Goal: Task Accomplishment & Management: Complete application form

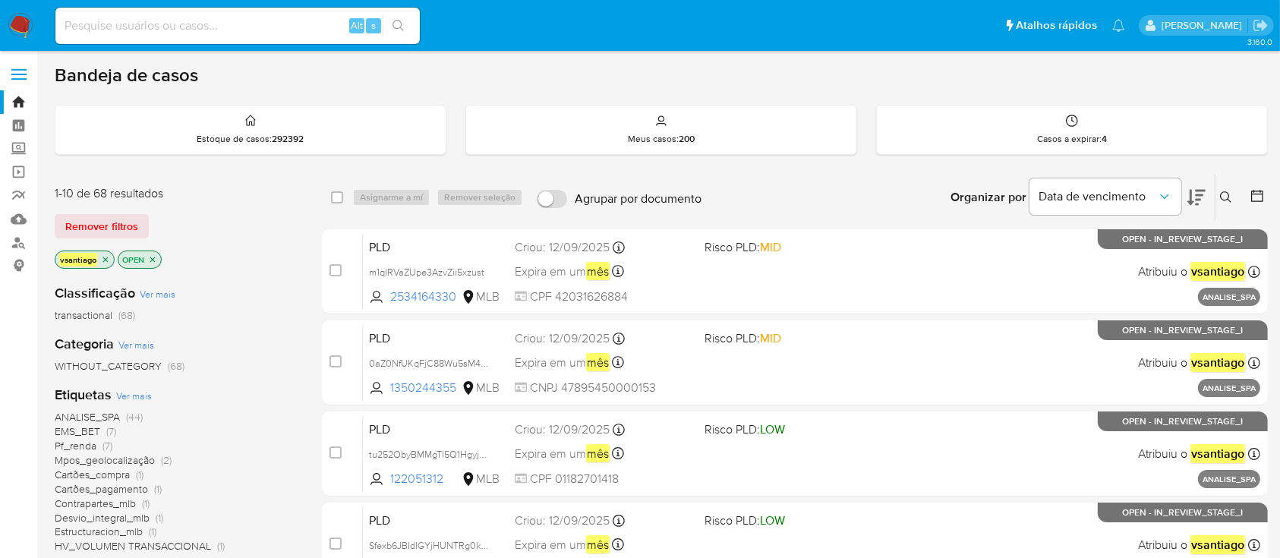
click at [250, 246] on div "1-10 de 68 resultados Remover filtros vsantiago OPEN" at bounding box center [176, 228] width 243 height 87
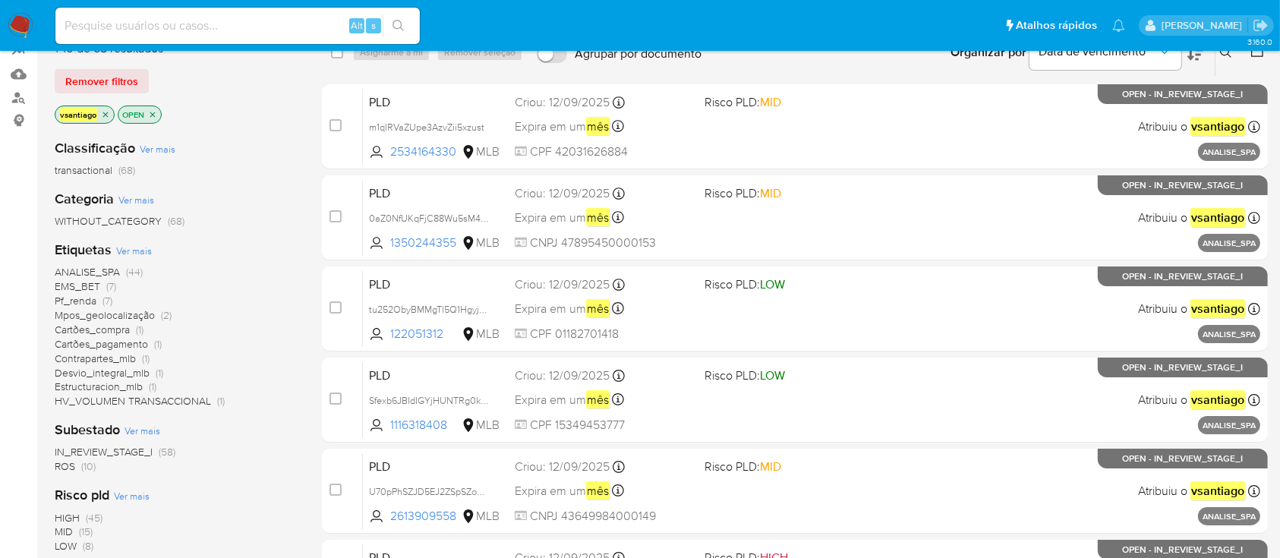
scroll to position [202, 0]
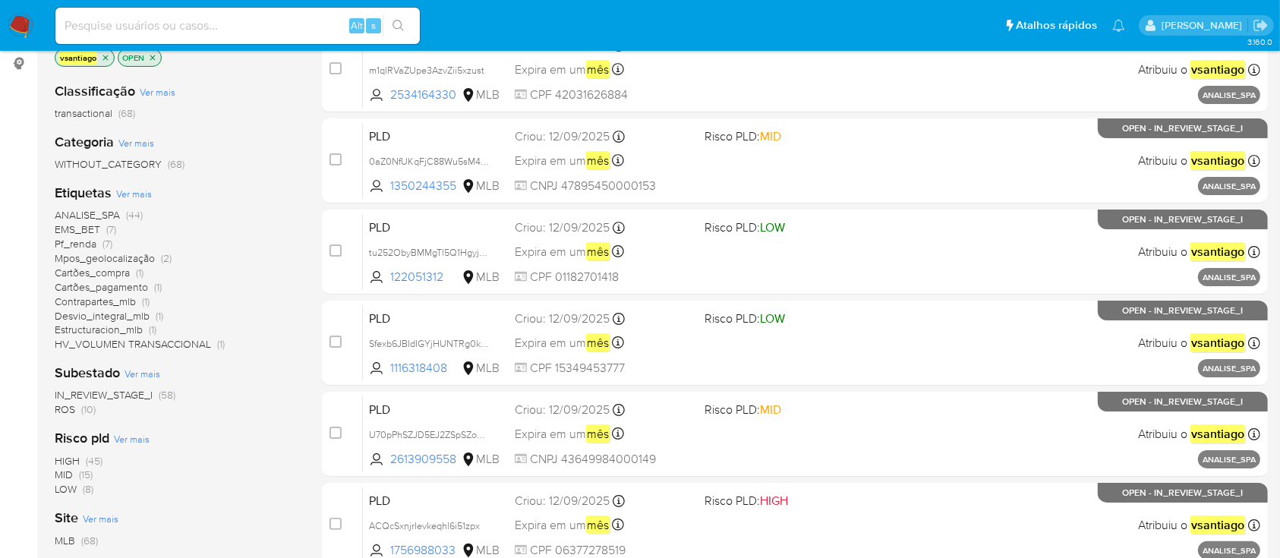
click at [56, 404] on span "ROS" at bounding box center [65, 408] width 20 height 15
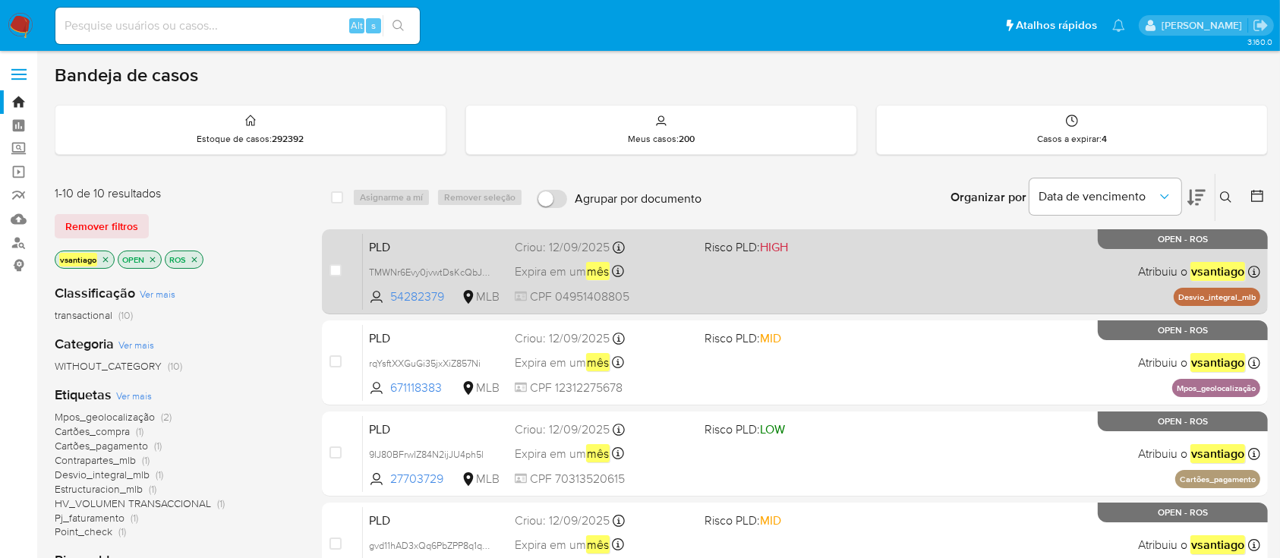
click at [808, 262] on div "PLD TMWNr6Evy0jvwtDsKcQbJFV6 54282379 MLB Risco PLD: HIGH Criou: 12/09/2025 Cri…" at bounding box center [811, 271] width 897 height 77
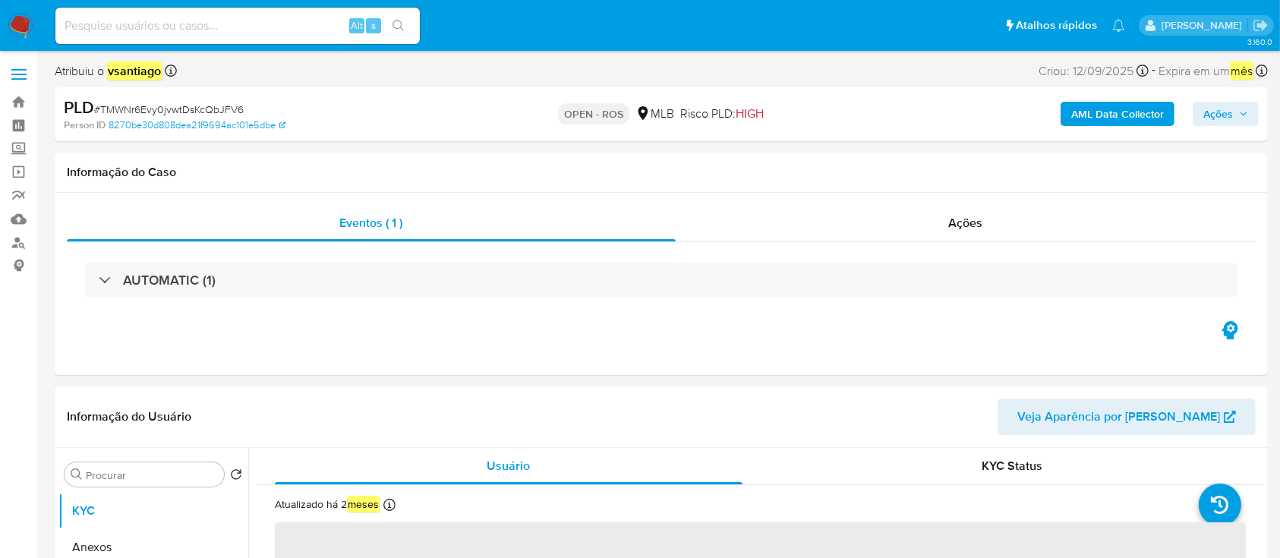
select select "10"
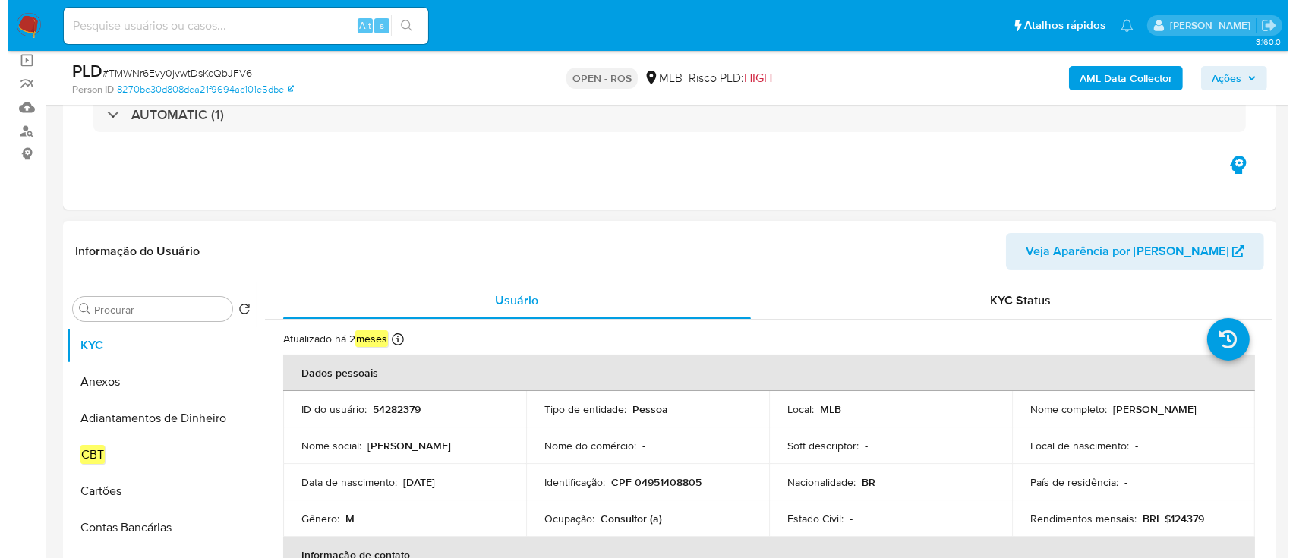
scroll to position [202, 0]
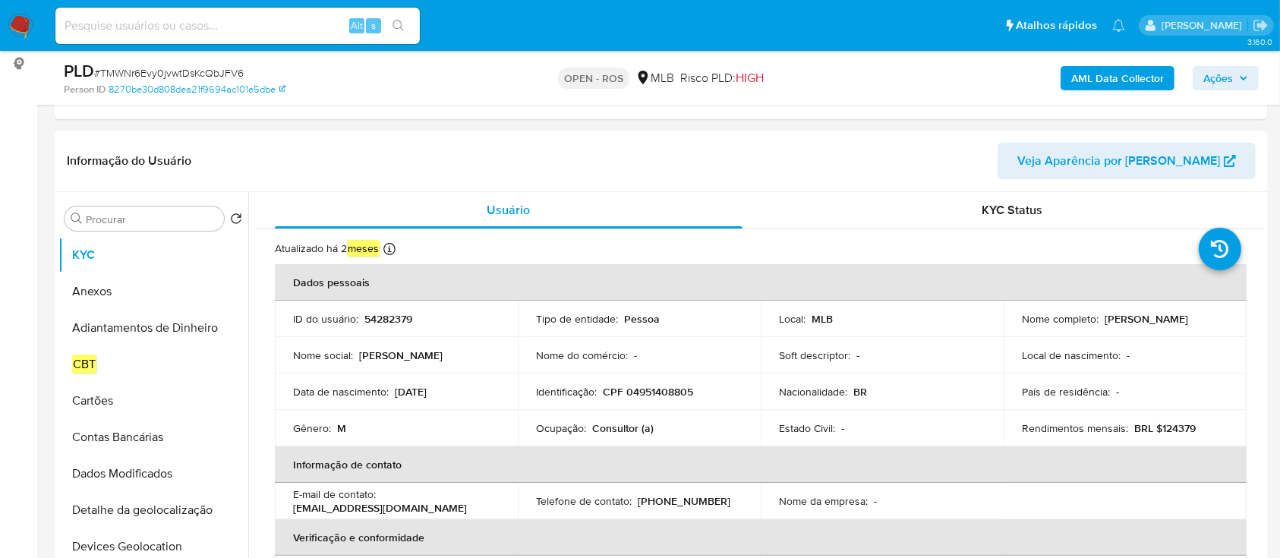
drag, startPoint x: 1026, startPoint y: 323, endPoint x: 1150, endPoint y: 324, distance: 123.7
click at [1149, 323] on p "Carlos Henrique Pires Pereira" at bounding box center [1145, 319] width 83 height 14
copy p "arlos Henrique Pires Perei"
click at [661, 390] on p "CPF 04951408805" at bounding box center [648, 392] width 90 height 14
click at [662, 391] on p "CPF 04951408805" at bounding box center [648, 392] width 90 height 14
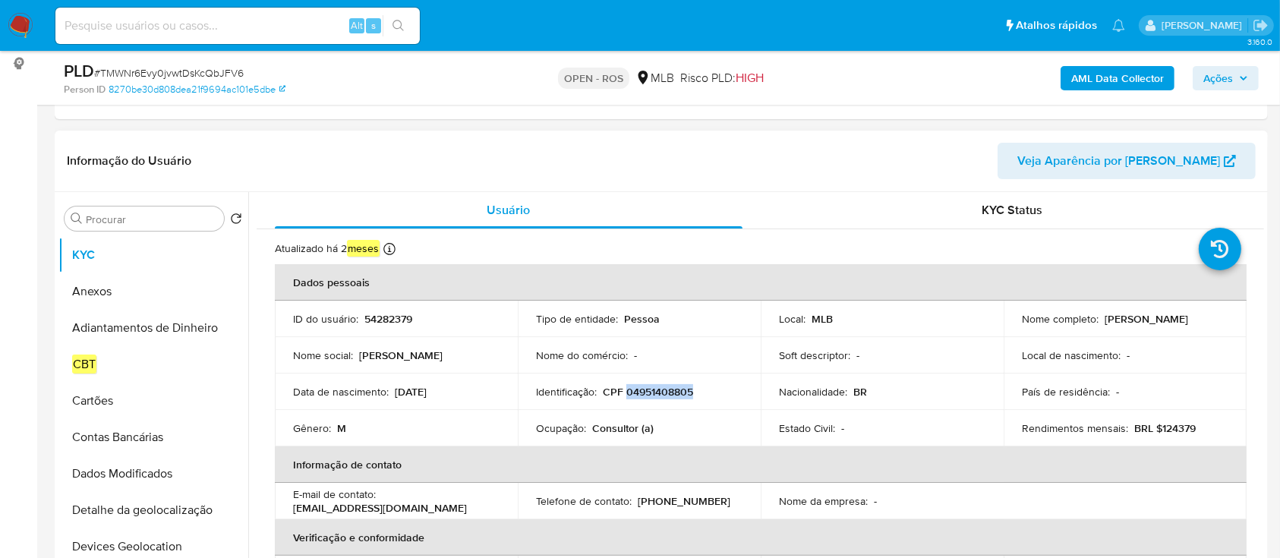
copy p "04951408805"
click at [115, 283] on button "Anexos" at bounding box center [147, 291] width 178 height 36
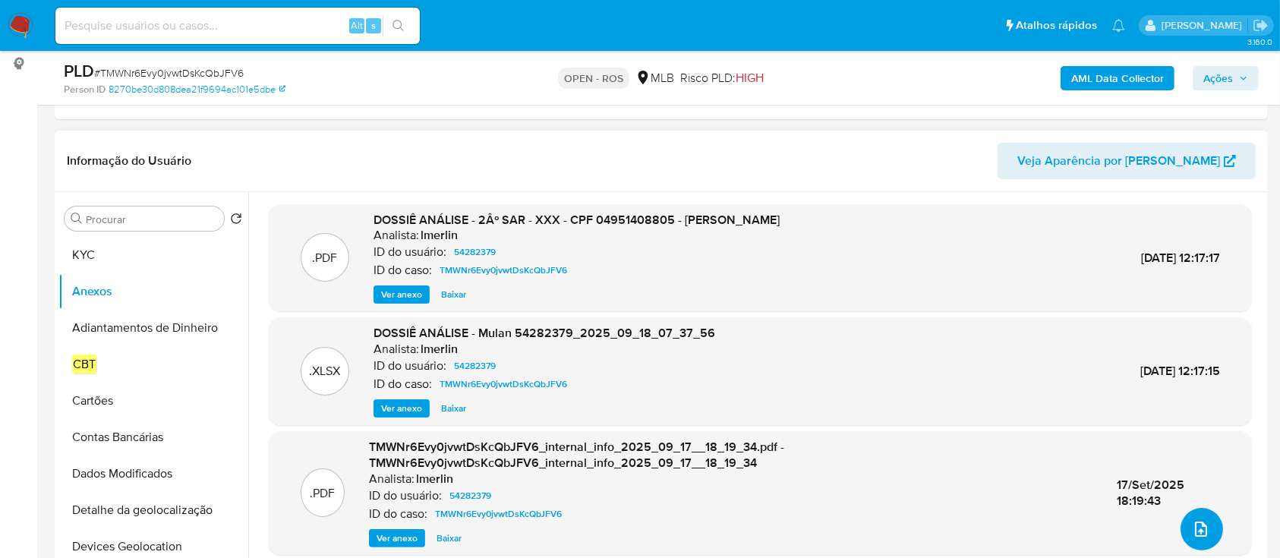
click at [1180, 533] on button "upload-file" at bounding box center [1201, 529] width 43 height 43
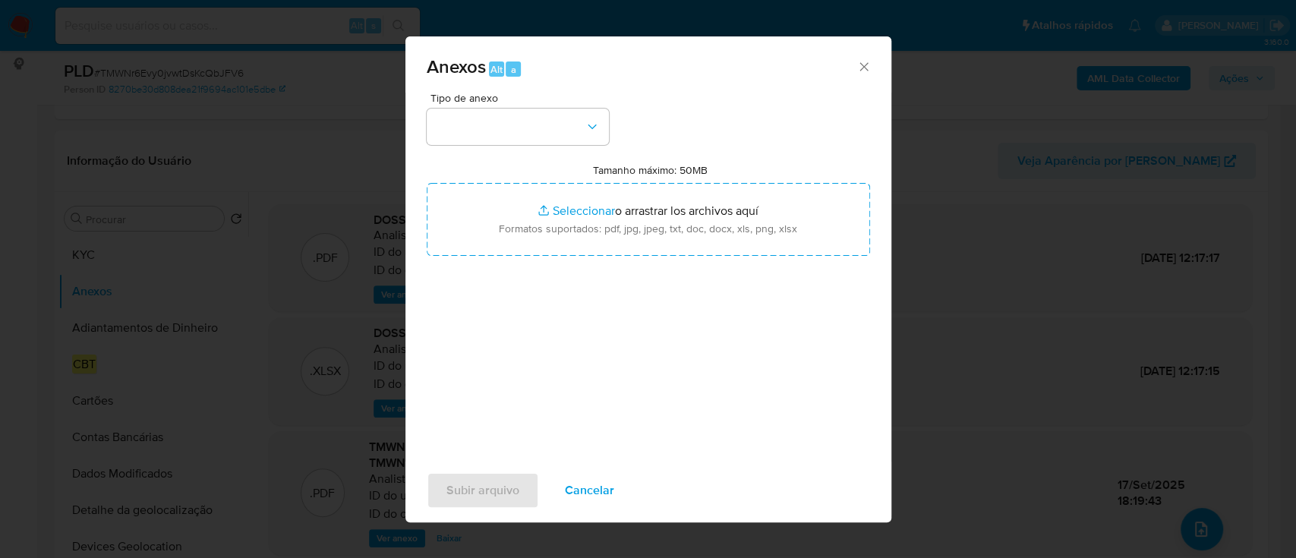
click at [540, 106] on div "Tipo de anexo" at bounding box center [518, 119] width 182 height 52
click at [553, 117] on button "button" at bounding box center [518, 127] width 182 height 36
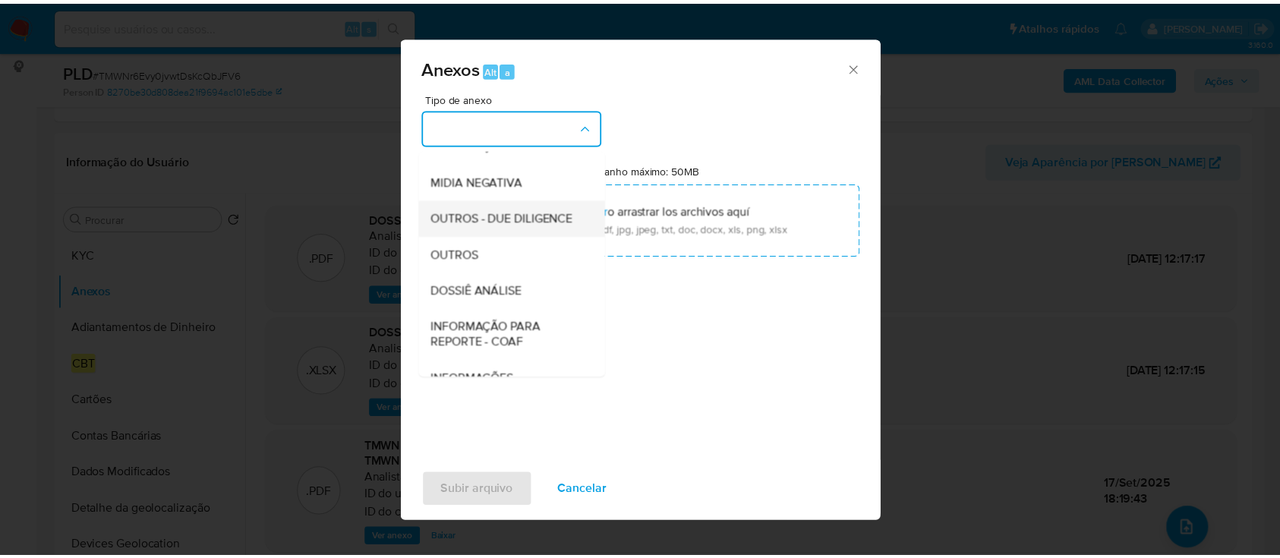
scroll to position [233, 0]
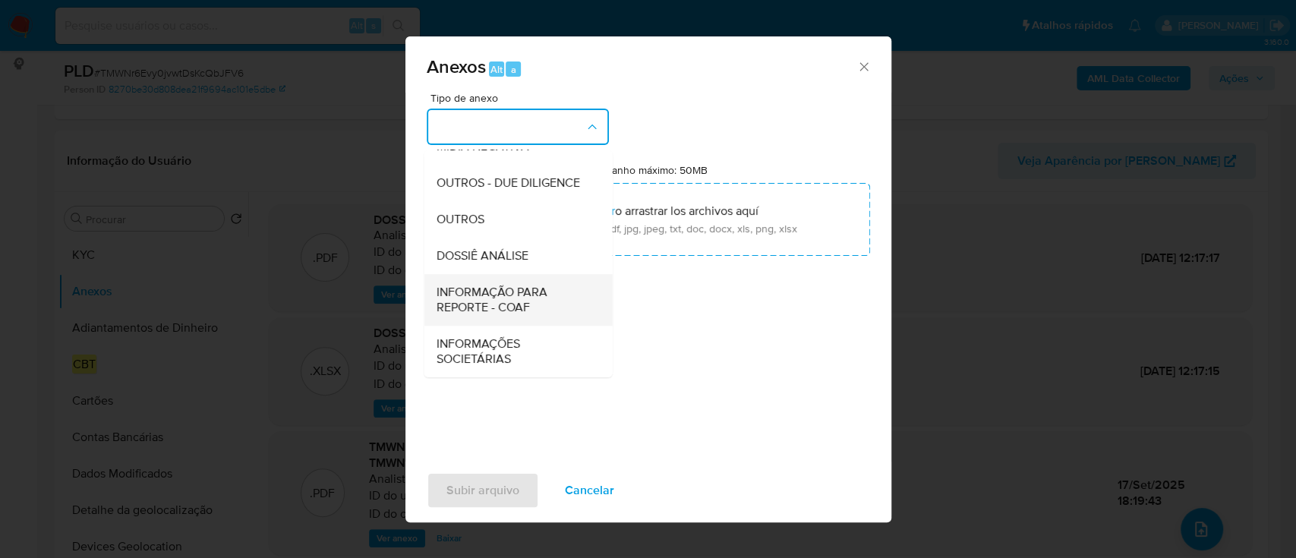
click at [516, 307] on span "INFORMAÇÃO PARA REPORTE - COAF" at bounding box center [513, 300] width 155 height 30
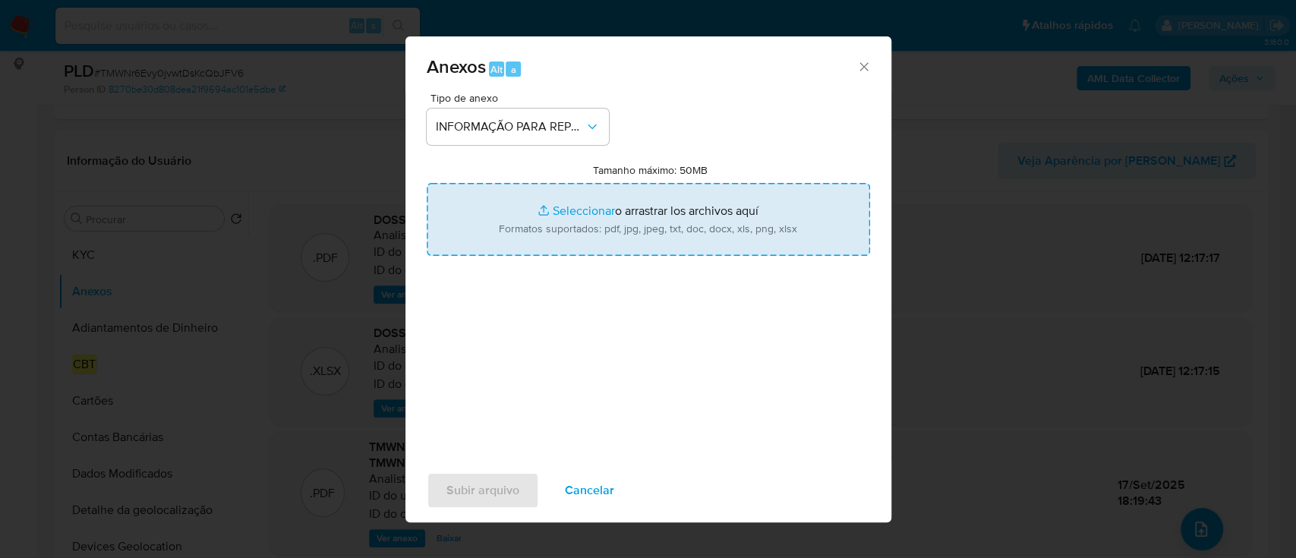
type input "C:\fakepath\2º SAR - TMWNr6Evy0jvwtDsKcQbJFV6 - CPF 04951408805 - CARLOS HENRIQ…"
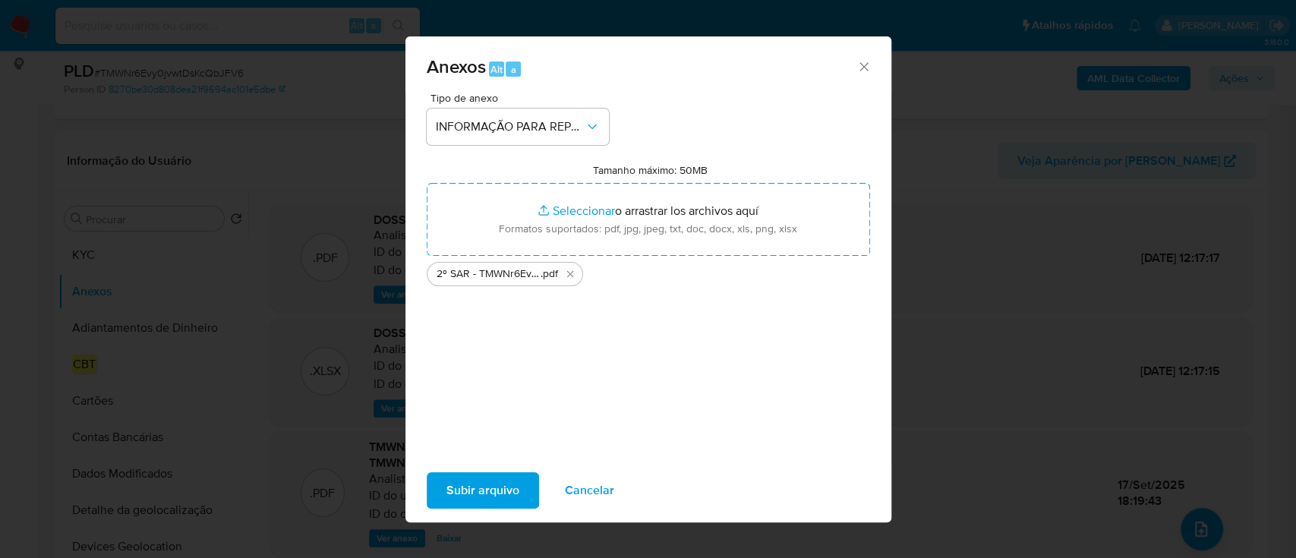
click at [486, 483] on span "Subir arquivo" at bounding box center [482, 490] width 73 height 33
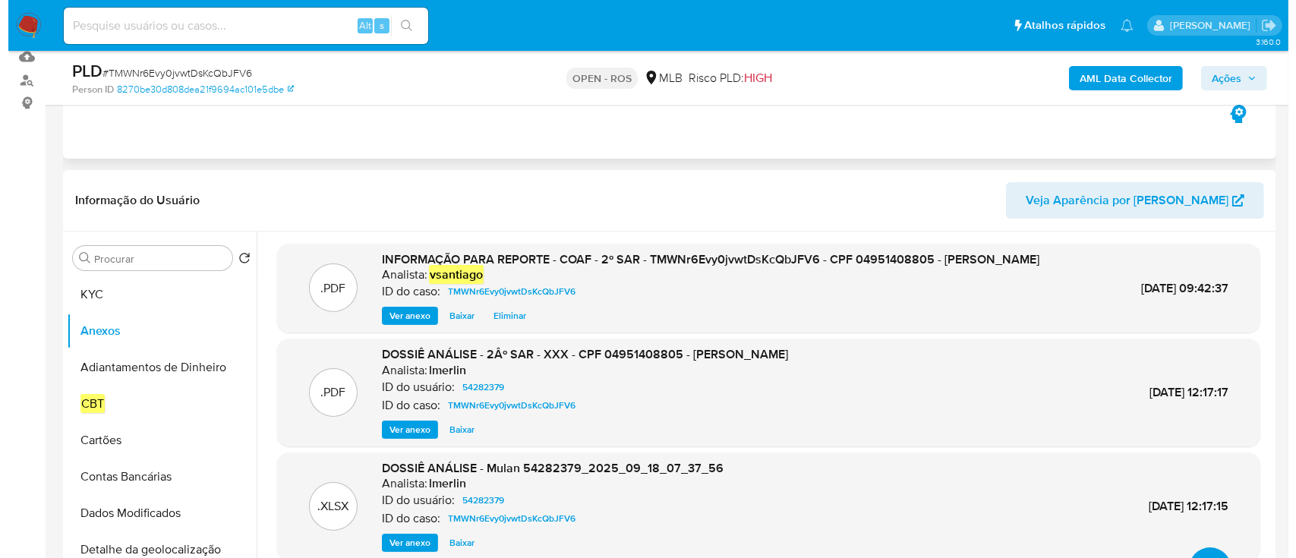
scroll to position [101, 0]
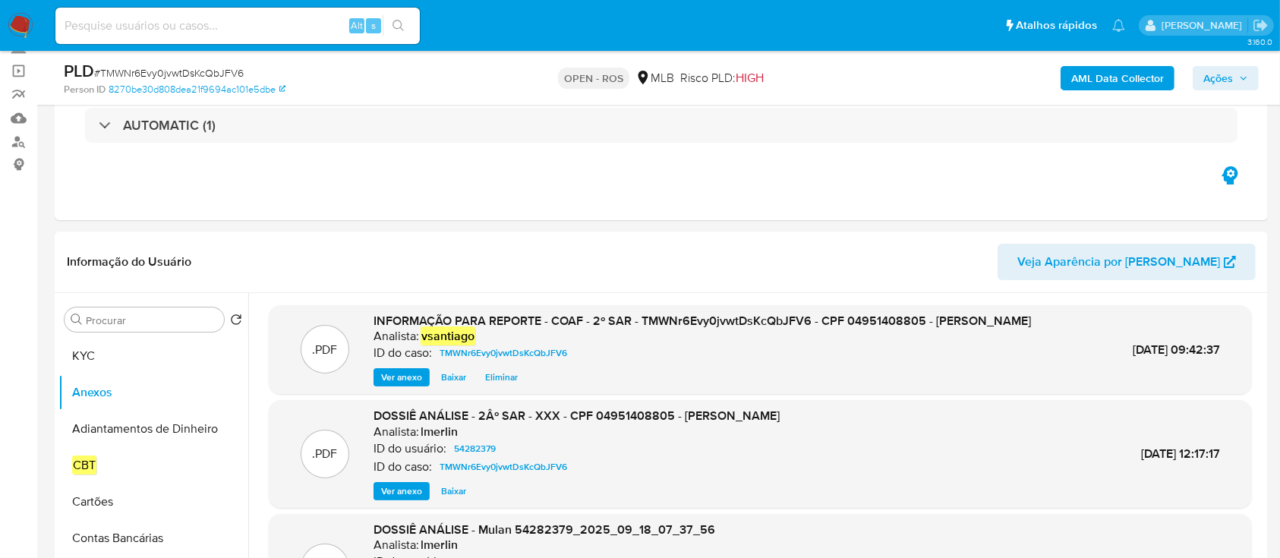
click at [1210, 79] on span "Ações" at bounding box center [1218, 78] width 30 height 24
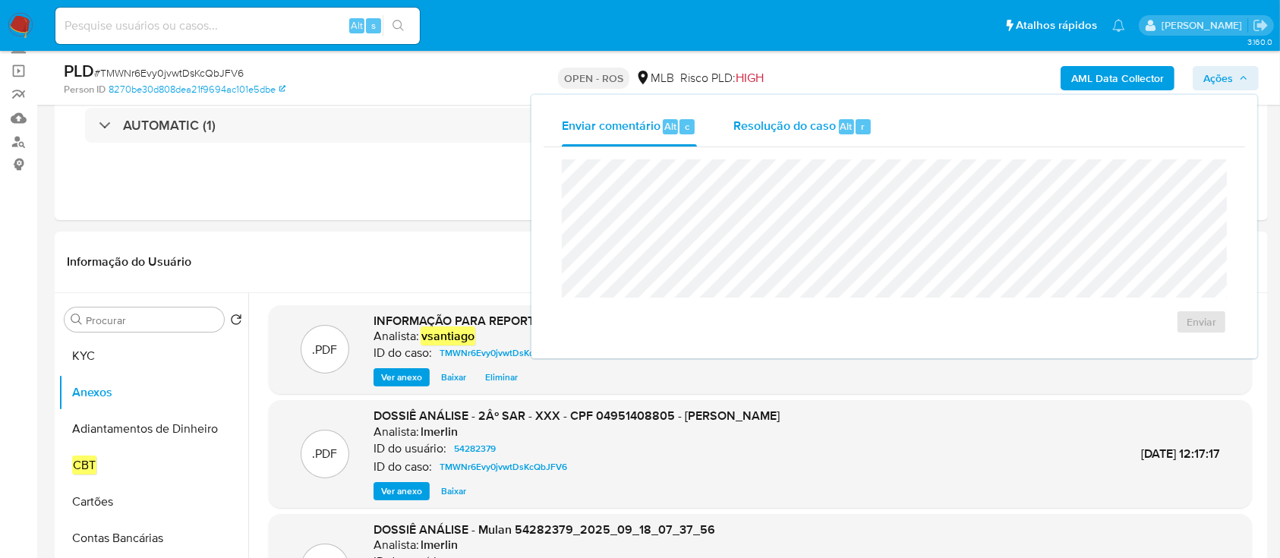
click at [760, 137] on div "Resolução do caso Alt r" at bounding box center [802, 126] width 139 height 39
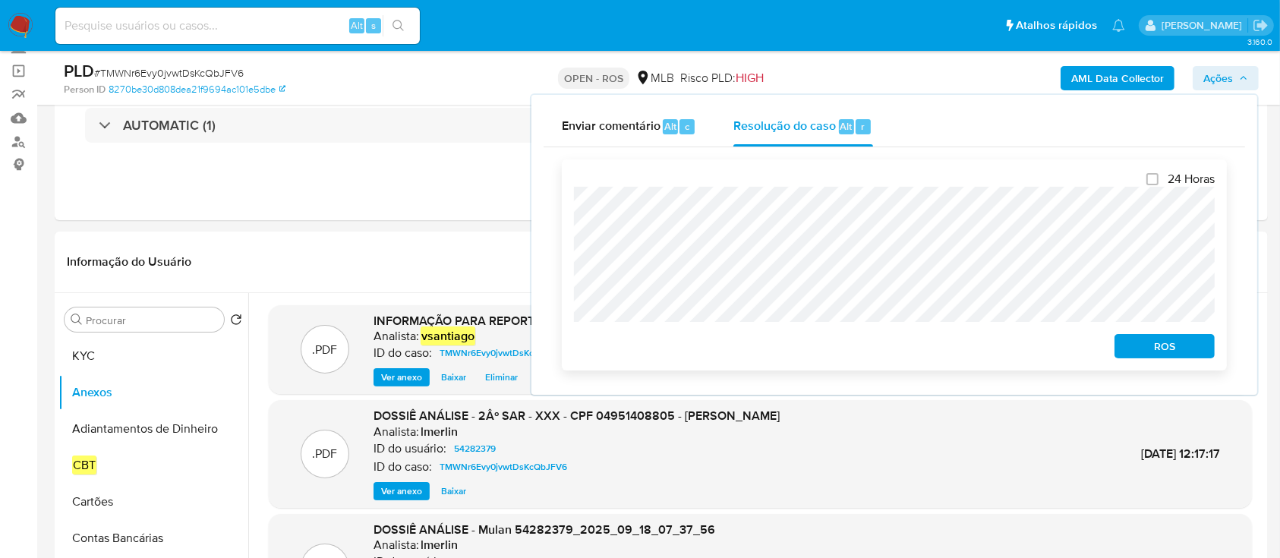
click at [1148, 346] on span "ROS" at bounding box center [1164, 345] width 79 height 21
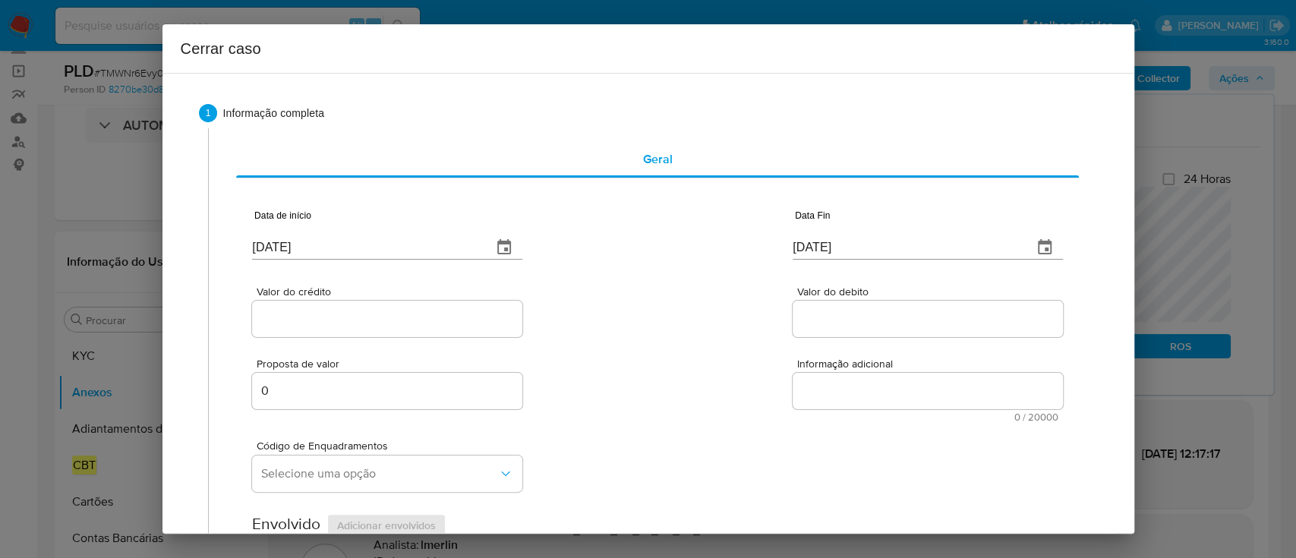
click at [275, 248] on input "[DATE]" at bounding box center [366, 247] width 228 height 24
drag, startPoint x: 275, startPoint y: 248, endPoint x: 632, endPoint y: 297, distance: 360.0
click at [279, 247] on input "[DATE]" at bounding box center [366, 247] width 228 height 24
paste input "01/08"
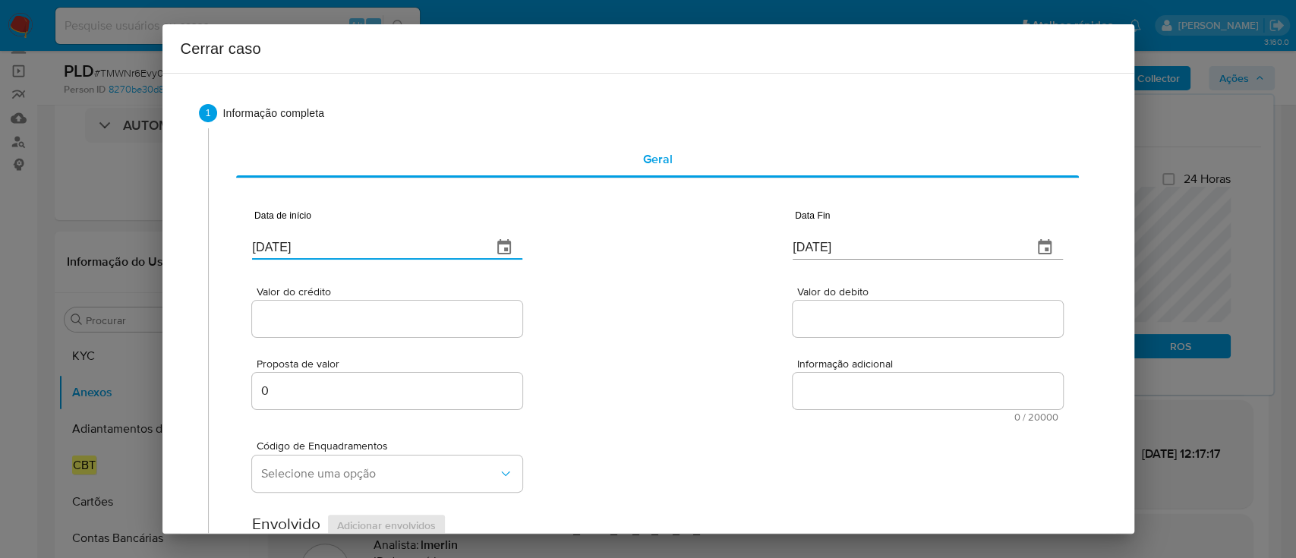
type input "01/08/2025"
click at [635, 297] on div "Valor do crédito Valor do debito" at bounding box center [657, 304] width 810 height 72
click at [813, 246] on input "[DATE]" at bounding box center [906, 247] width 228 height 24
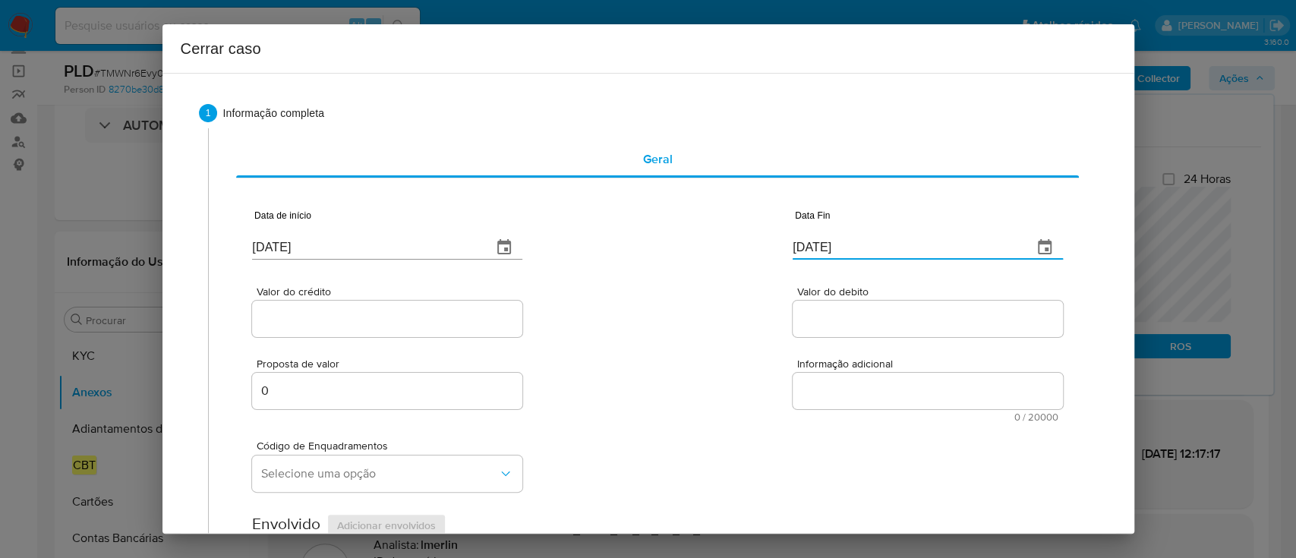
click at [813, 246] on input "[DATE]" at bounding box center [906, 247] width 228 height 24
paste input "15"
type input "15/09/2025"
click at [683, 276] on div "Valor do crédito Valor do debito" at bounding box center [657, 304] width 810 height 72
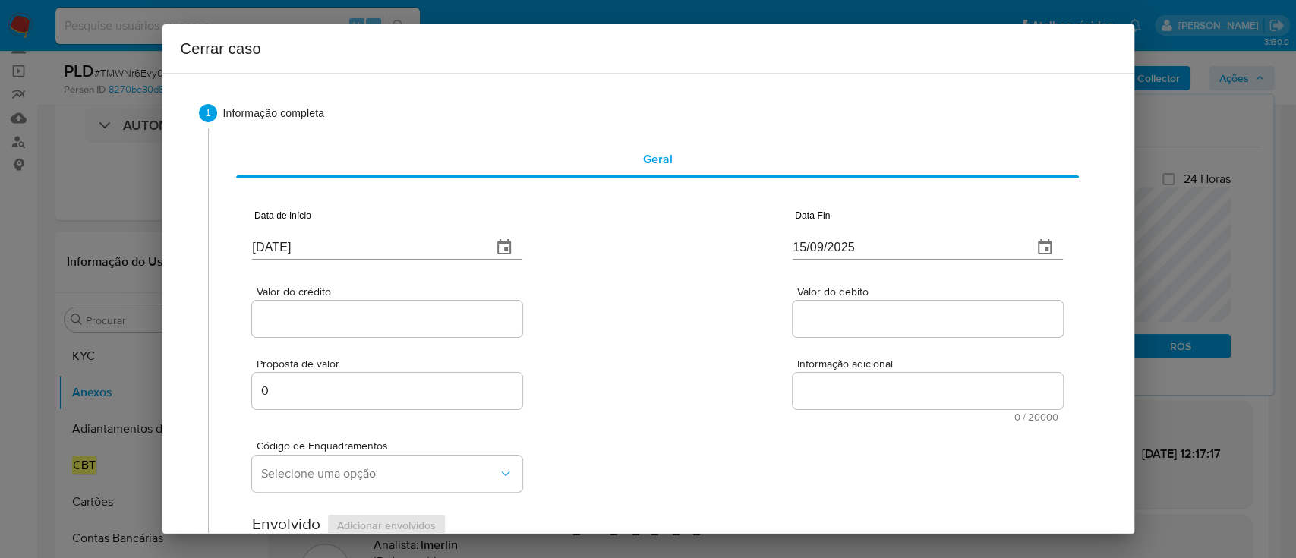
click at [280, 310] on input "Valor do crédito" at bounding box center [387, 319] width 270 height 20
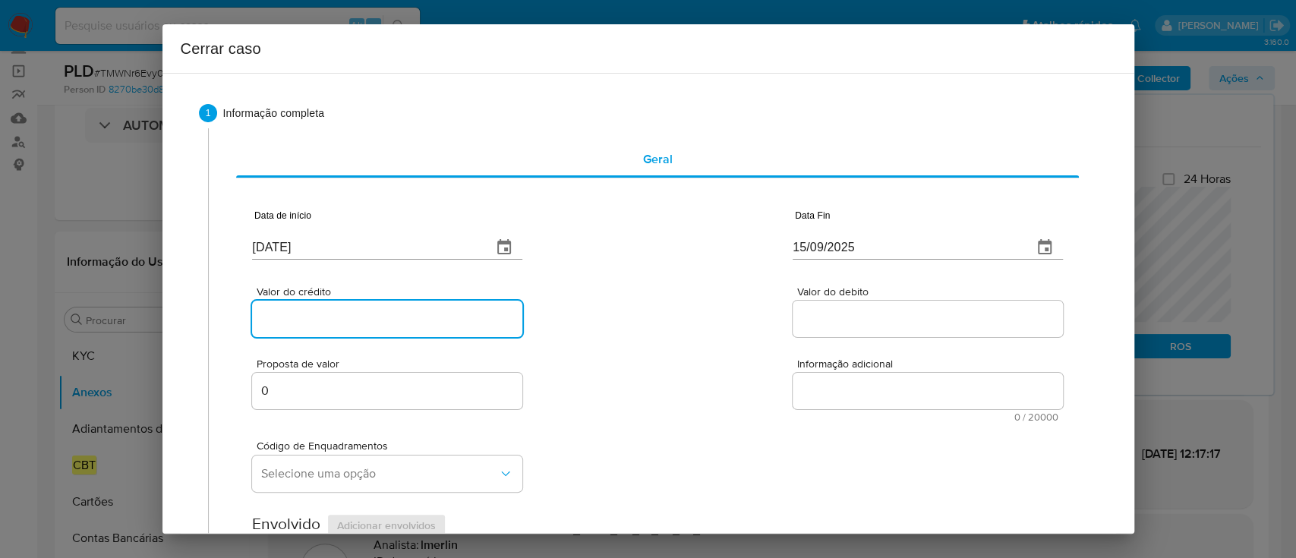
paste input "R$204.898"
type input "R$204.898"
click at [697, 309] on div "Valor do crédito R$204.898 Valor do debito" at bounding box center [657, 304] width 810 height 72
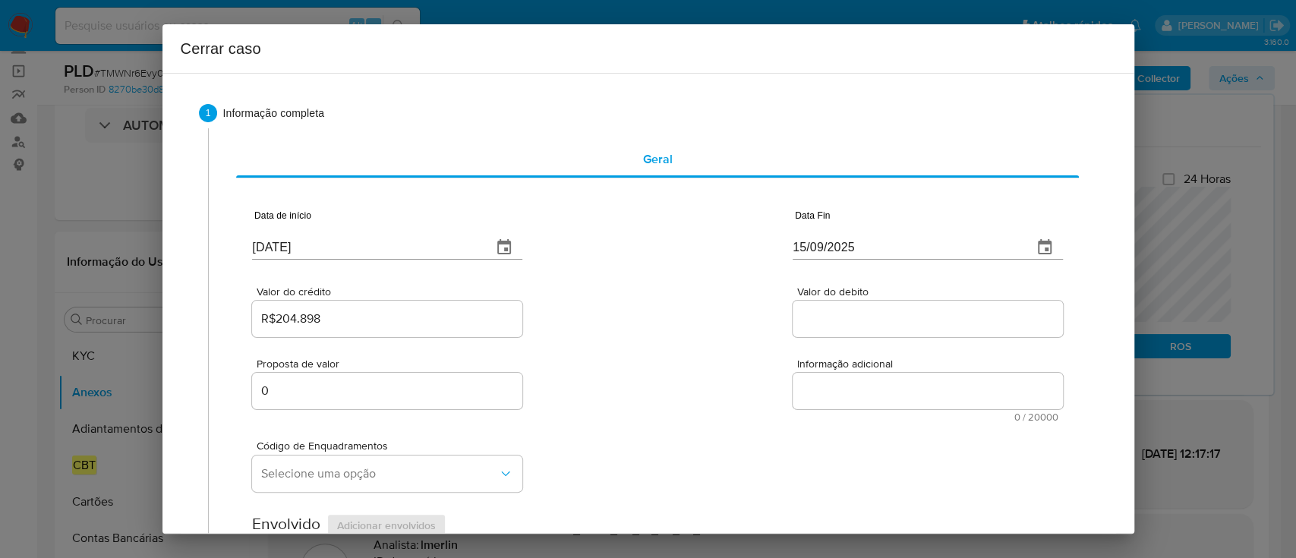
click at [846, 309] on div at bounding box center [927, 319] width 270 height 36
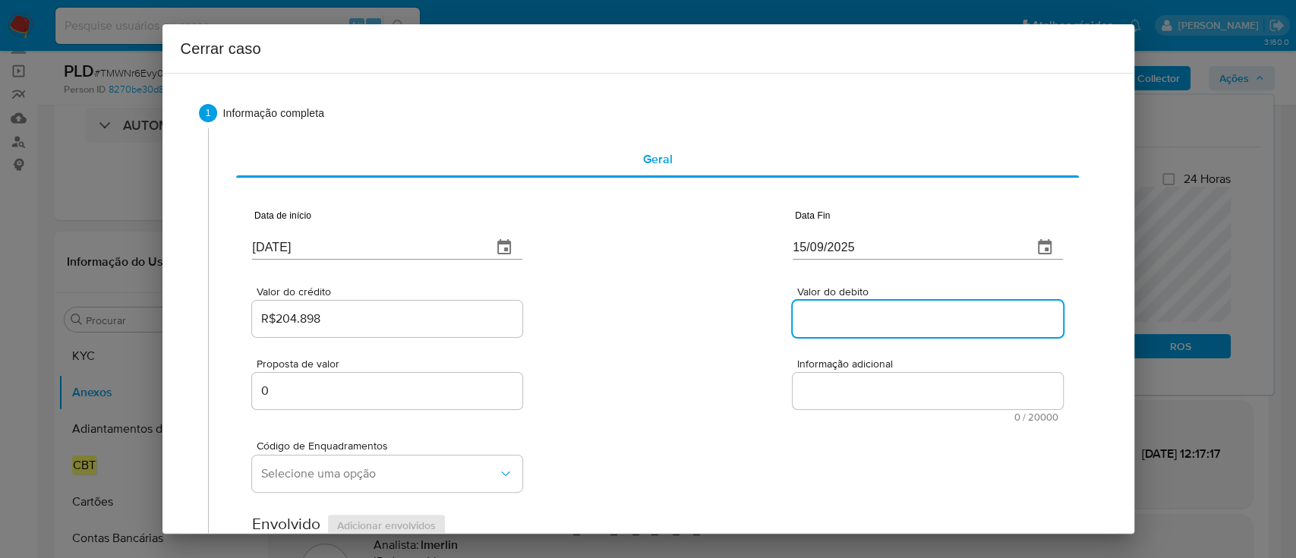
drag, startPoint x: 839, startPoint y: 316, endPoint x: 733, endPoint y: 328, distance: 106.9
click at [839, 316] on input "Valor do debito" at bounding box center [927, 319] width 270 height 20
paste input "R$204.882"
type input "R$204.882"
click at [733, 329] on div "Valor do crédito R$204.898 Valor do debito R$204.882" at bounding box center [657, 304] width 810 height 72
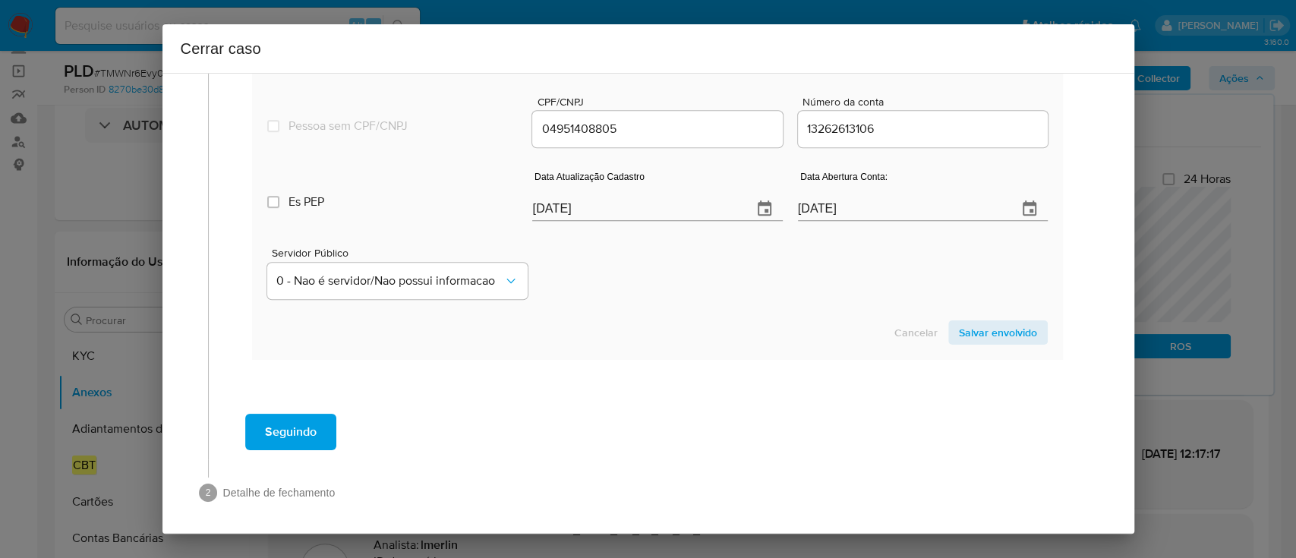
scroll to position [678, 0]
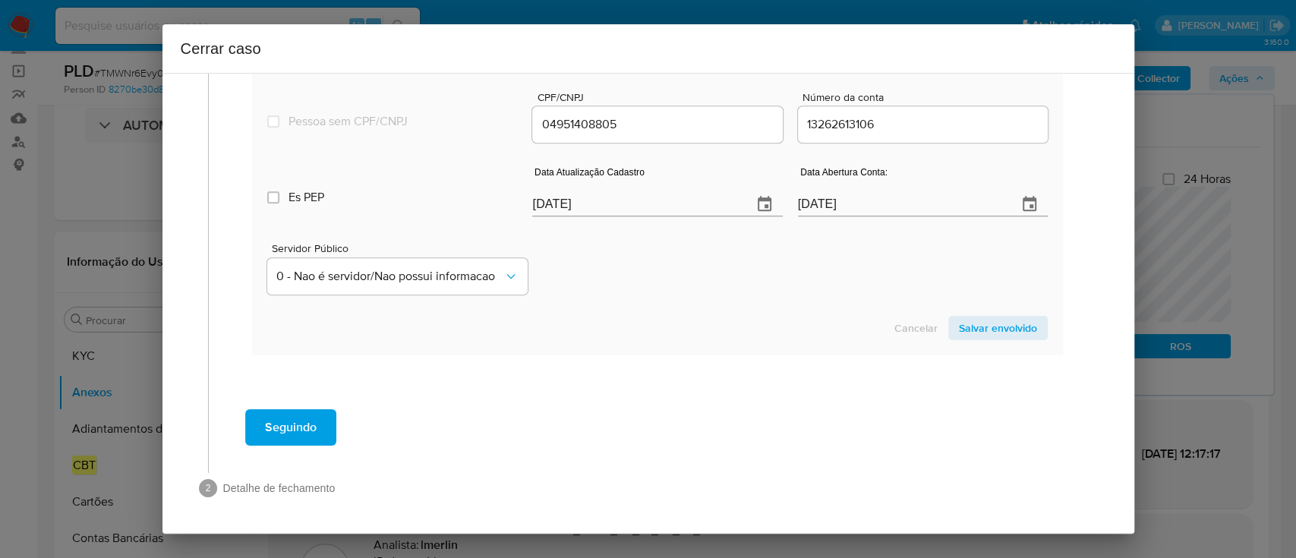
click at [664, 346] on section "Novo envolvido Tipo Titular Es perssoa obrigada Is PObrigada Nome completo CARL…" at bounding box center [657, 161] width 810 height 388
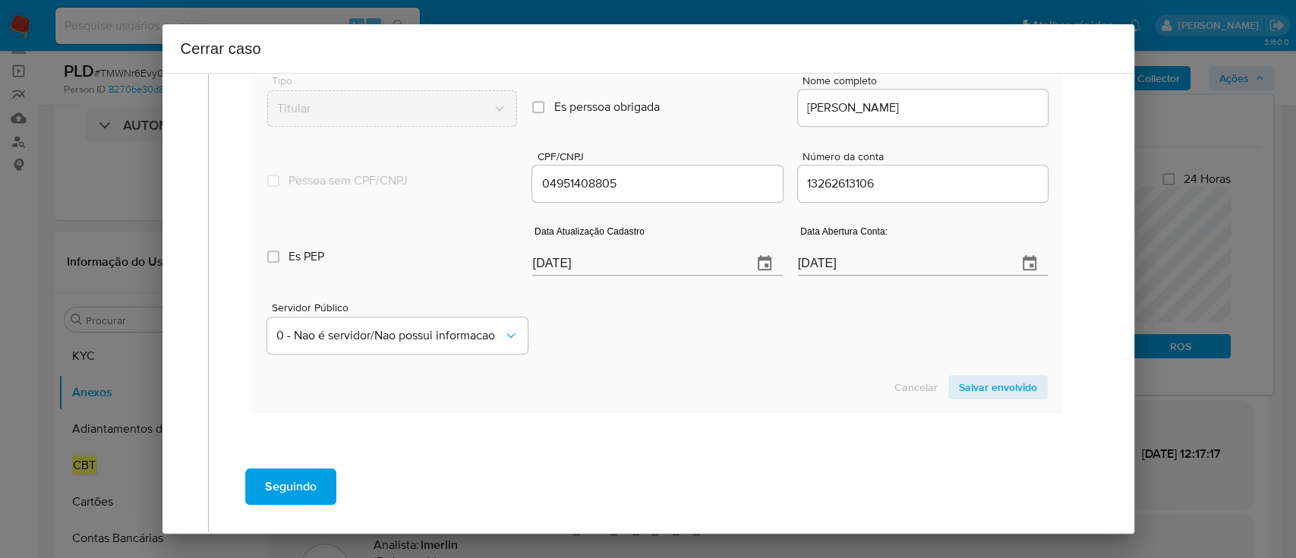
scroll to position [577, 0]
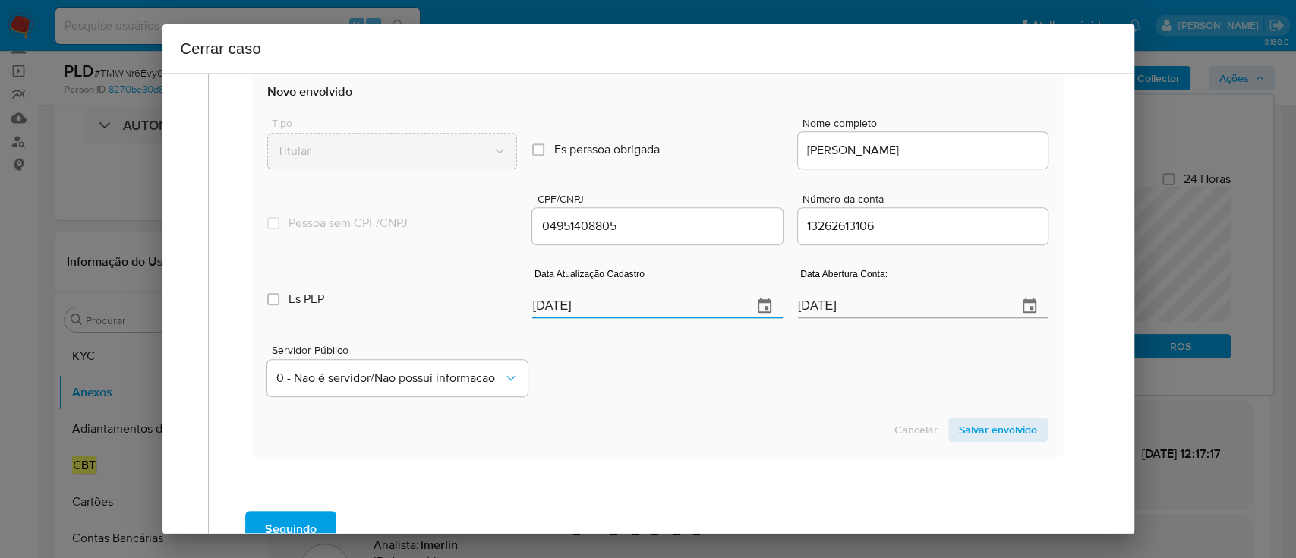
click at [564, 301] on input "22/09/2025" at bounding box center [635, 306] width 207 height 24
paste input "16/07"
type input "16/07/2025"
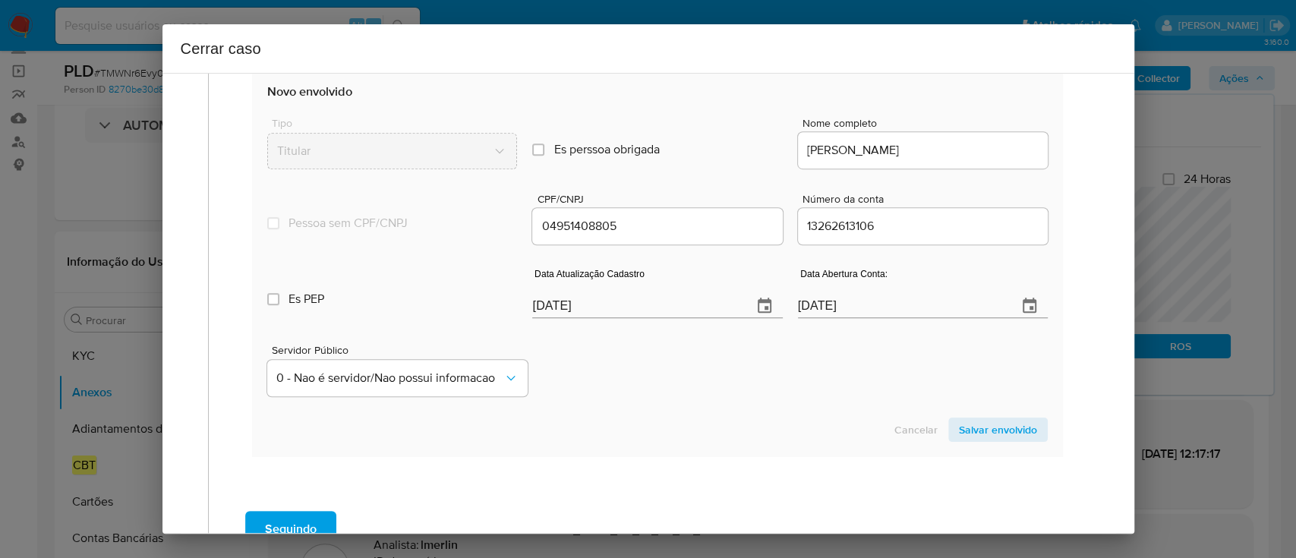
click at [718, 392] on div "Servidor Público 0 - Nao é servidor/Nao possui informacao" at bounding box center [656, 364] width 779 height 76
click at [987, 429] on span "Salvar envolvido" at bounding box center [998, 429] width 78 height 21
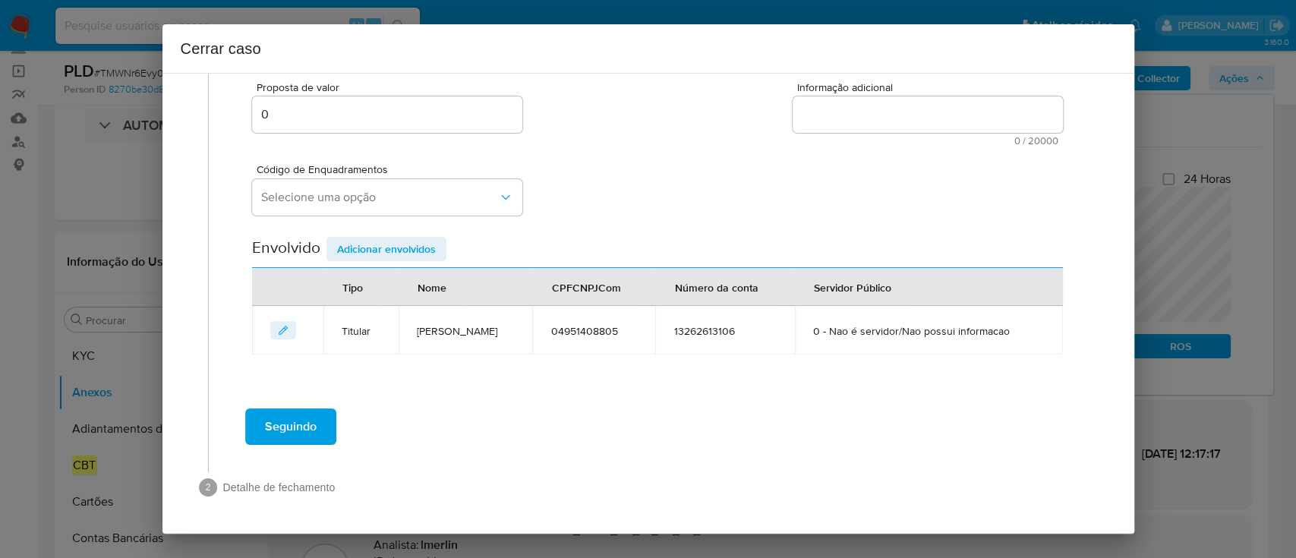
scroll to position [275, 0]
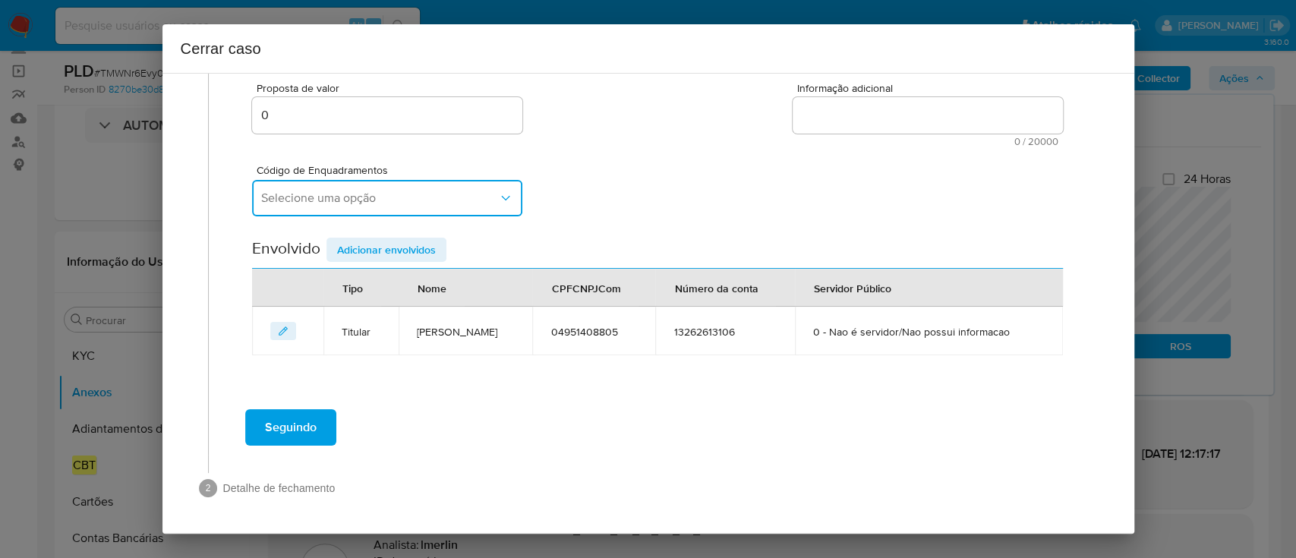
click at [361, 201] on span "Selecione uma opção" at bounding box center [379, 197] width 237 height 15
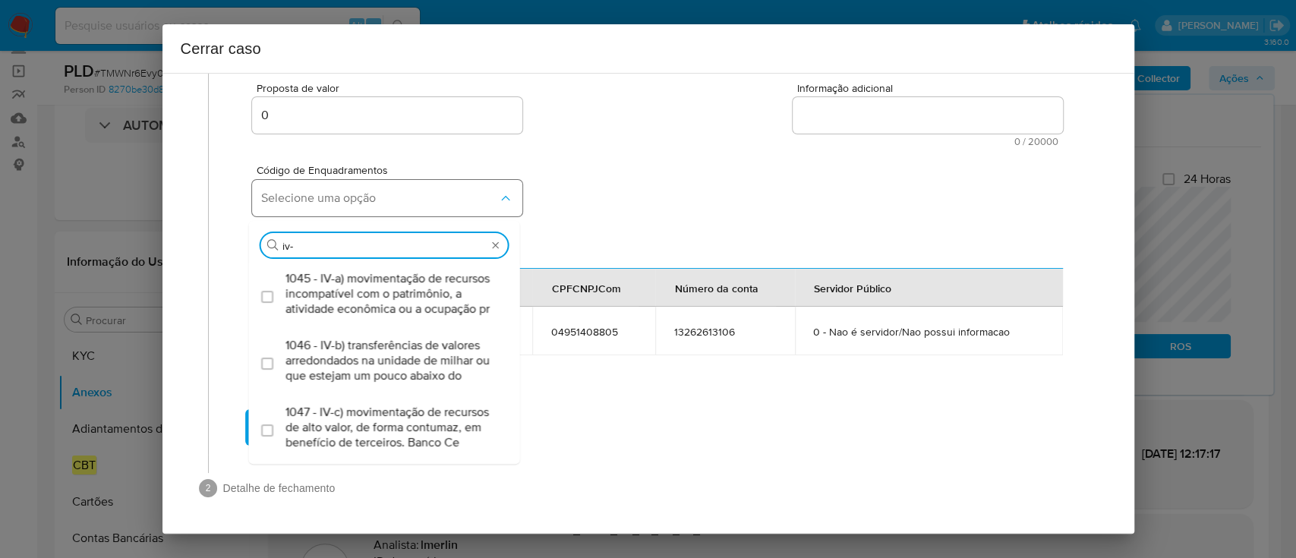
type input "iv-c"
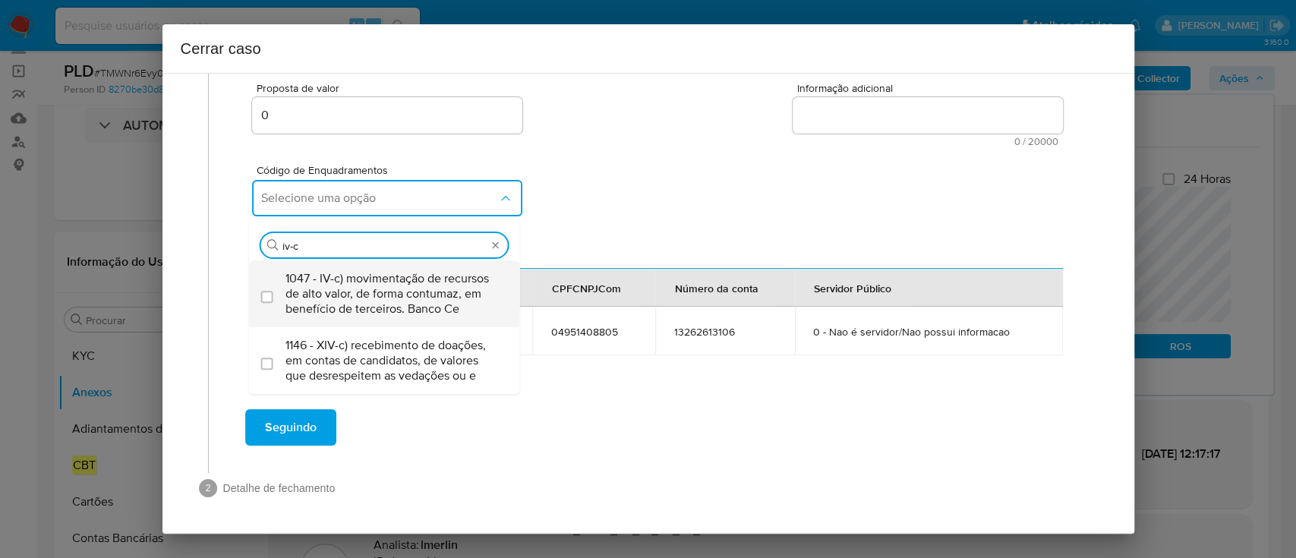
click at [389, 288] on span "1047 - IV-c) movimentação de recursos de alto valor, de forma contumaz, em bene…" at bounding box center [391, 294] width 213 height 46
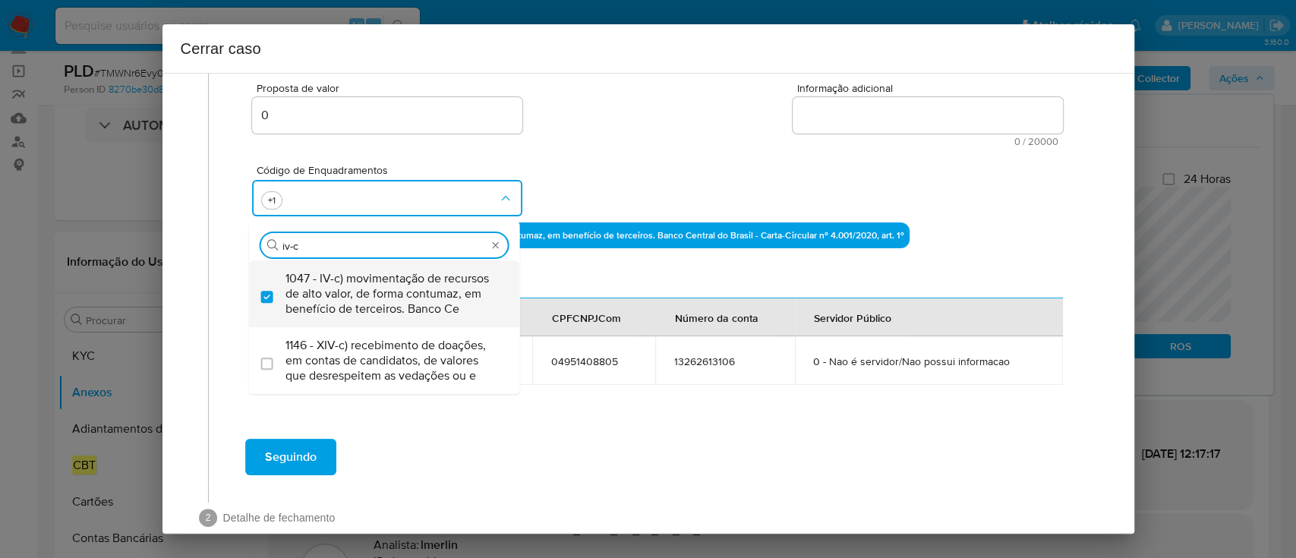
checkbox input "true"
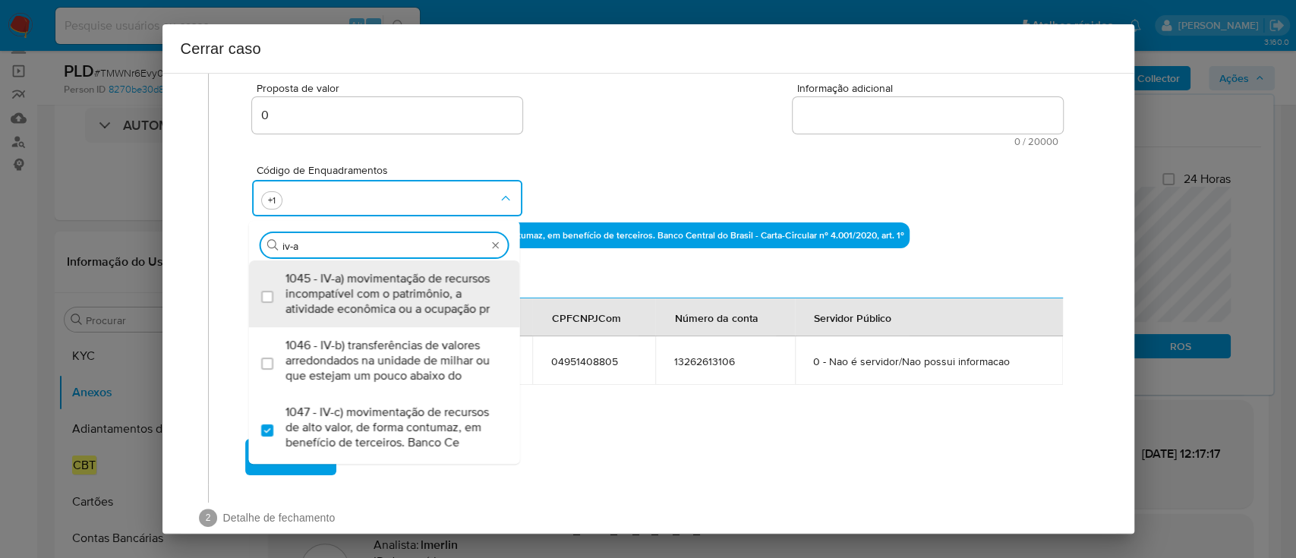
type input "iv-ad"
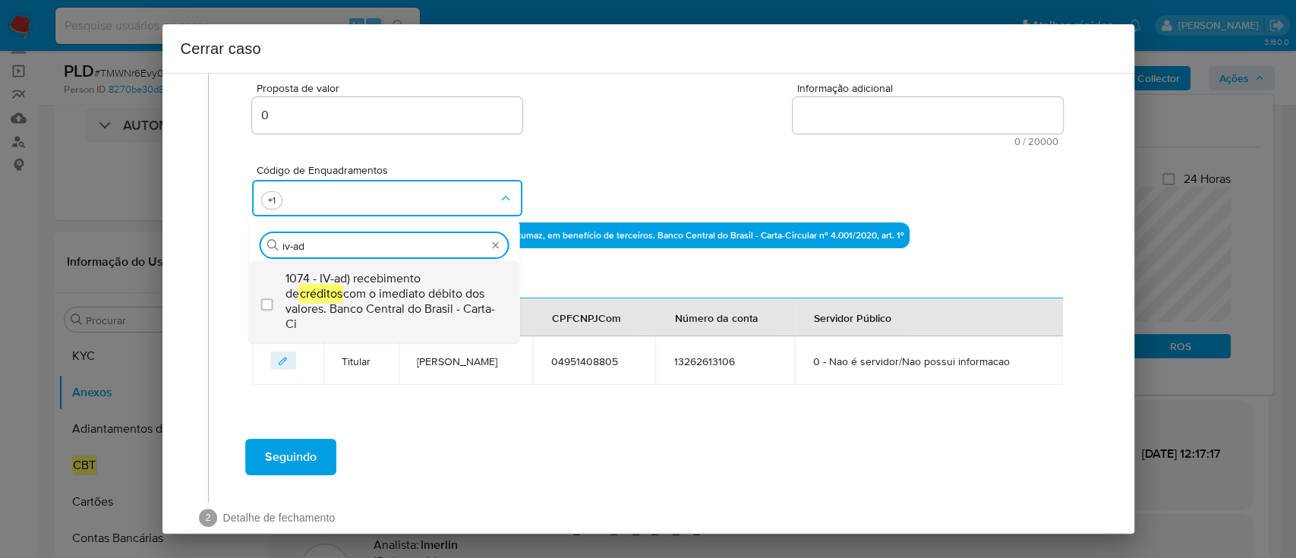
click at [401, 286] on span "1074 - IV-ad) recebimento de créditos com o imediato débito dos valores. Banco …" at bounding box center [391, 301] width 213 height 61
checkbox input "true"
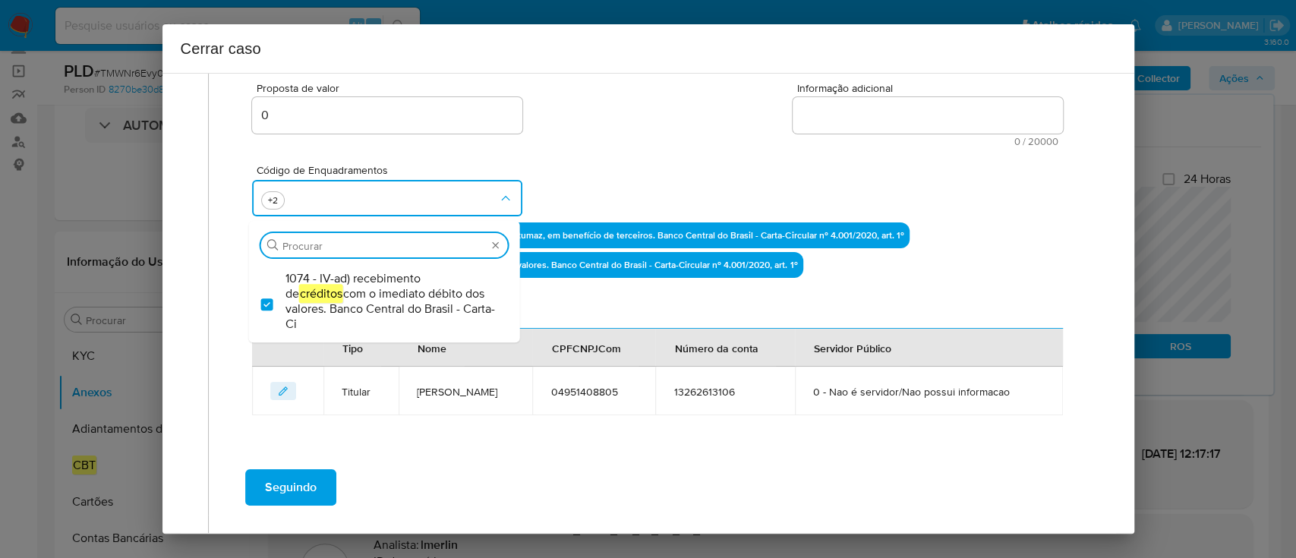
click at [596, 157] on div "Código de Enquadramentos Procurar 1074 - IV-ad) recebimento de créditos com o i…" at bounding box center [657, 184] width 810 height 76
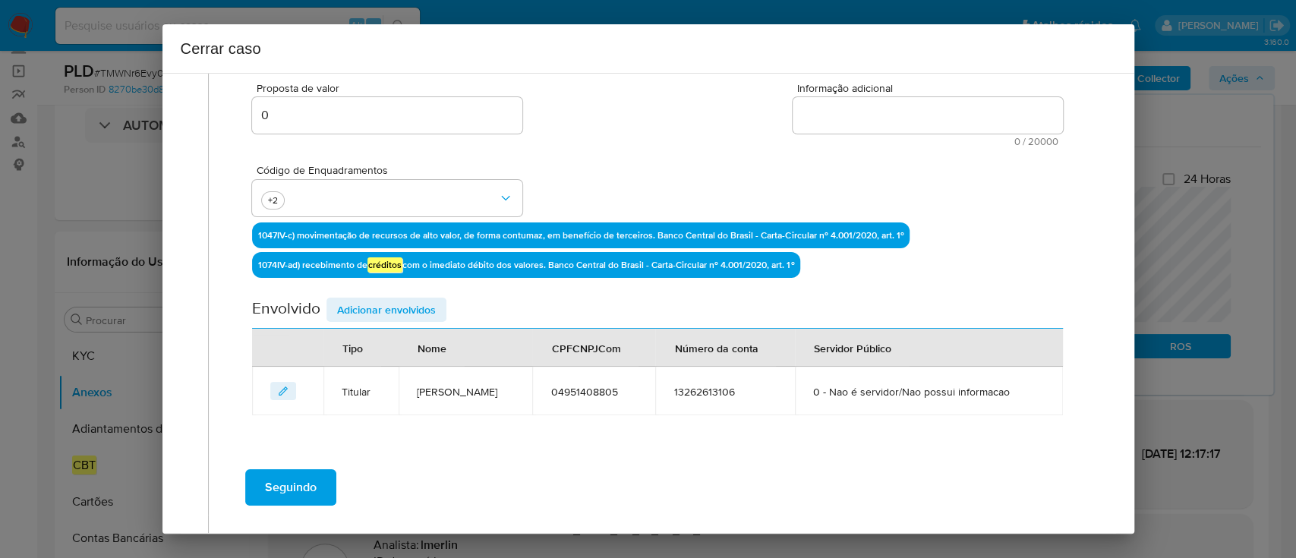
click at [860, 116] on textarea "Informação adicional" at bounding box center [927, 115] width 270 height 36
paste textarea "Carlos Henrique Pires Pereira, CPF 04951408805, 62 anos, residente no município…"
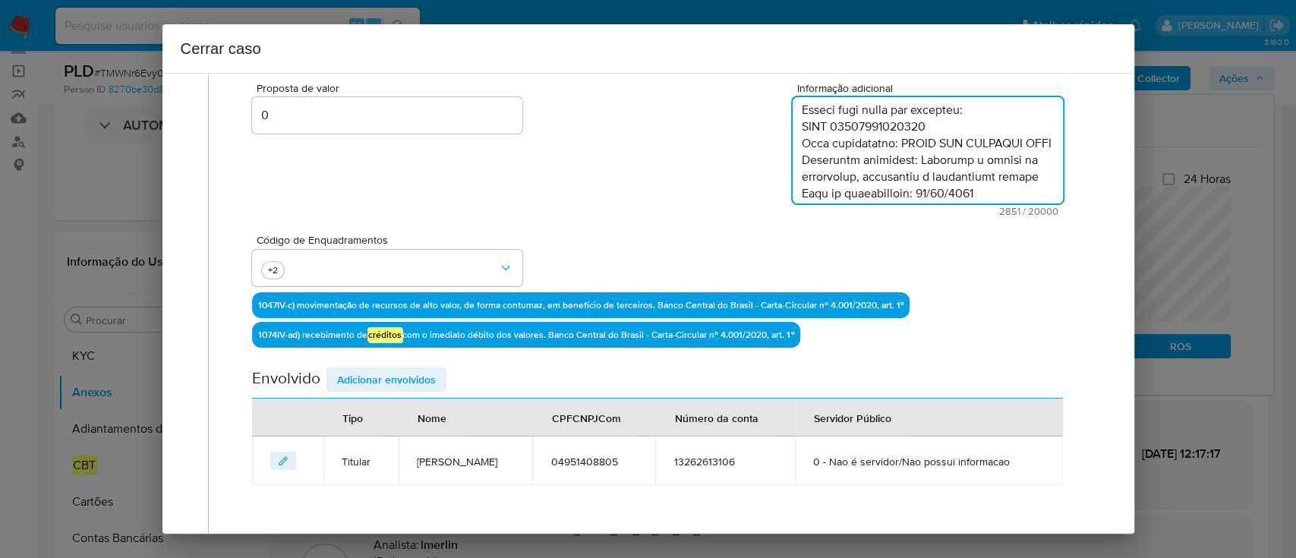
scroll to position [0, 0]
type textarea "Carlos Henrique Pires Pereira, CPF 04951408805, 62 anos, residente no município…"
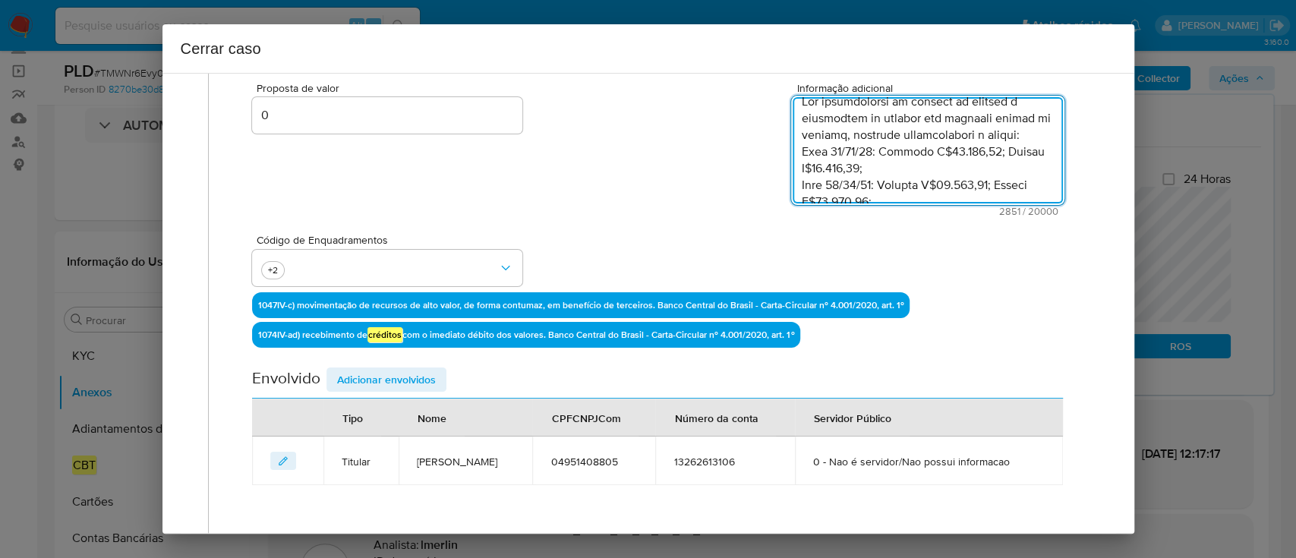
scroll to position [1733, 0]
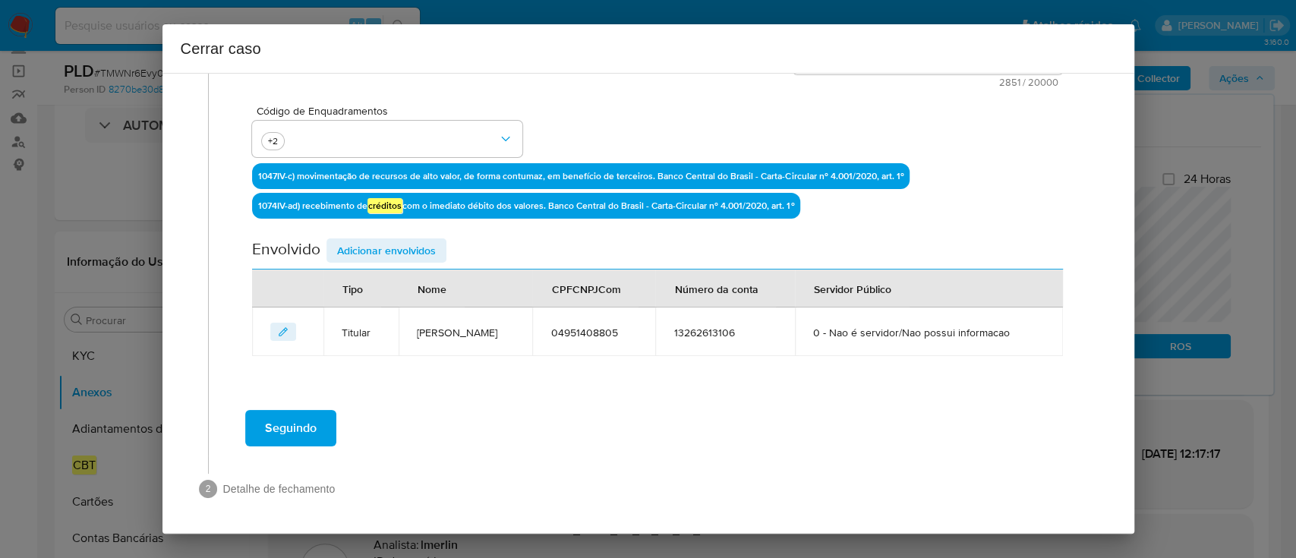
click at [411, 250] on span "Adicionar envolvidos" at bounding box center [386, 250] width 99 height 21
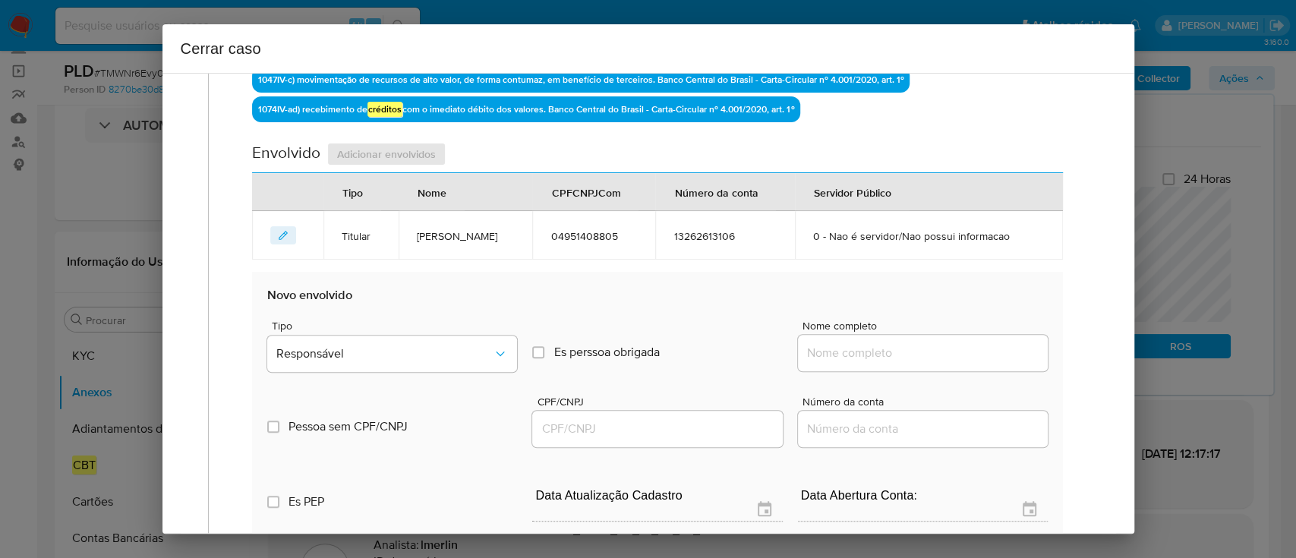
scroll to position [607, 0]
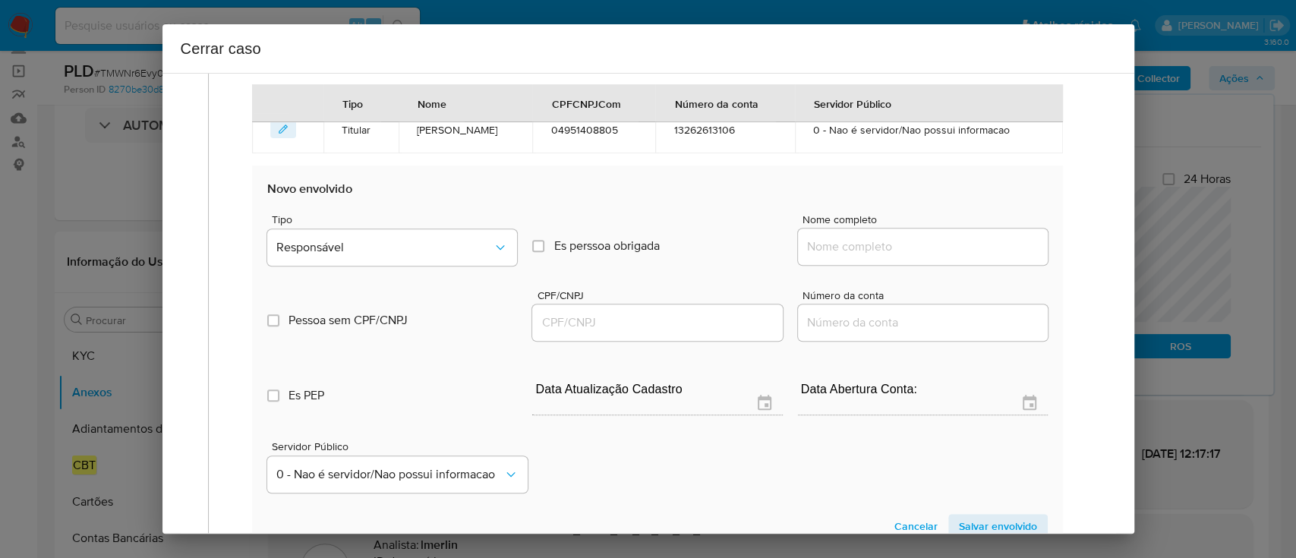
click at [847, 246] on input "Nome completo" at bounding box center [923, 247] width 250 height 20
paste input "Mariana Sartori, 13261593806"
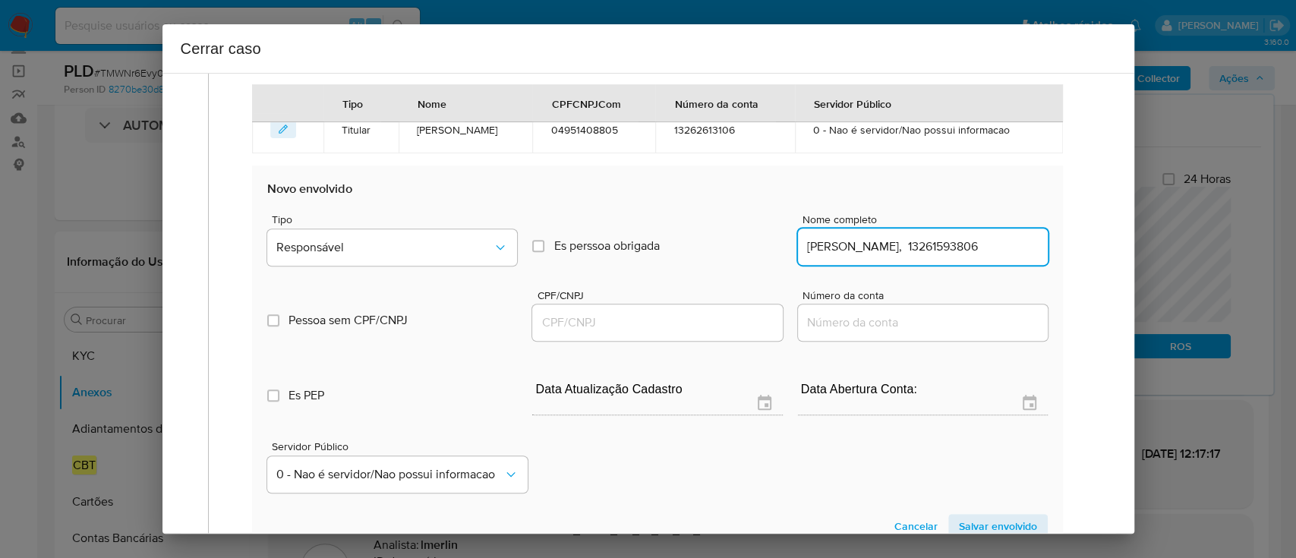
click at [950, 249] on input "Mariana Sartori, 13261593806" at bounding box center [923, 247] width 250 height 20
type input "Mariana Sartori,"
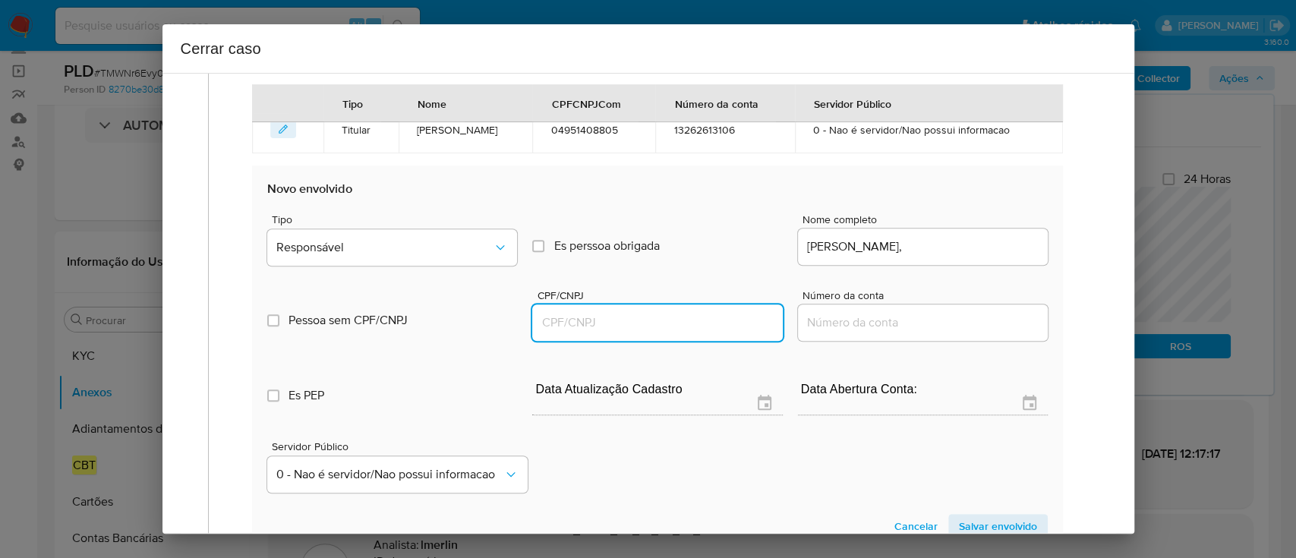
click at [692, 320] on input "CPF/CNPJ" at bounding box center [657, 323] width 250 height 20
paste input "13261593806"
type input "13261593806"
click at [915, 257] on div "Mariana Sartori," at bounding box center [923, 246] width 250 height 36
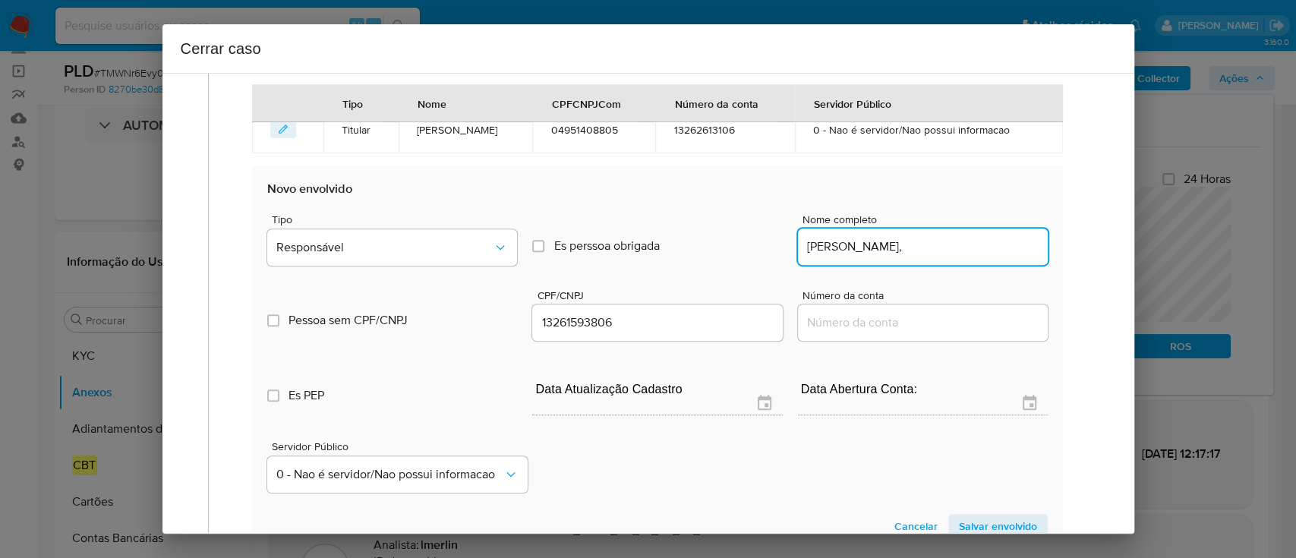
click at [924, 251] on input "Mariana Sartori," at bounding box center [923, 247] width 250 height 20
type input "Mariana Sartori"
click at [411, 249] on span "Responsável" at bounding box center [384, 247] width 216 height 15
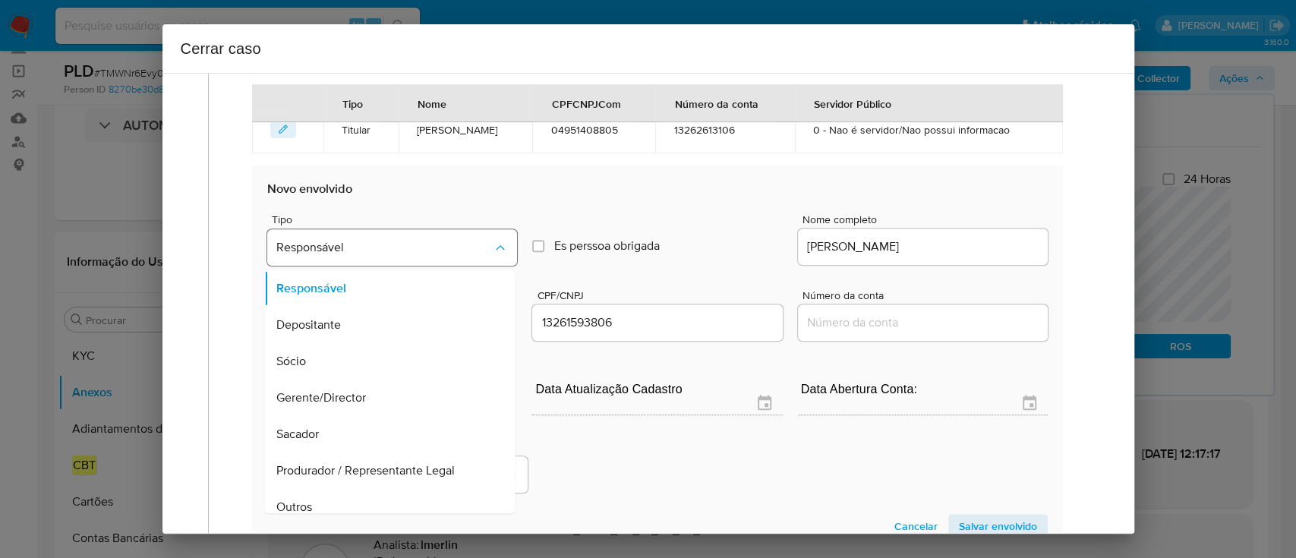
scroll to position [636, 0]
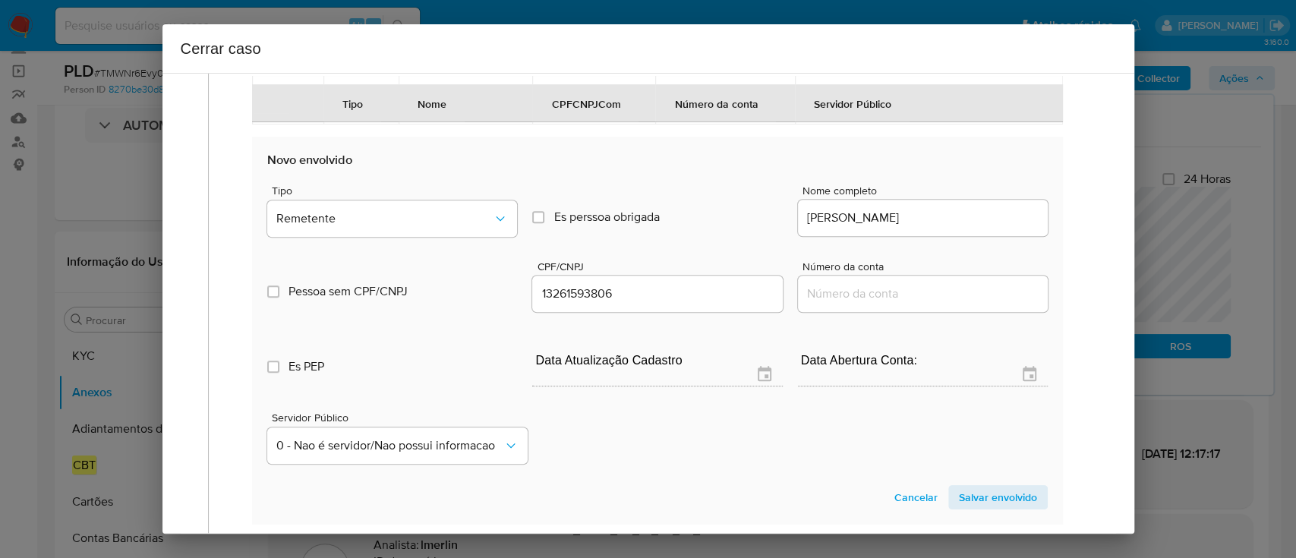
click at [1007, 499] on span "Salvar envolvido" at bounding box center [998, 496] width 78 height 21
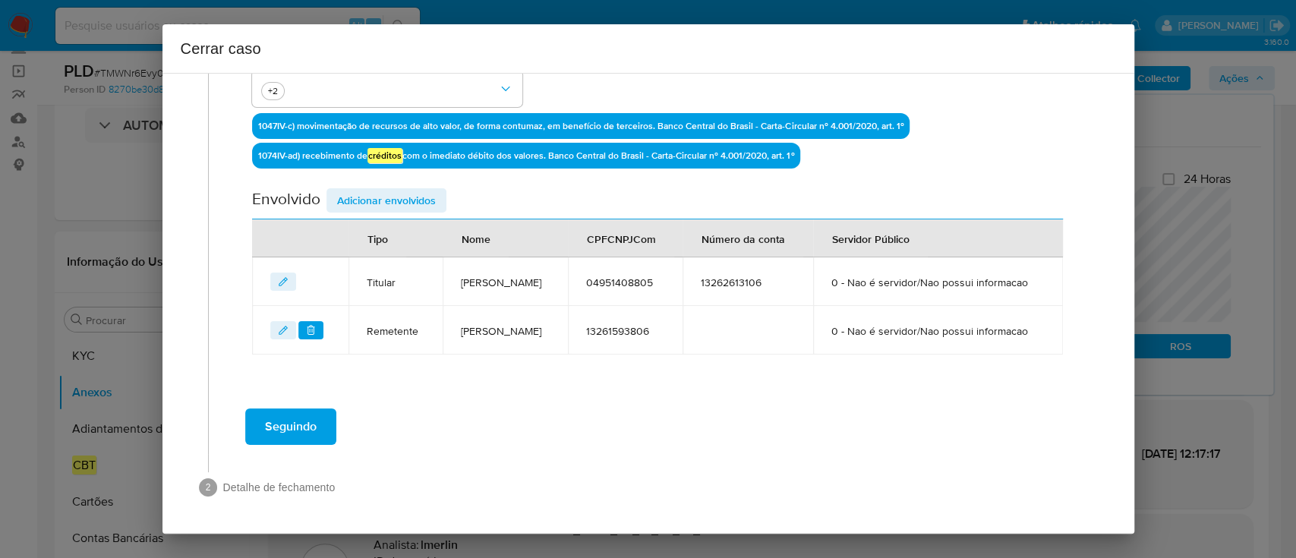
scroll to position [494, 0]
click at [395, 190] on span "Adicionar envolvidos" at bounding box center [386, 200] width 99 height 21
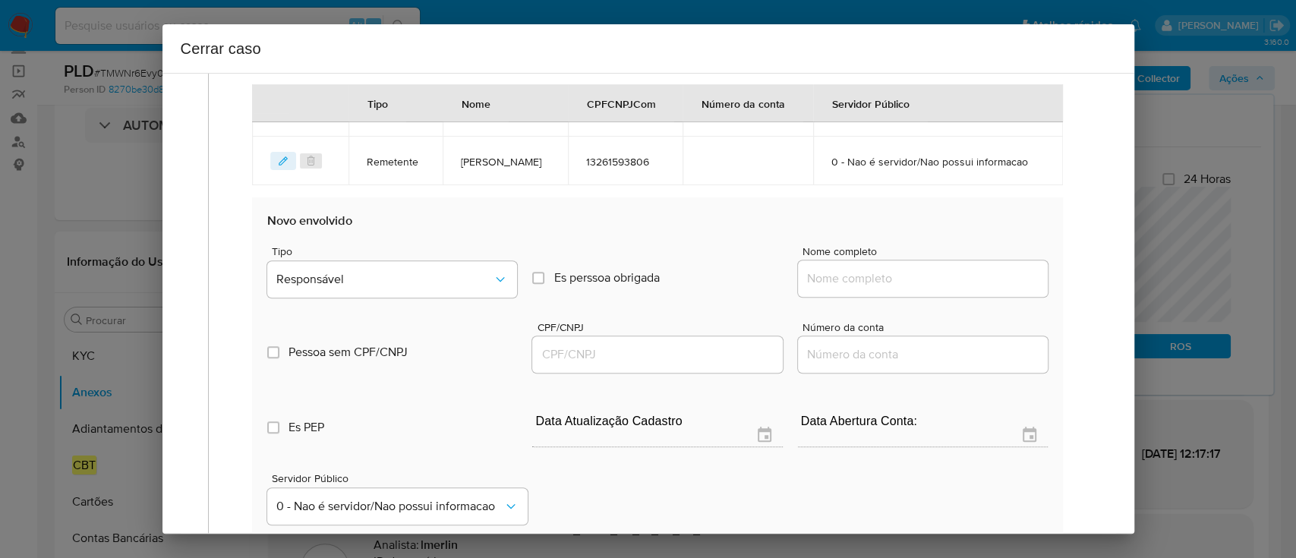
scroll to position [697, 0]
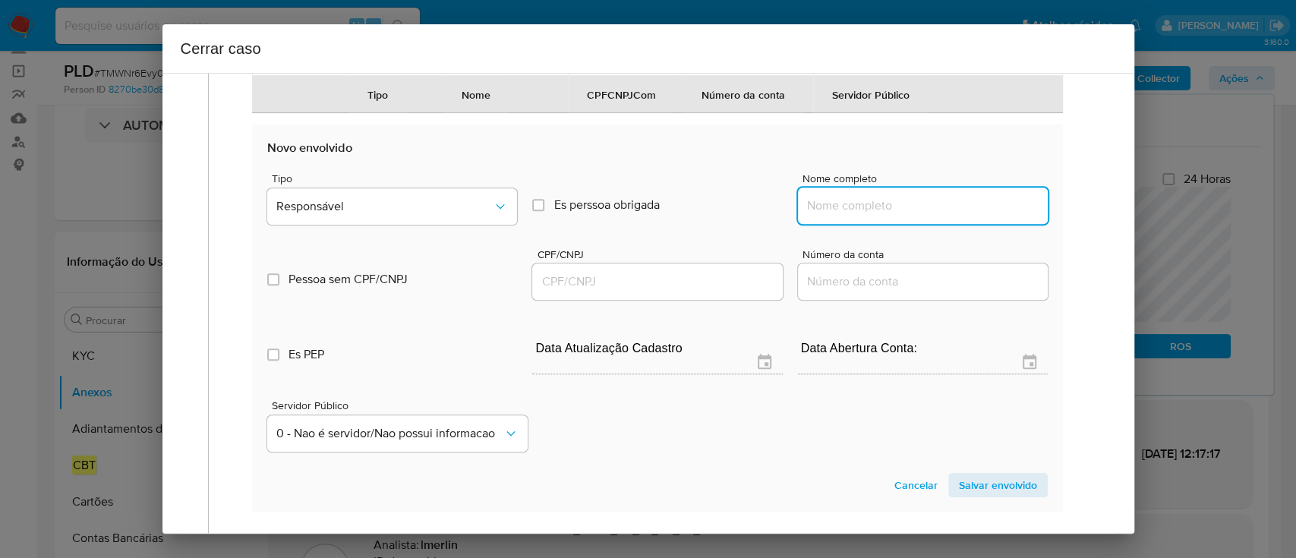
click at [886, 216] on input "Nome completo" at bounding box center [923, 206] width 250 height 20
paste input "Levelup Capital Jogos Eletronicos Ltda, 60875532000102"
click at [957, 216] on input "Levelup Capital Jogos Eletronicos Ltda, 60875532000102" at bounding box center [923, 206] width 250 height 20
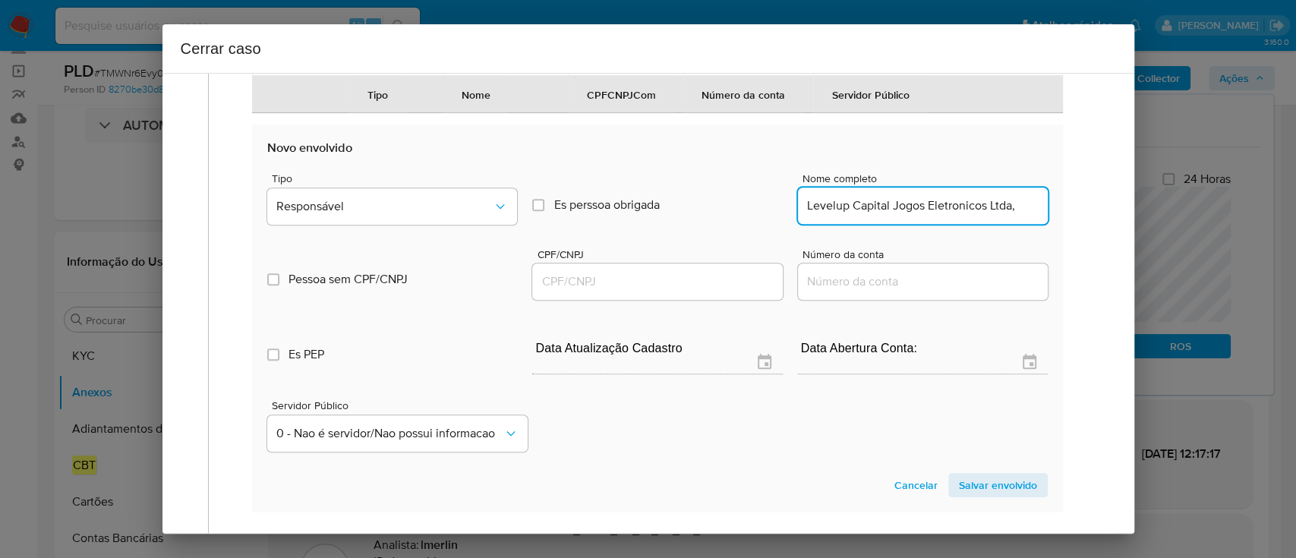
scroll to position [0, 0]
type input "Levelup Capital Jogos Eletronicos Ltda,"
drag, startPoint x: 741, startPoint y: 313, endPoint x: 775, endPoint y: 301, distance: 36.0
click at [741, 291] on input "CPF/CNPJ" at bounding box center [657, 282] width 250 height 20
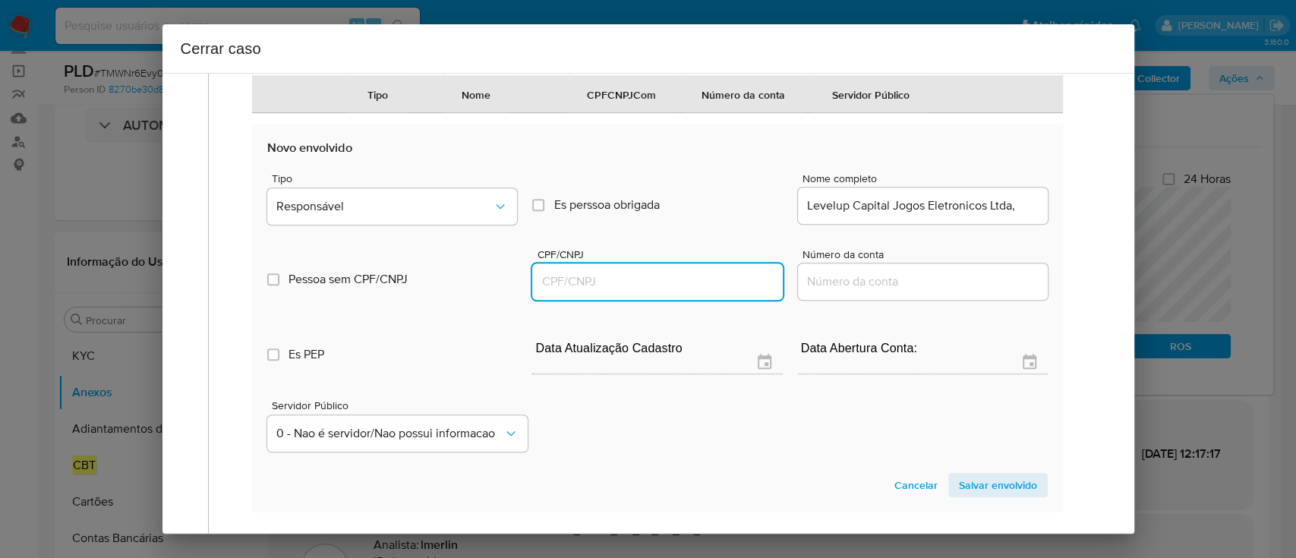
paste input "60875532000102"
type input "60875532000102"
click at [933, 216] on input "Levelup Capital Jogos Eletronicos Ltda," at bounding box center [923, 206] width 250 height 20
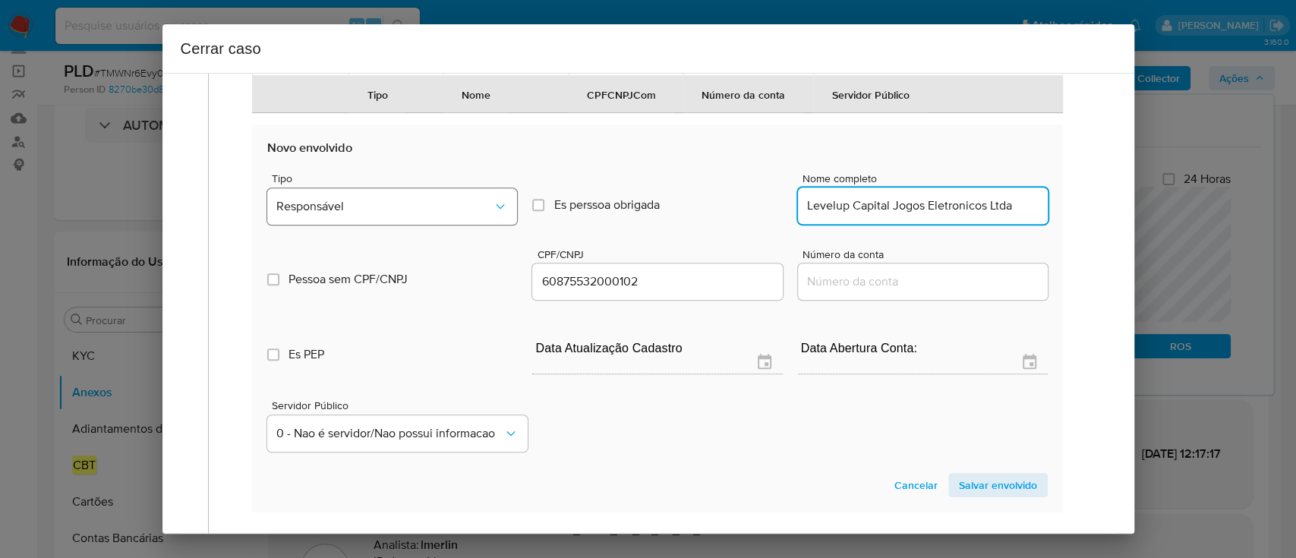
type input "Levelup Capital Jogos Eletronicos Ltda"
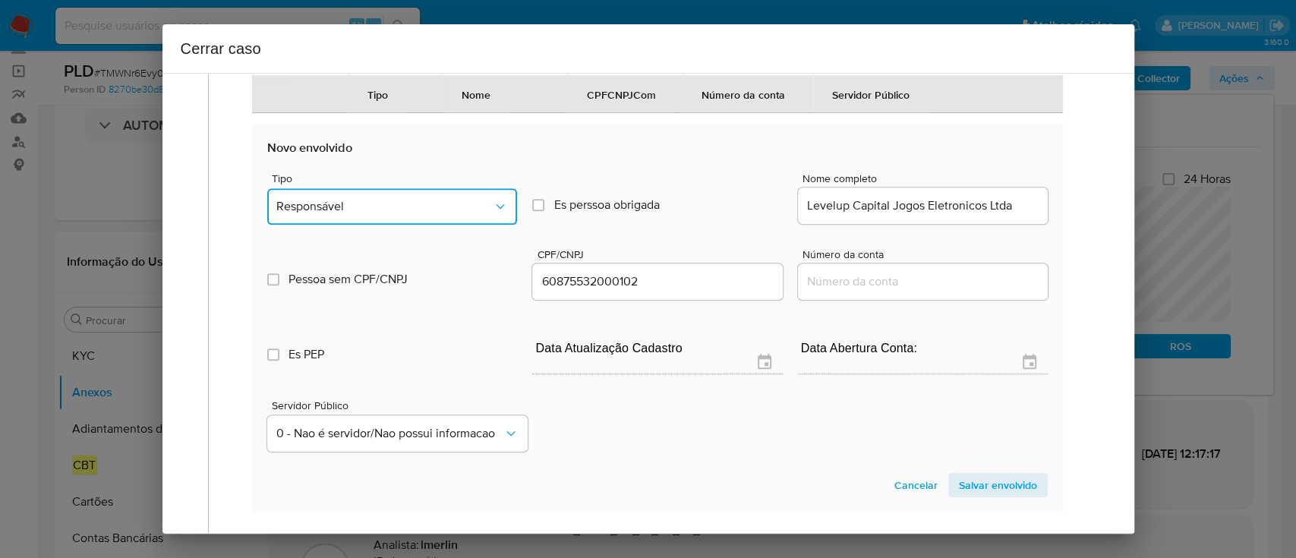
click at [414, 214] on span "Responsável" at bounding box center [384, 206] width 216 height 15
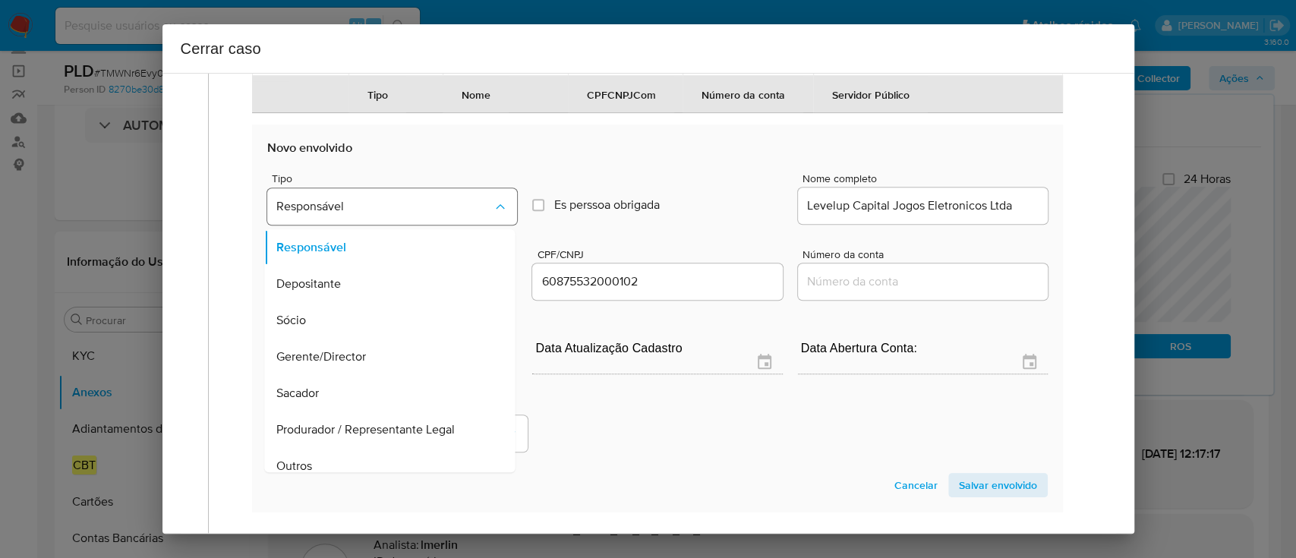
scroll to position [49, 0]
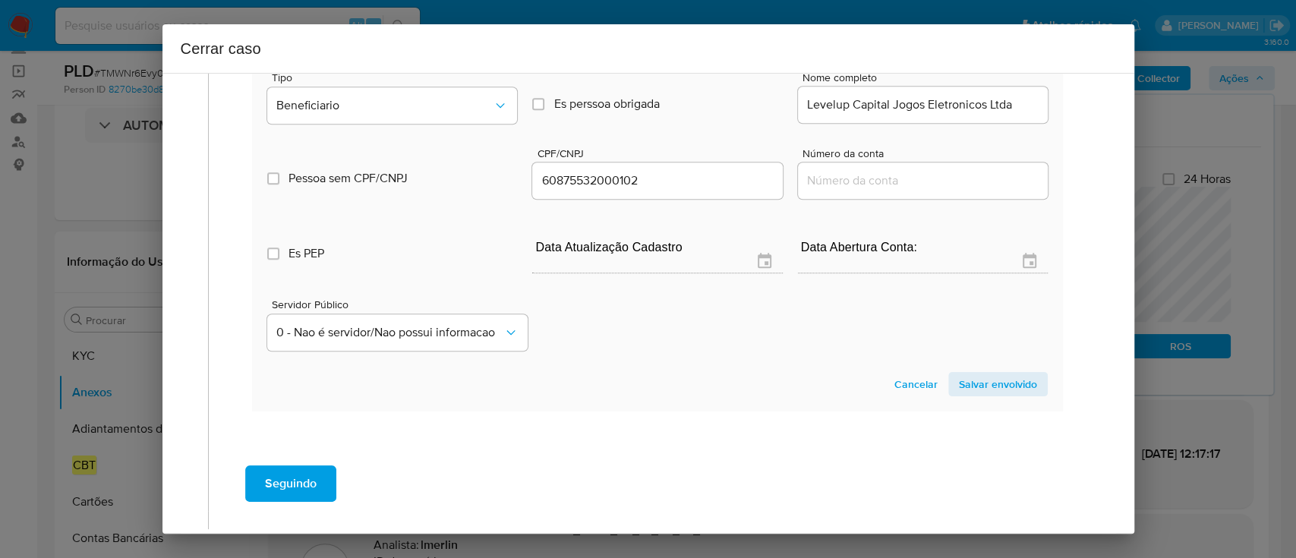
click at [988, 395] on span "Salvar envolvido" at bounding box center [998, 383] width 78 height 21
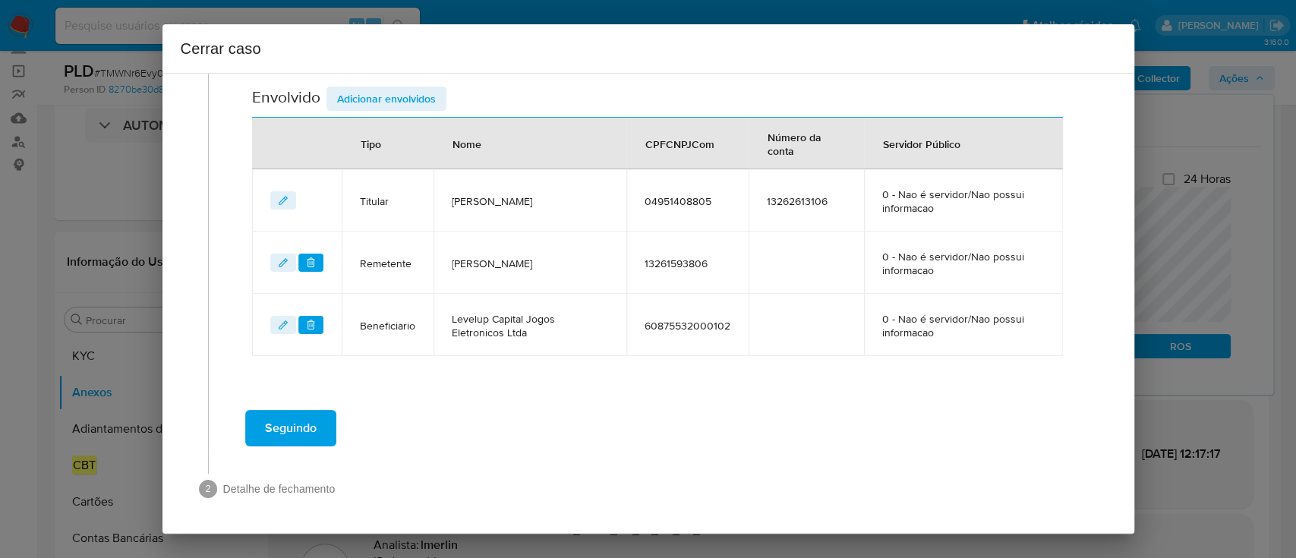
click at [411, 107] on span "Adicionar envolvidos" at bounding box center [386, 98] width 99 height 21
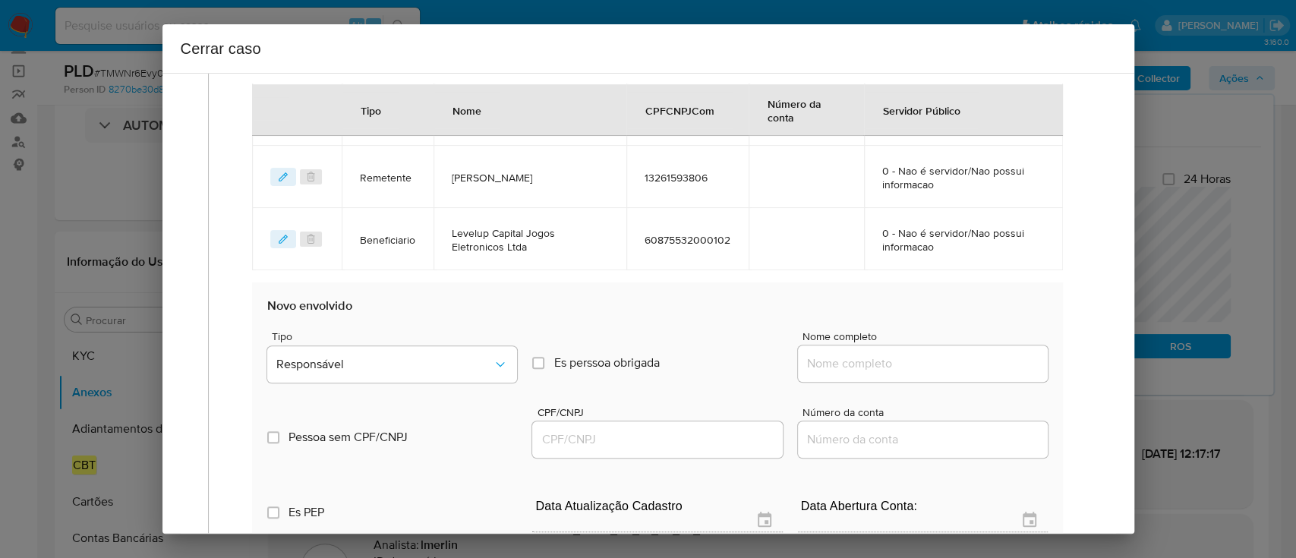
scroll to position [759, 0]
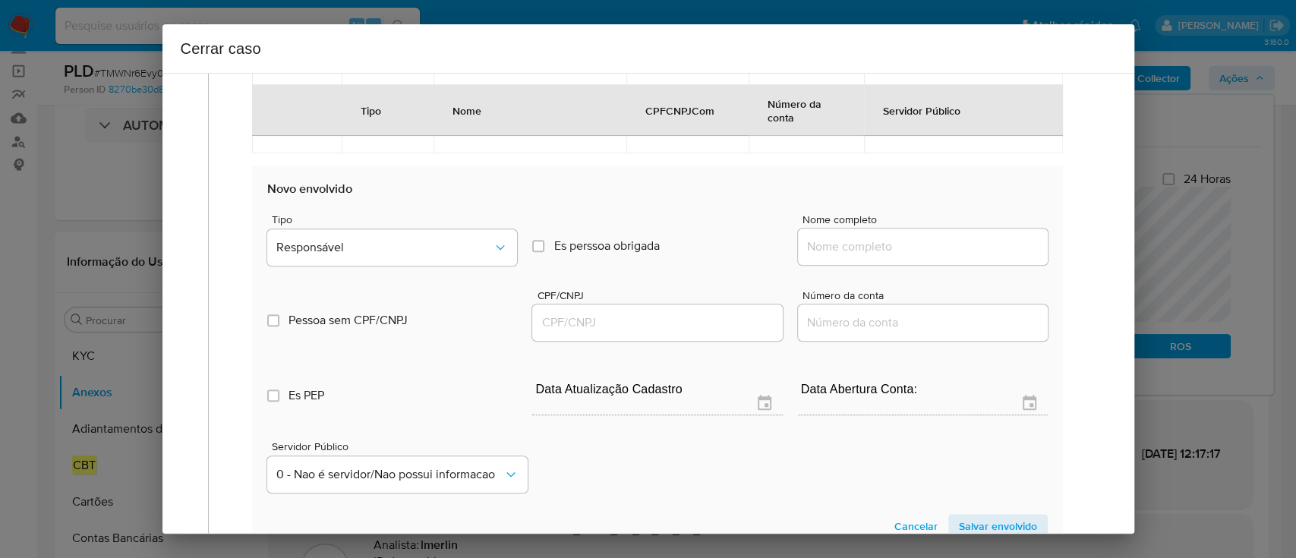
drag, startPoint x: 893, startPoint y: 238, endPoint x: 951, endPoint y: 253, distance: 60.4
click at [893, 238] on input "Nome completo" at bounding box center [923, 247] width 250 height 20
paste input "INTER SUL VEICULOS LTDA, 00785033000194"
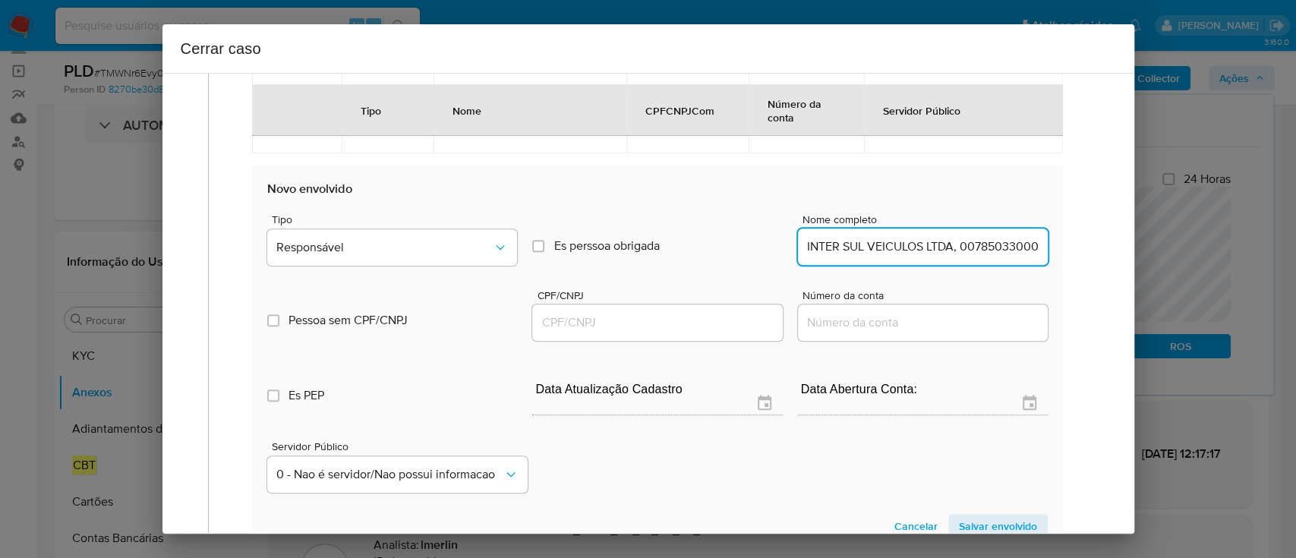
scroll to position [0, 24]
click at [979, 240] on input "INTER SUL VEICULOS LTDA, 00785033000194" at bounding box center [923, 247] width 250 height 20
type input "INTER SUL VEICULOS LTDA,"
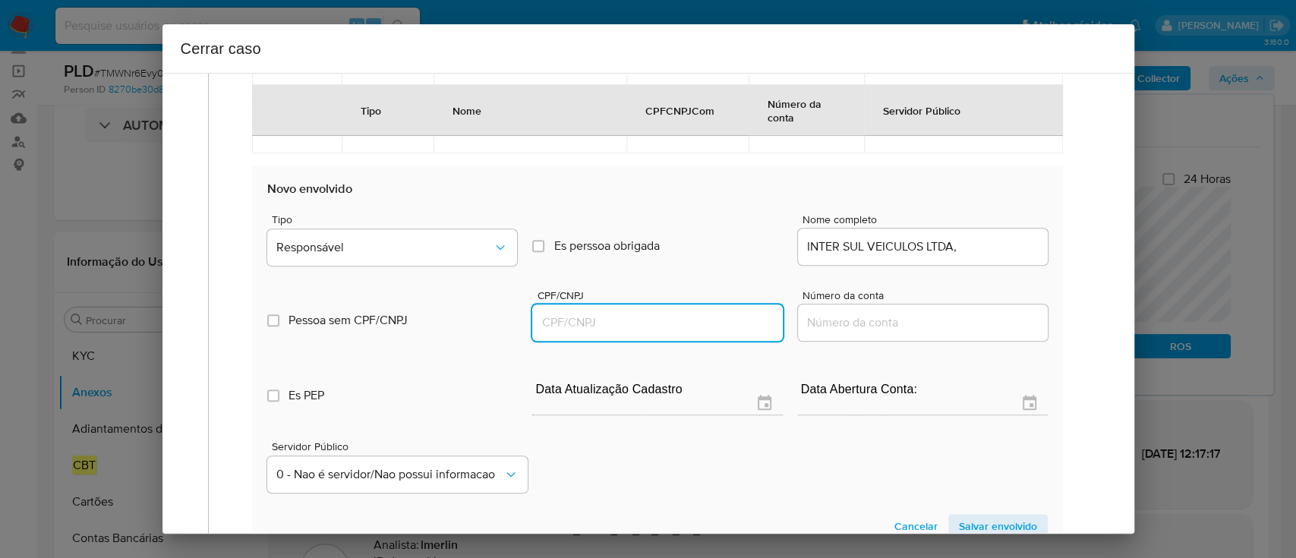
drag, startPoint x: 671, startPoint y: 327, endPoint x: 839, endPoint y: 292, distance: 172.1
click at [671, 327] on input "CPF/CNPJ" at bounding box center [657, 323] width 250 height 20
paste input "00785033000194"
type input "785033000194"
click at [990, 252] on input "INTER SUL VEICULOS LTDA," at bounding box center [923, 247] width 250 height 20
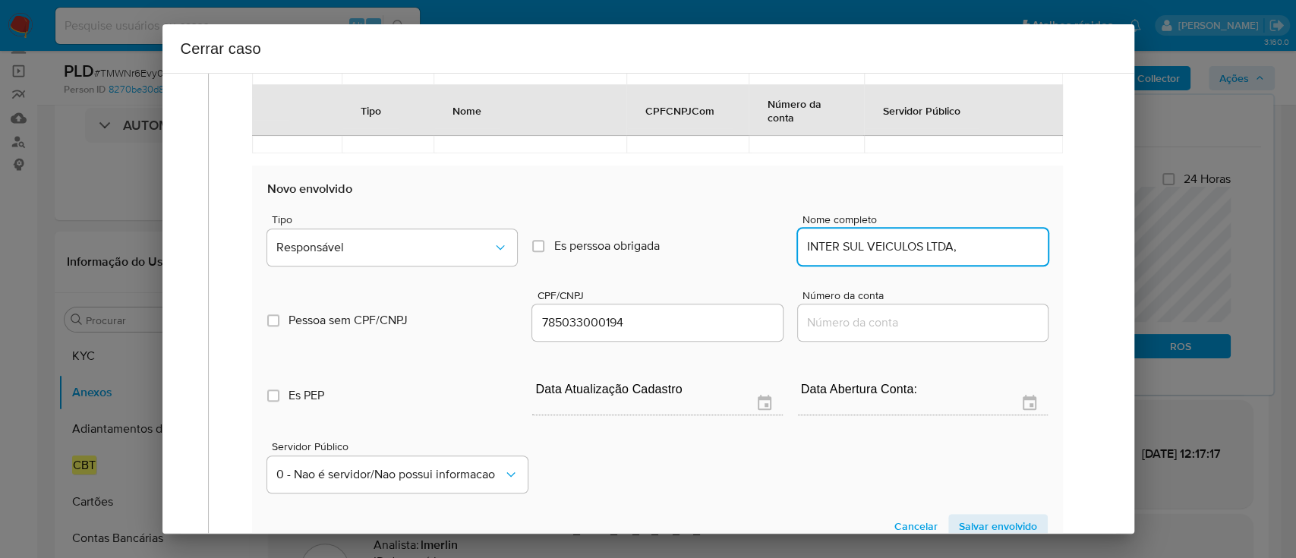
type input "INTER SUL VEICULOS LTDA,"
type input "00785033000194"
type input "INTER SUL VEICULOS LTDA"
click at [443, 234] on button "Responsável" at bounding box center [392, 247] width 250 height 36
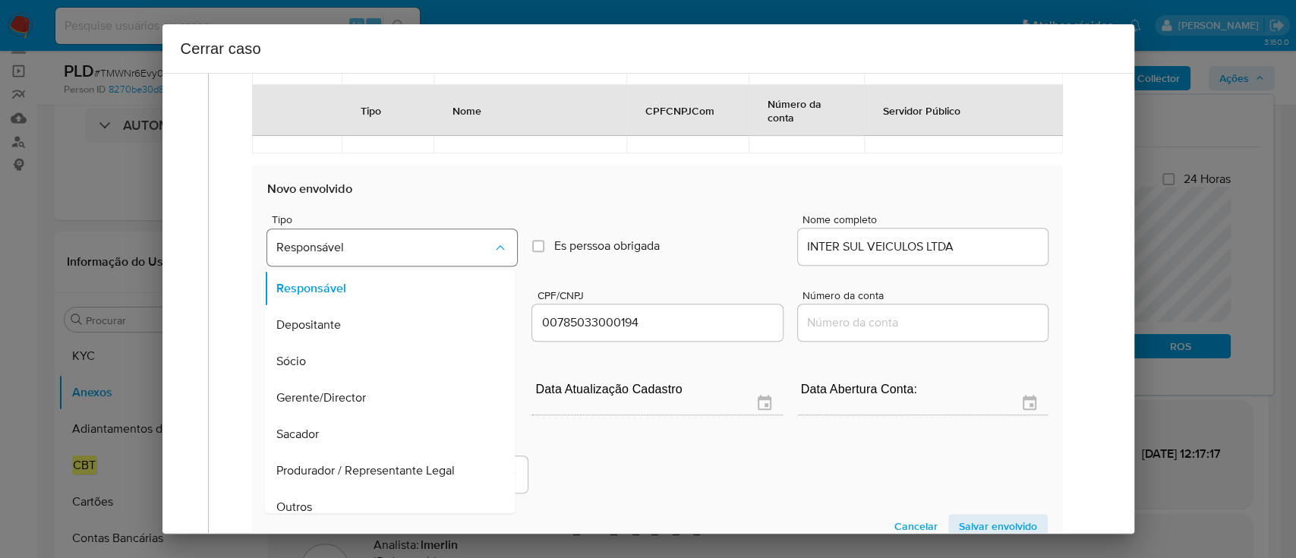
scroll to position [12, 0]
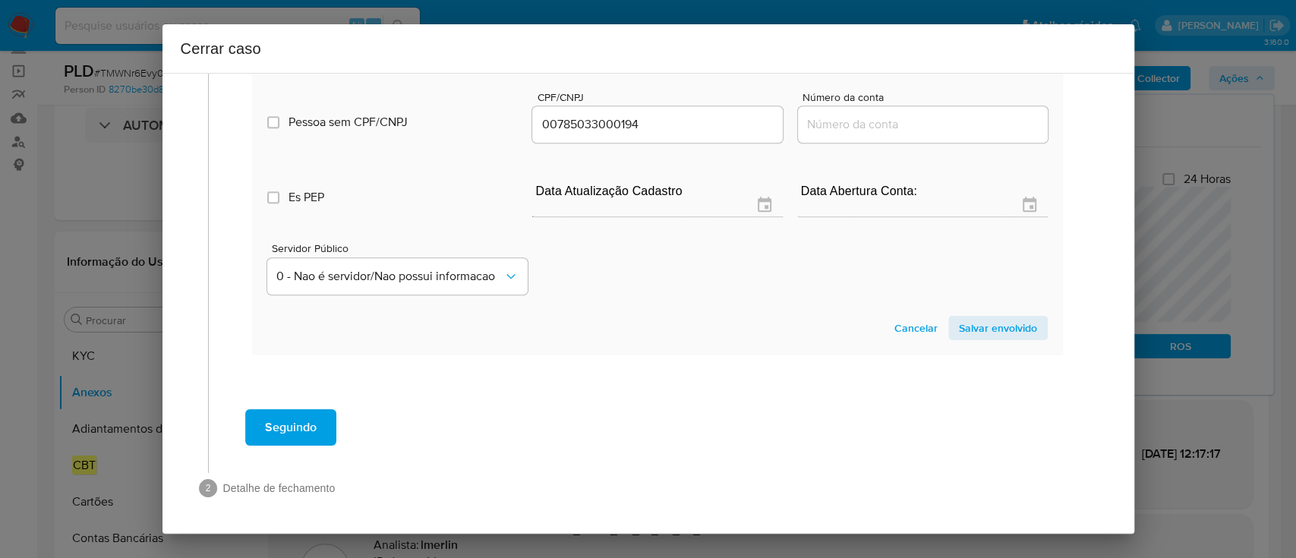
click at [1008, 332] on span "Salvar envolvido" at bounding box center [998, 327] width 78 height 21
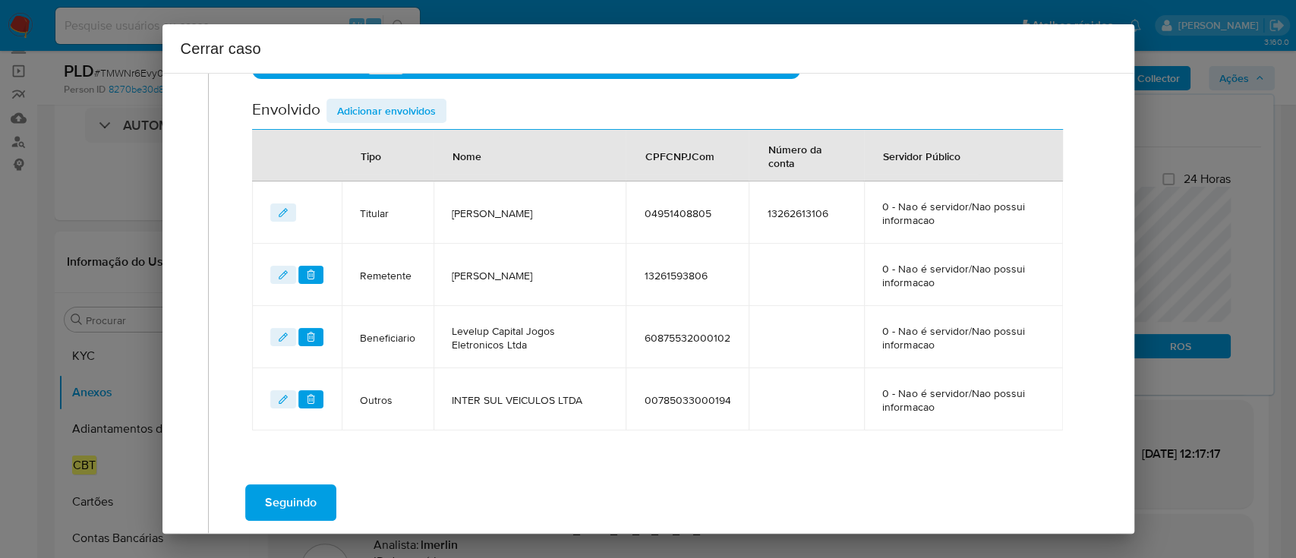
scroll to position [517, 0]
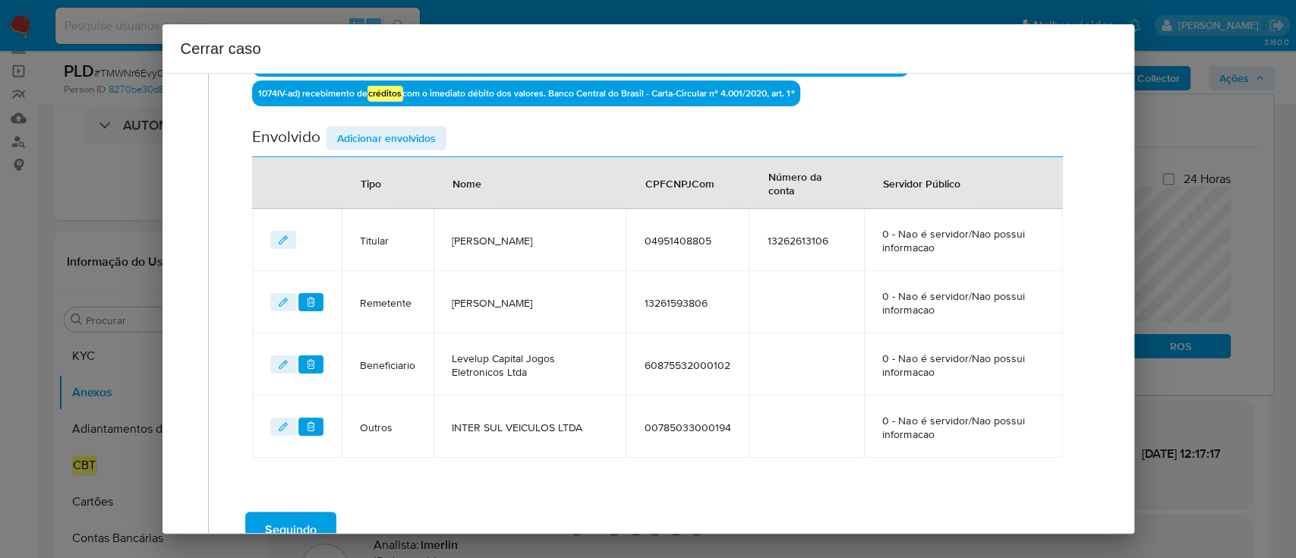
click at [413, 139] on span "Adicionar envolvidos" at bounding box center [386, 138] width 99 height 21
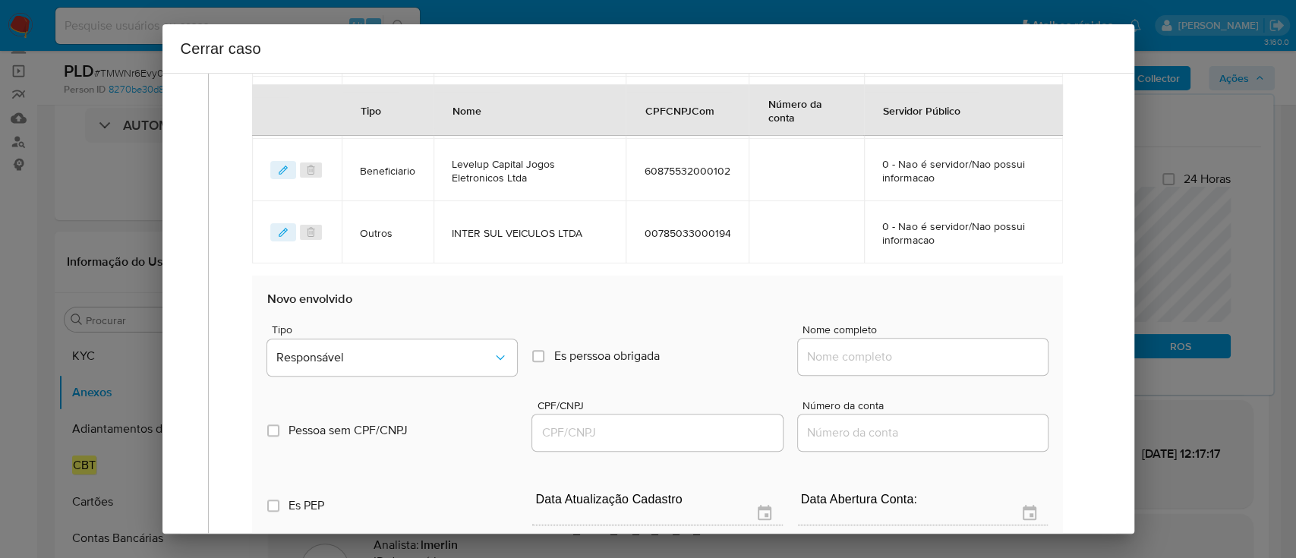
scroll to position [719, 0]
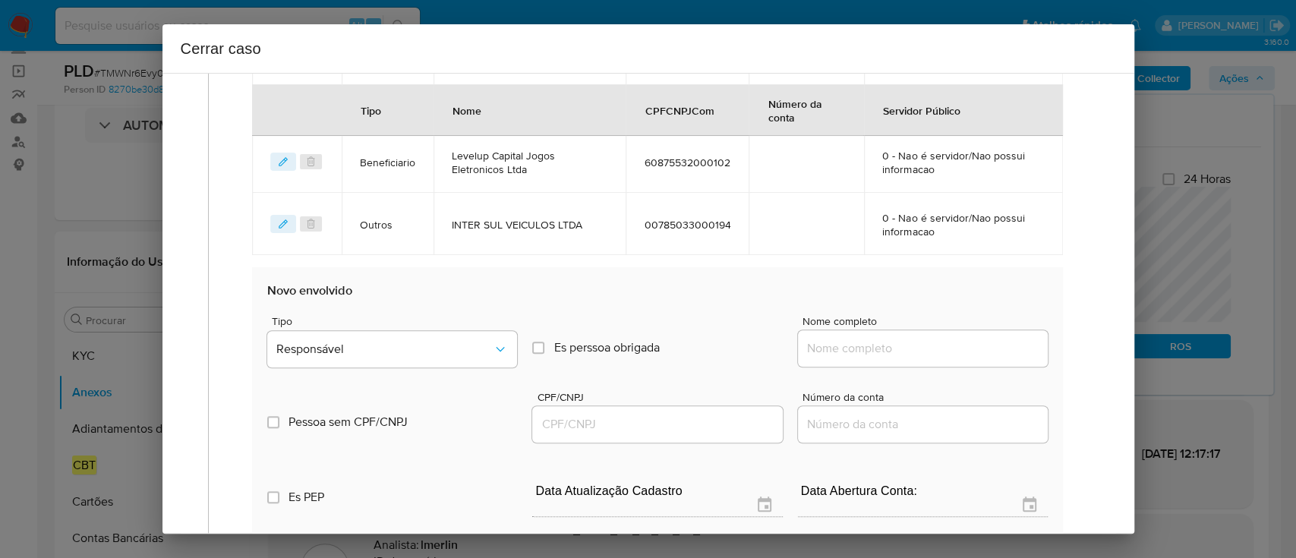
click at [918, 343] on input "Nome completo" at bounding box center [923, 348] width 250 height 20
paste input "ROYAL CONSULTORIA E INTERMEDIACAO EMPRESARIAL LTDA, 08761844000167"
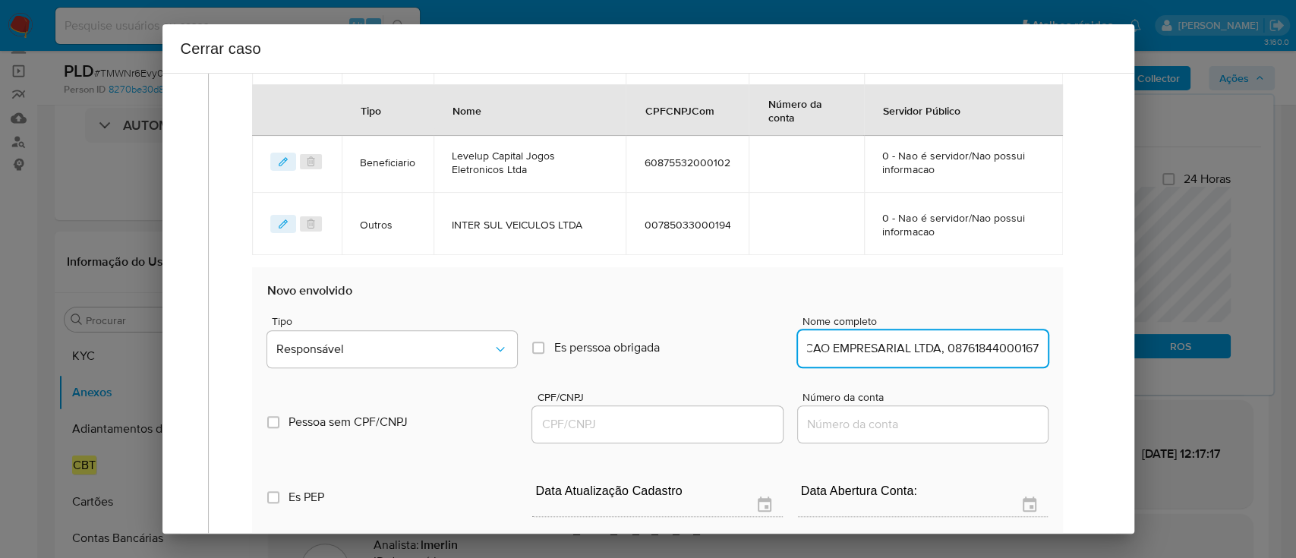
click at [990, 348] on input "ROYAL CONSULTORIA E INTERMEDIACAO EMPRESARIAL LTDA, 08761844000167" at bounding box center [923, 348] width 250 height 20
type input "ROYAL CONSULTORIA E INTERMEDIACAO EMPRESARIAL LTDA,"
click at [704, 423] on input "CPF/CNPJ" at bounding box center [657, 424] width 250 height 20
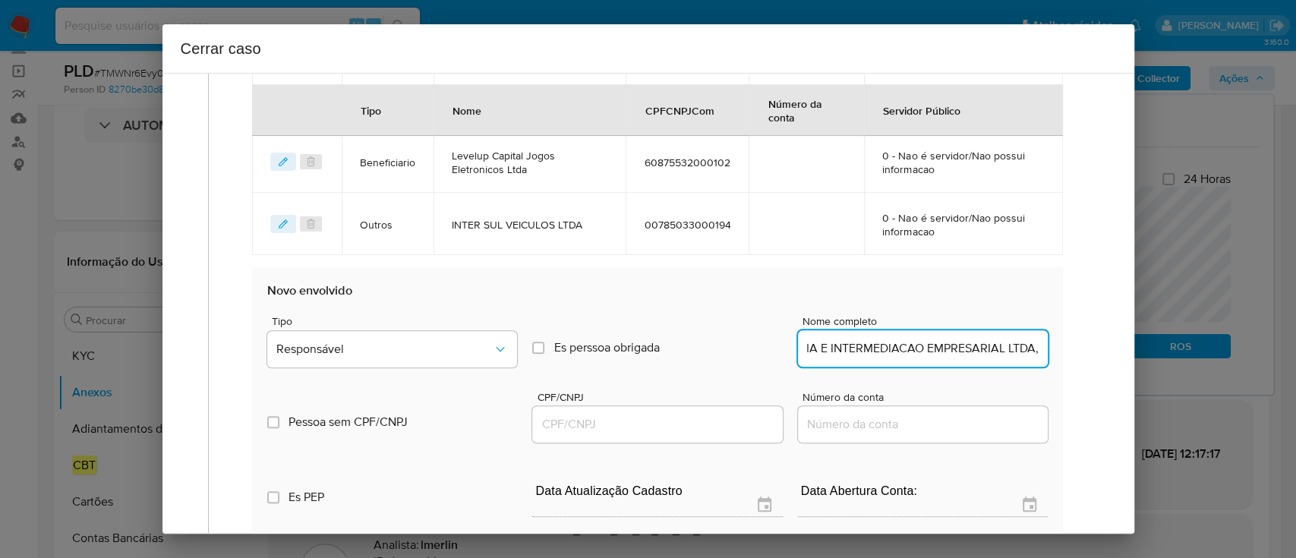
scroll to position [0, 0]
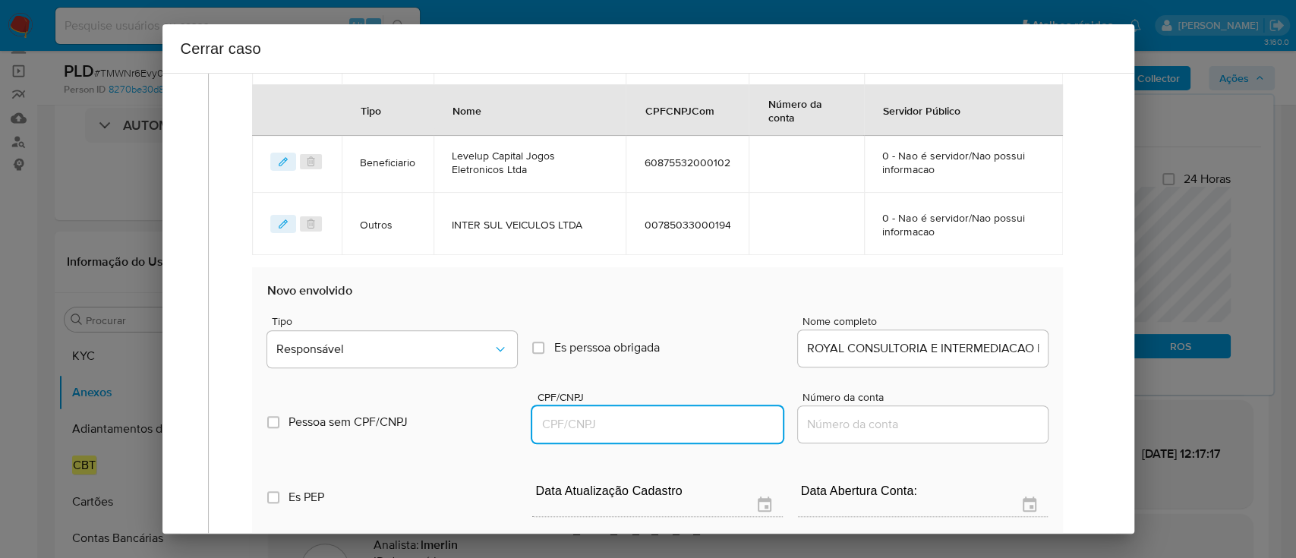
paste input "08761844000167"
type input "8761844000167"
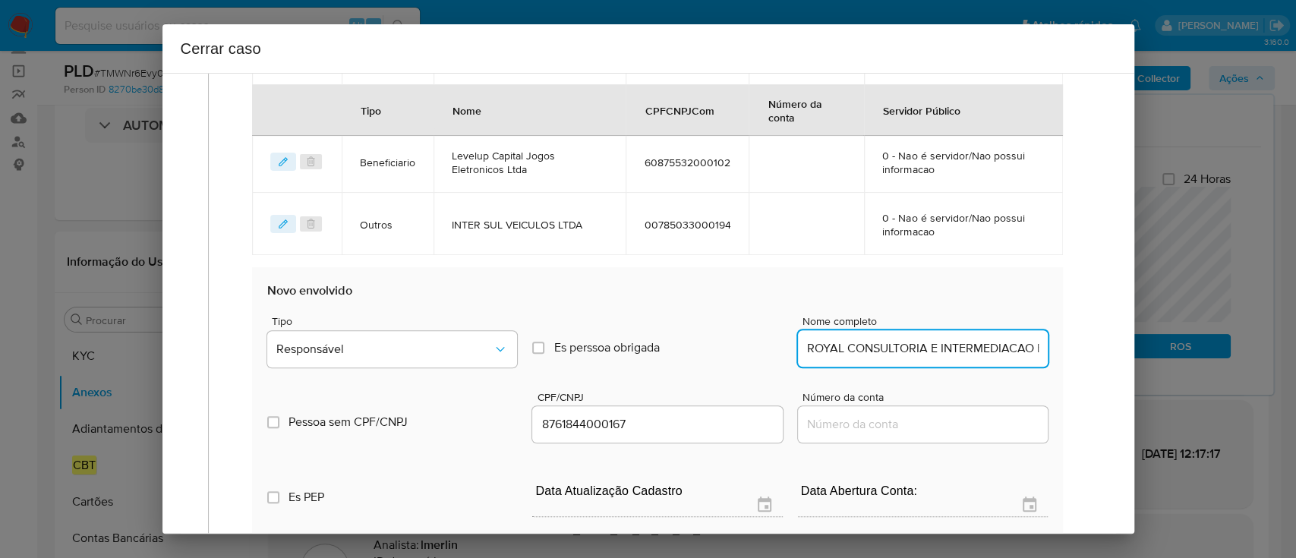
click at [961, 345] on input "ROYAL CONSULTORIA E INTERMEDIACAO EMPRESARIAL LTDA," at bounding box center [923, 348] width 250 height 20
type input "ROYAL CONSULTORIA E INTERMEDIACAO EMPRESARIAL LTDA,"
type input "08761844000167"
type input "ROYAL CONSULTORIA E INTERMEDIACAO EMPRESARIAL LTDA"
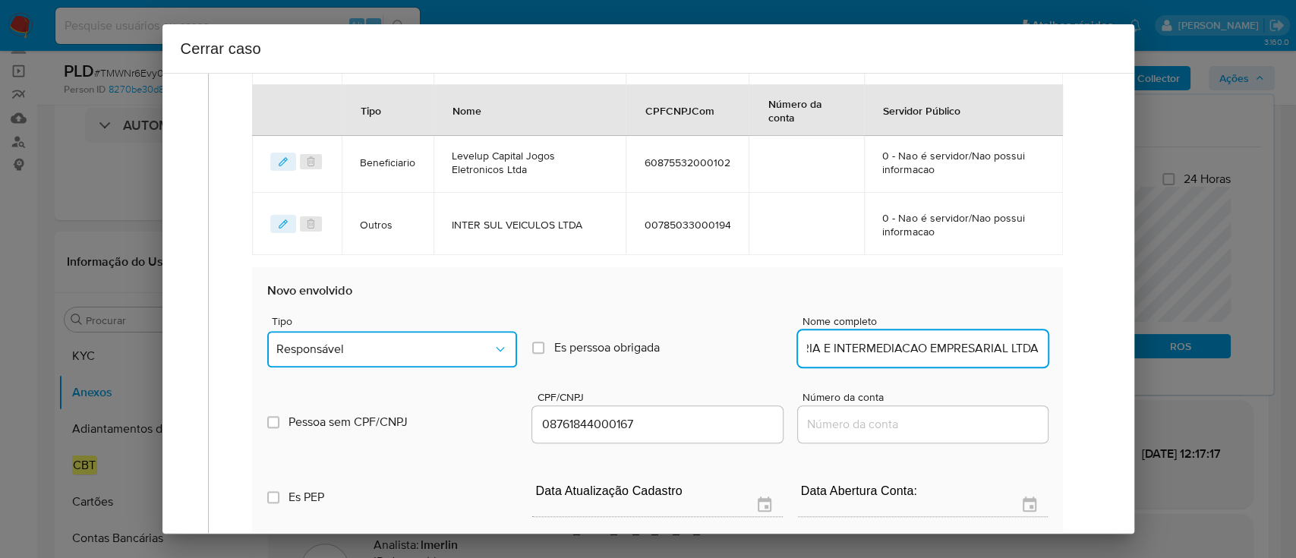
click at [431, 342] on span "Responsável" at bounding box center [384, 349] width 216 height 15
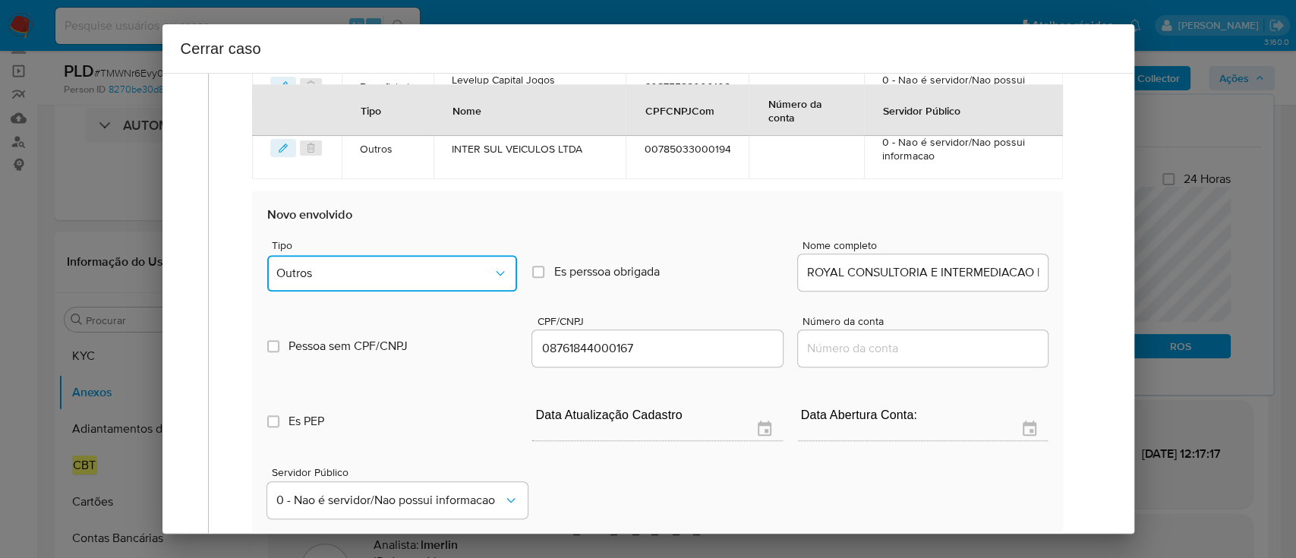
scroll to position [922, 0]
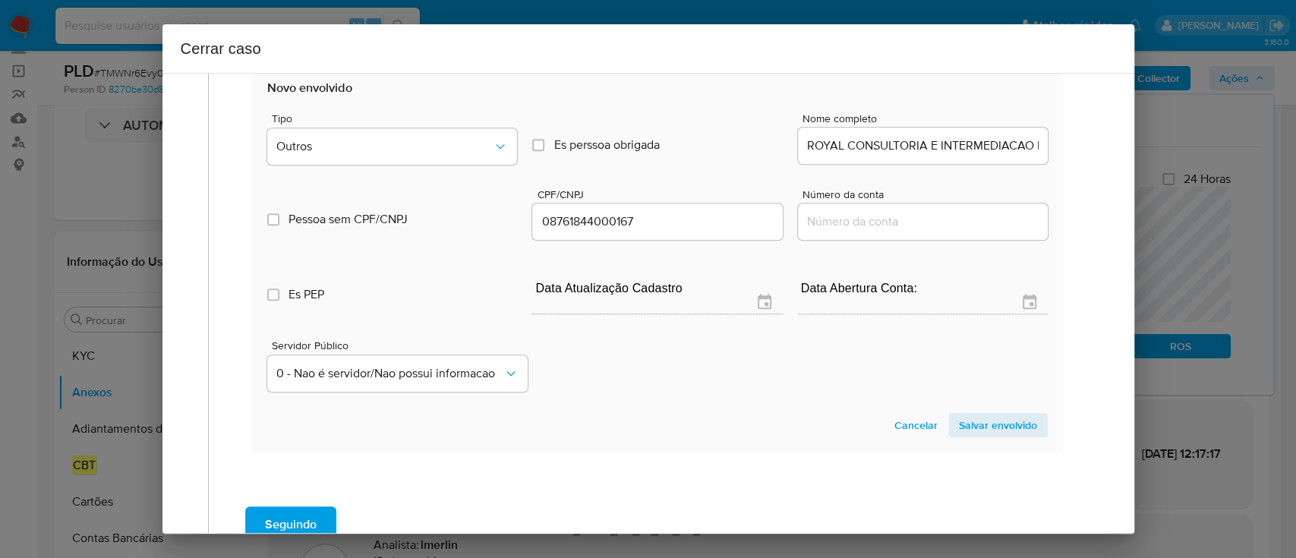
click at [992, 423] on span "Salvar envolvido" at bounding box center [998, 424] width 78 height 21
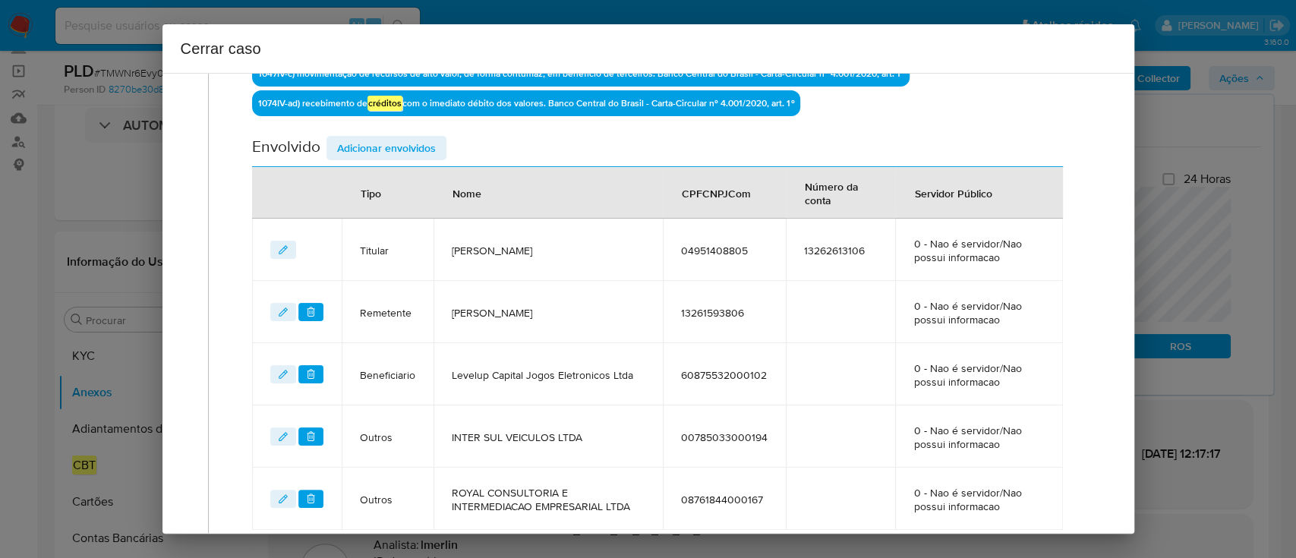
scroll to position [479, 0]
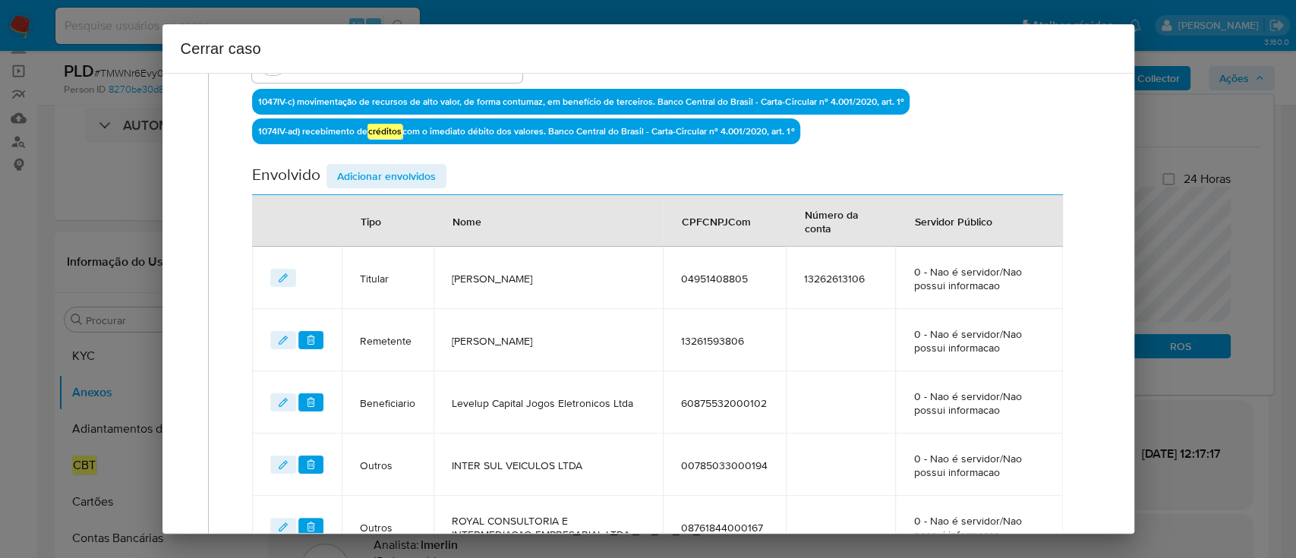
click at [412, 188] on div "Envolvido Adicionar envolvidos" at bounding box center [657, 179] width 810 height 31
click at [420, 171] on span "Adicionar envolvidos" at bounding box center [386, 175] width 99 height 21
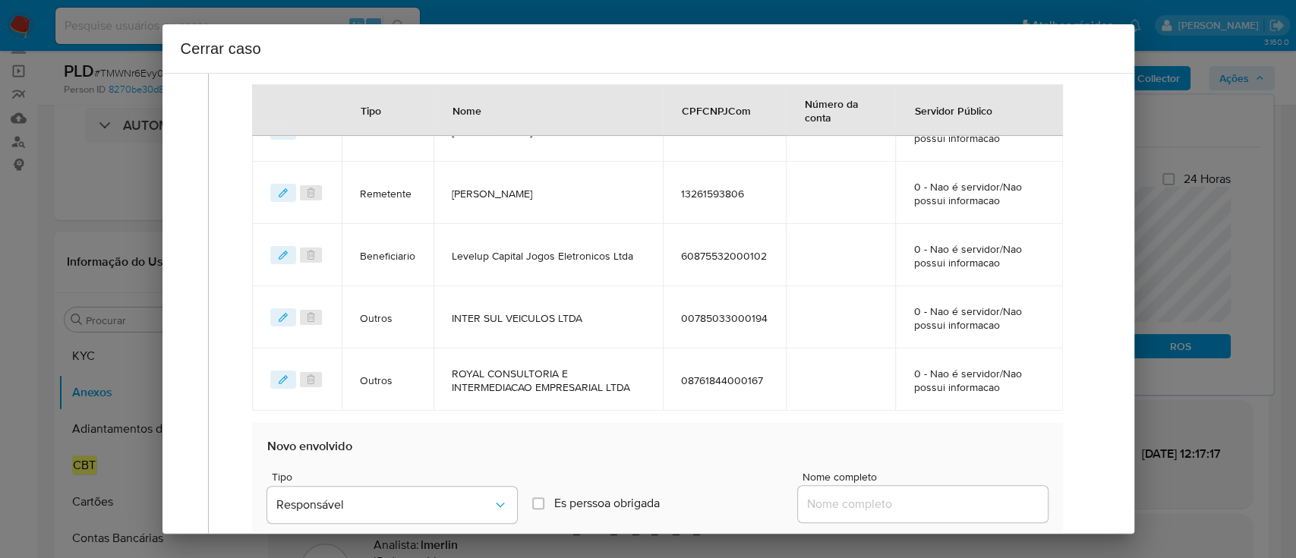
scroll to position [782, 0]
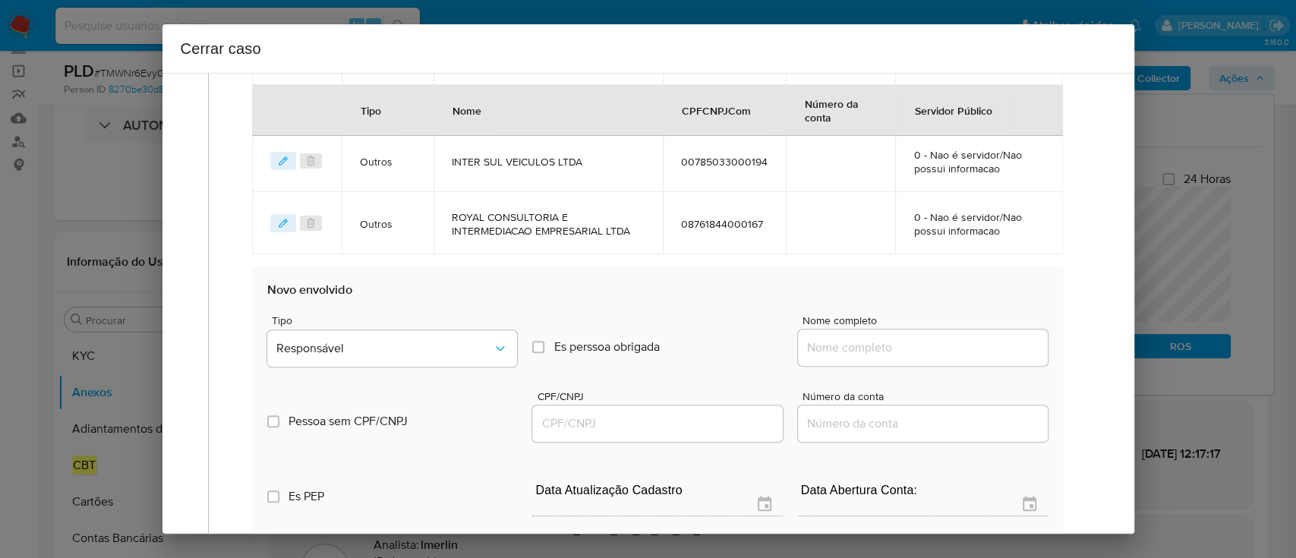
click at [893, 348] on input "Nome completo" at bounding box center [923, 348] width 250 height 20
paste input "TREE PRIME CONSULTORIA E INTERMEDIACAO EMPRESARIAL LTDA, 33967974000106"
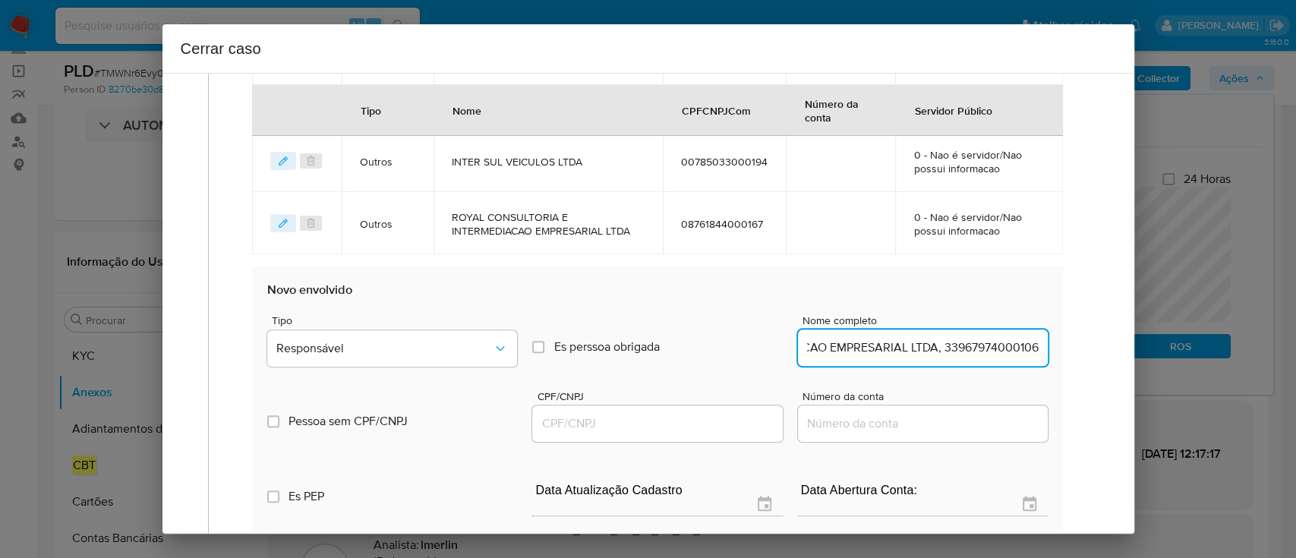
click at [981, 345] on input "TREE PRIME CONSULTORIA E INTERMEDIACAO EMPRESARIAL LTDA, 33967974000106" at bounding box center [923, 348] width 250 height 20
type input "TREE PRIME CONSULTORIA E INTERMEDIACAO EMPRESARIAL LTDA,"
click at [705, 410] on div at bounding box center [657, 423] width 250 height 36
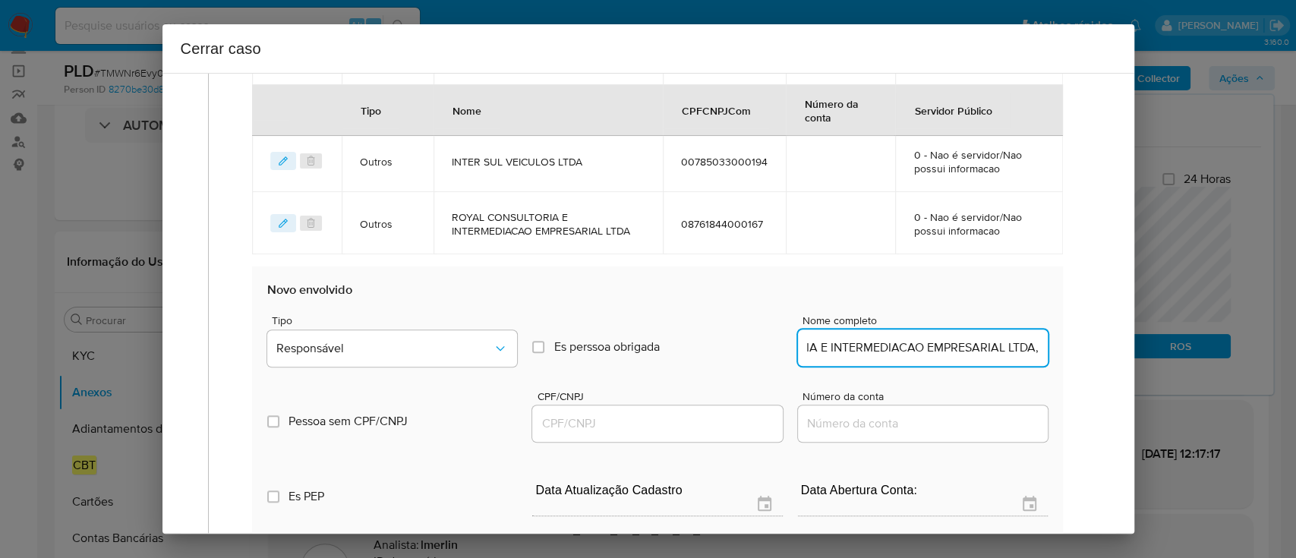
scroll to position [0, 0]
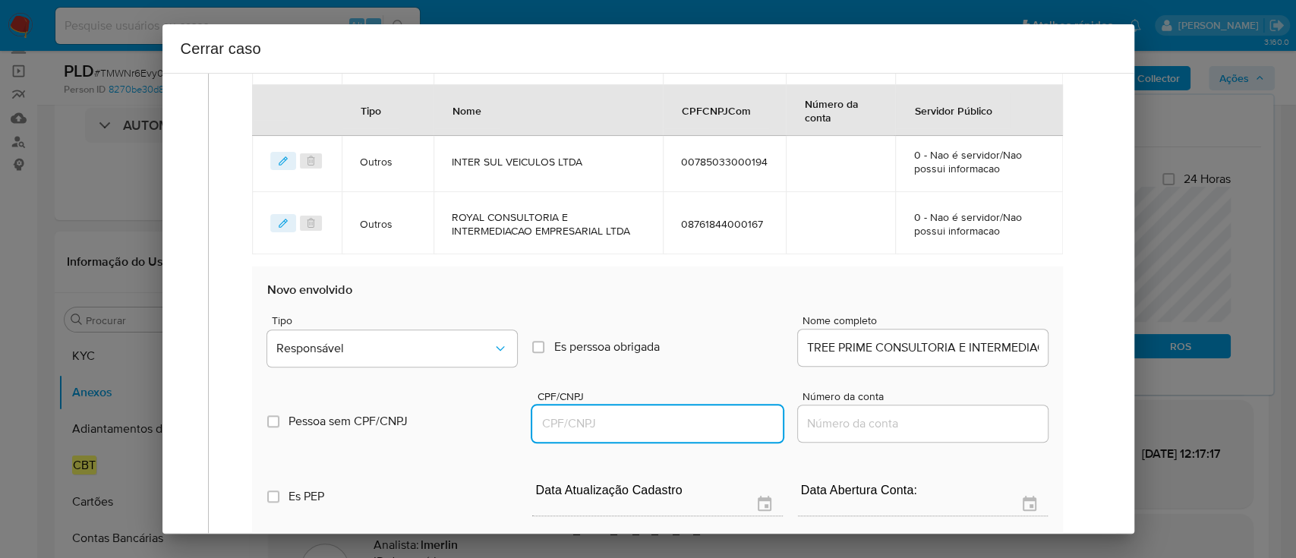
click at [704, 422] on input "CPF/CNPJ" at bounding box center [657, 424] width 250 height 20
paste input "33967974000106"
type input "33967974000106"
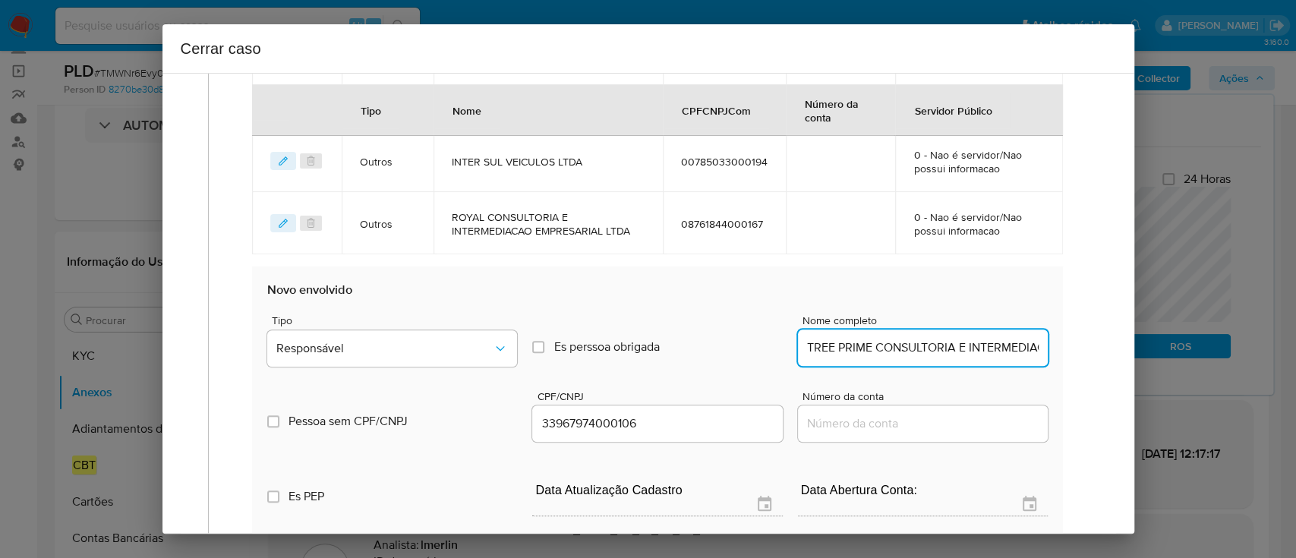
click at [950, 345] on input "TREE PRIME CONSULTORIA E INTERMEDIACAO EMPRESARIAL LTDA," at bounding box center [923, 348] width 250 height 20
type input "TREE PRIME CONSULTORIA E INTERMEDIACAO EMPRESARIAL LTDA"
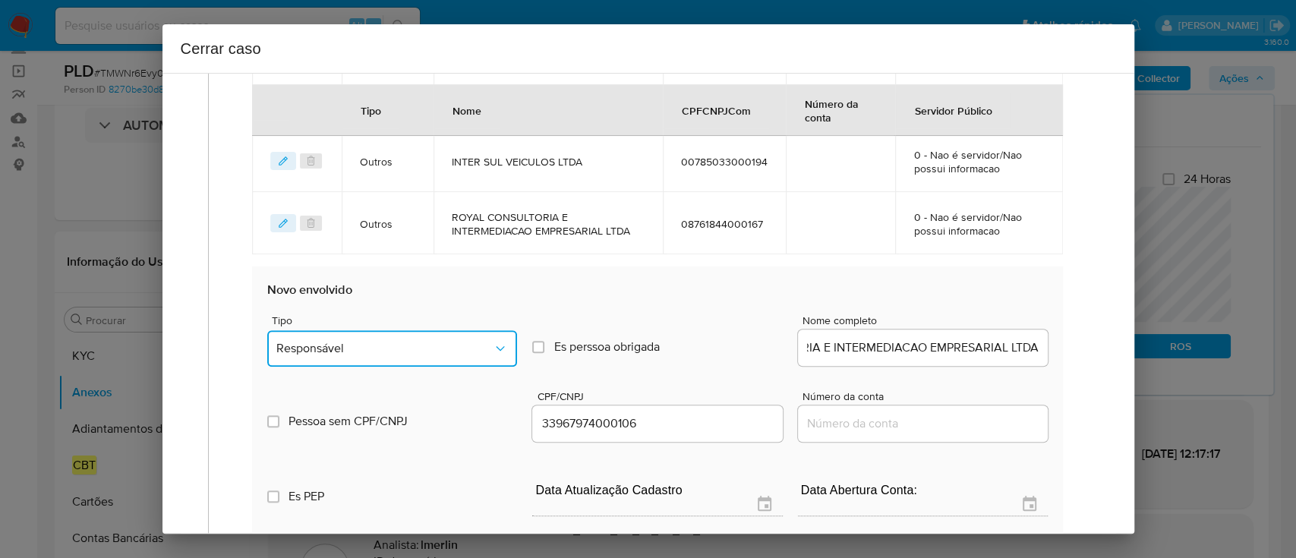
click at [330, 342] on span "Responsável" at bounding box center [384, 348] width 216 height 15
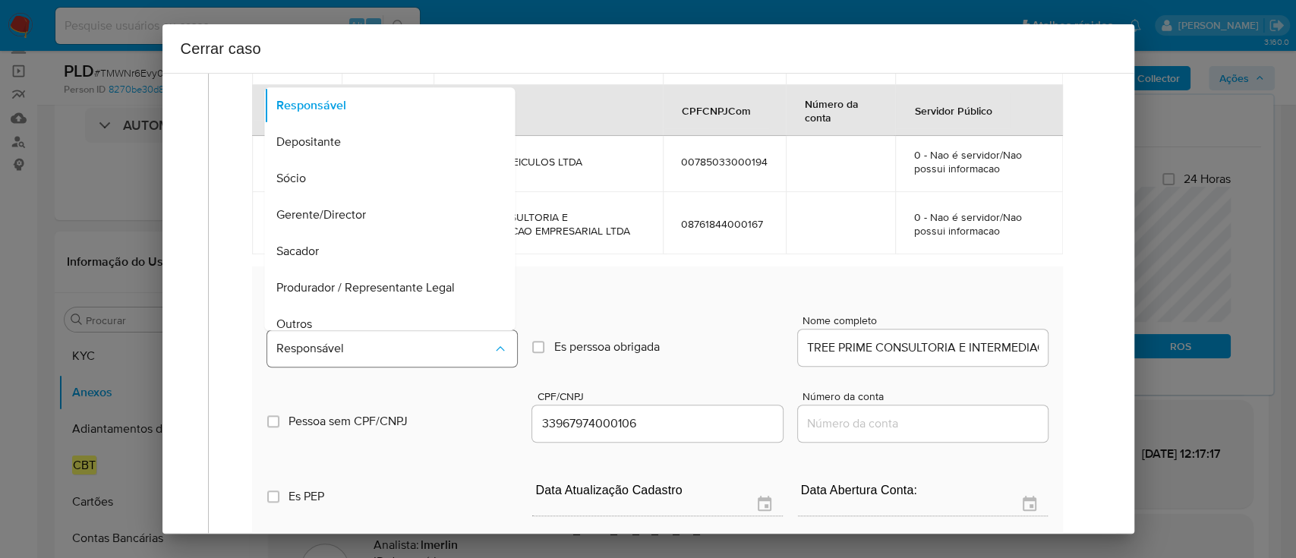
scroll to position [12, 0]
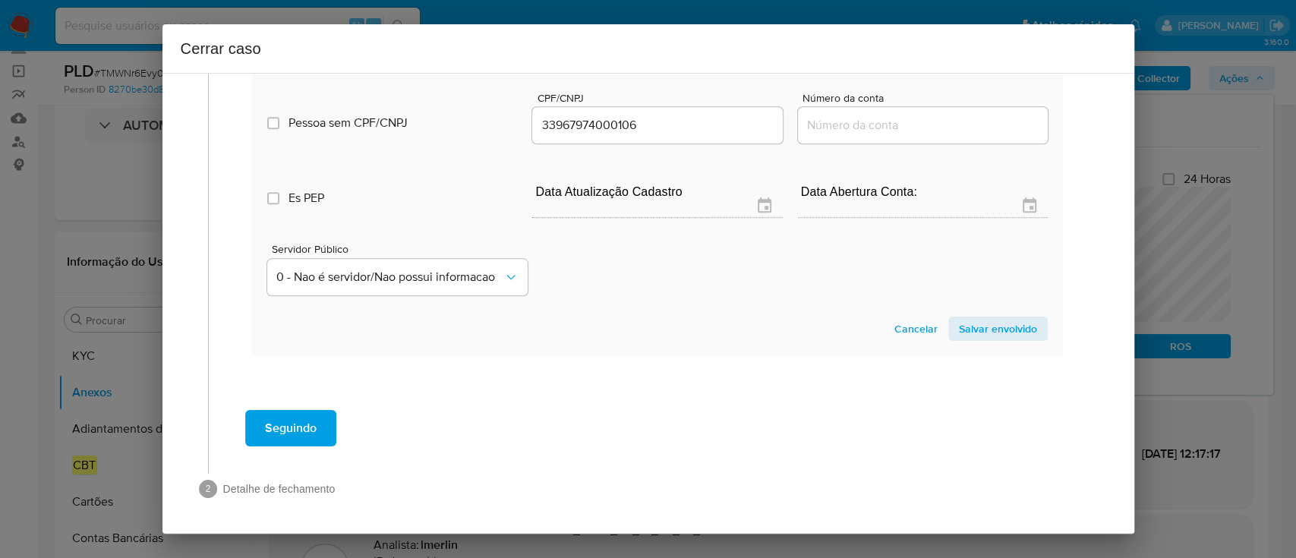
click at [980, 324] on span "Salvar envolvido" at bounding box center [998, 328] width 78 height 21
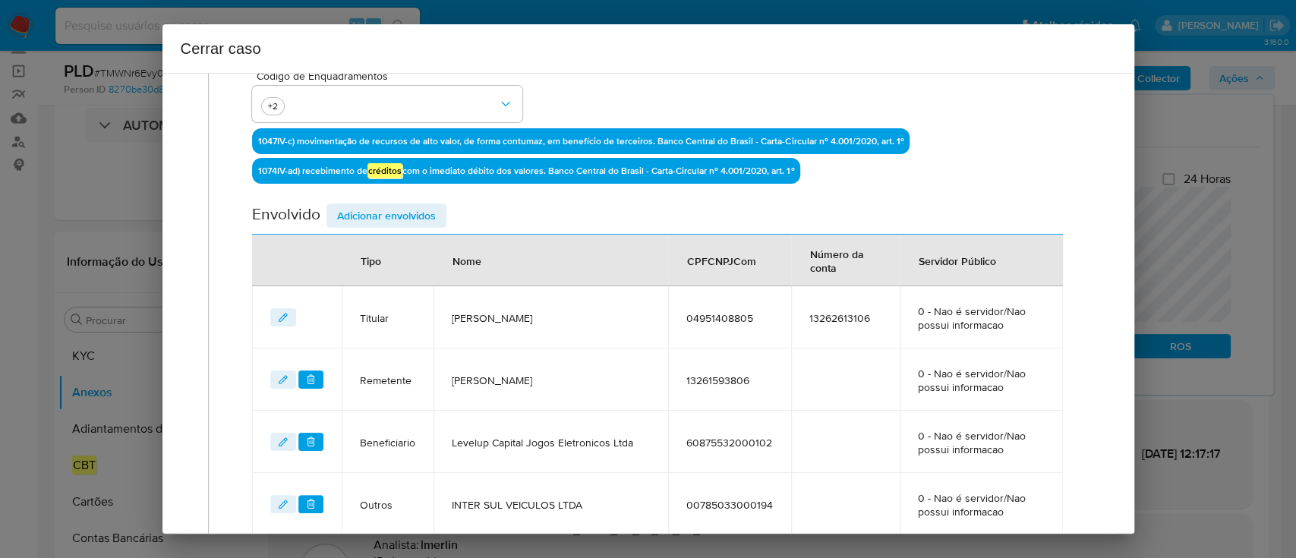
click at [417, 216] on span "Adicionar envolvidos" at bounding box center [386, 215] width 99 height 21
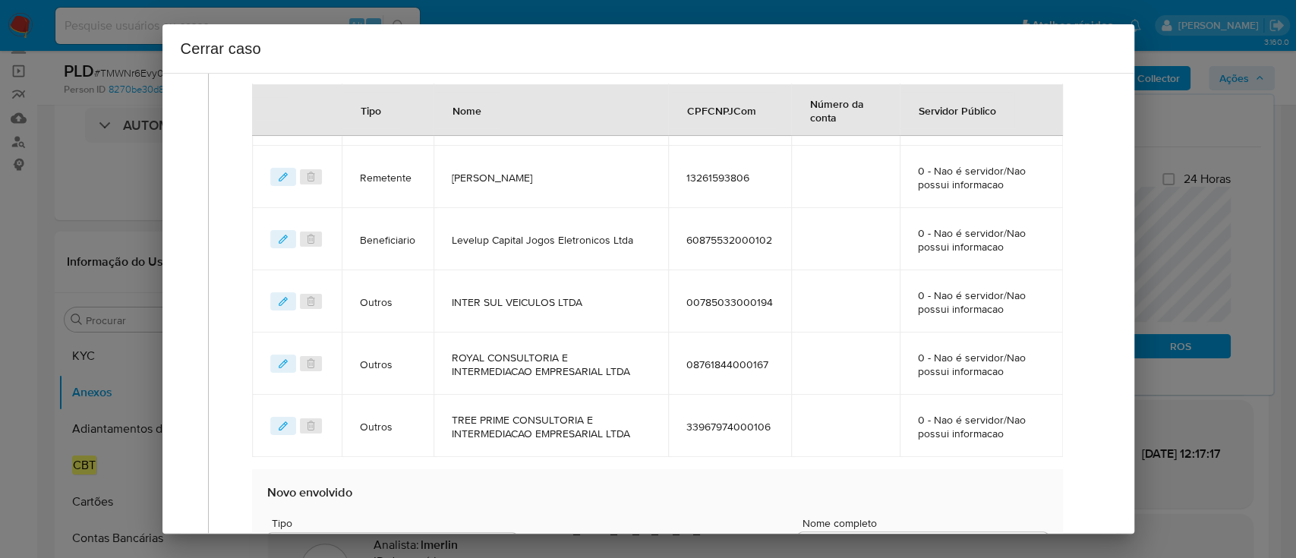
scroll to position [844, 0]
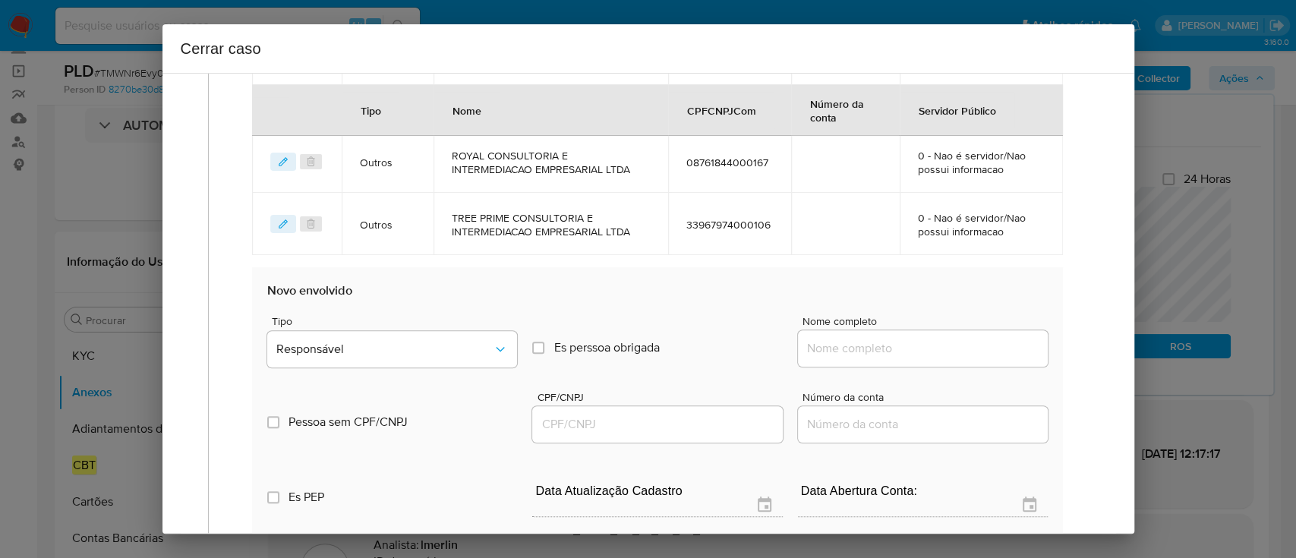
click at [904, 346] on input "Nome completo" at bounding box center [923, 348] width 250 height 20
paste input "INTER-SUL TELEFONES S/S LTDA, 64034481000139"
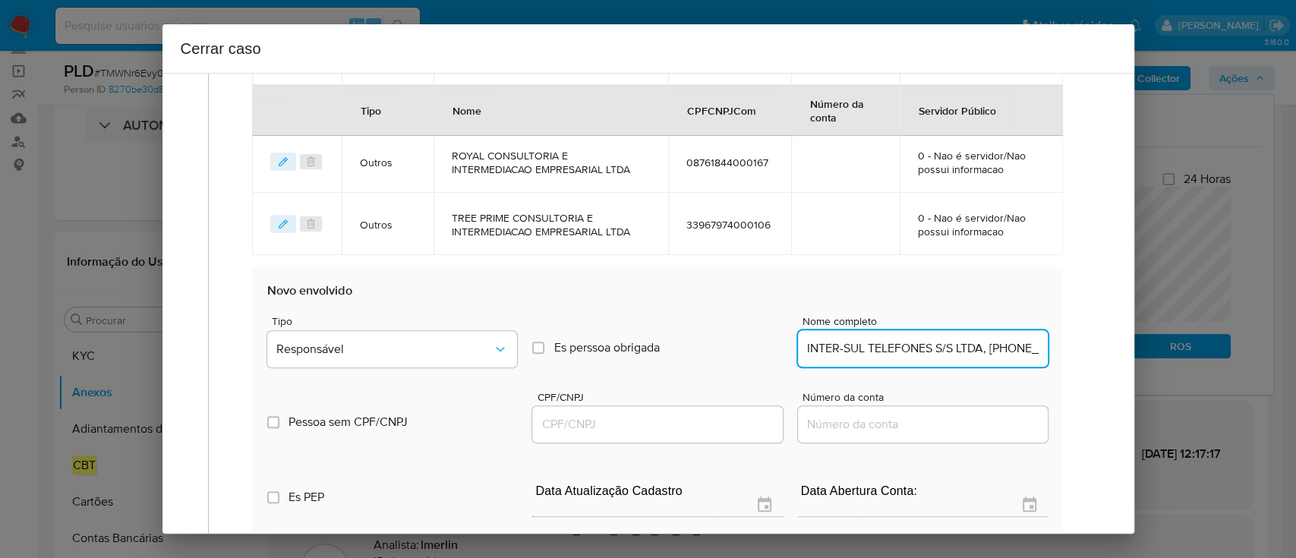
scroll to position [0, 51]
click at [970, 349] on input "INTER-SUL TELEFONES S/S LTDA, 64034481000139" at bounding box center [923, 348] width 250 height 20
type input "INTER-SUL TELEFONES S/S LTDA,"
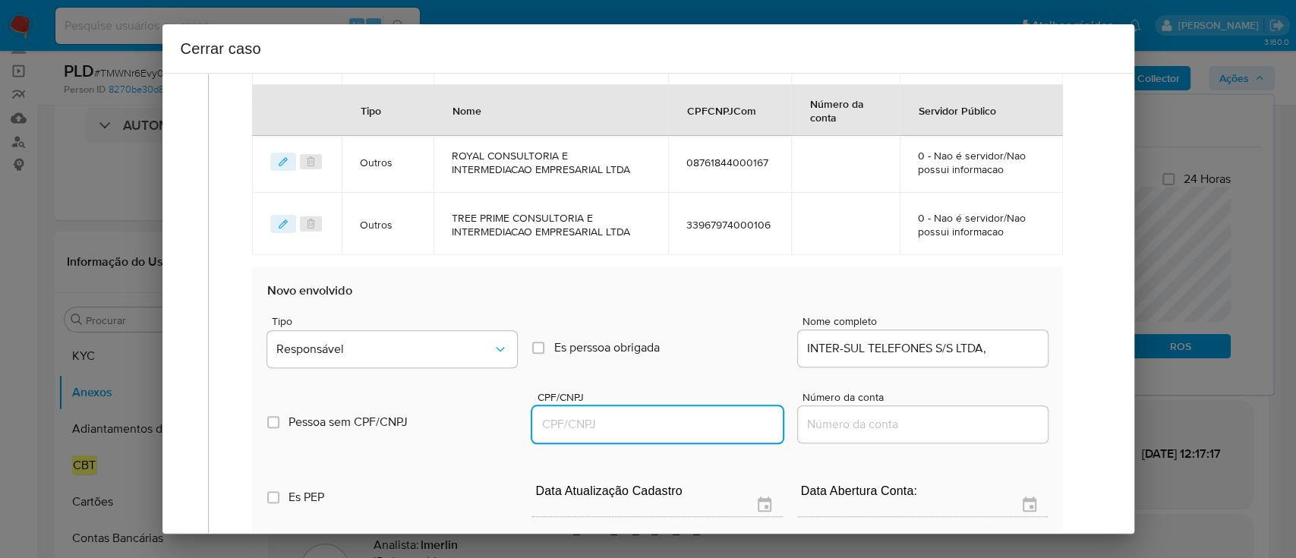
click at [701, 426] on input "CPF/CNPJ" at bounding box center [657, 424] width 250 height 20
paste input "64034481000139"
type input "64034481000139"
click at [981, 349] on input "INTER-SUL TELEFONES S/S LTDA," at bounding box center [923, 348] width 250 height 20
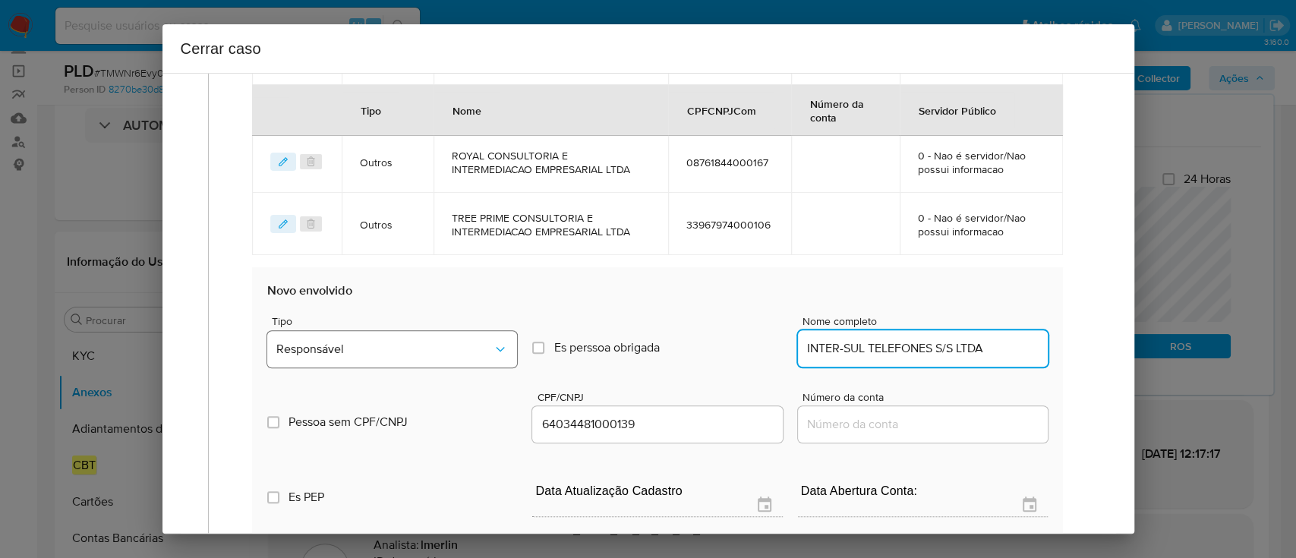
type input "INTER-SUL TELEFONES S/S LTDA"
click at [441, 339] on button "Responsável" at bounding box center [392, 349] width 250 height 36
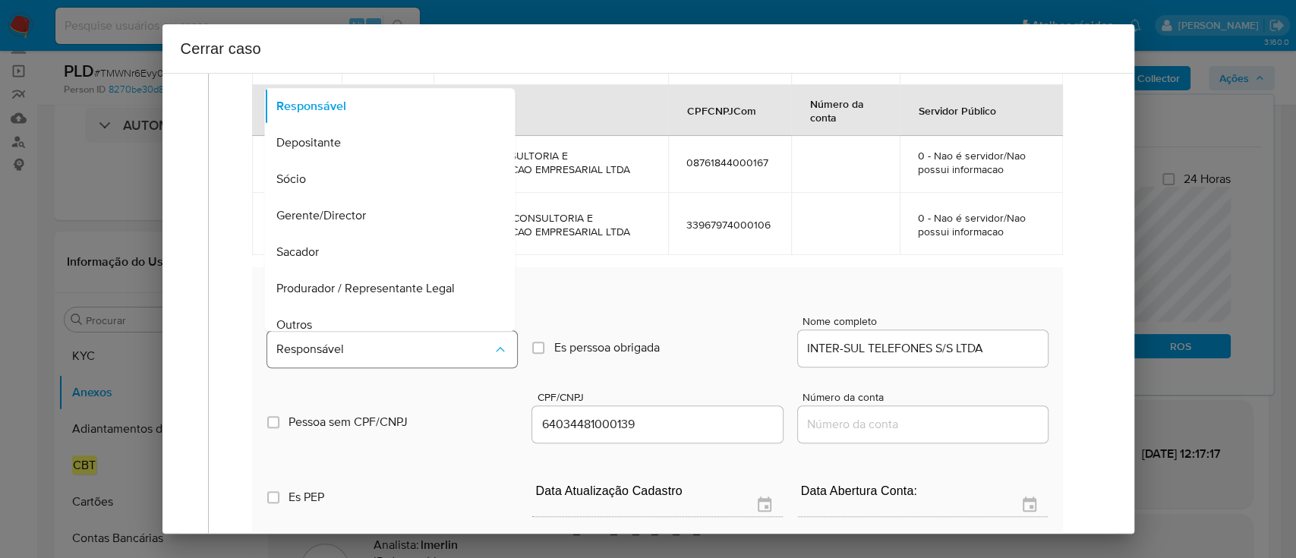
scroll to position [12, 0]
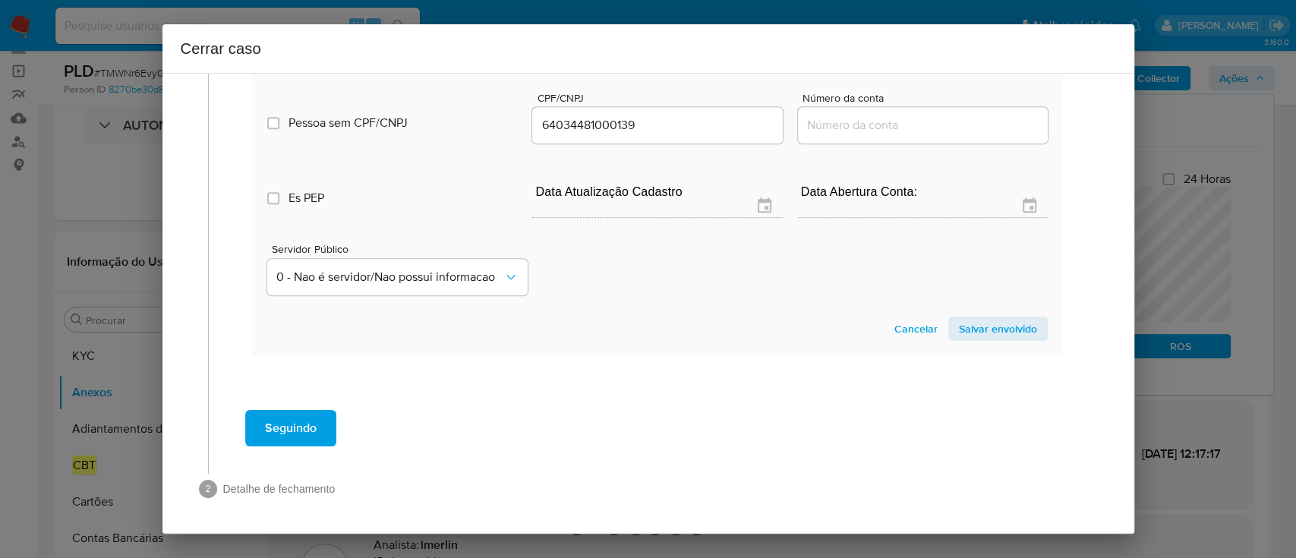
click at [989, 331] on span "Salvar envolvido" at bounding box center [998, 328] width 78 height 21
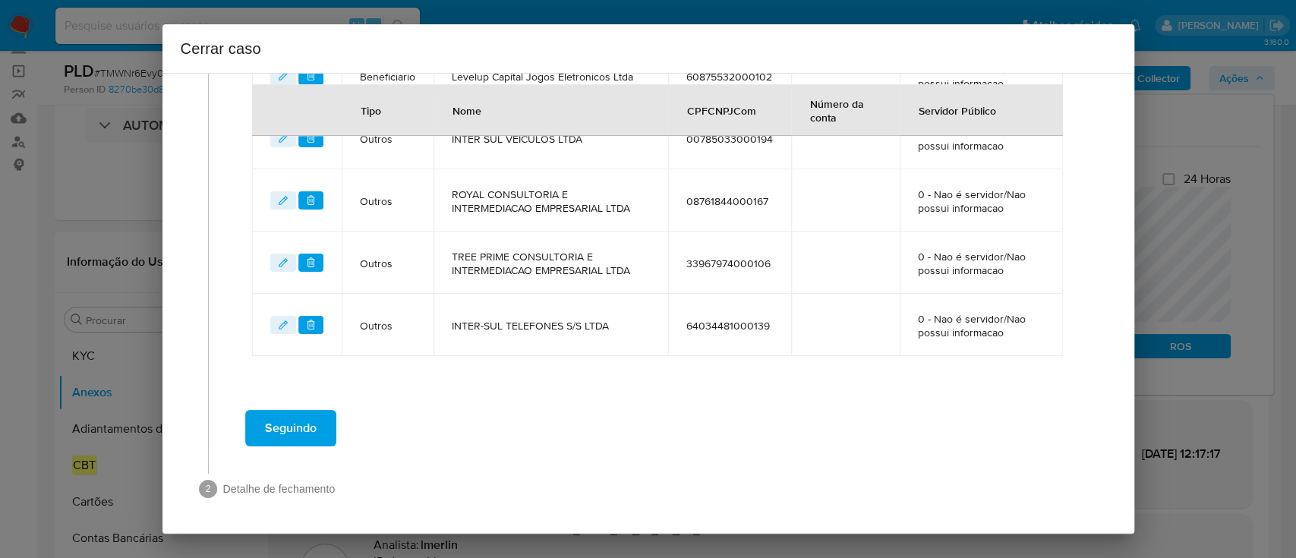
click at [652, 458] on span at bounding box center [652, 464] width 889 height 18
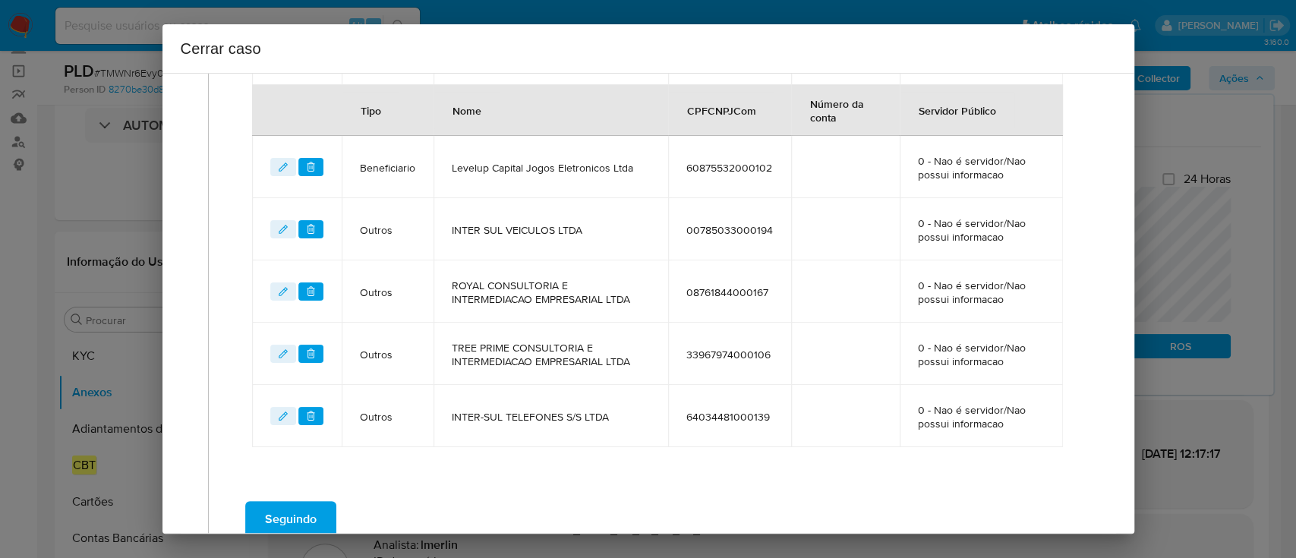
scroll to position [805, 0]
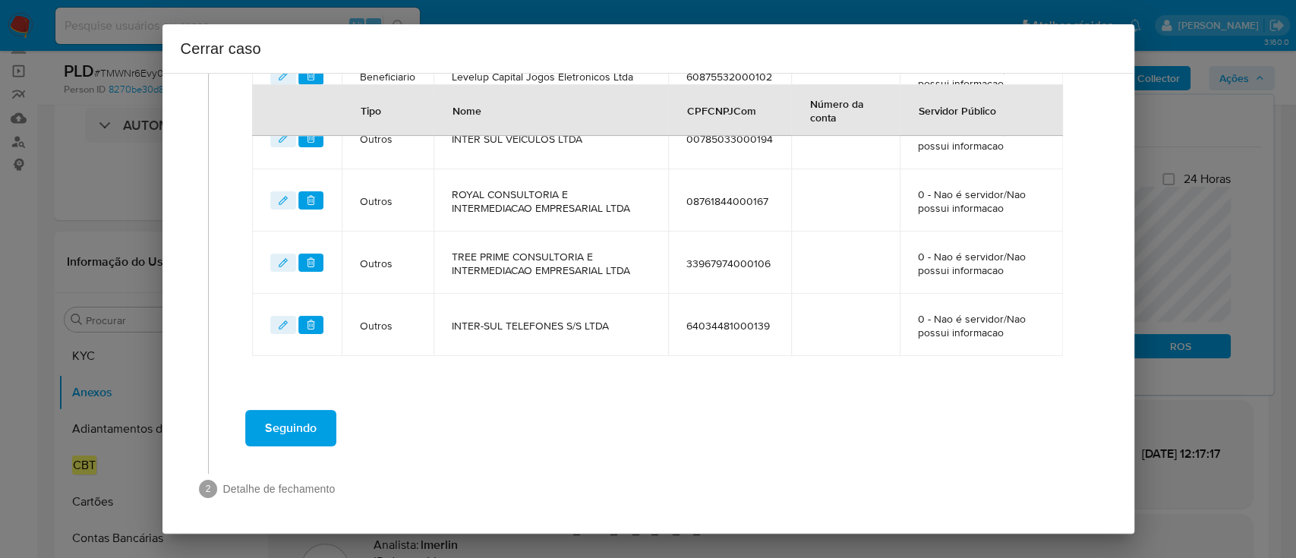
click at [325, 430] on button "Seguindo" at bounding box center [290, 428] width 91 height 36
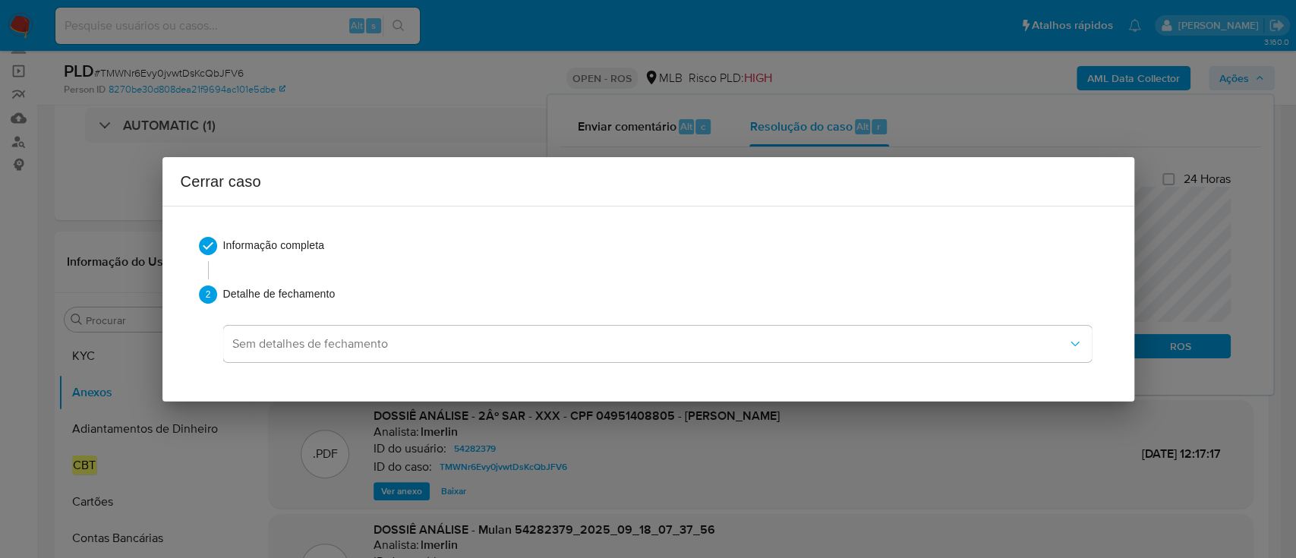
scroll to position [0, 0]
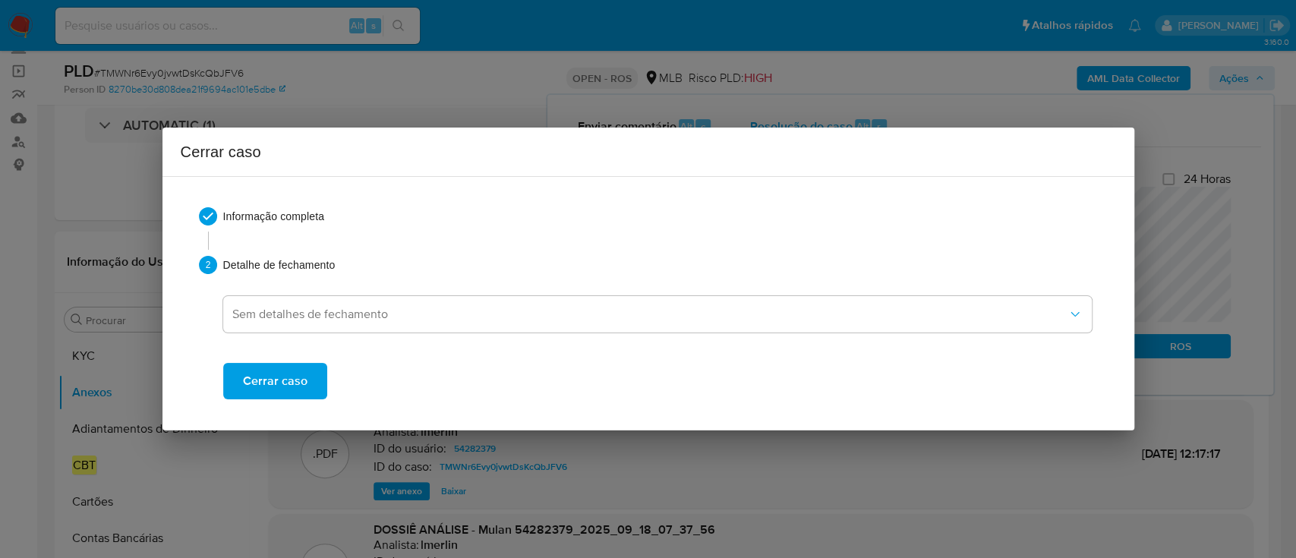
click at [294, 380] on span "Cerrar caso" at bounding box center [275, 380] width 65 height 33
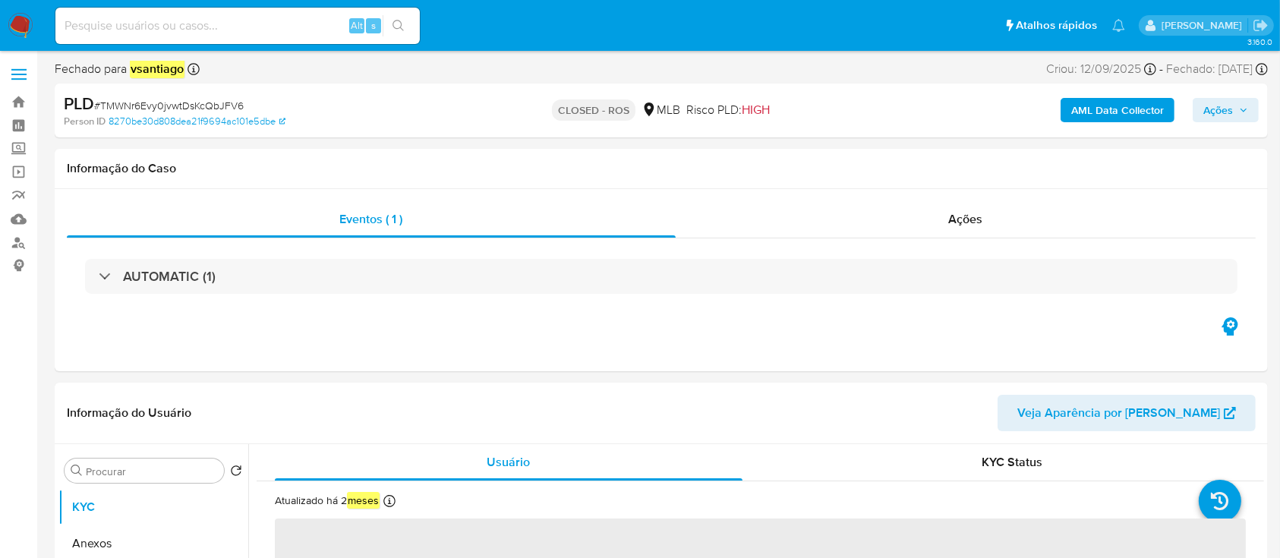
select select "10"
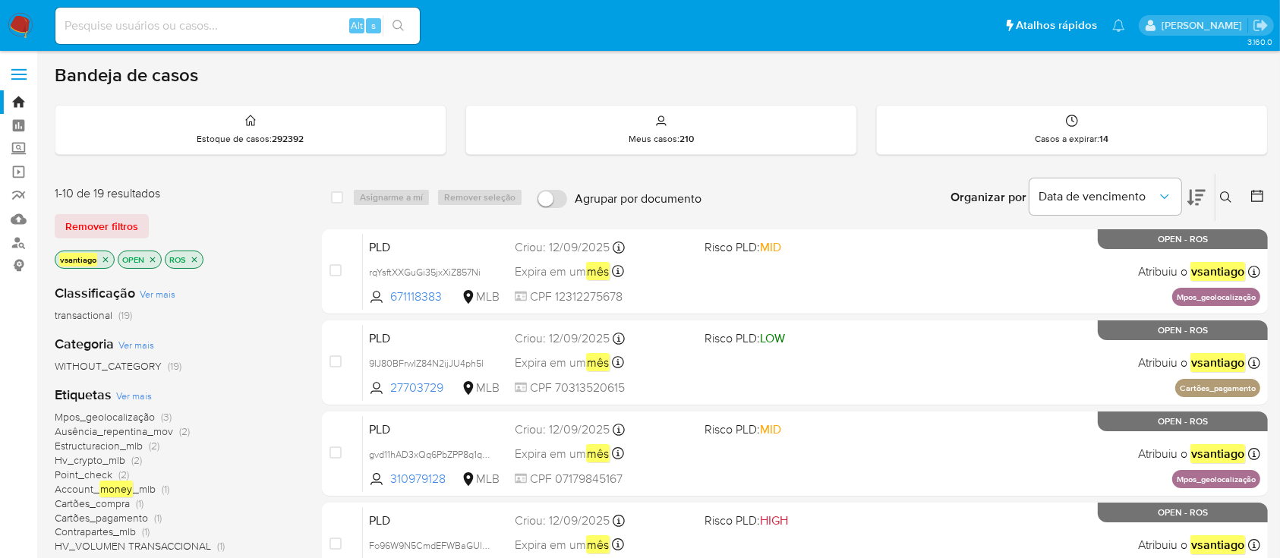
click at [278, 217] on div "Remover filtros" at bounding box center [176, 226] width 243 height 24
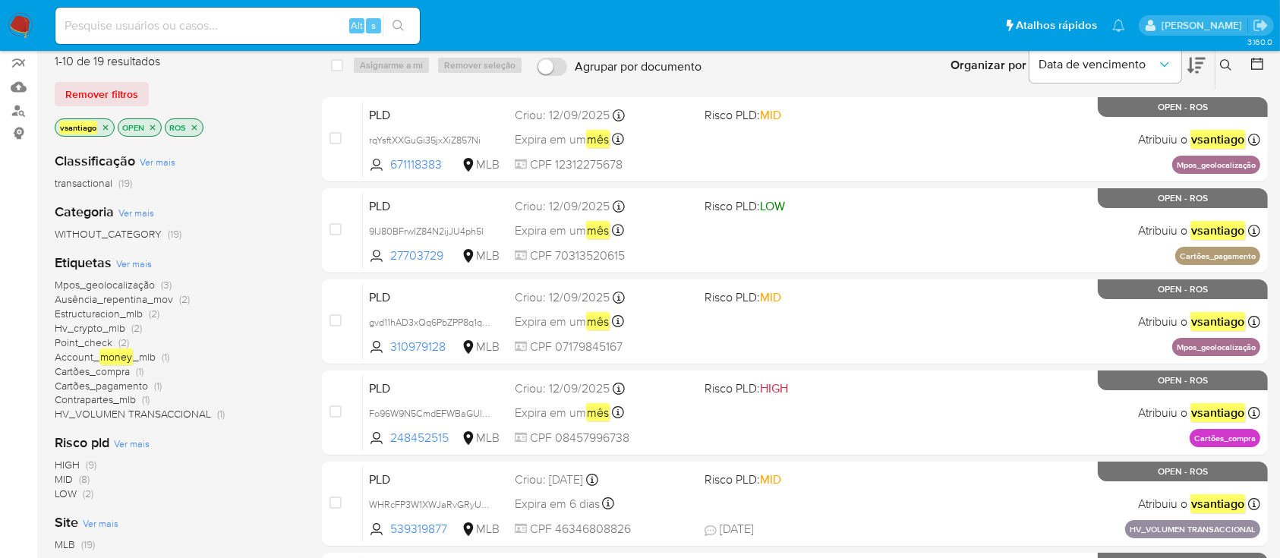
scroll to position [101, 0]
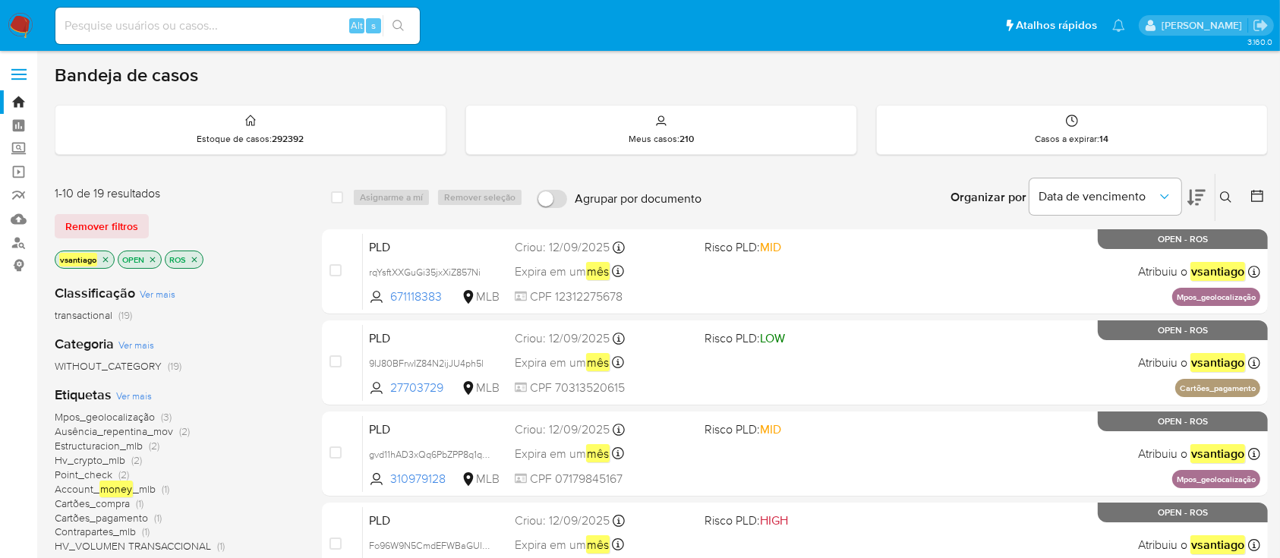
click at [275, 263] on div "vsantiago OPEN ROS" at bounding box center [176, 260] width 243 height 21
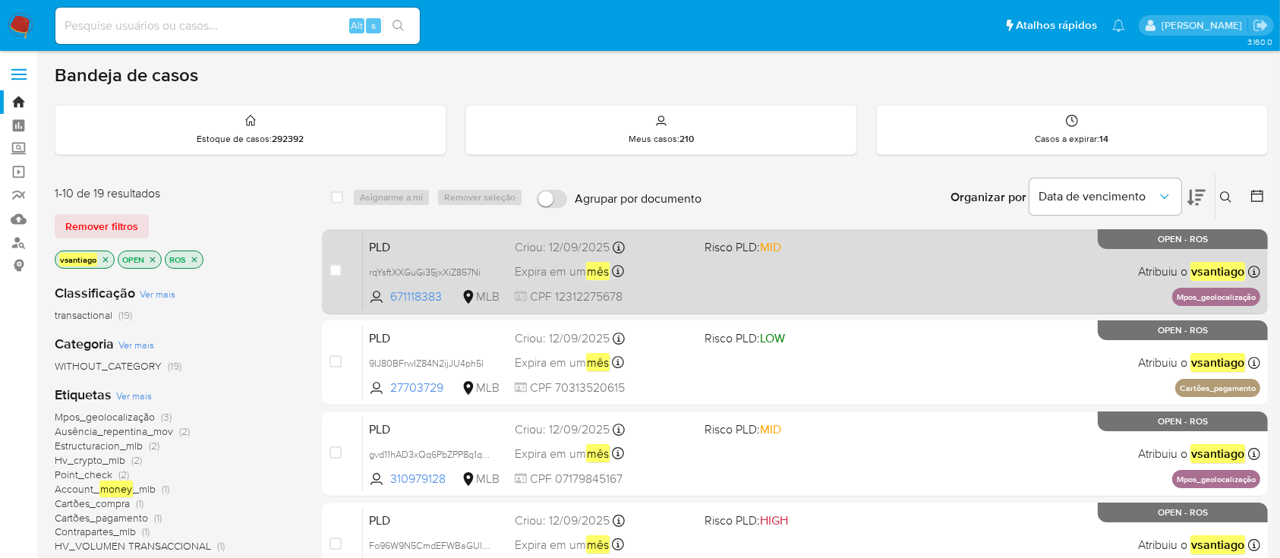
click at [683, 265] on div "Expira em um mês Expira em [DATE] 00:12:05" at bounding box center [603, 271] width 177 height 20
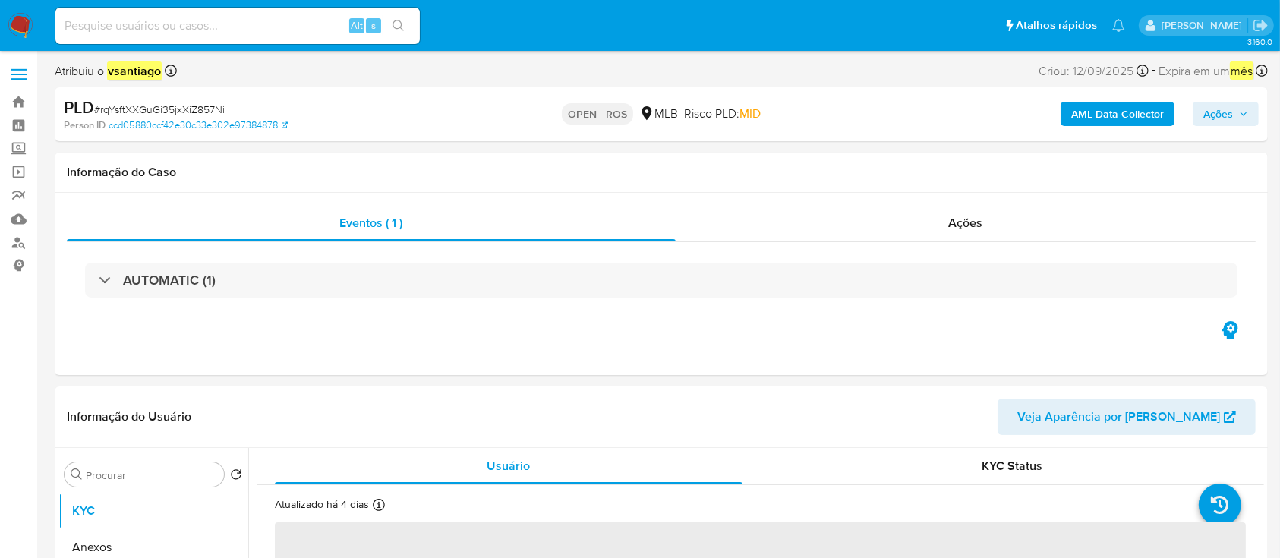
select select "10"
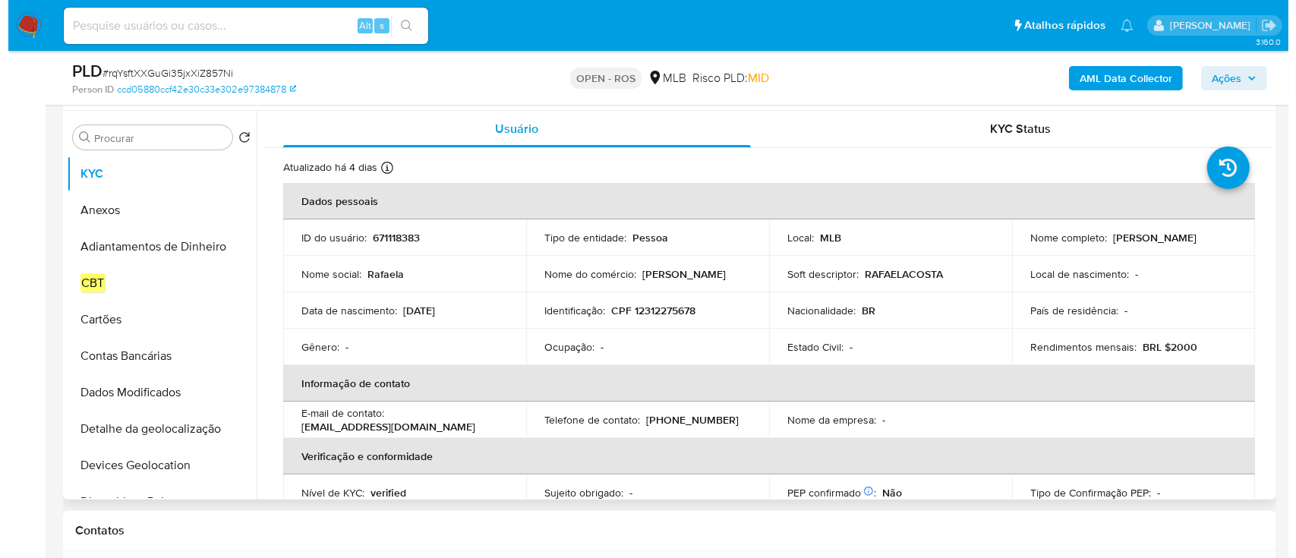
scroll to position [304, 0]
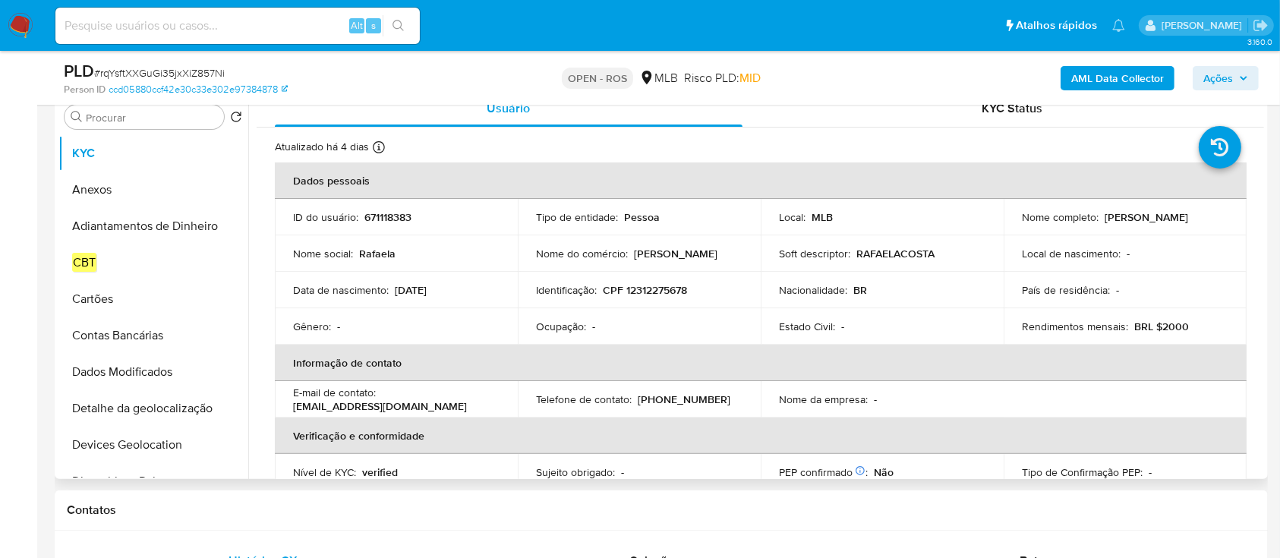
drag, startPoint x: 1019, startPoint y: 225, endPoint x: 1172, endPoint y: 222, distance: 152.6
click at [1172, 222] on div "Nome completo : Rafaela Cristina Mariano Costa" at bounding box center [1125, 217] width 206 height 14
click at [670, 277] on td "Identificação : CPF 12312275678" at bounding box center [639, 290] width 243 height 36
click at [667, 285] on p "CPF 12312275678" at bounding box center [645, 290] width 84 height 14
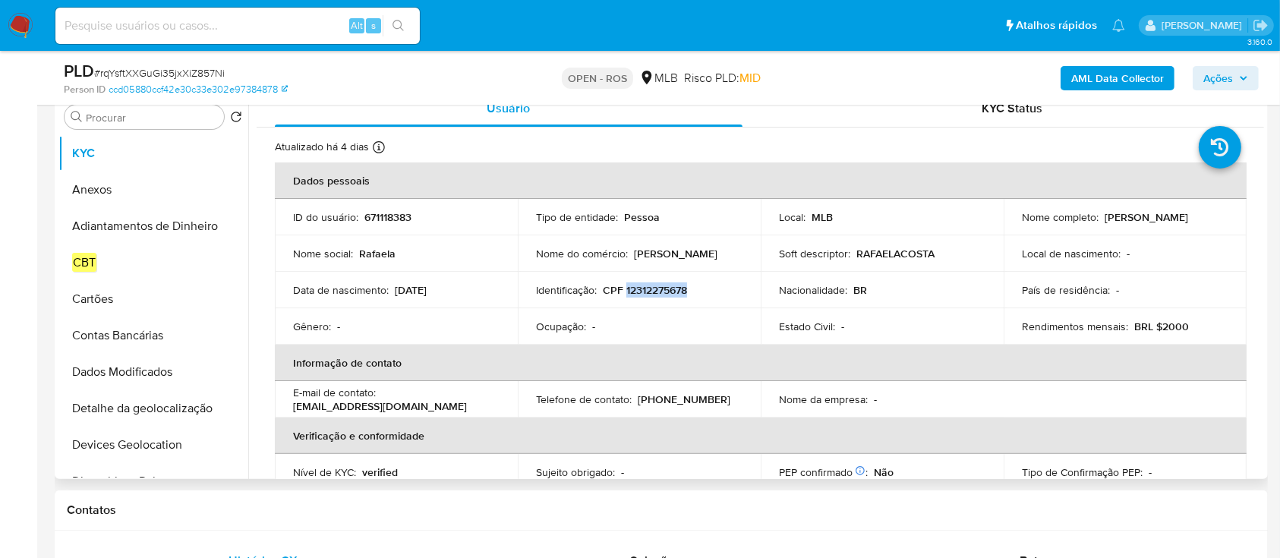
click at [667, 285] on p "CPF 12312275678" at bounding box center [645, 290] width 84 height 14
copy p "12312275678"
click at [120, 198] on button "Anexos" at bounding box center [147, 190] width 178 height 36
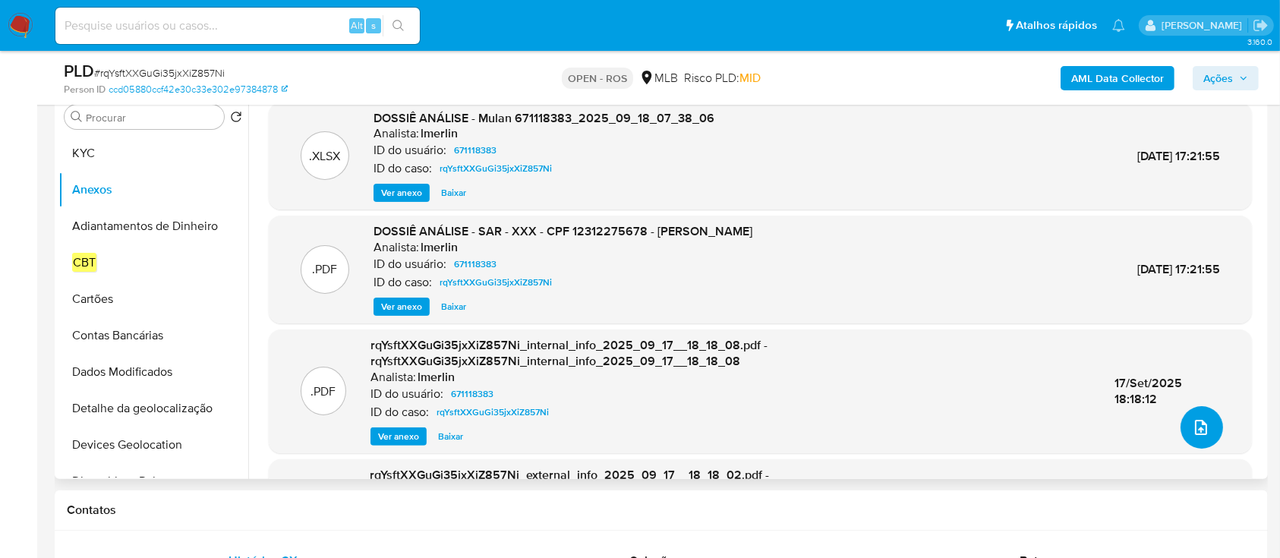
click at [1199, 427] on icon "upload-file" at bounding box center [1201, 427] width 12 height 15
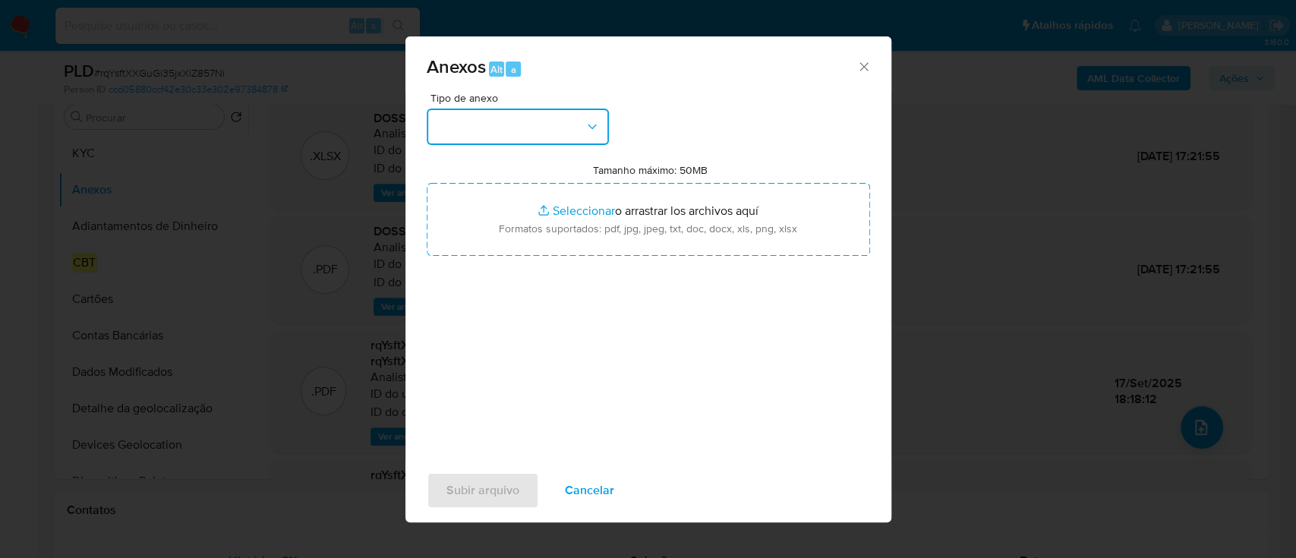
click at [578, 128] on button "button" at bounding box center [518, 127] width 182 height 36
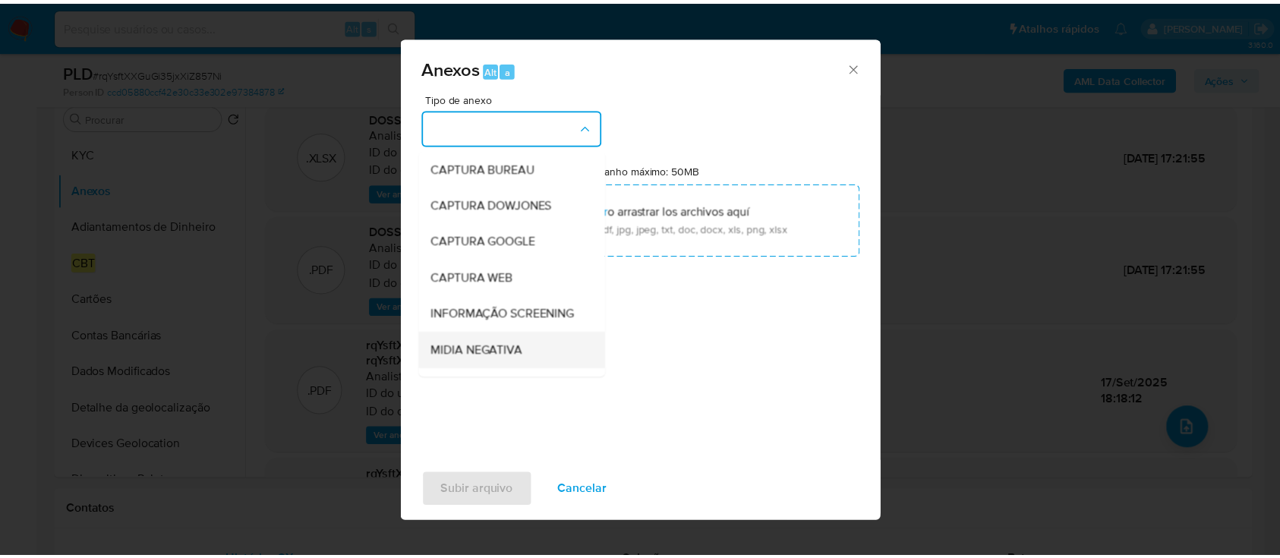
scroll to position [233, 0]
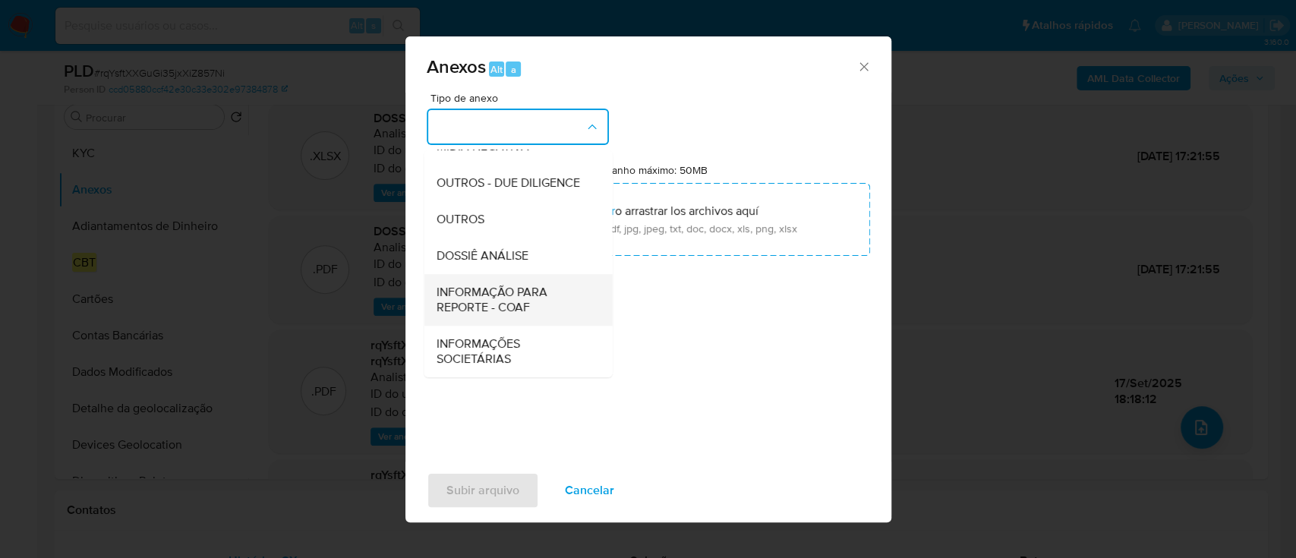
click at [542, 288] on span "INFORMAÇÃO PARA REPORTE - COAF" at bounding box center [513, 300] width 155 height 30
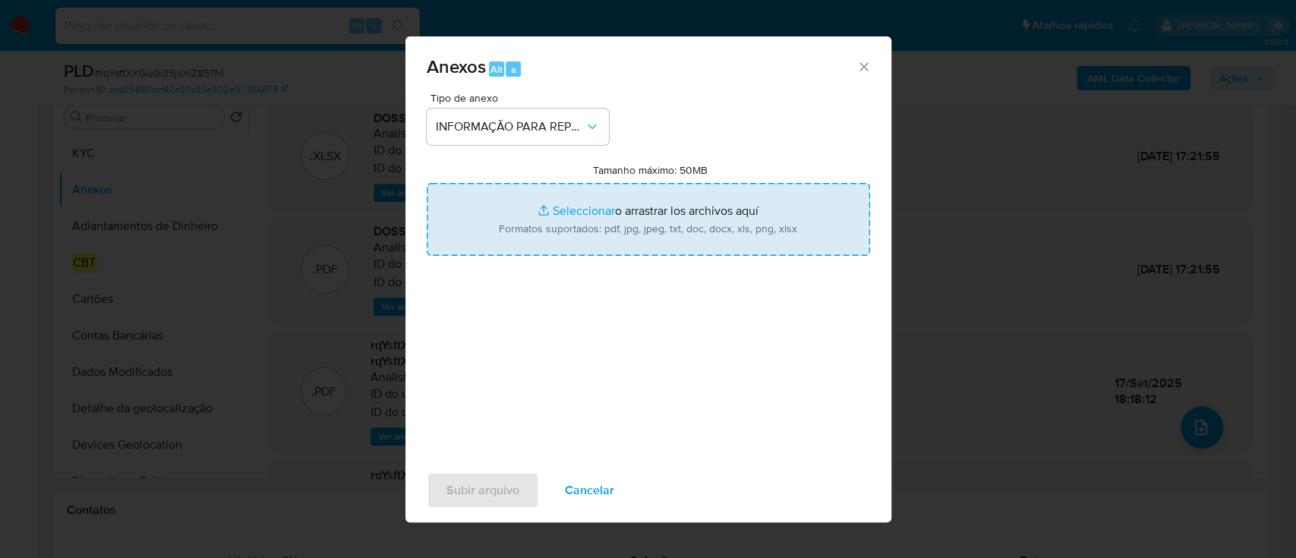
type input "C:\fakepath\SAR - rqYsftXXGuGi35jxXiZ857Ni - CPF 12312275678 - RAFAELA CRISTINA…"
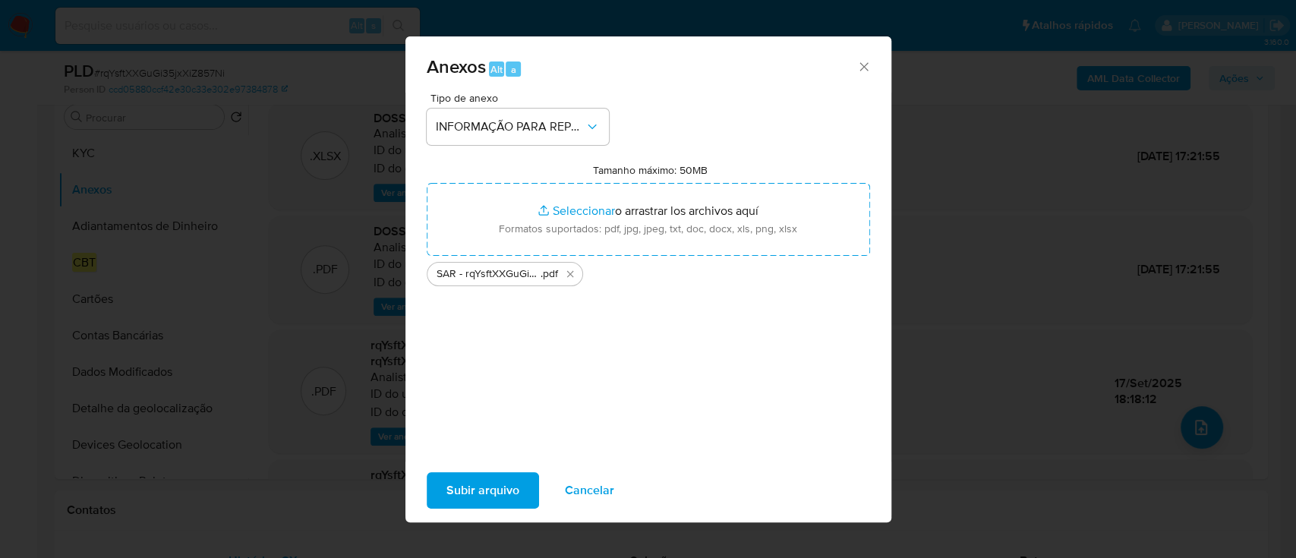
click at [488, 485] on span "Subir arquivo" at bounding box center [482, 490] width 73 height 33
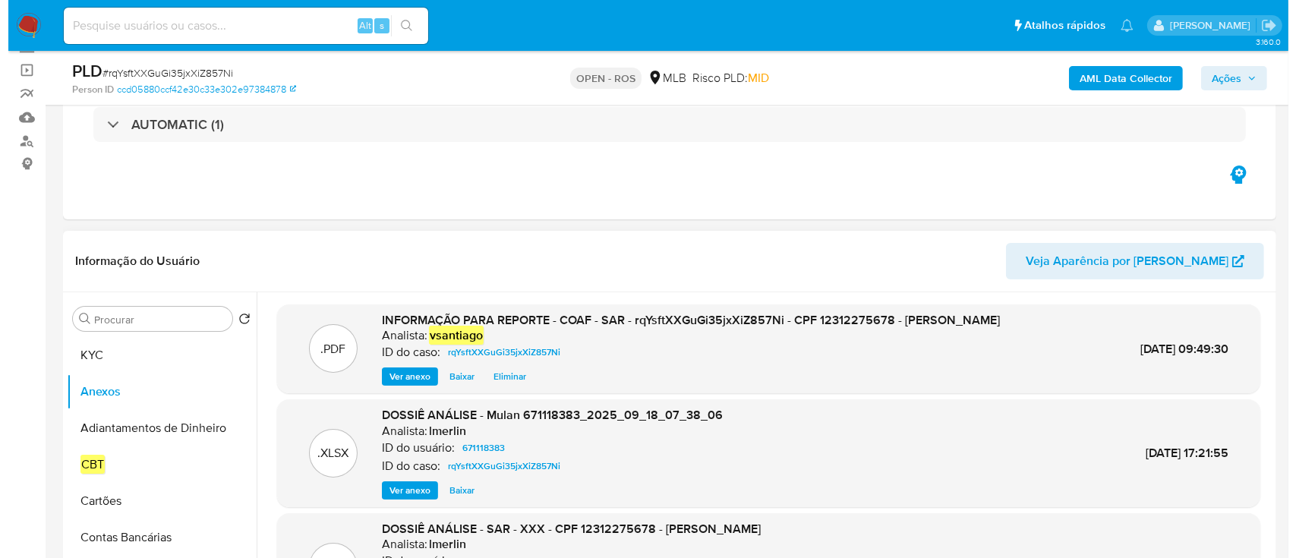
scroll to position [101, 0]
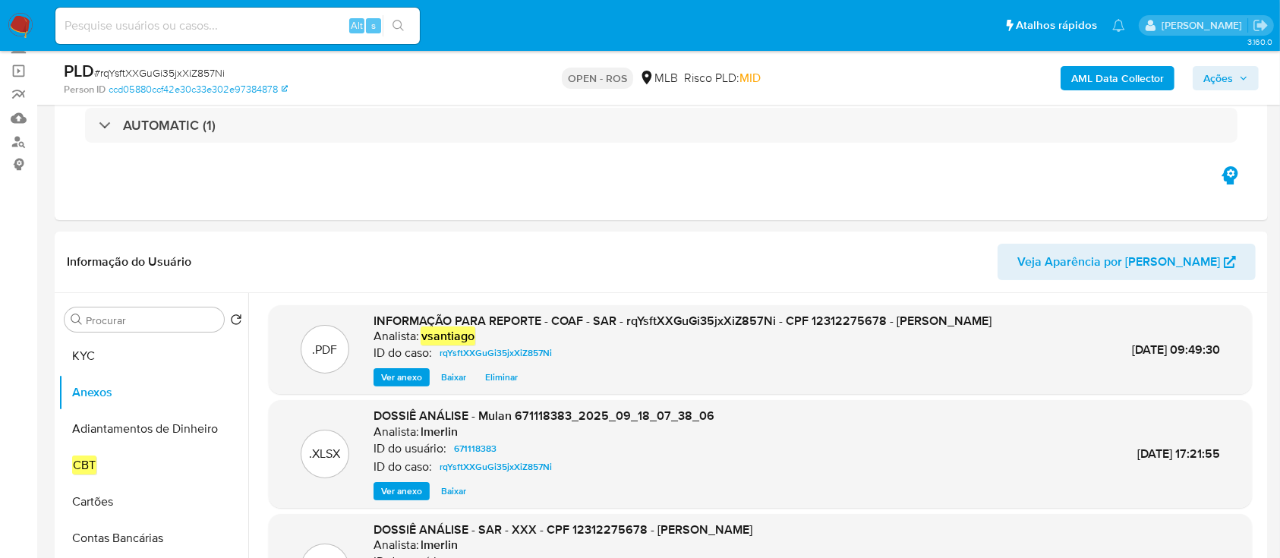
click at [1225, 83] on span "Ações" at bounding box center [1218, 78] width 30 height 24
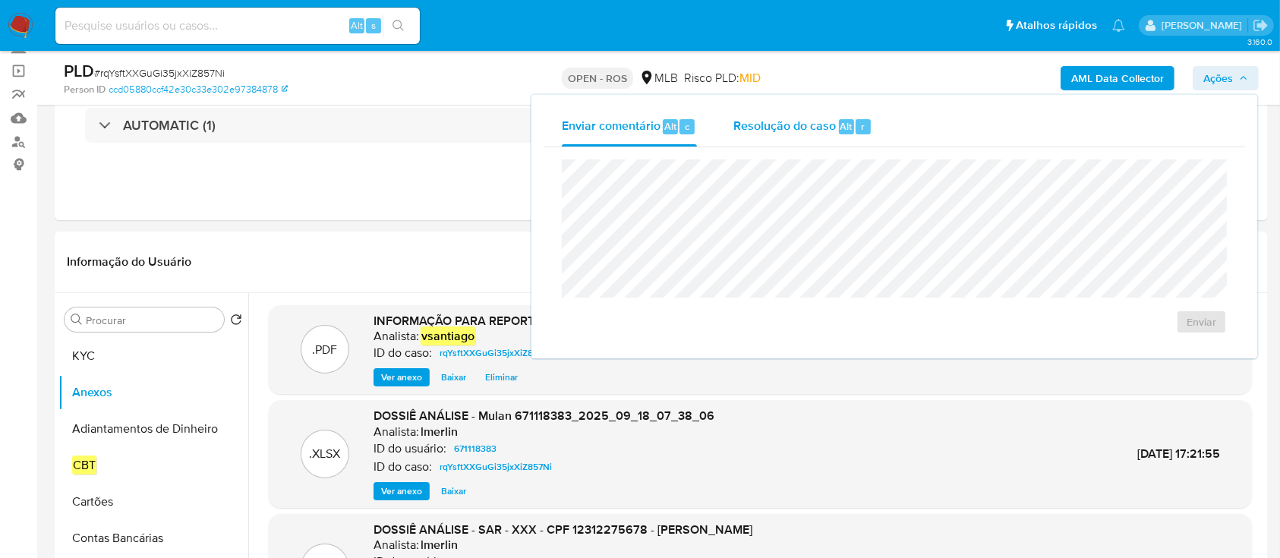
click at [820, 117] on span "Resolução do caso" at bounding box center [784, 125] width 102 height 17
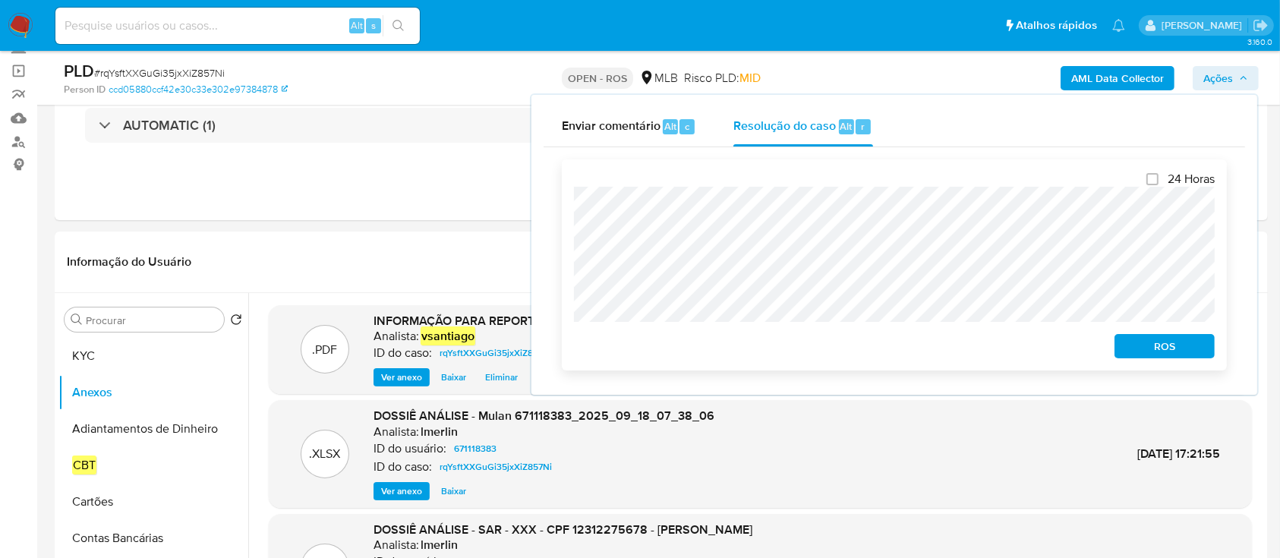
click at [1182, 345] on span "ROS" at bounding box center [1164, 345] width 79 height 21
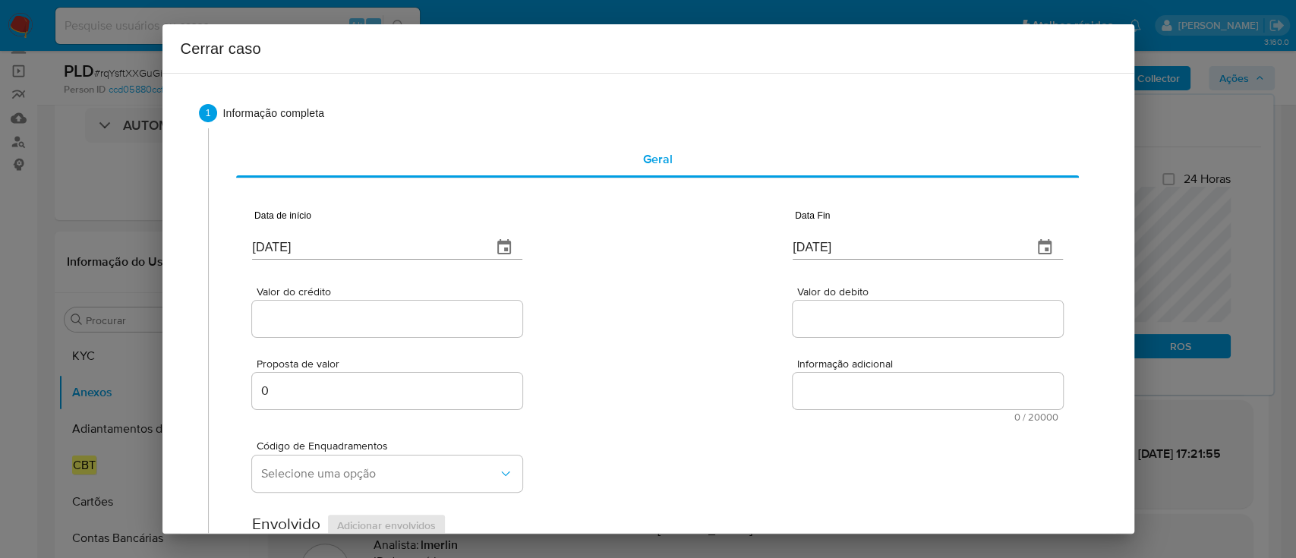
click at [269, 244] on input "[DATE]" at bounding box center [366, 247] width 228 height 24
drag, startPoint x: 269, startPoint y: 244, endPoint x: 565, endPoint y: 299, distance: 301.0
click at [270, 244] on input "[DATE]" at bounding box center [366, 247] width 228 height 24
paste input "01/08"
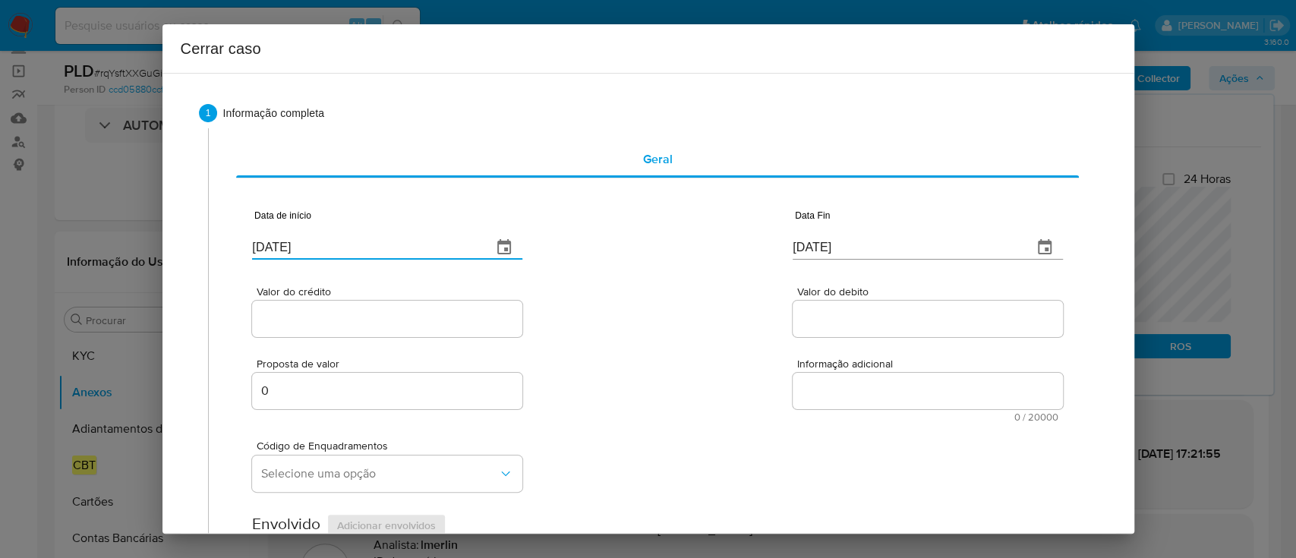
type input "[DATE]"
click at [590, 301] on div "Valor do crédito Valor do debito" at bounding box center [657, 304] width 810 height 72
click at [814, 242] on input "[DATE]" at bounding box center [906, 247] width 228 height 24
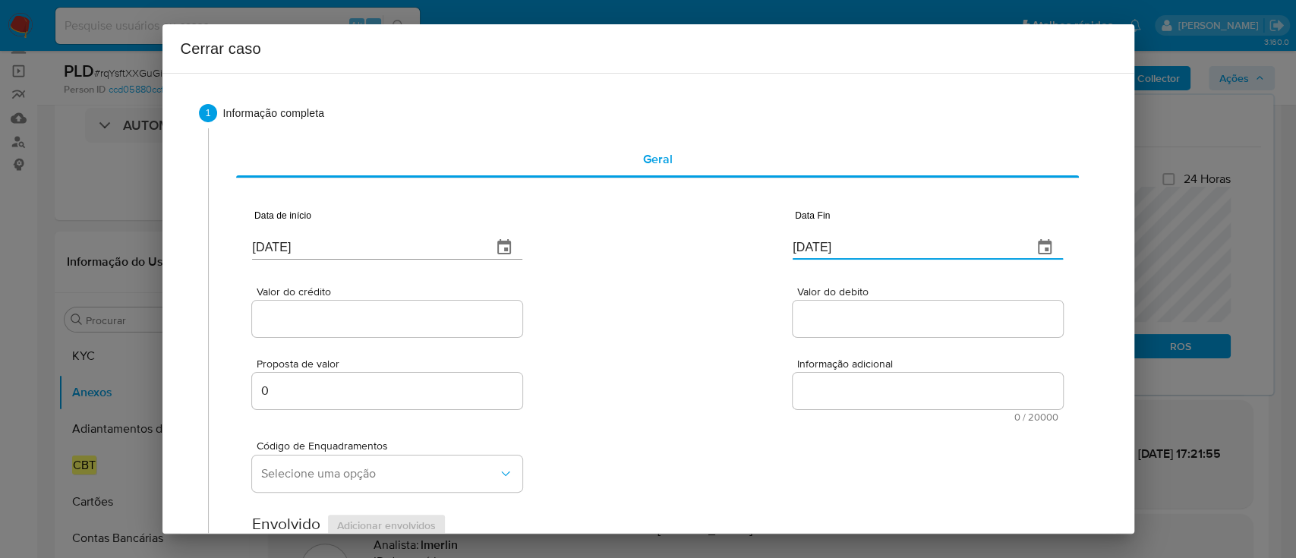
click at [814, 242] on input "[DATE]" at bounding box center [906, 247] width 228 height 24
paste input "17"
type input "[DATE]"
click at [688, 292] on div "Valor do crédito Valor do debito" at bounding box center [657, 304] width 810 height 72
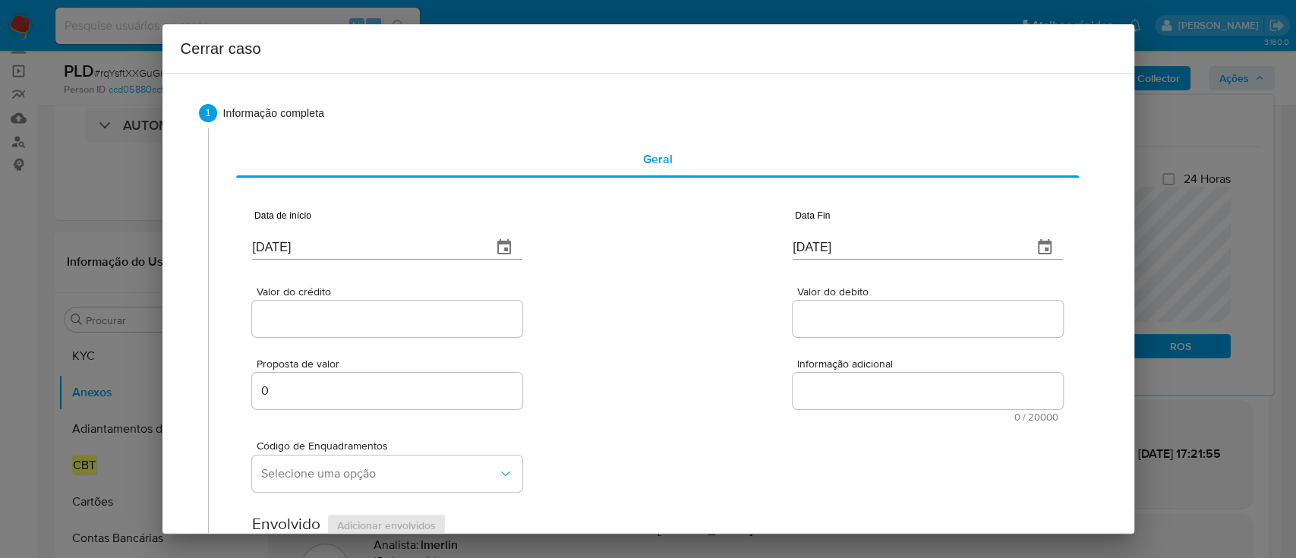
drag, startPoint x: 352, startPoint y: 327, endPoint x: 571, endPoint y: 318, distance: 218.8
click at [352, 326] on input "Valor do crédito" at bounding box center [387, 319] width 270 height 20
paste input "R$115.556"
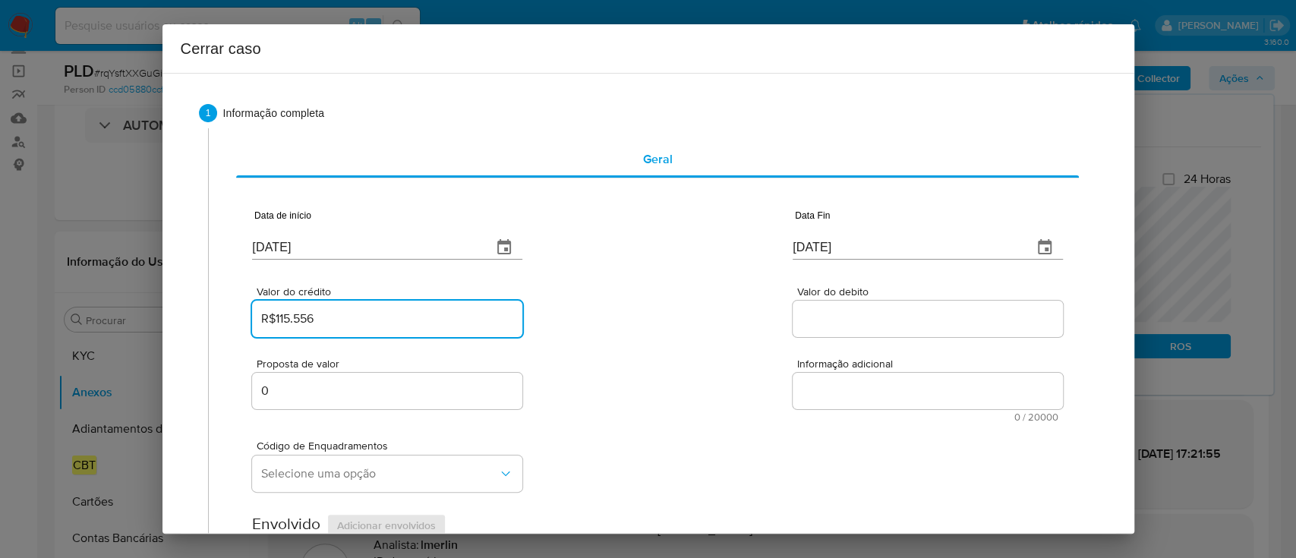
type input "R$115.556"
click at [591, 318] on div "Valor do crédito R$115.556 Valor do debito" at bounding box center [657, 304] width 810 height 72
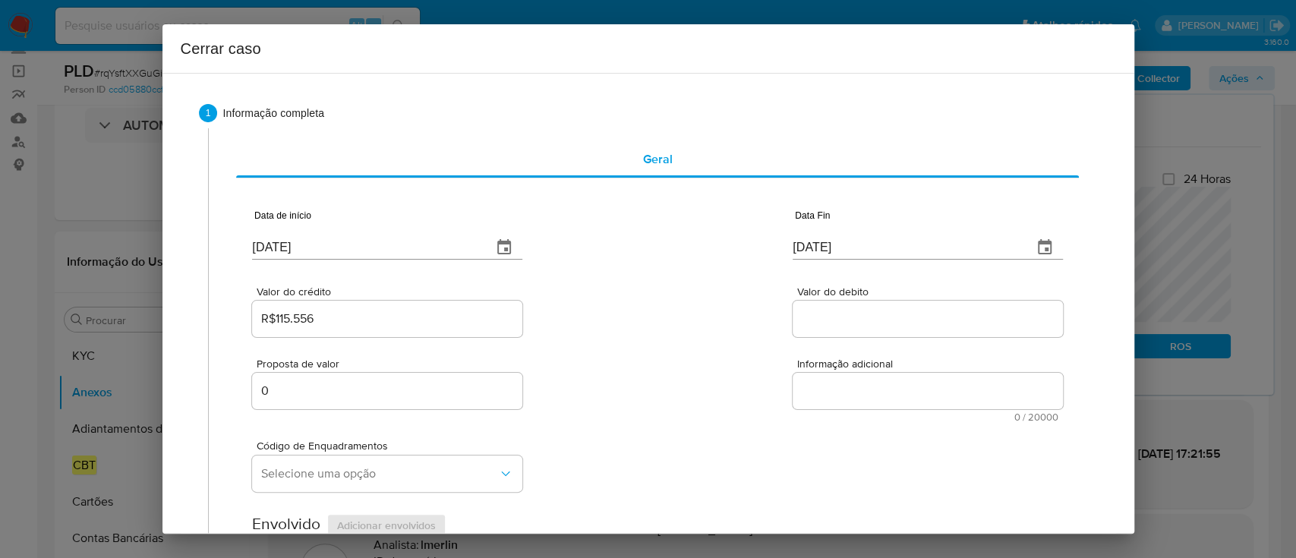
drag, startPoint x: 806, startPoint y: 316, endPoint x: 735, endPoint y: 316, distance: 71.3
click at [806, 316] on input "Valor do debito" at bounding box center [927, 319] width 270 height 20
paste input "R$1.400"
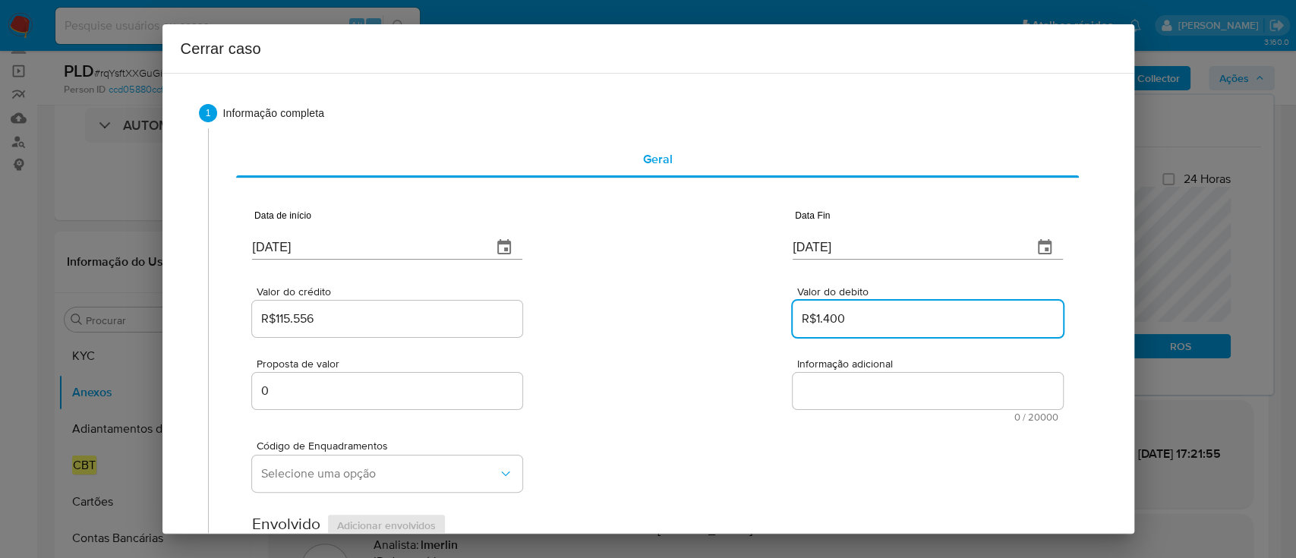
type input "R$1.400"
click at [723, 316] on div "Valor do crédito R$115.556 Valor do debito R$1.400" at bounding box center [657, 304] width 810 height 72
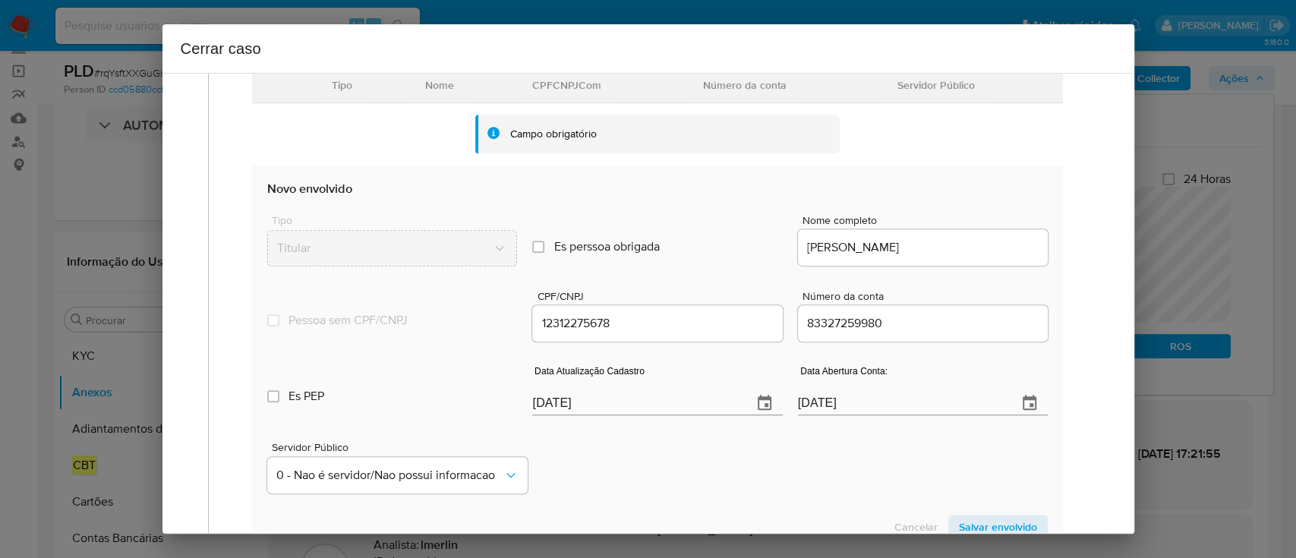
scroll to position [476, 0]
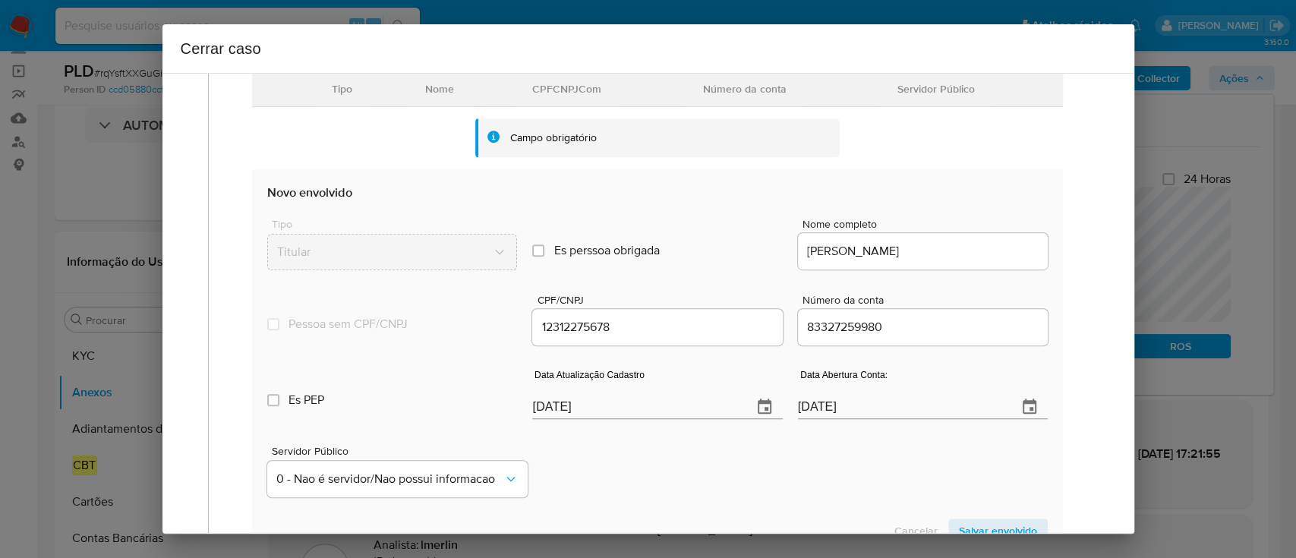
click at [660, 460] on div "Servidor Público 0 - Nao é servidor/Nao possui informacao" at bounding box center [656, 465] width 779 height 76
click at [558, 410] on input "22/09/2025" at bounding box center [635, 407] width 207 height 24
drag, startPoint x: 559, startPoint y: 410, endPoint x: 634, endPoint y: 459, distance: 89.9
click at [559, 410] on input "22/09/2025" at bounding box center [635, 407] width 207 height 24
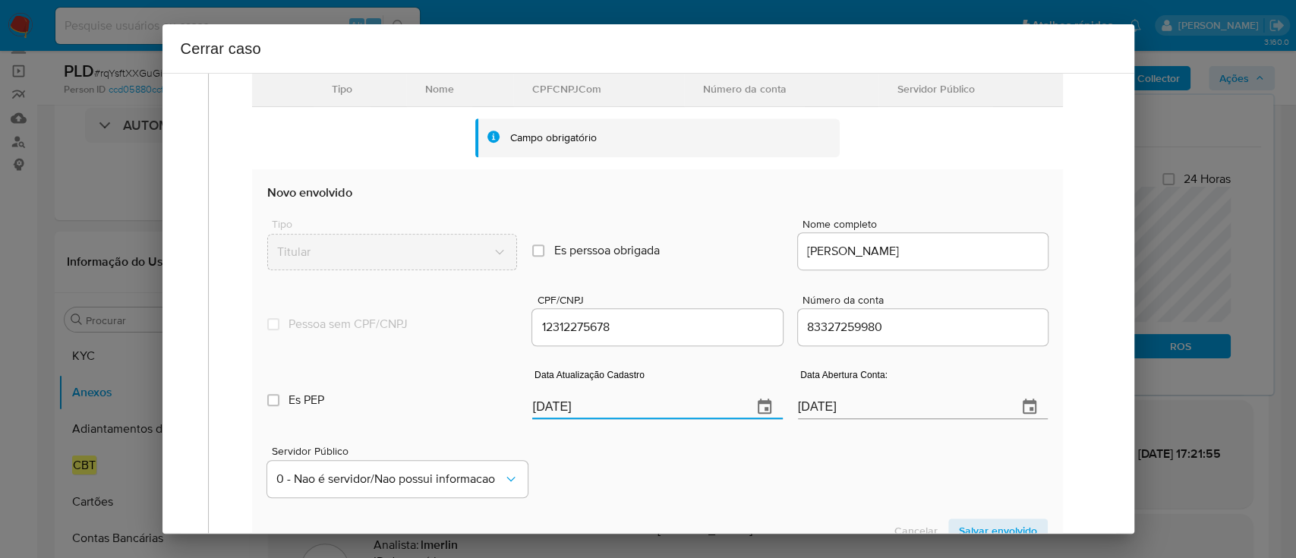
paste input "18"
type input "18/09/2025"
click at [656, 471] on div "Servidor Público 0 - Nao é servidor/[PERSON_NAME] possui informacao" at bounding box center [656, 465] width 779 height 76
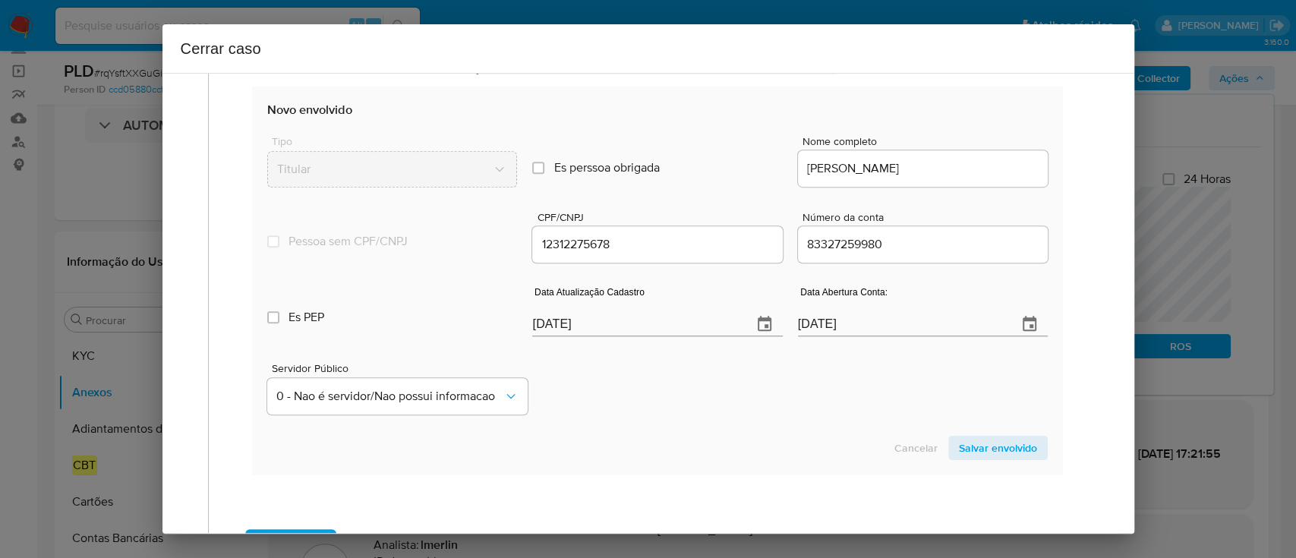
scroll to position [577, 0]
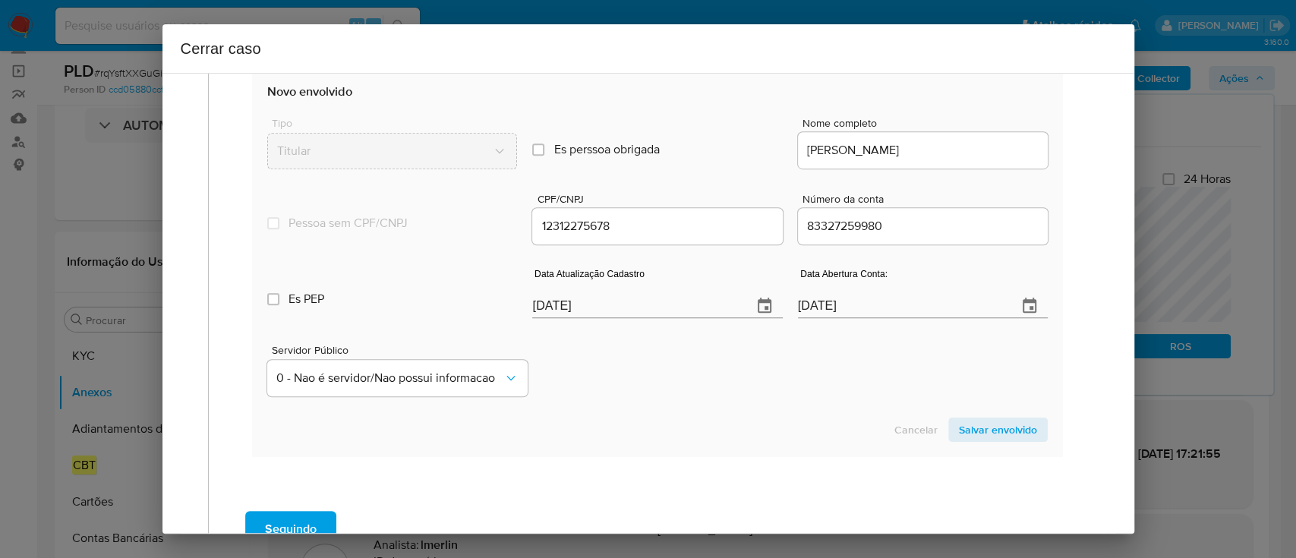
click at [984, 427] on span "Salvar envolvido" at bounding box center [998, 429] width 78 height 21
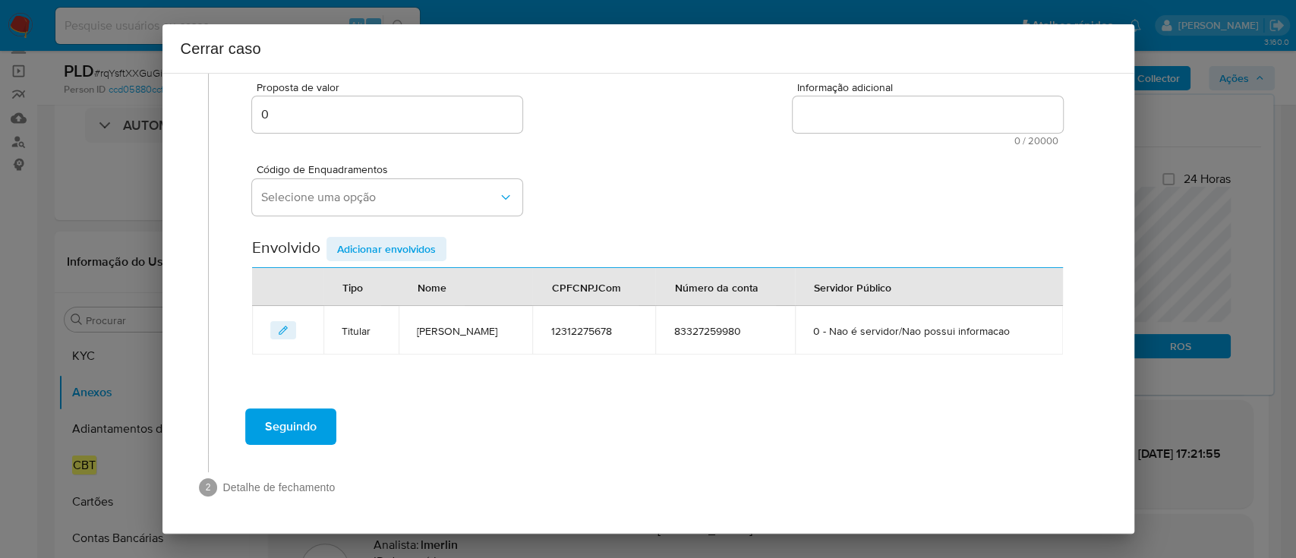
scroll to position [303, 0]
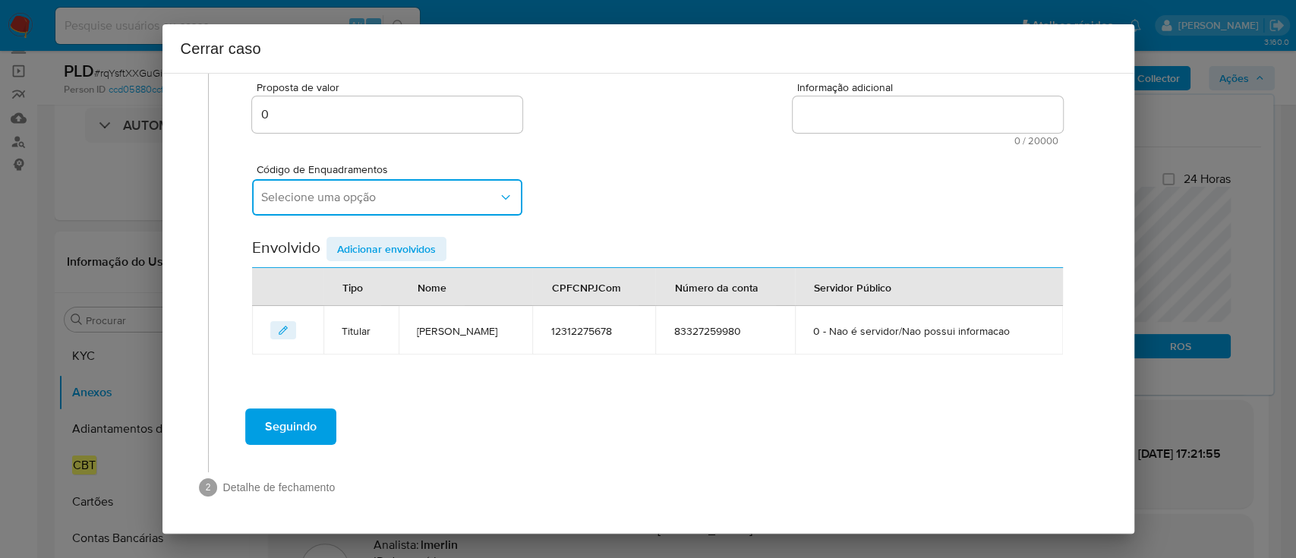
click at [465, 182] on button "Selecione uma opção" at bounding box center [387, 197] width 270 height 36
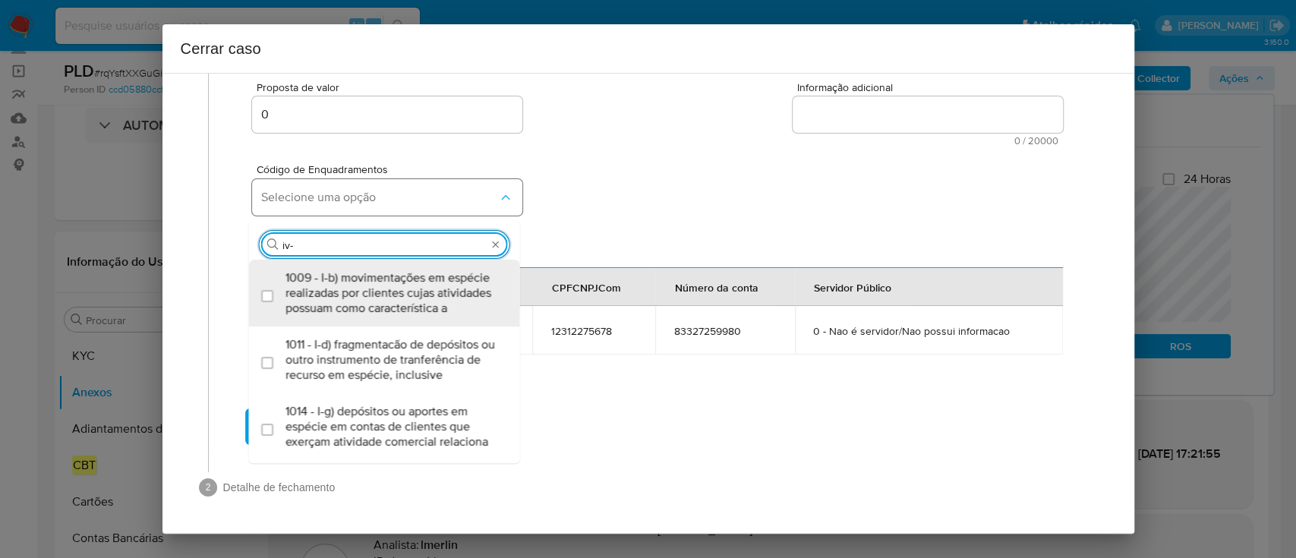
type input "iv-a"
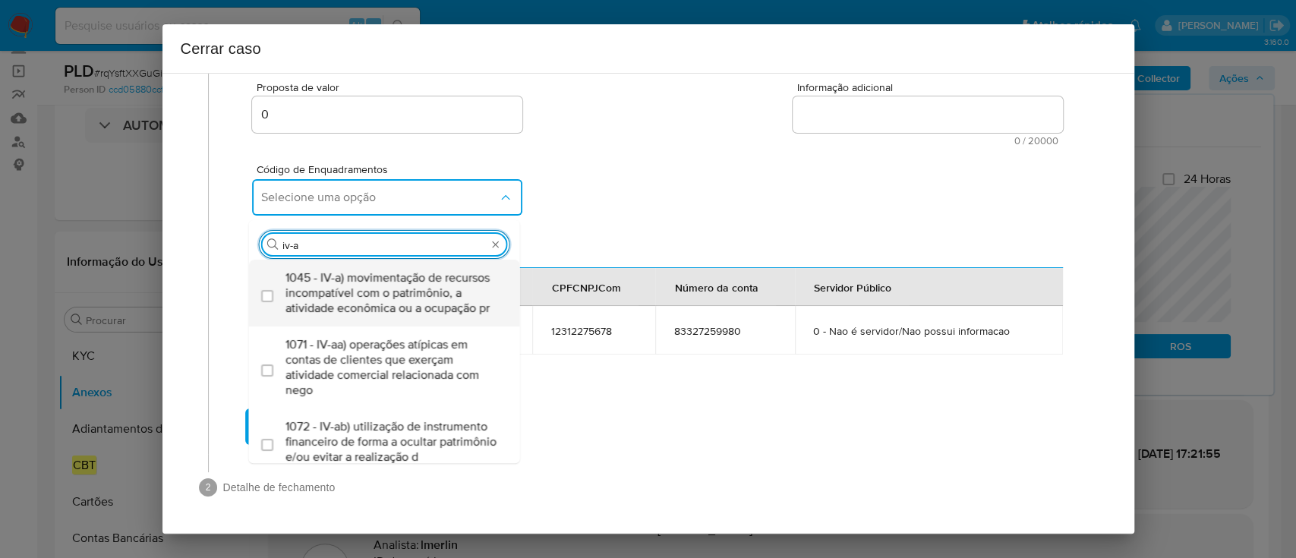
click at [430, 270] on span "1045 - IV-a) movimentação de recursos incompatível com o patrimônio, a atividad…" at bounding box center [391, 293] width 213 height 46
checkbox input "true"
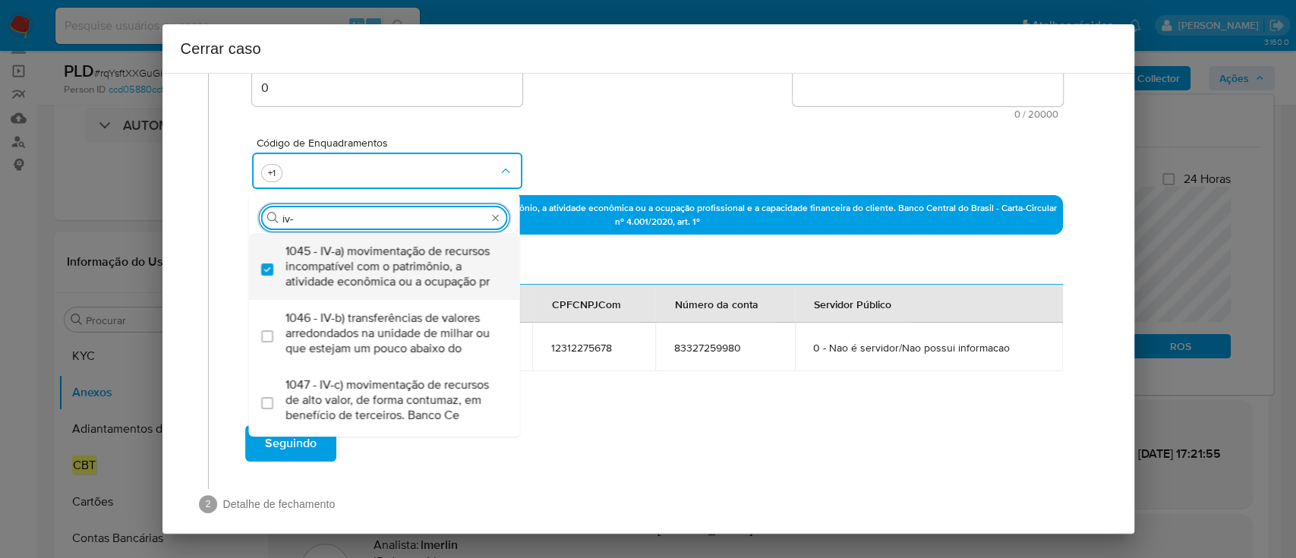
type input "iv-v"
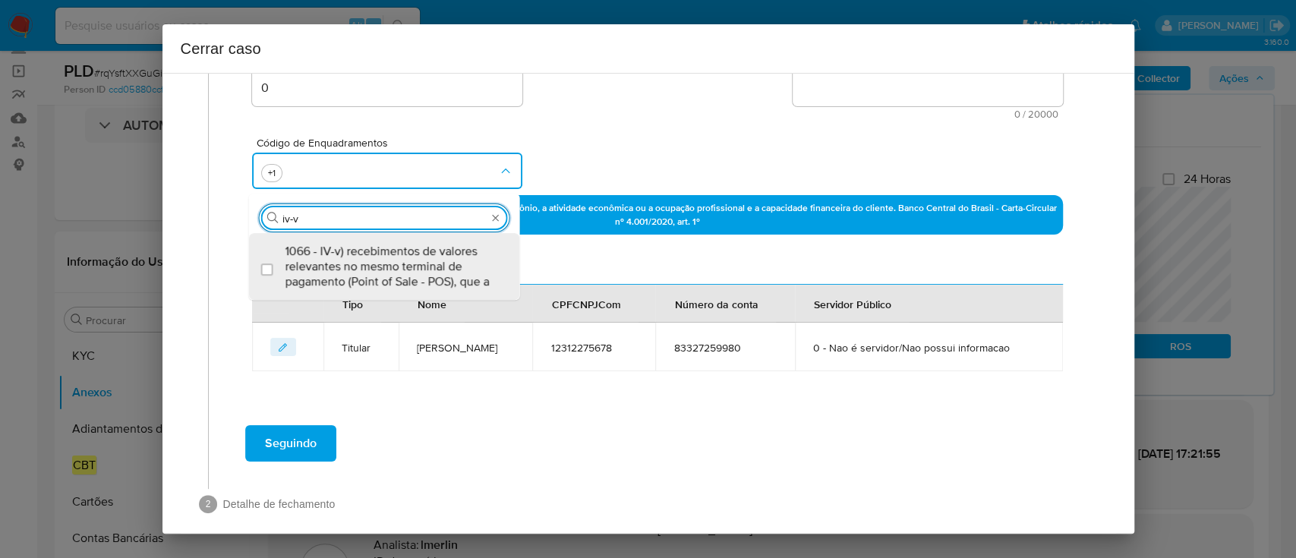
click at [430, 258] on span "1066 - IV-v) recebimentos de valores relevantes no mesmo terminal de pagamento …" at bounding box center [391, 267] width 213 height 46
checkbox input "true"
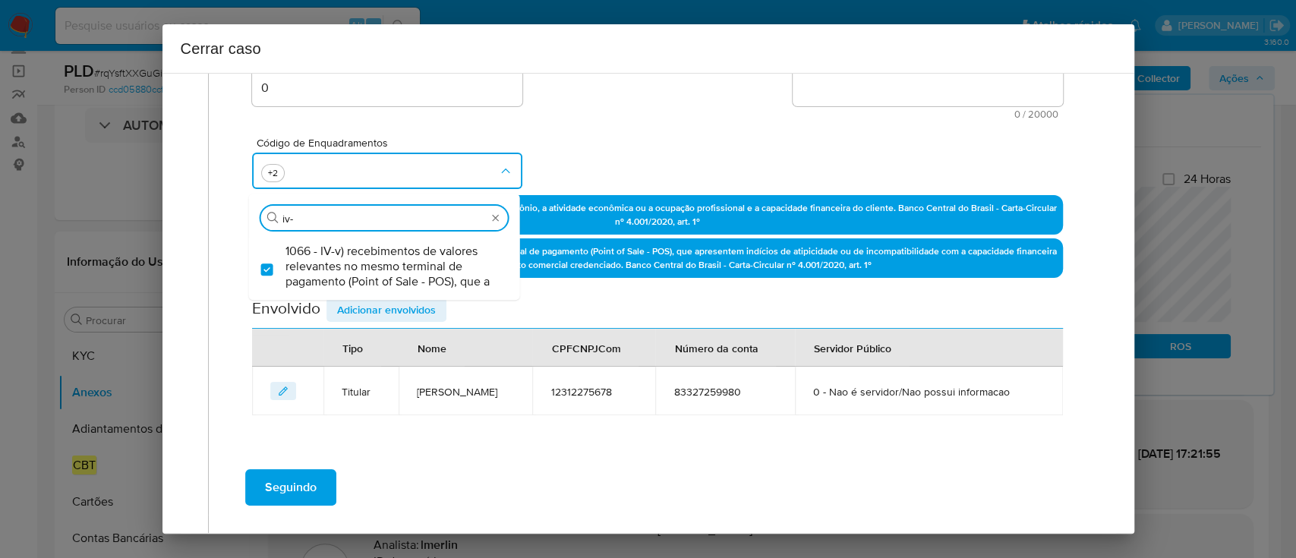
scroll to position [0, 0]
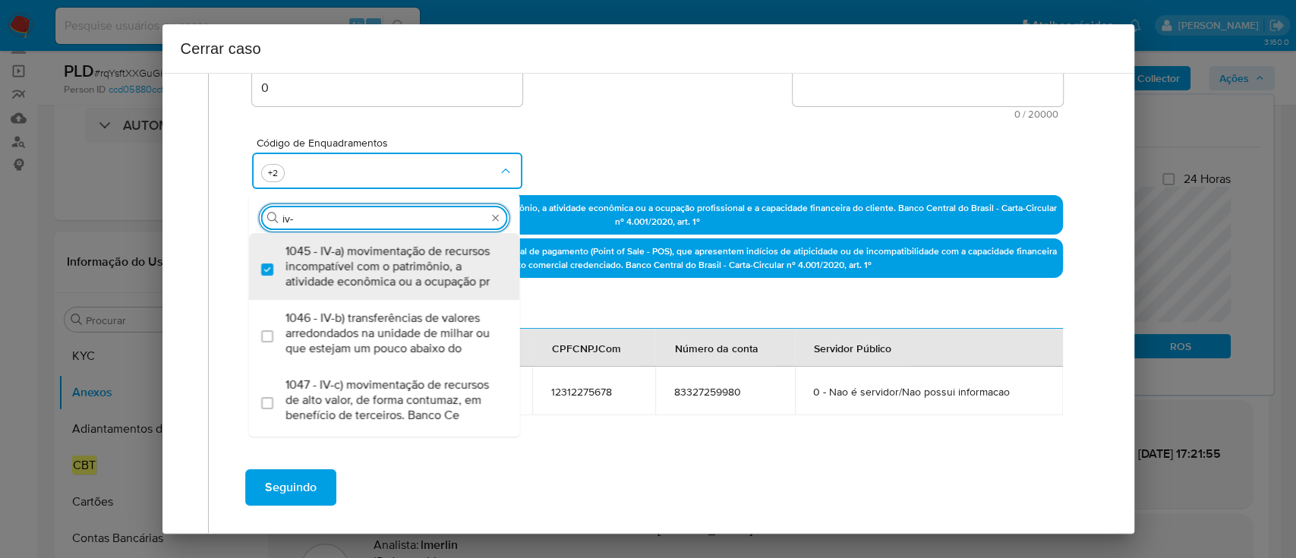
type input "iv-h"
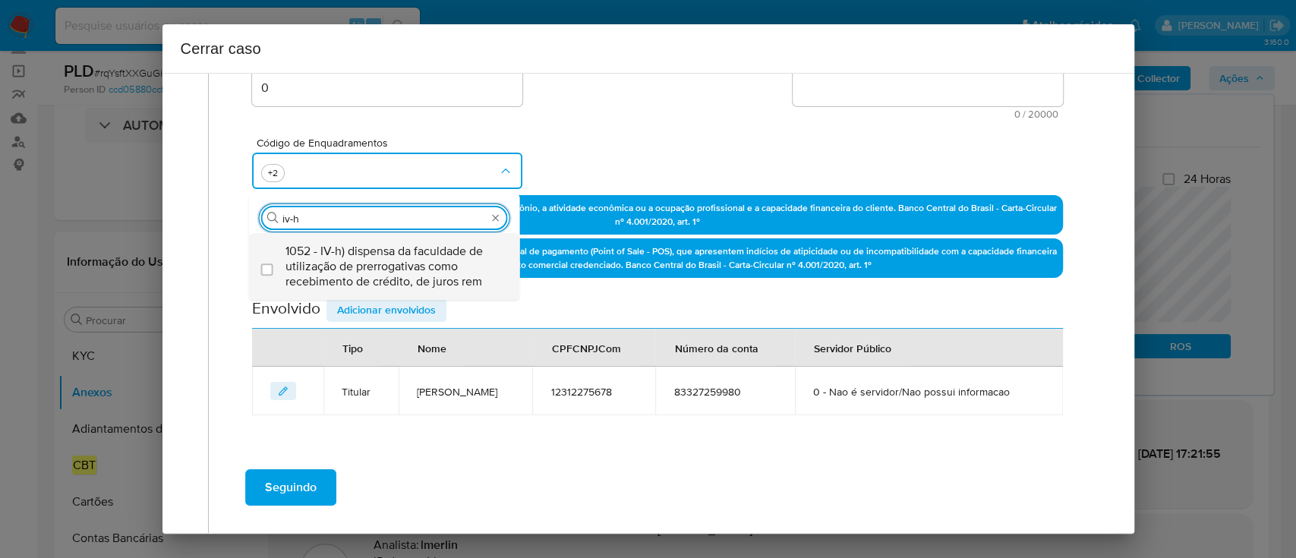
click at [433, 258] on span "1052 - IV-h) dispensa da faculdade de utilização de prerrogativas como recebime…" at bounding box center [391, 267] width 213 height 46
checkbox input "true"
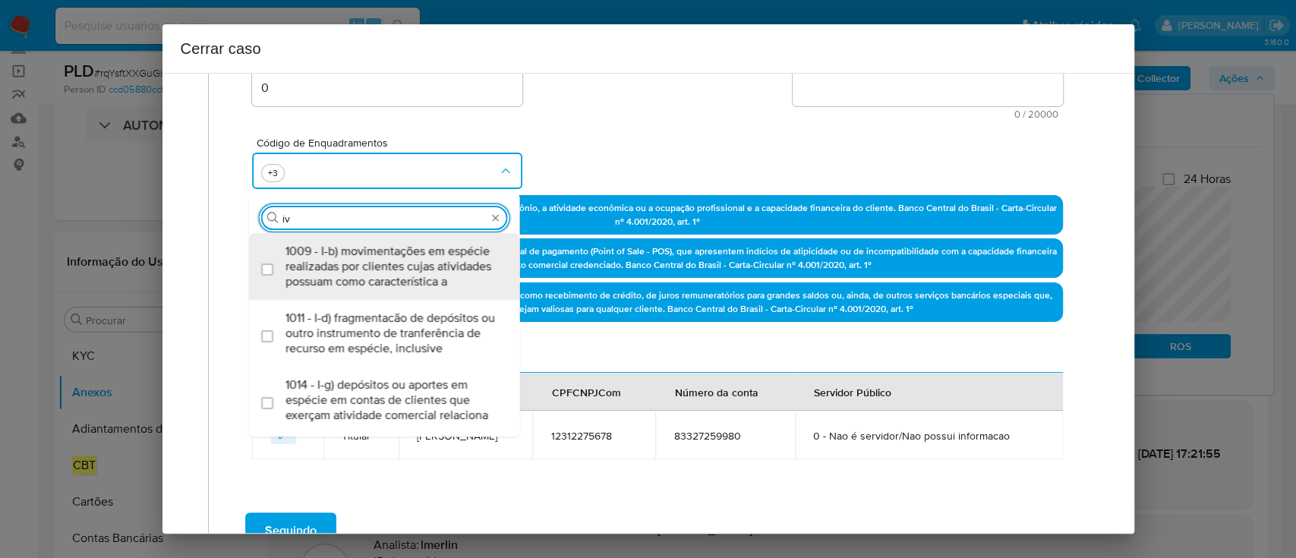
type input "i"
type input "xvii-b"
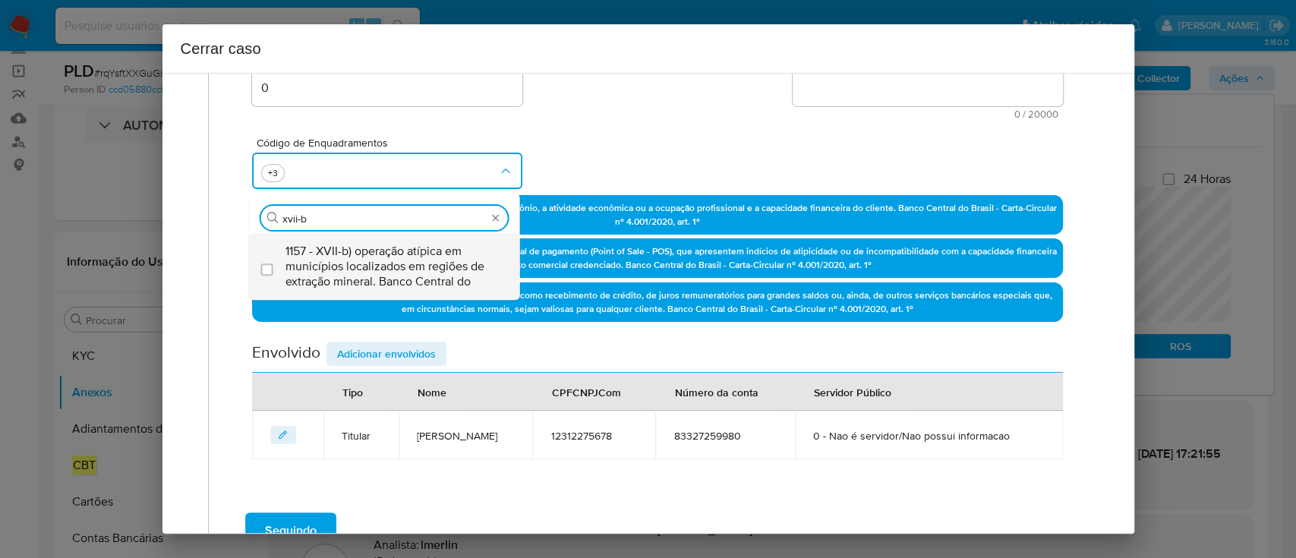
click at [410, 262] on span "1157 - XVII-b) operação atípica em municípios localizados em regiões de extraçã…" at bounding box center [391, 267] width 213 height 46
checkbox input "true"
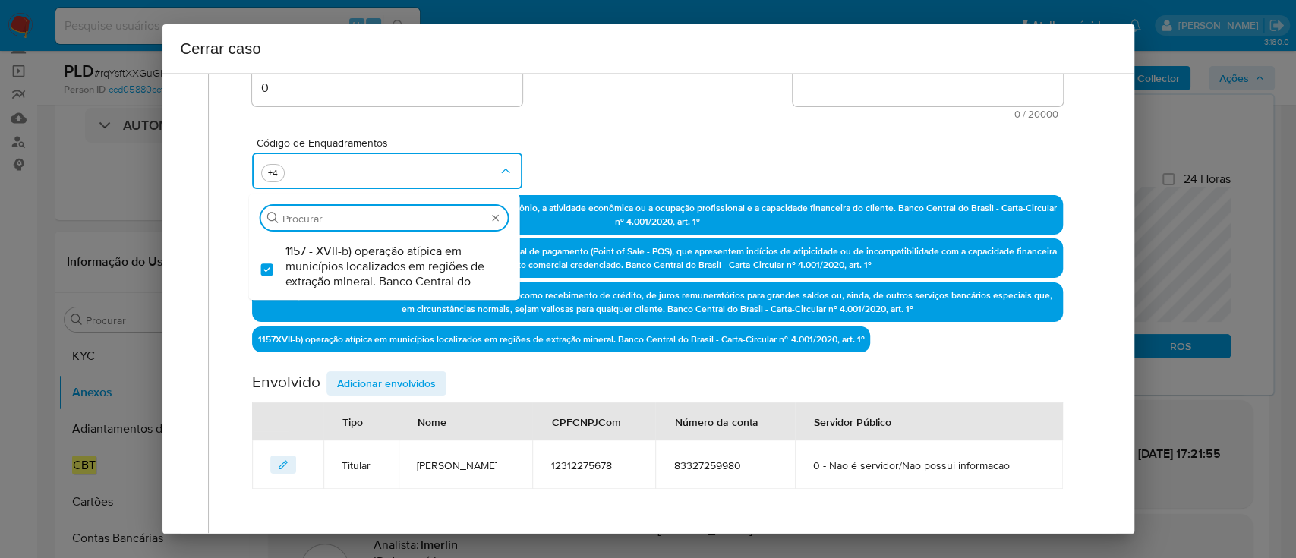
click at [608, 149] on div "Código de Enquadramentos Procurar 1157 - XVII-b) operação atípica em municípios…" at bounding box center [657, 157] width 810 height 76
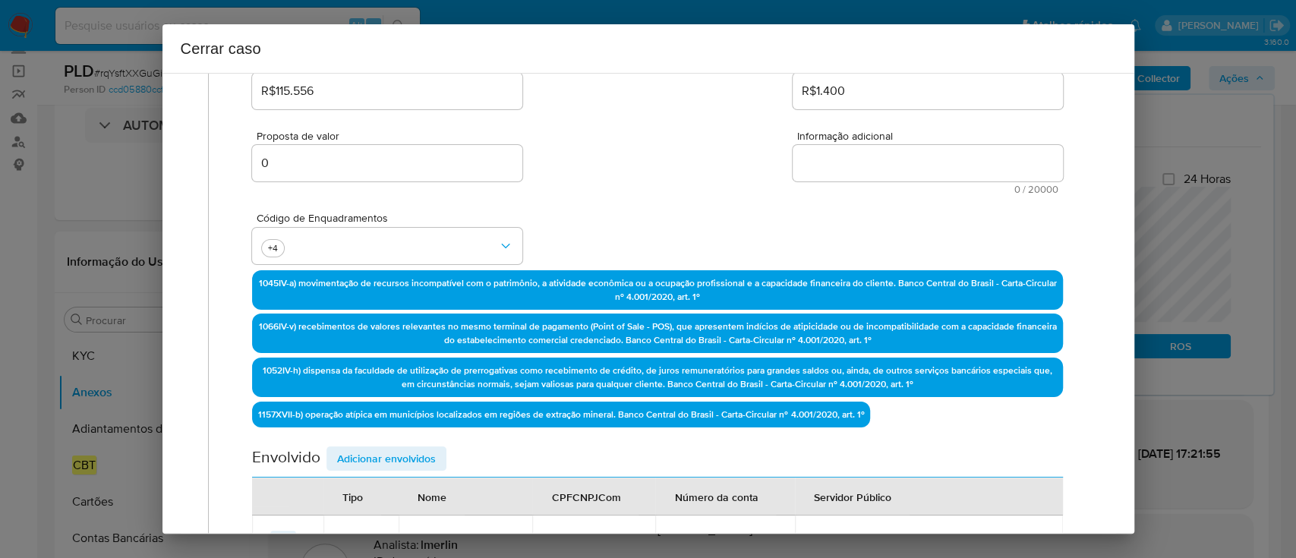
scroll to position [201, 0]
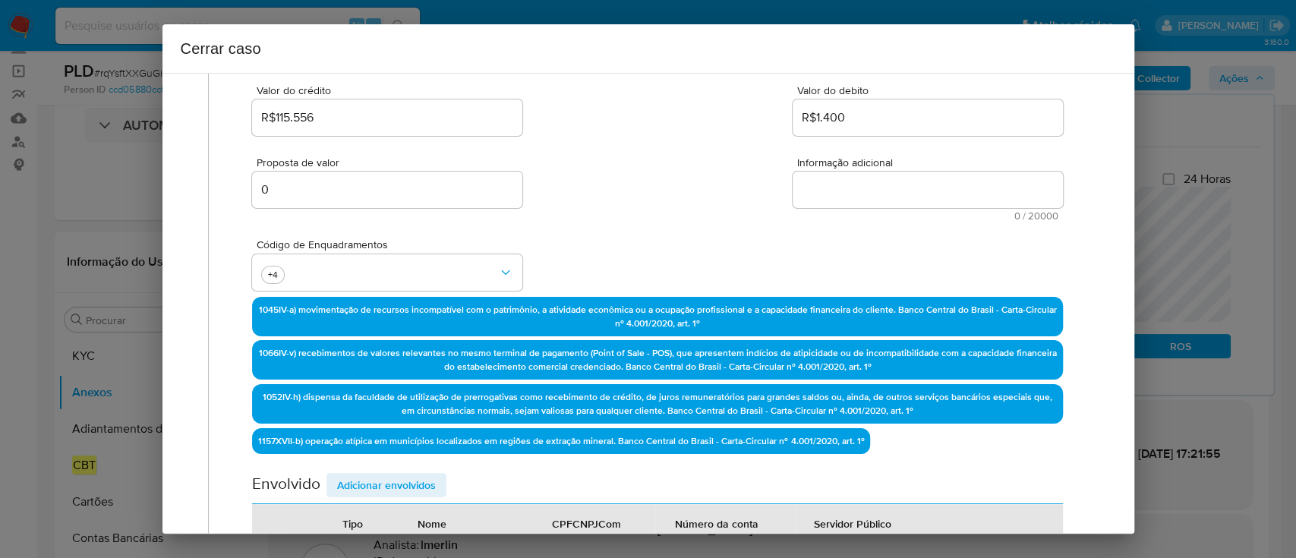
click at [889, 189] on textarea "Informação adicional" at bounding box center [927, 190] width 270 height 36
paste textarea "Rafaela Cristina Mariano Costa, CPF 12312275678, 33 anos, residente no municípi…"
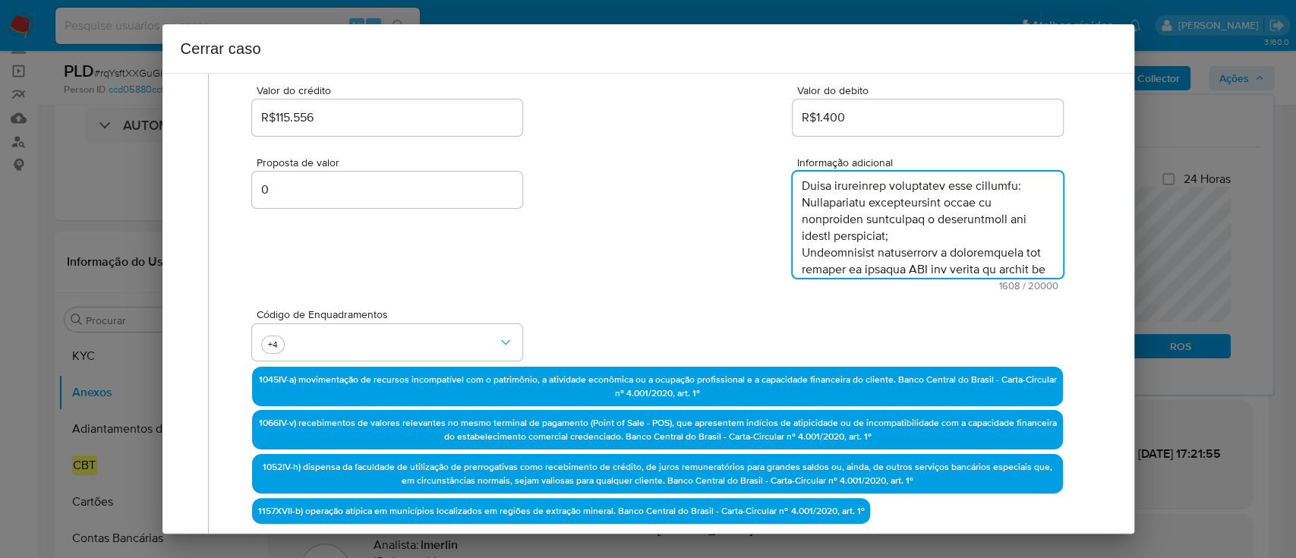
scroll to position [965, 0]
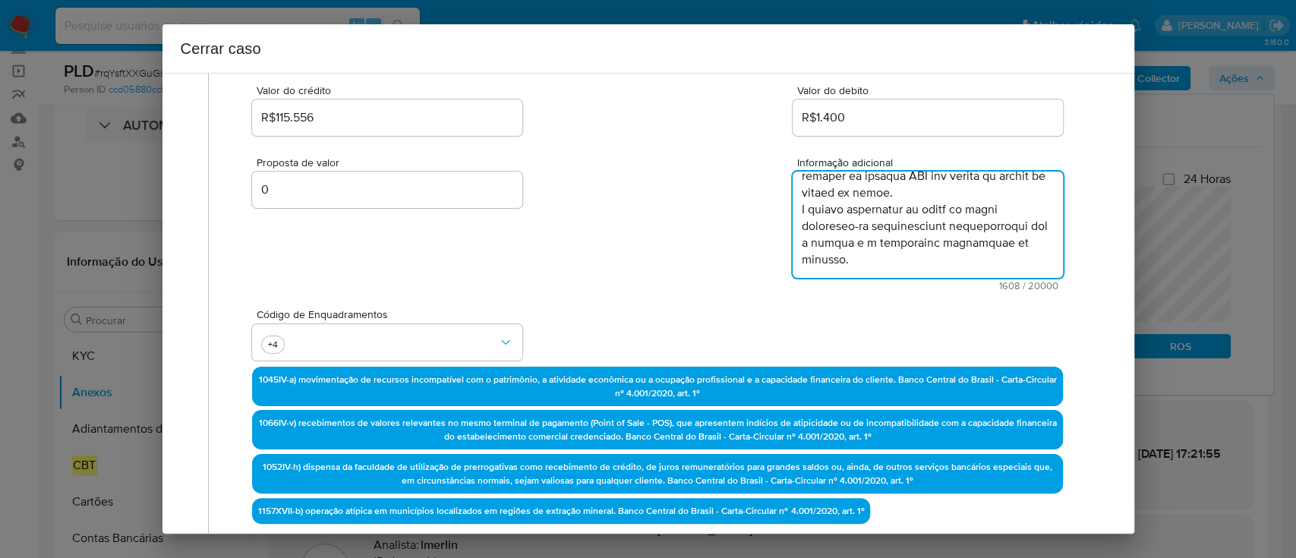
type textarea "Rafaela Cristina Mariano Costa, CPF 12312275678, 33 anos, residente no municípi…"
click at [675, 301] on div "Código de Enquadramentos +4" at bounding box center [657, 329] width 810 height 76
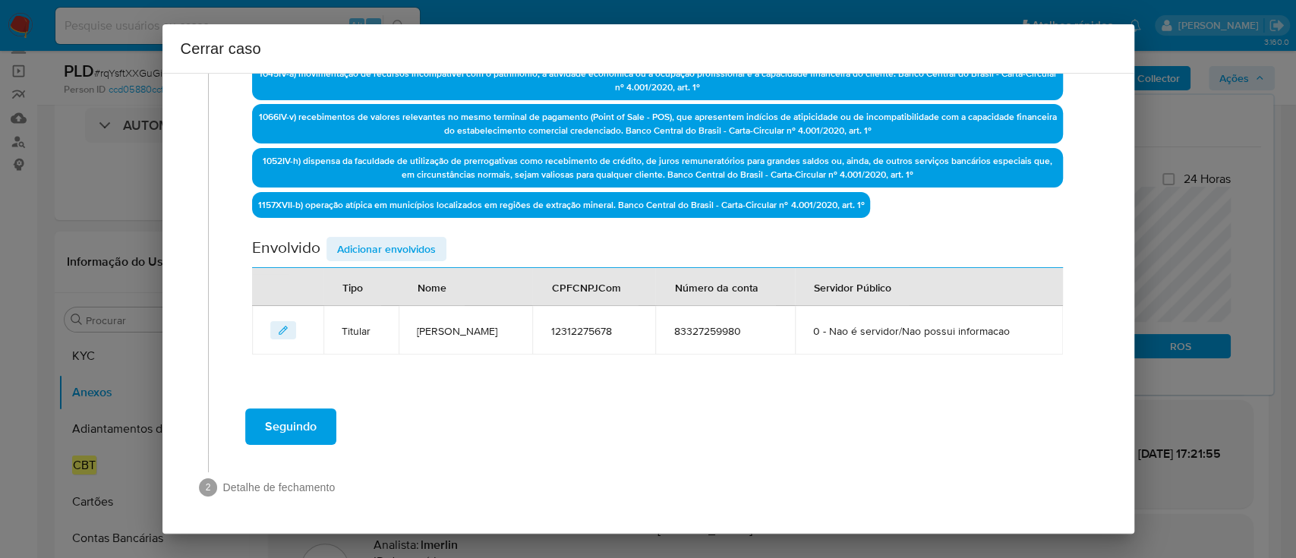
scroll to position [532, 0]
click at [298, 431] on span "Seguindo" at bounding box center [291, 426] width 52 height 33
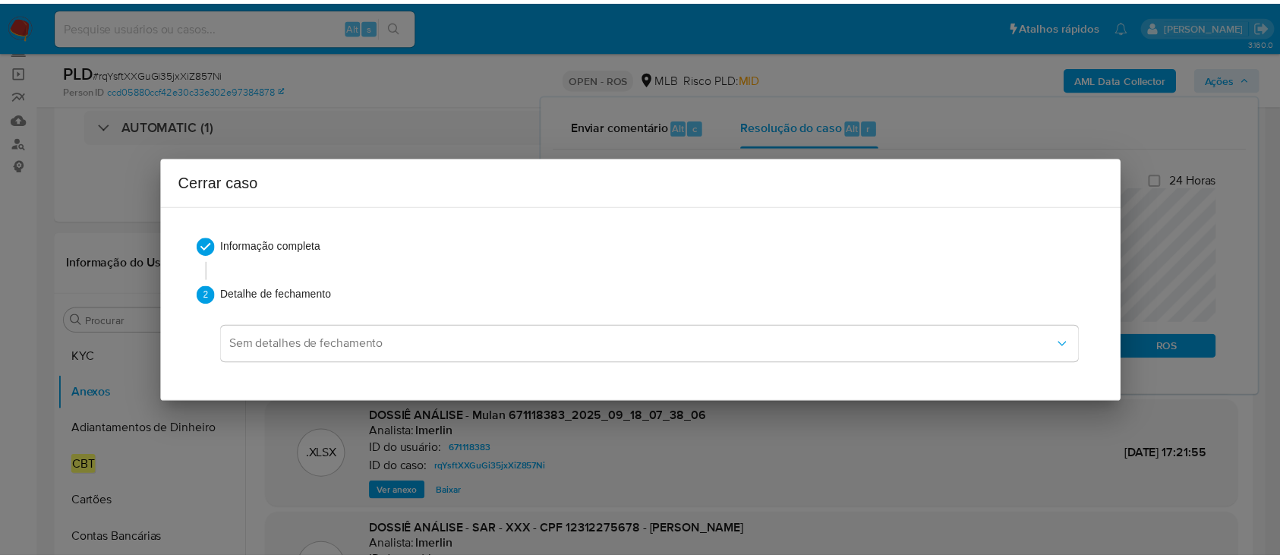
scroll to position [948, 0]
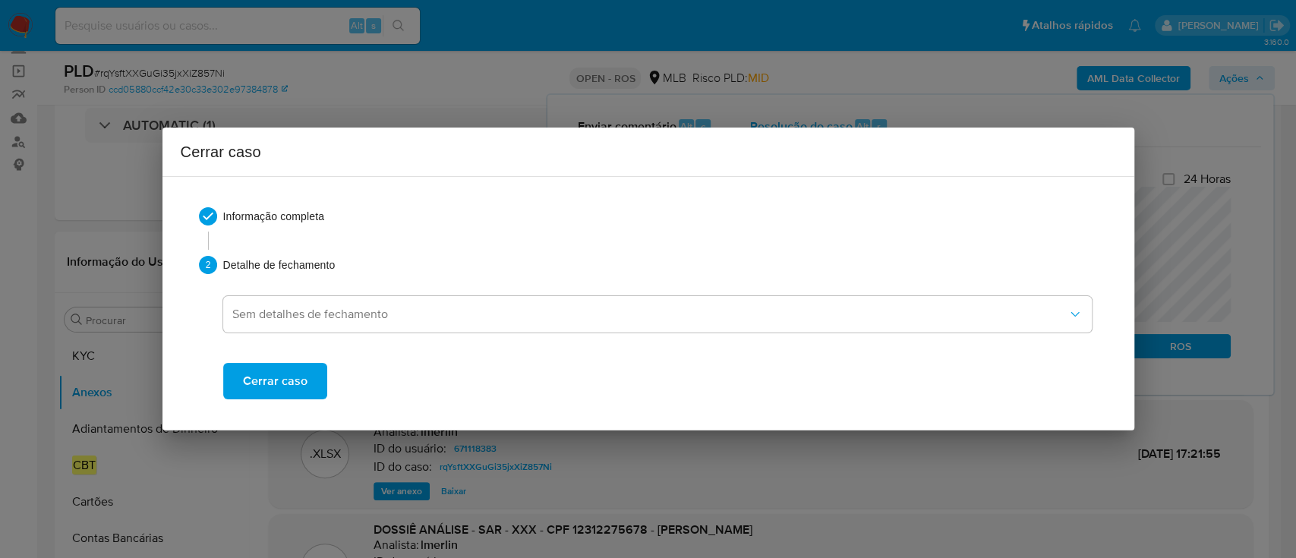
click at [306, 379] on button "Cerrar caso" at bounding box center [275, 381] width 104 height 36
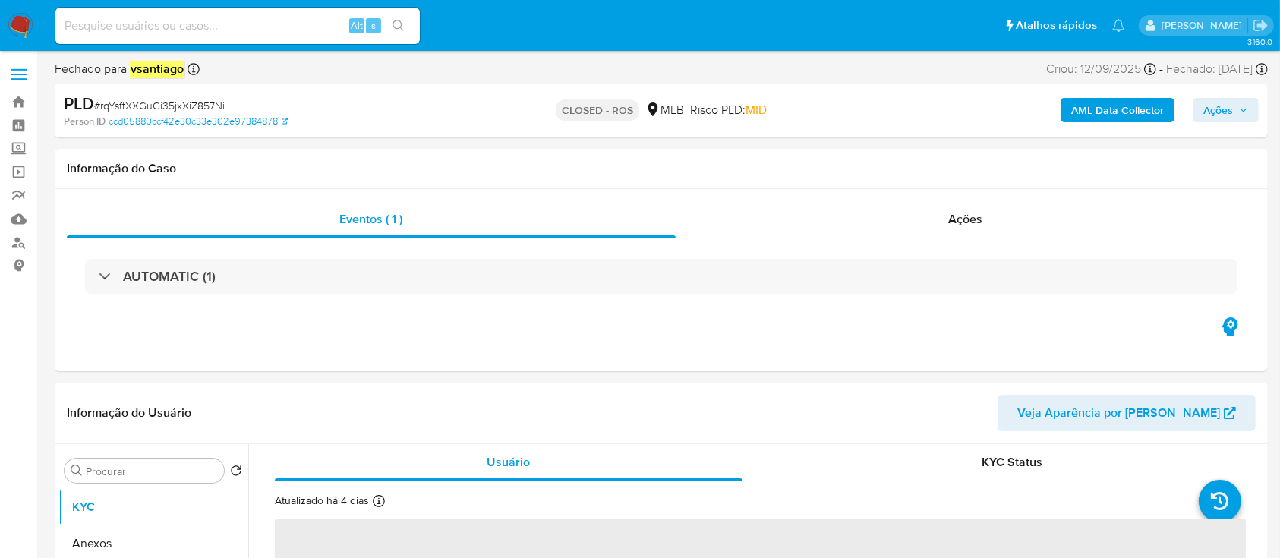
select select "10"
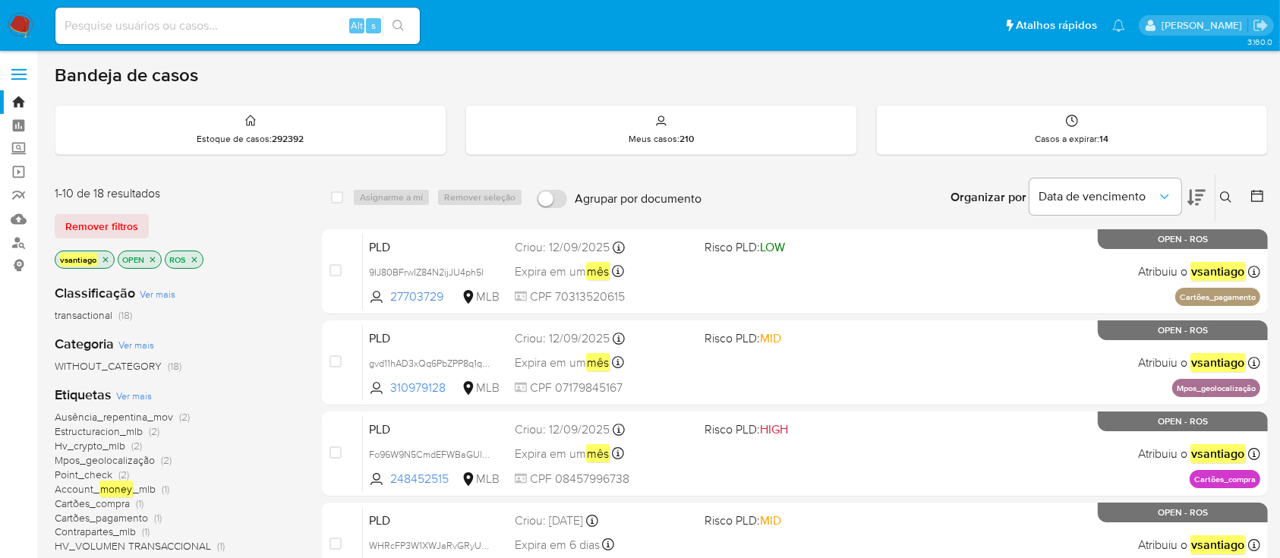
click at [255, 231] on div "Remover filtros" at bounding box center [176, 226] width 243 height 24
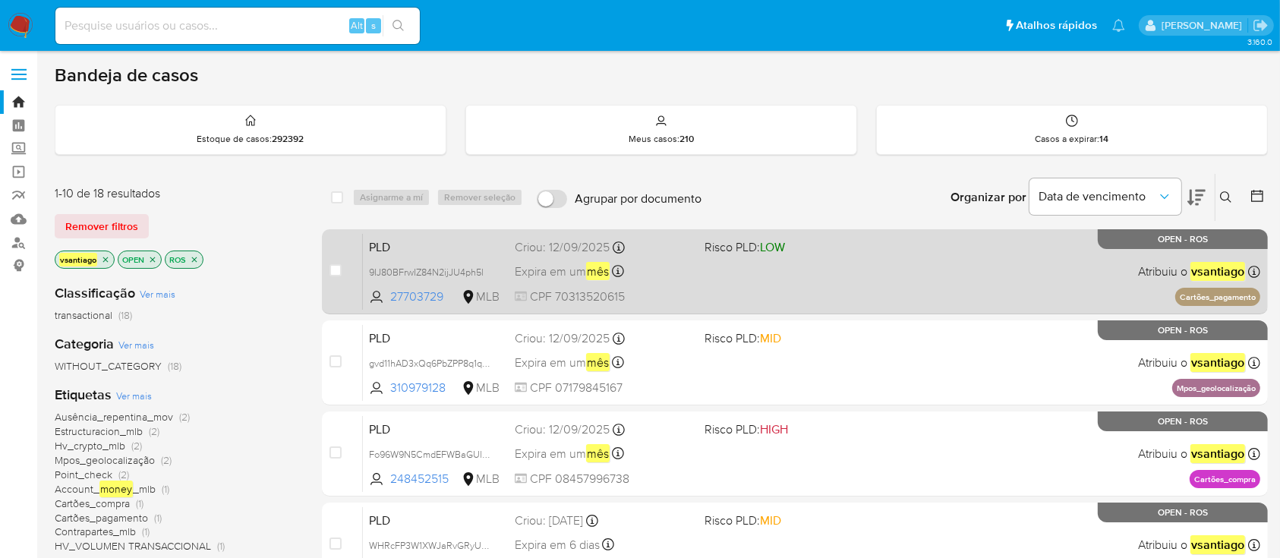
click at [730, 295] on div "PLD 9IJ80BFrwIZ84N2ijJU4ph5l 27703729 MLB Risco PLD: LOW Criou: [DATE] Criou: […" at bounding box center [811, 271] width 897 height 77
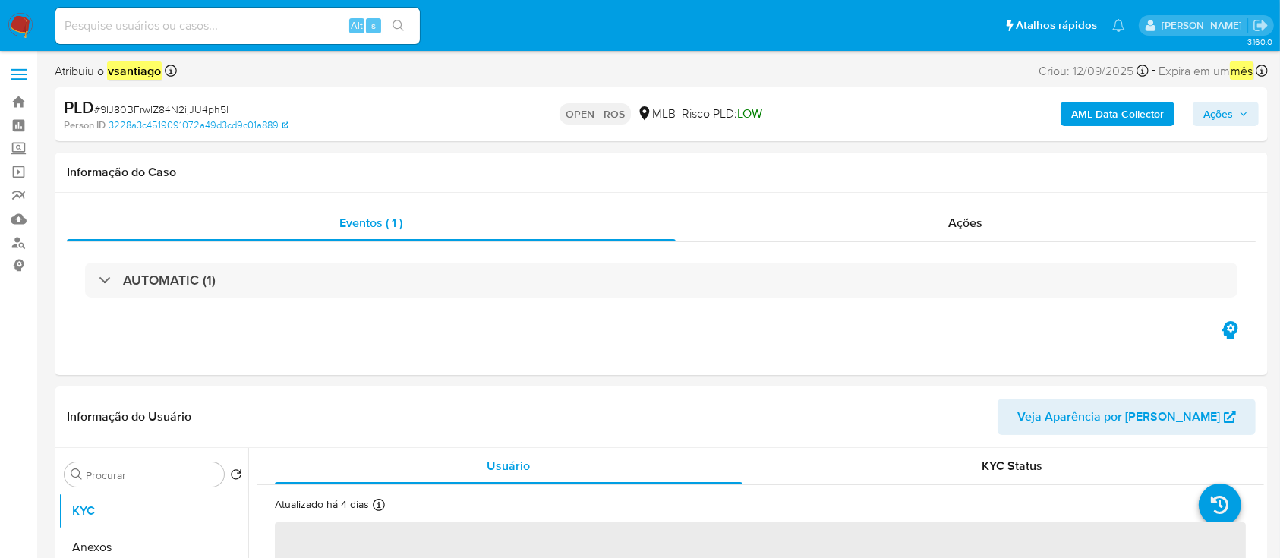
select select "10"
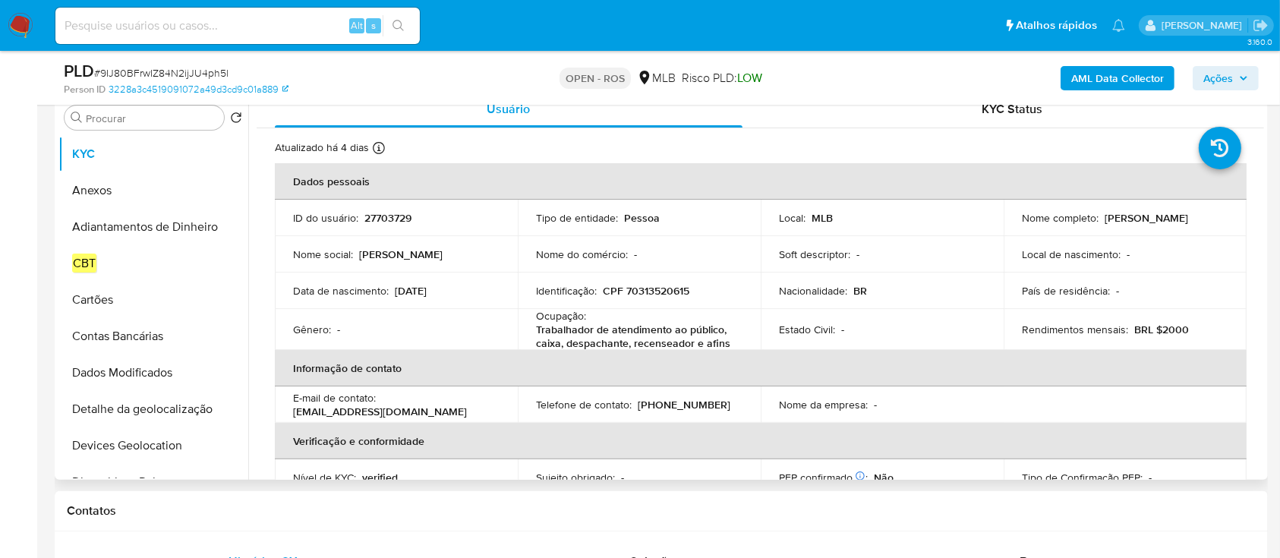
scroll to position [304, 0]
drag, startPoint x: 1102, startPoint y: 220, endPoint x: 1196, endPoint y: 213, distance: 94.4
click at [1188, 213] on p "[PERSON_NAME]" at bounding box center [1145, 217] width 83 height 14
copy p "[PERSON_NAME]"
click at [667, 288] on p "CPF 70313520615" at bounding box center [646, 290] width 87 height 14
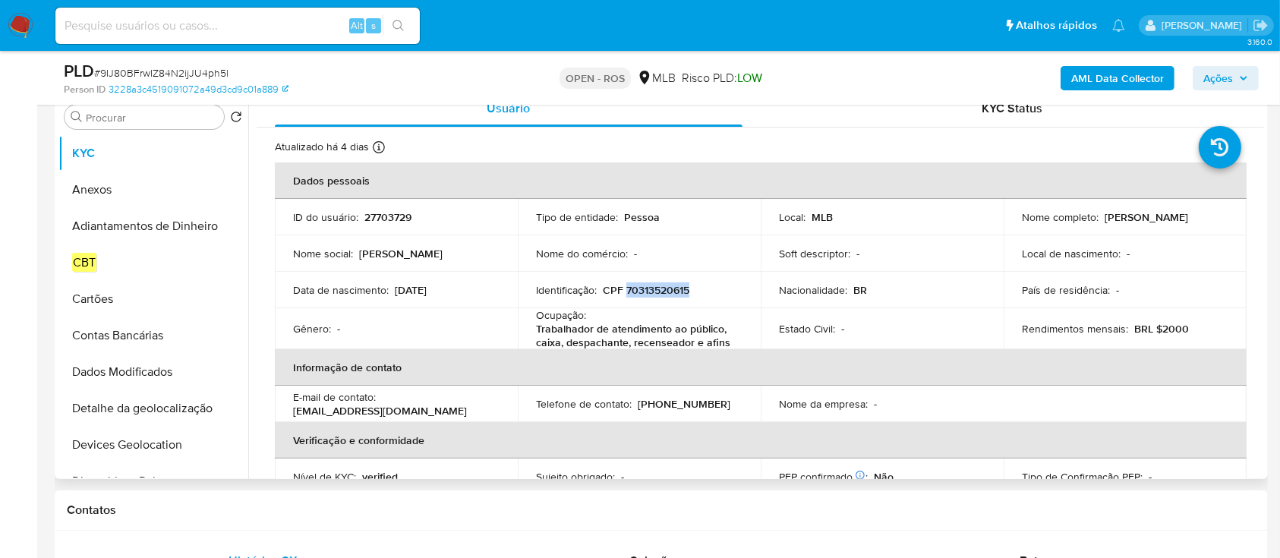
click at [667, 288] on p "CPF 70313520615" at bounding box center [646, 290] width 87 height 14
copy p "70313520615"
click at [114, 185] on button "Anexos" at bounding box center [147, 190] width 178 height 36
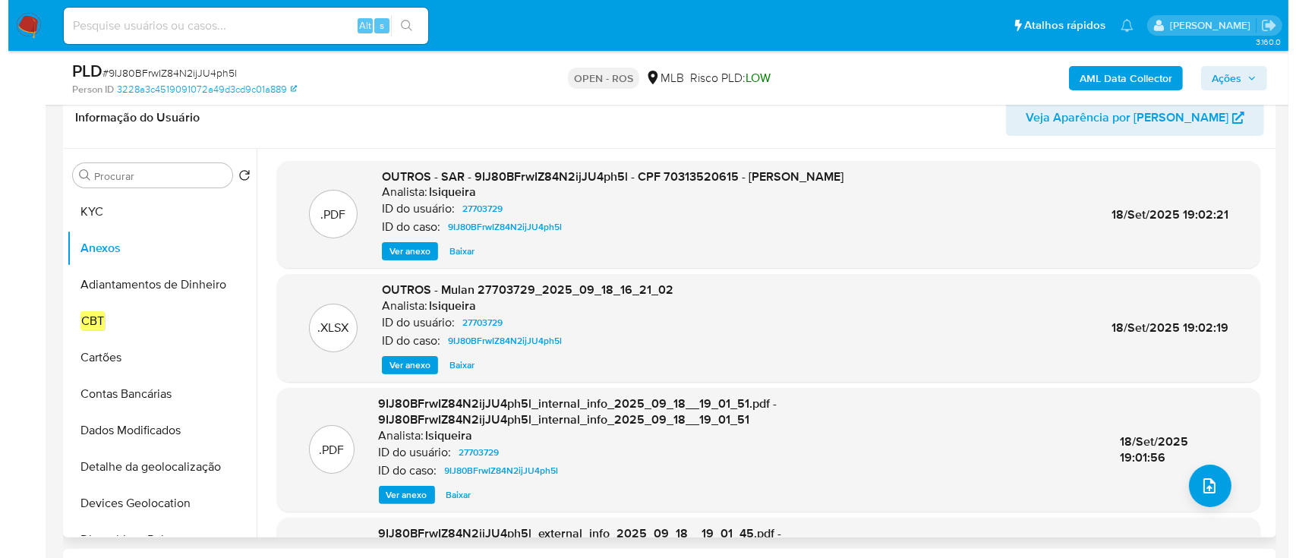
scroll to position [202, 0]
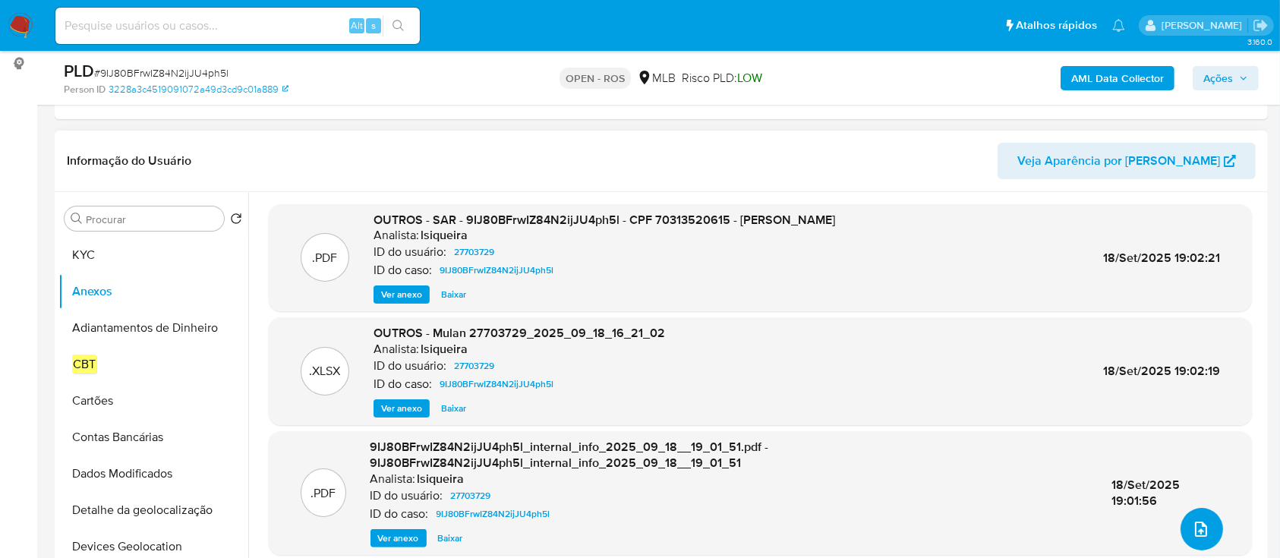
click at [1197, 530] on icon "upload-file" at bounding box center [1201, 529] width 18 height 18
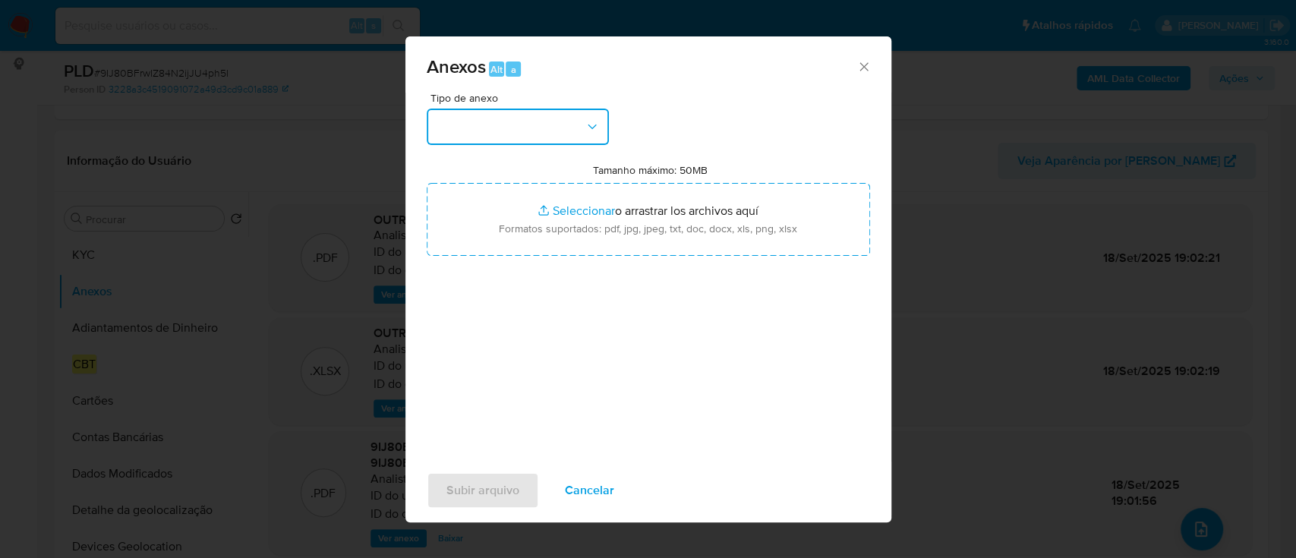
click at [540, 139] on button "button" at bounding box center [518, 127] width 182 height 36
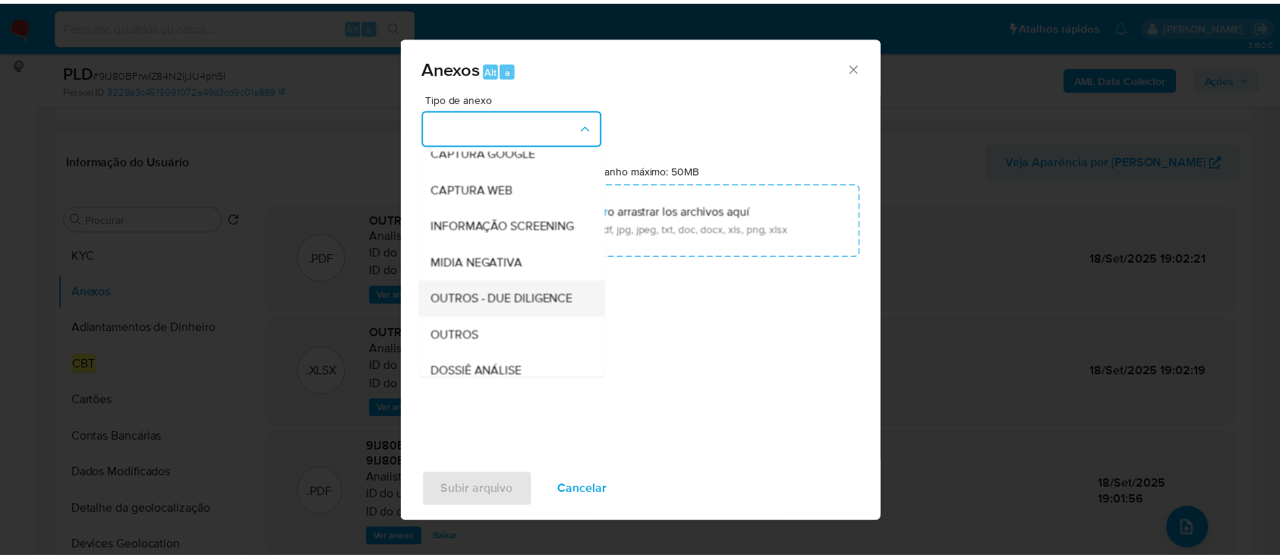
scroll to position [233, 0]
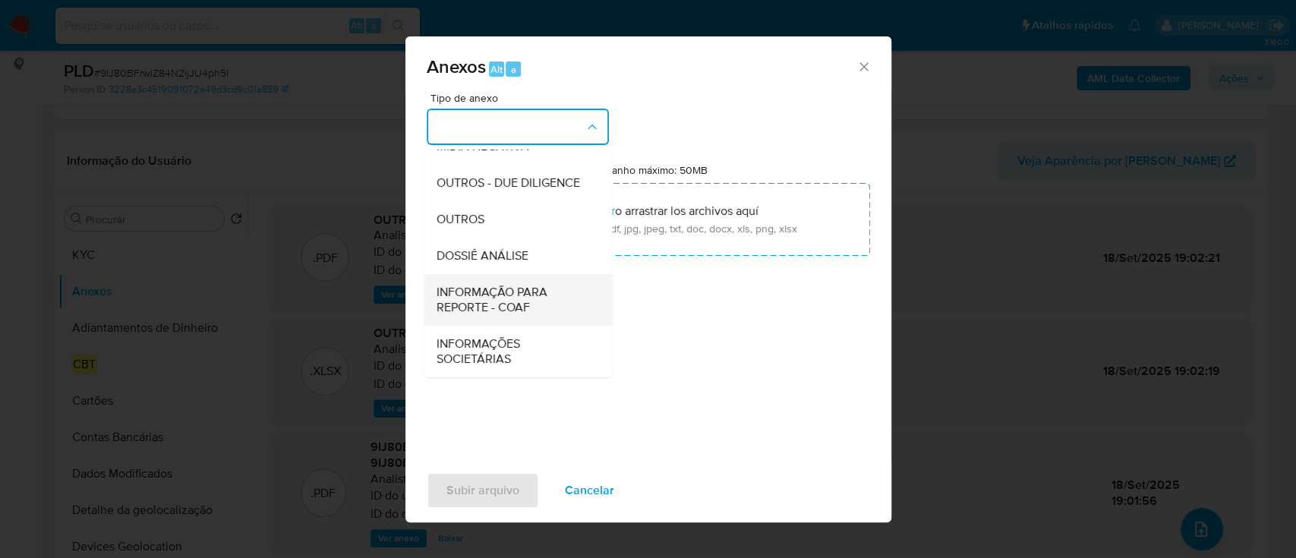
click at [530, 290] on span "INFORMAÇÃO PARA REPORTE - COAF" at bounding box center [513, 300] width 155 height 30
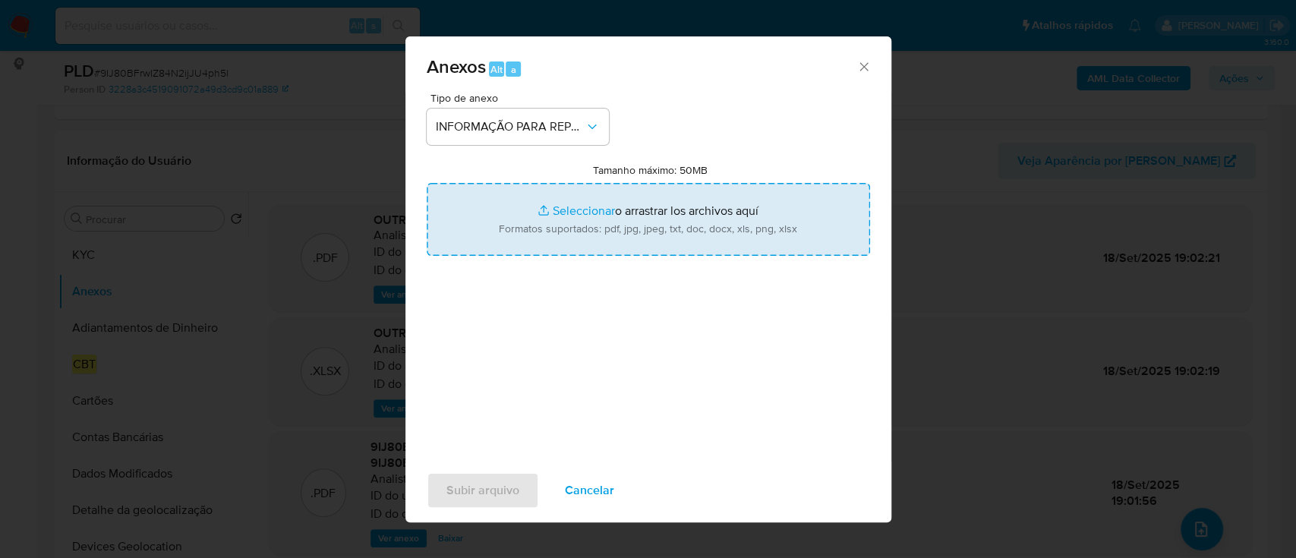
type input "C:\fakepath\SAR - 9IJ80BFrwIZ84N2ijJU4ph5l - CPF 70313520615 - [PERSON_NAME].pdf"
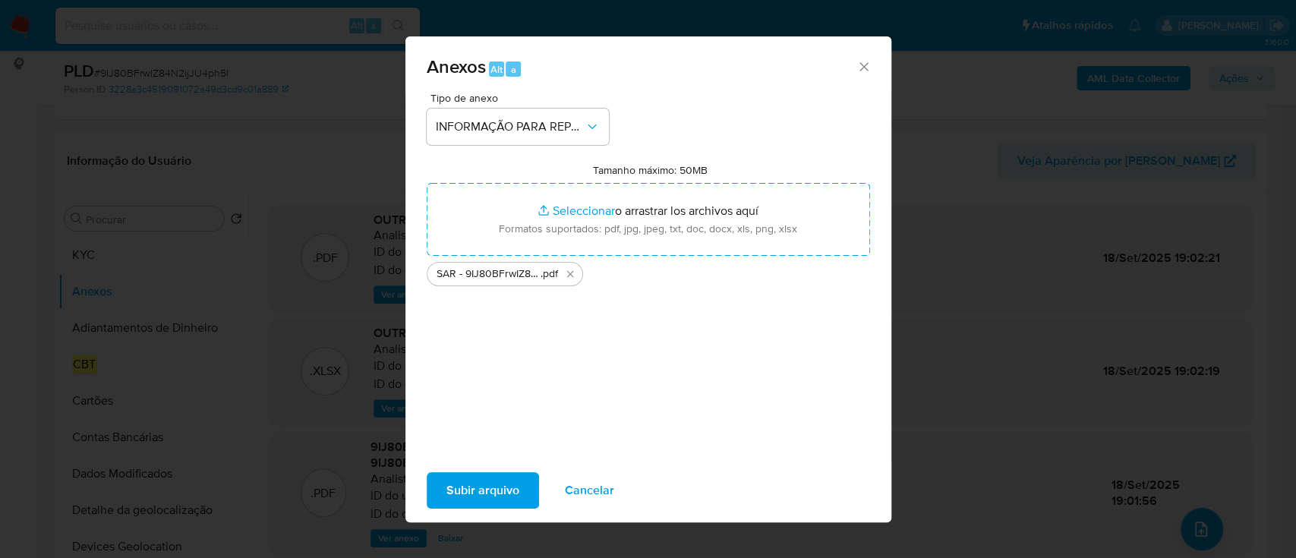
click at [498, 493] on span "Subir arquivo" at bounding box center [482, 490] width 73 height 33
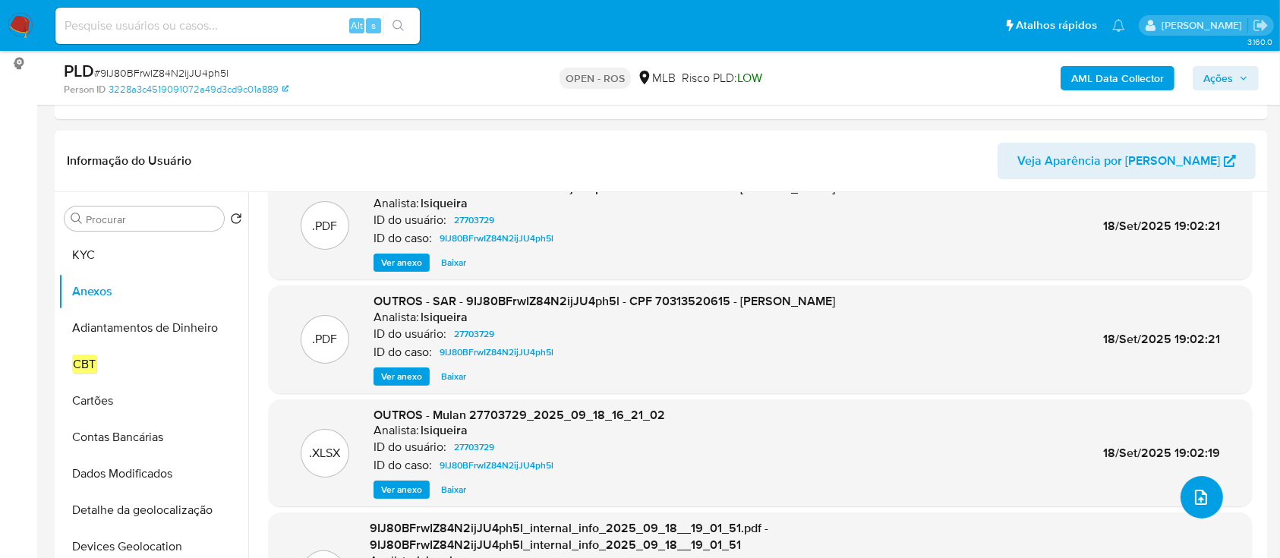
scroll to position [0, 0]
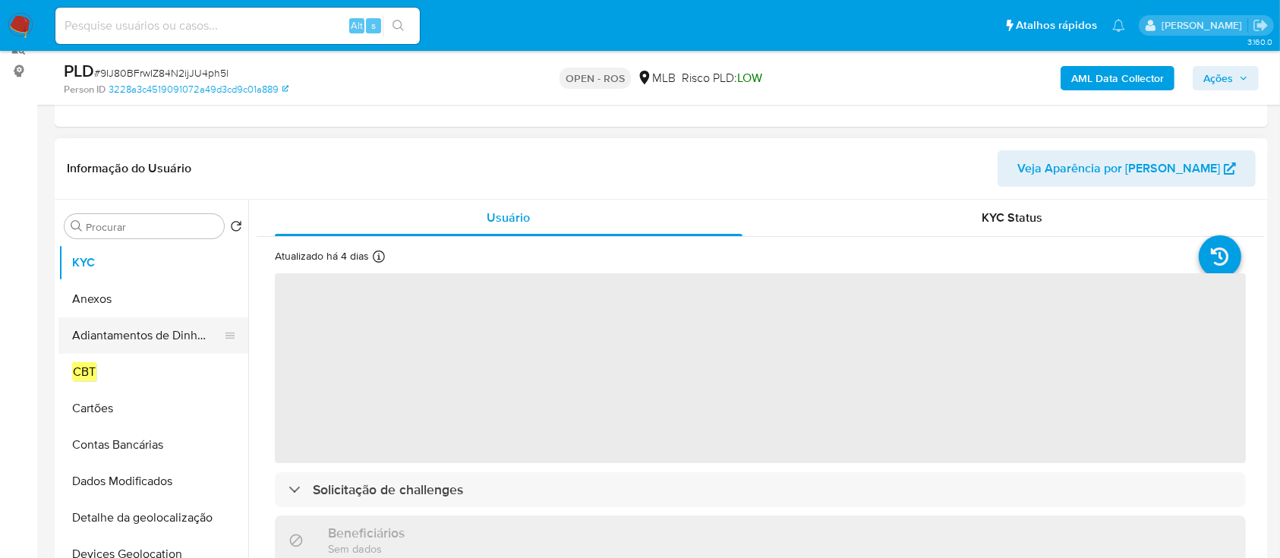
scroll to position [202, 0]
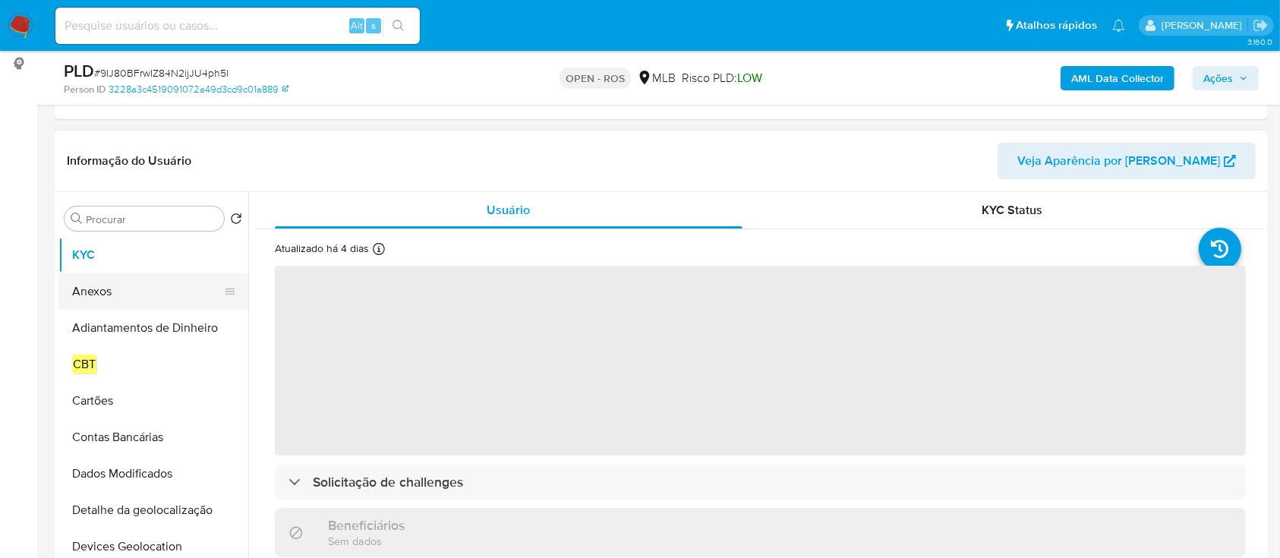
select select "10"
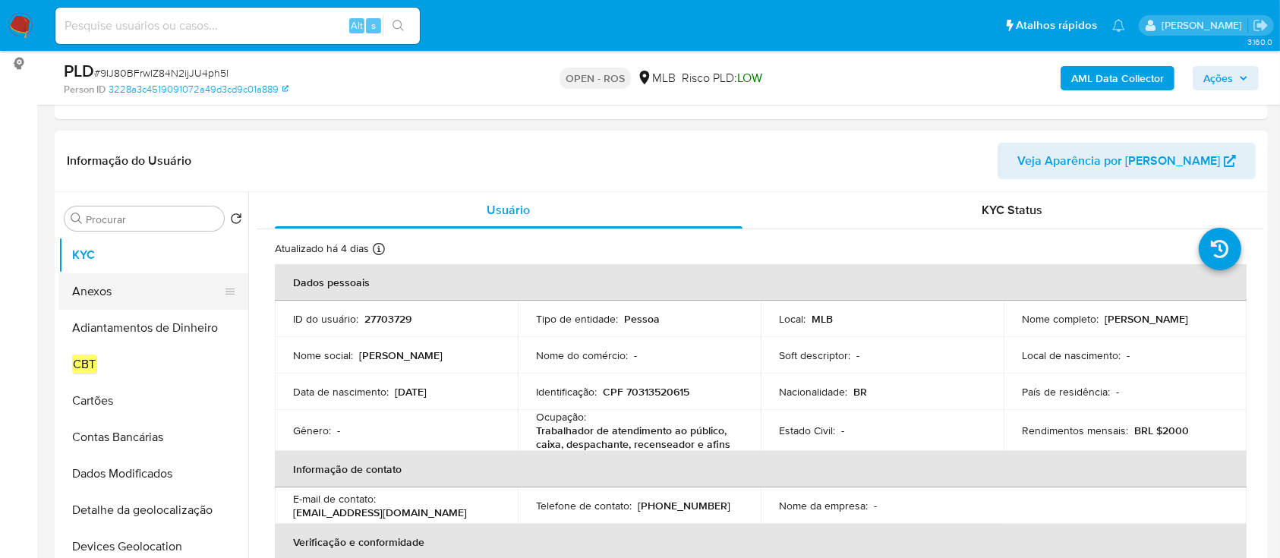
click at [130, 293] on button "Anexos" at bounding box center [147, 291] width 178 height 36
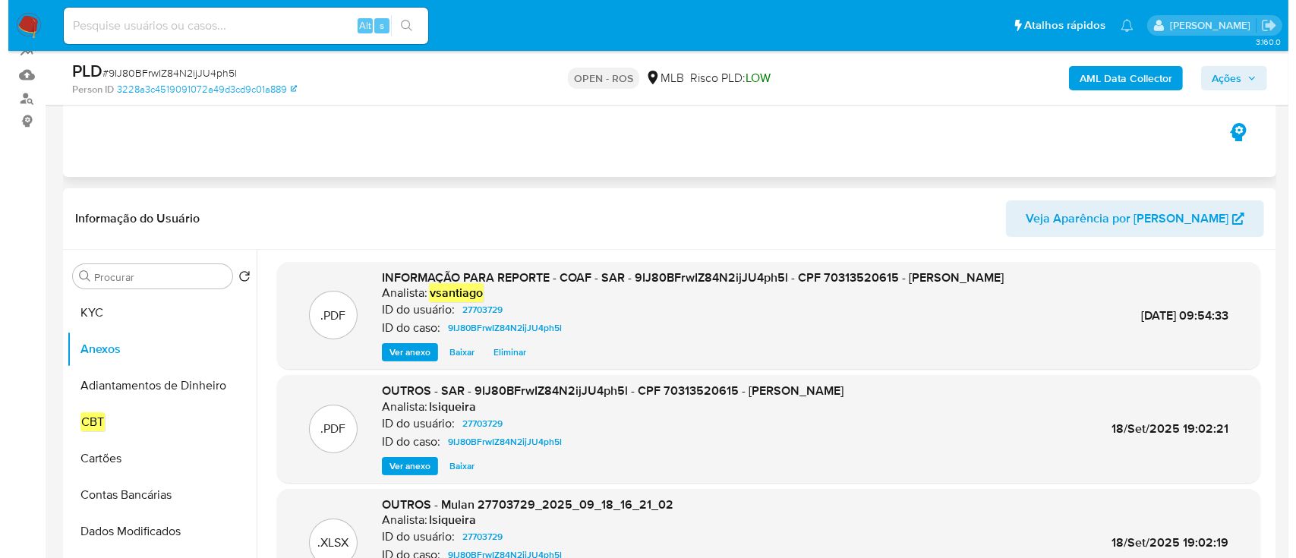
scroll to position [101, 0]
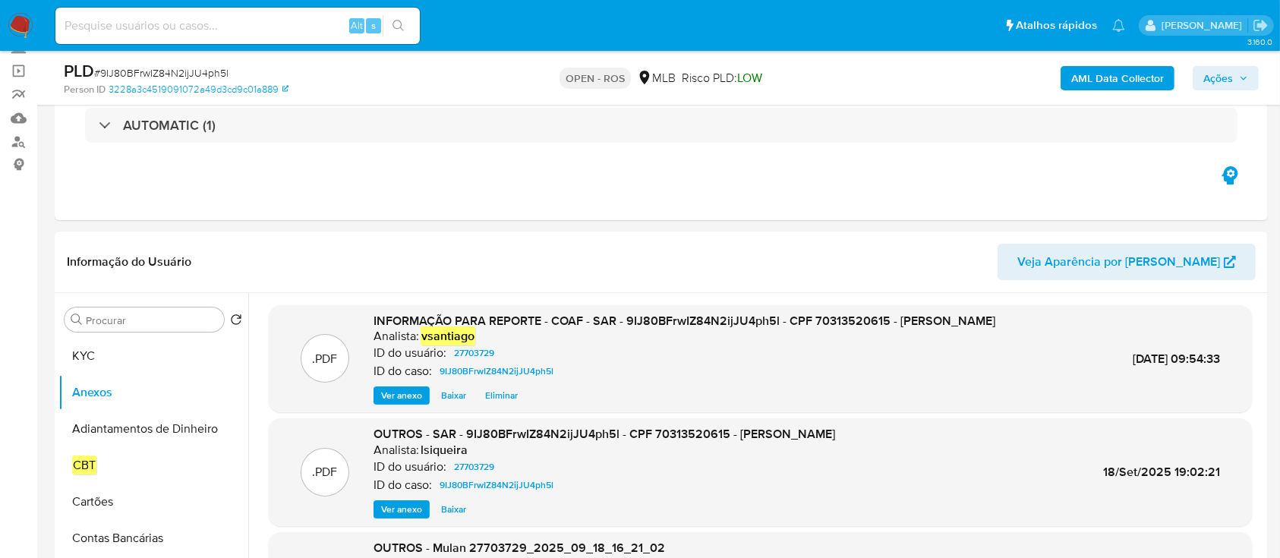
drag, startPoint x: 1241, startPoint y: 84, endPoint x: 1220, endPoint y: 90, distance: 21.4
click at [1238, 83] on span "Ações" at bounding box center [1225, 78] width 45 height 21
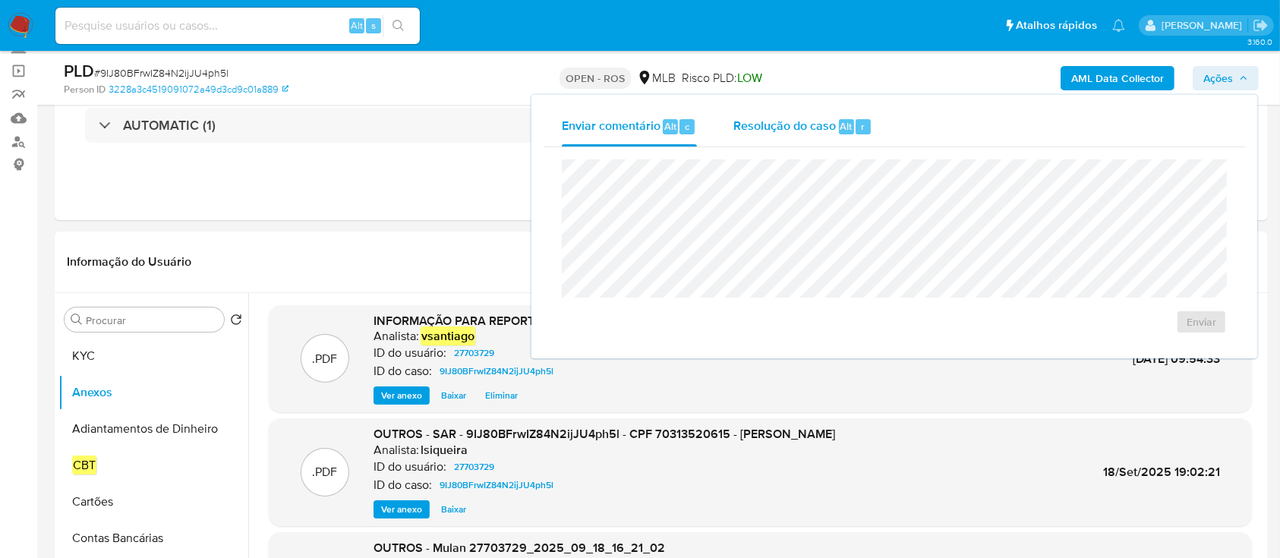
click at [839, 124] on div "Alt" at bounding box center [846, 126] width 15 height 15
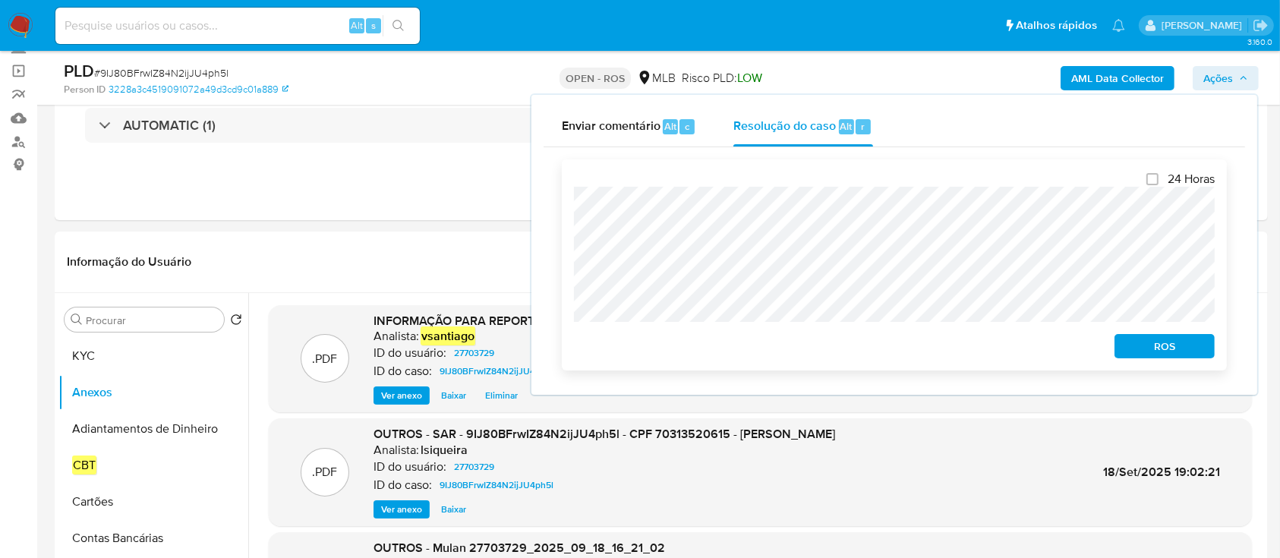
click at [1171, 342] on span "ROS" at bounding box center [1164, 345] width 79 height 21
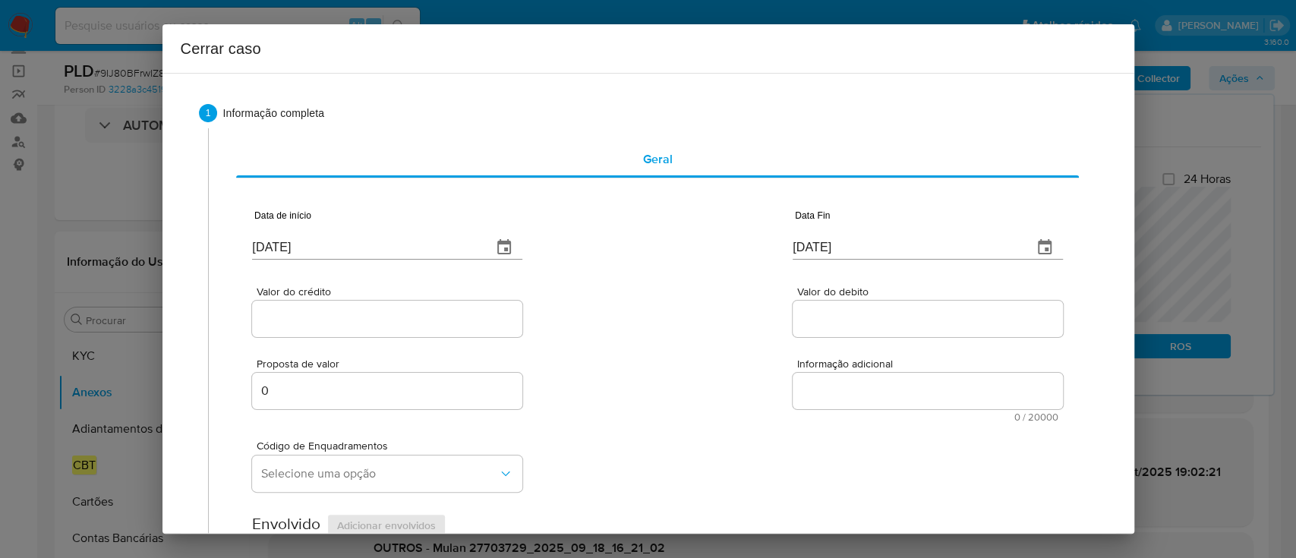
type input "[DATE]"
click at [291, 247] on input "[DATE]" at bounding box center [366, 247] width 228 height 24
click at [291, 247] on input "22/09/2025" at bounding box center [366, 247] width 228 height 24
paste input "01/07"
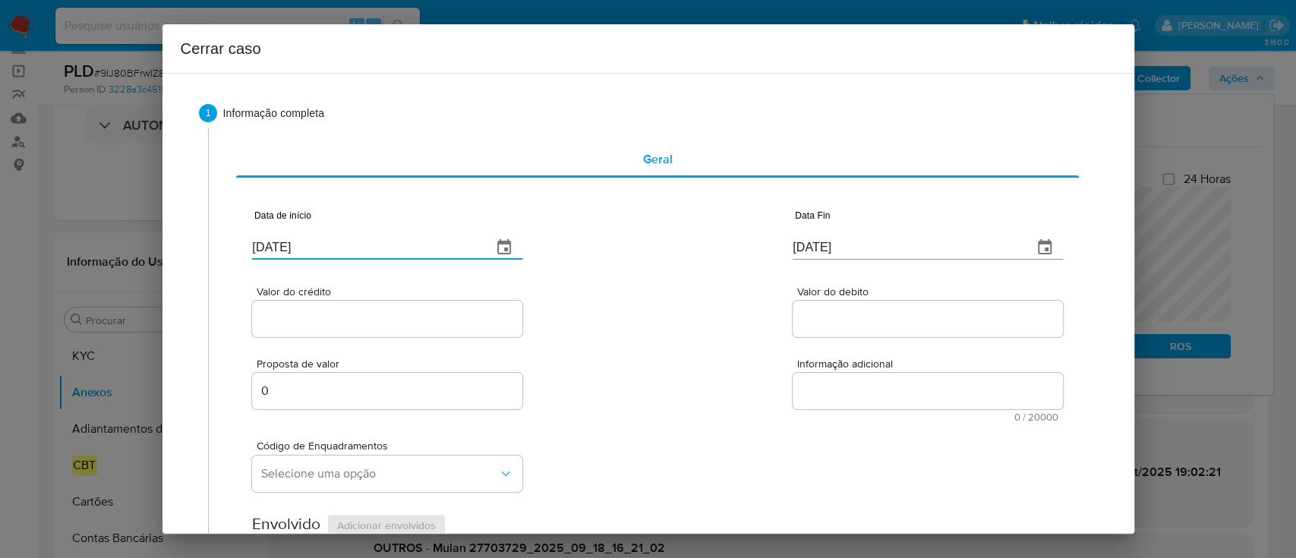
type input "01/07/2025"
click at [622, 292] on div "Valor do crédito Valor do debito" at bounding box center [657, 304] width 810 height 72
click at [835, 253] on input "22/09/2025" at bounding box center [906, 247] width 228 height 24
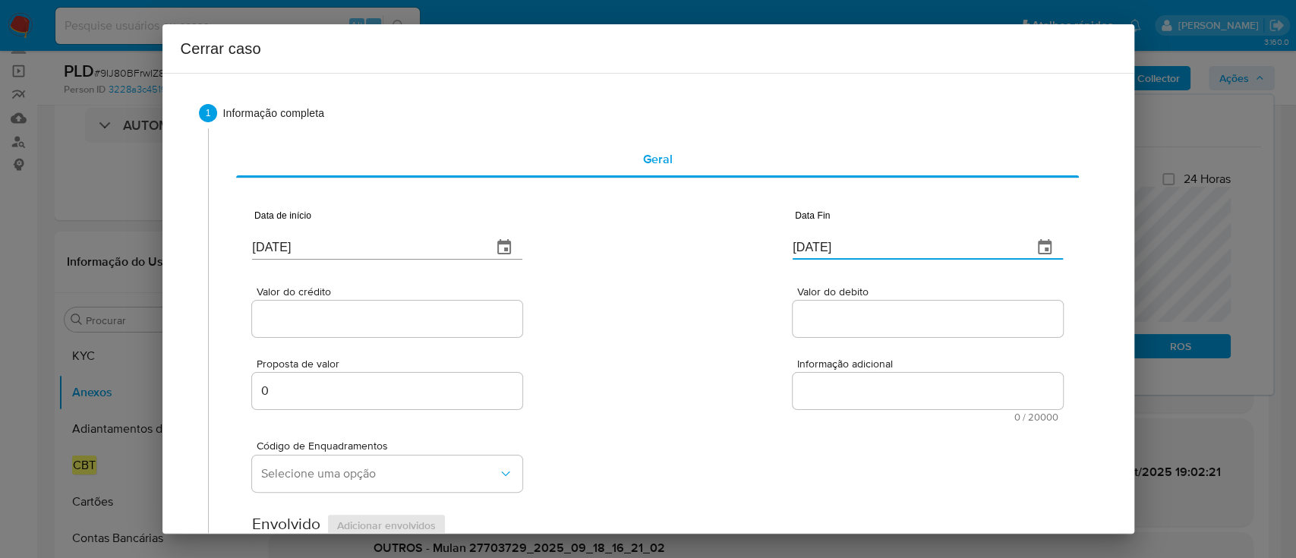
click at [835, 252] on input "22/09/2025" at bounding box center [906, 247] width 228 height 24
click at [807, 246] on input "22/09/2025" at bounding box center [906, 247] width 228 height 24
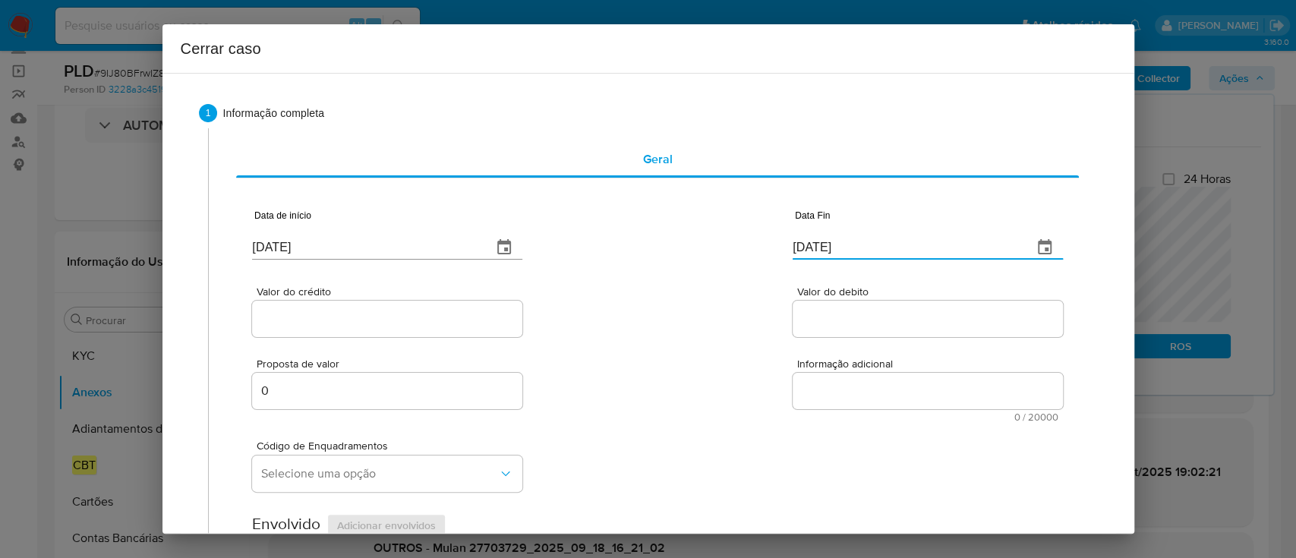
paste input "15"
type input "15/09/2025"
click at [676, 307] on div "Valor do crédito Valor do debito" at bounding box center [657, 304] width 810 height 72
click at [359, 303] on div at bounding box center [387, 319] width 270 height 36
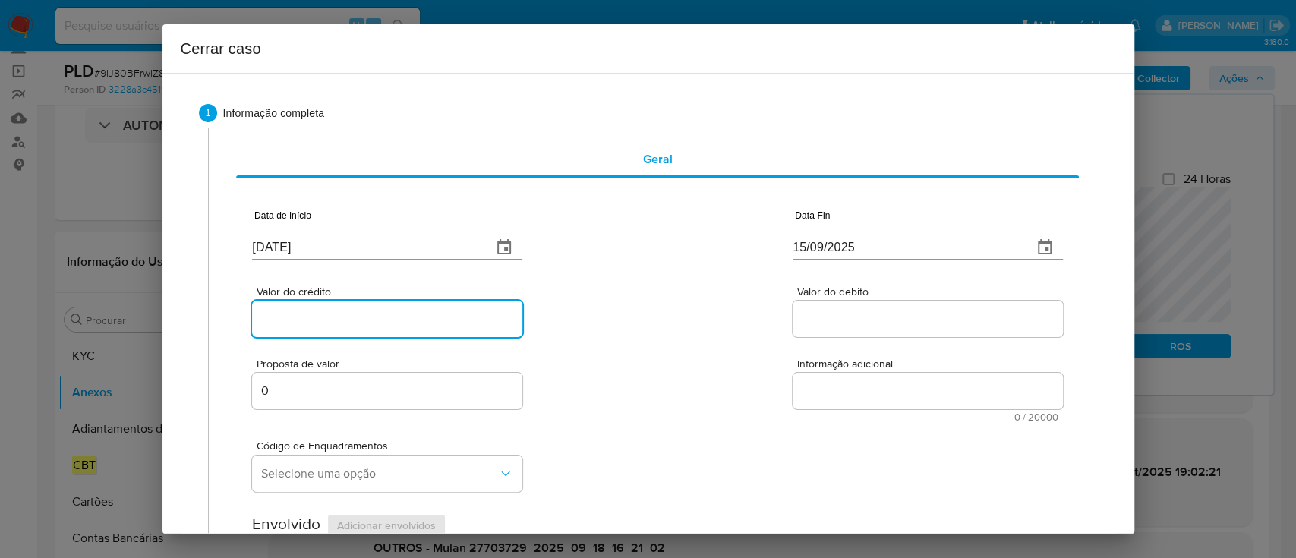
click at [416, 309] on input "Valor do crédito" at bounding box center [387, 319] width 270 height 20
paste input "R$184.933"
type input "R$184.933"
click at [587, 309] on div "Valor do crédito R$184.933 Valor do debito" at bounding box center [657, 304] width 810 height 72
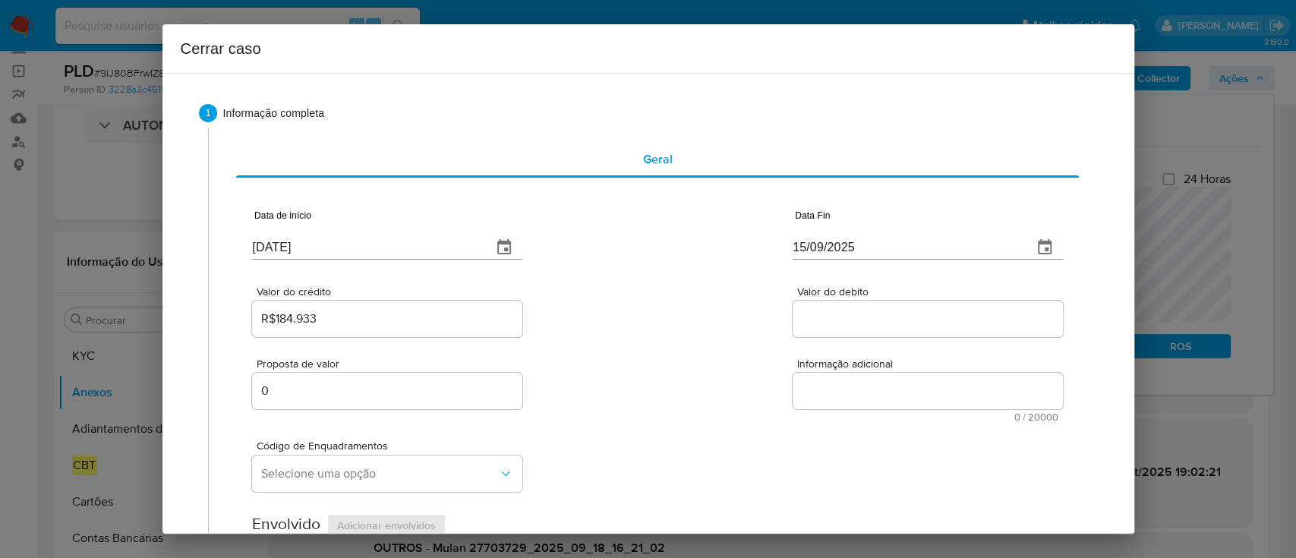
click at [865, 316] on input "Valor do debito" at bounding box center [927, 319] width 270 height 20
paste input "R$85.389"
type input "R$85.389"
click at [696, 321] on div "Valor do crédito R$184.933 Valor do debito R$85.389" at bounding box center [657, 304] width 810 height 72
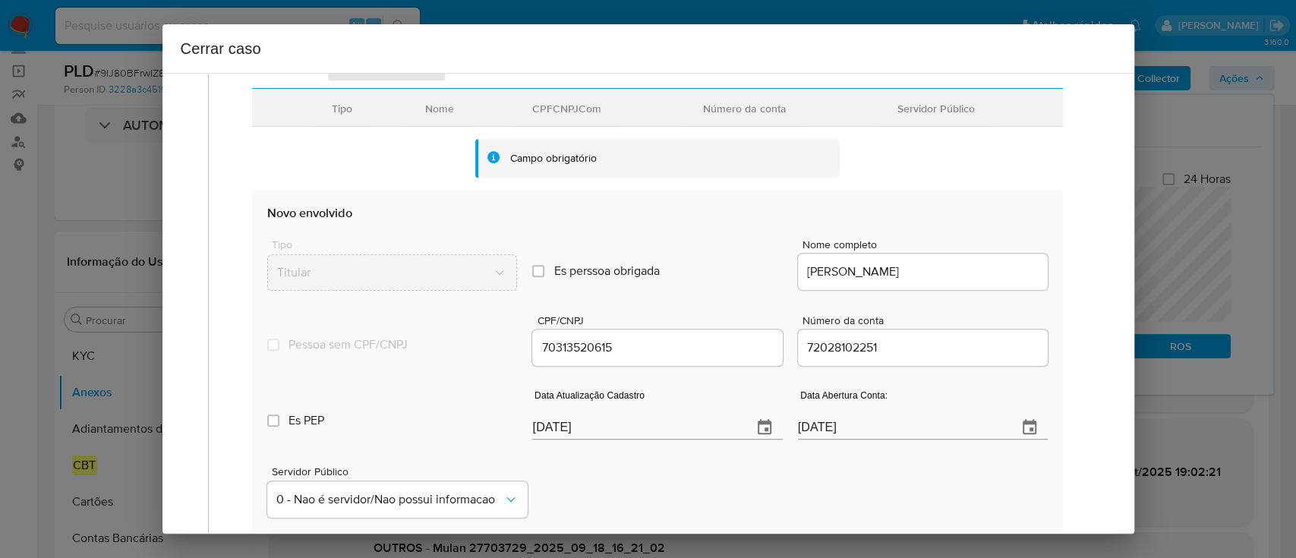
scroll to position [607, 0]
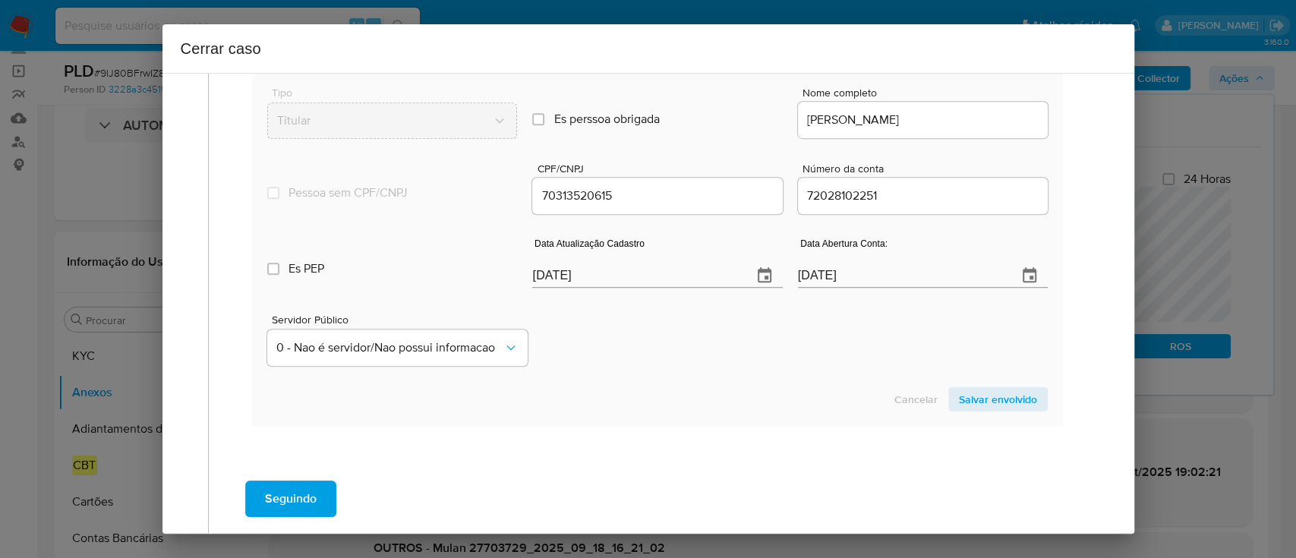
click at [658, 395] on div "Cancelar Salvar envolvido" at bounding box center [656, 399] width 779 height 24
click at [562, 275] on input "[DATE]" at bounding box center [635, 275] width 207 height 24
paste input "18"
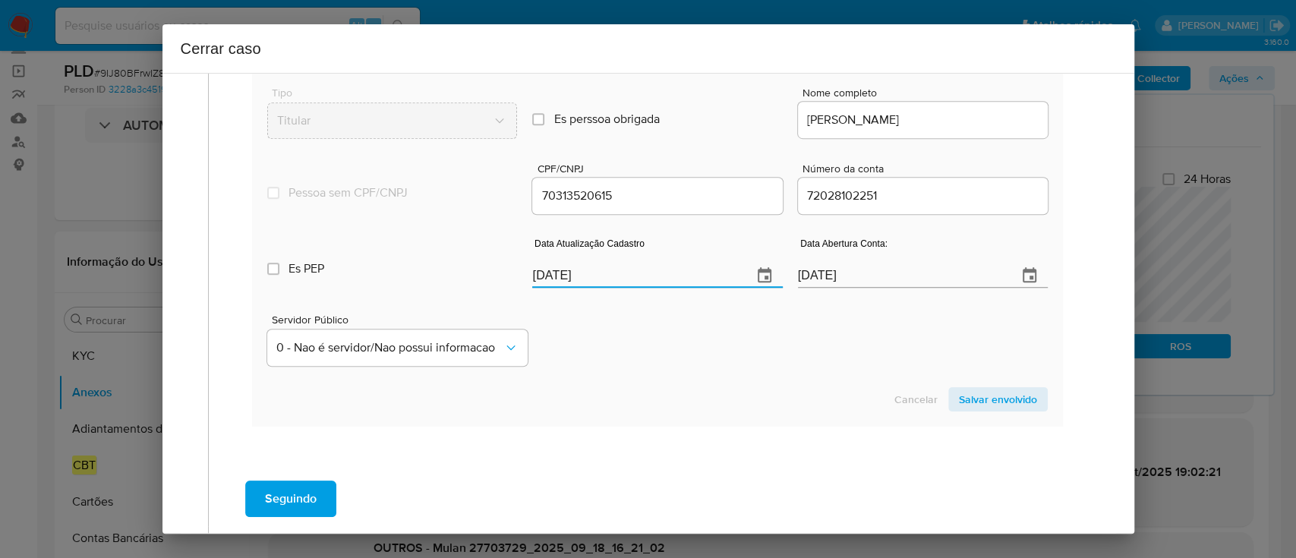
type input "[DATE]"
click at [663, 372] on section "Novo envolvido Tipo Titular Es perssoa obrigada Is PObrigada Nome completo FABI…" at bounding box center [657, 232] width 810 height 388
click at [986, 395] on span "Salvar envolvido" at bounding box center [998, 399] width 78 height 21
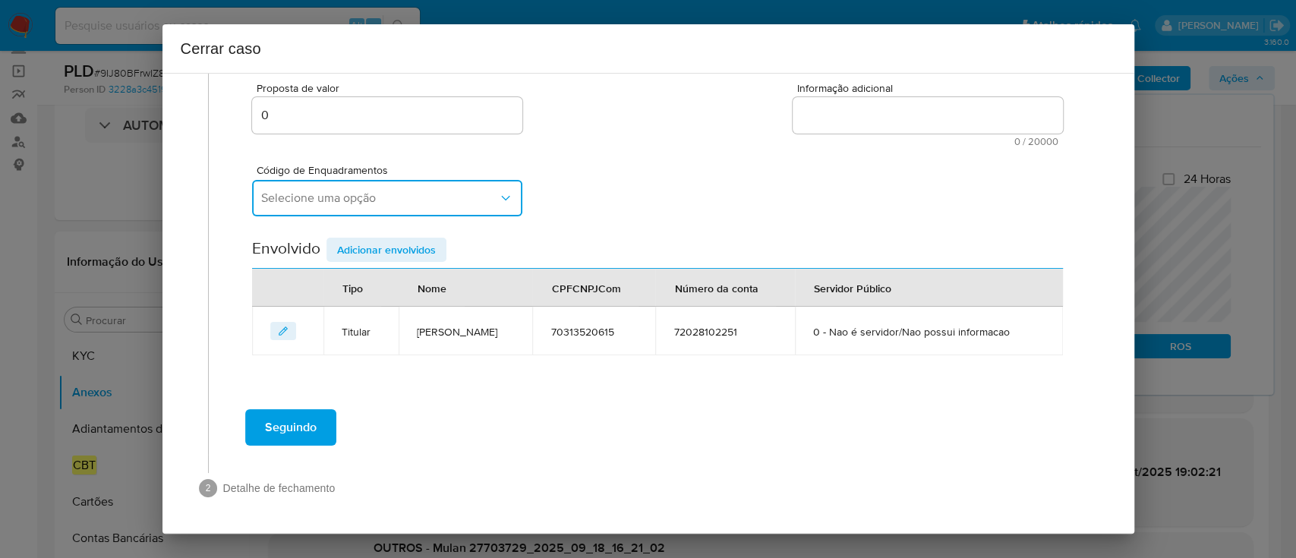
click at [398, 197] on span "Selecione uma opção" at bounding box center [379, 197] width 237 height 15
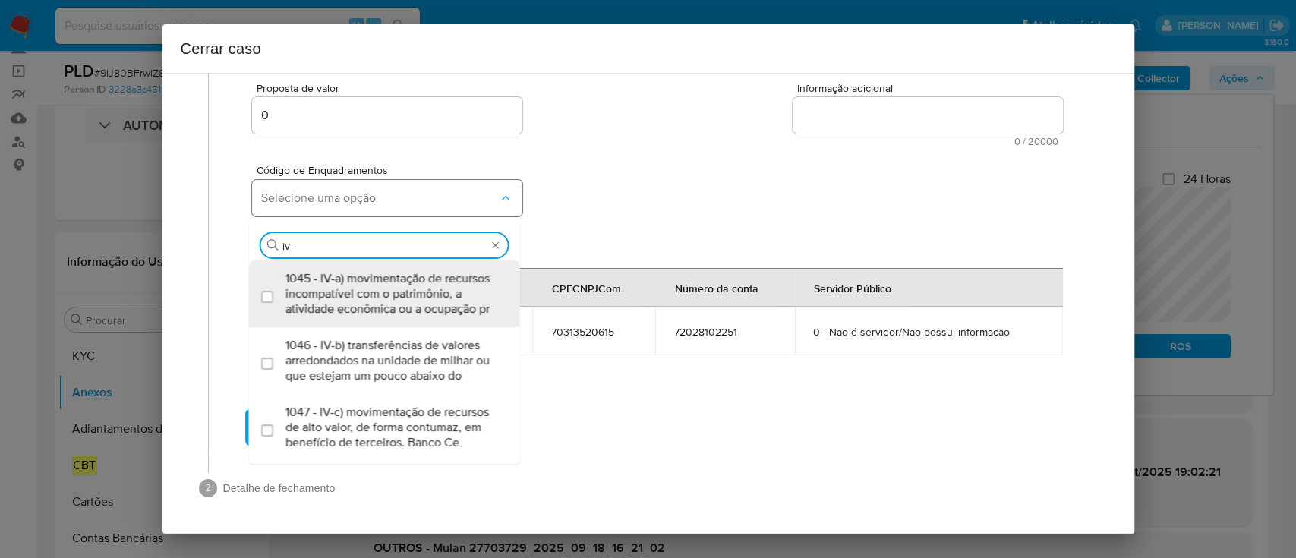
type input "iv-a"
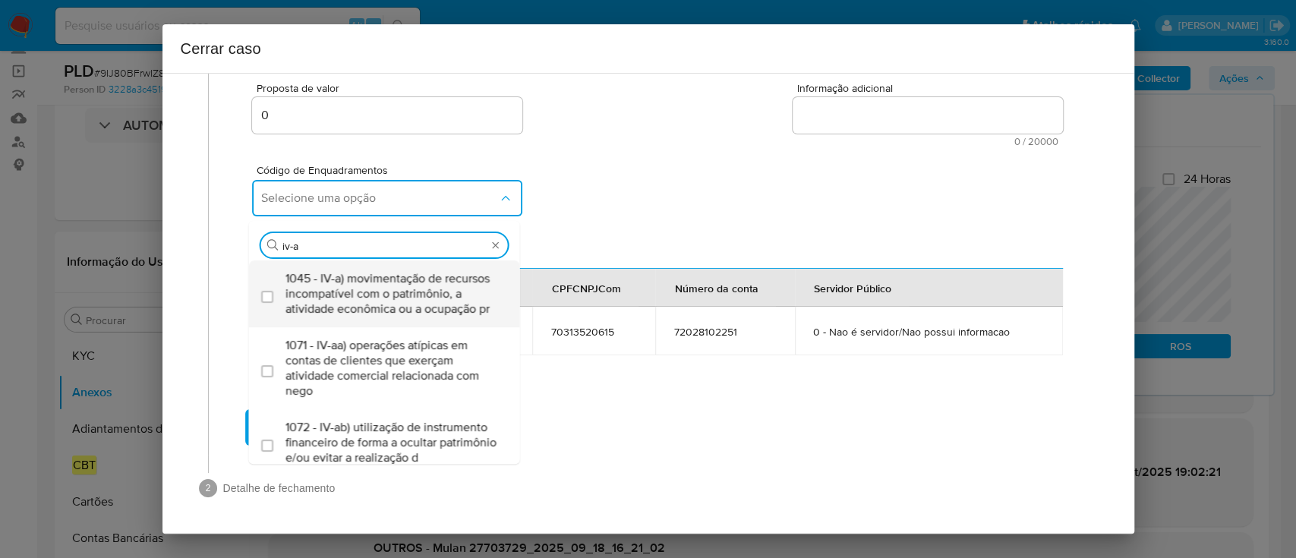
click at [331, 304] on span "1045 - IV-a) movimentação de recursos incompatível com o patrimônio, a atividad…" at bounding box center [391, 294] width 213 height 46
checkbox input "true"
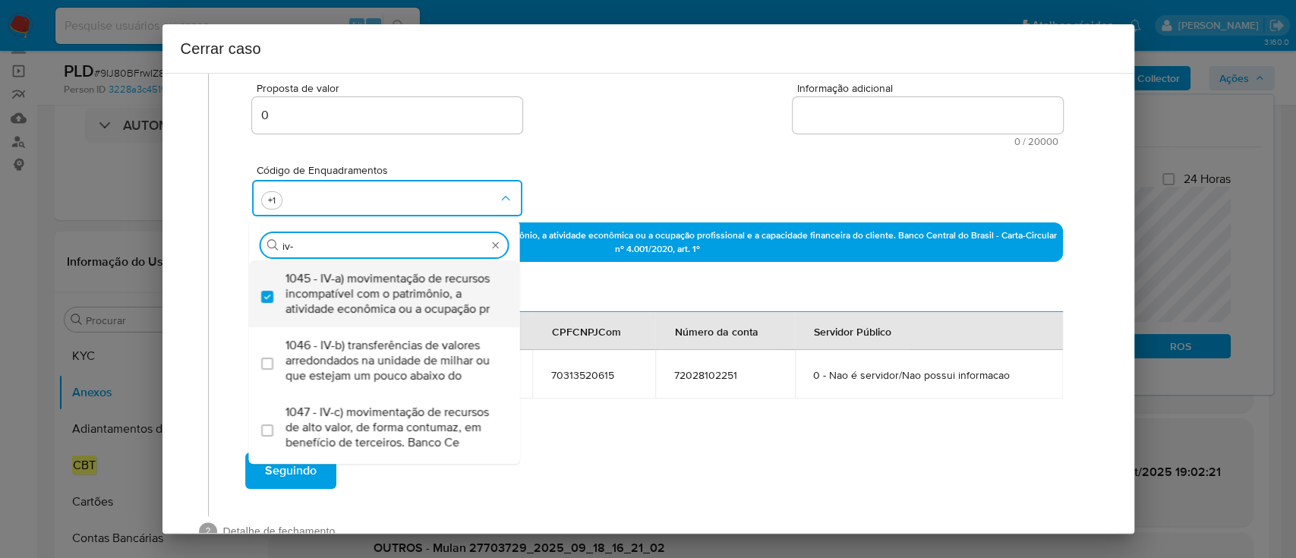
type input "iv-c"
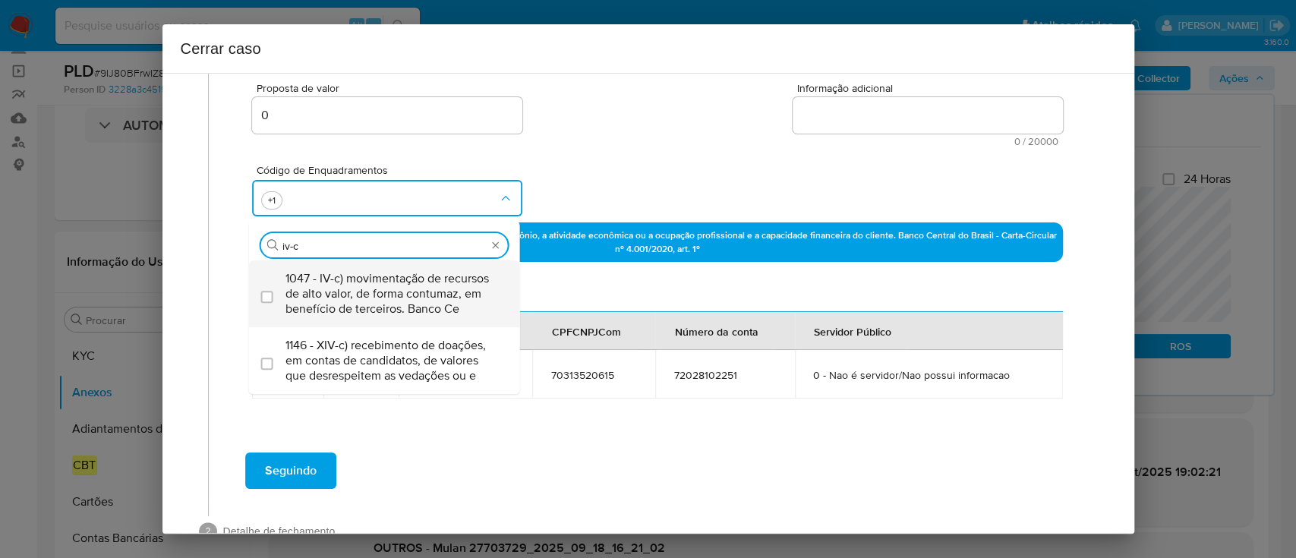
click at [335, 304] on span "1047 - IV-c) movimentação de recursos de alto valor, de forma contumaz, em bene…" at bounding box center [391, 294] width 213 height 46
checkbox input "true"
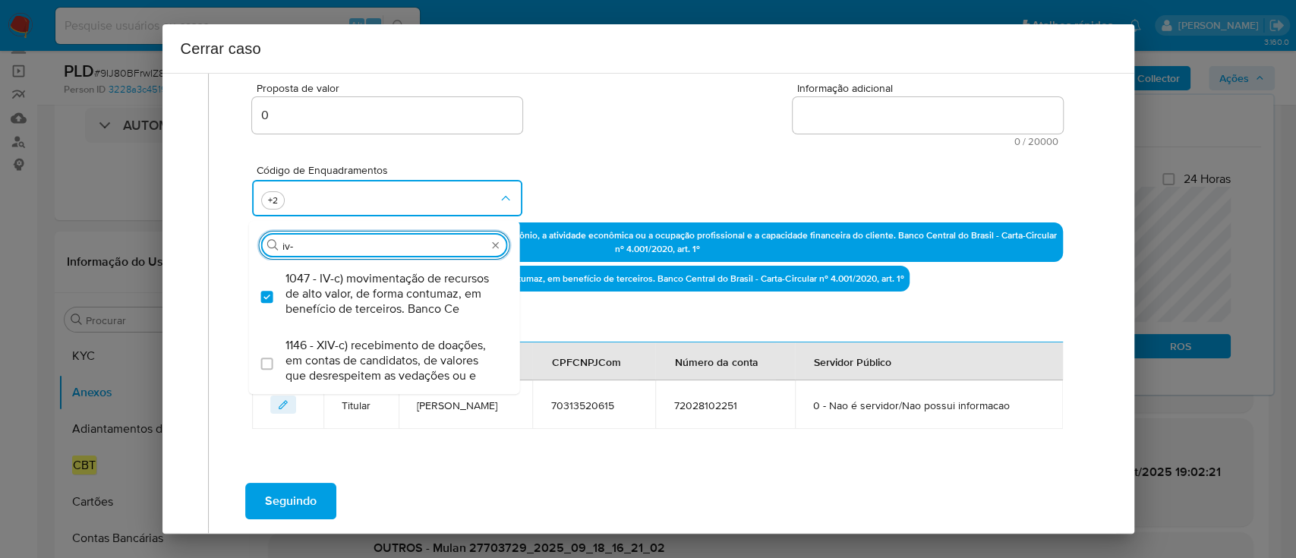
scroll to position [0, 0]
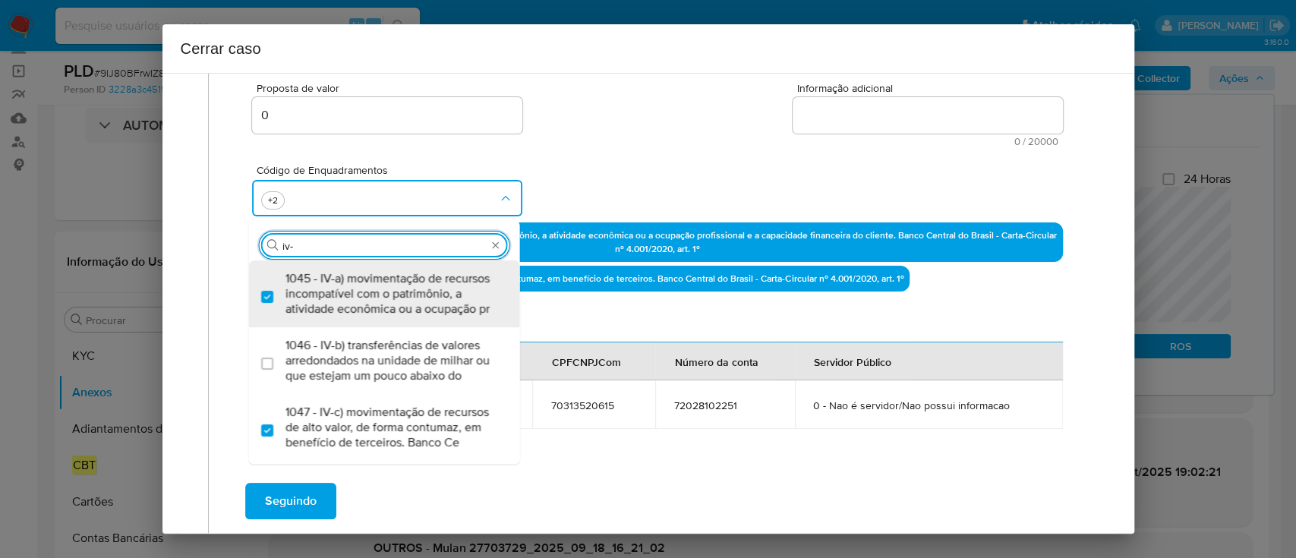
type input "iv-x"
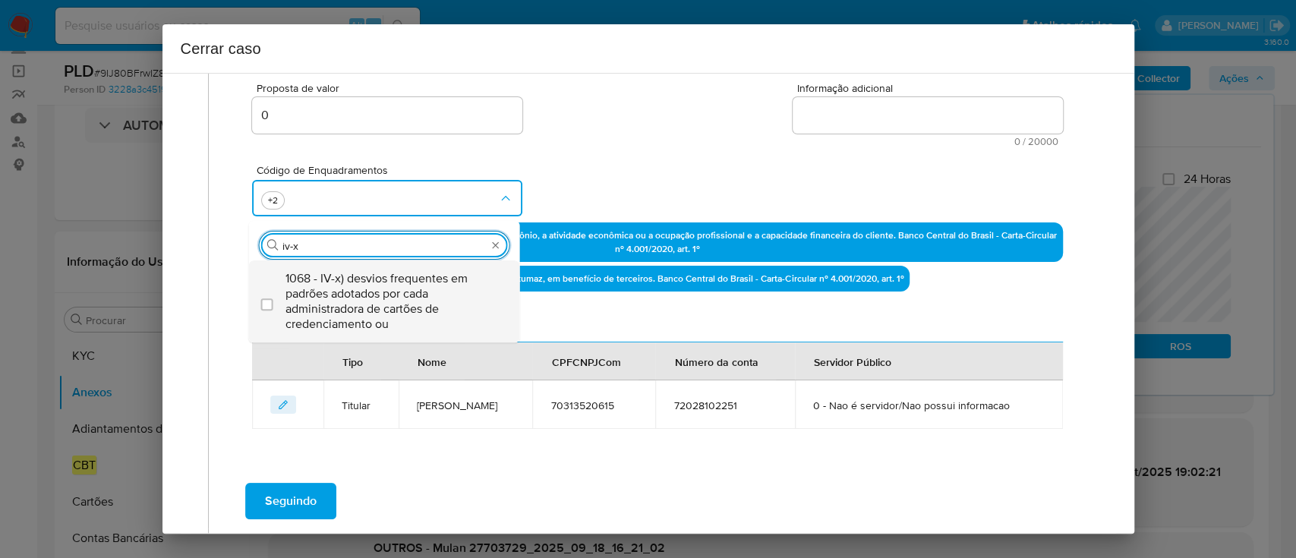
click at [405, 319] on span "1068 - IV-x) desvios frequentes em padrões adotados por cada administradora de …" at bounding box center [391, 301] width 213 height 61
checkbox input "true"
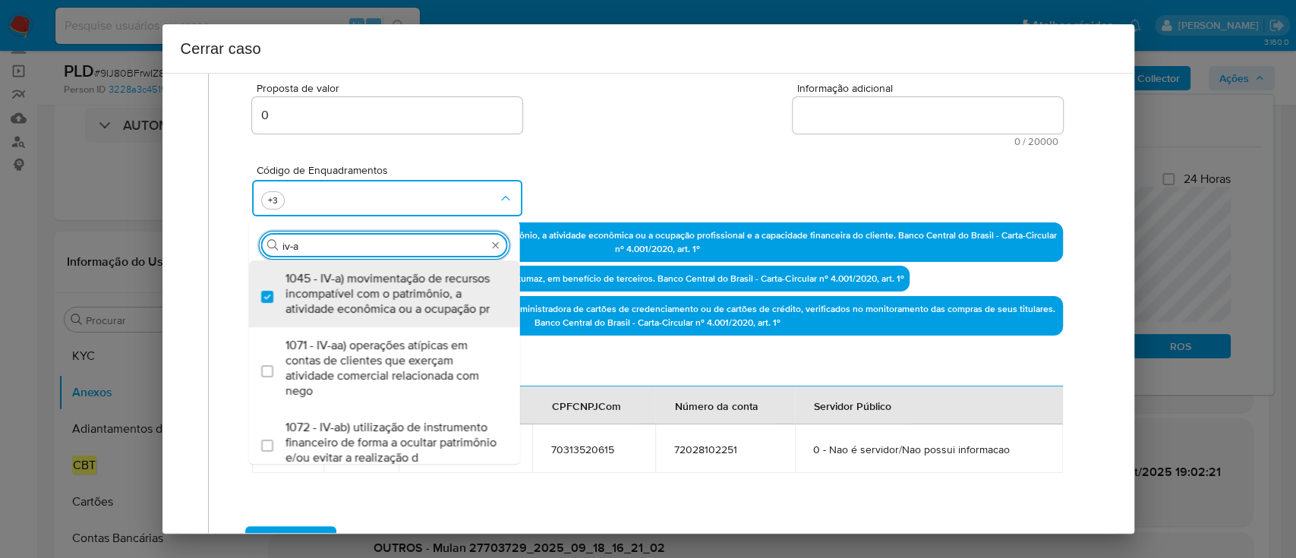
type input "iv-ae"
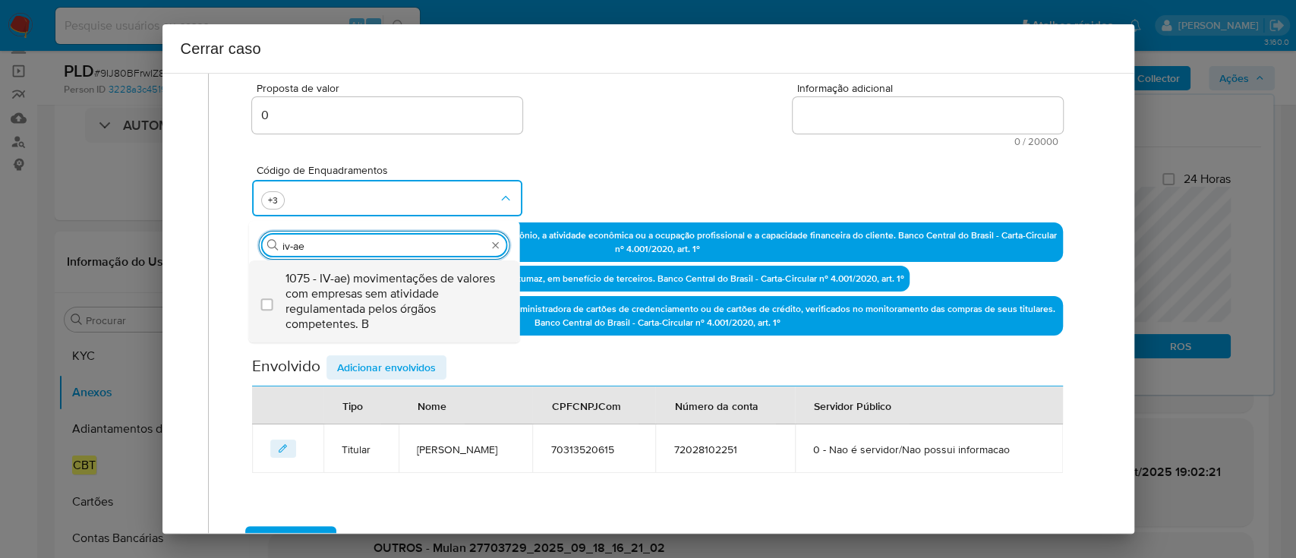
click at [433, 319] on span "1075 - IV-ae) movimentações de valores com empresas sem atividade regulamentada…" at bounding box center [391, 301] width 213 height 61
checkbox input "true"
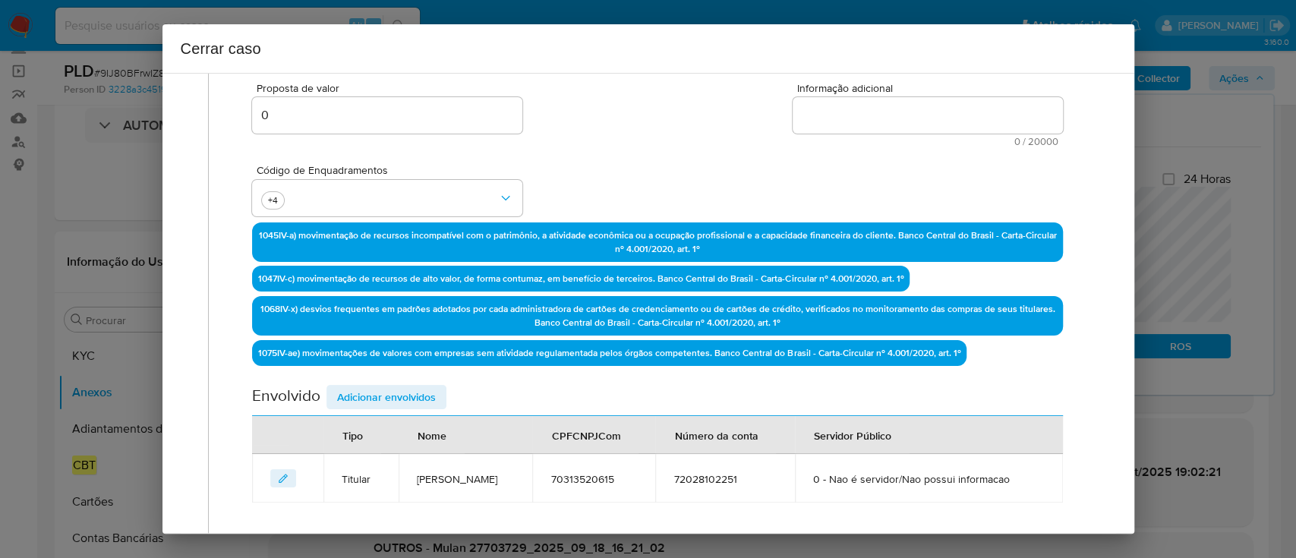
click at [623, 177] on div "Código de Enquadramentos +4" at bounding box center [657, 184] width 810 height 76
click at [952, 121] on textarea "Informação adicional" at bounding box center [927, 115] width 270 height 36
paste textarea "Fabiane Jose Ribeiro, CPF 70313520615, 58 anos, residente no município de Timót…"
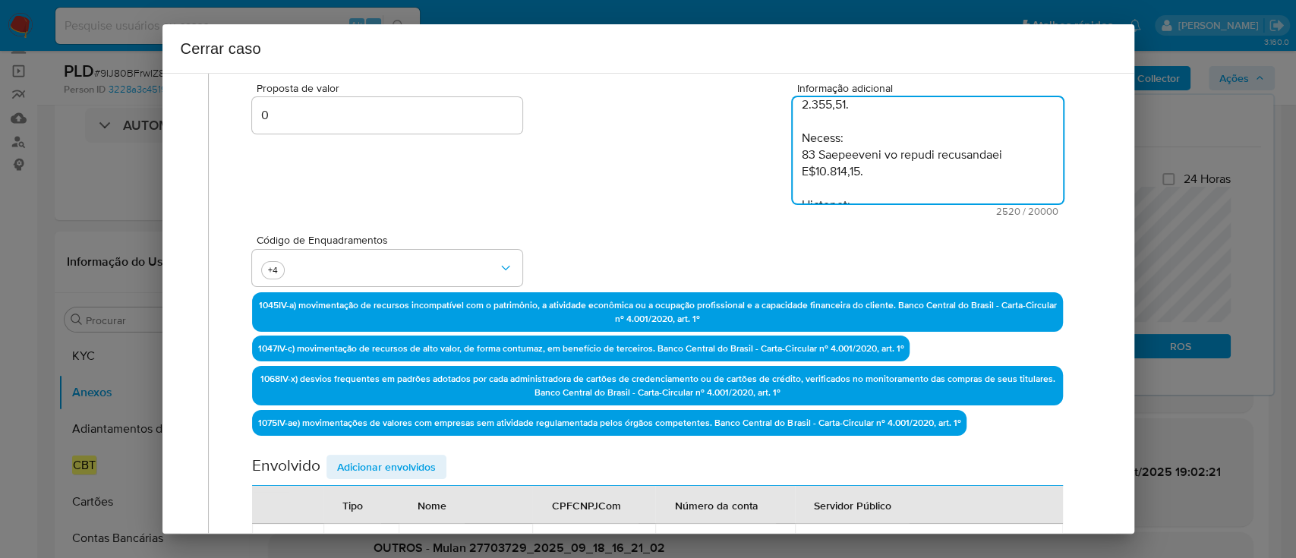
scroll to position [1616, 0]
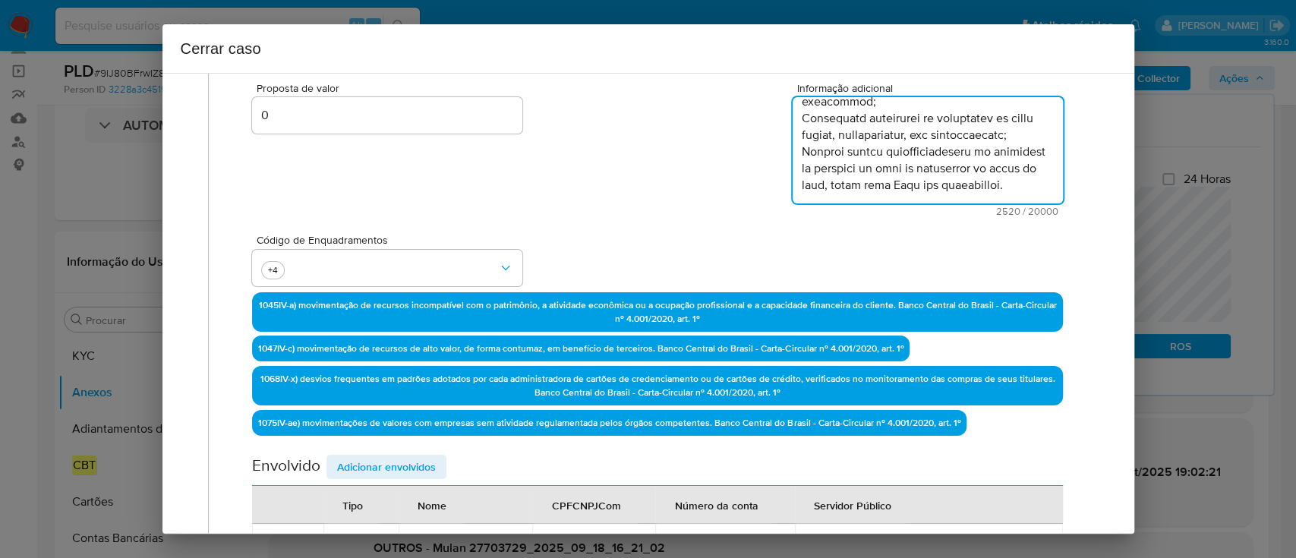
type textarea "Fabiane Jose Ribeiro, CPF 70313520615, 58 anos, residente no município de Timót…"
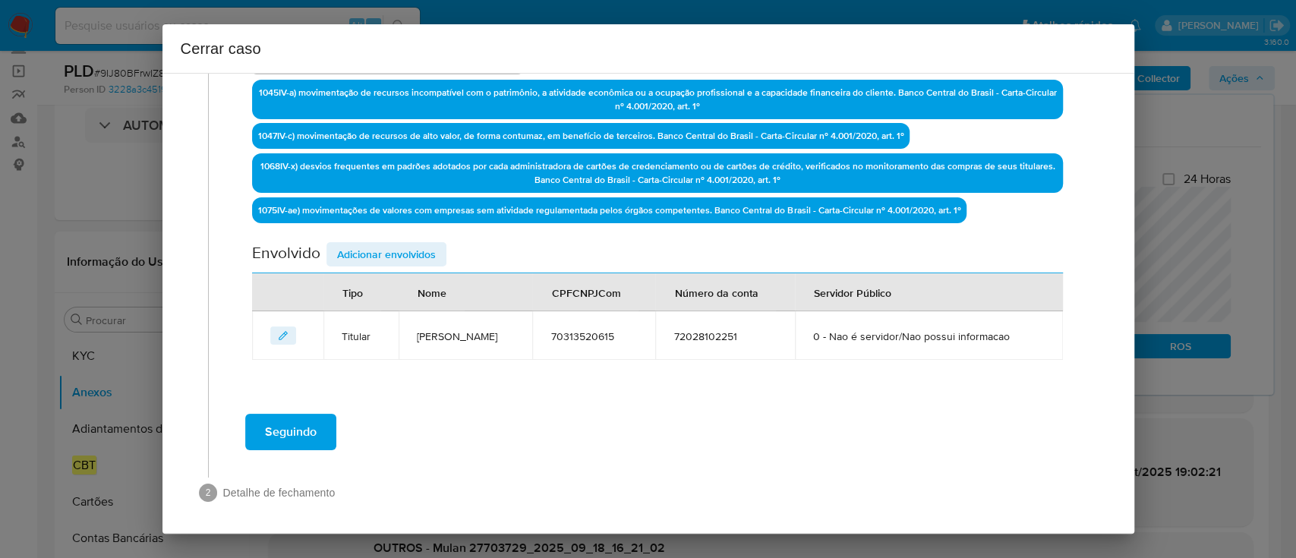
scroll to position [491, 0]
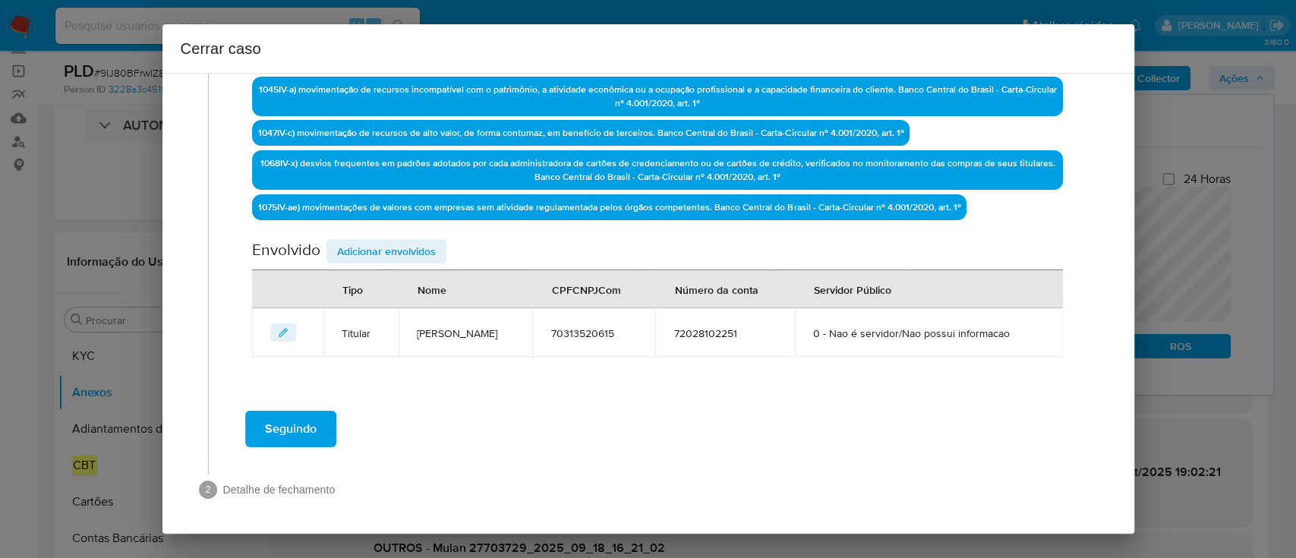
click at [403, 248] on span "Adicionar envolvidos" at bounding box center [386, 251] width 99 height 21
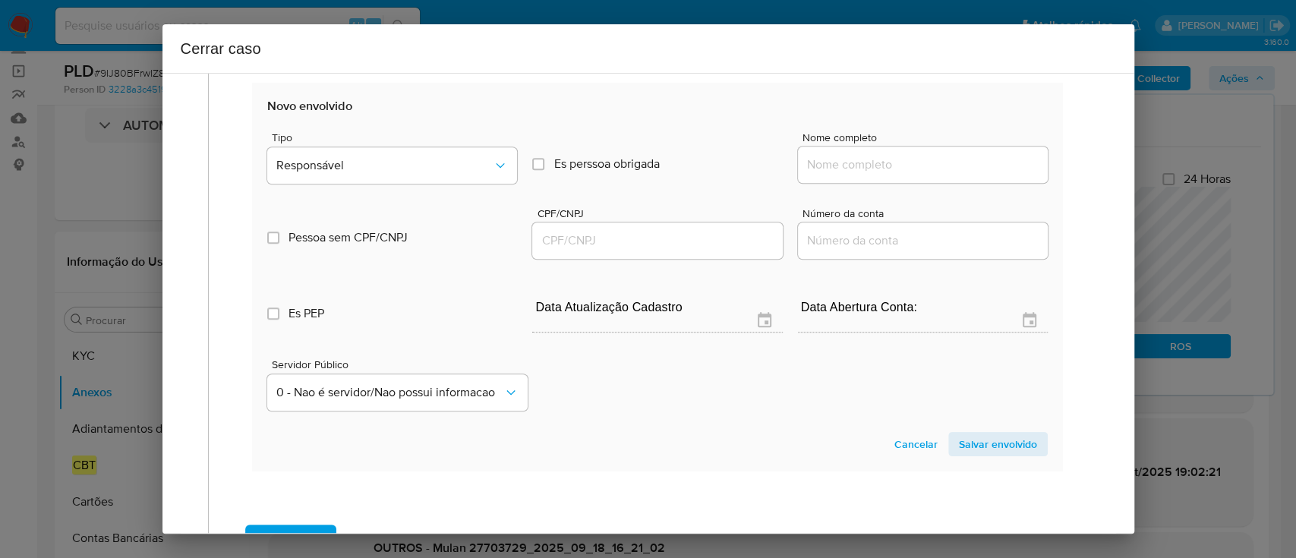
scroll to position [795, 0]
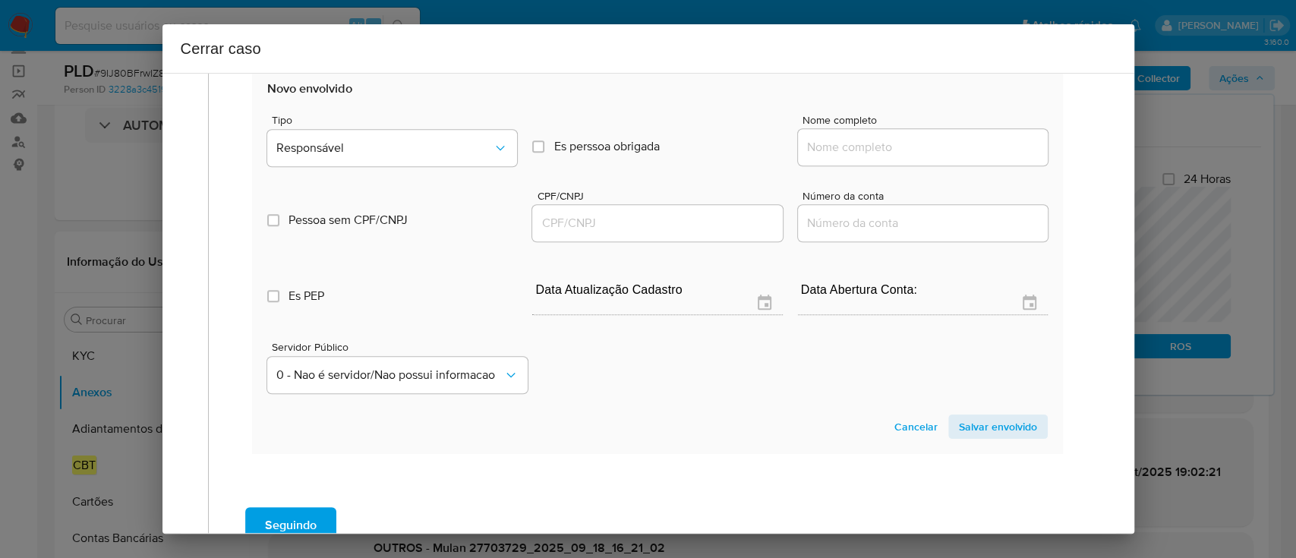
click at [892, 153] on input "Nome completo" at bounding box center [923, 147] width 250 height 20
paste input "Vitalcred Meios De Pagamento S A, 08022117000188"
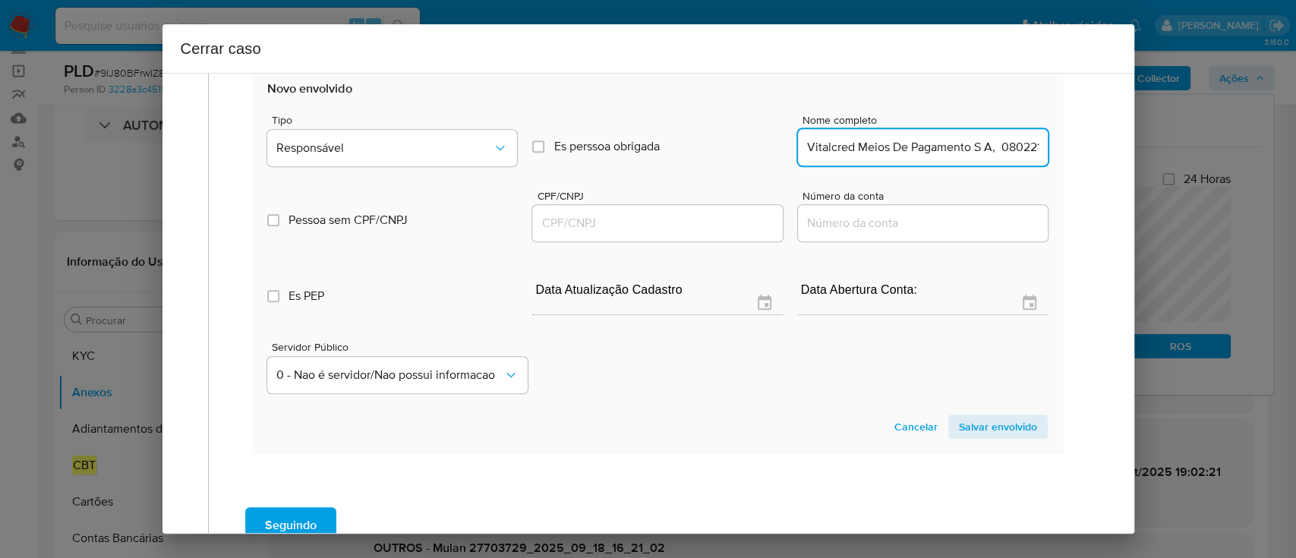
scroll to position [0, 59]
click at [989, 141] on input "Vitalcred Meios De Pagamento S A, 08022117000188" at bounding box center [923, 147] width 250 height 20
type input "Vitalcred Meios De Pagamento S A,"
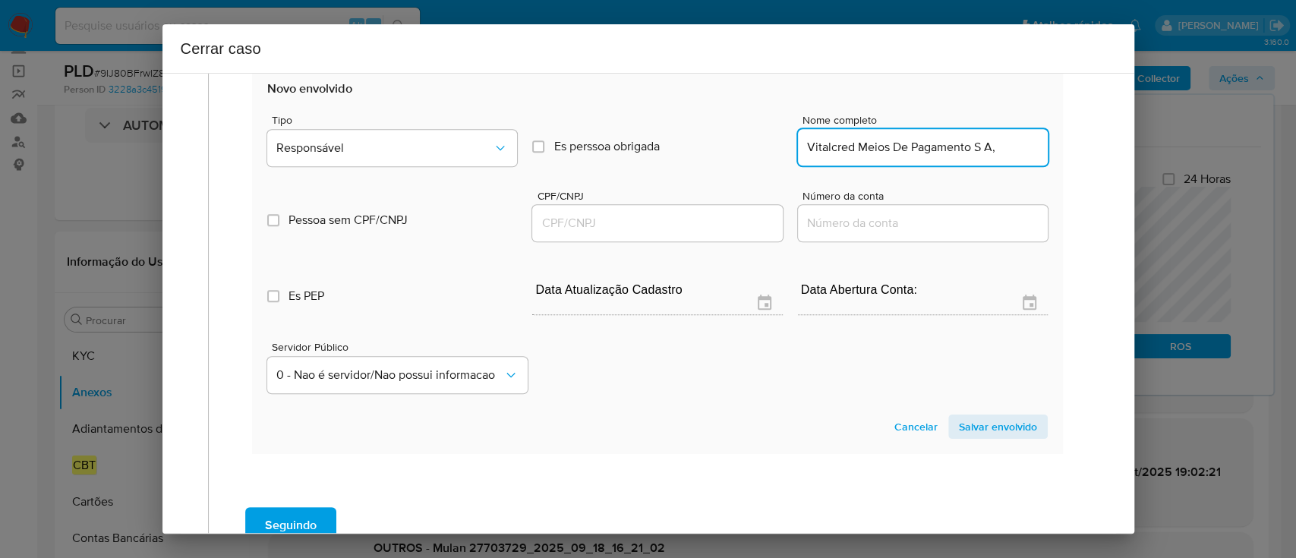
click at [732, 228] on input "CPF/CNPJ" at bounding box center [657, 223] width 250 height 20
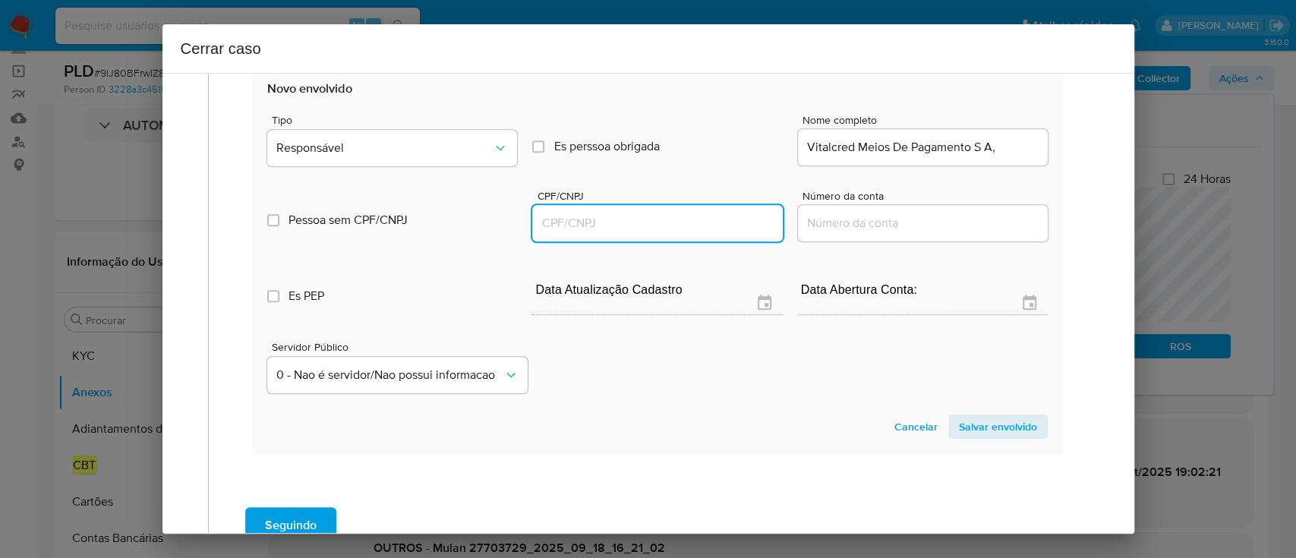
paste input "08022117000188"
type input "8022117000188"
click at [1006, 140] on input "Vitalcred Meios De Pagamento S A," at bounding box center [923, 147] width 250 height 20
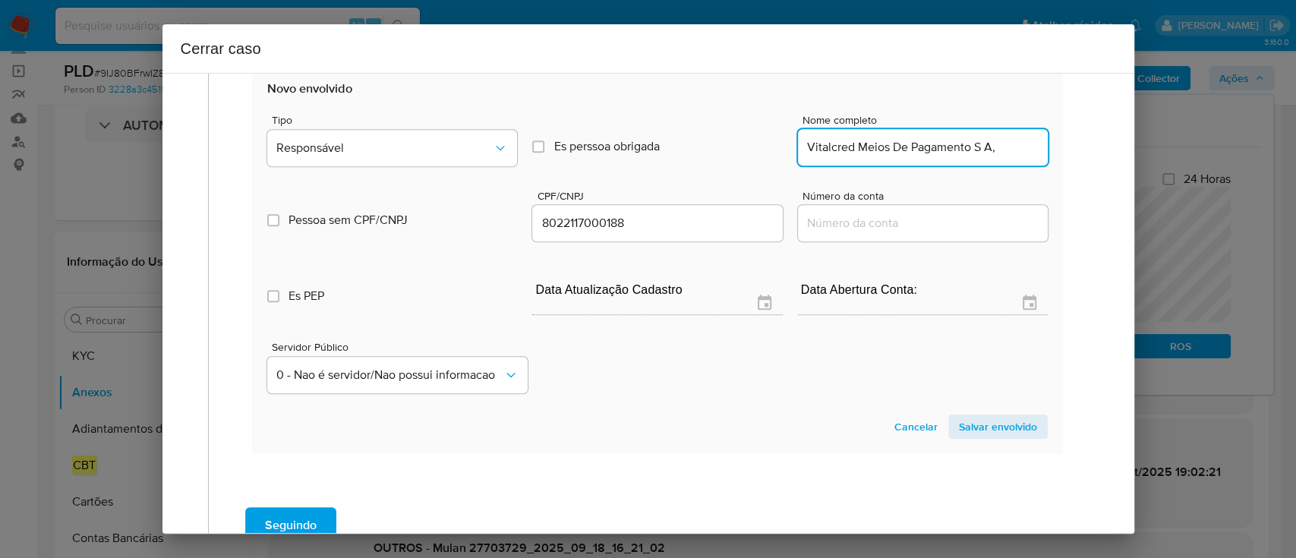
type input "Vitalcred Meios De Pagamento S A,"
type input "08022117000188"
type input "Vitalcred Meios De Pagamento S A"
click at [373, 166] on div "Tipo Responsável" at bounding box center [392, 144] width 250 height 58
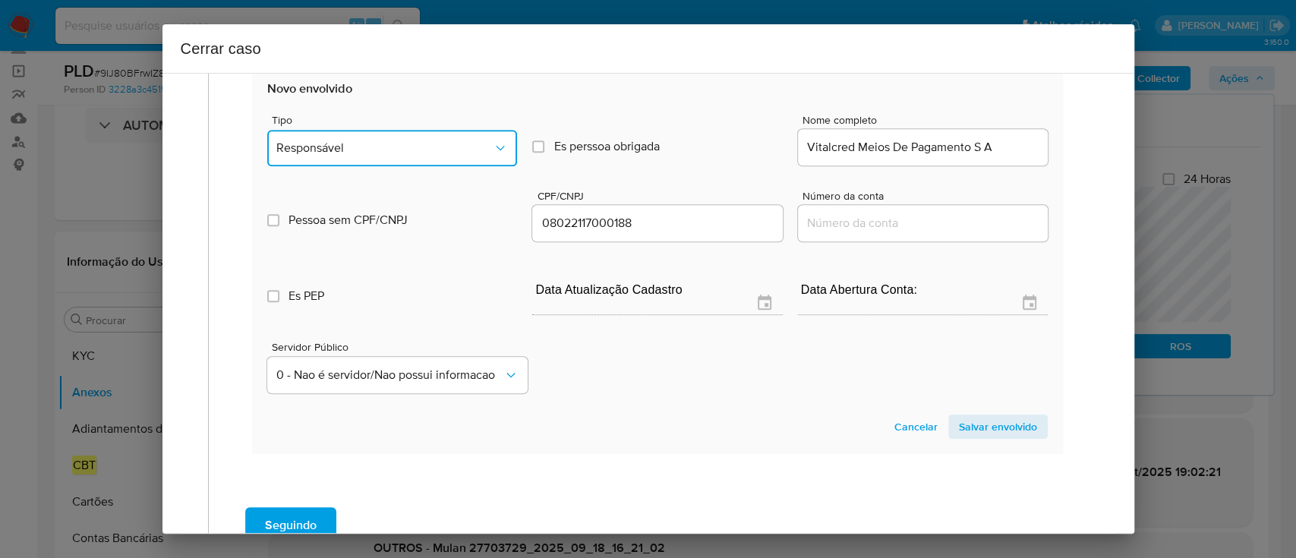
click at [383, 144] on span "Responsável" at bounding box center [384, 147] width 216 height 15
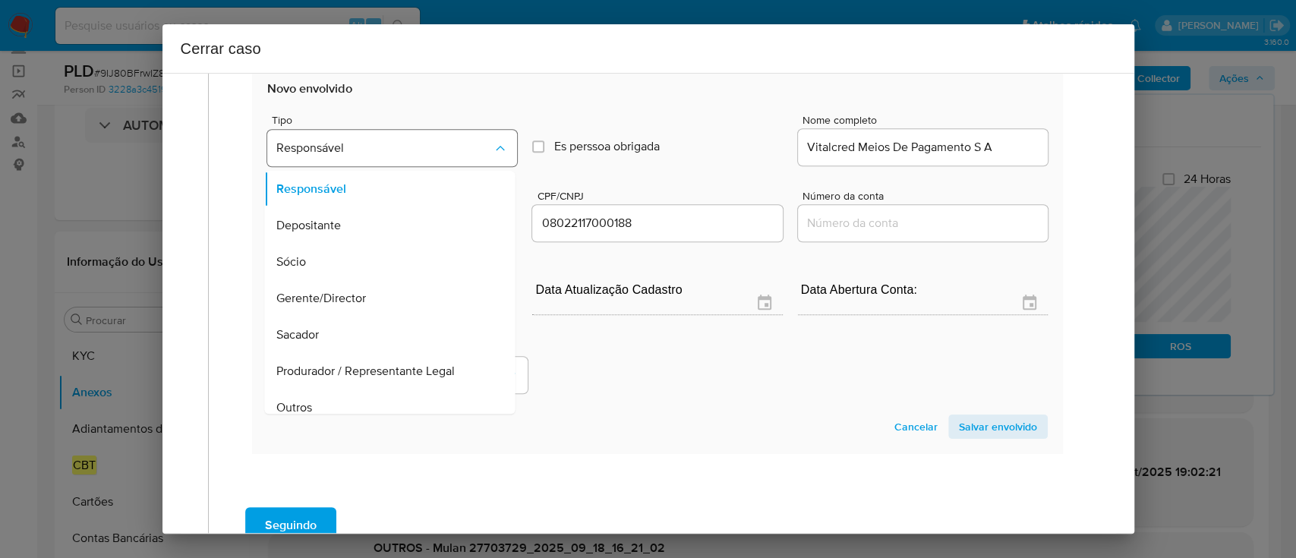
scroll to position [49, 0]
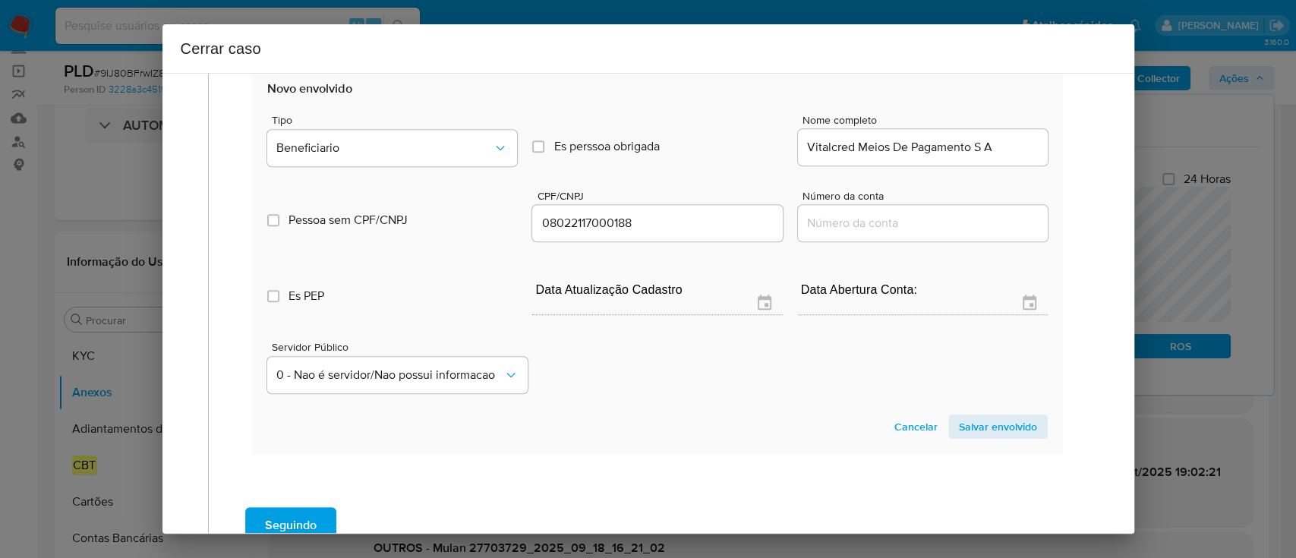
click at [963, 423] on span "Salvar envolvido" at bounding box center [998, 426] width 78 height 21
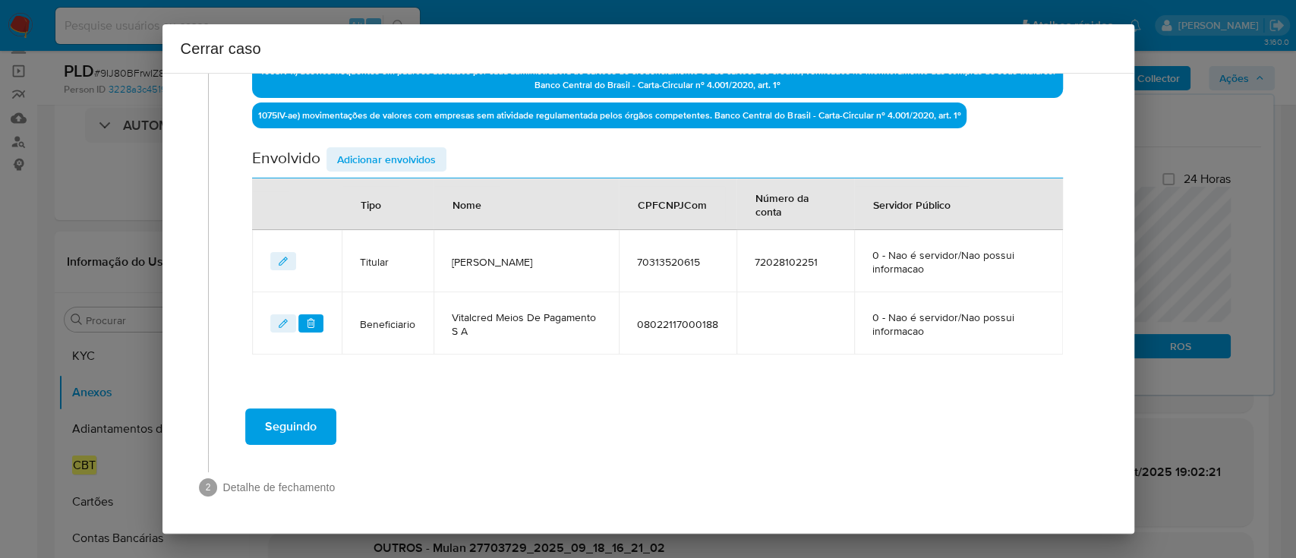
scroll to position [581, 0]
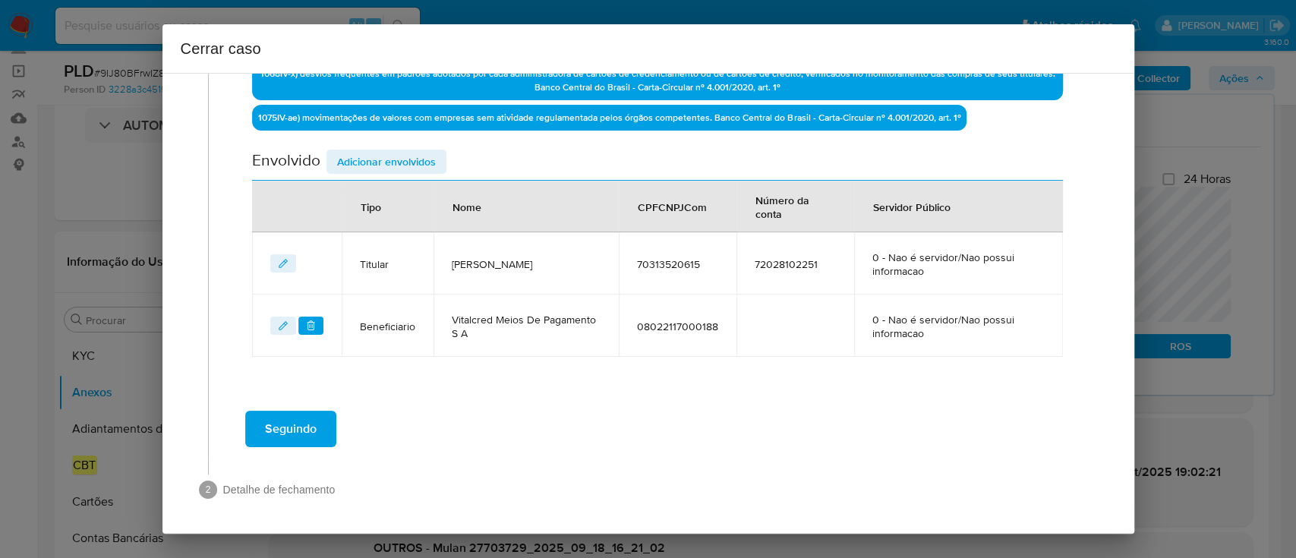
click at [401, 155] on span "Adicionar envolvidos" at bounding box center [386, 161] width 99 height 21
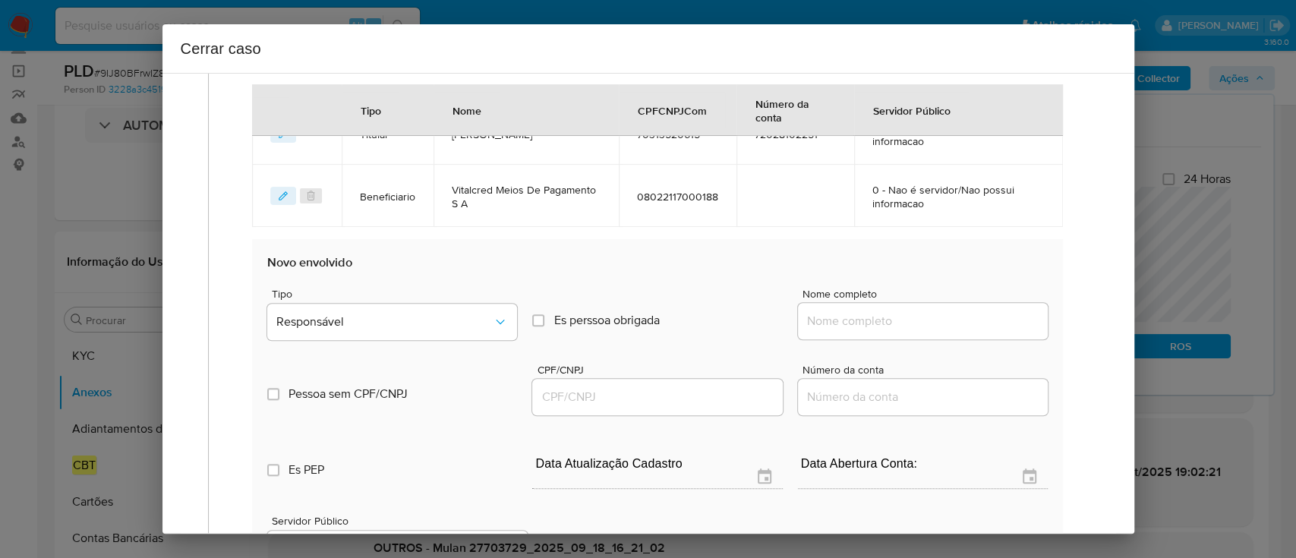
scroll to position [783, 0]
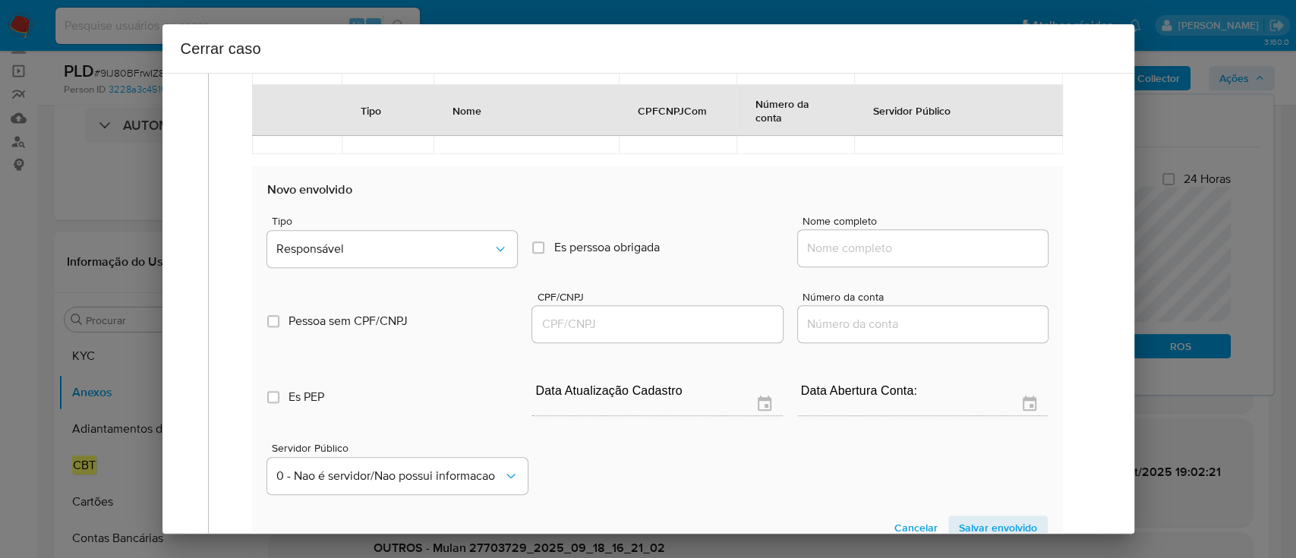
click at [905, 253] on input "Nome completo" at bounding box center [923, 248] width 250 height 20
paste input "Orbion Gaming Ltda, 58368179000114"
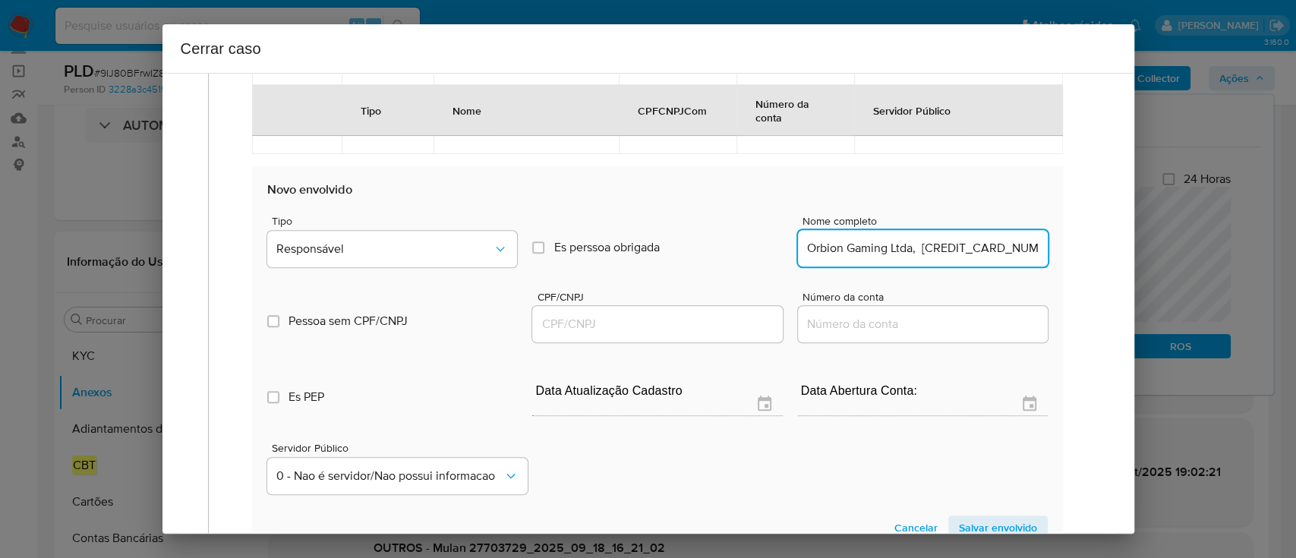
click at [992, 239] on input "Orbion Gaming Ltda, 58368179000114" at bounding box center [923, 248] width 250 height 20
type input "Orbion Gaming Ltda,"
click at [703, 318] on input "CPF/CNPJ" at bounding box center [657, 324] width 250 height 20
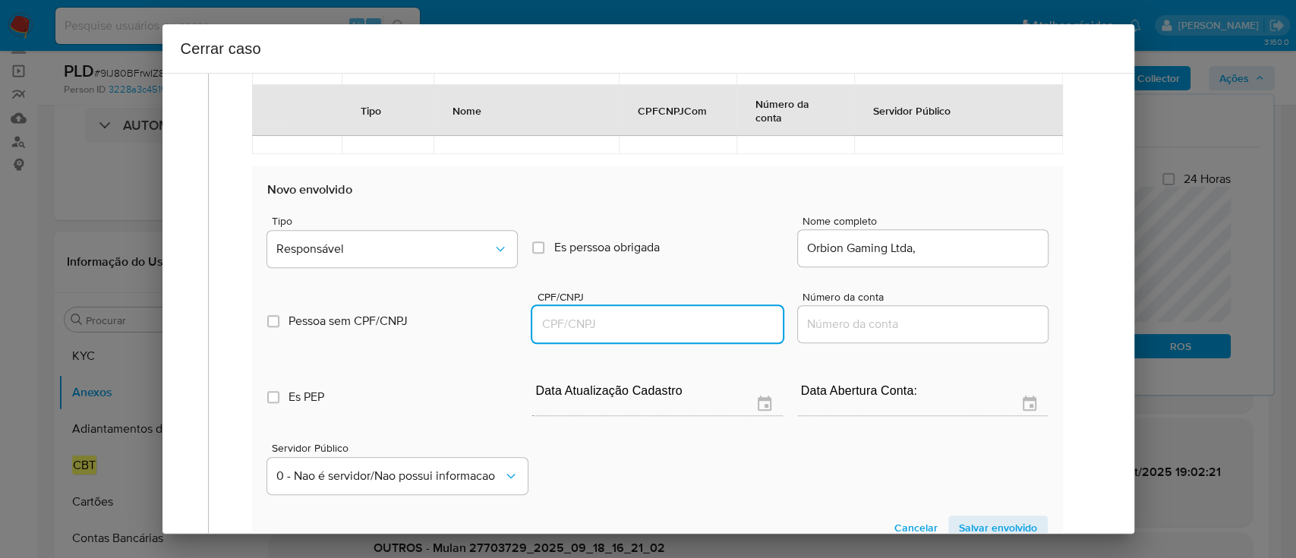
paste input "58368179000114"
type input "58368179000114"
click at [958, 253] on input "Orbion Gaming Ltda," at bounding box center [923, 248] width 250 height 20
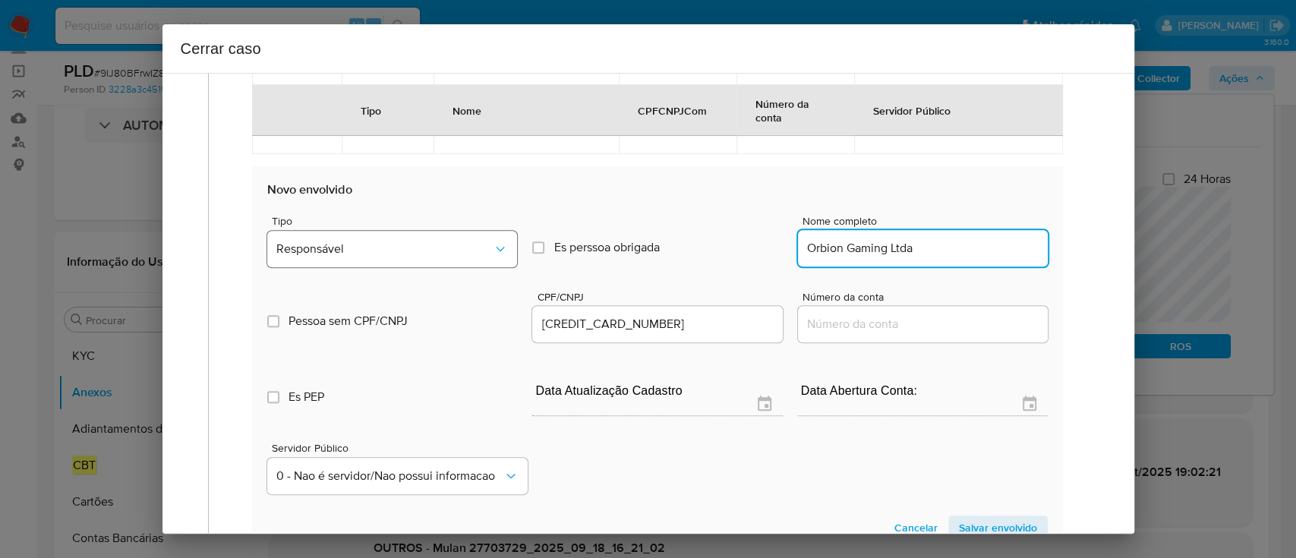
type input "Orbion Gaming Ltda"
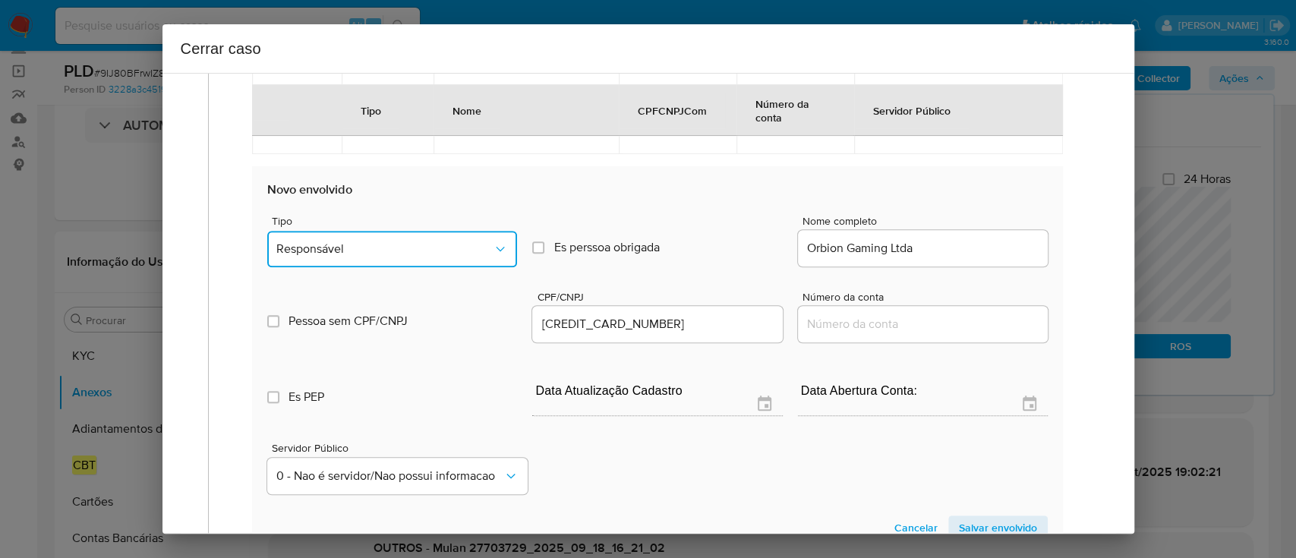
click at [310, 246] on span "Responsável" at bounding box center [384, 248] width 216 height 15
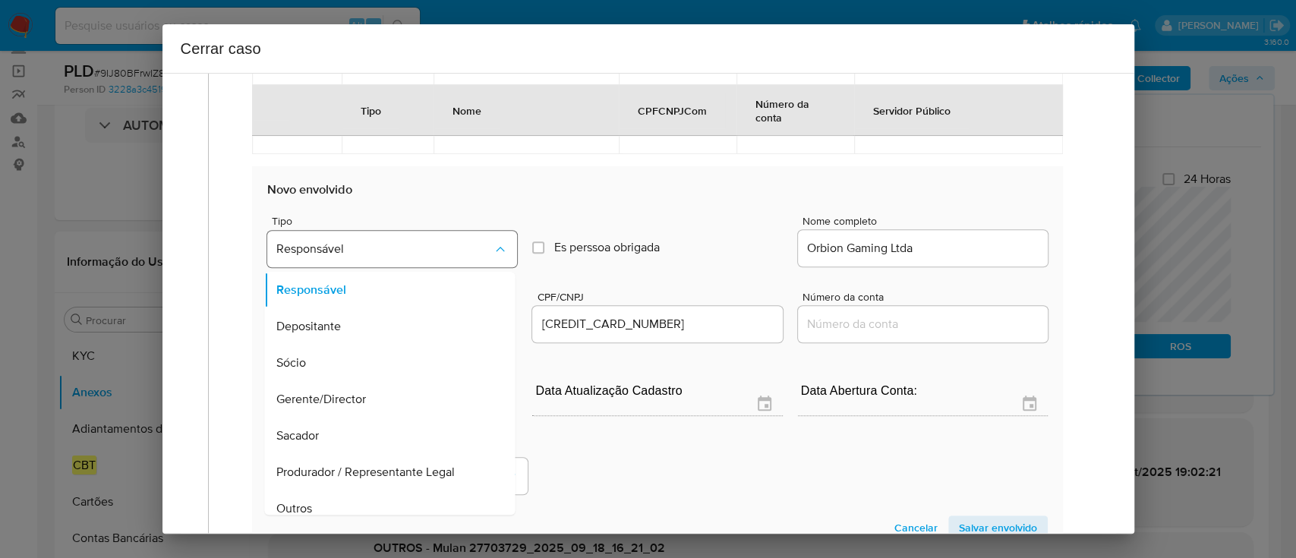
scroll to position [49, 0]
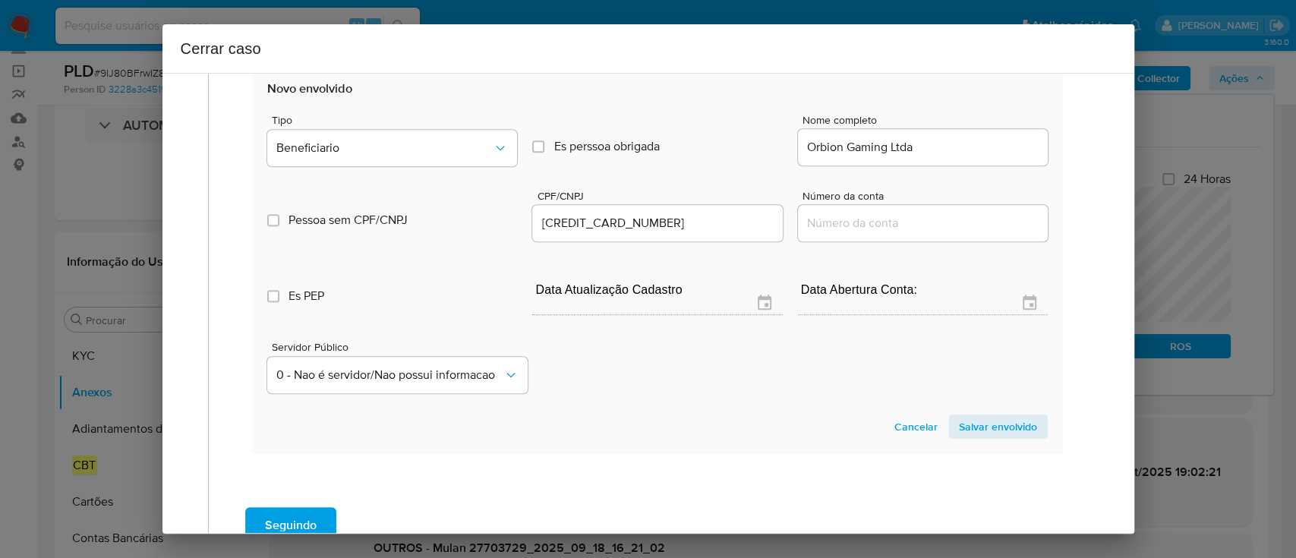
click at [959, 427] on span "Salvar envolvido" at bounding box center [998, 426] width 78 height 21
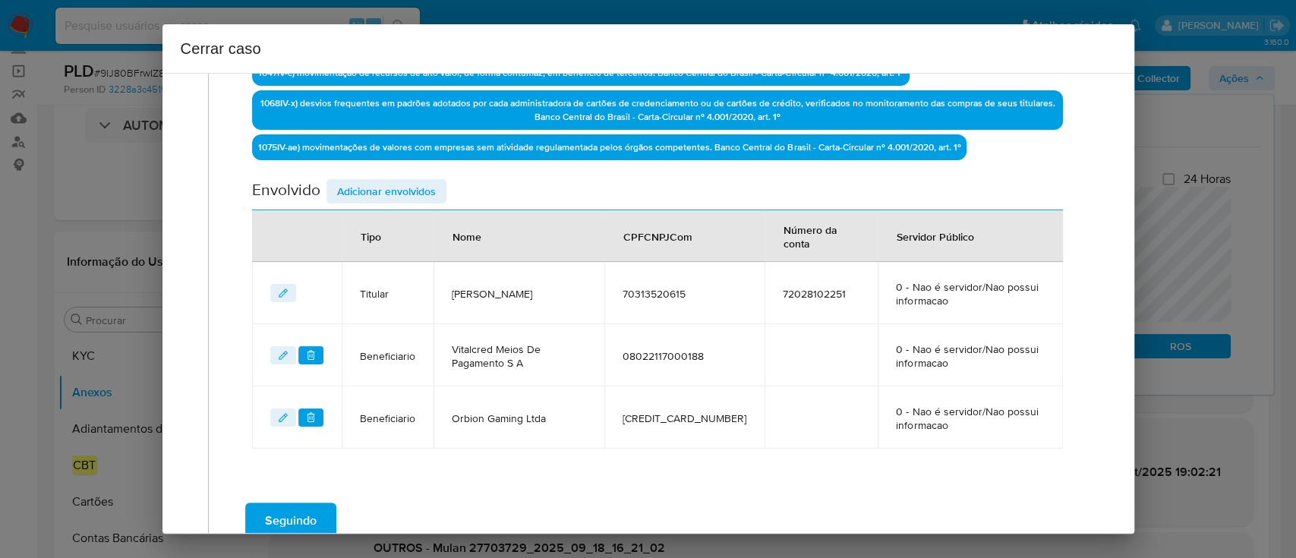
scroll to position [440, 0]
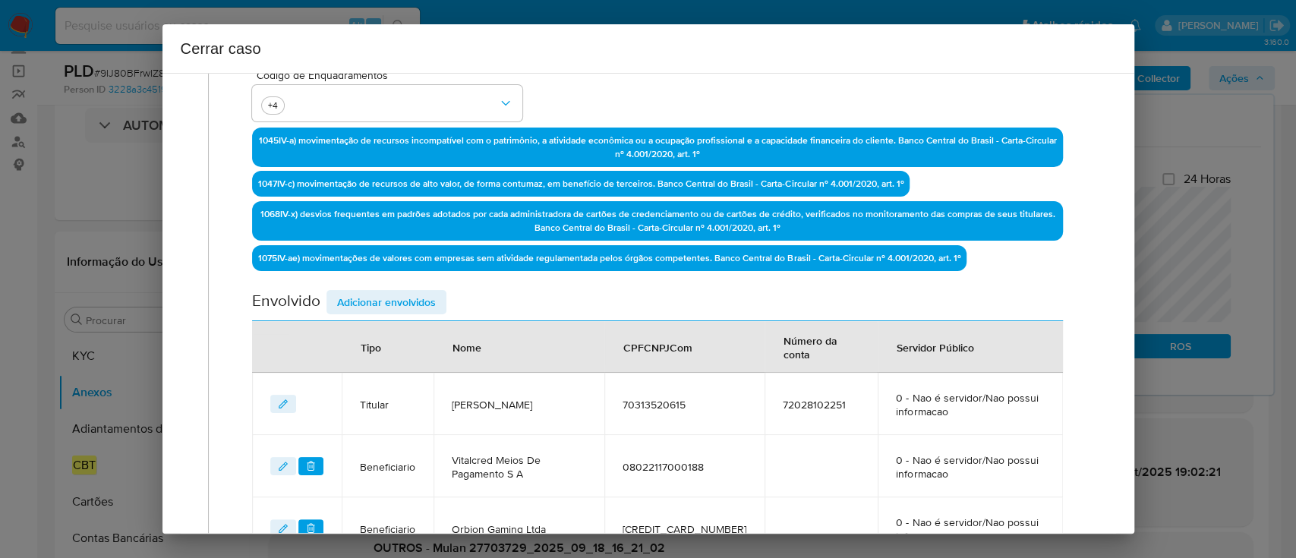
click at [386, 292] on span "Adicionar envolvidos" at bounding box center [386, 301] width 99 height 21
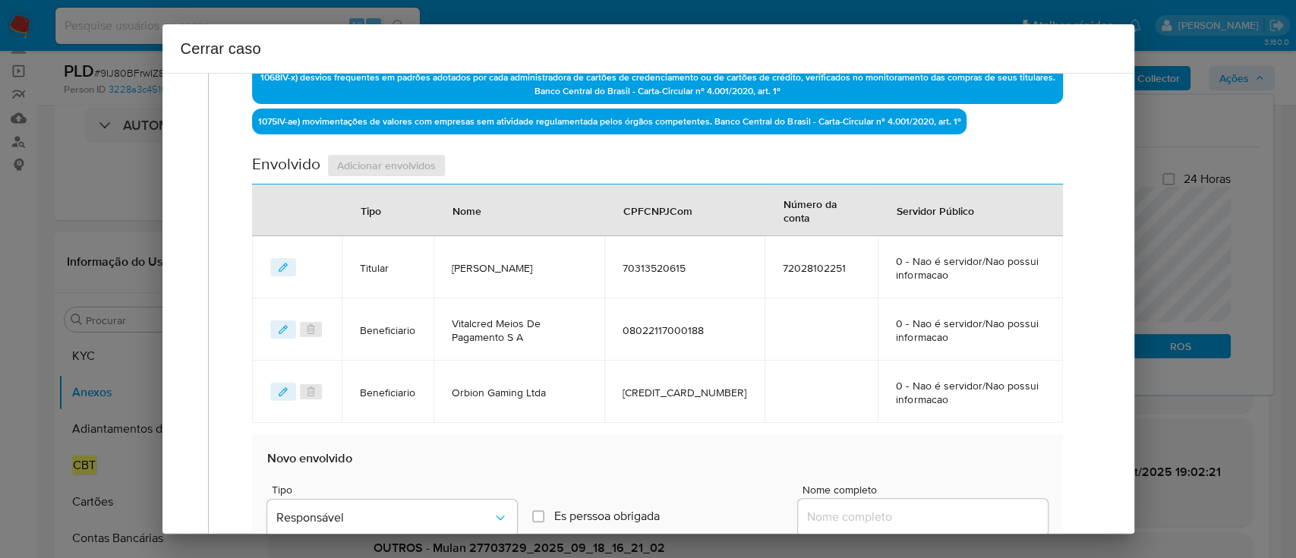
scroll to position [744, 0]
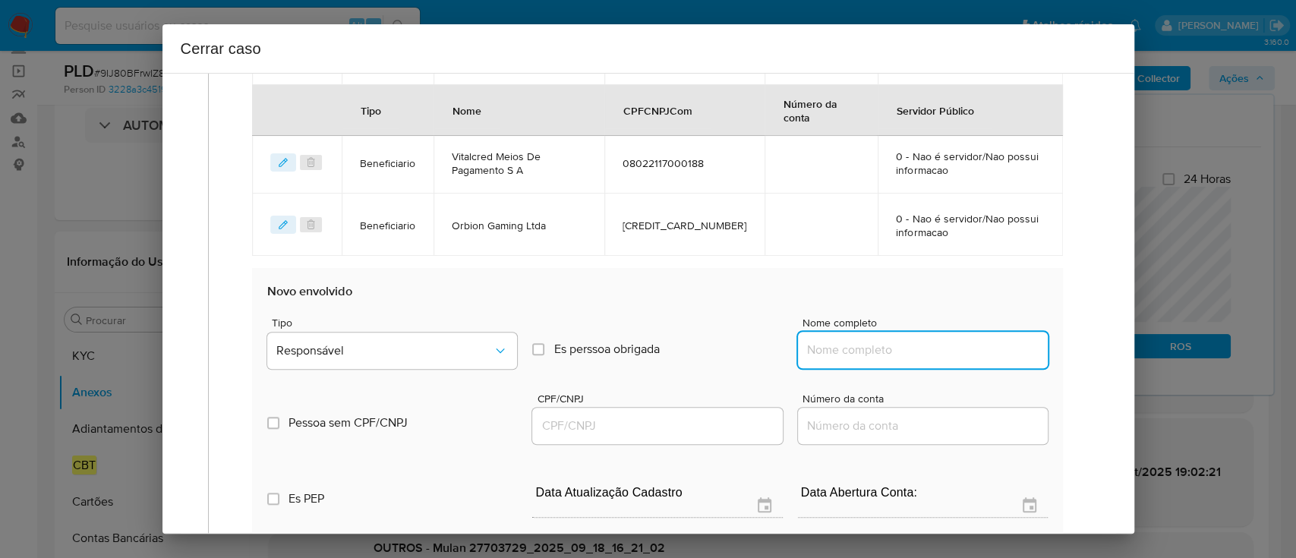
click at [910, 352] on input "Nome completo" at bounding box center [923, 350] width 250 height 20
paste input "Visao Digital Servicos Ltda, 57532705000177"
click at [978, 350] on input "Visao Digital Servicos Ltda, 57532705000177" at bounding box center [923, 350] width 250 height 20
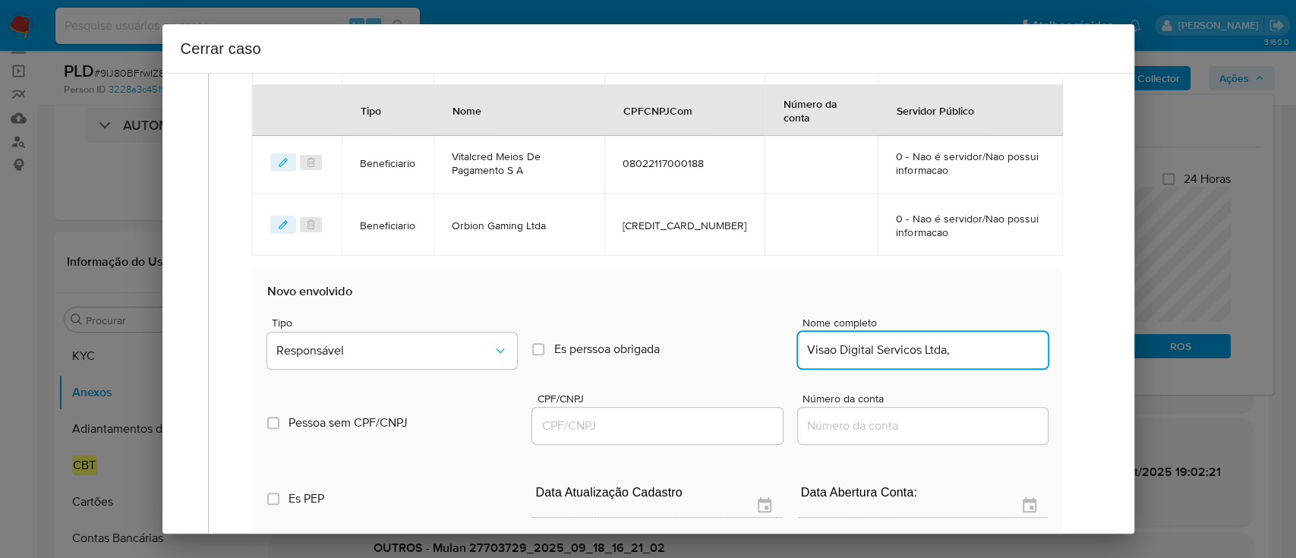
scroll to position [0, 0]
type input "Visao Digital Servicos Ltda,"
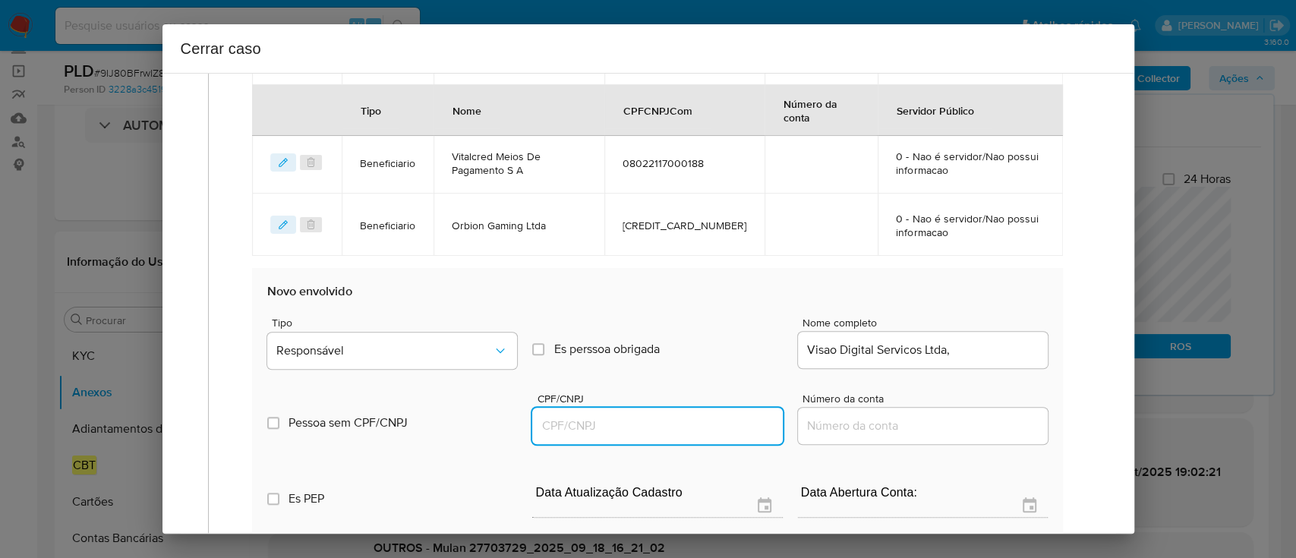
click at [730, 416] on input "CPF/CNPJ" at bounding box center [657, 426] width 250 height 20
paste input "57532705000177"
type input "57532705000177"
click at [992, 352] on input "Visao Digital Servicos Ltda," at bounding box center [923, 350] width 250 height 20
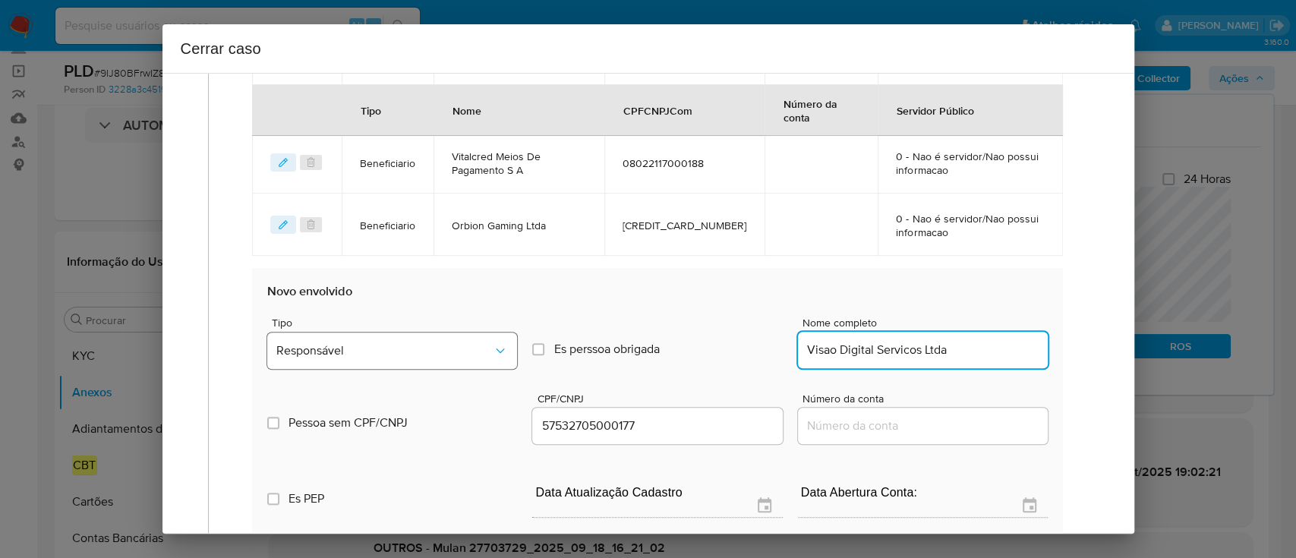
type input "Visao Digital Servicos Ltda"
click at [346, 352] on span "Responsável" at bounding box center [384, 350] width 216 height 15
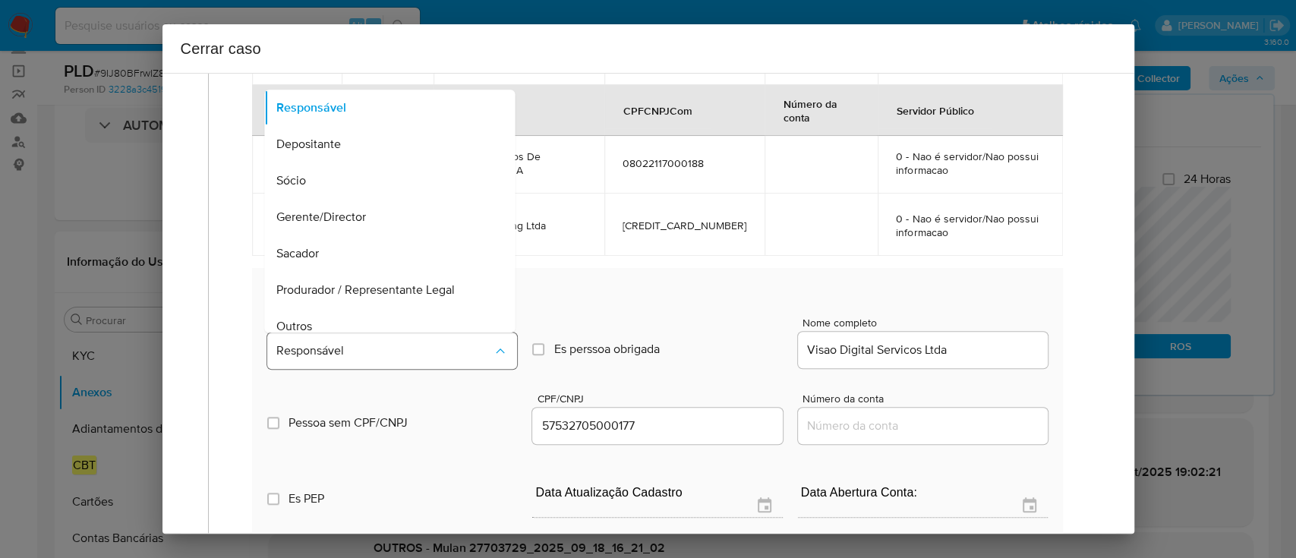
scroll to position [49, 0]
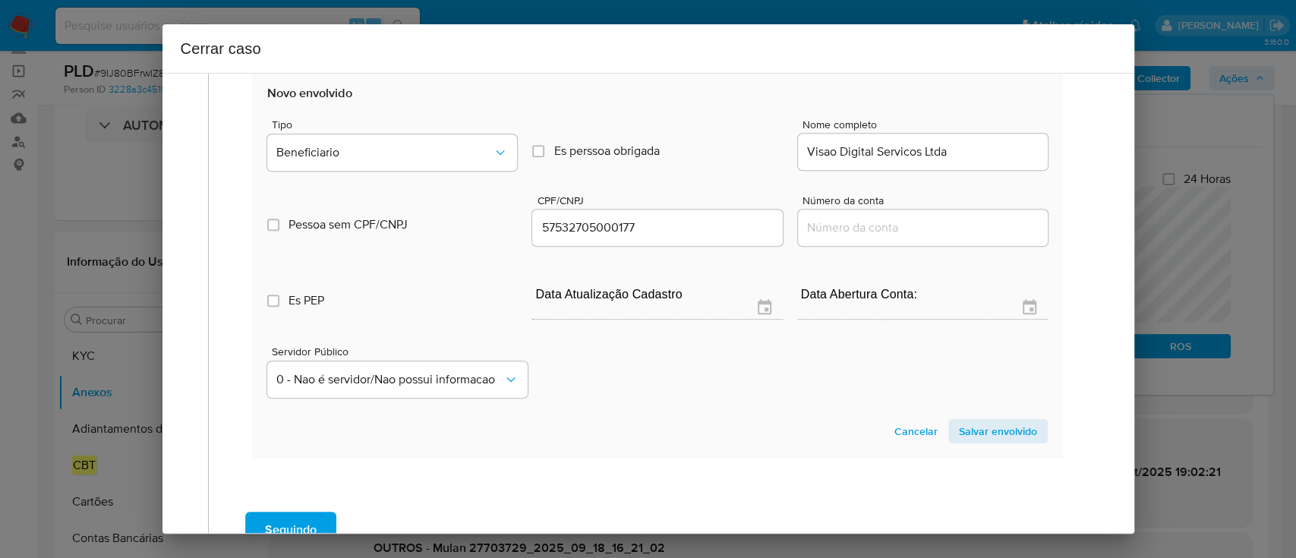
click at [962, 421] on span "Salvar envolvido" at bounding box center [998, 430] width 78 height 21
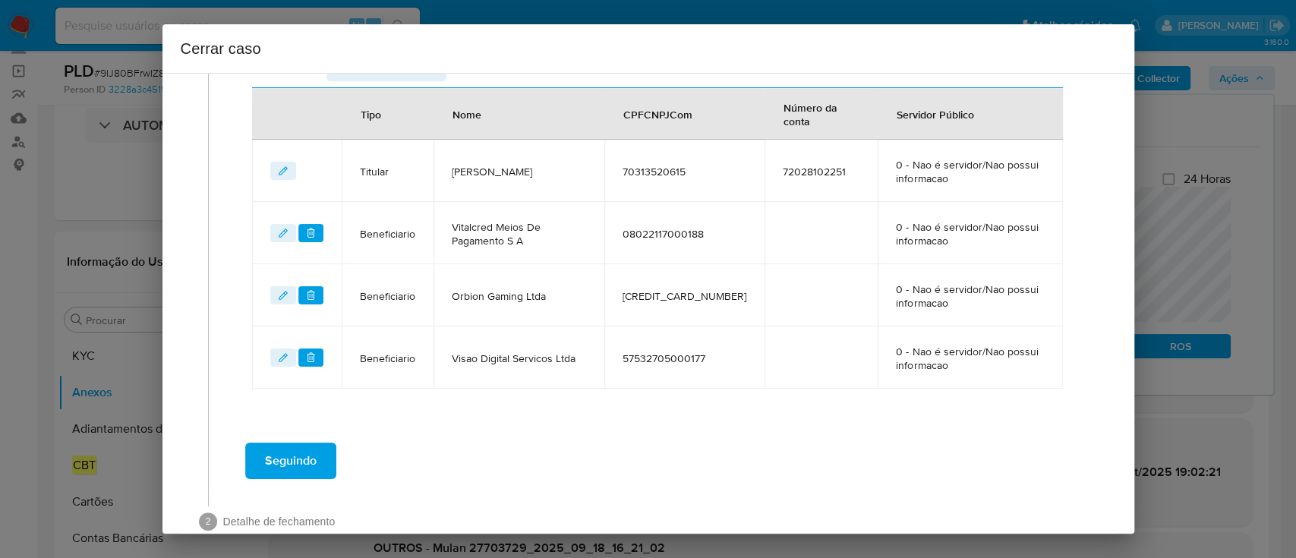
scroll to position [704, 0]
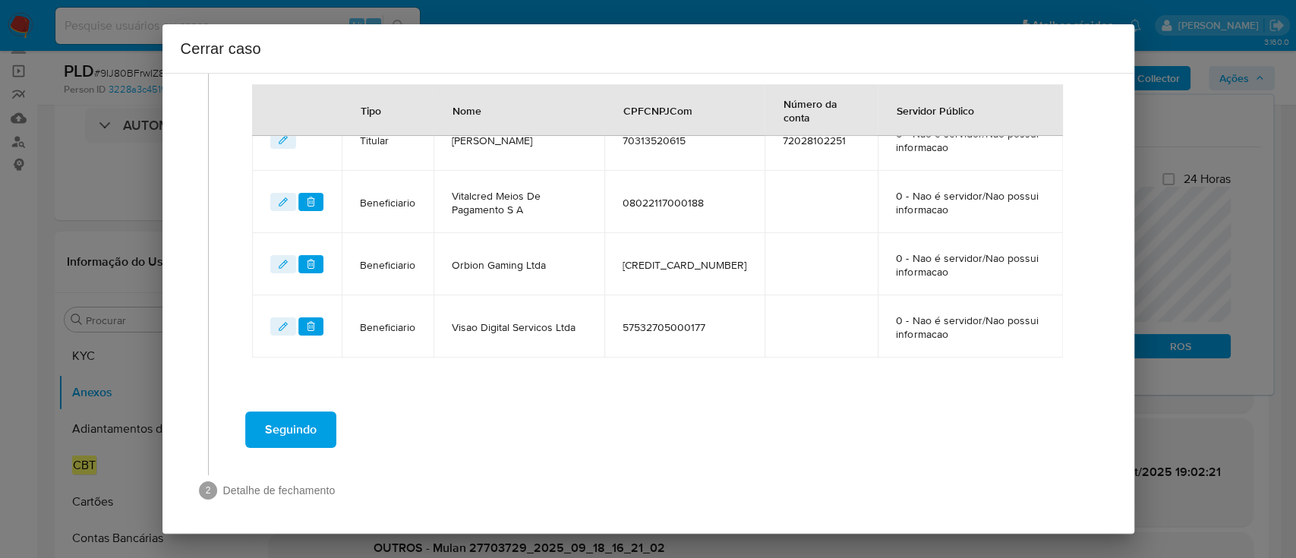
click at [322, 431] on button "Seguindo" at bounding box center [290, 429] width 91 height 36
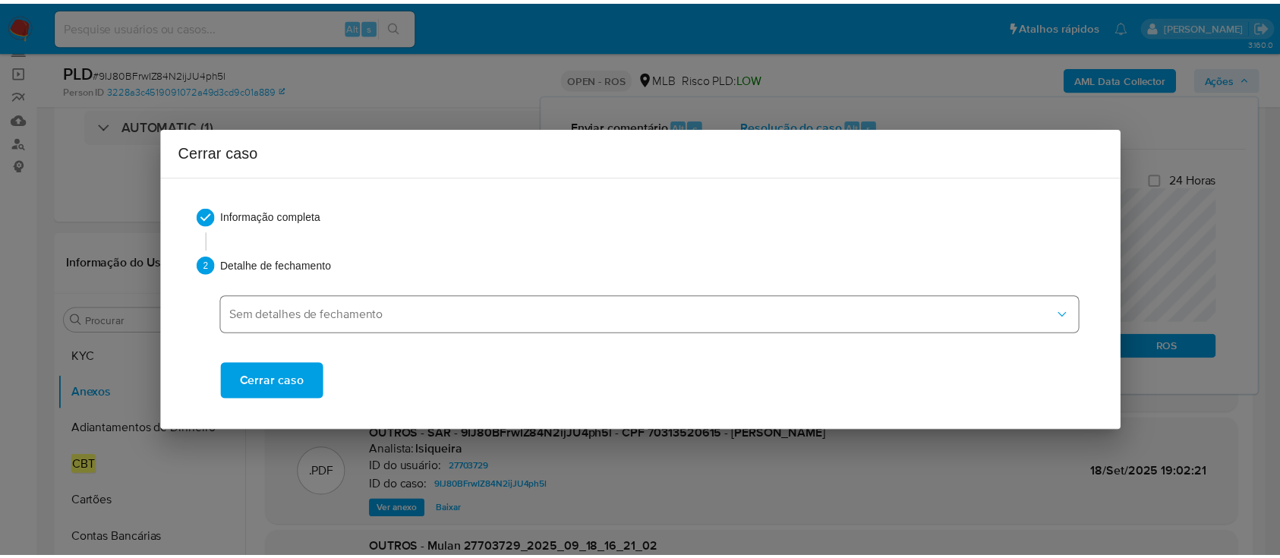
scroll to position [1599, 0]
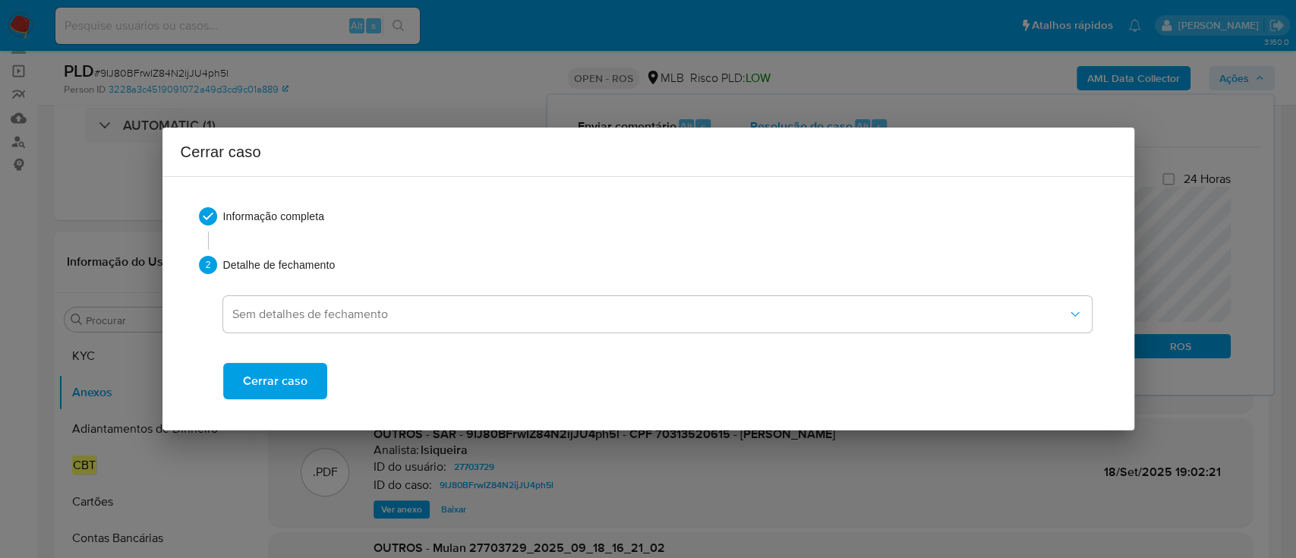
click at [285, 383] on span "Cerrar caso" at bounding box center [275, 380] width 65 height 33
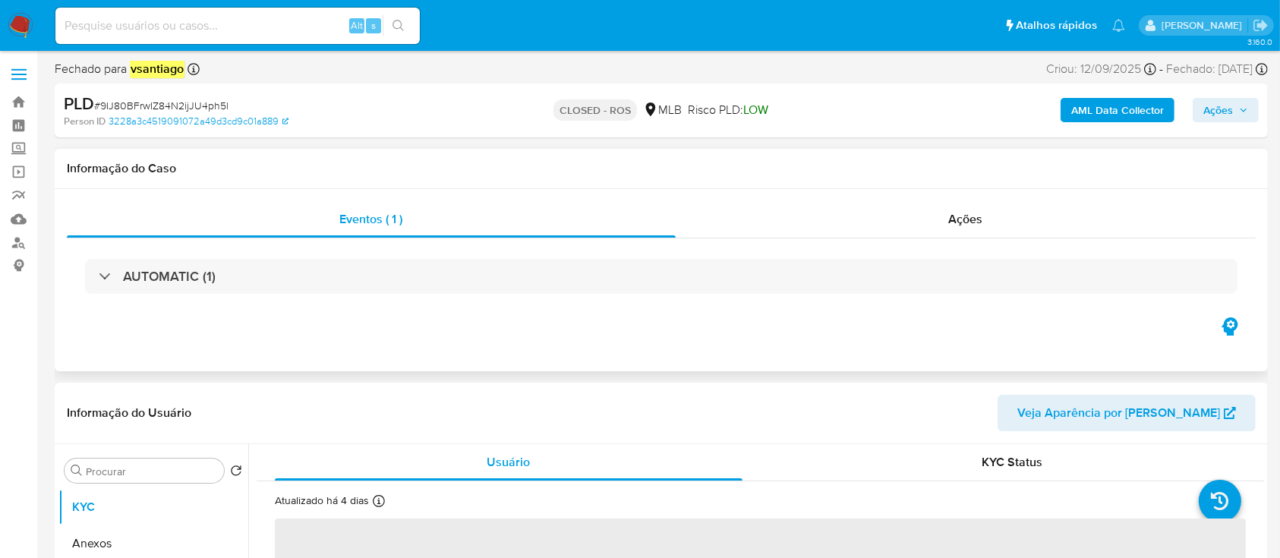
select select "10"
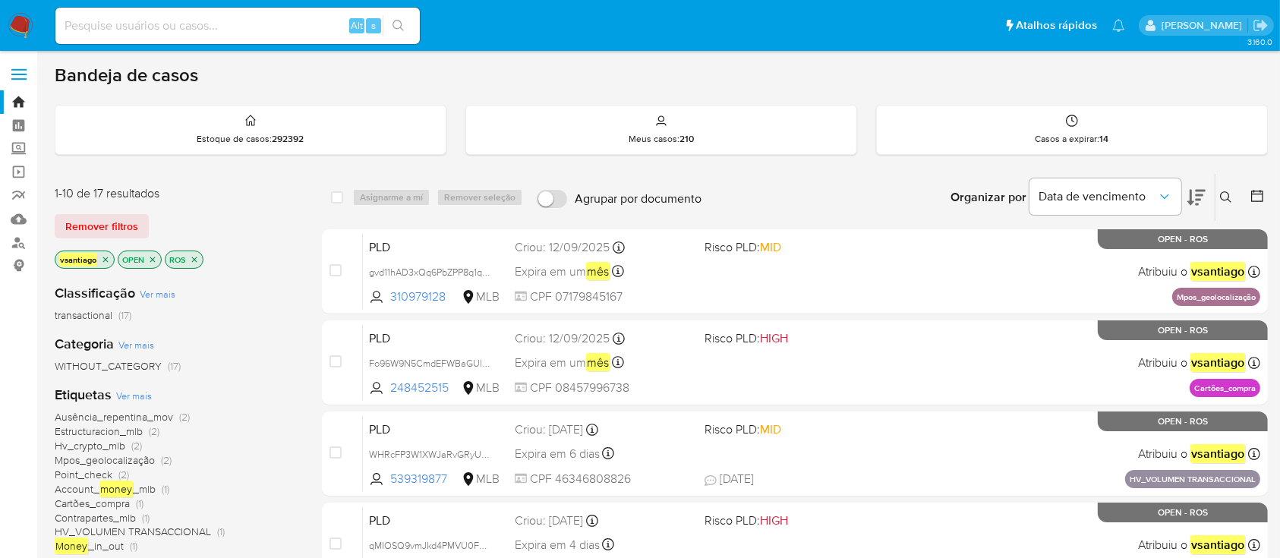
click at [286, 231] on div "Remover filtros" at bounding box center [176, 226] width 243 height 24
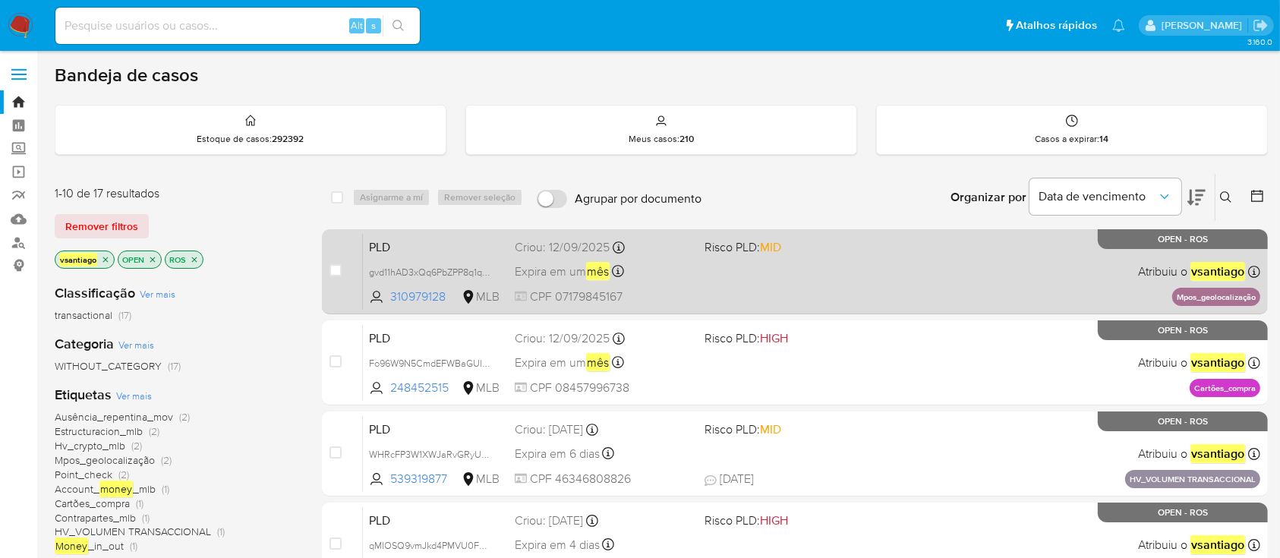
click at [838, 288] on div "PLD gvd11hAD3xQq6PbZPP8q1qK1 310979128 MLB Risco PLD: MID Criou: [DATE] Criou: …" at bounding box center [811, 271] width 897 height 77
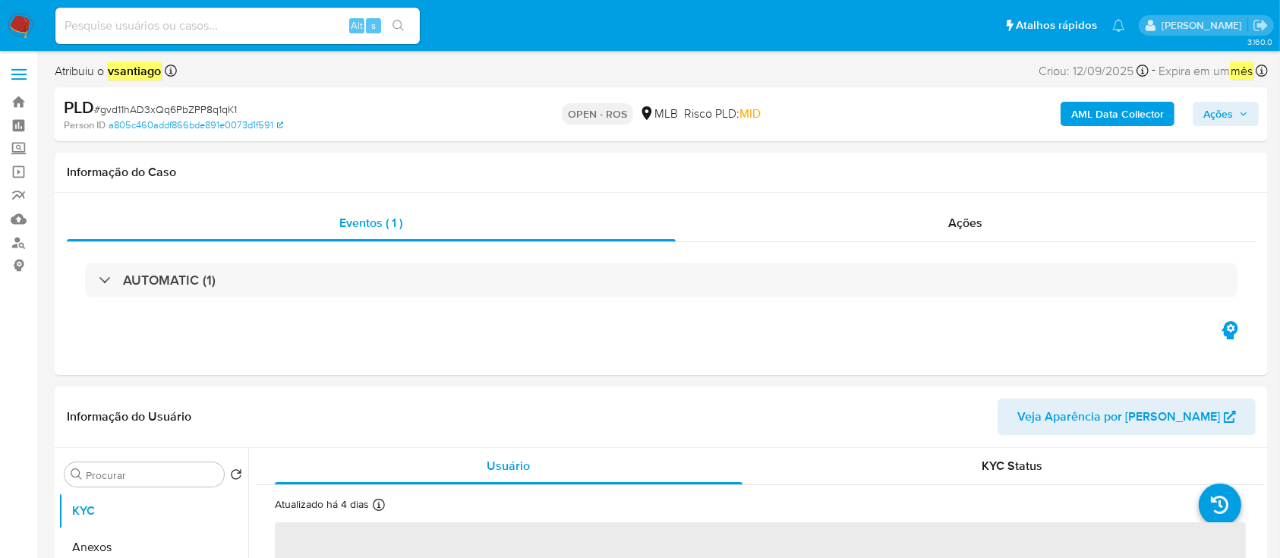
select select "10"
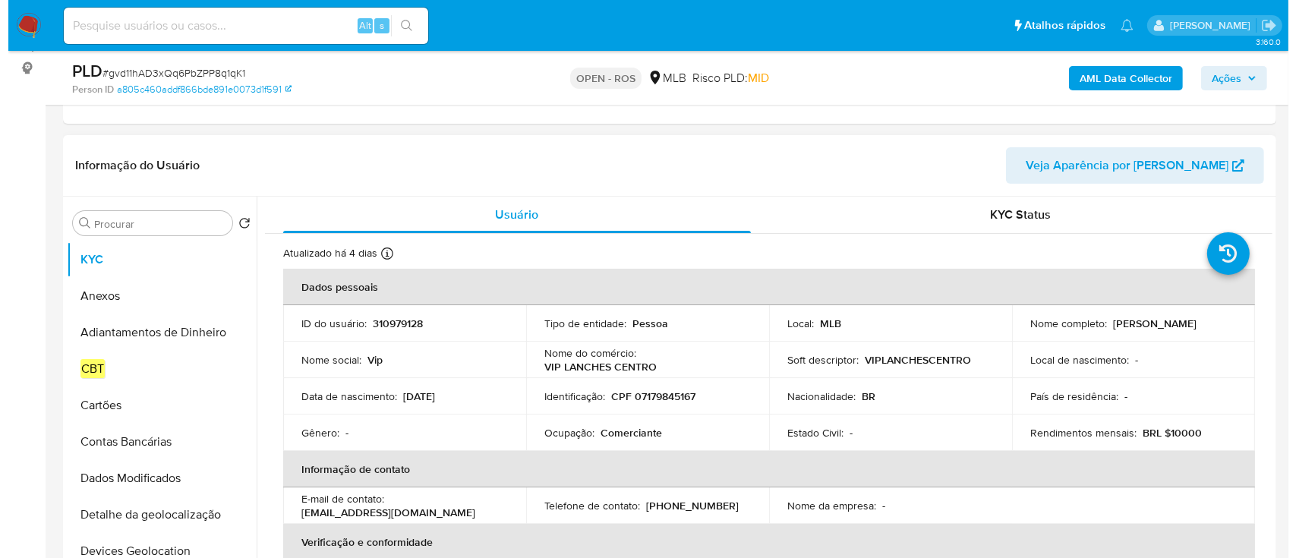
scroll to position [202, 0]
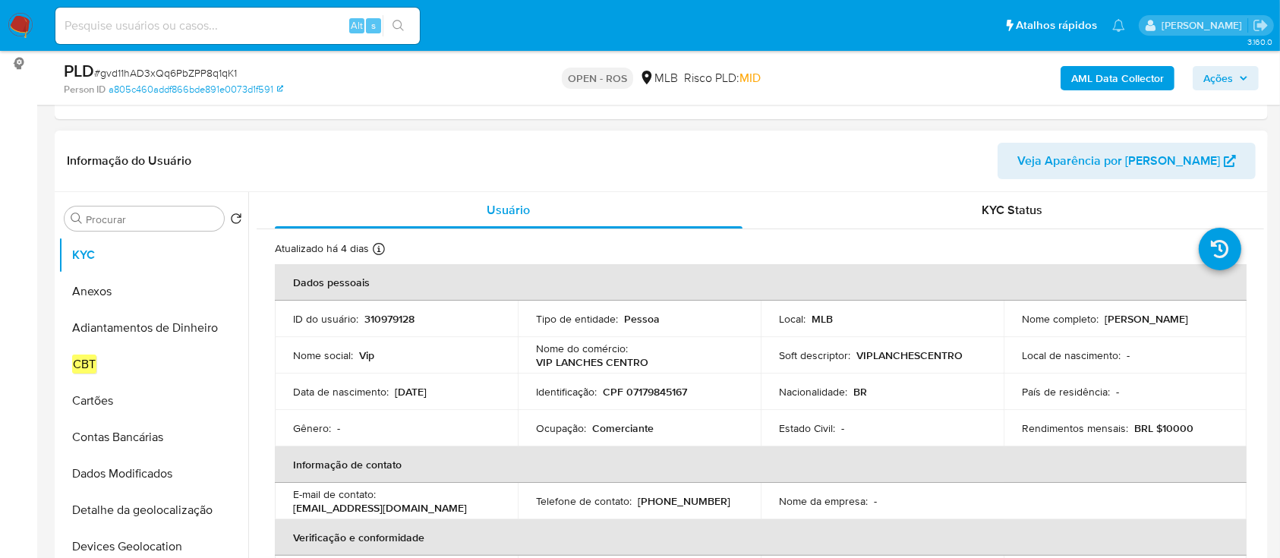
drag, startPoint x: 1100, startPoint y: 319, endPoint x: 1208, endPoint y: 320, distance: 108.5
click at [1208, 320] on div "Nome completo : [PERSON_NAME]" at bounding box center [1125, 319] width 206 height 14
copy p "[PERSON_NAME]"
click at [654, 395] on p "CPF 07179845167" at bounding box center [645, 392] width 84 height 14
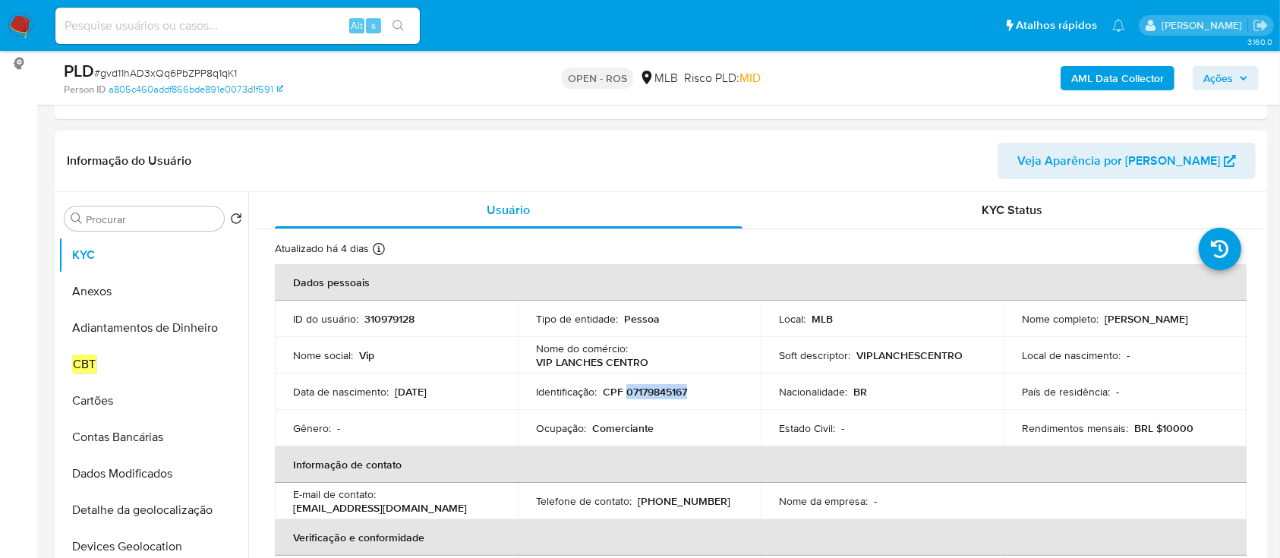
copy p "07179845167"
click at [113, 279] on button "Anexos" at bounding box center [147, 291] width 178 height 36
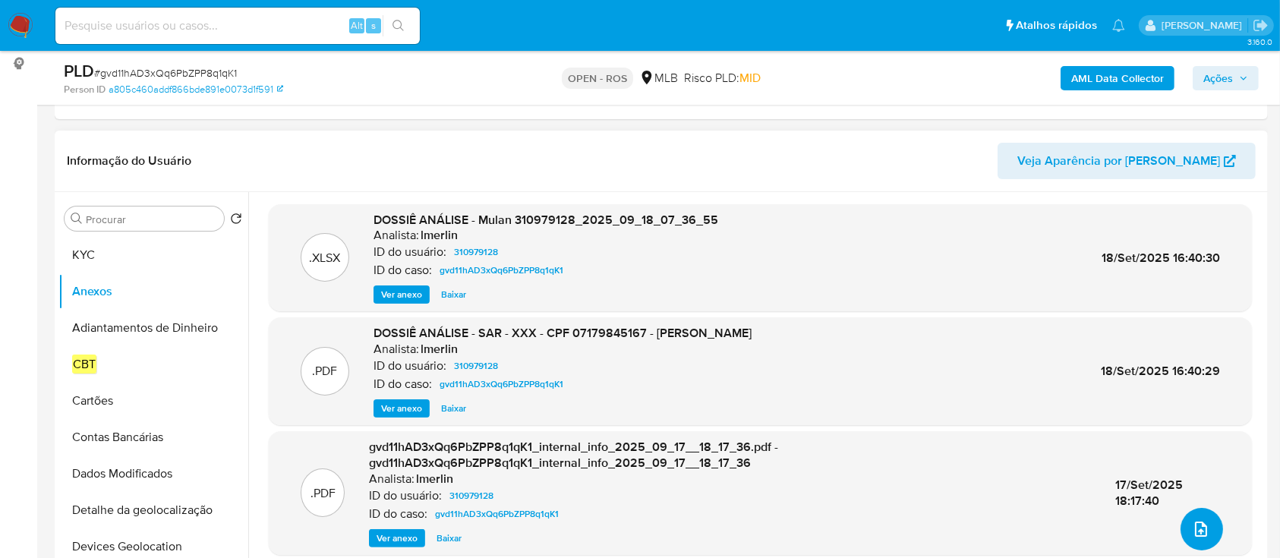
click at [1200, 529] on icon "upload-file" at bounding box center [1201, 529] width 18 height 18
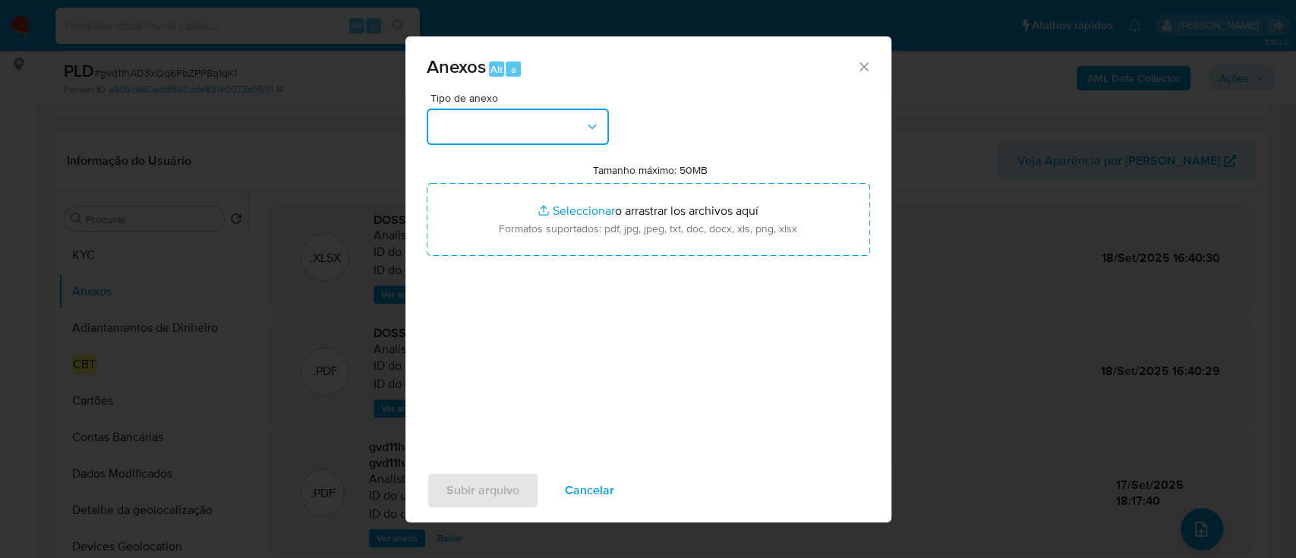
click at [530, 121] on button "button" at bounding box center [518, 127] width 182 height 36
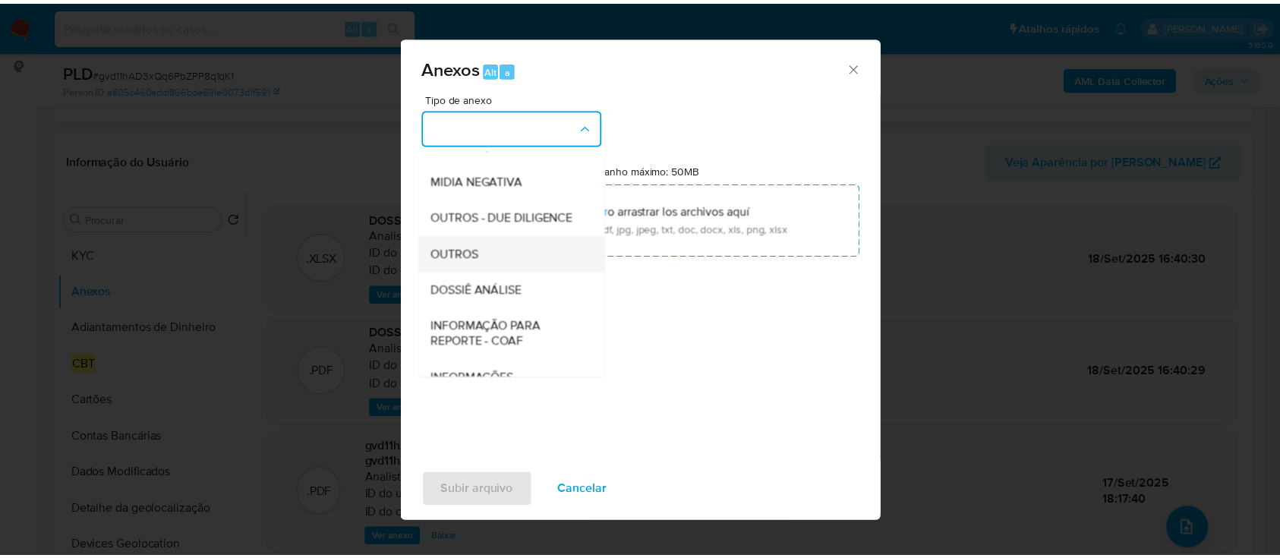
scroll to position [233, 0]
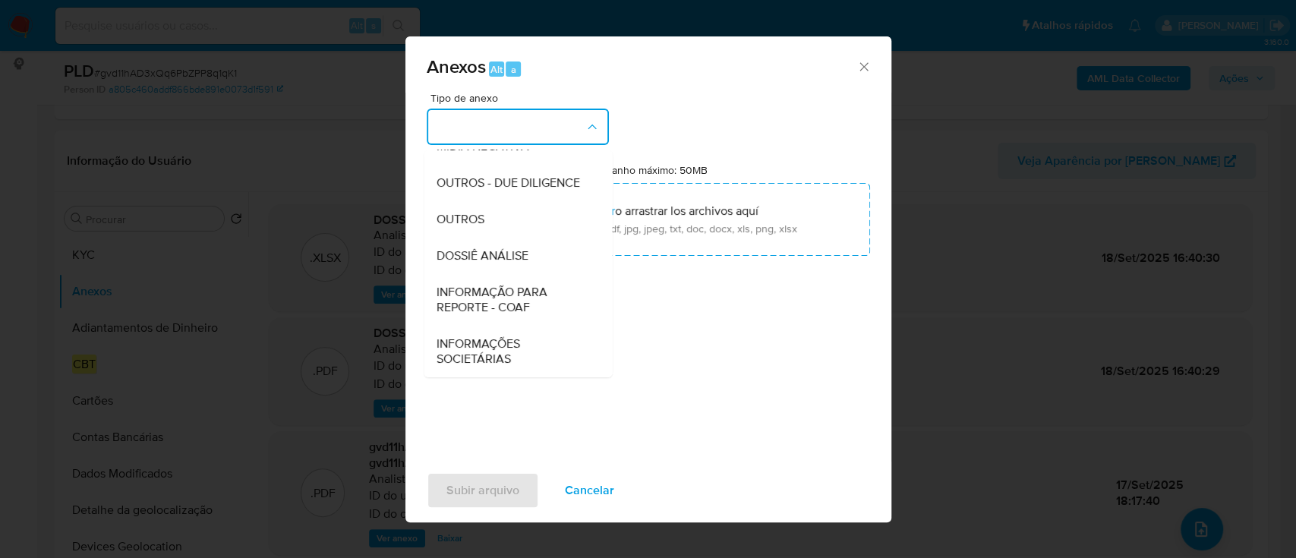
click at [534, 301] on span "INFORMAÇÃO PARA REPORTE - COAF" at bounding box center [513, 300] width 155 height 30
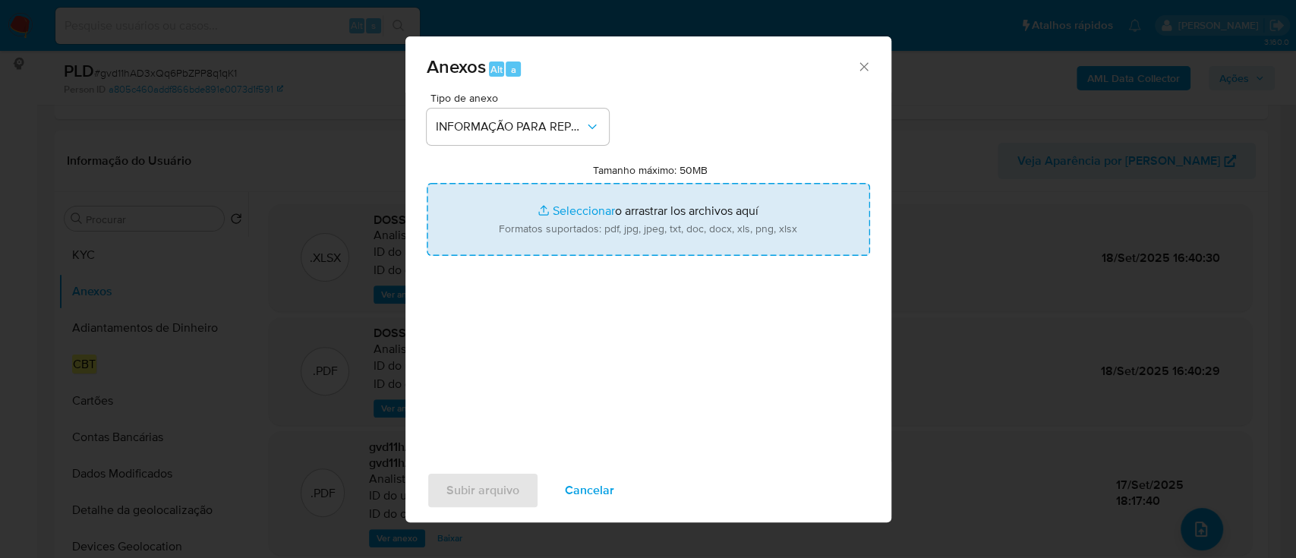
type input "C:\fakepath\SAR - gvd11hAD3xQq6PbZPP8q1qK1 - CPF 07179845167 - [PERSON_NAME].pdf"
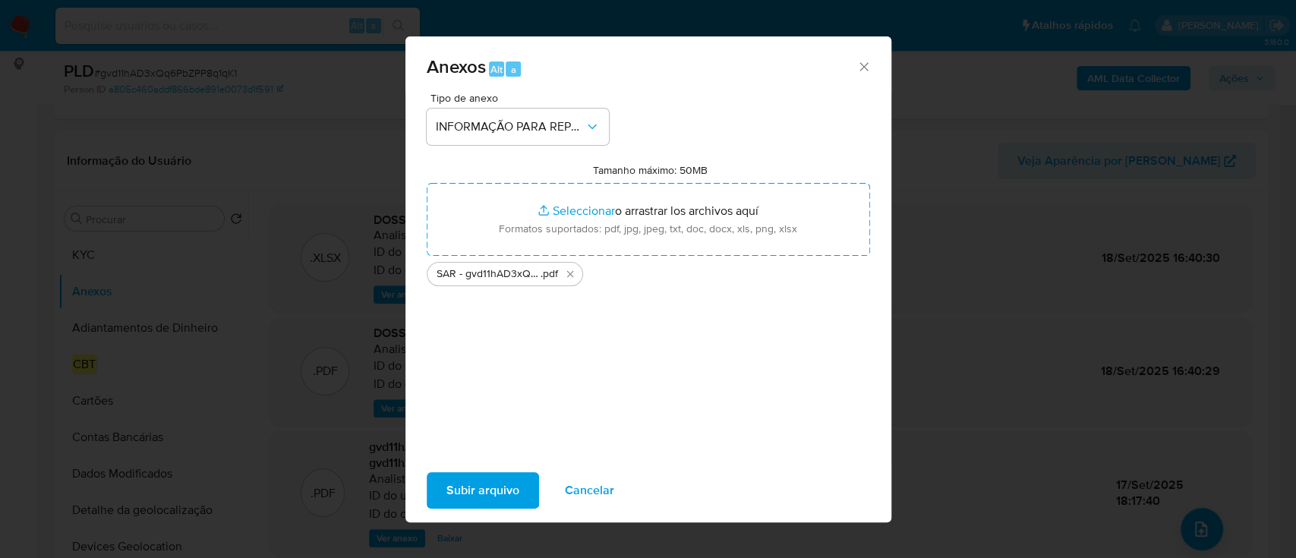
click at [492, 488] on span "Subir arquivo" at bounding box center [482, 490] width 73 height 33
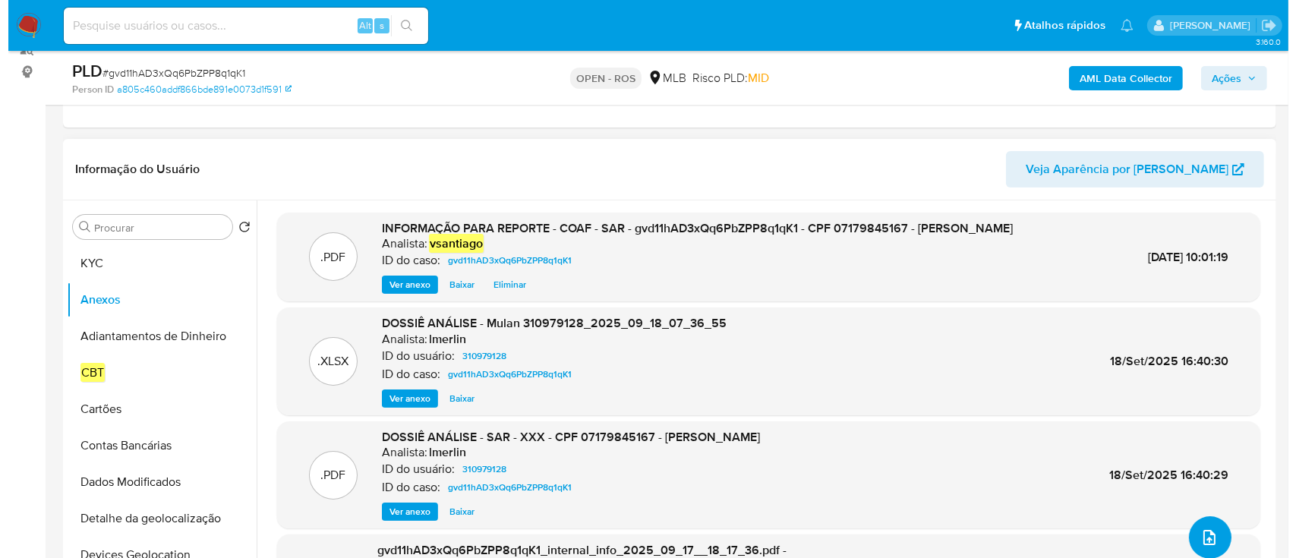
scroll to position [202, 0]
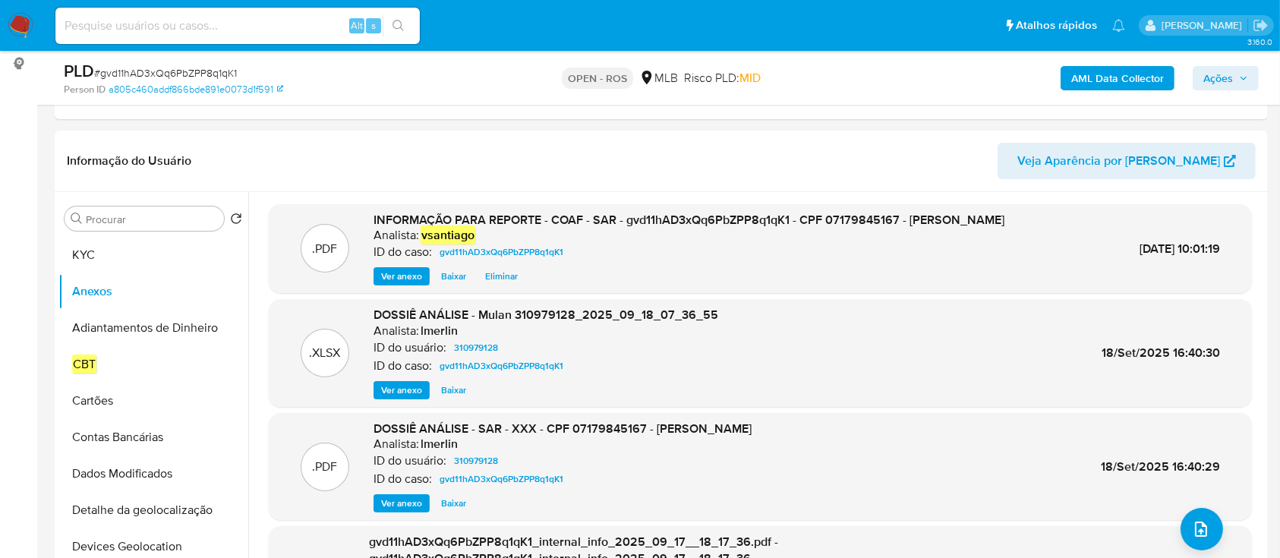
click at [1204, 82] on span "Ações" at bounding box center [1218, 78] width 30 height 24
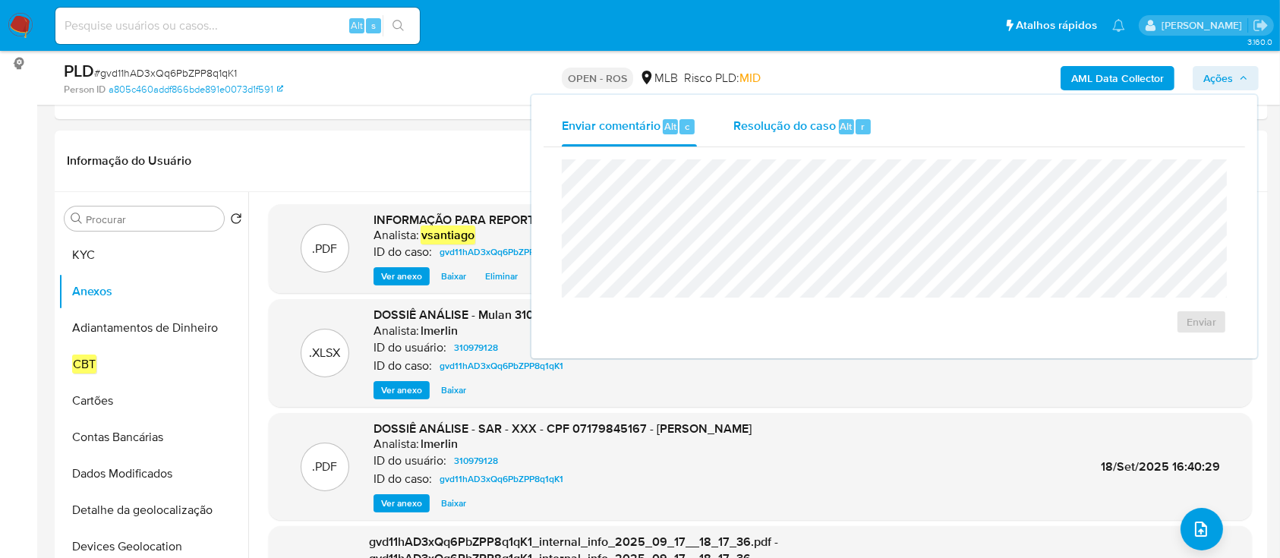
click at [779, 139] on div "Resolução do caso Alt r" at bounding box center [802, 126] width 139 height 39
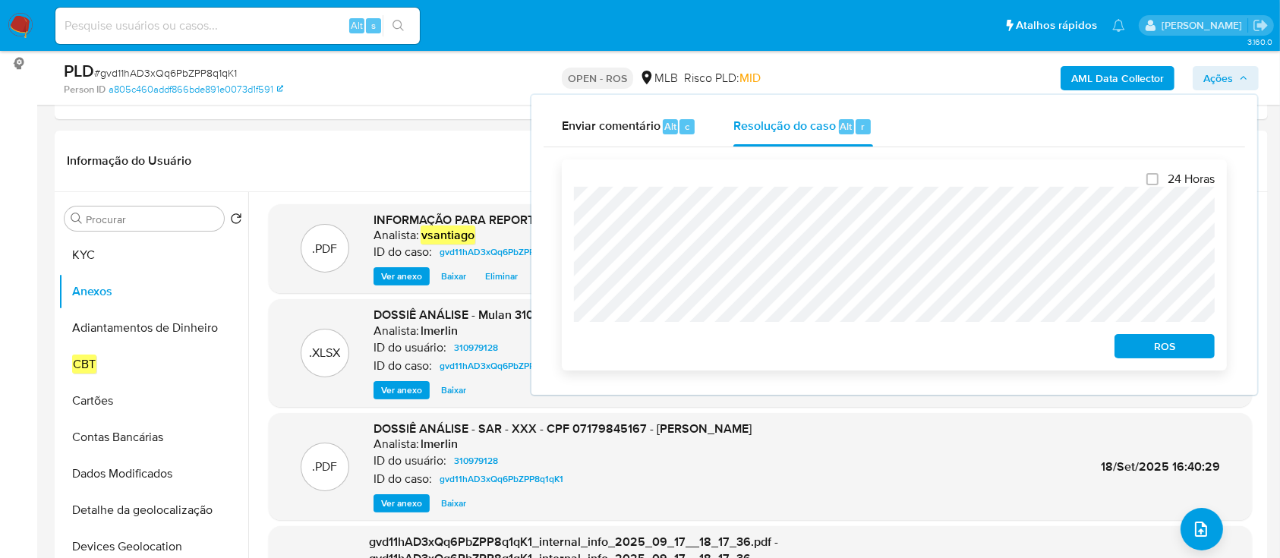
click at [1186, 347] on span "ROS" at bounding box center [1164, 345] width 79 height 21
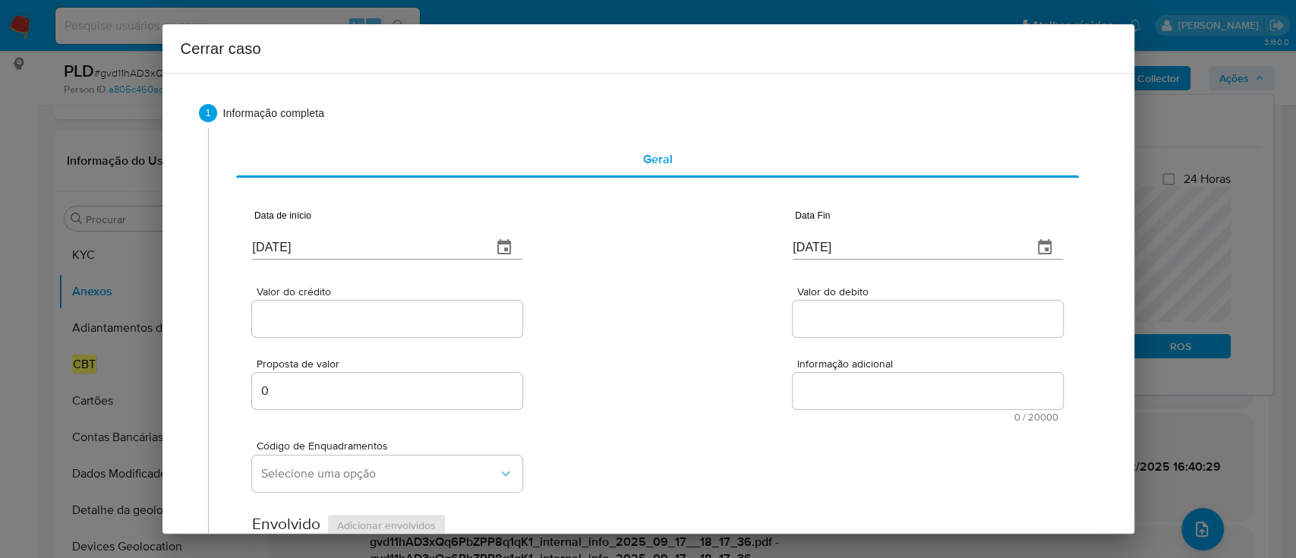
click at [285, 250] on input "[DATE]" at bounding box center [366, 247] width 228 height 24
paste input "01/08"
type input "[DATE]"
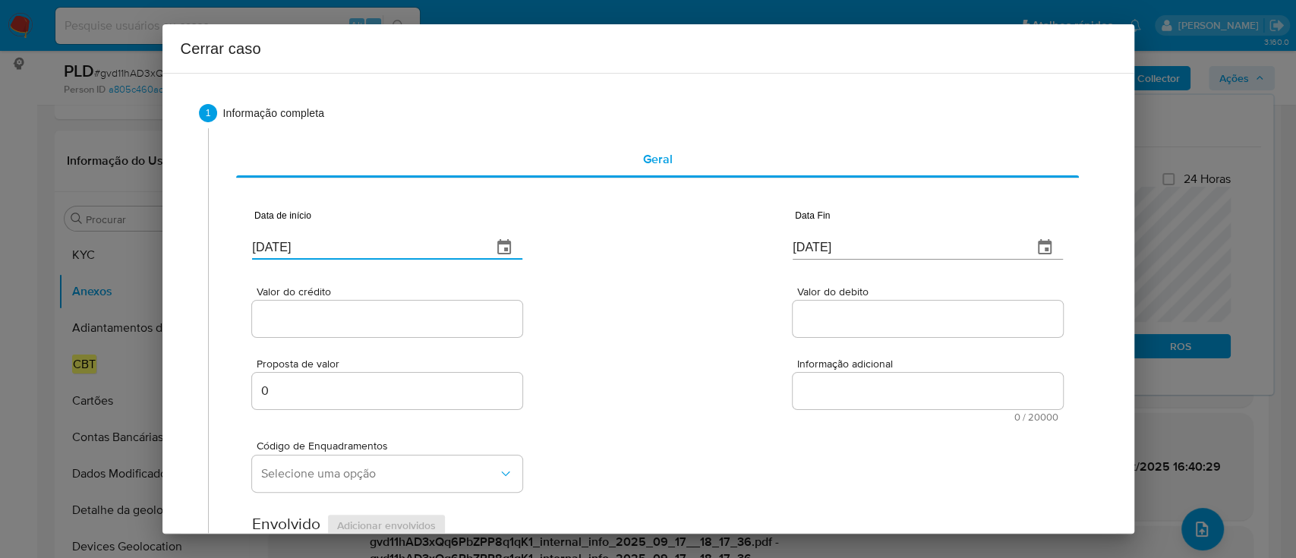
click at [611, 313] on div "Valor do crédito Valor do debito" at bounding box center [657, 304] width 810 height 72
click at [810, 246] on input "[DATE]" at bounding box center [906, 247] width 228 height 24
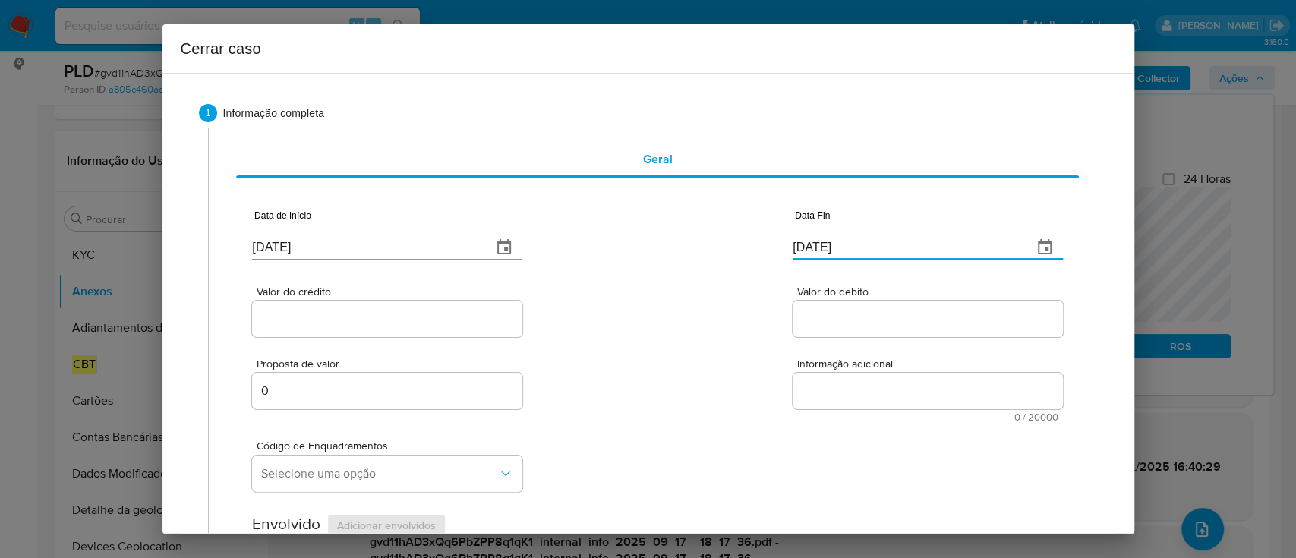
click at [810, 245] on input "[DATE]" at bounding box center [906, 247] width 228 height 24
paste input "17"
type input "[DATE]"
click at [670, 301] on div "Valor do crédito Valor do debito" at bounding box center [657, 304] width 810 height 72
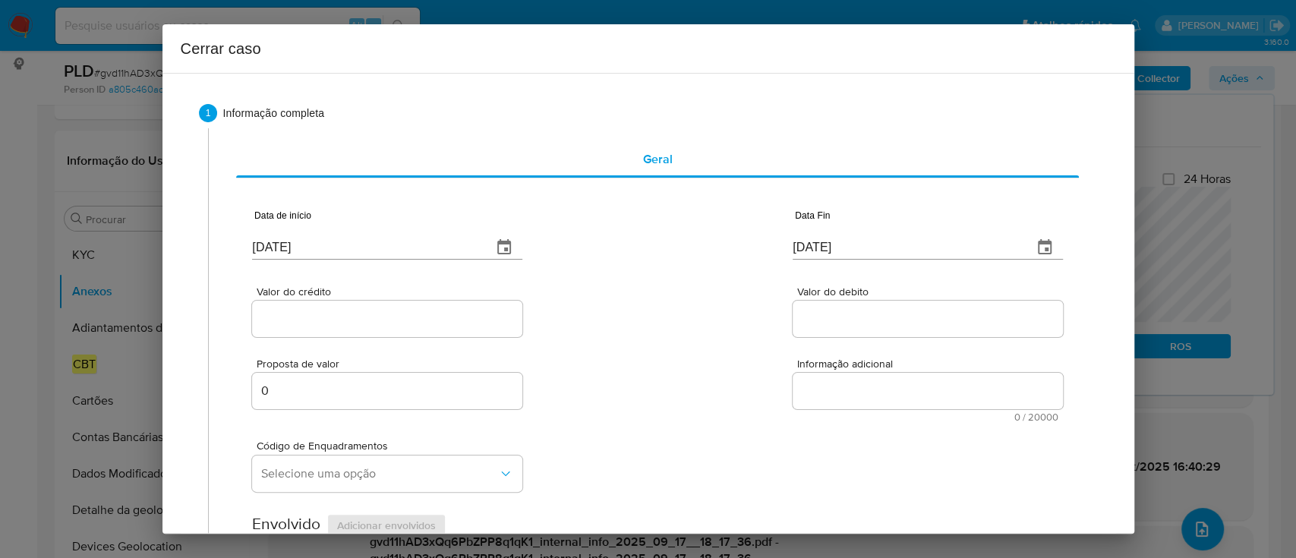
drag, startPoint x: 382, startPoint y: 313, endPoint x: 485, endPoint y: 313, distance: 103.2
click at [383, 313] on input "Valor do crédito" at bounding box center [387, 319] width 270 height 20
paste input "R$115.988"
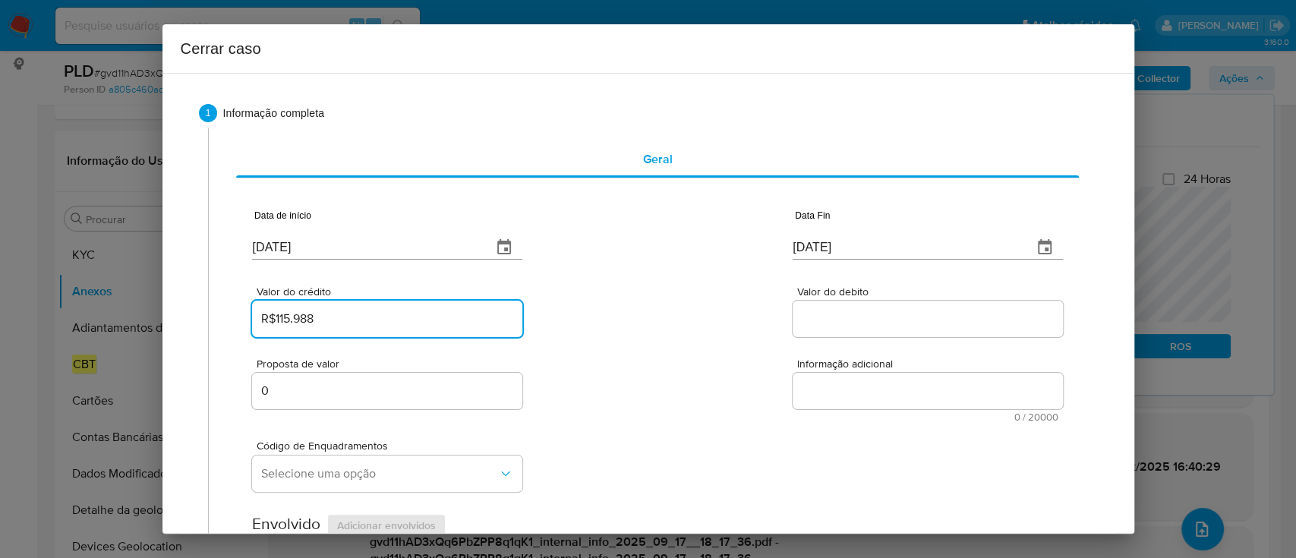
type input "R$115.988"
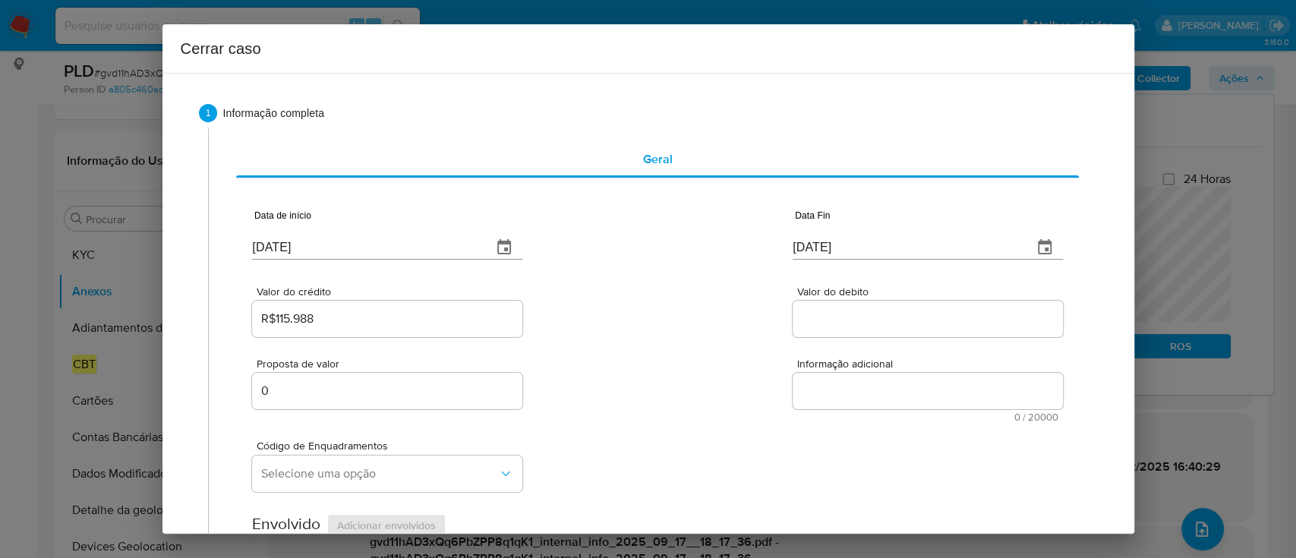
click at [600, 310] on div "Valor do crédito R$115.988 Valor do debito" at bounding box center [657, 304] width 810 height 72
drag, startPoint x: 817, startPoint y: 323, endPoint x: 732, endPoint y: 323, distance: 85.0
click at [818, 323] on input "Valor do debito" at bounding box center [927, 319] width 270 height 20
paste input "R$146.448"
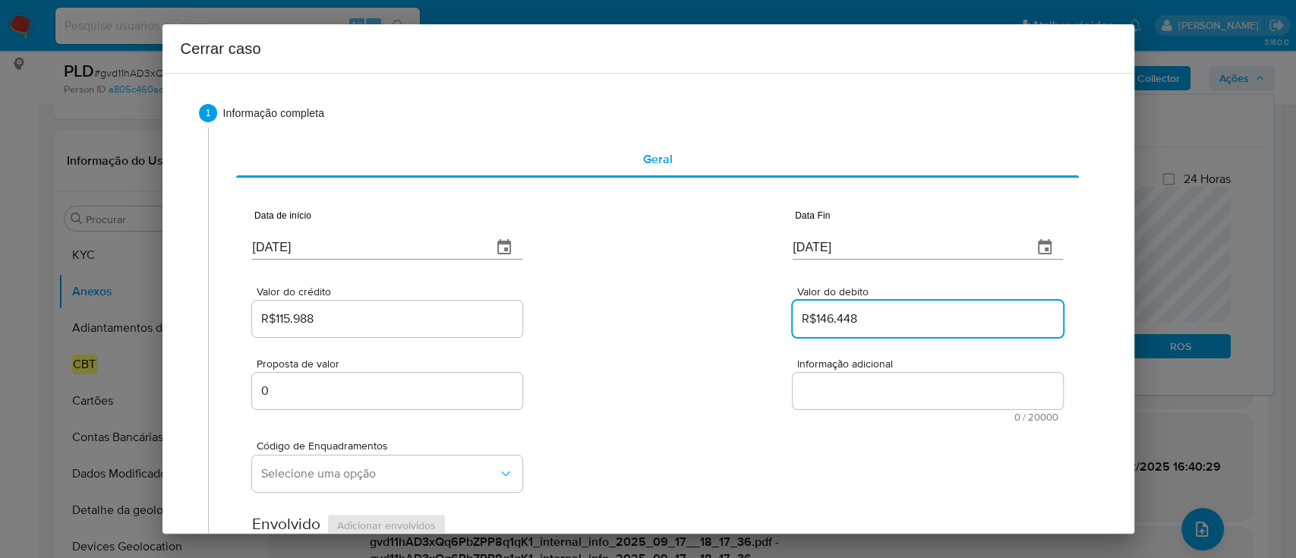
type input "R$146.448"
click at [713, 325] on div "Valor do crédito R$115.988 Valor do debito R$146.448" at bounding box center [657, 304] width 810 height 72
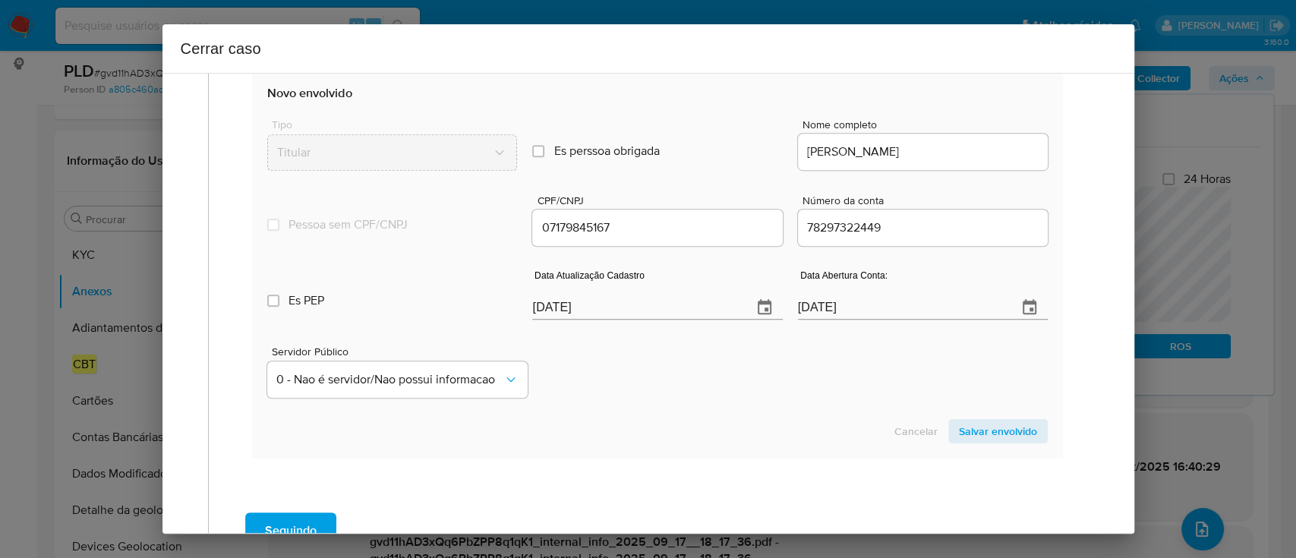
scroll to position [607, 0]
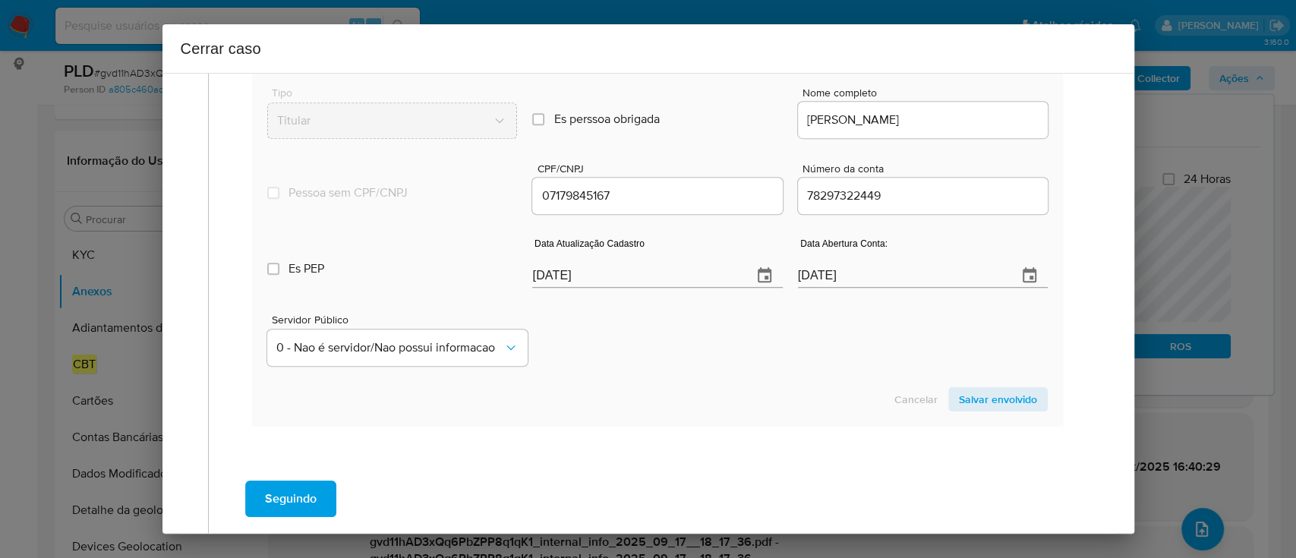
click at [669, 381] on section "Novo envolvido Tipo Titular Es perssoa obrigada Is PObrigada Nome completo [PER…" at bounding box center [657, 232] width 810 height 388
click at [711, 383] on section "Novo envolvido Tipo Titular Es perssoa obrigada Is PObrigada Nome completo [PER…" at bounding box center [657, 232] width 810 height 388
click at [543, 278] on input "[DATE]" at bounding box center [635, 275] width 207 height 24
click at [544, 278] on input "[DATE]" at bounding box center [635, 275] width 207 height 24
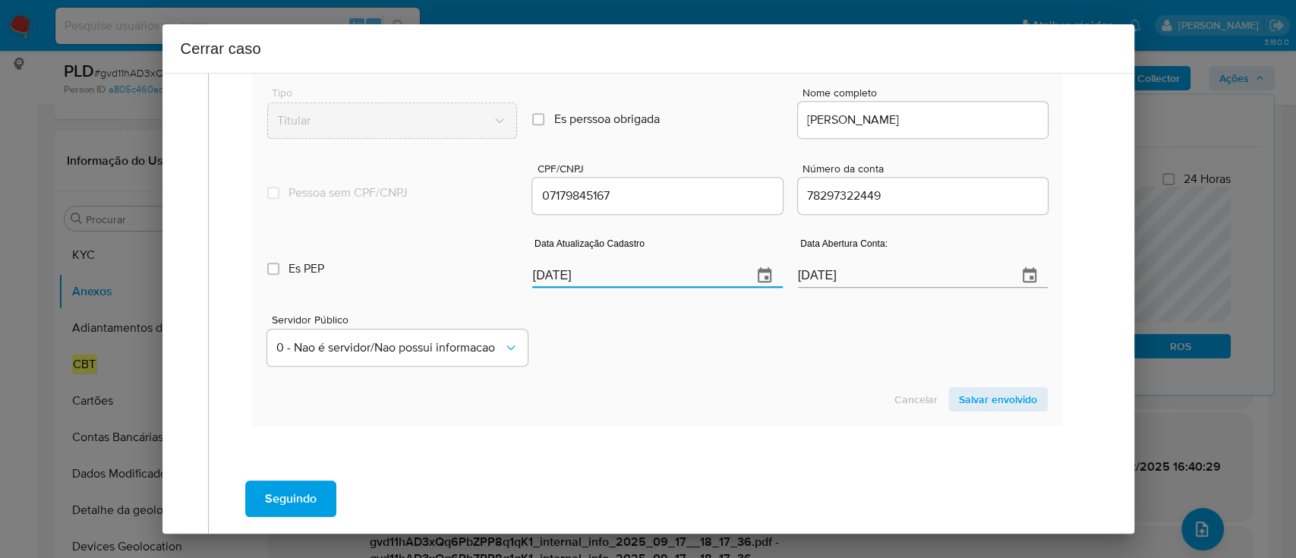
paste input "18"
type input "[DATE]"
click at [663, 338] on div "Servidor Público 0 - Nao é servidor/[PERSON_NAME] possui informacao" at bounding box center [656, 334] width 779 height 76
click at [973, 404] on span "Salvar envolvido" at bounding box center [998, 399] width 78 height 21
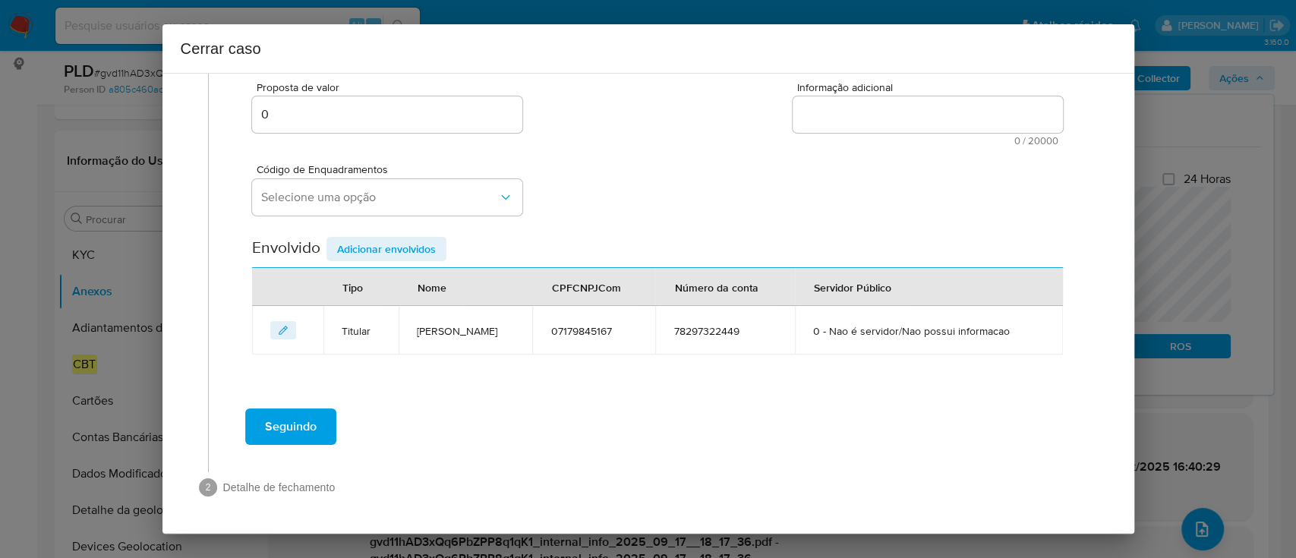
scroll to position [275, 0]
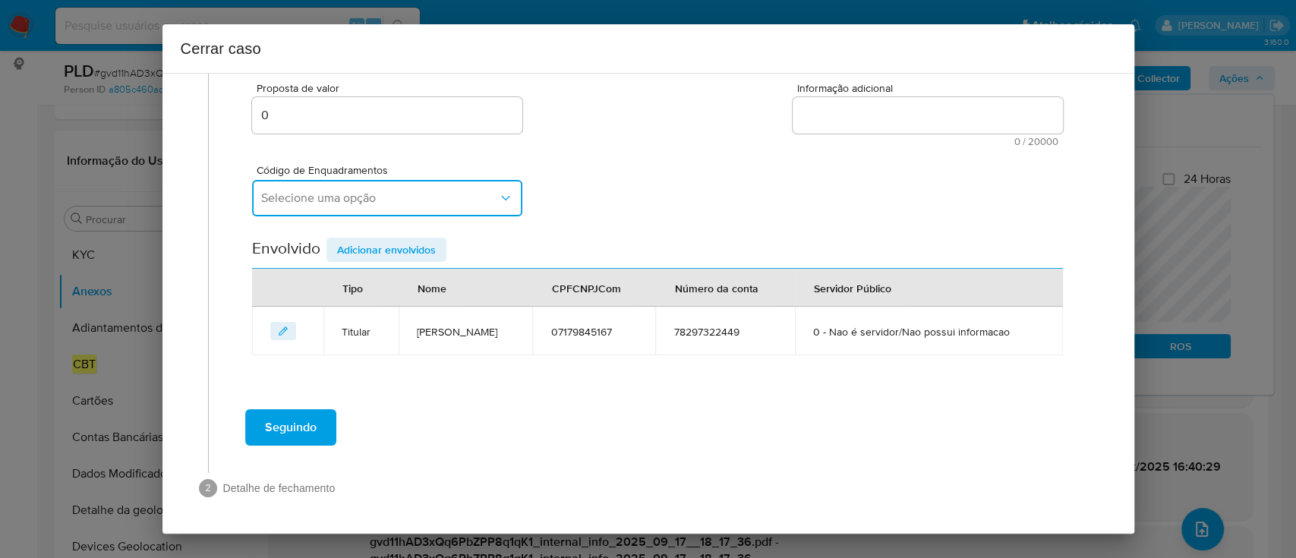
click at [434, 209] on button "Selecione uma opção" at bounding box center [387, 198] width 270 height 36
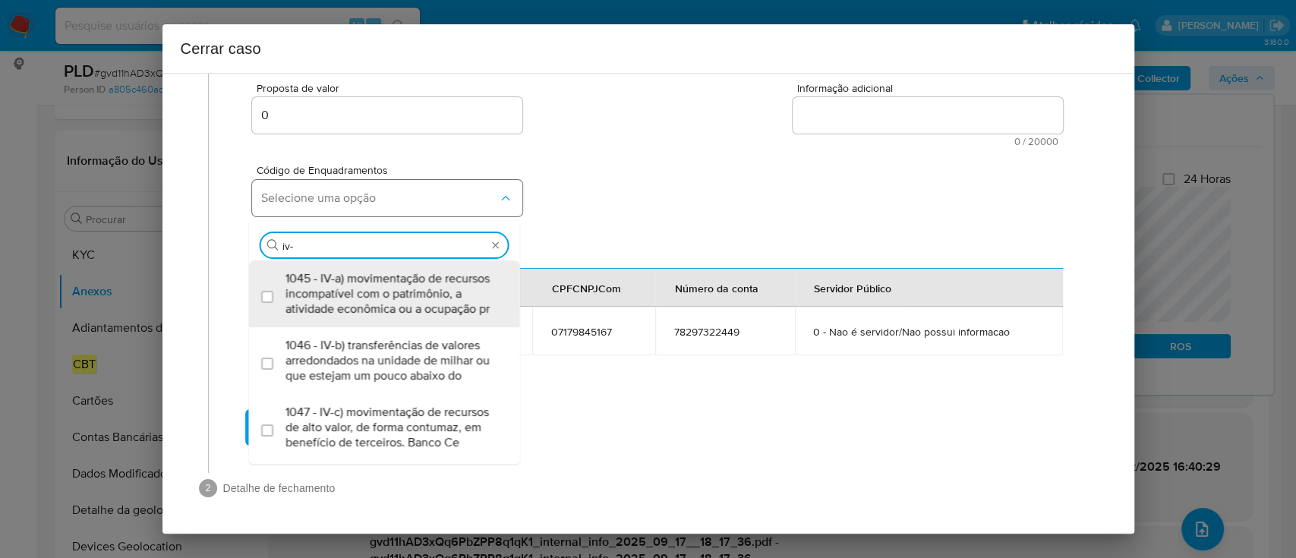
type input "iv-a"
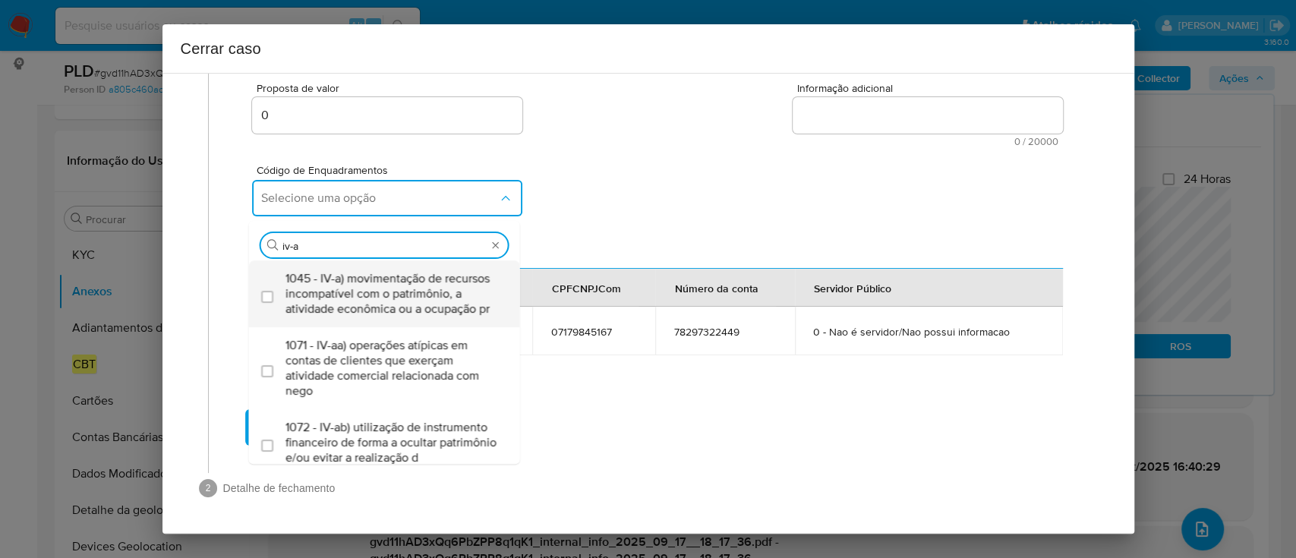
click at [411, 299] on span "1045 - IV-a) movimentação de recursos incompatível com o patrimônio, a atividad…" at bounding box center [391, 294] width 213 height 46
checkbox input "true"
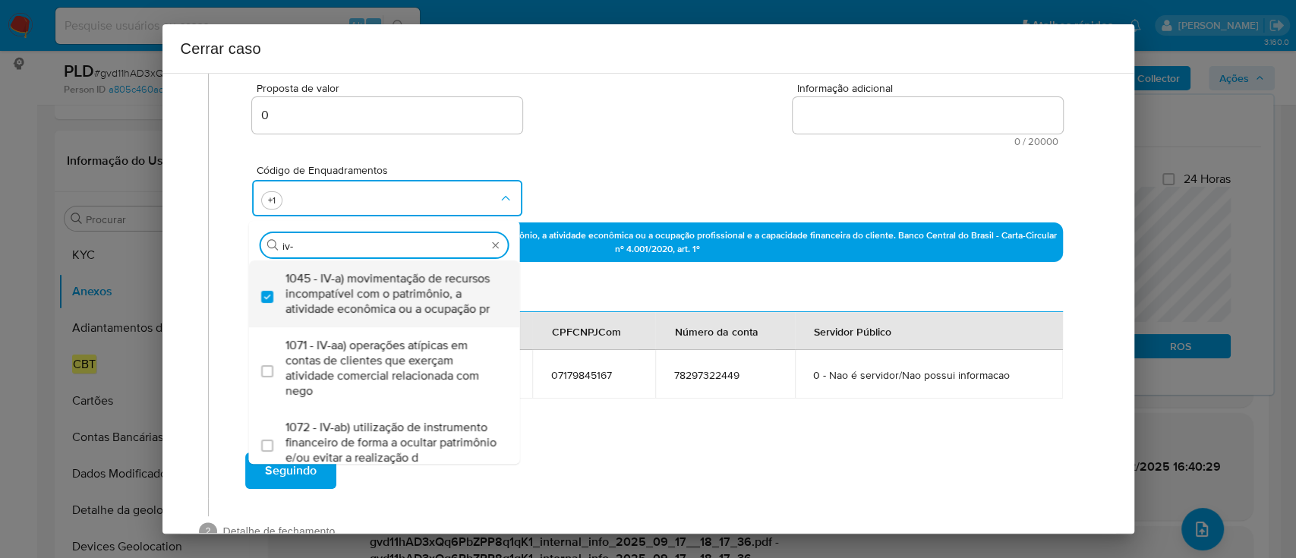
type input "iv-c"
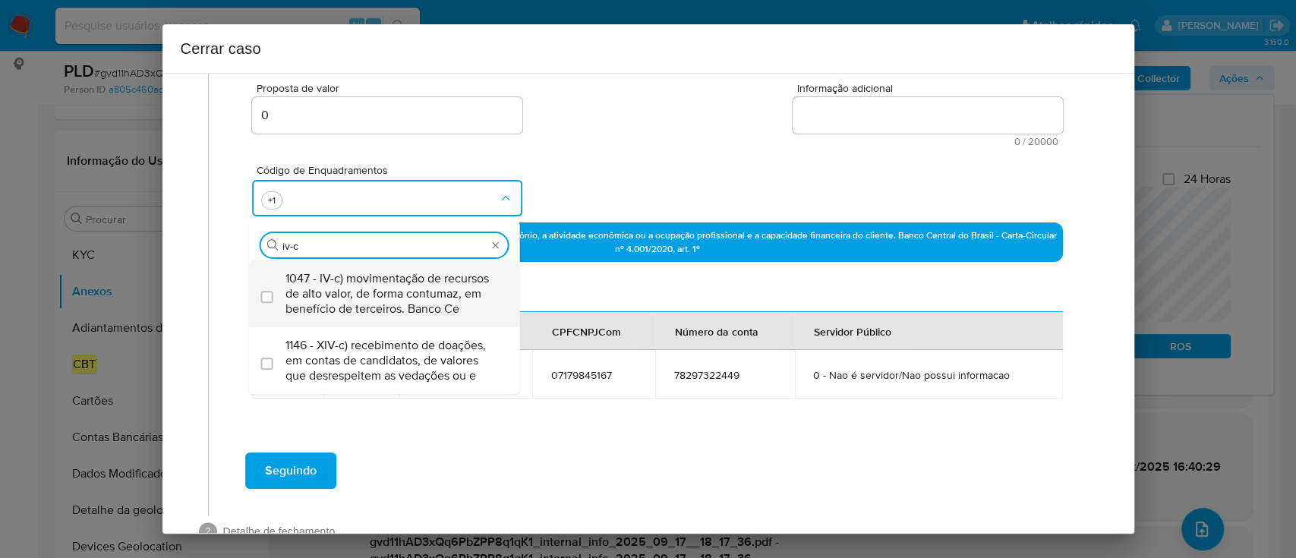
click at [411, 300] on span "1047 - IV-c) movimentação de recursos de alto valor, de forma contumaz, em bene…" at bounding box center [391, 294] width 213 height 46
checkbox input "true"
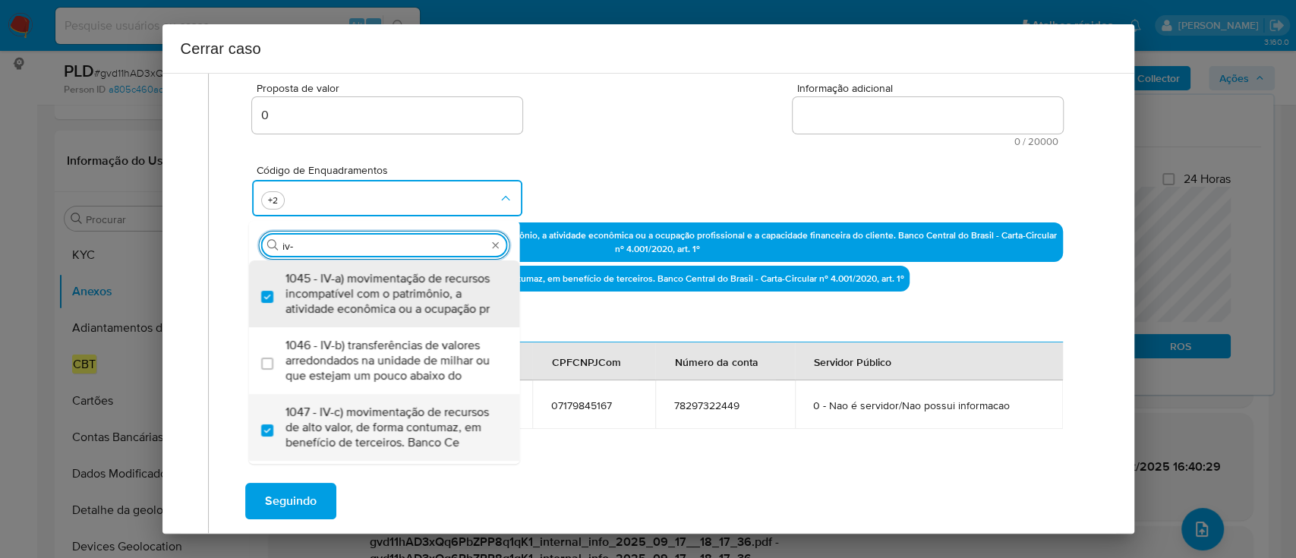
scroll to position [0, 0]
type input "iv-v"
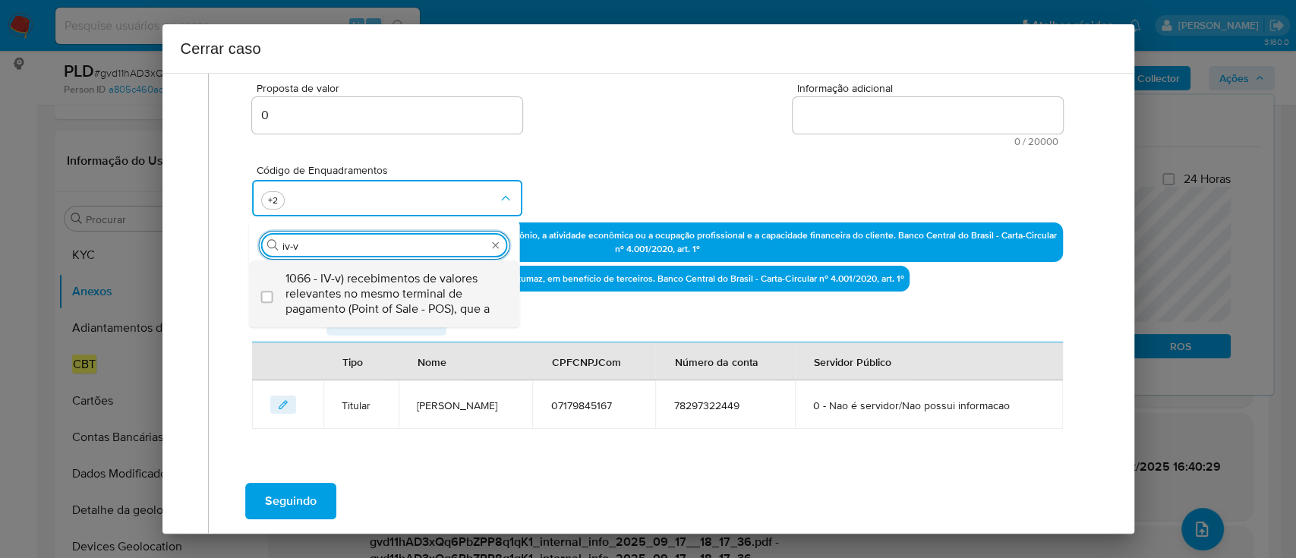
click at [408, 299] on span "1066 - IV-v) recebimentos de valores relevantes no mesmo terminal de pagamento …" at bounding box center [391, 294] width 213 height 46
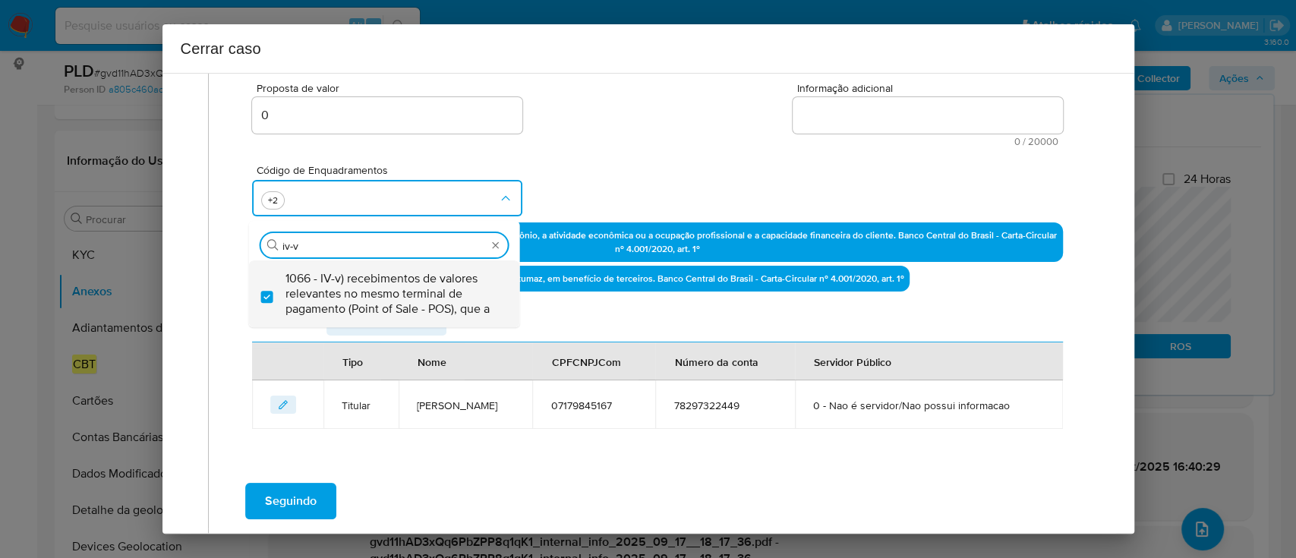
checkbox input "true"
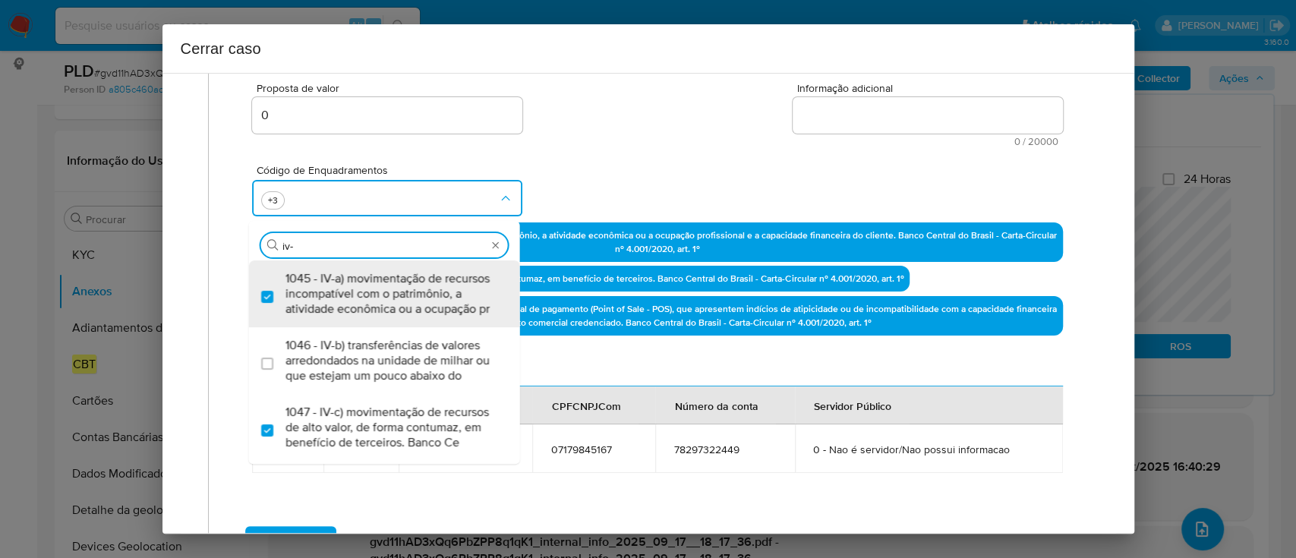
type input "iv-z"
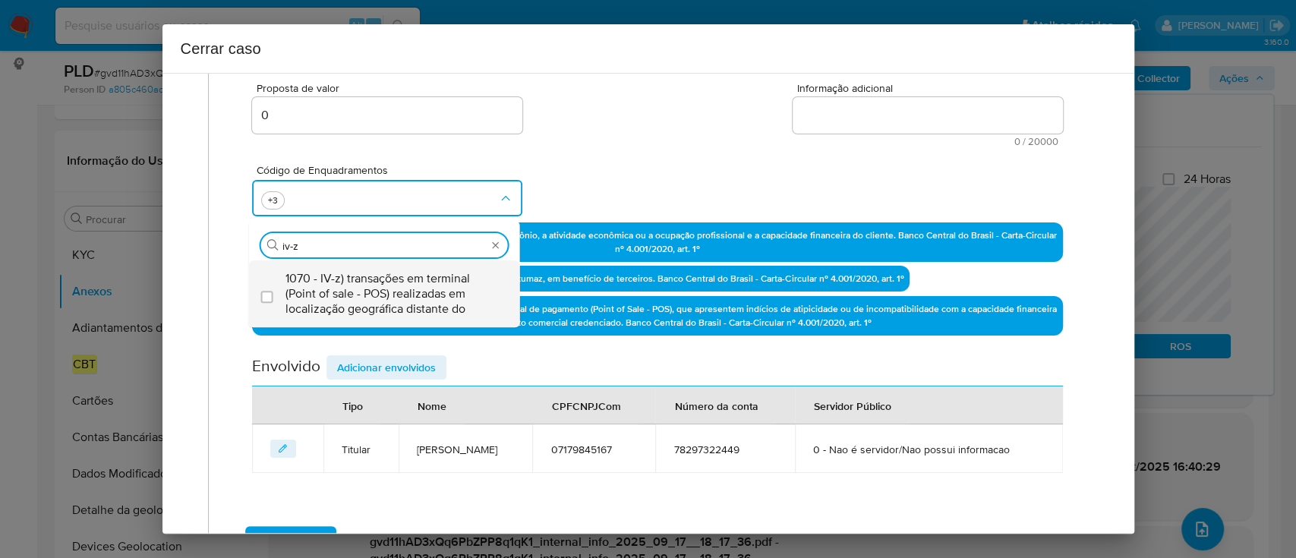
click at [410, 299] on span "1070 - IV-z) transações em terminal (Point of sale - POS) realizadas em localiz…" at bounding box center [391, 294] width 213 height 46
checkbox input "true"
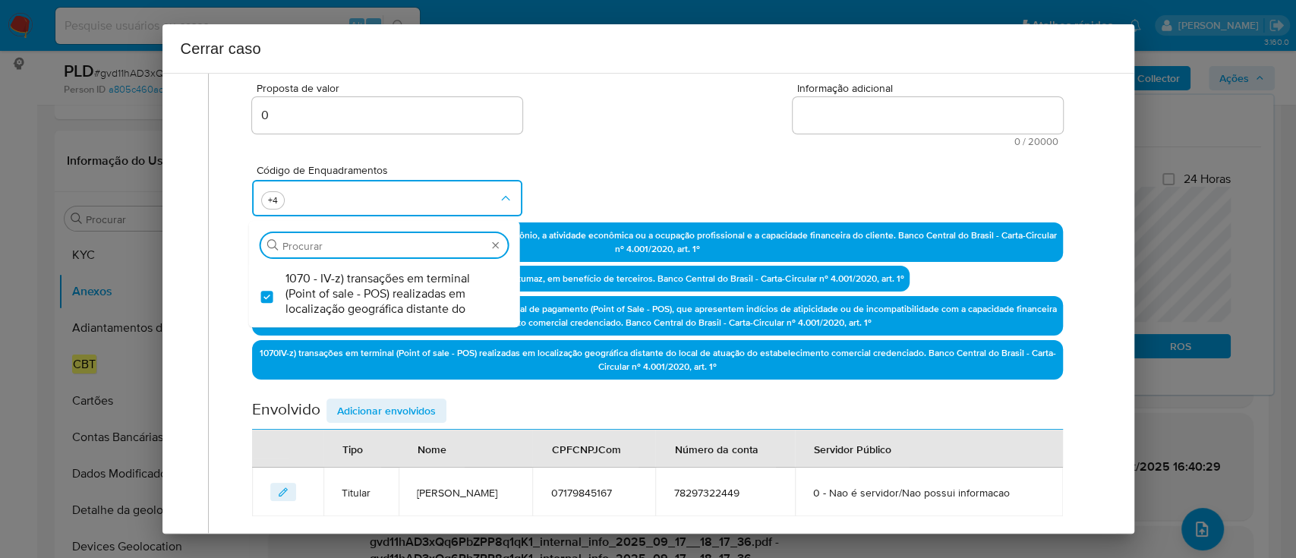
click at [575, 175] on div "Código de Enquadramentos Procurar 1070 - IV-z) transações em terminal (Point of…" at bounding box center [657, 184] width 810 height 76
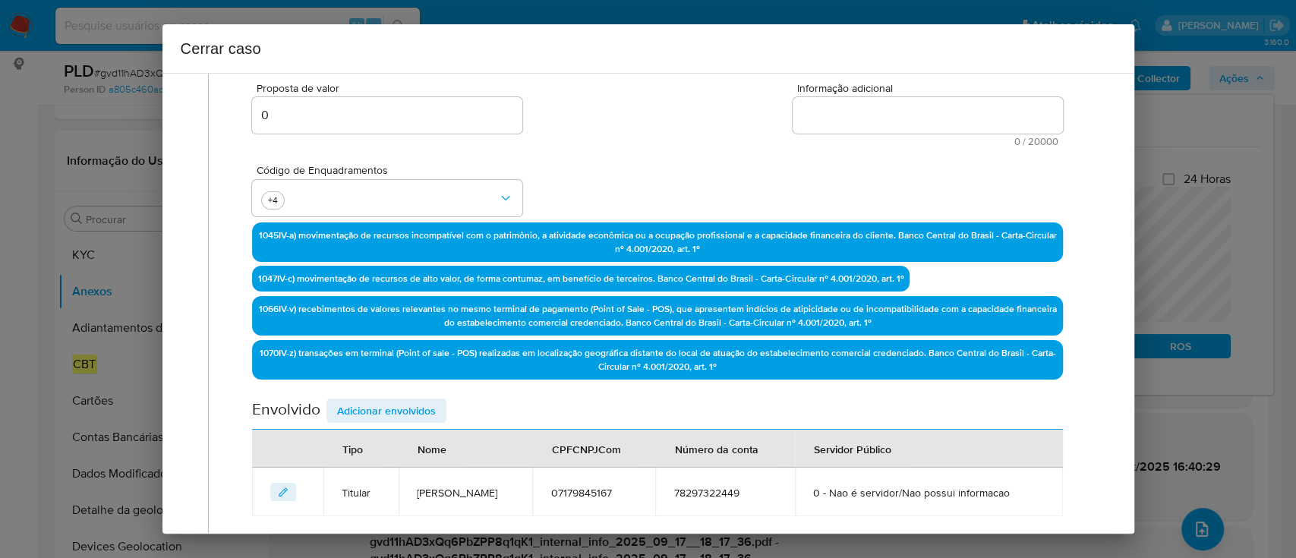
click at [935, 127] on textarea "Informação adicional" at bounding box center [927, 115] width 270 height 36
paste textarea "Loremi Dolor Sitamet, CON 62256346737, 91 adip, elitseddo ei temporinc ut Labor…"
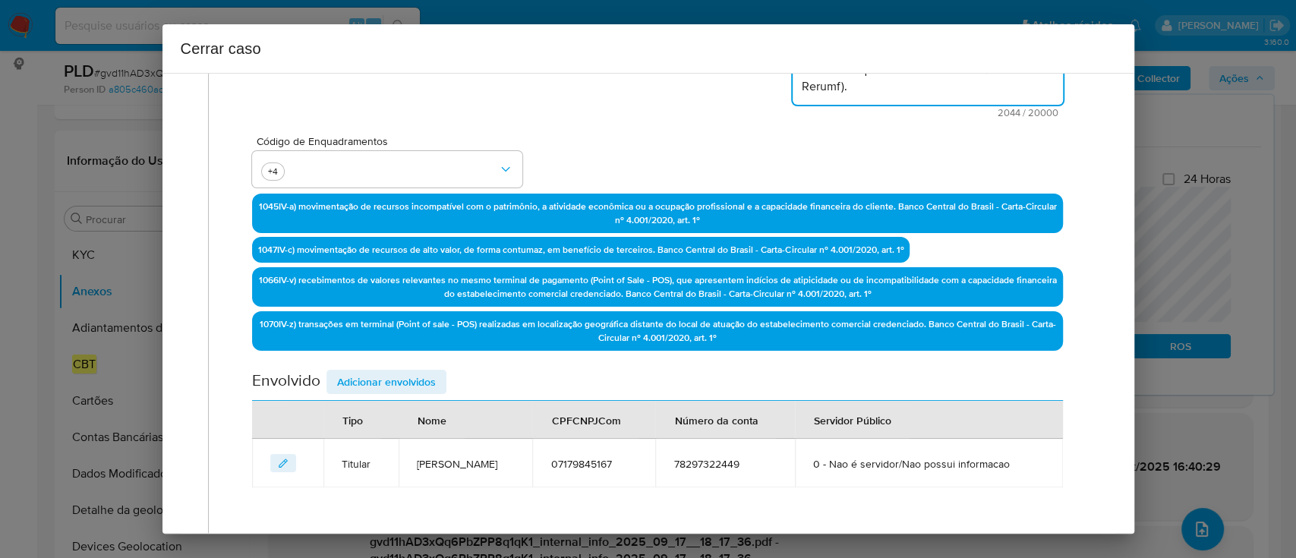
scroll to position [504, 0]
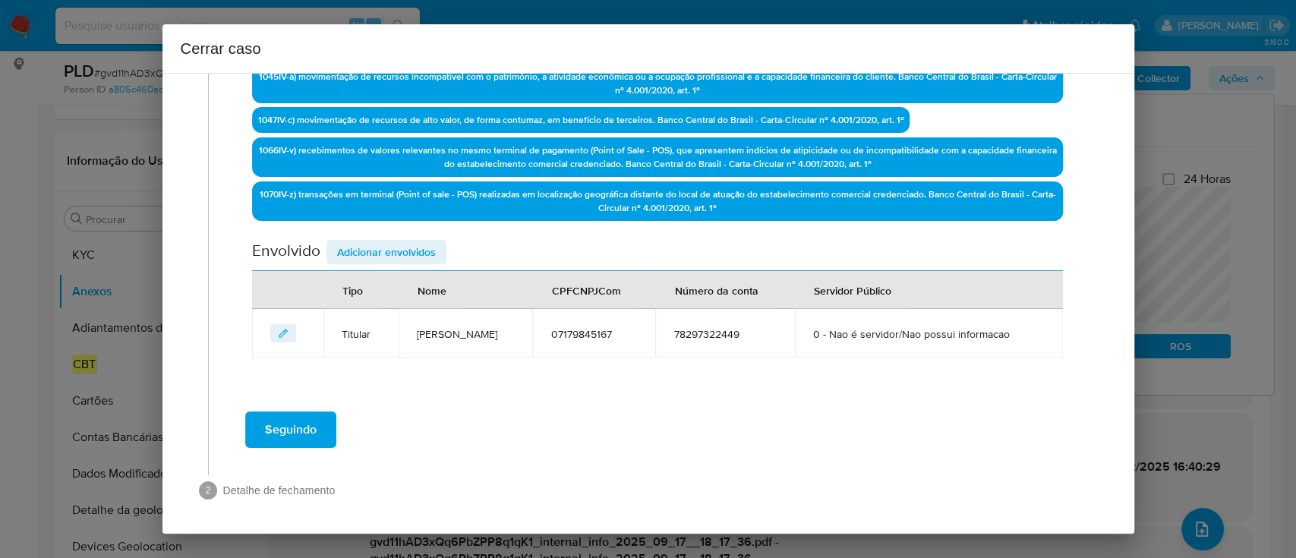
type textarea "Loremi Dolor Sitamet, CON 62256346737, 91 adip, elitseddo ei temporinc ut Labor…"
click at [360, 264] on div "Envolvido Adicionar envolvidos" at bounding box center [657, 255] width 810 height 31
click at [370, 257] on span "Adicionar envolvidos" at bounding box center [386, 251] width 99 height 21
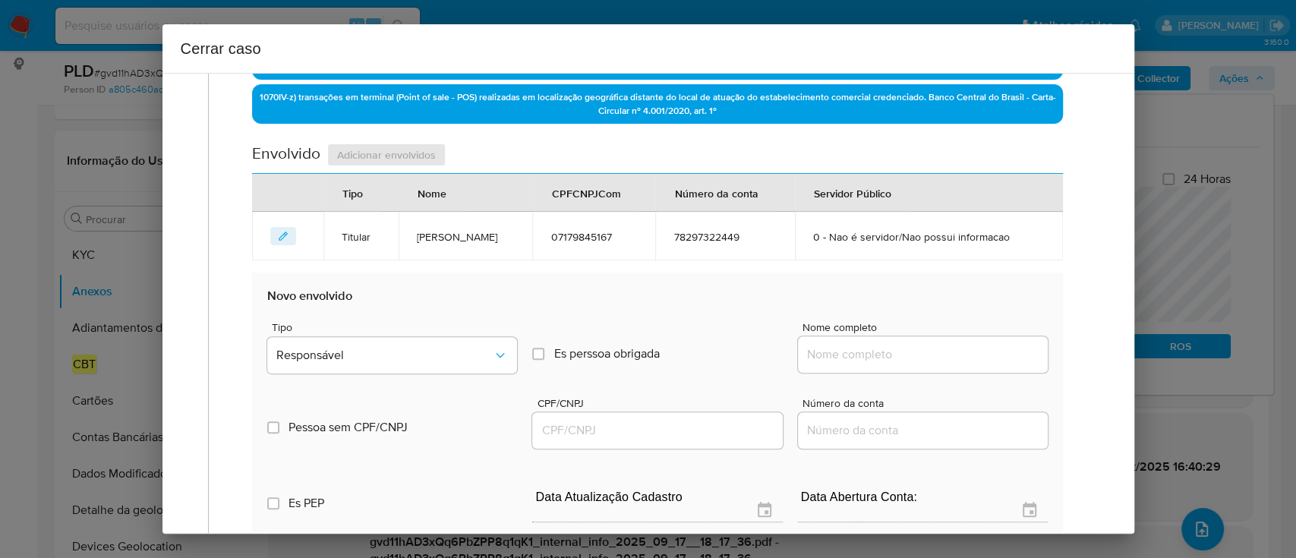
scroll to position [707, 0]
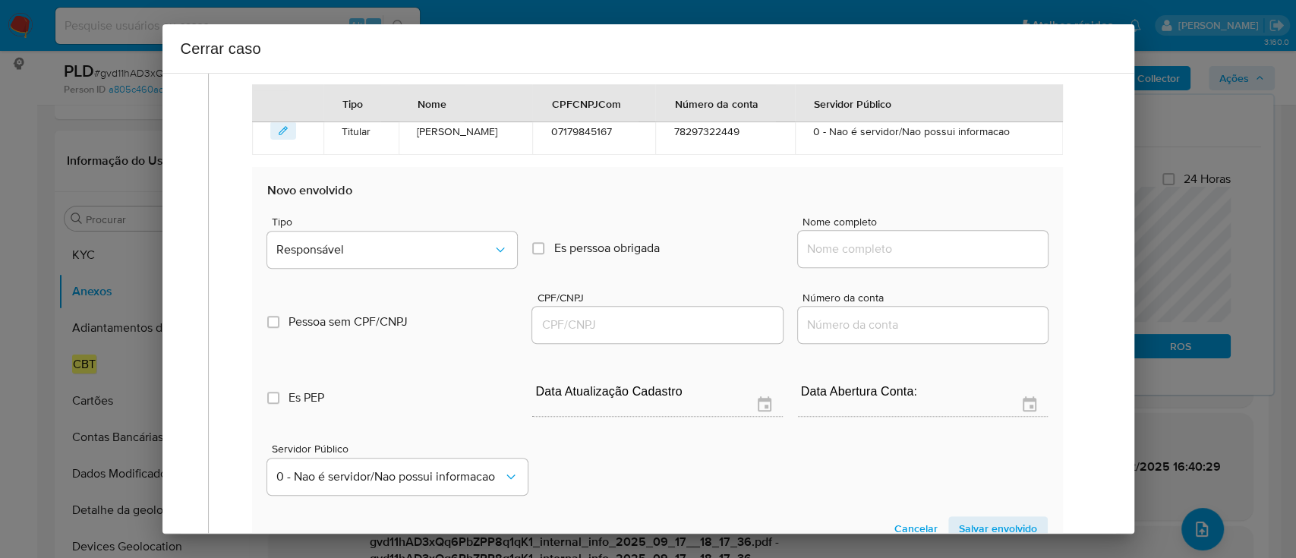
drag, startPoint x: 886, startPoint y: 250, endPoint x: 914, endPoint y: 249, distance: 28.1
click at [886, 250] on input "Nome completo" at bounding box center [923, 249] width 250 height 20
paste input "[PERSON_NAME], 88805069191"
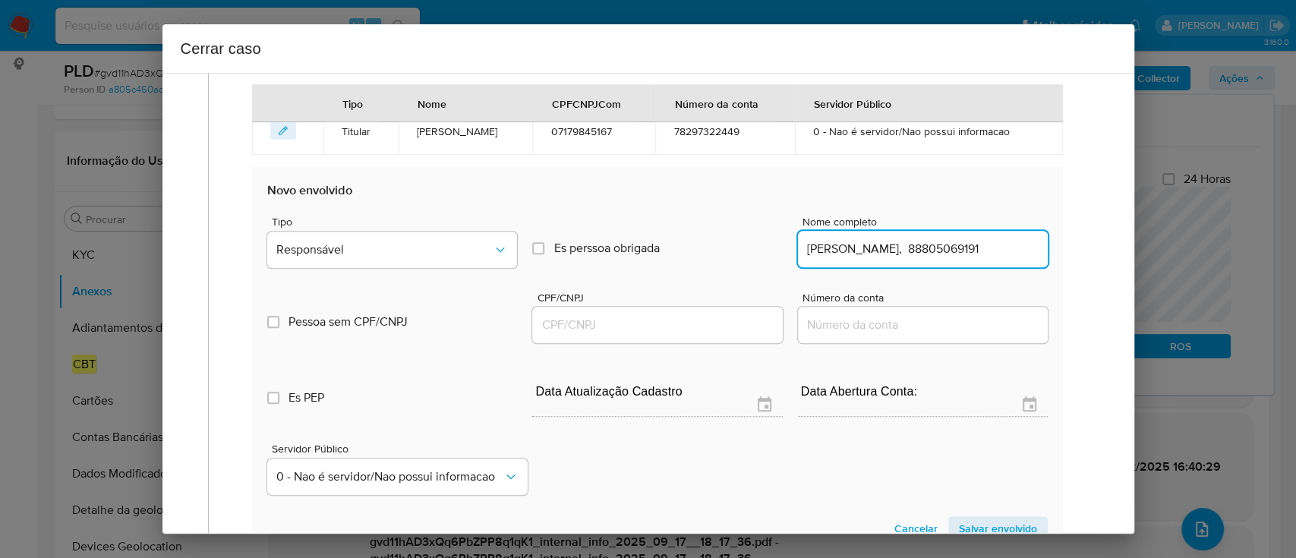
scroll to position [0, 24]
click at [960, 246] on input "[PERSON_NAME], 88805069191" at bounding box center [923, 249] width 250 height 20
type input "[PERSON_NAME],"
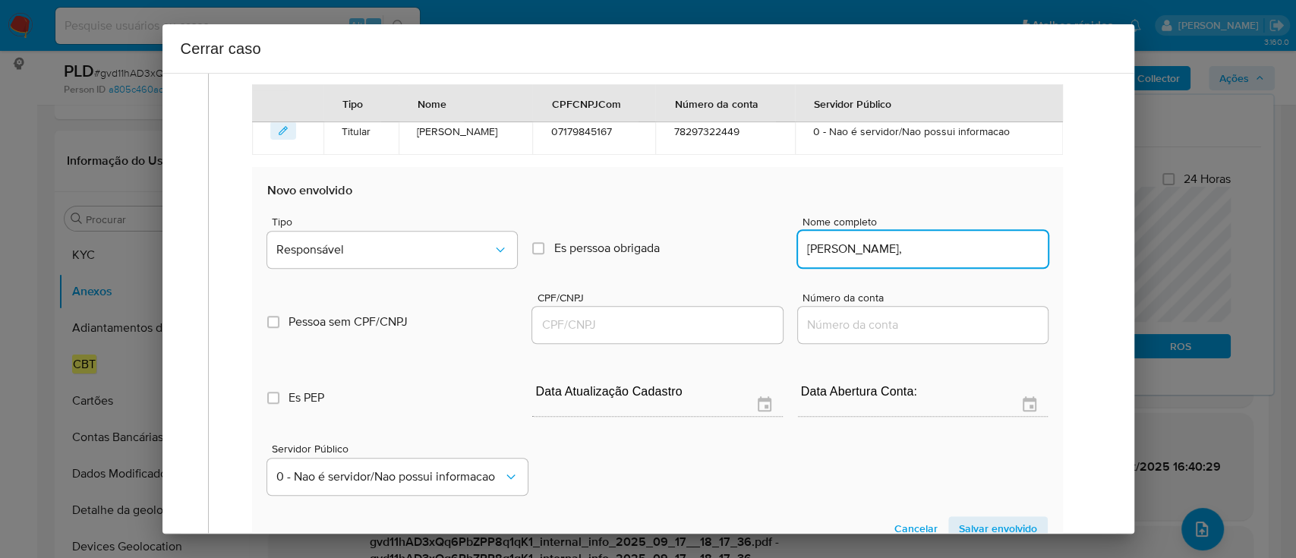
click at [717, 323] on input "CPF/CNPJ" at bounding box center [657, 325] width 250 height 20
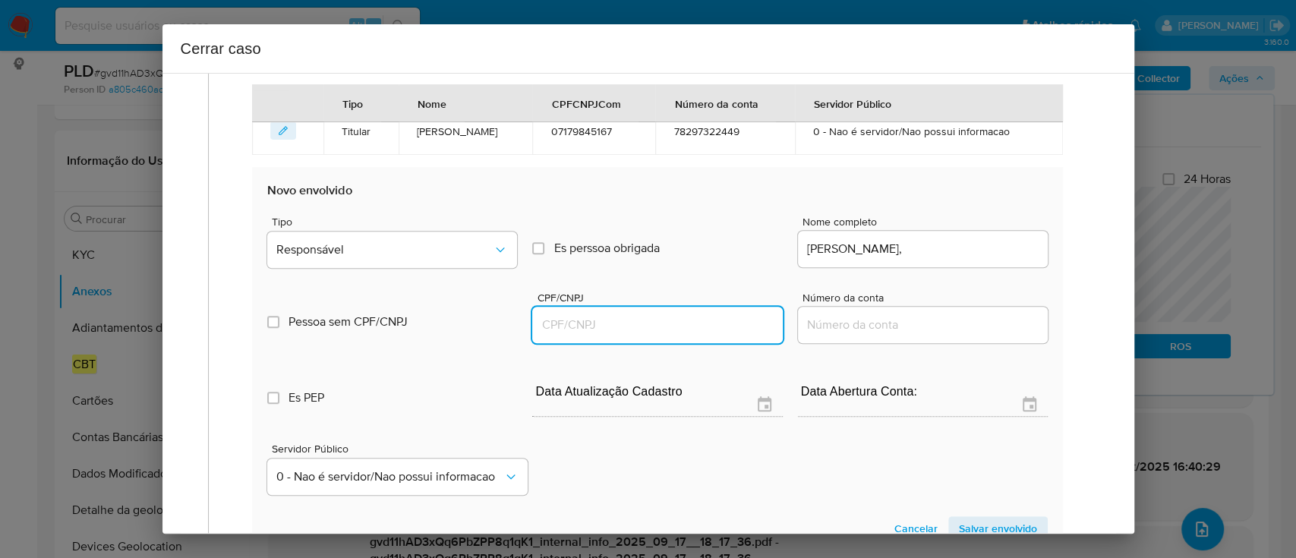
paste input "88805069191"
type input "88805069191"
click at [993, 258] on div "[PERSON_NAME]," at bounding box center [923, 249] width 250 height 36
click at [1000, 250] on input "[PERSON_NAME]," at bounding box center [923, 249] width 250 height 20
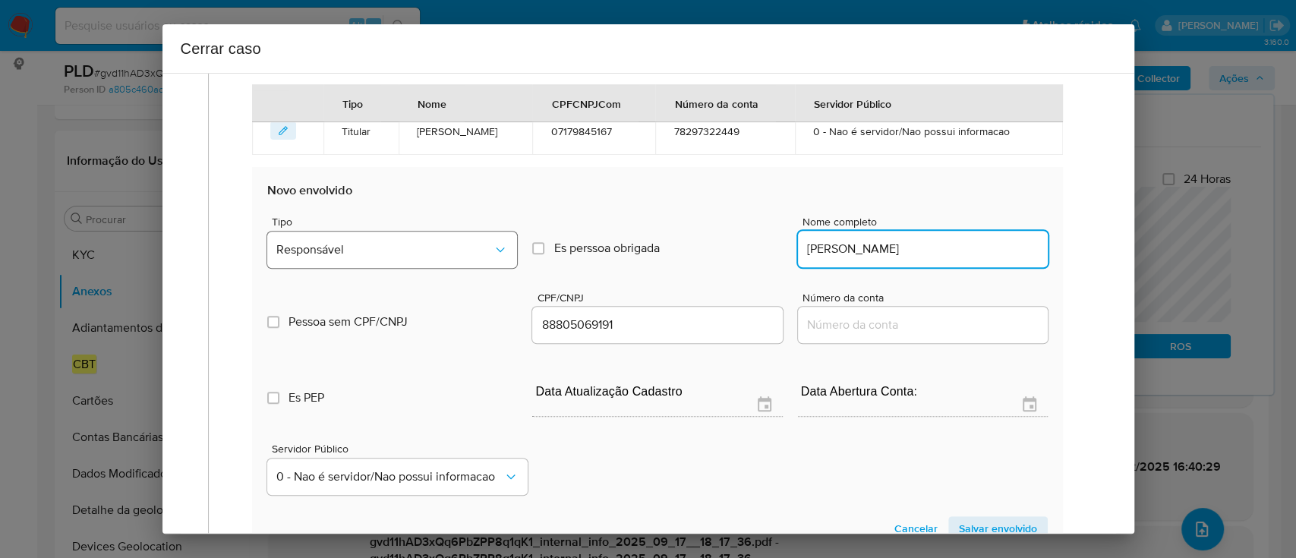
type input "[PERSON_NAME]"
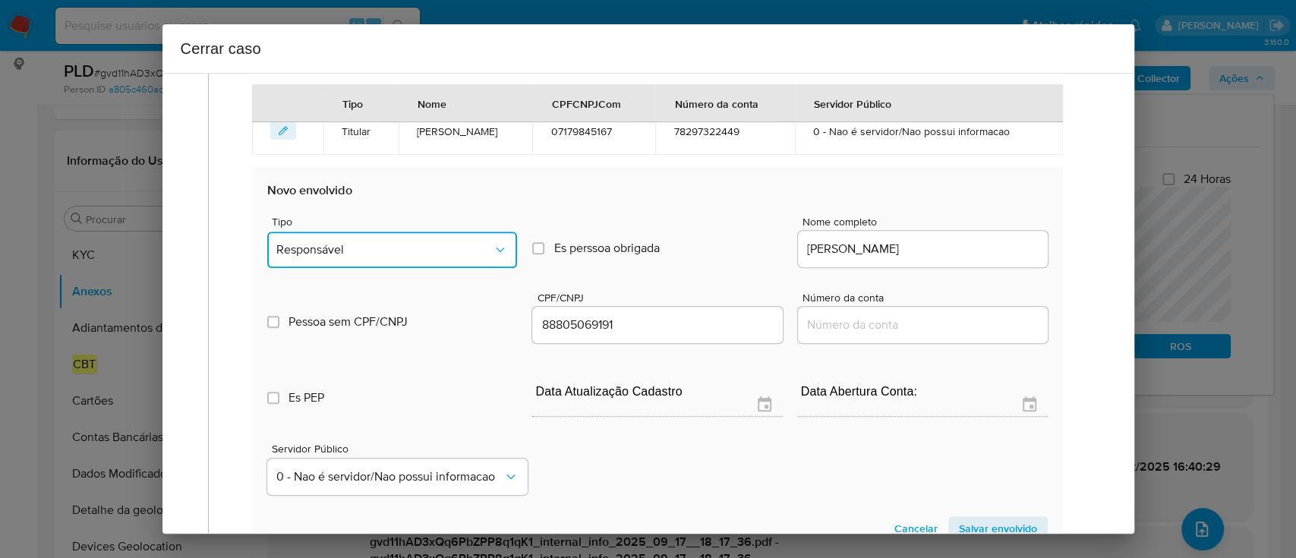
click at [379, 250] on span "Responsável" at bounding box center [384, 249] width 216 height 15
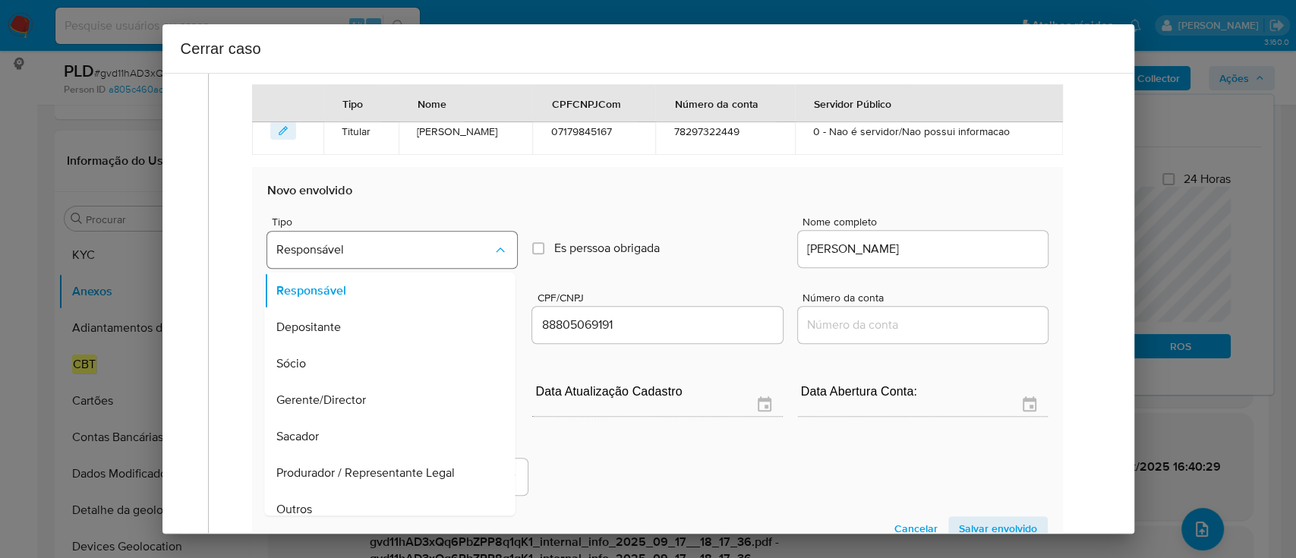
scroll to position [49, 0]
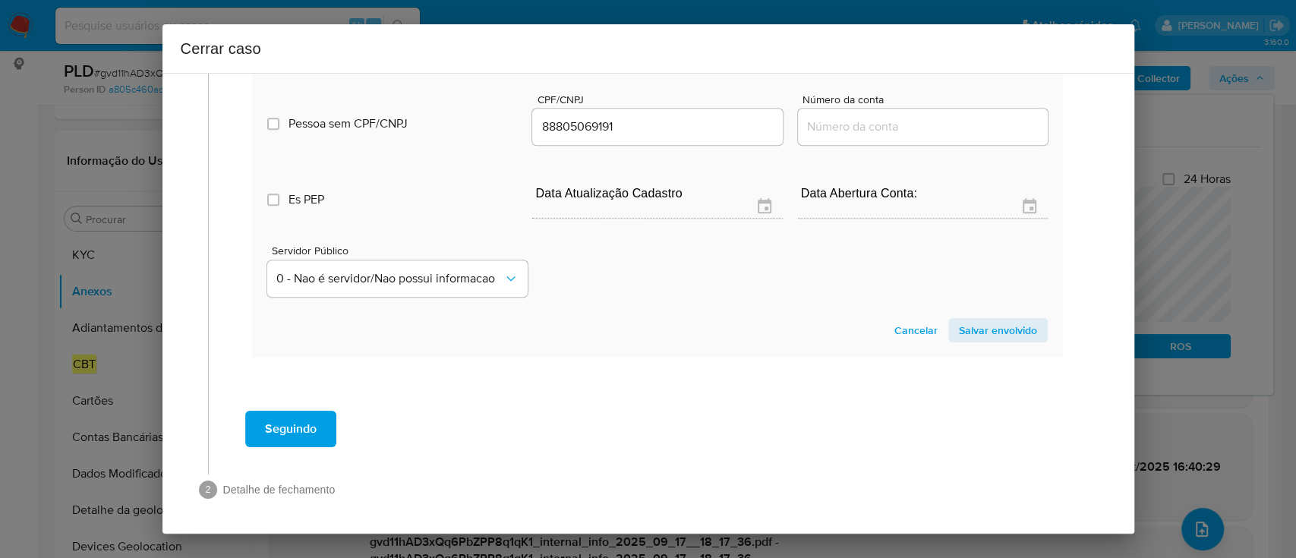
click at [981, 331] on span "Salvar envolvido" at bounding box center [998, 330] width 78 height 21
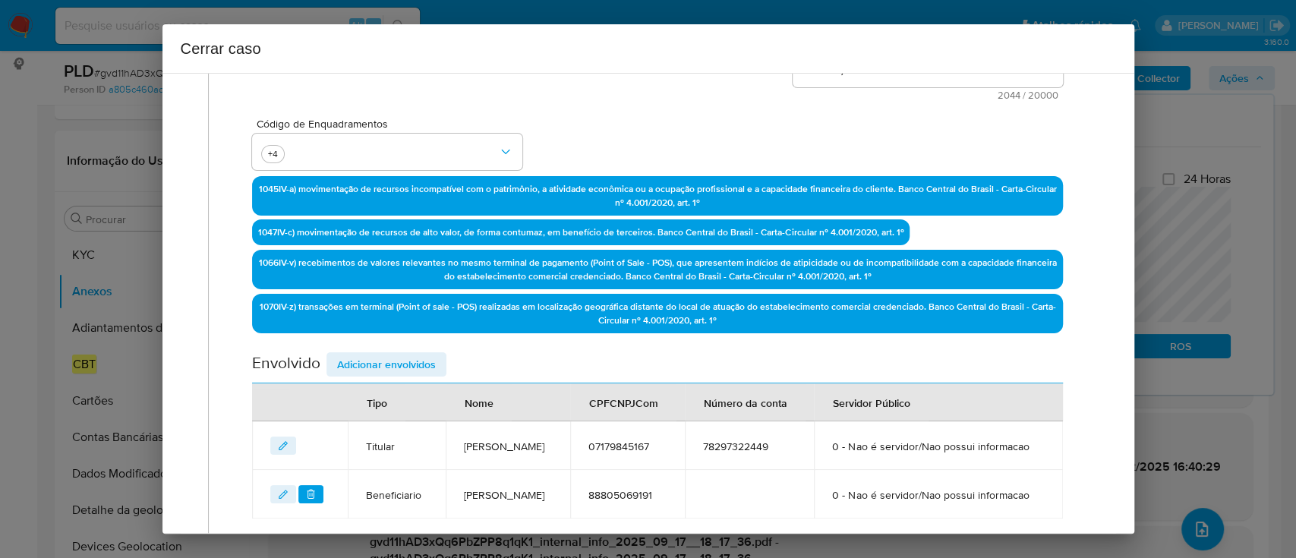
click at [385, 363] on span "Adicionar envolvidos" at bounding box center [386, 364] width 99 height 21
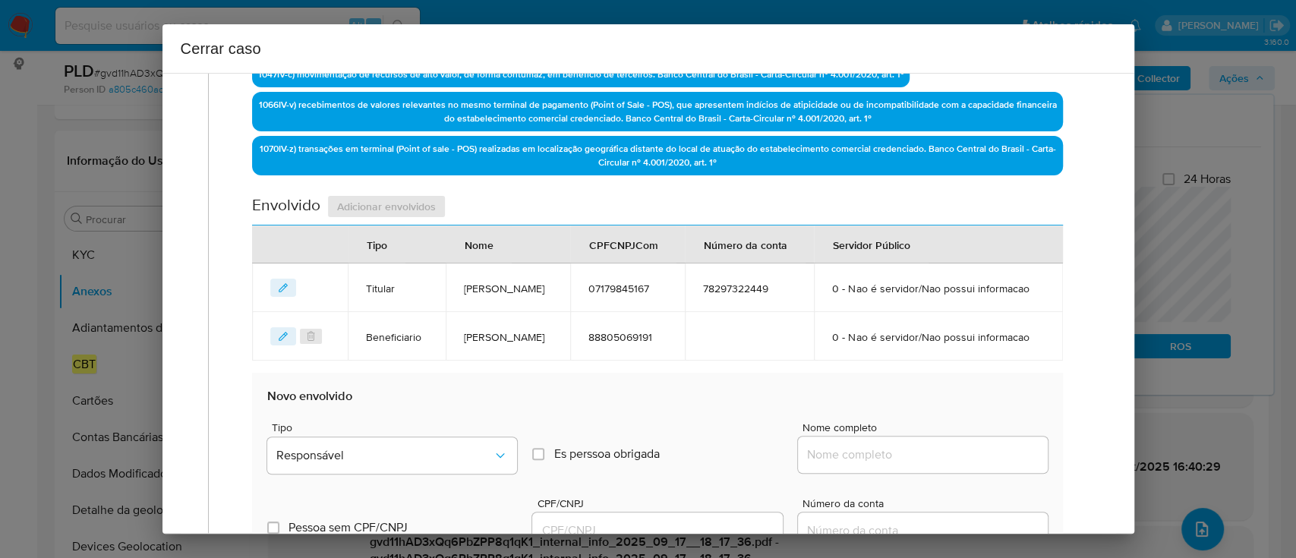
scroll to position [695, 0]
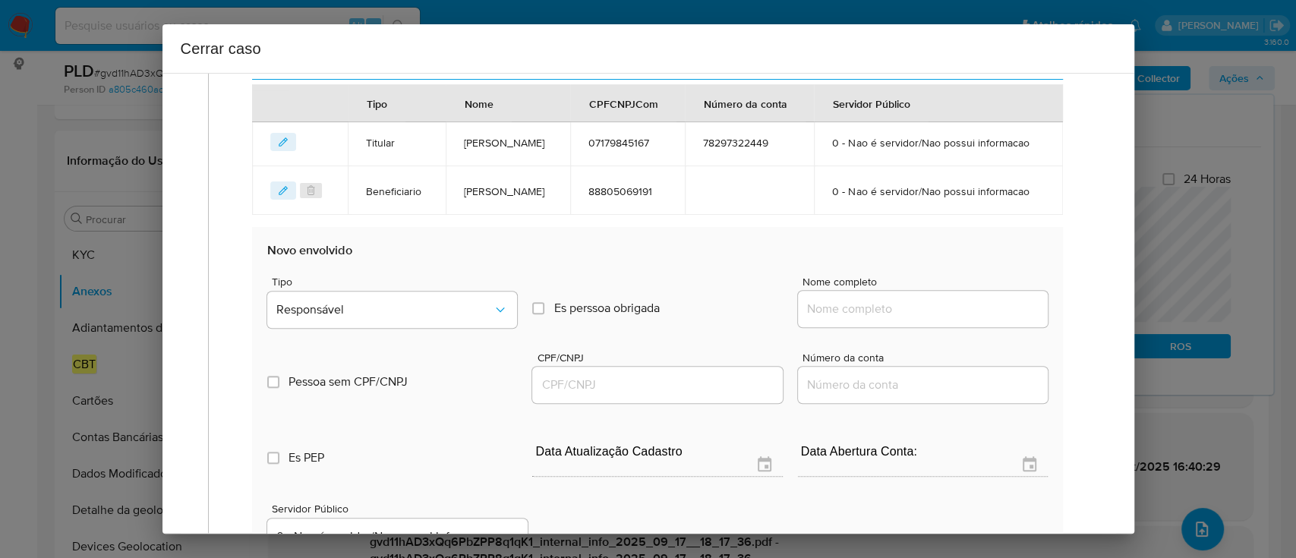
drag, startPoint x: 892, startPoint y: 350, endPoint x: 939, endPoint y: 351, distance: 47.1
click at [893, 319] on input "Nome completo" at bounding box center [923, 309] width 250 height 20
paste input "[PERSON_NAME] , 04168483118"
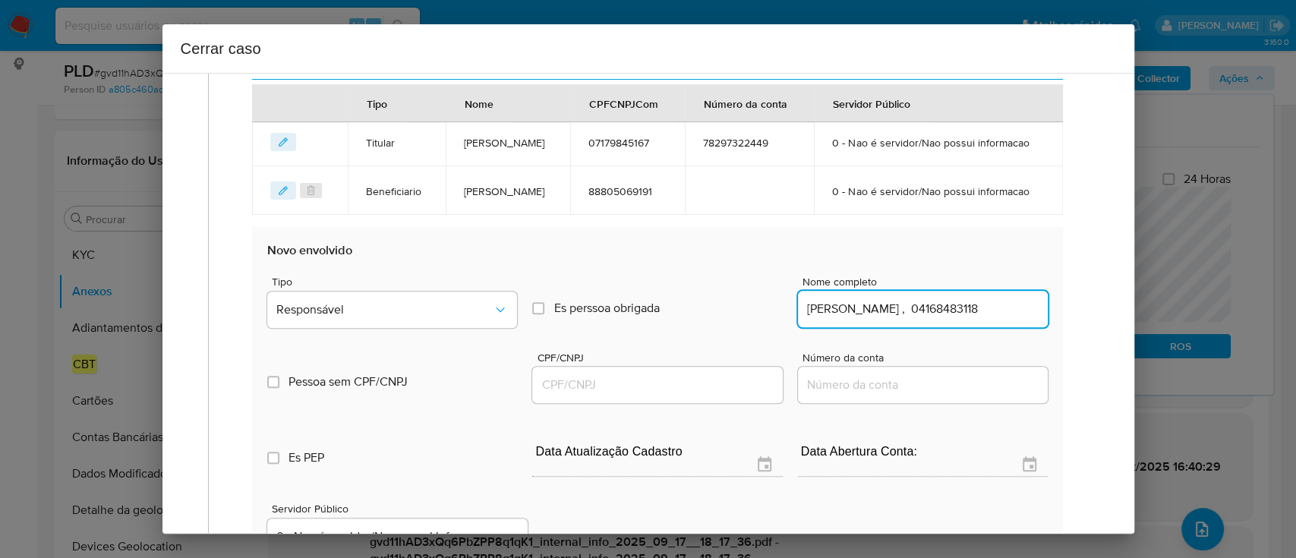
scroll to position [0, 27]
click at [980, 319] on input "[PERSON_NAME] , 04168483118" at bounding box center [923, 309] width 250 height 20
type input "[PERSON_NAME] ,"
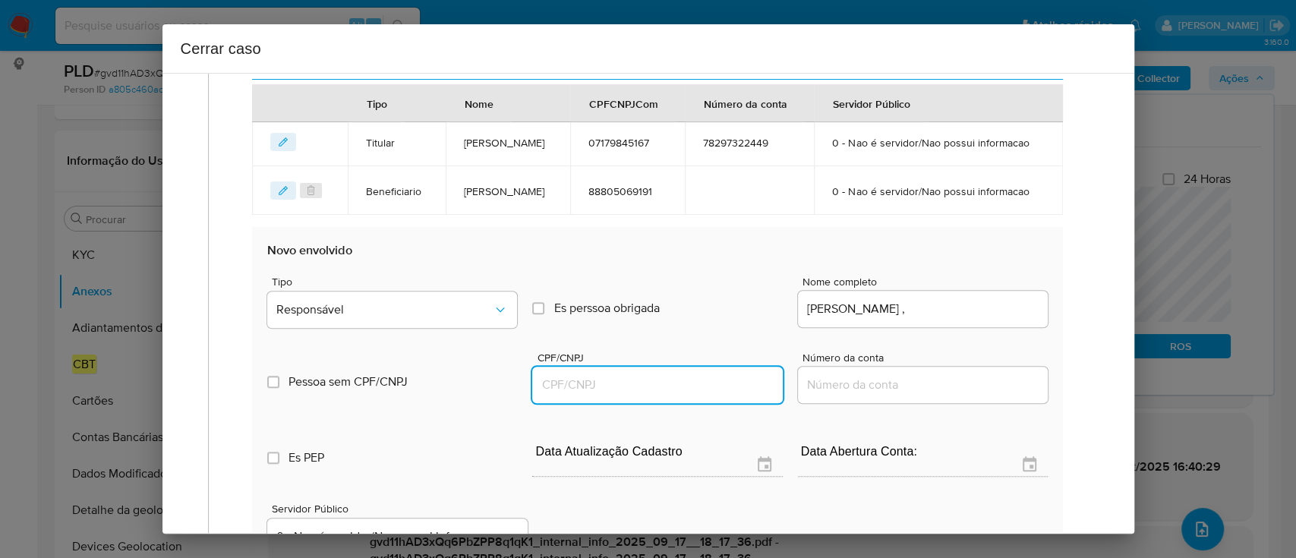
click at [686, 395] on input "CPF/CNPJ" at bounding box center [657, 385] width 250 height 20
paste input "04168483118"
type input "4168483118"
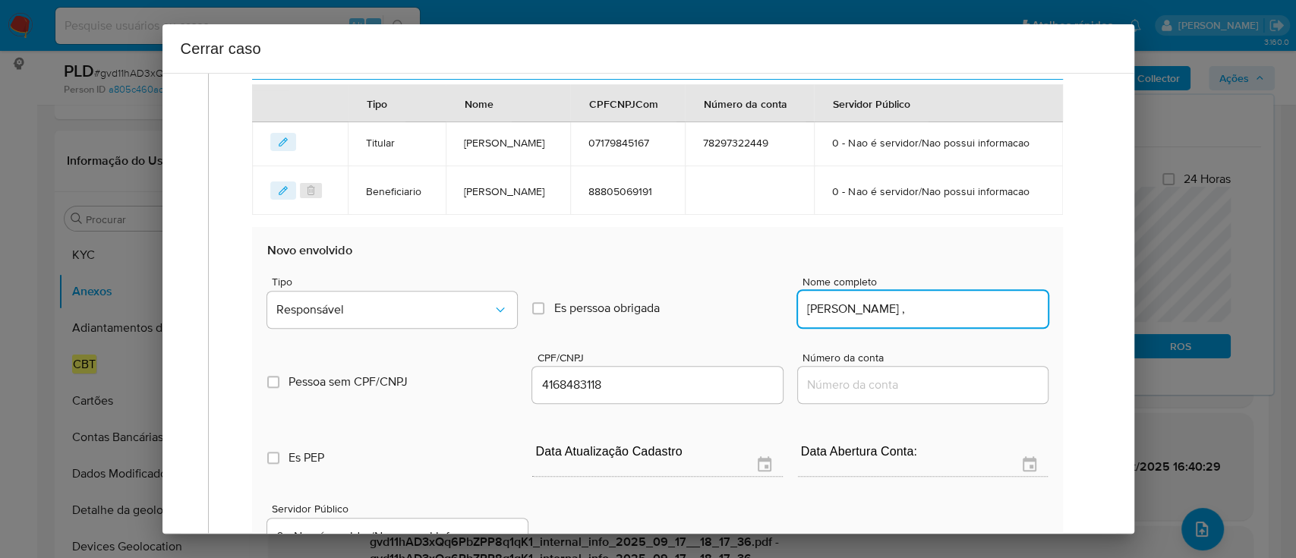
click at [1015, 319] on input "[PERSON_NAME] ," at bounding box center [923, 309] width 250 height 20
type input "[PERSON_NAME] ,"
type input "04168483118"
type input "[PERSON_NAME]"
click at [394, 328] on button "Responsável" at bounding box center [392, 309] width 250 height 36
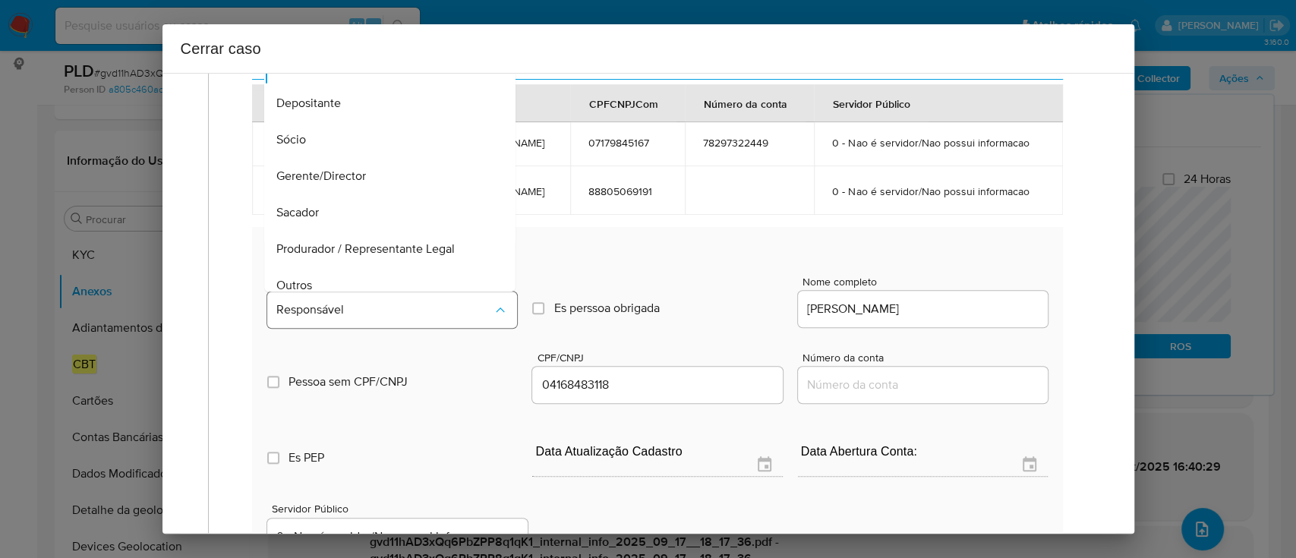
scroll to position [49, 0]
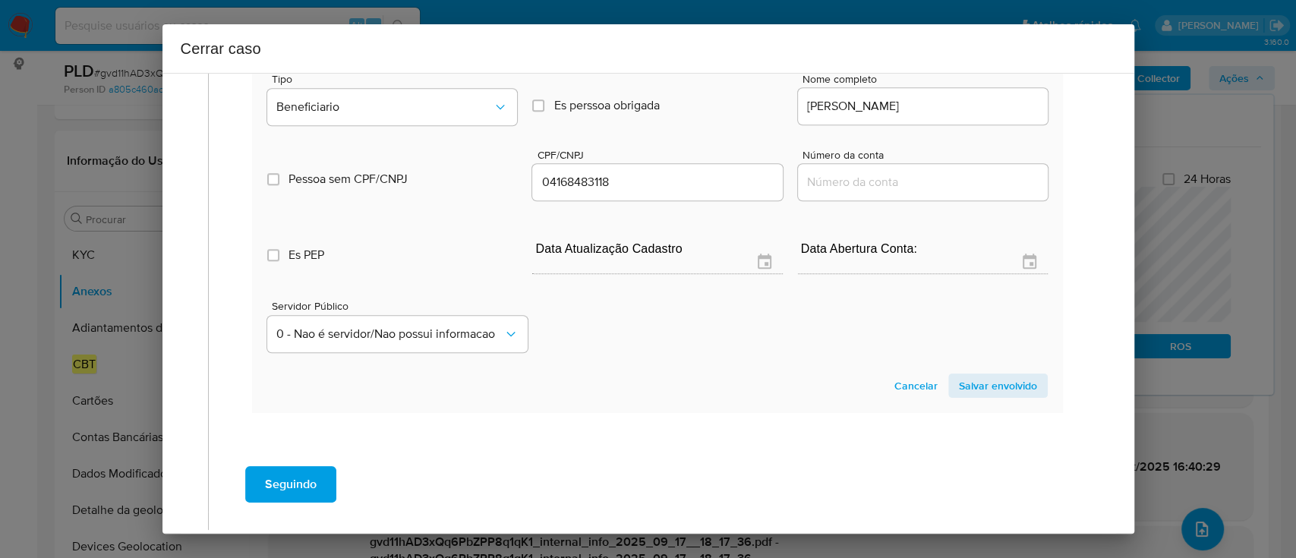
click at [999, 396] on span "Salvar envolvido" at bounding box center [998, 385] width 78 height 21
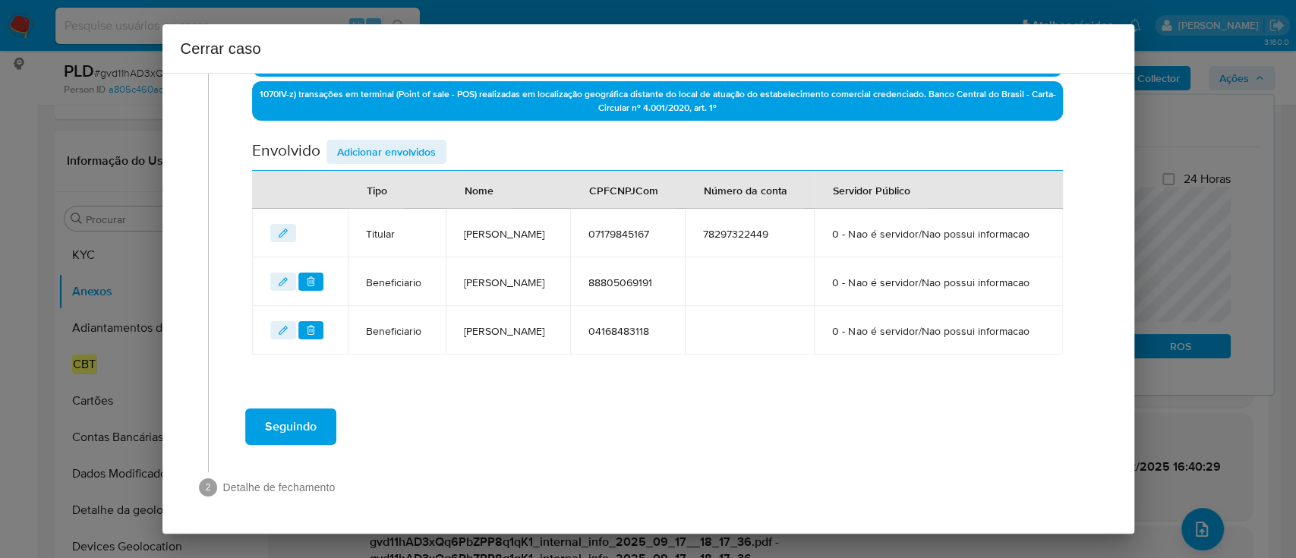
scroll to position [656, 0]
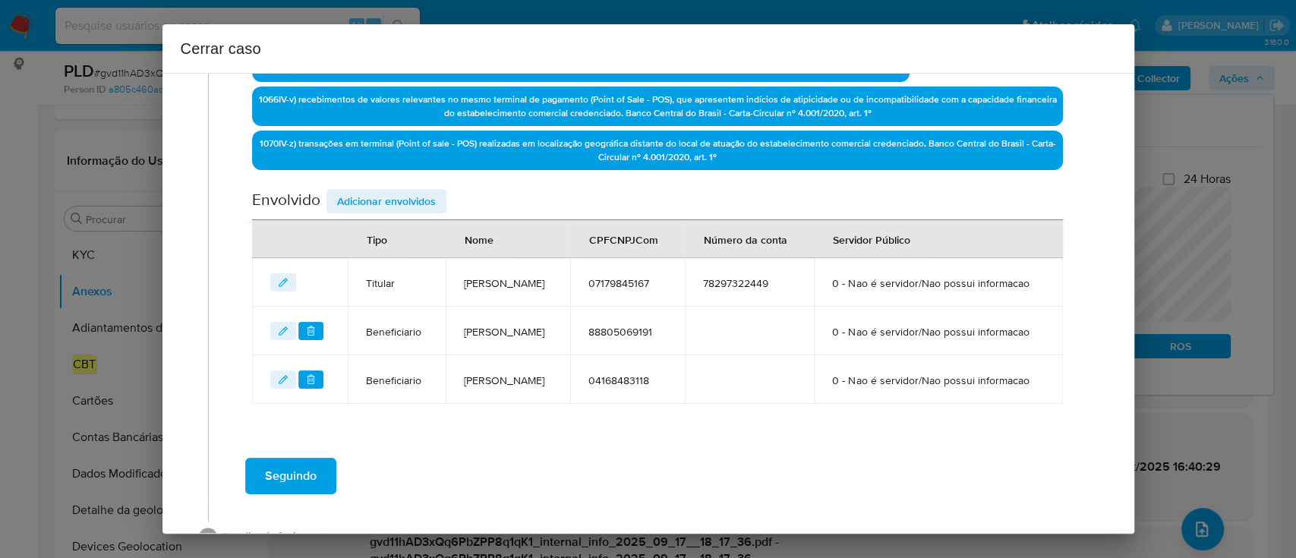
click at [360, 198] on span "Adicionar envolvidos" at bounding box center [386, 200] width 99 height 21
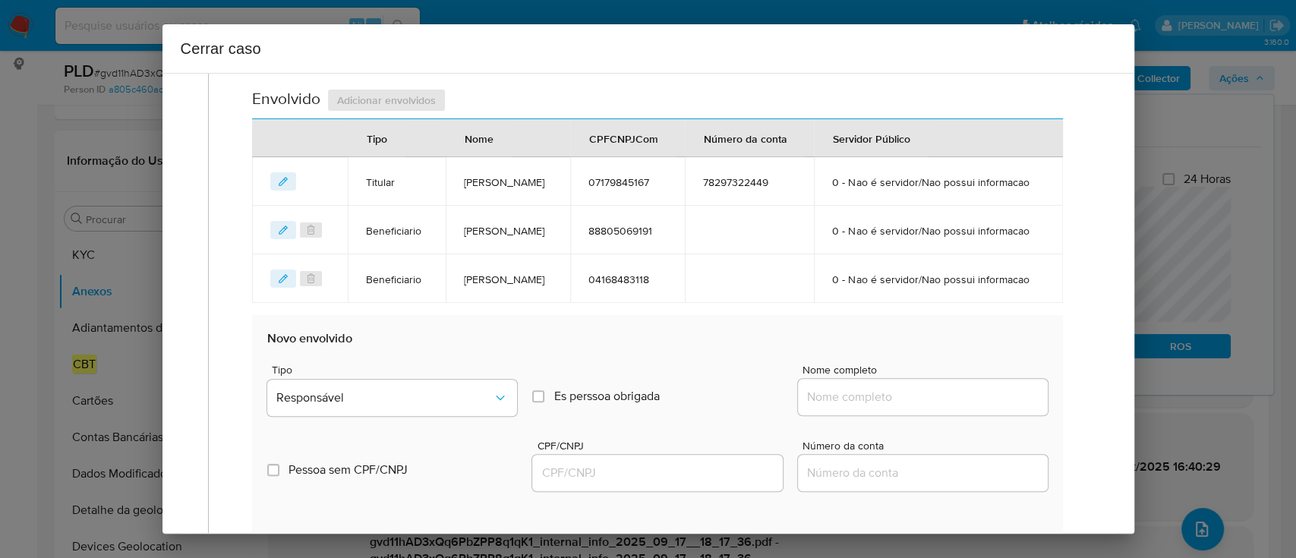
scroll to position [757, 0]
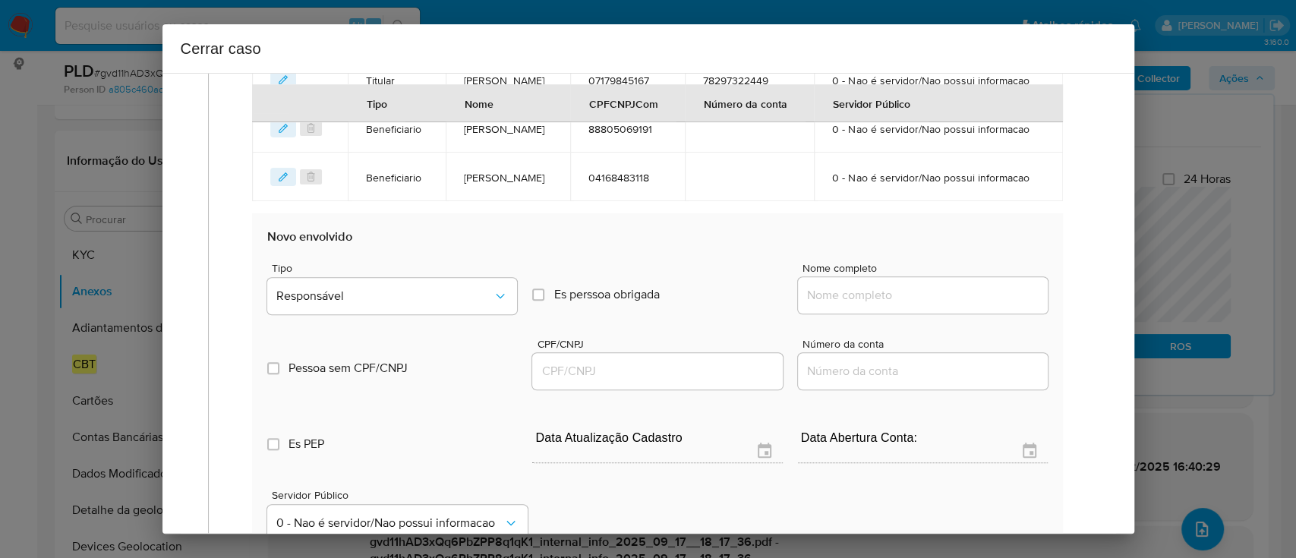
click at [899, 305] on input "Nome completo" at bounding box center [923, 295] width 250 height 20
paste input "53.049.732 [PERSON_NAME], 53049732000132"
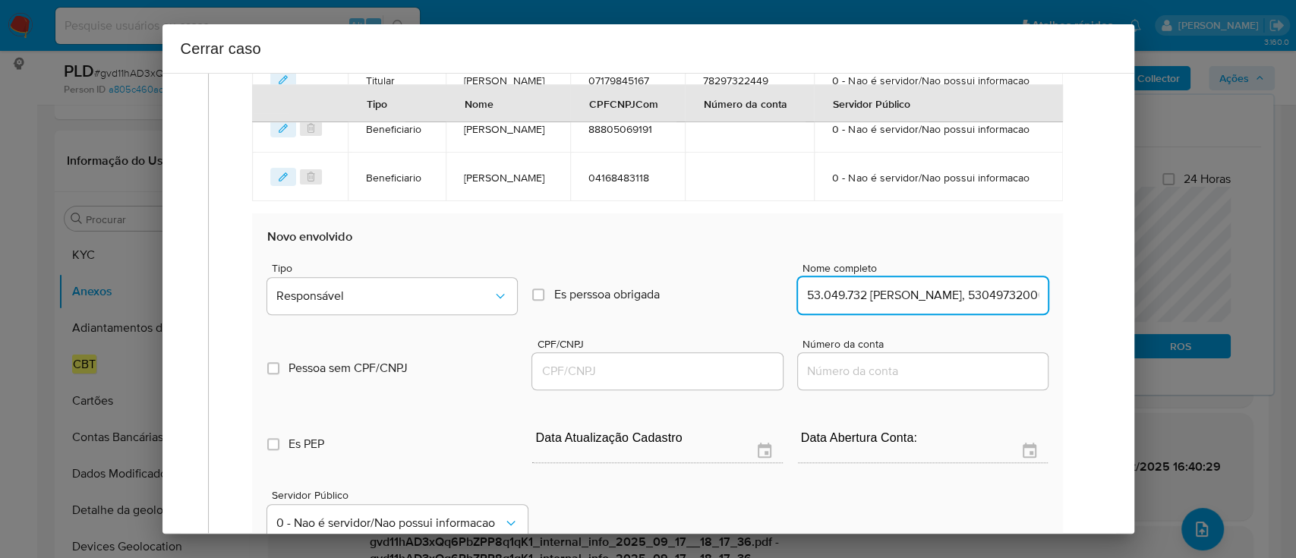
scroll to position [0, 74]
click at [997, 305] on input "53.049.732 [PERSON_NAME], 53049732000132" at bounding box center [923, 295] width 250 height 20
type input "53.049.732 [PERSON_NAME],"
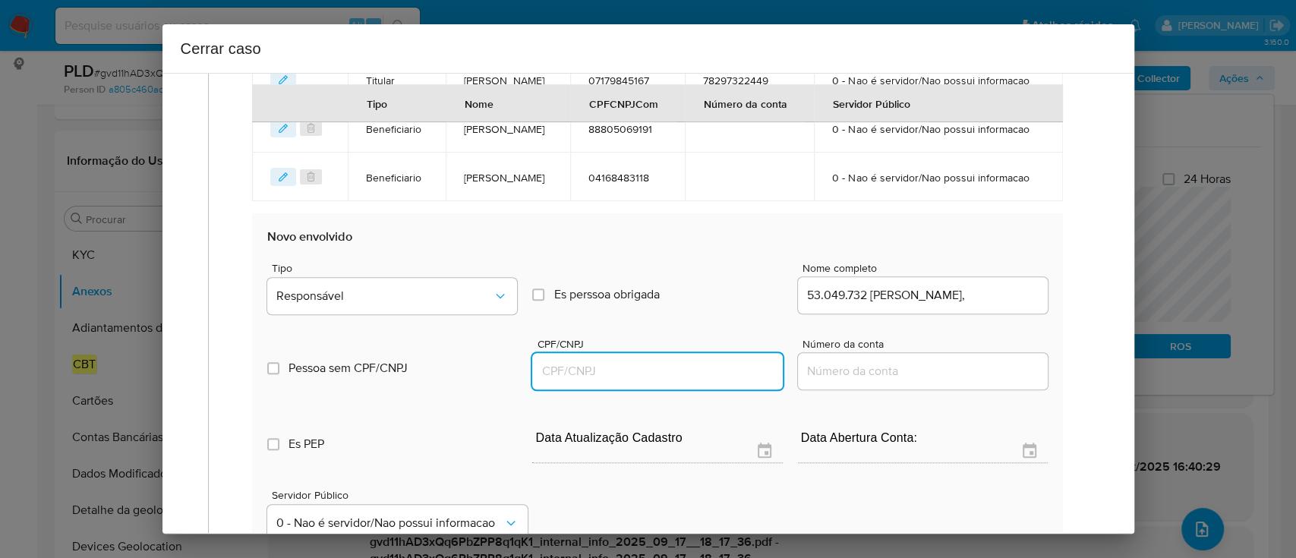
click at [675, 381] on input "CPF/CNPJ" at bounding box center [657, 371] width 250 height 20
paste input "53049732000132"
type input "53049732000132"
click at [1012, 305] on input "53.049.732 [PERSON_NAME]," at bounding box center [923, 295] width 250 height 20
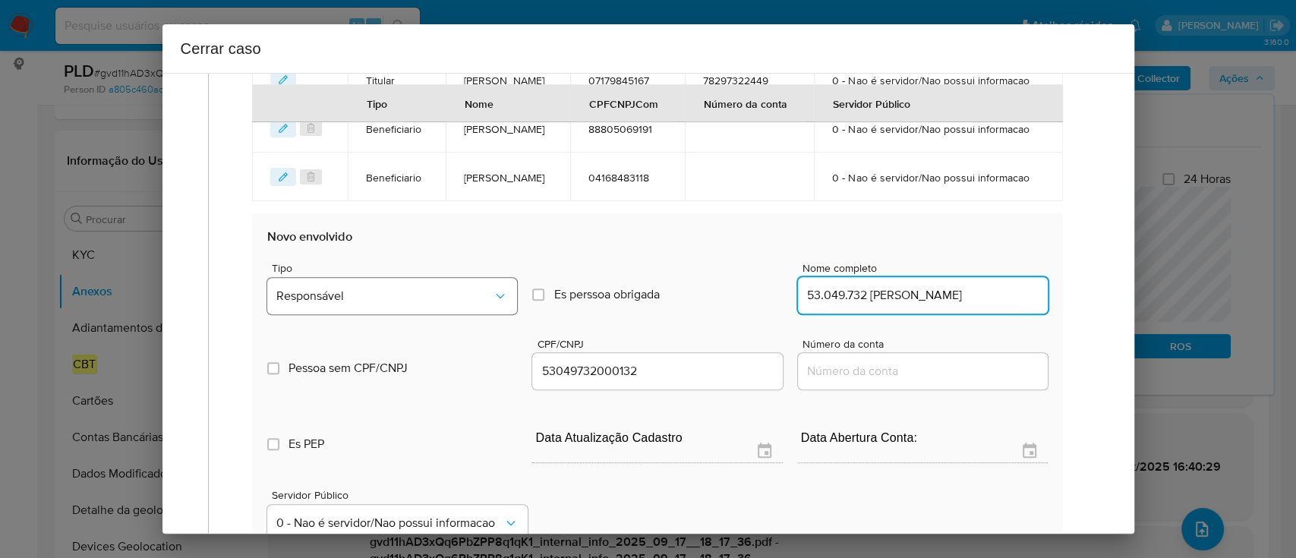
type input "53.049.732 [PERSON_NAME]"
click at [399, 304] on span "Responsável" at bounding box center [384, 295] width 216 height 15
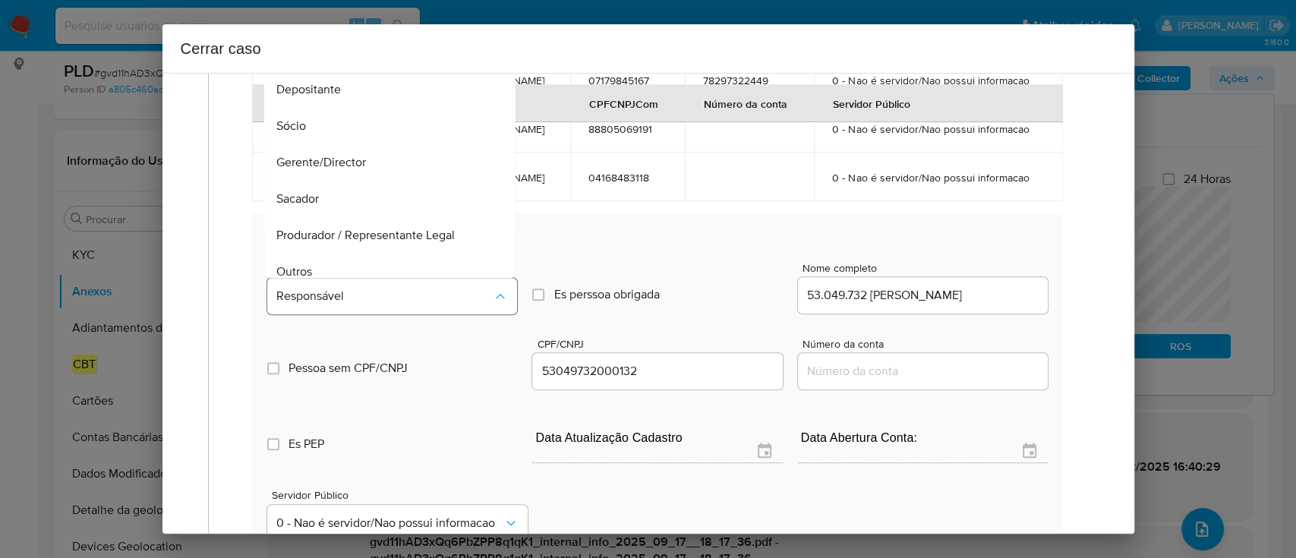
scroll to position [12, 0]
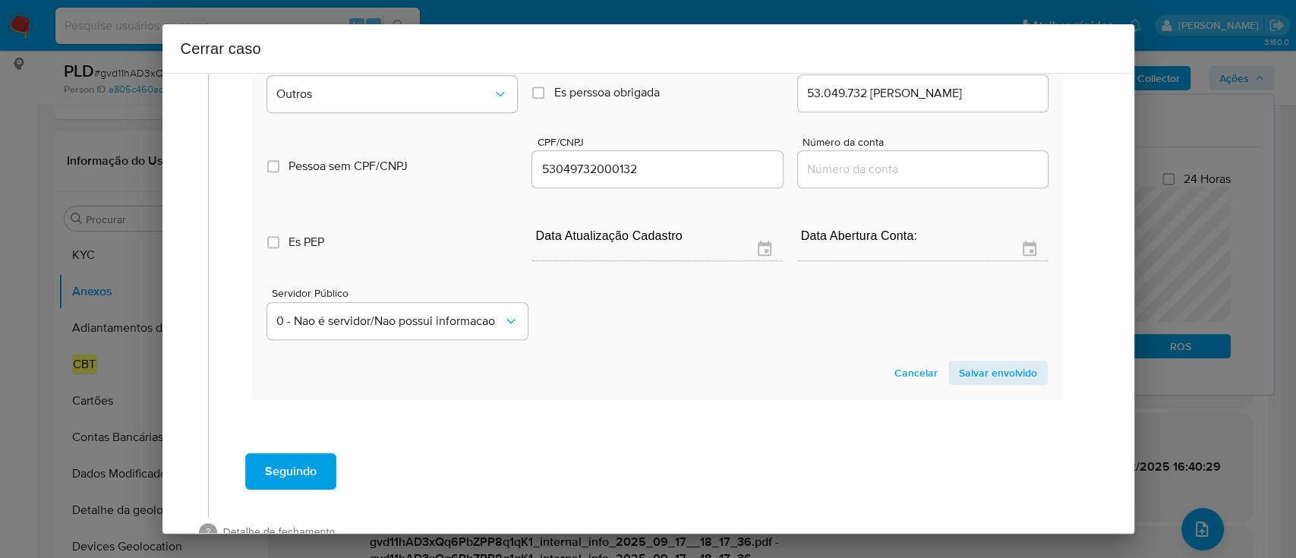
click at [975, 383] on span "Salvar envolvido" at bounding box center [998, 372] width 78 height 21
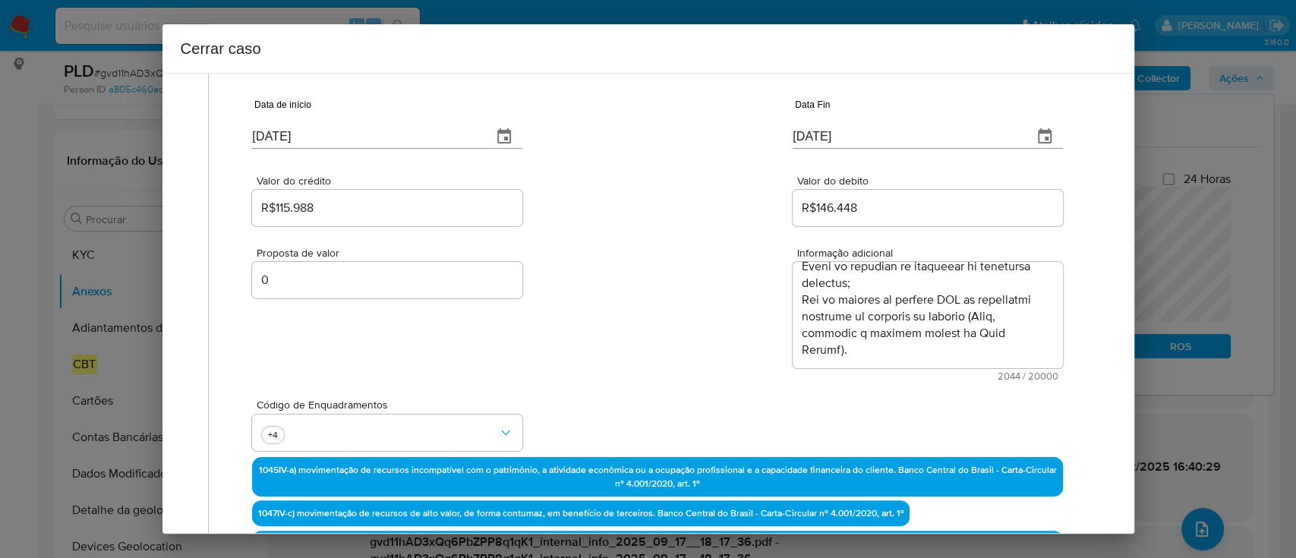
scroll to position [718, 0]
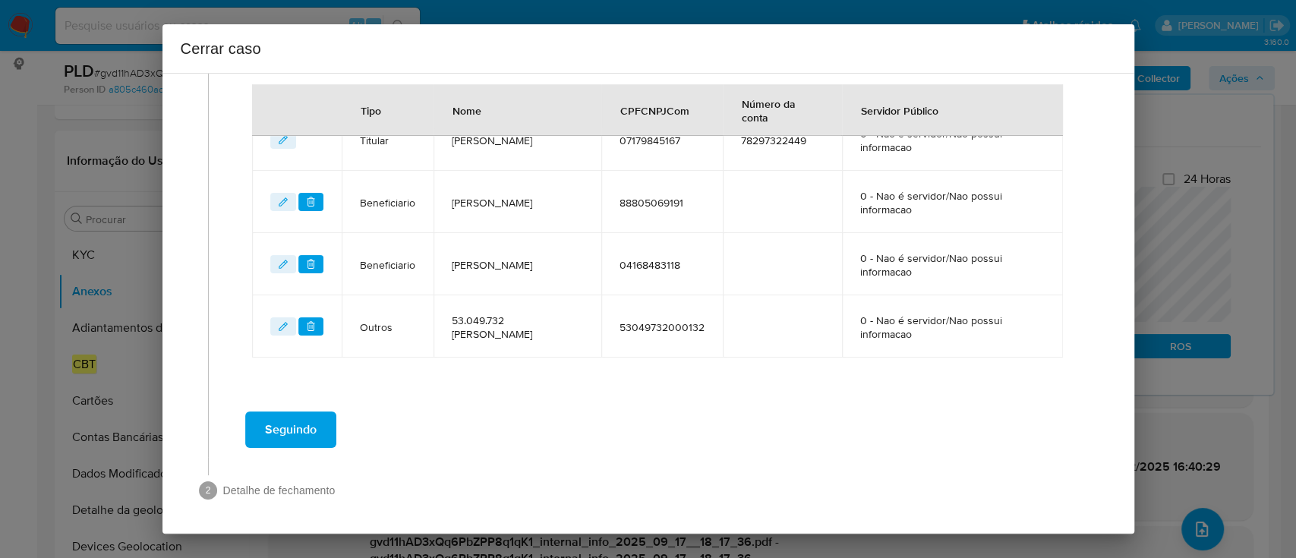
click at [314, 430] on span "Seguindo" at bounding box center [291, 429] width 52 height 33
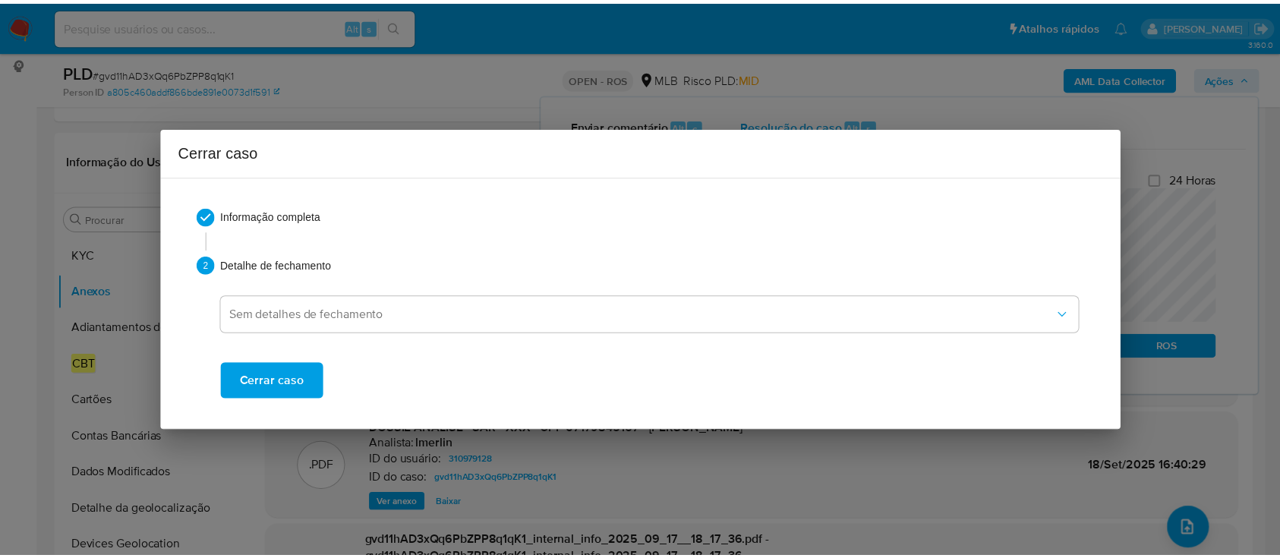
scroll to position [0, 0]
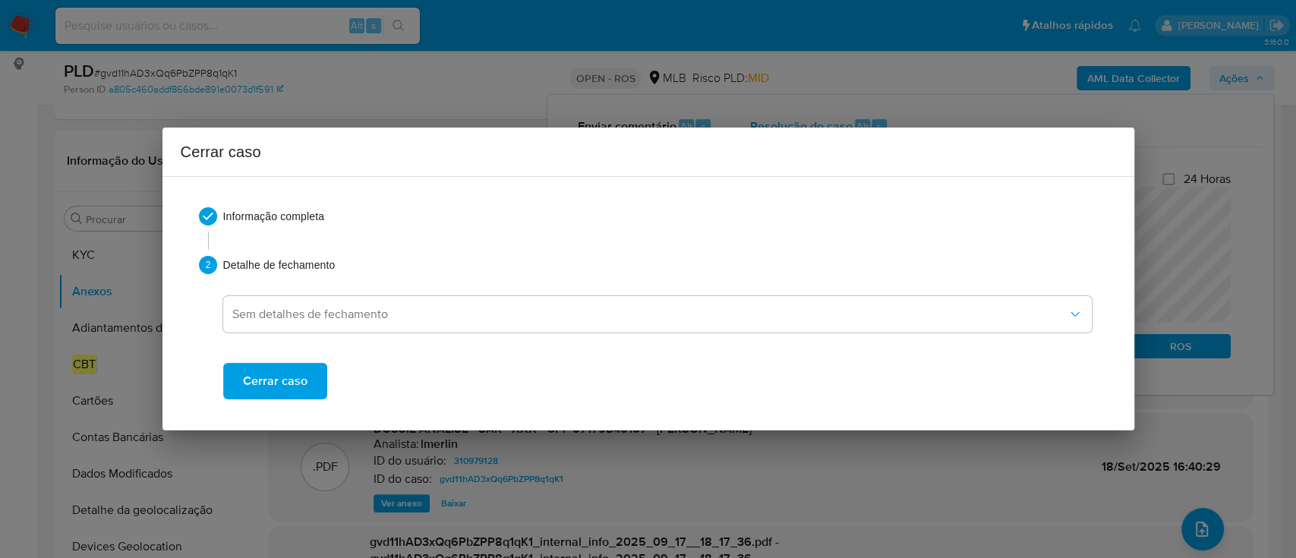
click at [286, 380] on span "Cerrar caso" at bounding box center [275, 380] width 65 height 33
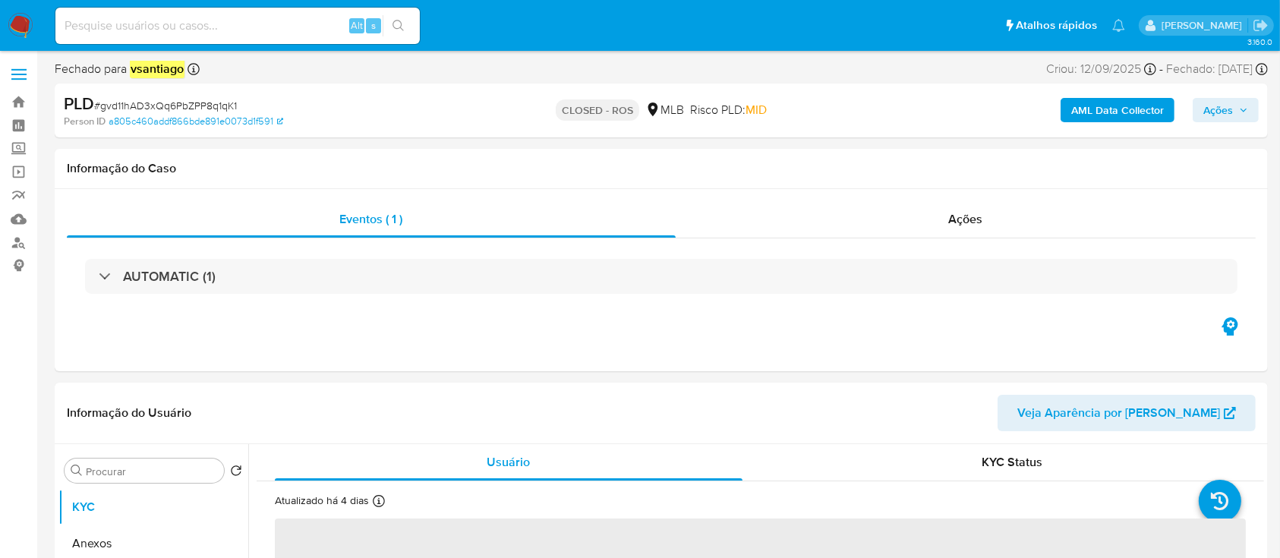
select select "10"
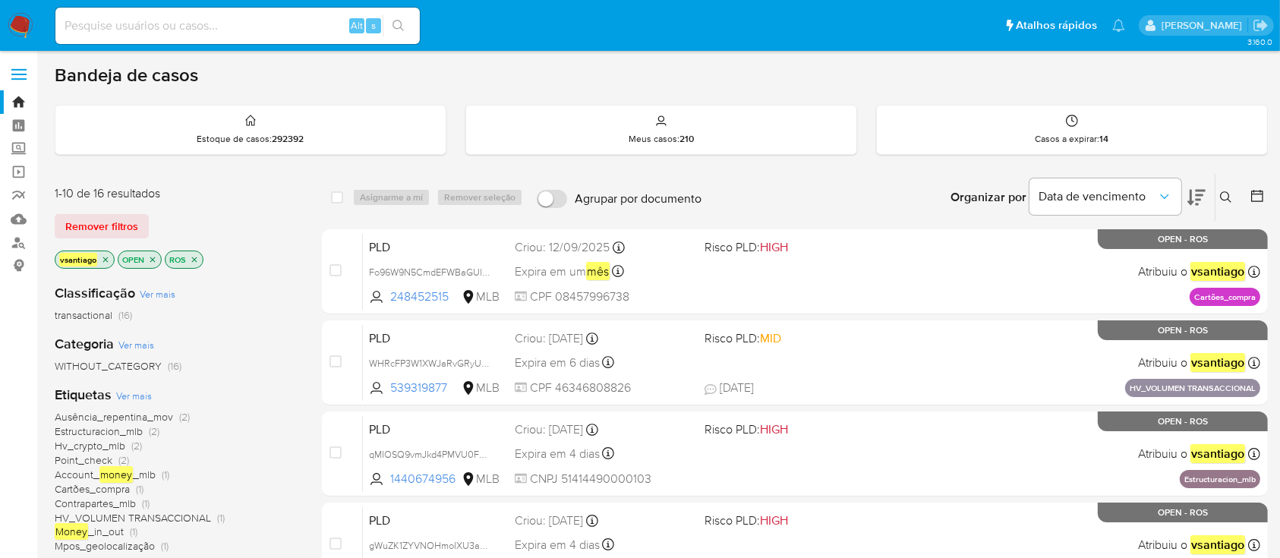
click at [279, 219] on div "Remover filtros" at bounding box center [176, 226] width 243 height 24
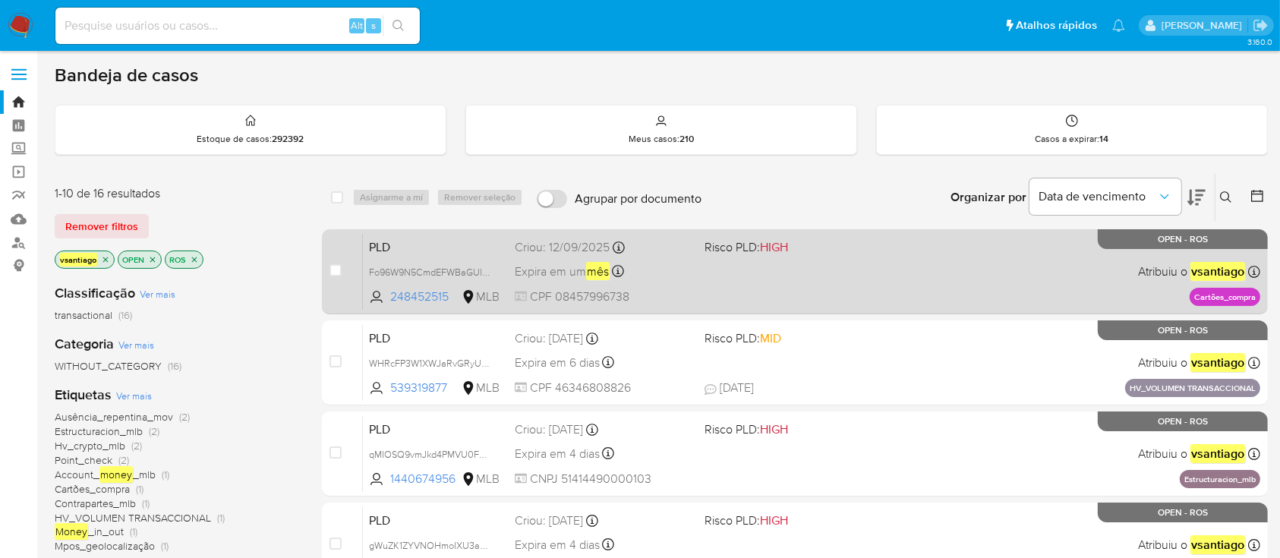
click at [767, 287] on div "PLD Fo96W9N5CmdEFWBaGUlX26SJ 248452515 MLB Risco PLD: HIGH Criou: [DATE] Criou:…" at bounding box center [811, 271] width 897 height 77
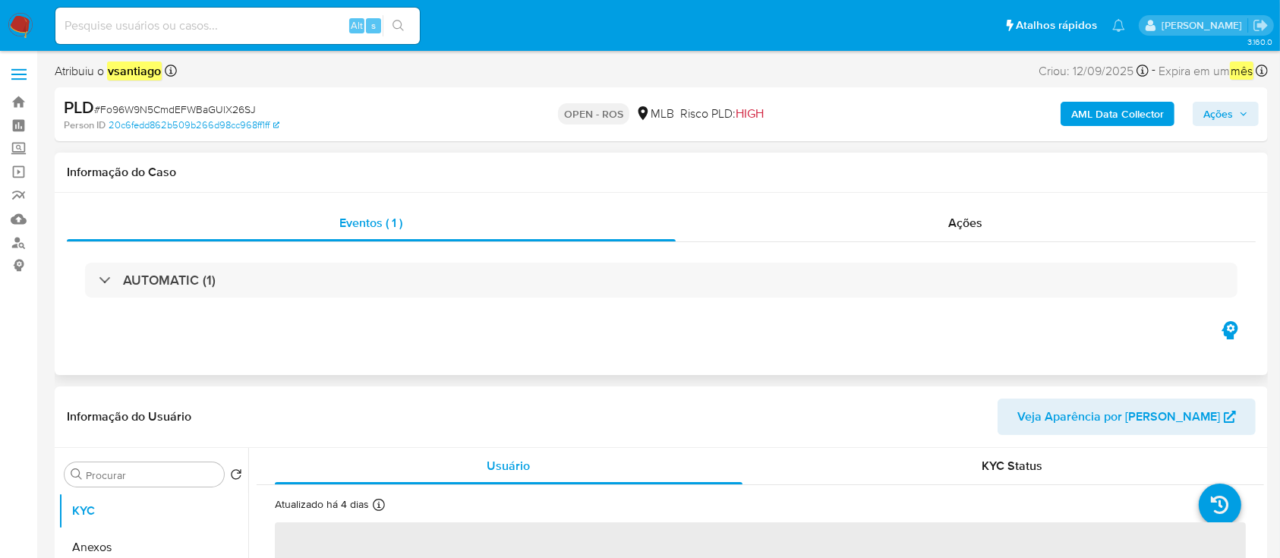
select select "10"
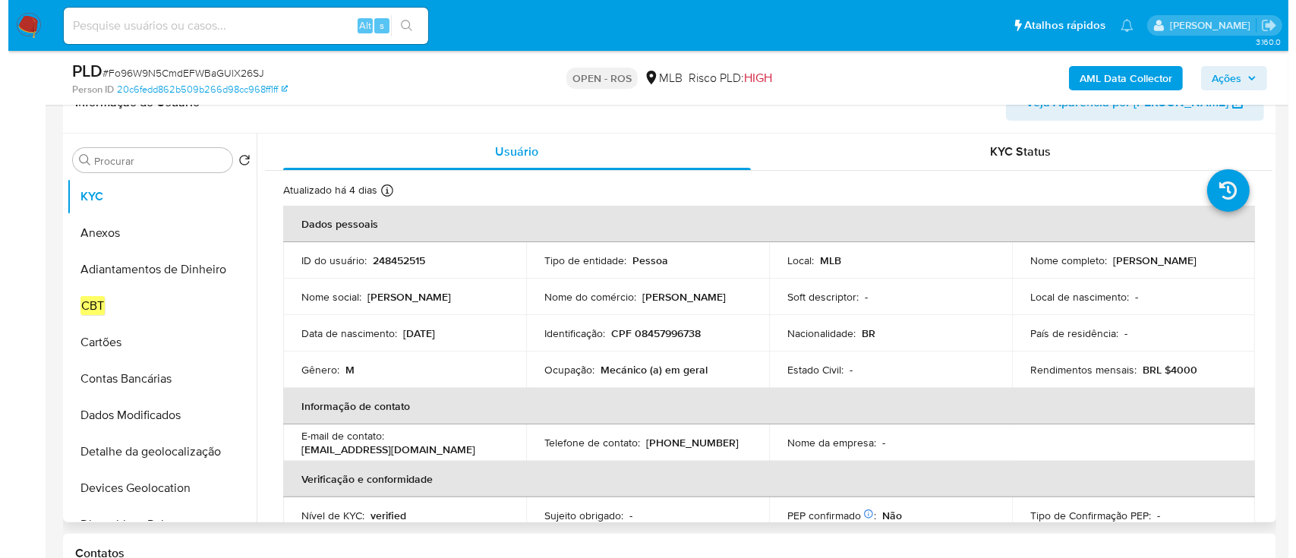
scroll to position [304, 0]
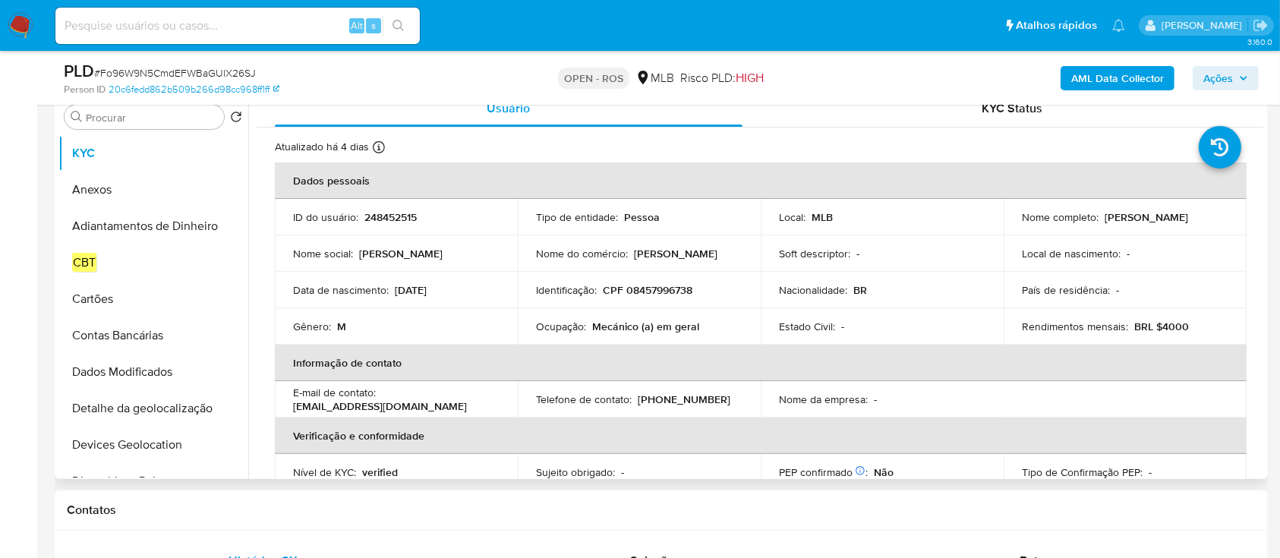
drag, startPoint x: 1018, startPoint y: 222, endPoint x: 1132, endPoint y: 222, distance: 113.1
click at [1132, 222] on p "[PERSON_NAME]" at bounding box center [1145, 217] width 83 height 14
copy p "Luciano Ferreira de Mel"
click at [658, 289] on p "CPF 08457996738" at bounding box center [648, 290] width 90 height 14
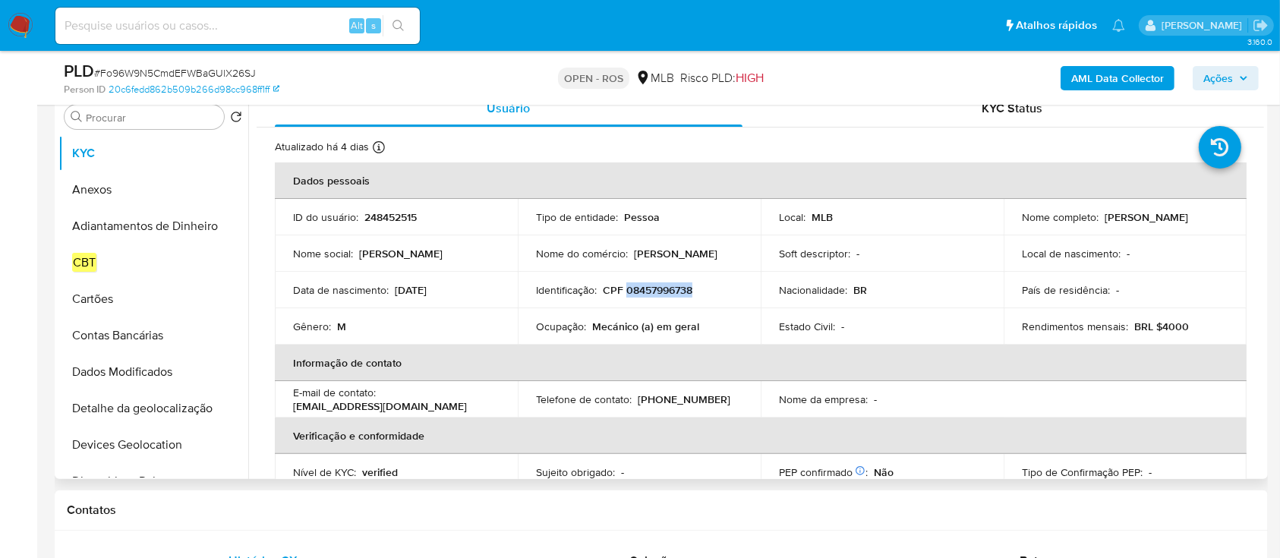
copy p "08457996738"
click at [100, 191] on button "Anexos" at bounding box center [147, 190] width 178 height 36
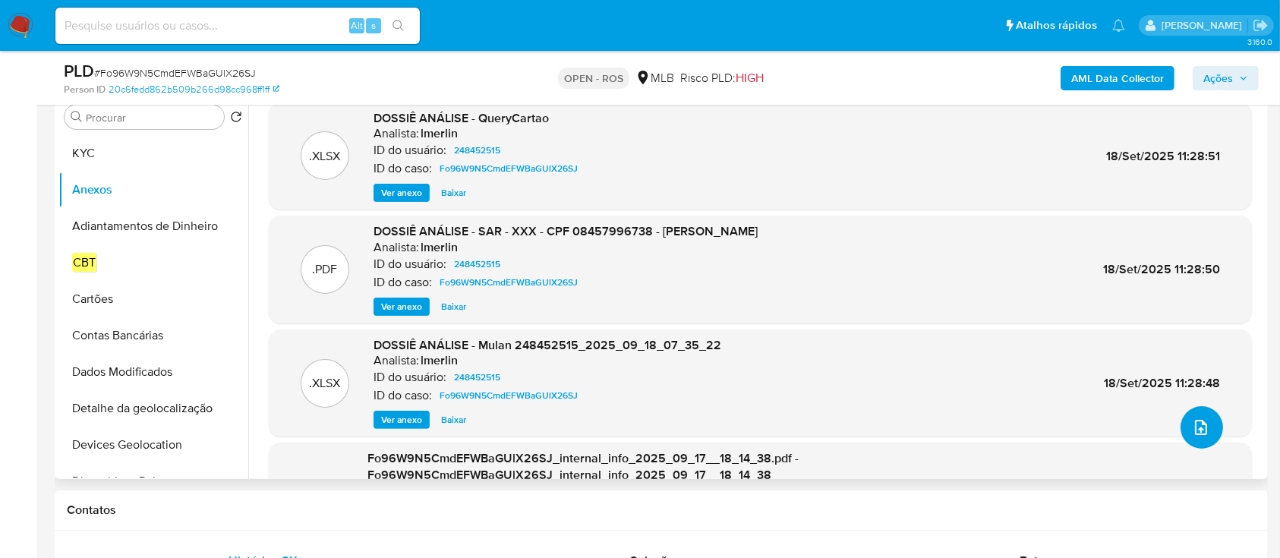
click at [1180, 433] on button "upload-file" at bounding box center [1201, 427] width 43 height 43
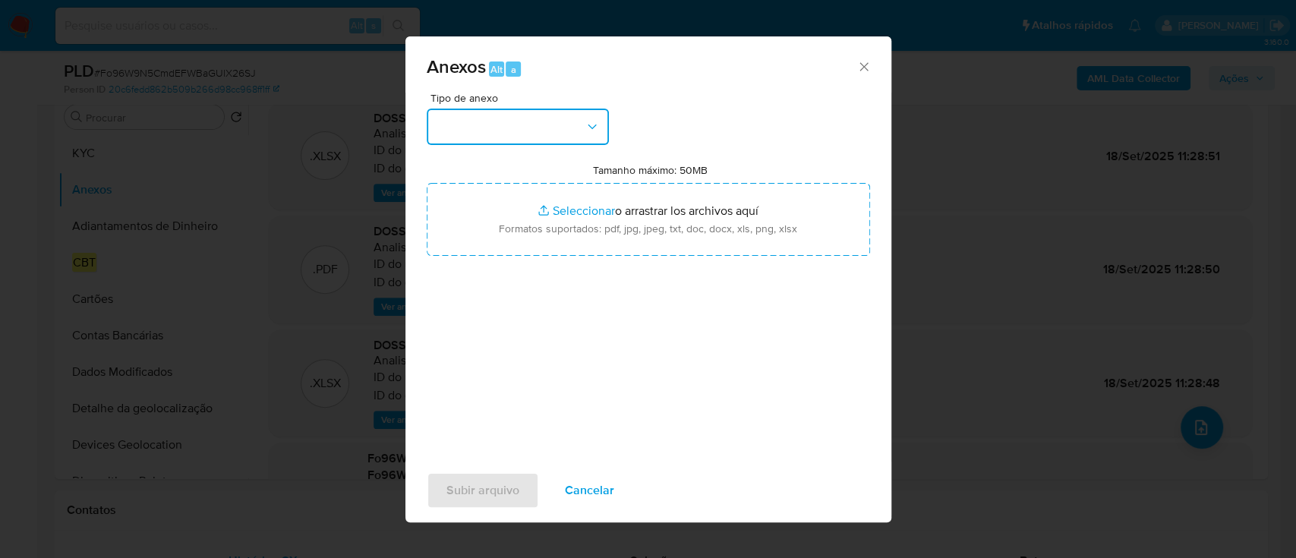
click at [536, 127] on button "button" at bounding box center [518, 127] width 182 height 36
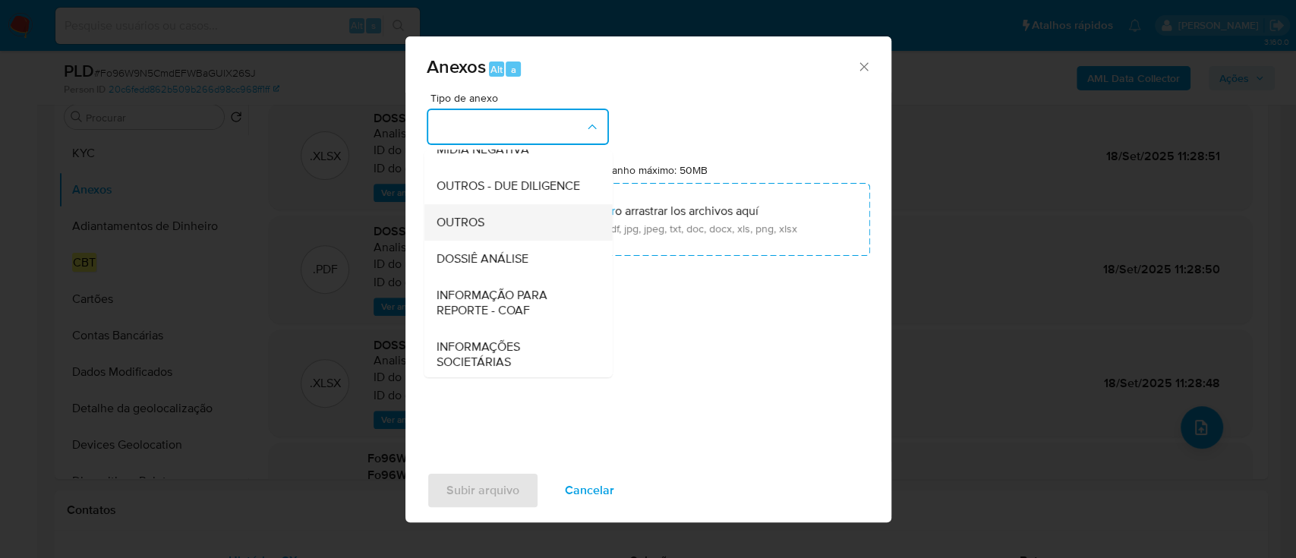
scroll to position [233, 0]
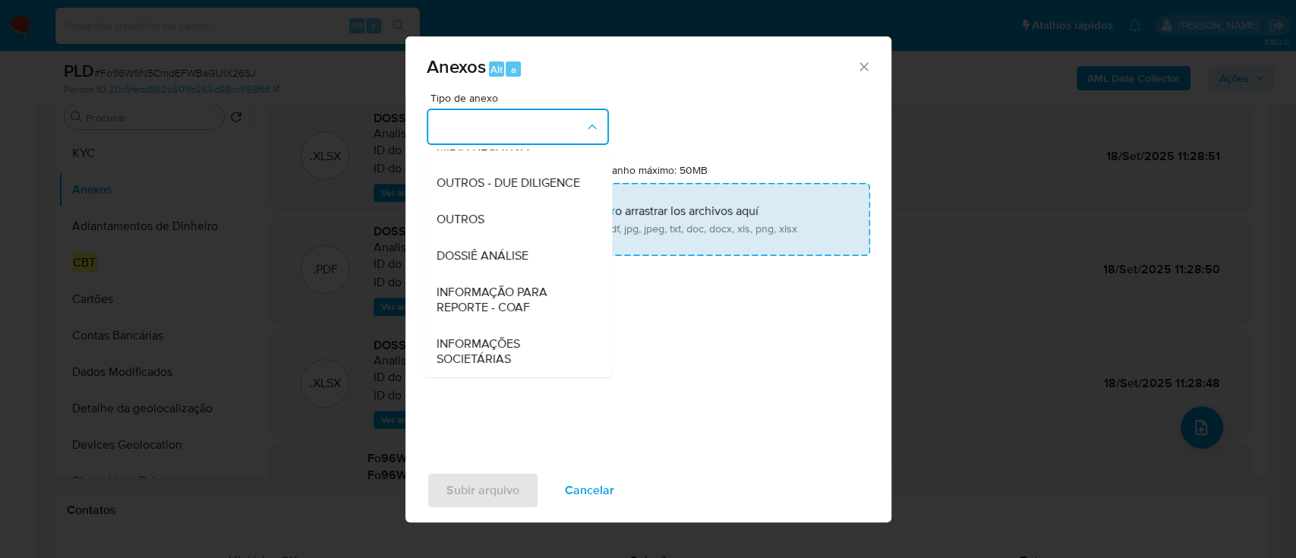
drag, startPoint x: 514, startPoint y: 306, endPoint x: 856, endPoint y: 226, distance: 351.4
click at [514, 305] on span "INFORMAÇÃO PARA REPORTE - COAF" at bounding box center [513, 300] width 155 height 30
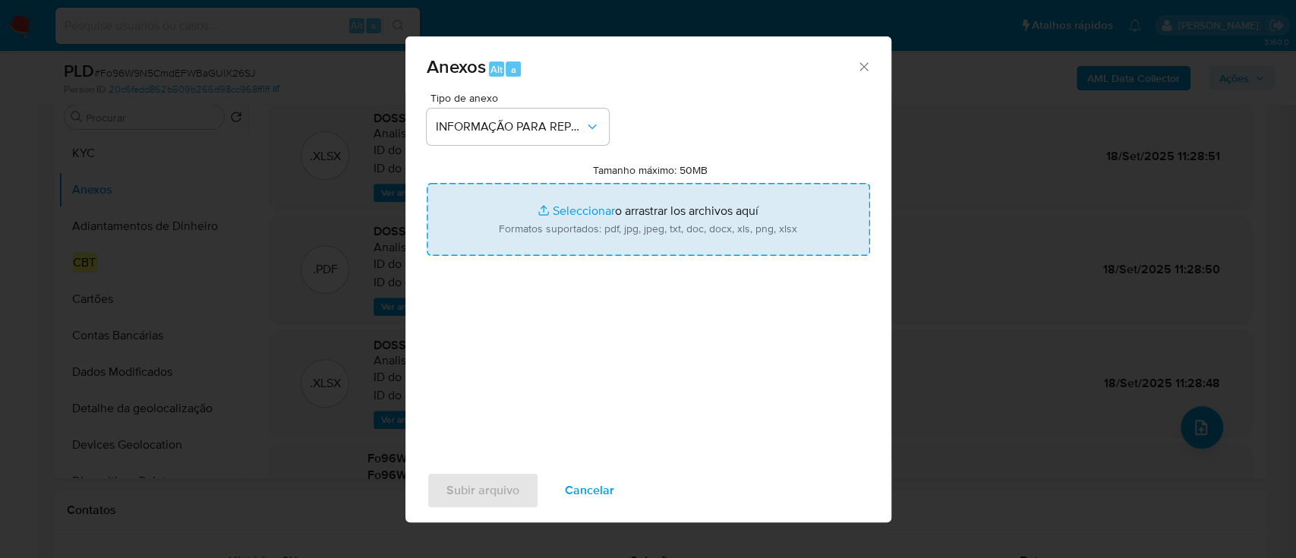
type input "C:\fakepath\2º SAR - Fo96W9N5CmdEFWBaGUlX26SJ - CPF 08457996738 - [PERSON_NAME]…"
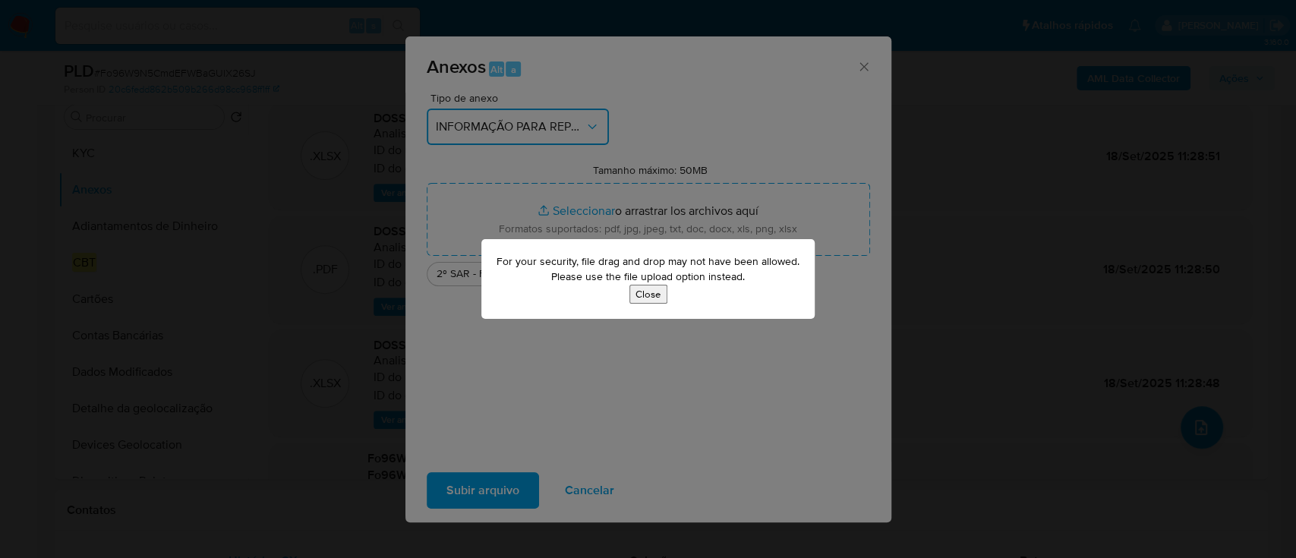
click at [650, 294] on button "Close" at bounding box center [648, 294] width 38 height 19
click at [654, 291] on button "Close" at bounding box center [648, 294] width 38 height 19
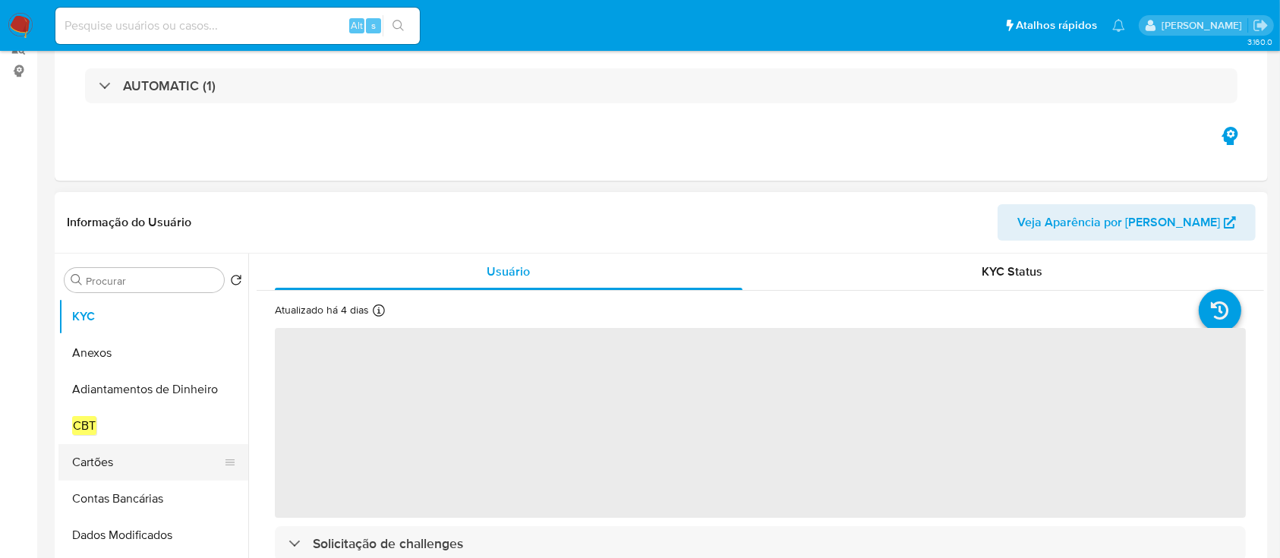
select select "10"
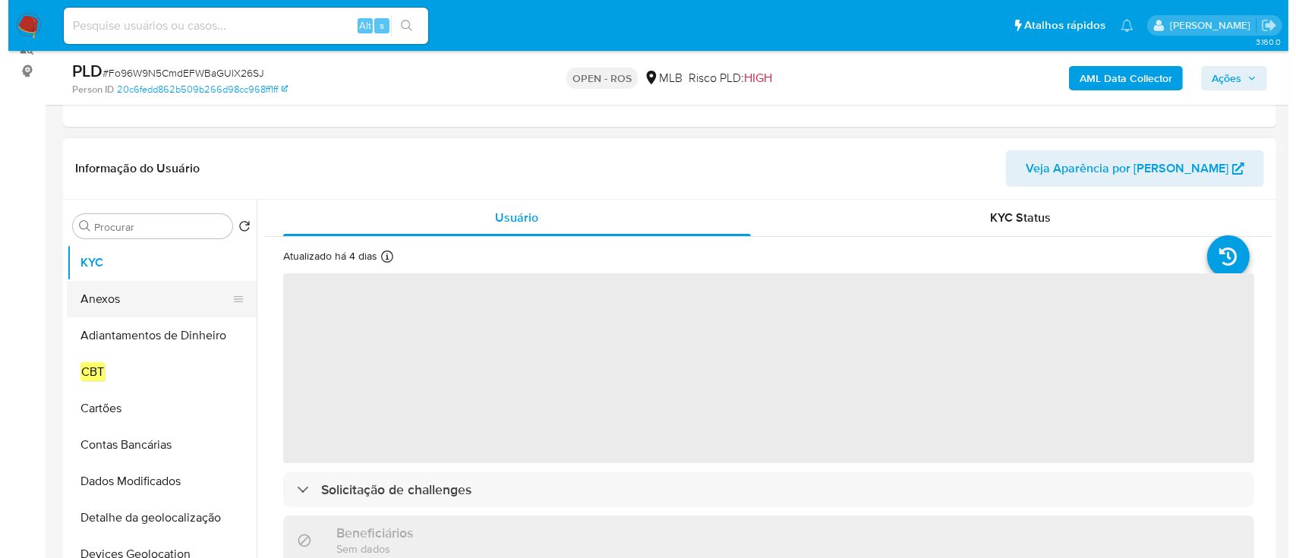
scroll to position [202, 0]
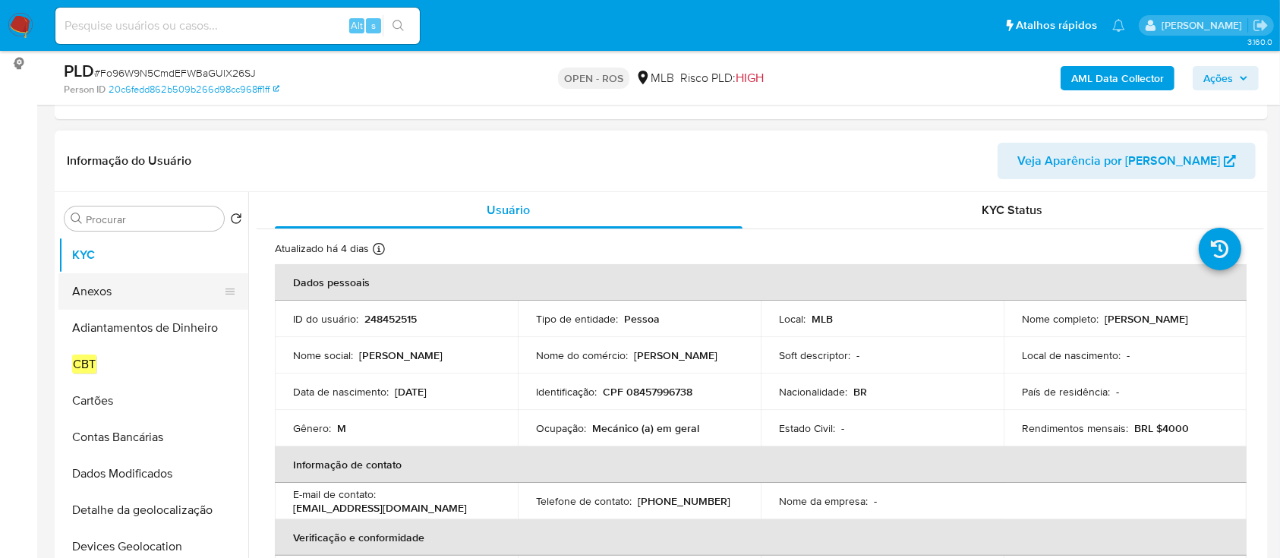
click at [134, 291] on button "Anexos" at bounding box center [147, 291] width 178 height 36
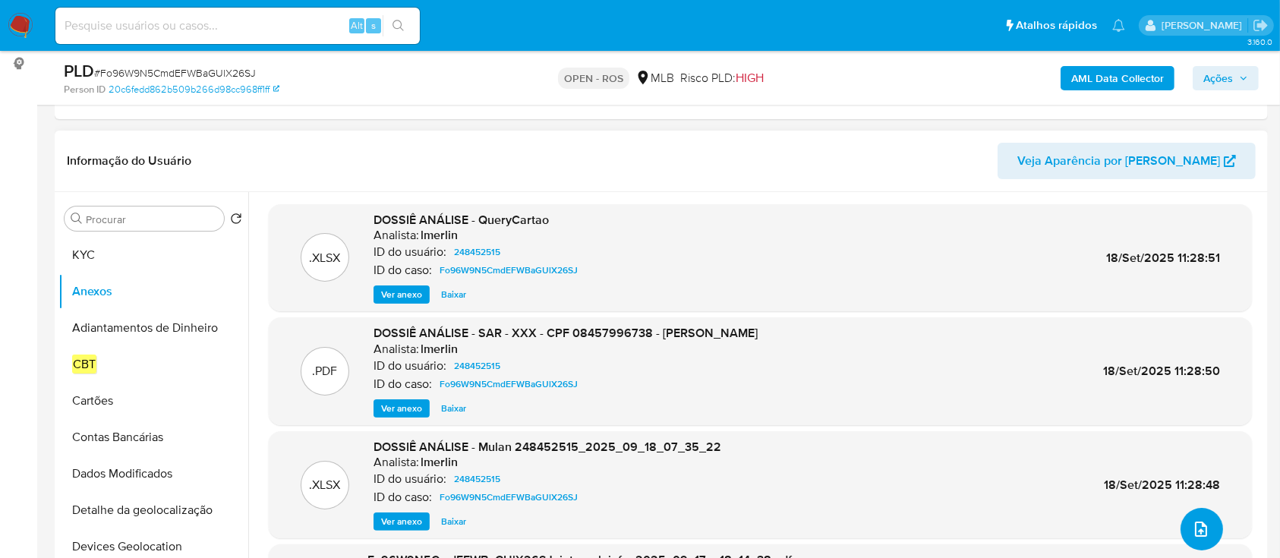
click at [1196, 520] on icon "upload-file" at bounding box center [1201, 529] width 18 height 18
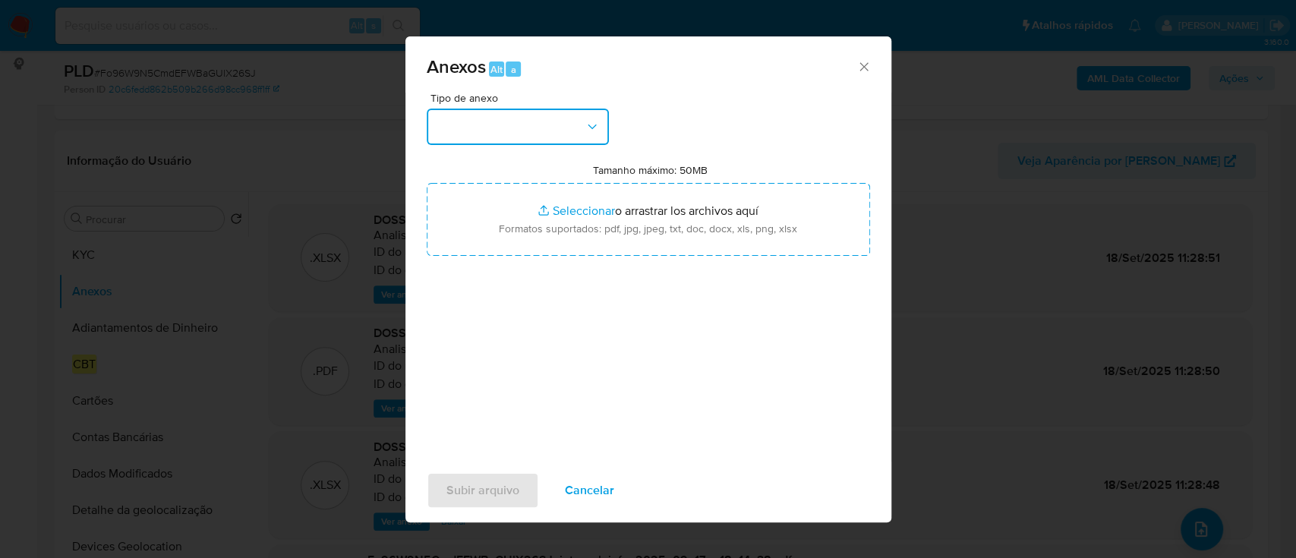
click at [526, 109] on button "button" at bounding box center [518, 127] width 182 height 36
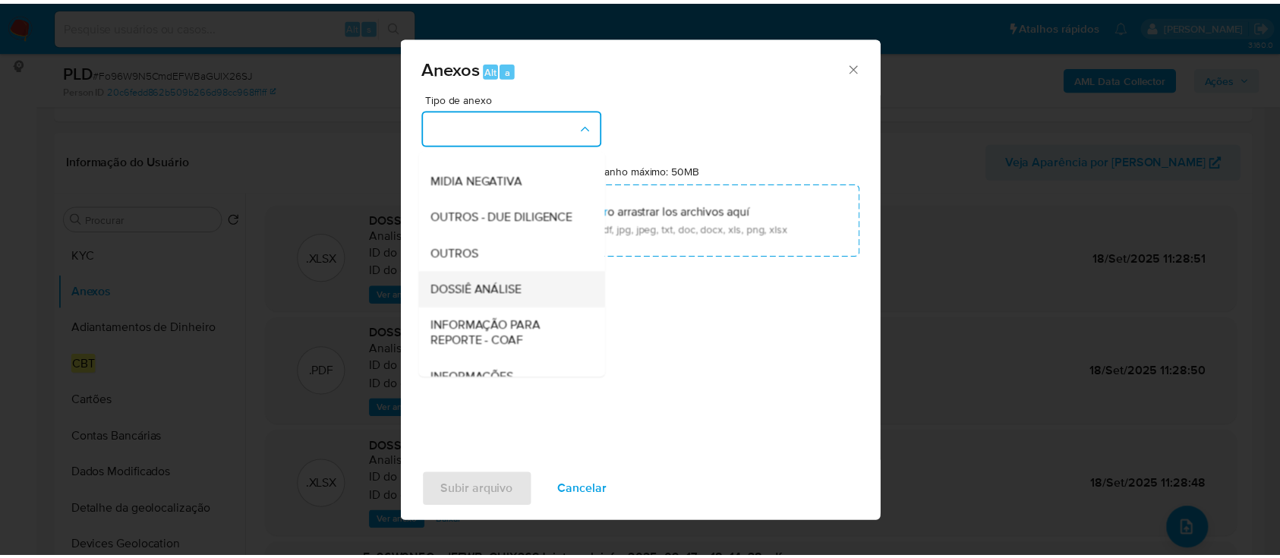
scroll to position [233, 0]
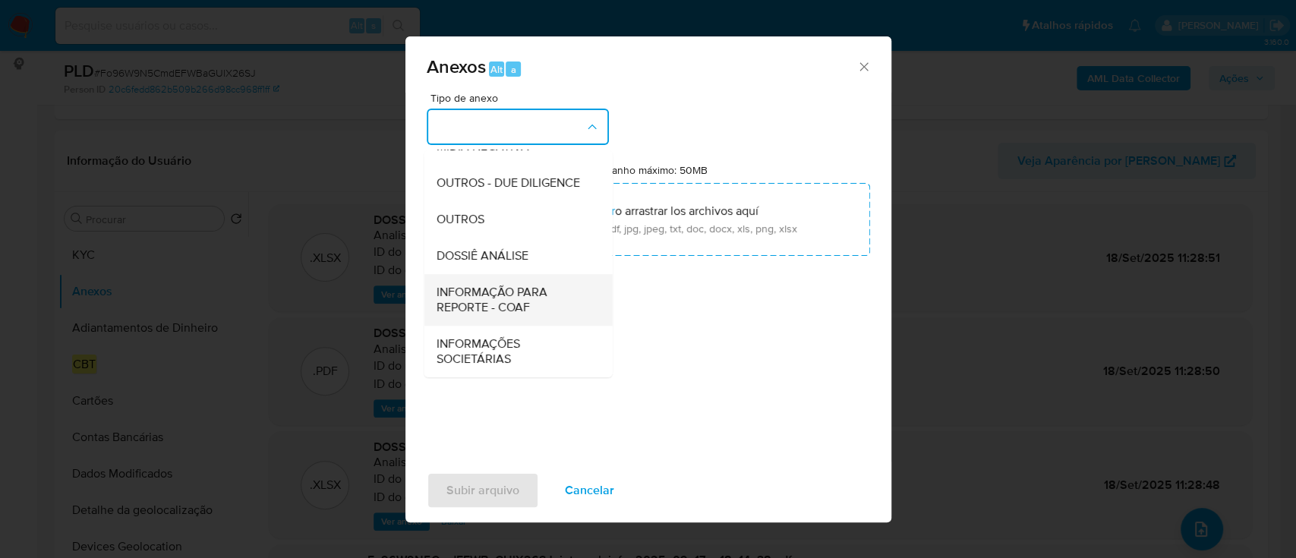
click at [512, 285] on span "INFORMAÇÃO PARA REPORTE - COAF" at bounding box center [513, 300] width 155 height 30
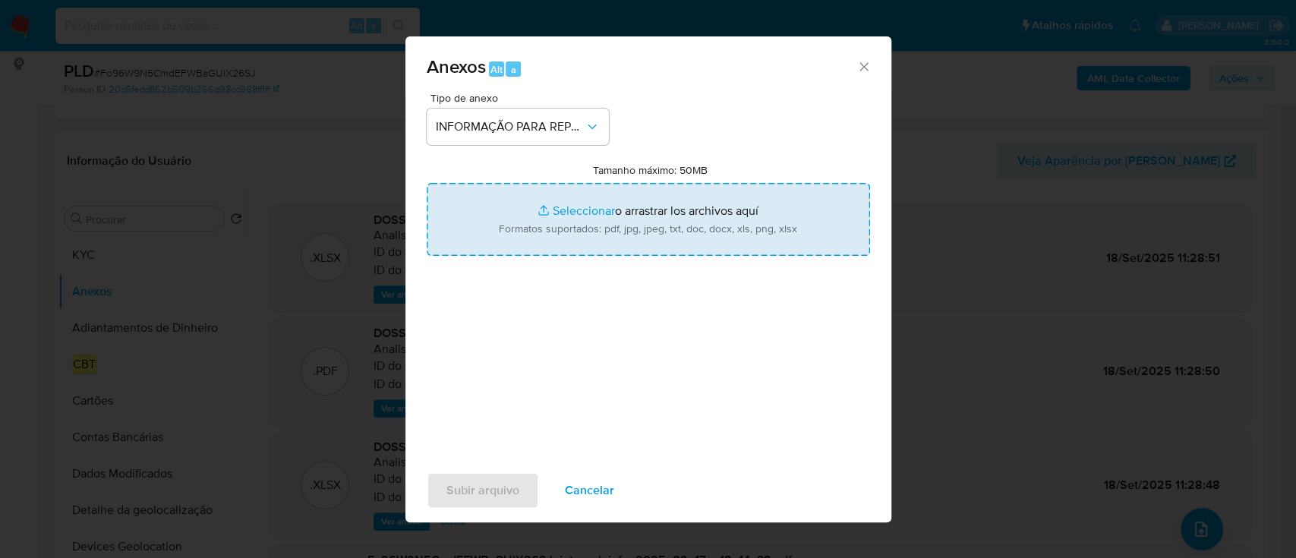
type input "C:\fakepath\2º SAR - Fo96W9N5CmdEFWBaGUlX26SJ - CPF 08457996738 - [PERSON_NAME]…"
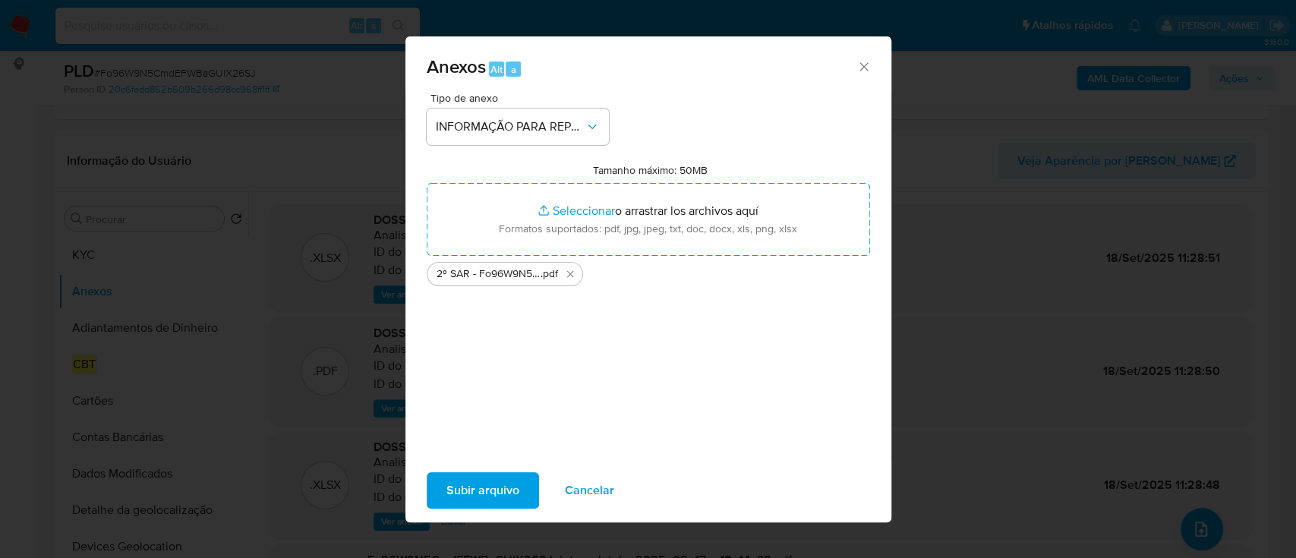
click at [475, 490] on span "Subir arquivo" at bounding box center [482, 490] width 73 height 33
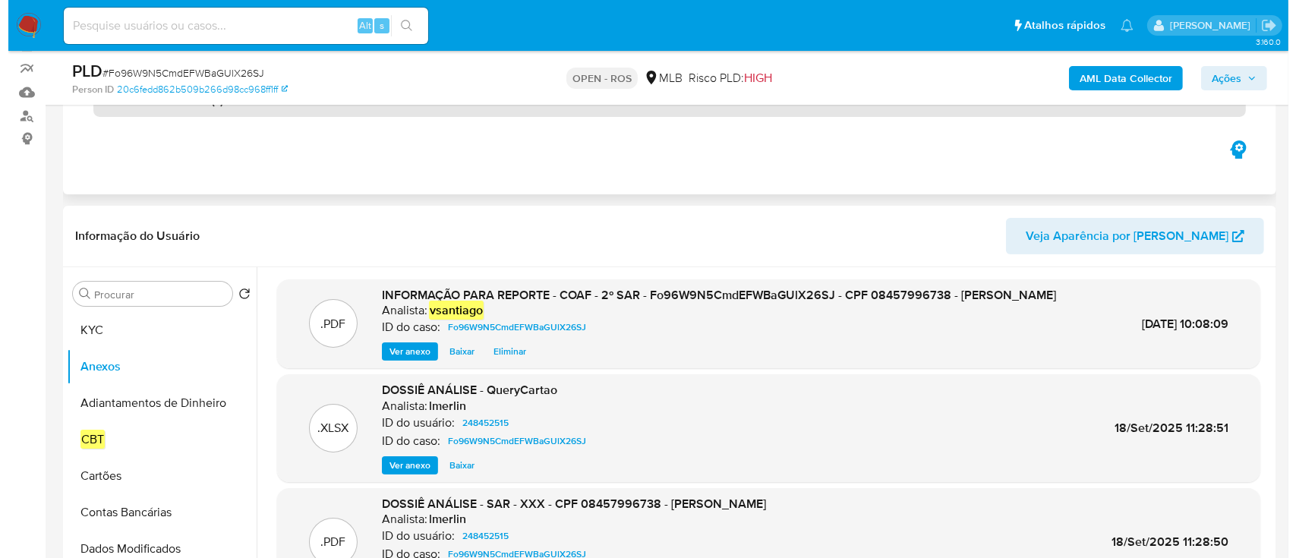
scroll to position [101, 0]
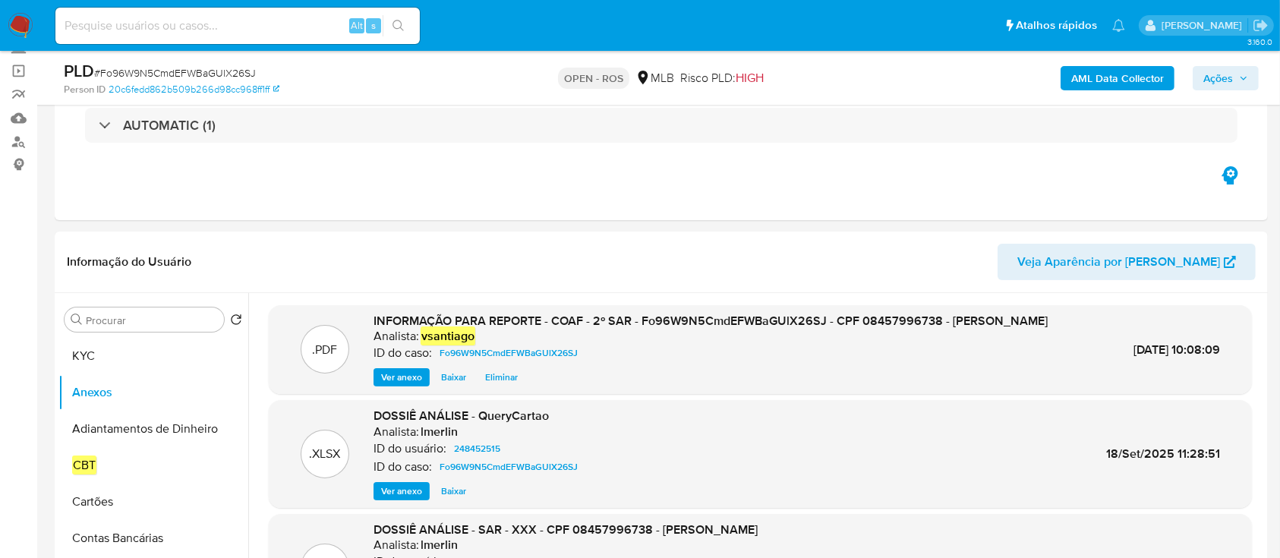
click at [1221, 75] on span "Ações" at bounding box center [1218, 78] width 30 height 24
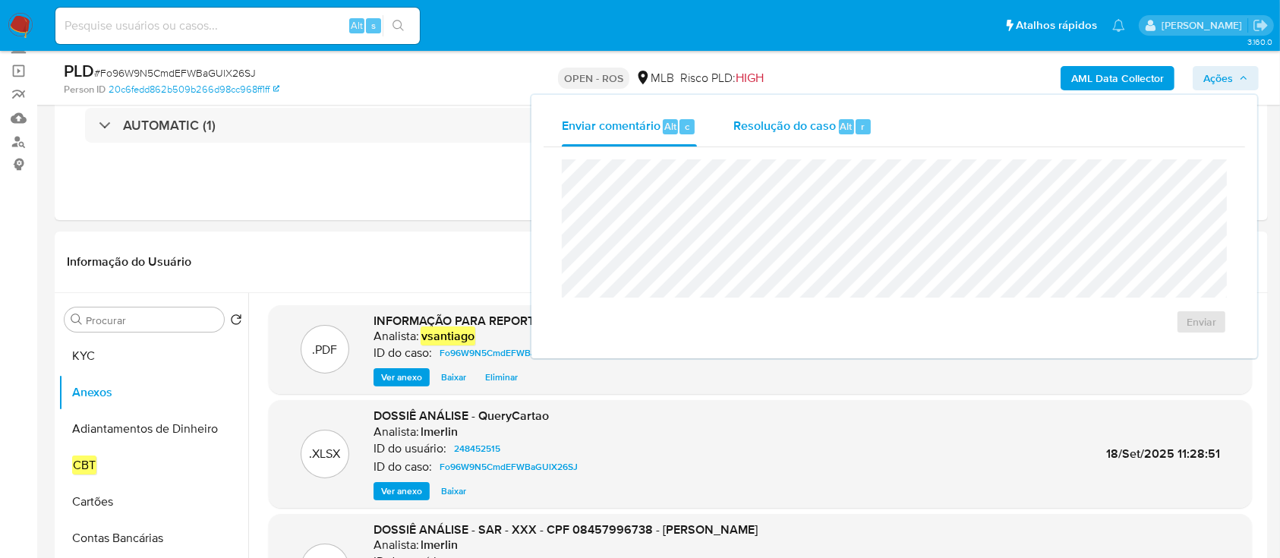
click at [840, 120] on span "Alt" at bounding box center [846, 126] width 12 height 14
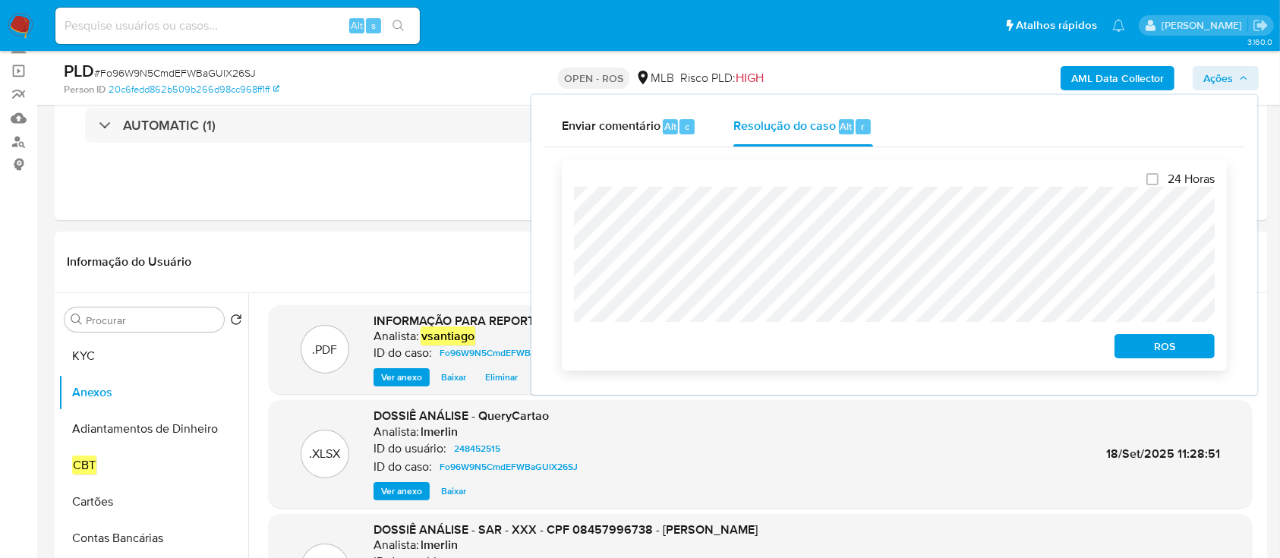
click at [1167, 336] on span "ROS" at bounding box center [1164, 345] width 79 height 21
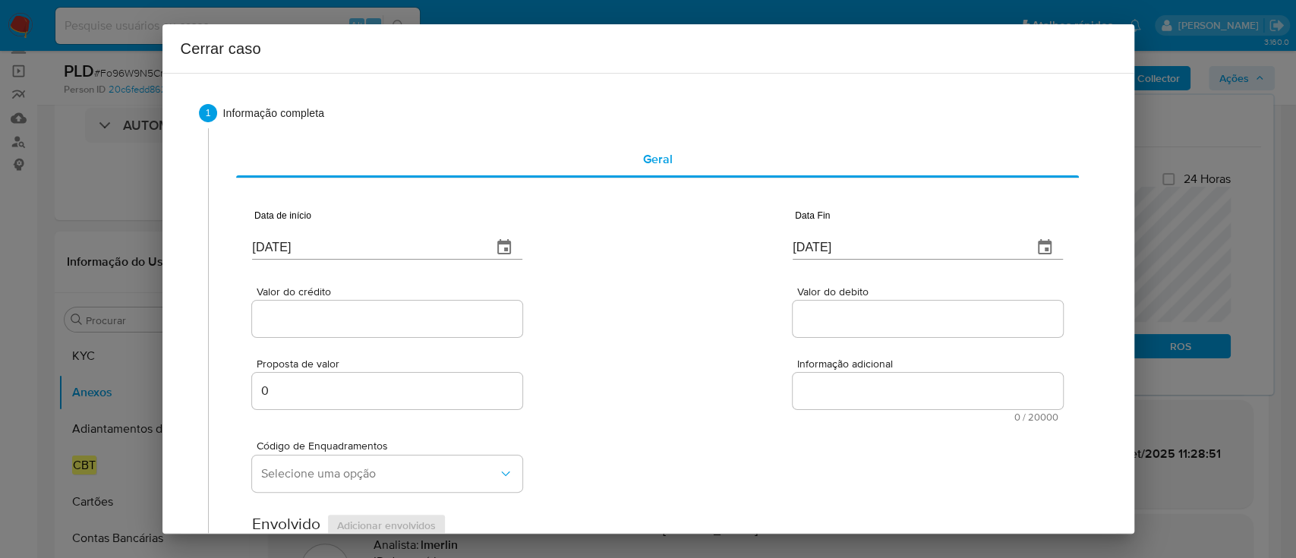
click at [288, 240] on input "[DATE]" at bounding box center [366, 247] width 228 height 24
paste input "01/08"
type input "01/08/2025"
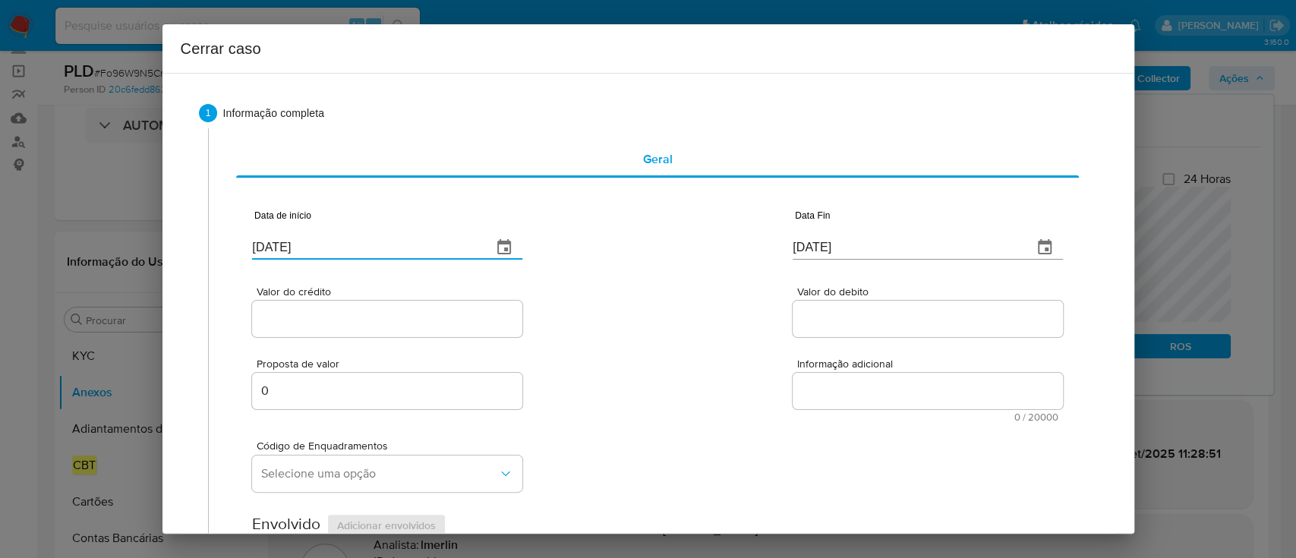
click at [653, 294] on div "Valor do crédito Valor do debito" at bounding box center [657, 304] width 810 height 72
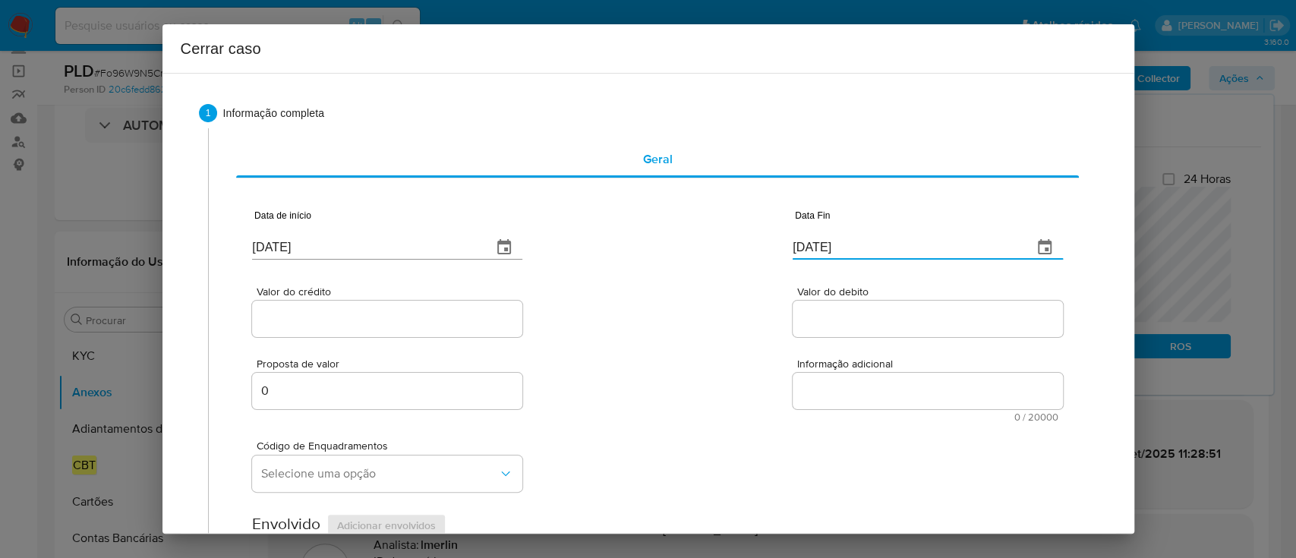
click at [803, 251] on input "[DATE]" at bounding box center [906, 247] width 228 height 24
click at [803, 251] on input "22/09/2025" at bounding box center [906, 247] width 228 height 24
paste input "17"
type input "17/09/2025"
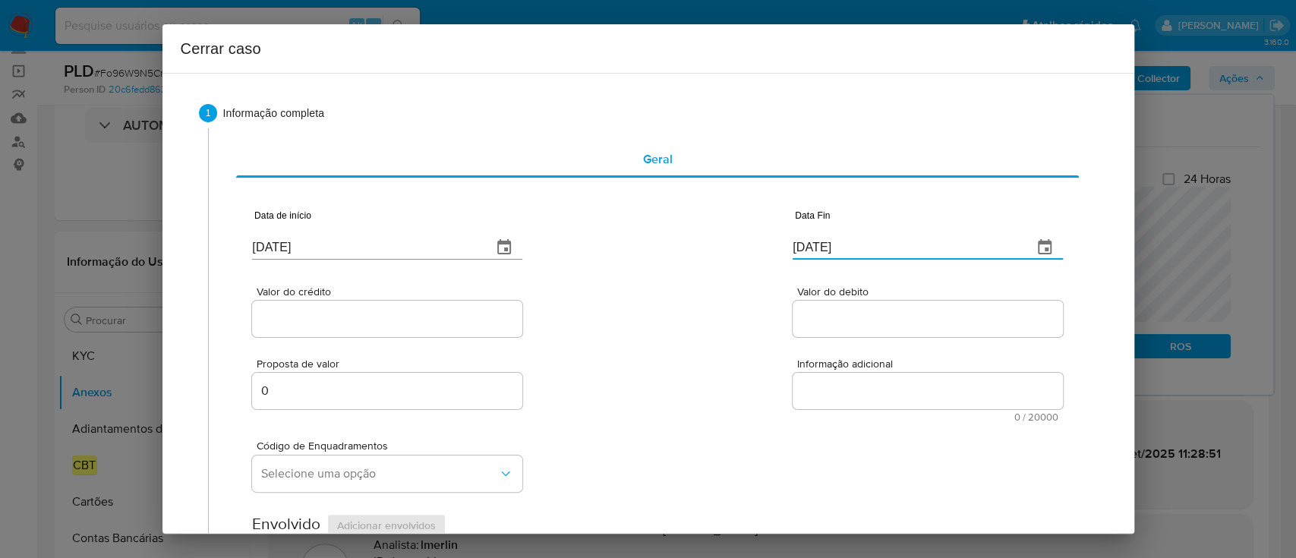
drag, startPoint x: 541, startPoint y: 327, endPoint x: 552, endPoint y: 360, distance: 35.0
click at [546, 334] on div "Valor do crédito Valor do debito" at bounding box center [657, 304] width 810 height 72
drag, startPoint x: 376, startPoint y: 310, endPoint x: 523, endPoint y: 317, distance: 146.7
click at [376, 310] on input "Valor do crédito" at bounding box center [387, 319] width 270 height 20
paste input "R$105.419"
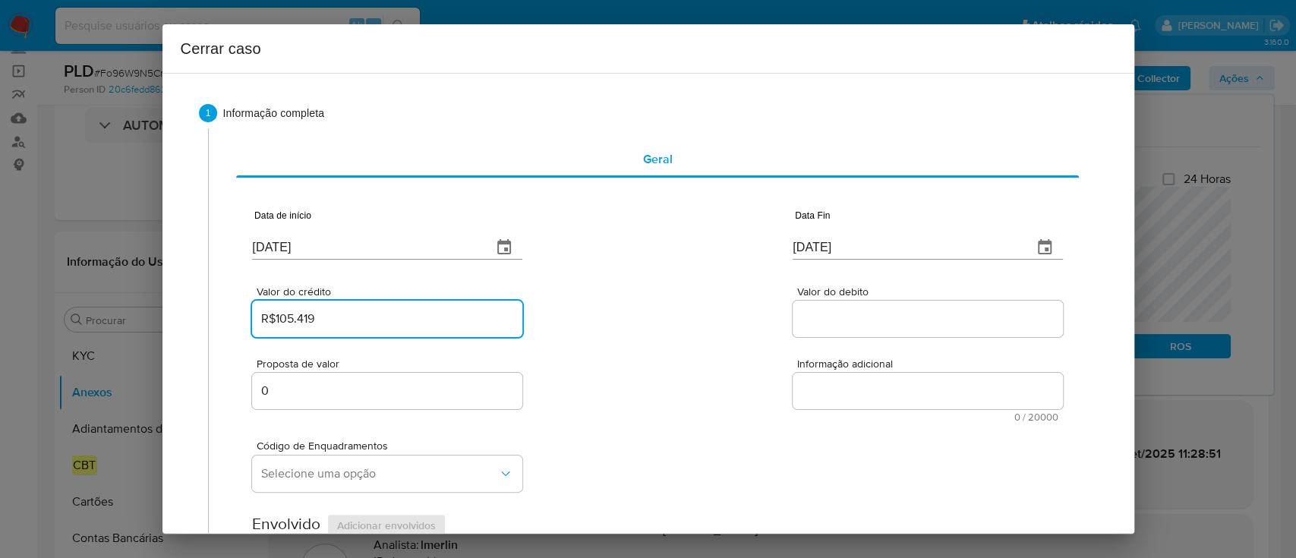
type input "R$105.419"
click at [584, 326] on div "Valor do crédito R$105.419 Valor do debito" at bounding box center [657, 304] width 810 height 72
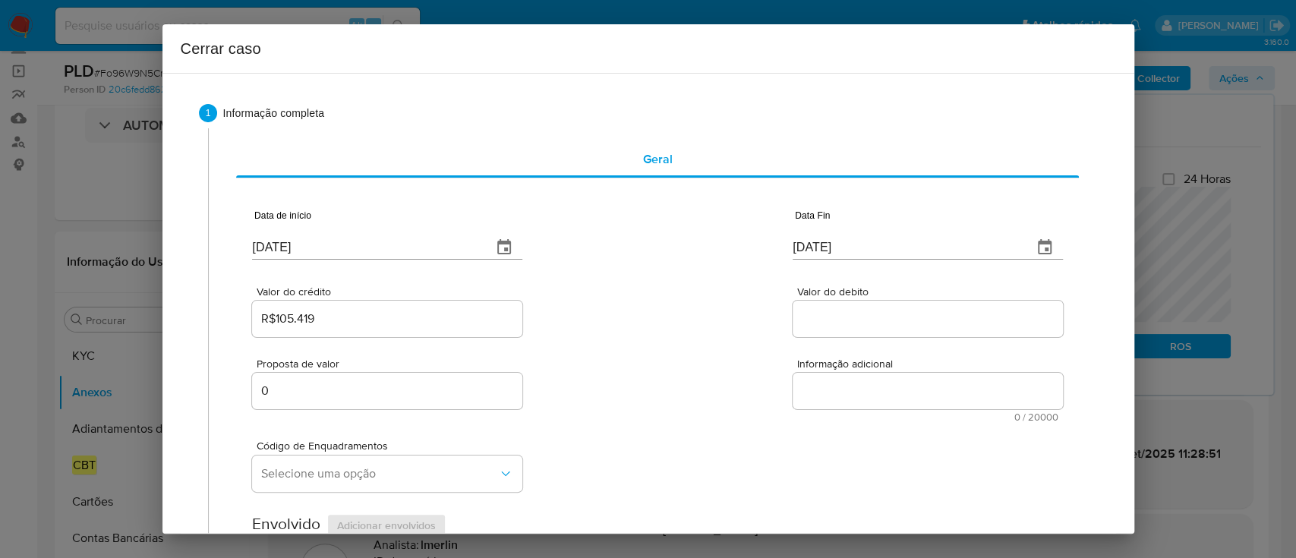
drag, startPoint x: 831, startPoint y: 313, endPoint x: 723, endPoint y: 335, distance: 109.8
click at [831, 313] on input "Valor do debito" at bounding box center [927, 319] width 270 height 20
paste input "R$98.391"
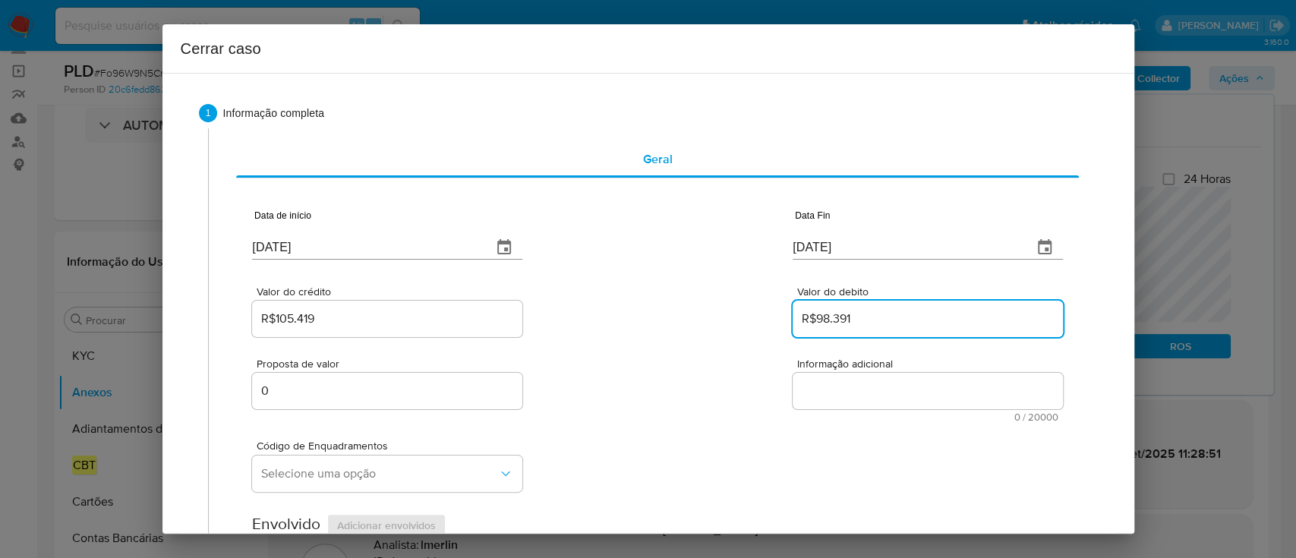
type input "R$98.391"
click at [723, 335] on div "Valor do crédito R$105.419 Valor do debito R$98.391" at bounding box center [657, 304] width 810 height 72
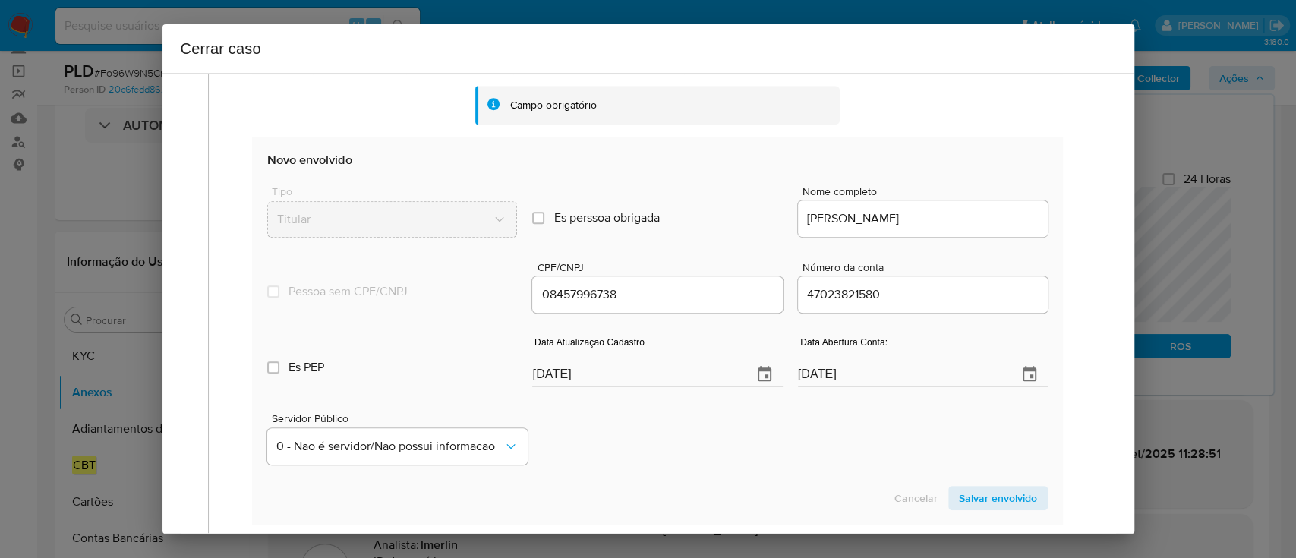
scroll to position [607, 0]
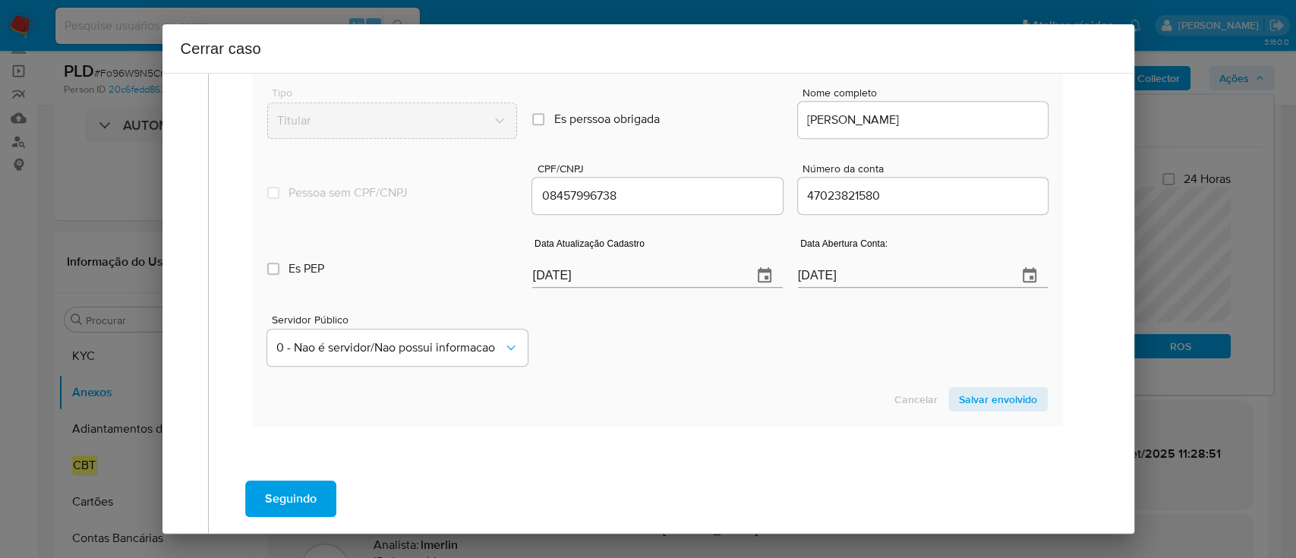
click at [636, 387] on div "Cancelar Salvar envolvido" at bounding box center [656, 399] width 779 height 24
click at [737, 390] on div "Cancelar Salvar envolvido" at bounding box center [656, 399] width 779 height 24
click at [555, 279] on input "22/09/2025" at bounding box center [635, 275] width 207 height 24
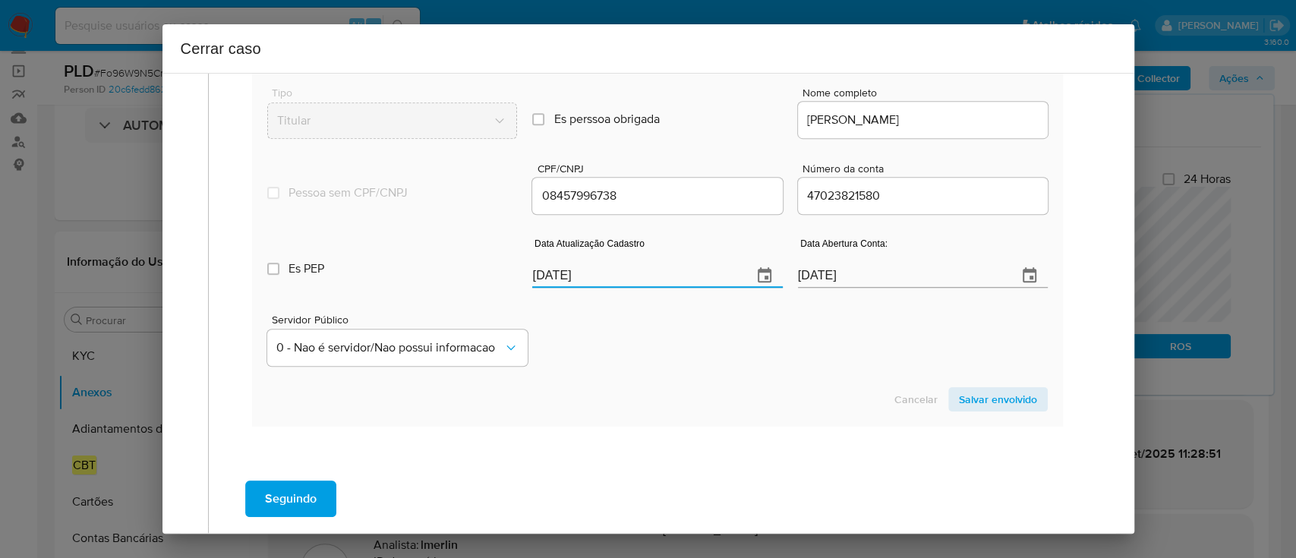
paste input "8/08"
type input "28/08/2025"
click at [653, 348] on div "Servidor Público 0 - Nao é servidor/Nao possui informacao" at bounding box center [656, 334] width 779 height 76
click at [968, 405] on span "Salvar envolvido" at bounding box center [998, 399] width 78 height 21
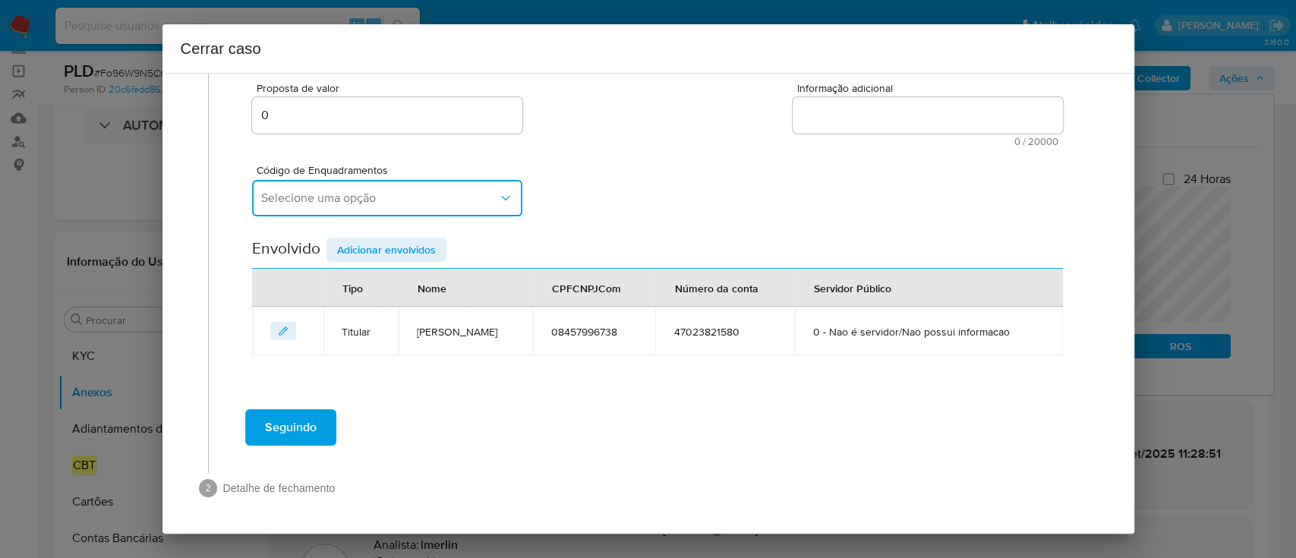
click at [439, 197] on span "Selecione uma opção" at bounding box center [379, 197] width 237 height 15
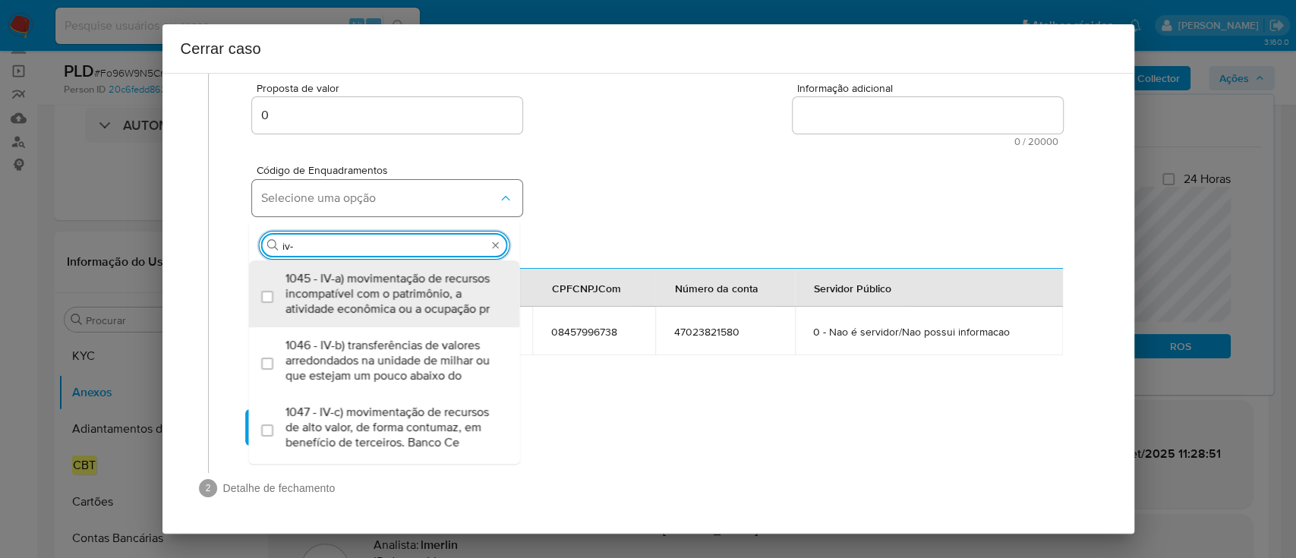
type input "iv-a"
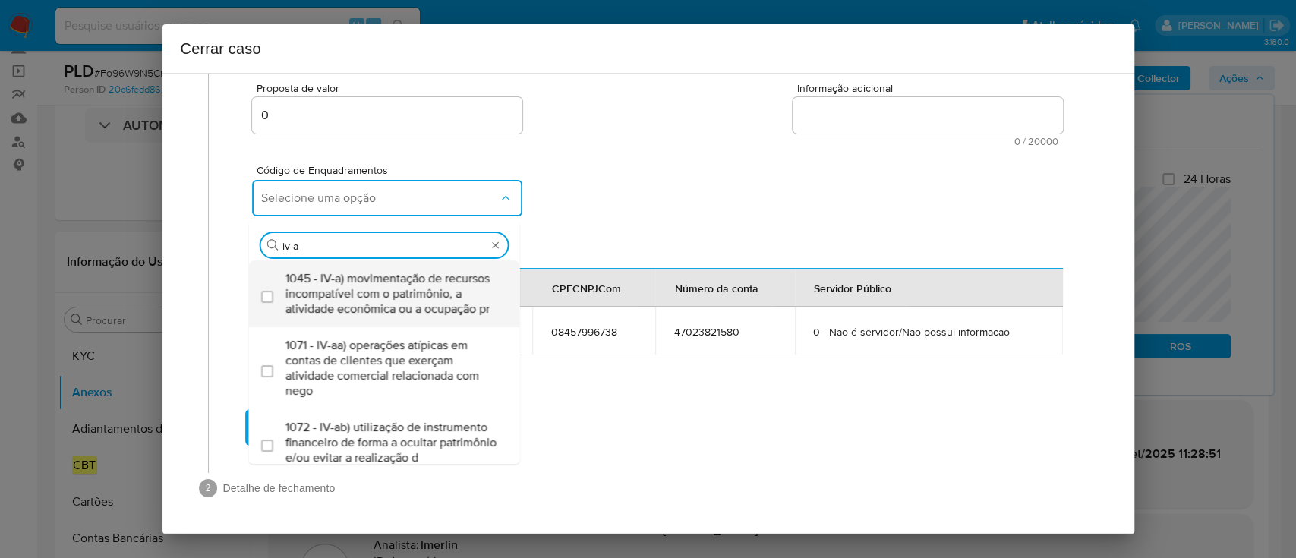
click at [392, 290] on span "1045 - IV-a) movimentação de recursos incompatível com o patrimônio, a atividad…" at bounding box center [391, 294] width 213 height 46
checkbox input "true"
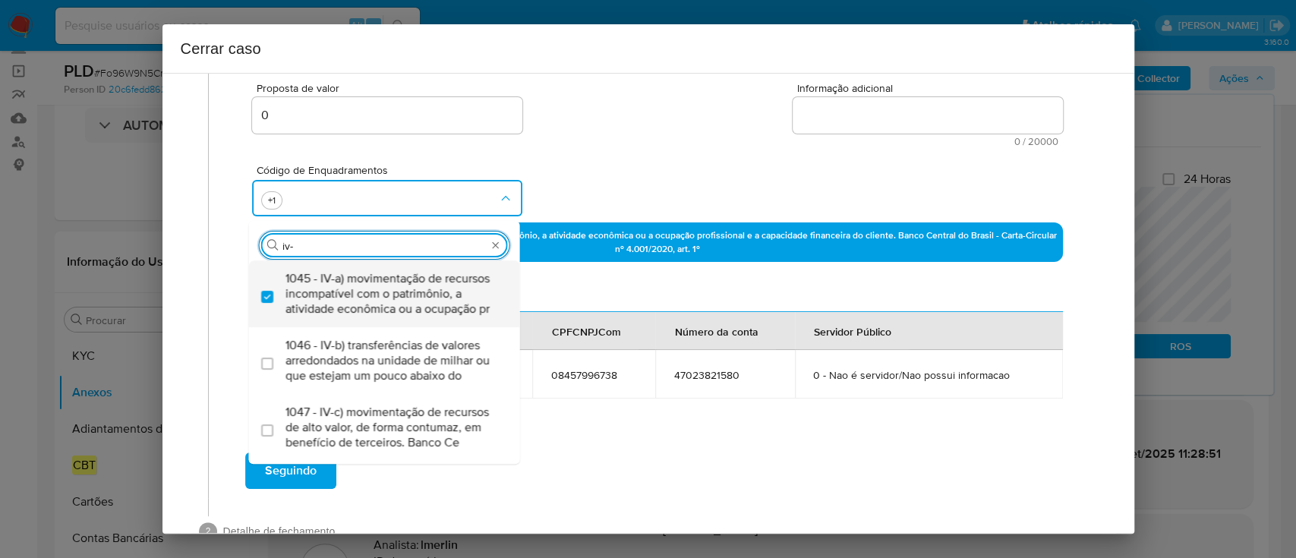
type input "iv-c"
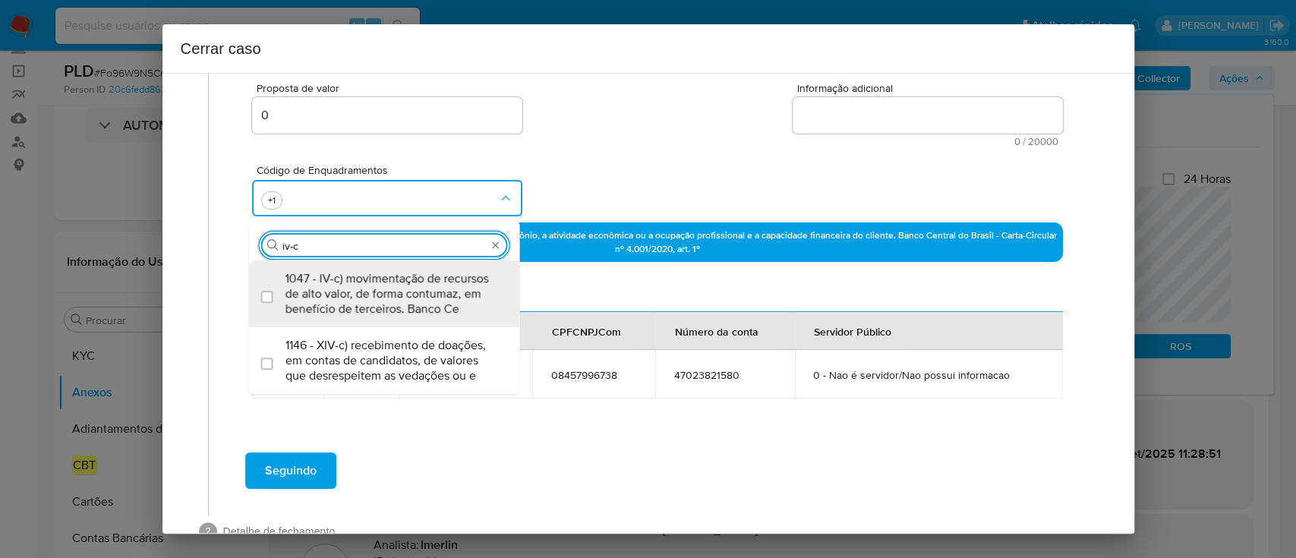
click at [392, 290] on span "1047 - IV-c) movimentação de recursos de alto valor, de forma contumaz, em bene…" at bounding box center [391, 294] width 213 height 46
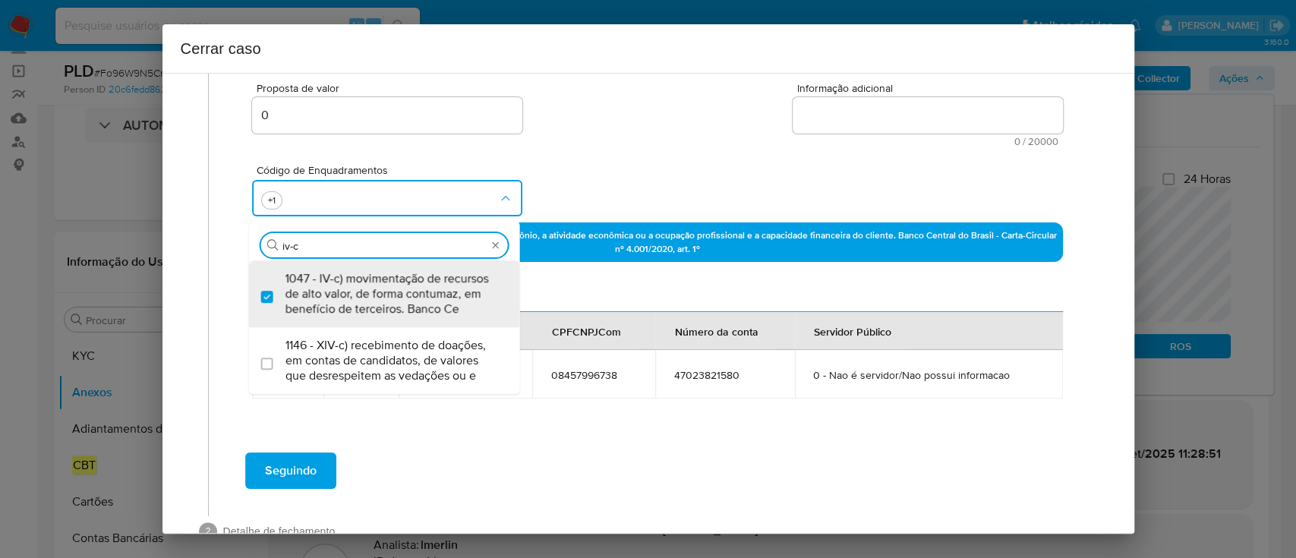
checkbox input "true"
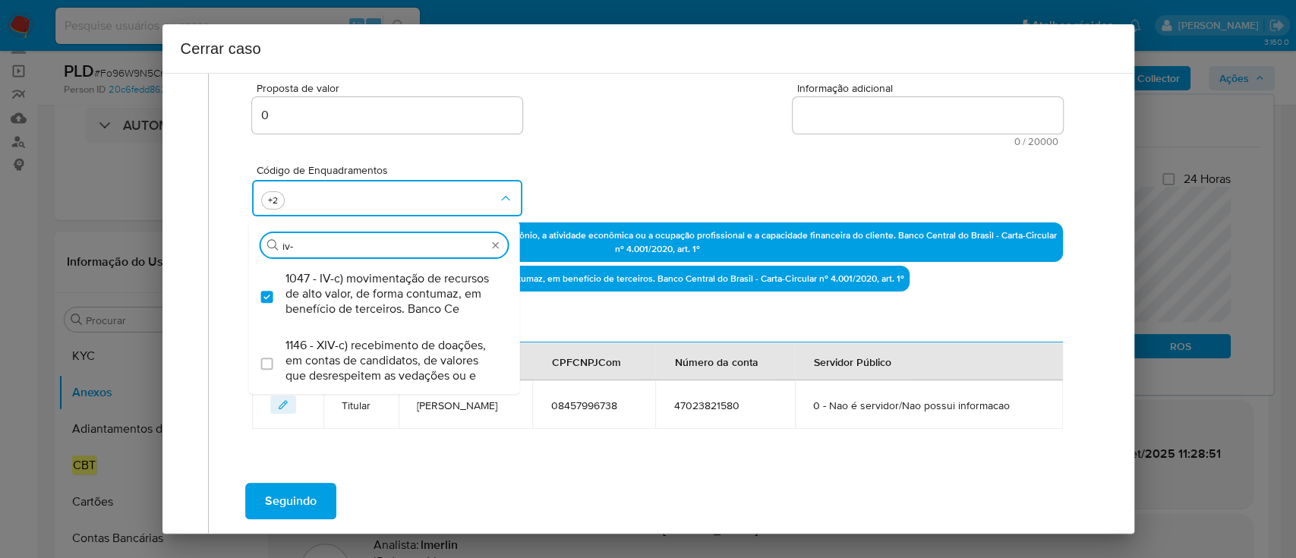
scroll to position [0, 0]
type input "iv-x"
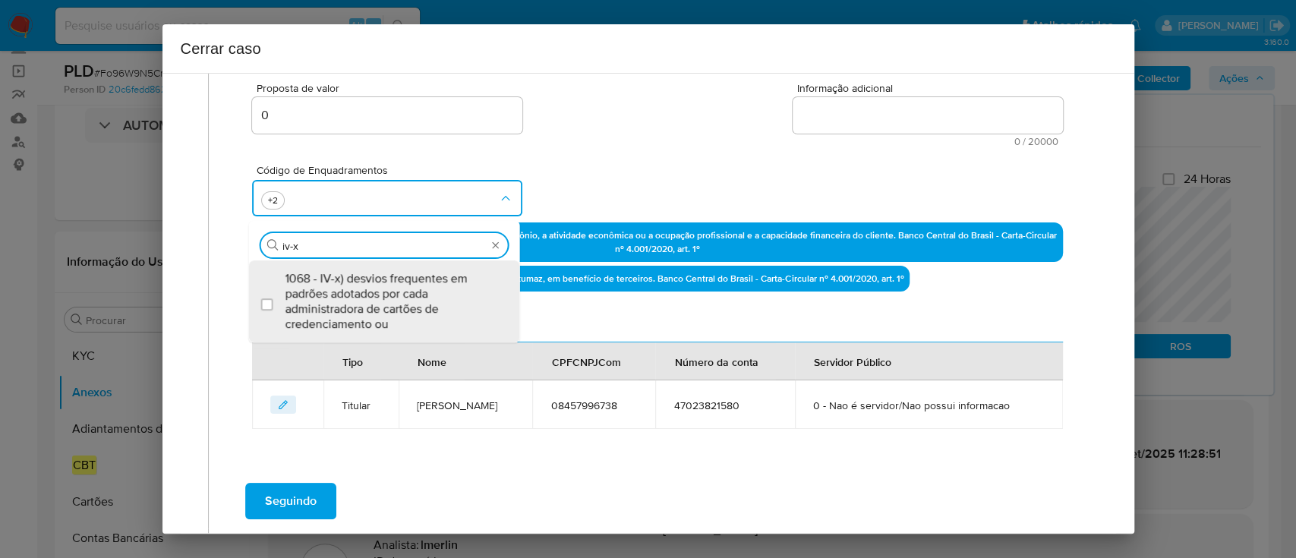
click at [392, 290] on span "1068 - IV-x) desvios frequentes em padrões adotados por cada administradora de …" at bounding box center [391, 301] width 213 height 61
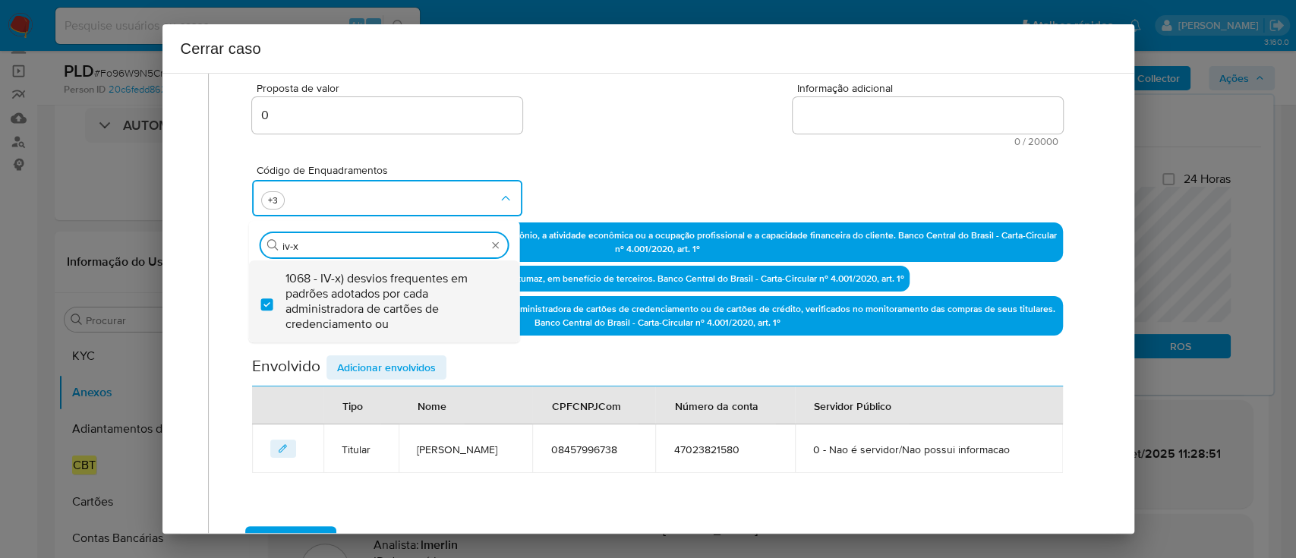
checkbox input "true"
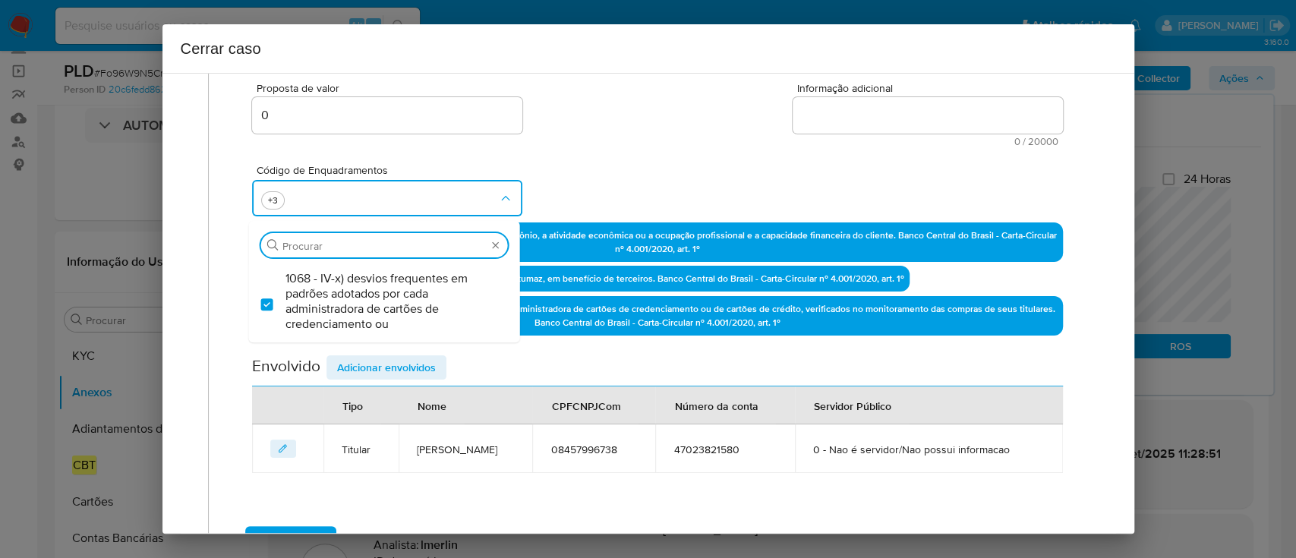
click at [593, 164] on div "Código de Enquadramentos Procurar 1068 - IV-x) desvios frequentes em padrões ad…" at bounding box center [657, 184] width 810 height 76
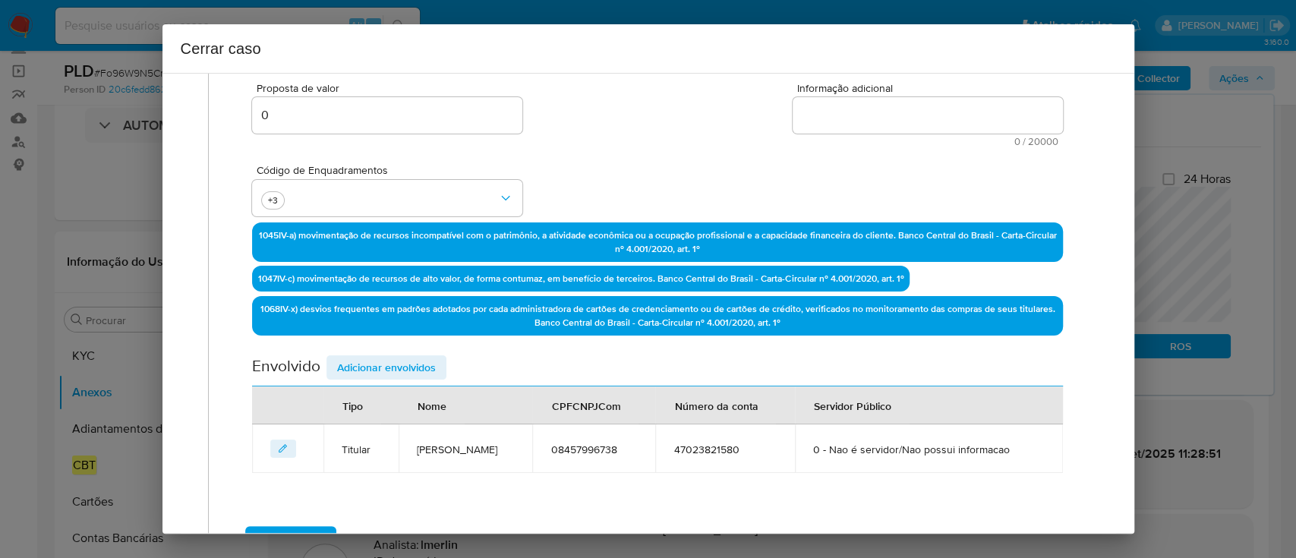
click at [946, 115] on textarea "Informação adicional" at bounding box center [927, 115] width 270 height 36
paste textarea "Luciano Ferreira de Melo, CPF 08457996738, 47 anos, residente no município de Q…"
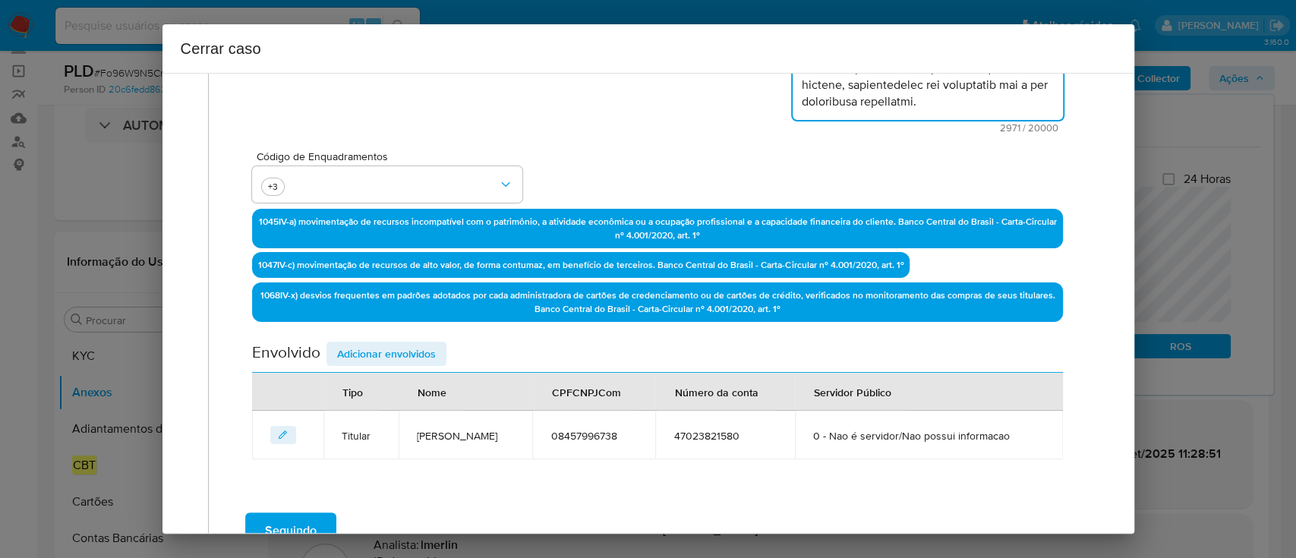
scroll to position [461, 0]
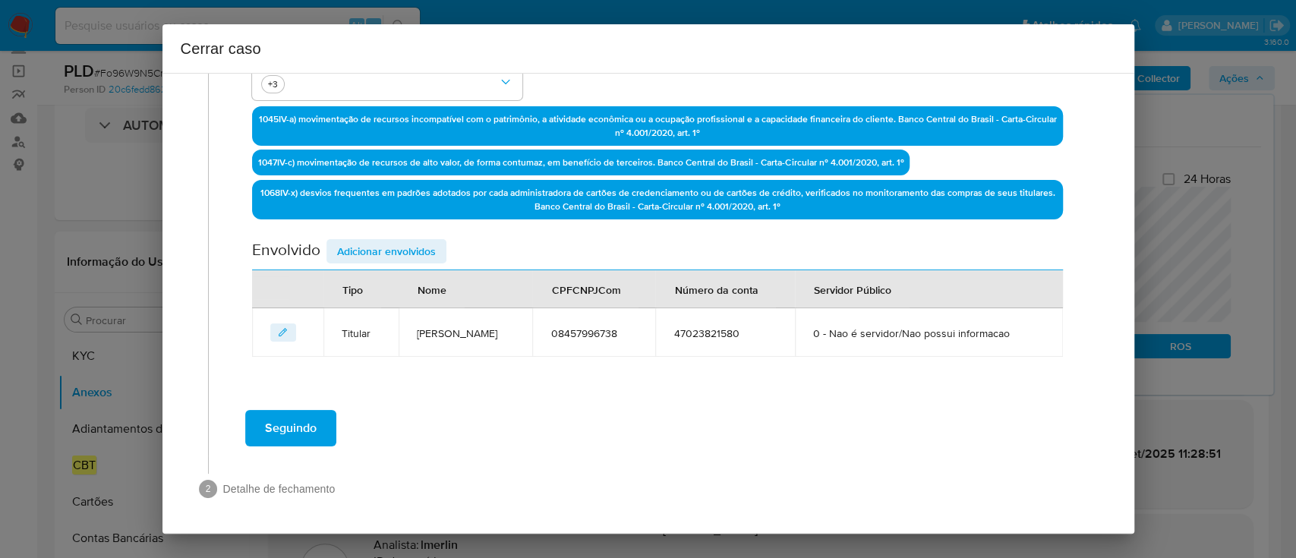
type textarea "Luciano Ferreira de Melo, CPF 08457996738, 47 anos, residente no município de Q…"
click at [374, 244] on span "Adicionar envolvidos" at bounding box center [386, 251] width 99 height 21
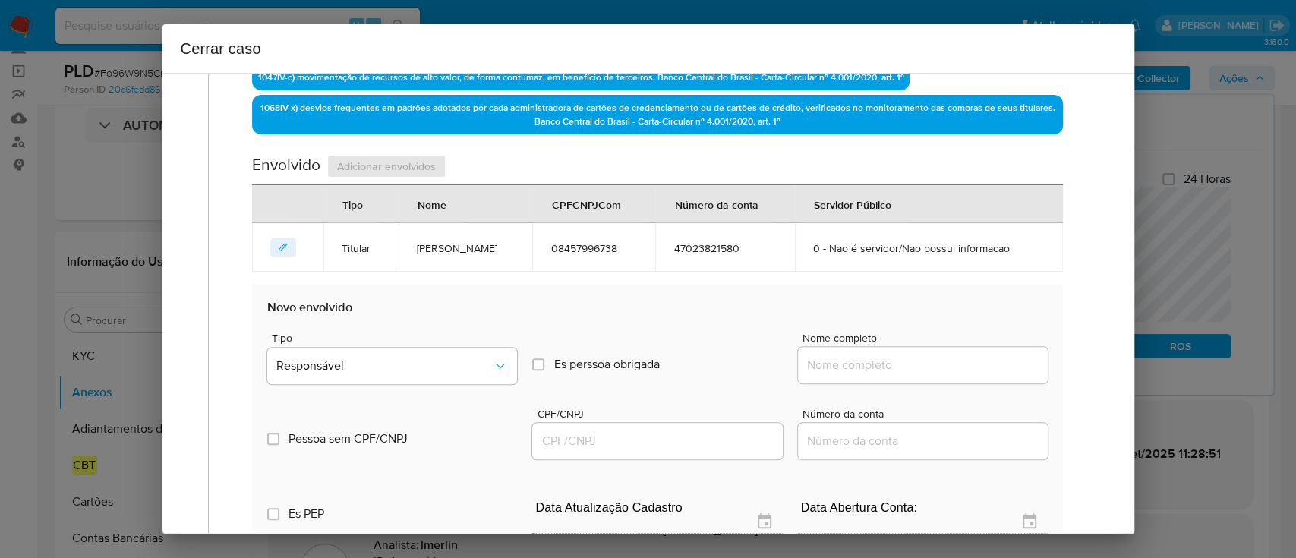
scroll to position [663, 0]
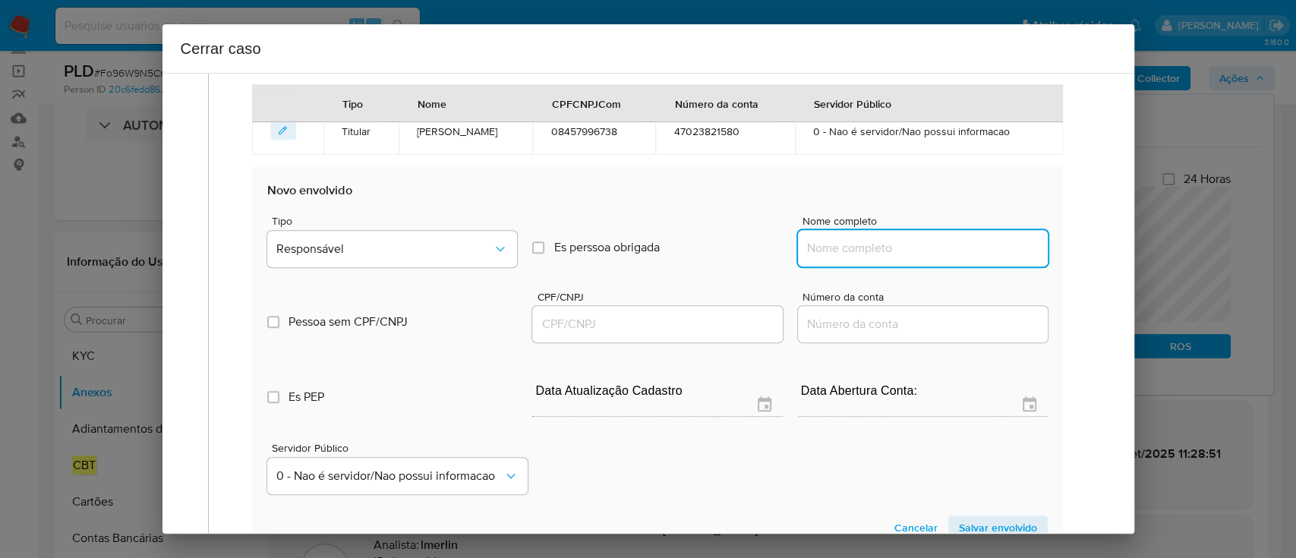
drag, startPoint x: 908, startPoint y: 252, endPoint x: 921, endPoint y: 247, distance: 14.0
click at [908, 252] on input "Nome completo" at bounding box center [923, 248] width 250 height 20
paste input "MF 2023 AUTOMOVEIS E SEVICE LTDA, 20908961000106"
click at [977, 244] on input "MF 2023 AUTOMOVEIS E SEVICE LTDA, 20908961000106" at bounding box center [923, 248] width 250 height 20
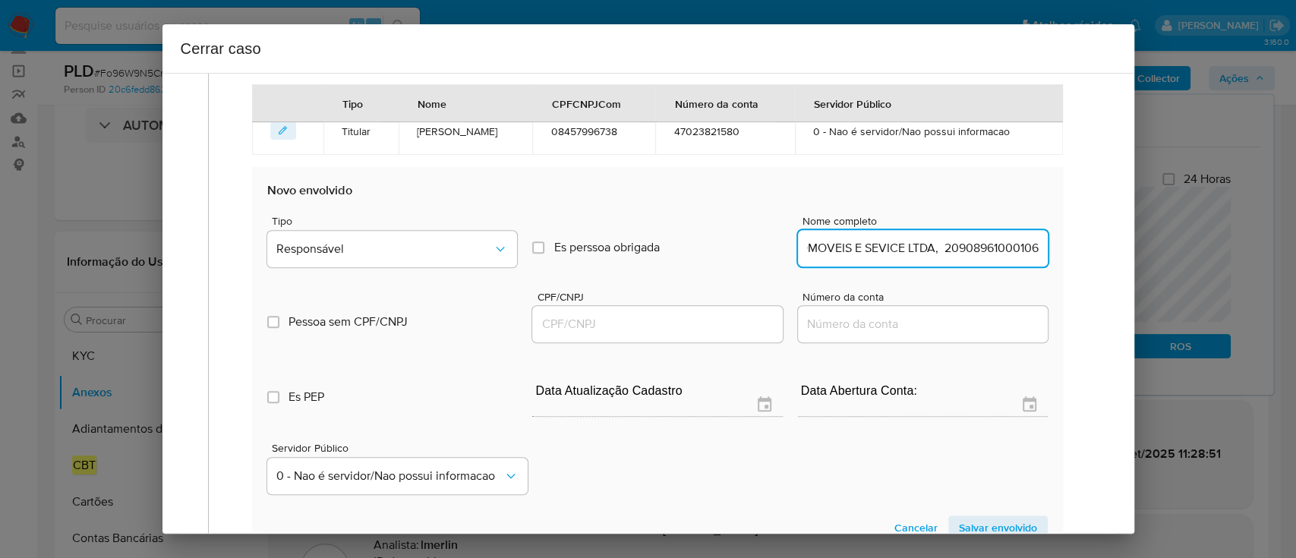
click at [977, 244] on input "MF 2023 AUTOMOVEIS E SEVICE LTDA, 20908961000106" at bounding box center [923, 248] width 250 height 20
type input "MF 2023 AUTOMOVEIS E SEVICE LTDA,"
click at [732, 320] on input "CPF/CNPJ" at bounding box center [657, 324] width 250 height 20
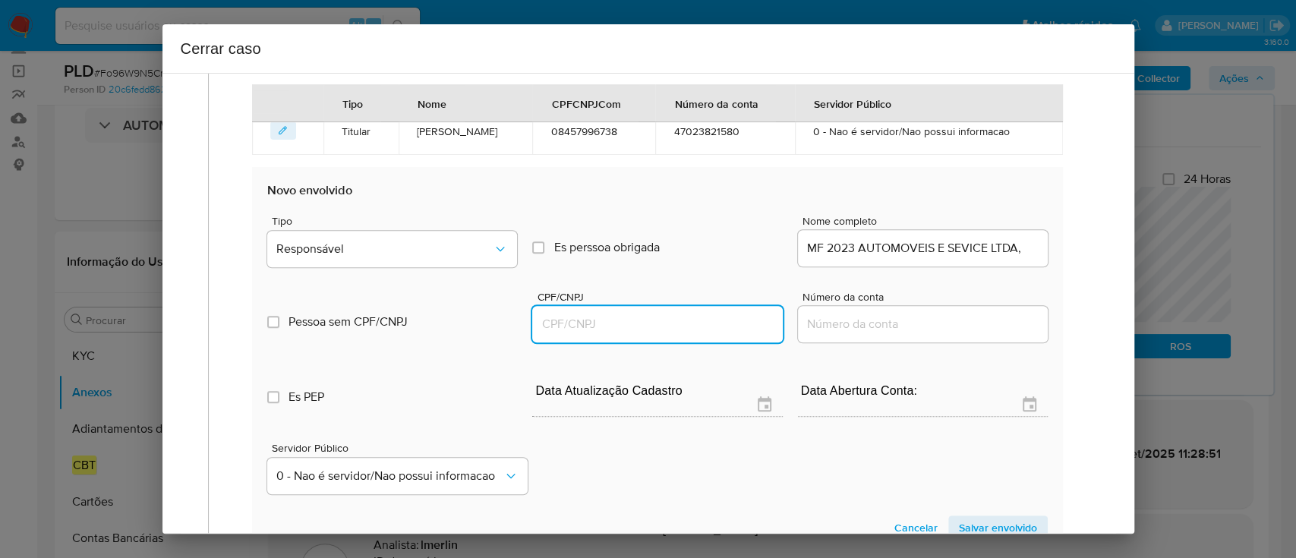
paste input "20908961000106"
type input "20908961000106"
click at [959, 246] on input "MF 2023 AUTOMOVEIS E SEVICE LTDA," at bounding box center [923, 248] width 250 height 20
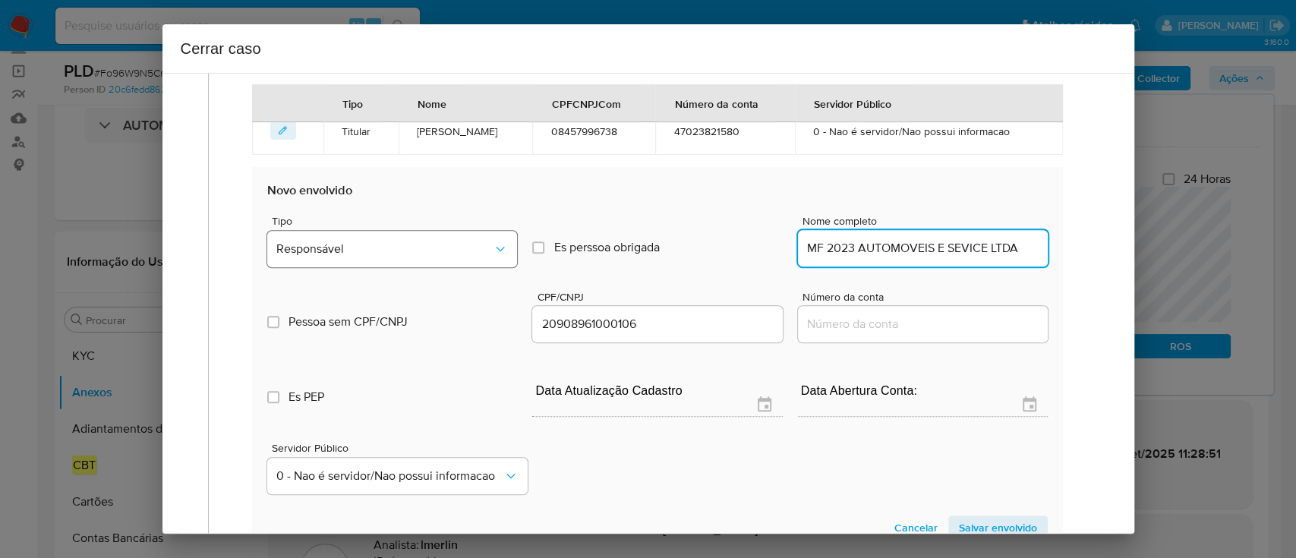
type input "MF 2023 AUTOMOVEIS E SEVICE LTDA"
click at [327, 253] on span "Responsável" at bounding box center [384, 248] width 216 height 15
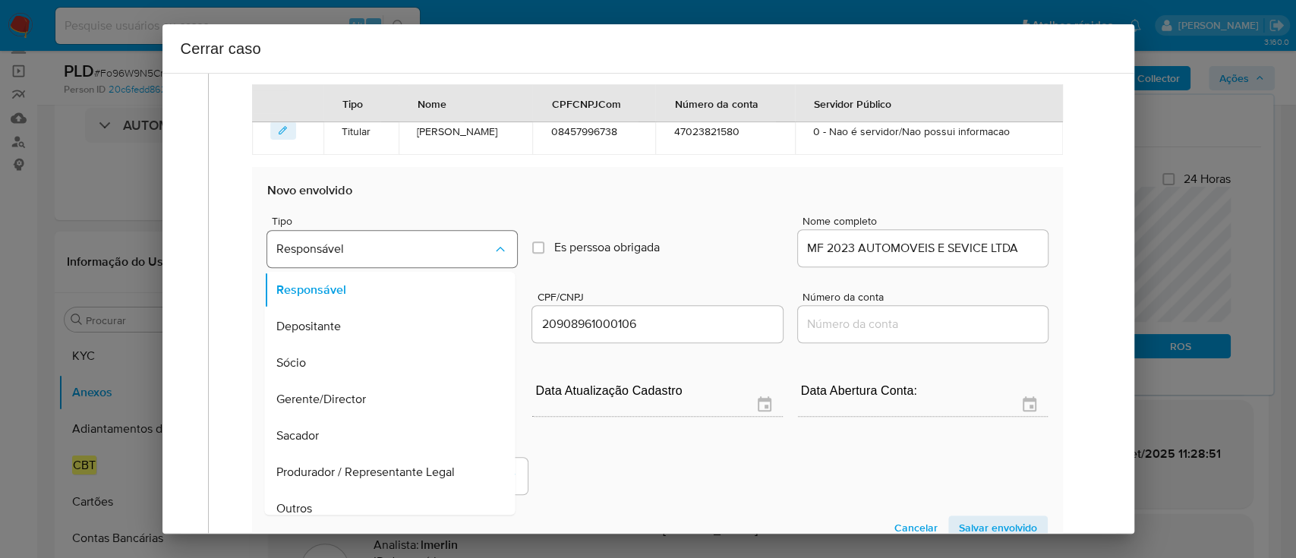
scroll to position [692, 0]
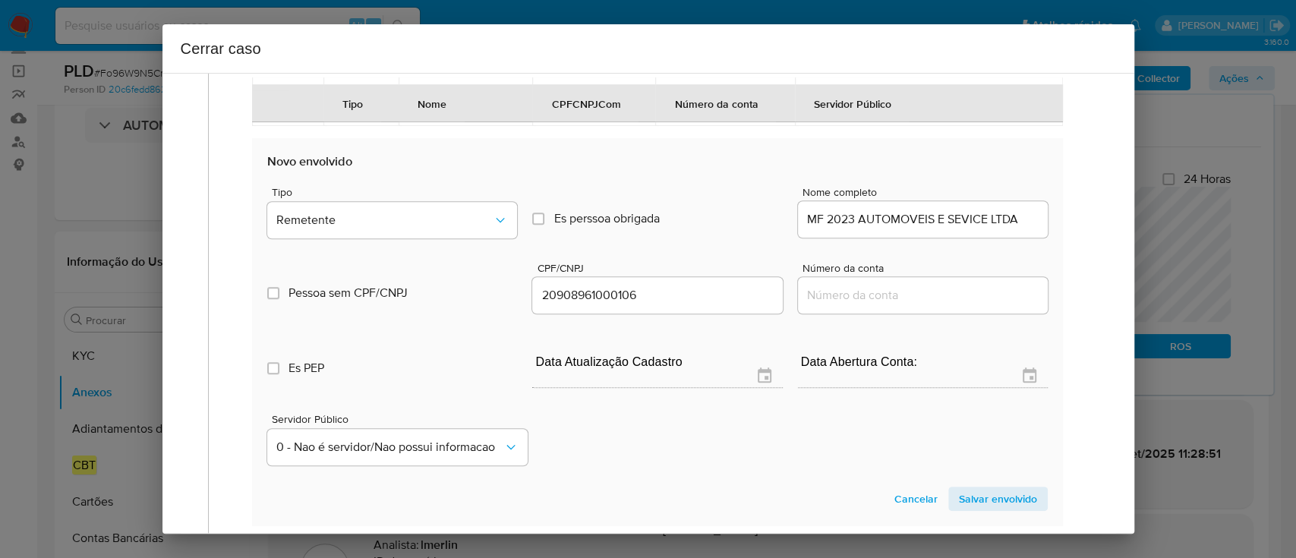
click at [988, 501] on span "Salvar envolvido" at bounding box center [998, 498] width 78 height 21
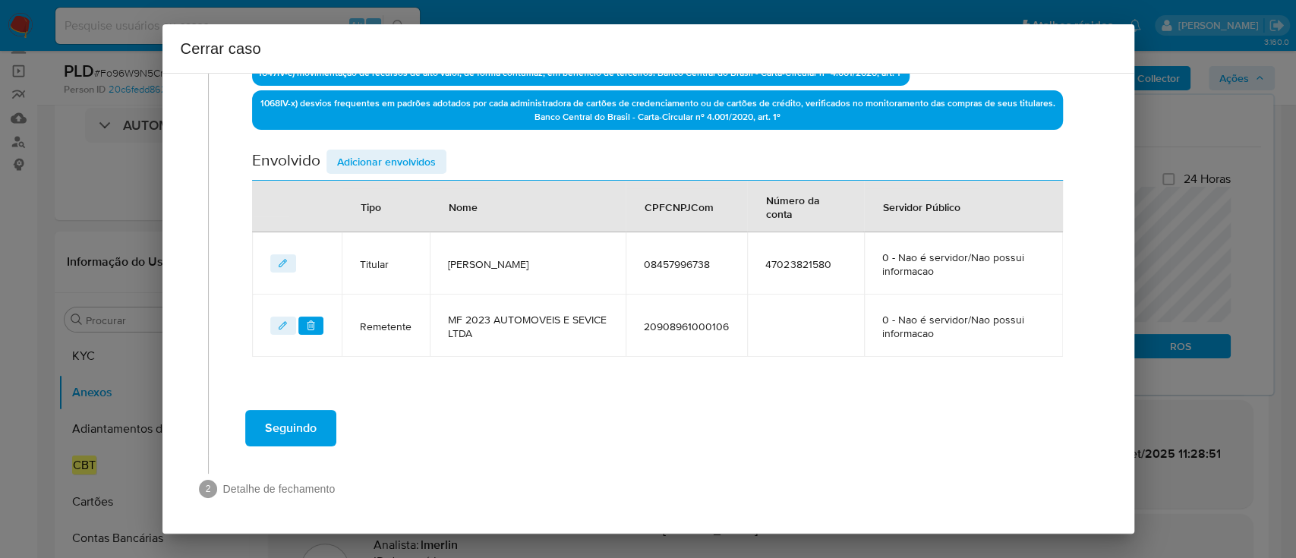
click at [398, 163] on span "Adicionar envolvidos" at bounding box center [386, 161] width 99 height 21
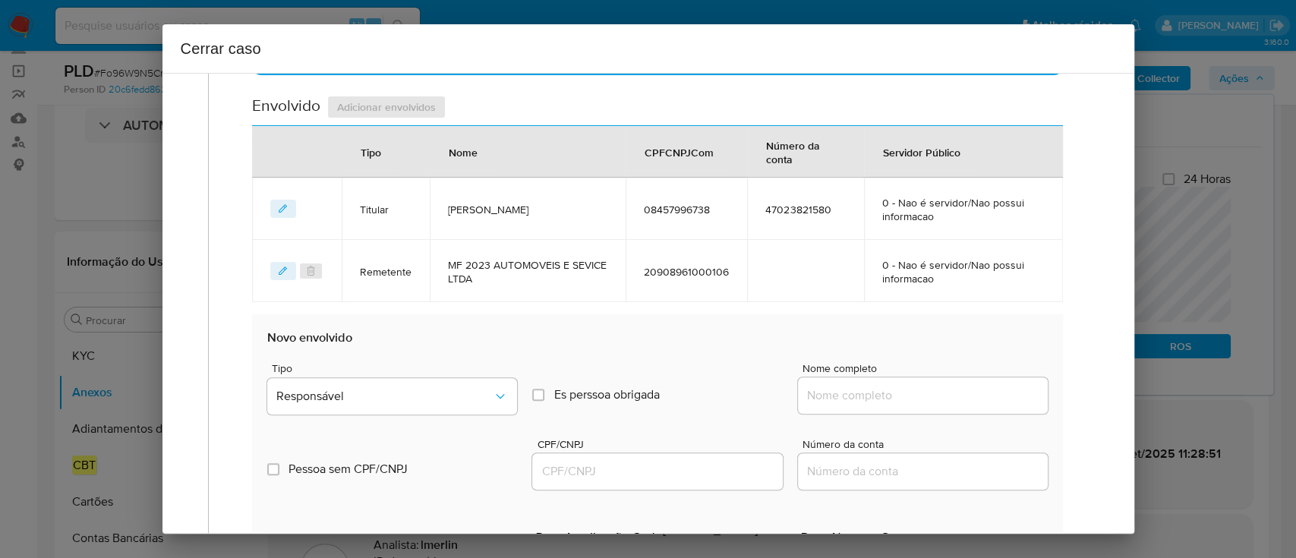
scroll to position [652, 0]
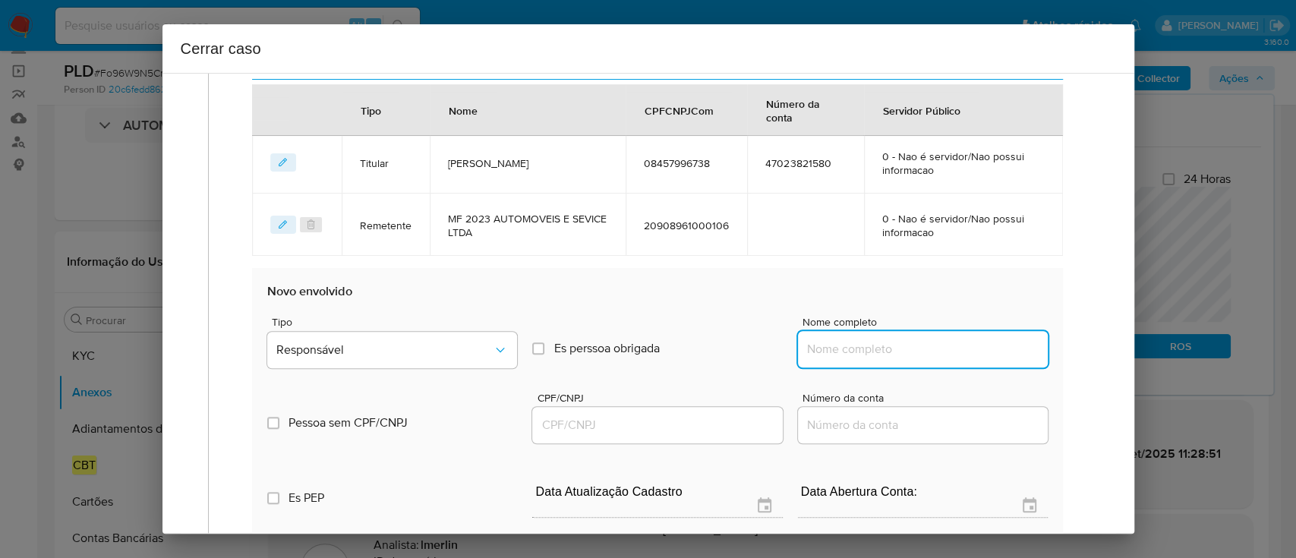
click at [846, 347] on input "Nome completo" at bounding box center [923, 349] width 250 height 20
paste input "Michel Fernandes Pasqual, 21882456874"
click at [968, 349] on input "Michel Fernandes Pasqual, 21882456874" at bounding box center [923, 349] width 250 height 20
type input "Michel Fernandes Pasqual,"
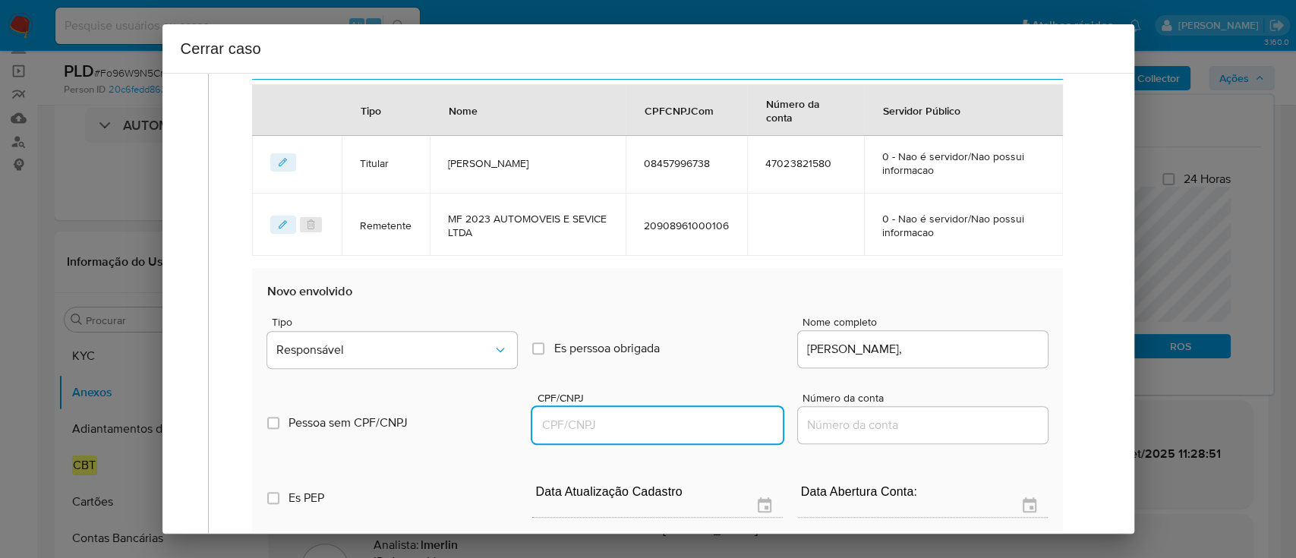
drag, startPoint x: 702, startPoint y: 423, endPoint x: 814, endPoint y: 384, distance: 118.8
click at [701, 422] on input "CPF/CNPJ" at bounding box center [657, 425] width 250 height 20
paste input "21882456874"
type input "21882456874"
click at [989, 348] on input "Michel Fernandes Pasqual," at bounding box center [923, 349] width 250 height 20
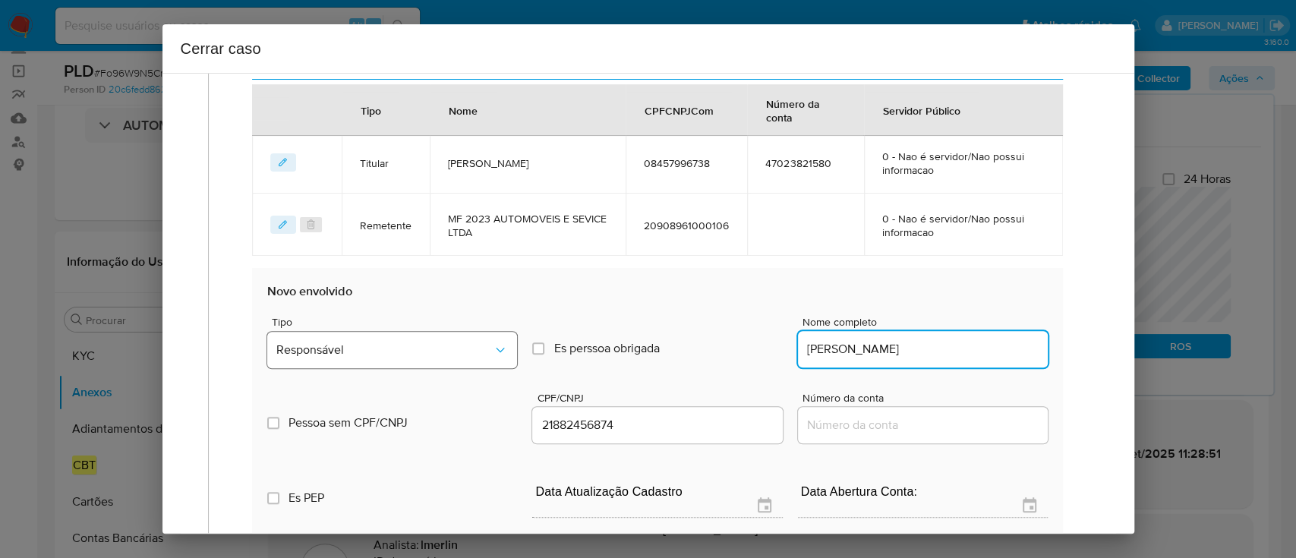
type input "Michel Fernandes Pasqual"
click at [401, 347] on span "Responsável" at bounding box center [384, 349] width 216 height 15
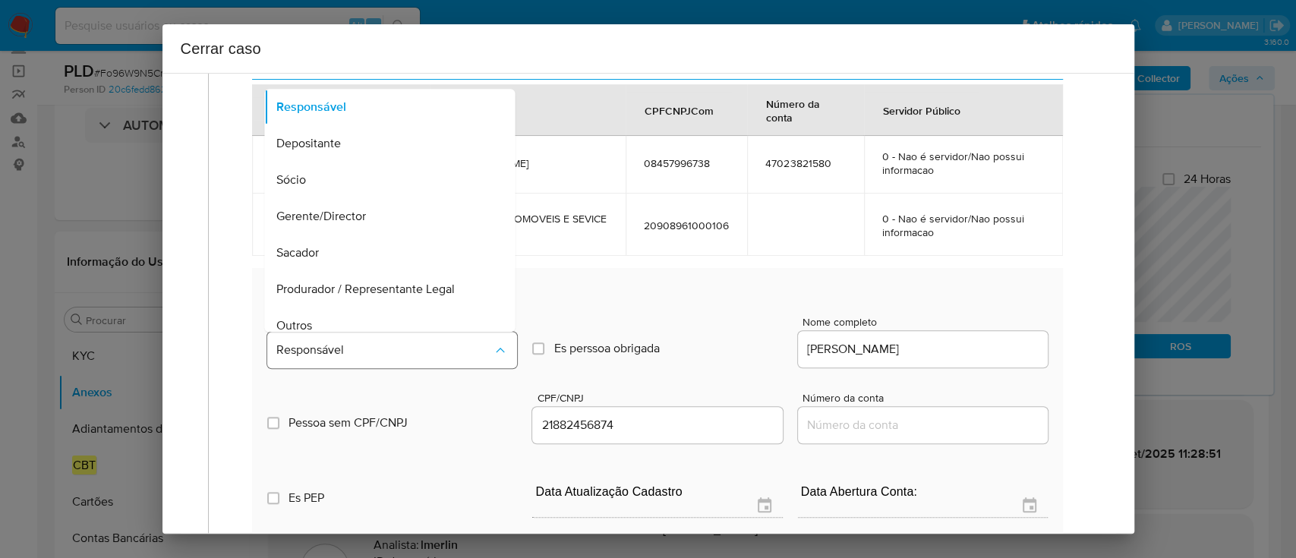
scroll to position [85, 0]
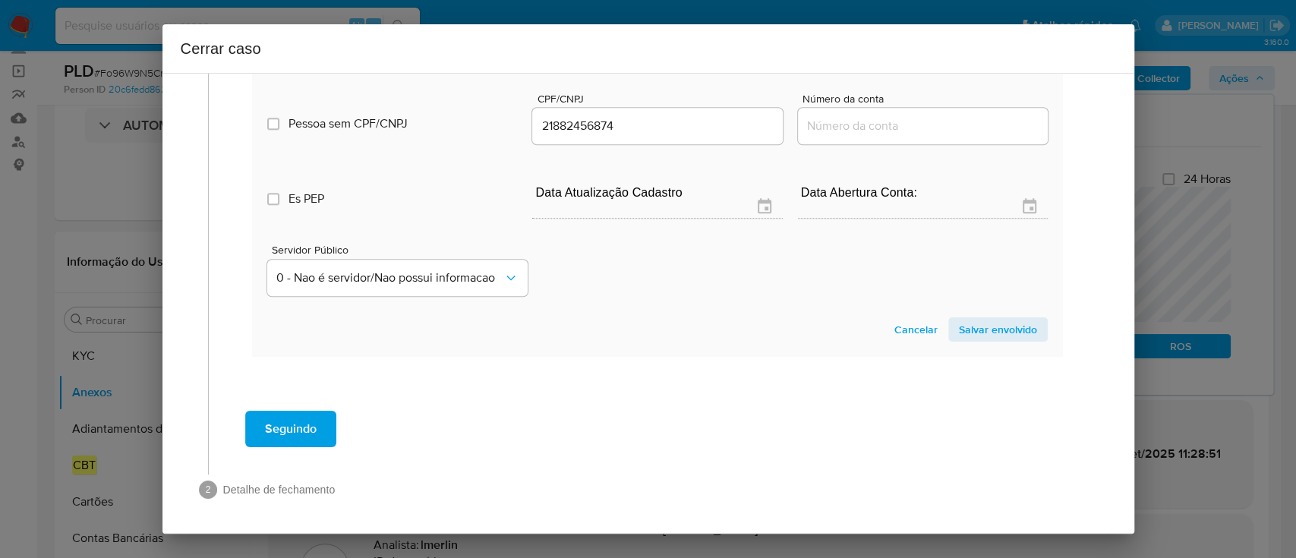
click at [981, 327] on span "Salvar envolvido" at bounding box center [998, 329] width 78 height 21
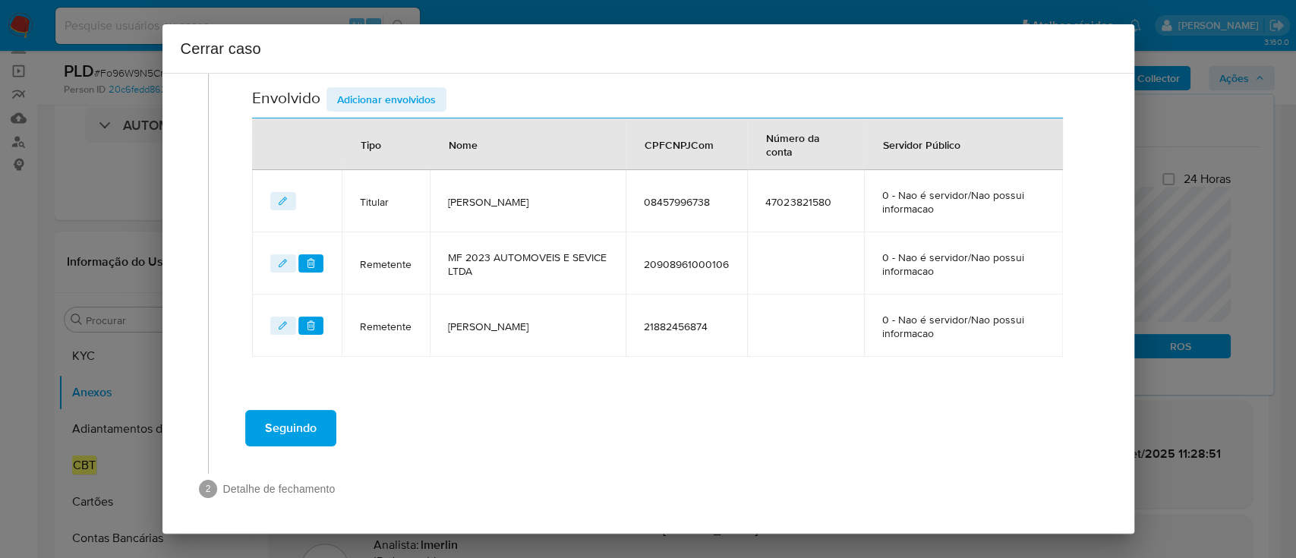
click at [428, 92] on span "Adicionar envolvidos" at bounding box center [386, 99] width 99 height 21
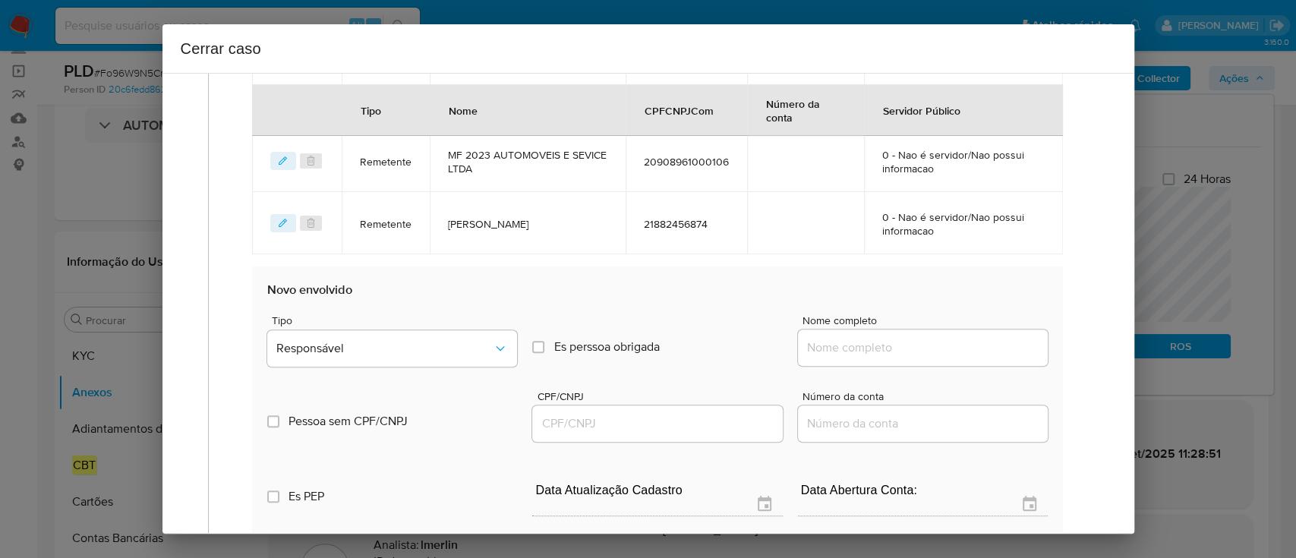
scroll to position [815, 0]
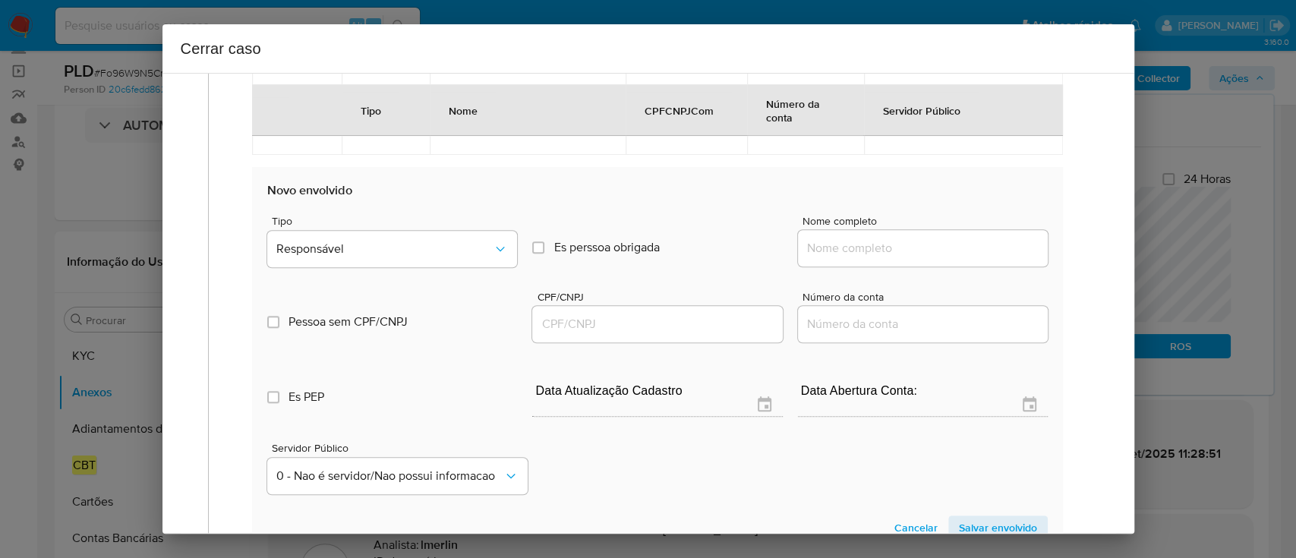
click at [897, 246] on input "Nome completo" at bounding box center [923, 248] width 250 height 20
paste input "Izabella Melo Ferreira Praes, 10093722621"
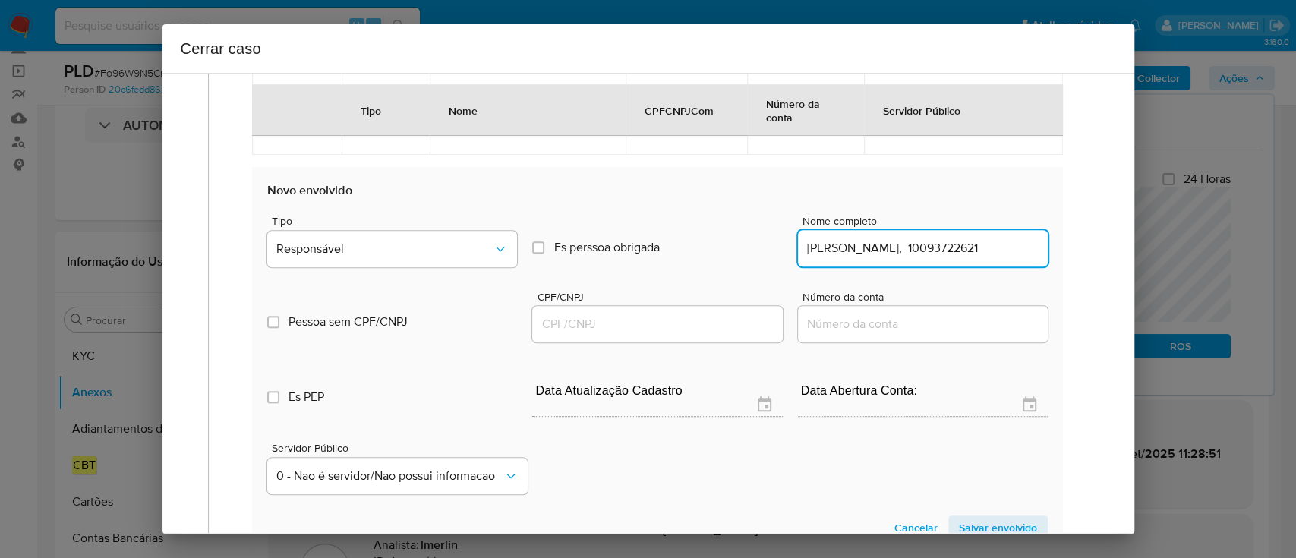
scroll to position [0, 2]
click at [996, 249] on input "Izabella Melo Ferreira Praes, 10093722621" at bounding box center [923, 248] width 250 height 20
type input "Izabella Melo Ferreira Praes,"
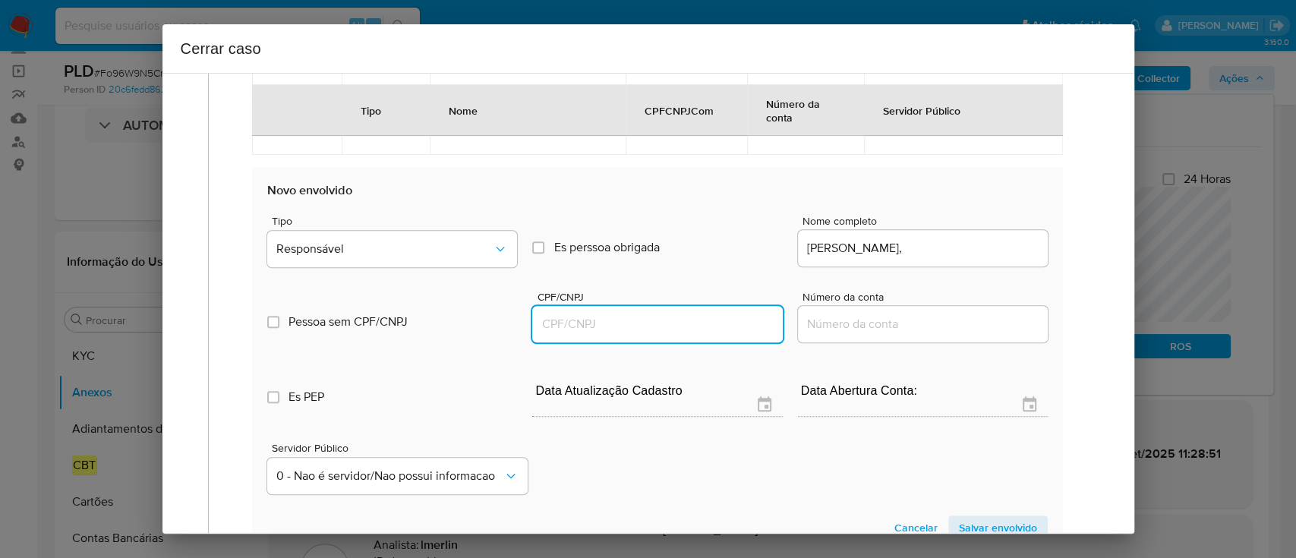
click at [706, 319] on input "CPF/CNPJ" at bounding box center [657, 324] width 250 height 20
paste input "10093722621"
type input "10093722621"
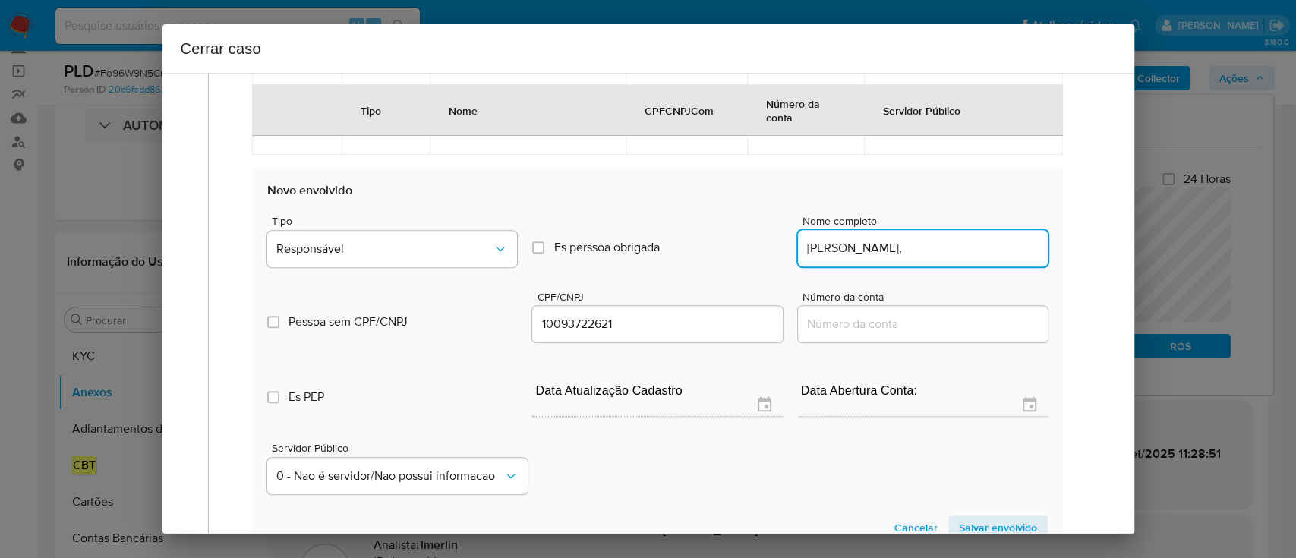
click at [999, 253] on input "Izabella Melo Ferreira Praes," at bounding box center [923, 248] width 250 height 20
type input "Izabella Melo Ferreira Praes"
click at [820, 182] on h3 "Novo envolvido" at bounding box center [656, 189] width 779 height 15
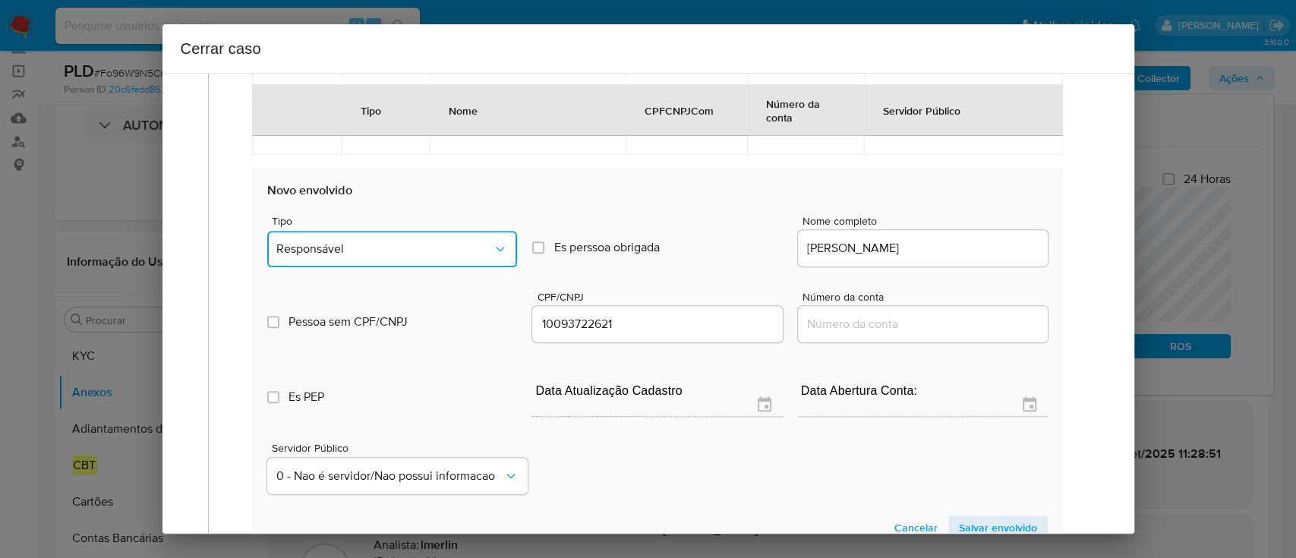
click at [355, 244] on span "Responsável" at bounding box center [384, 248] width 216 height 15
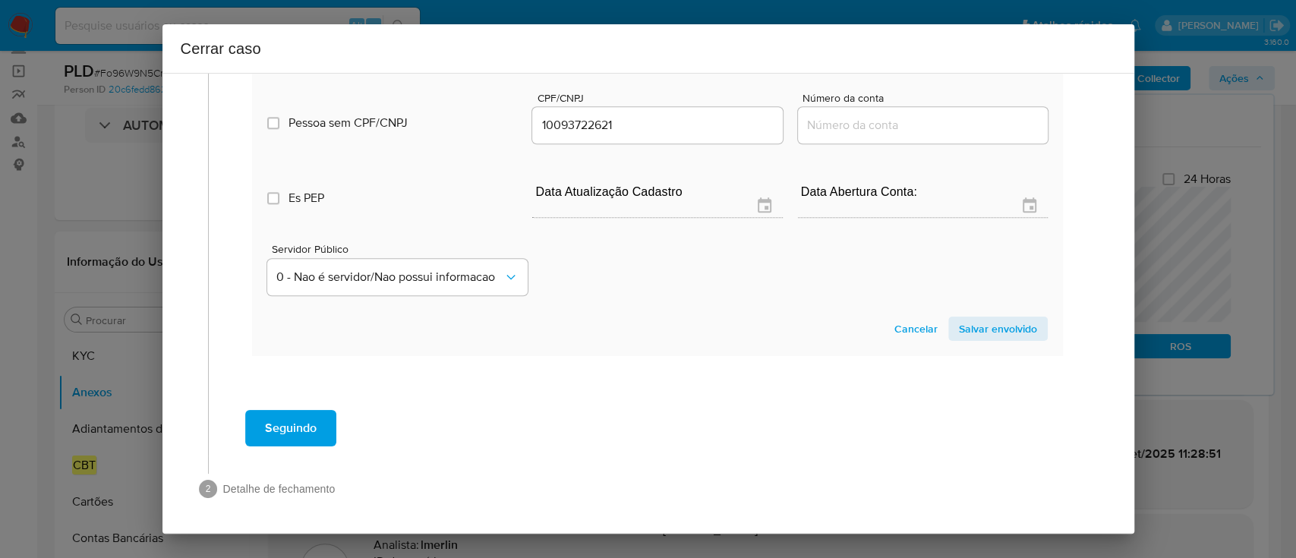
click at [997, 329] on span "Salvar envolvido" at bounding box center [998, 328] width 78 height 21
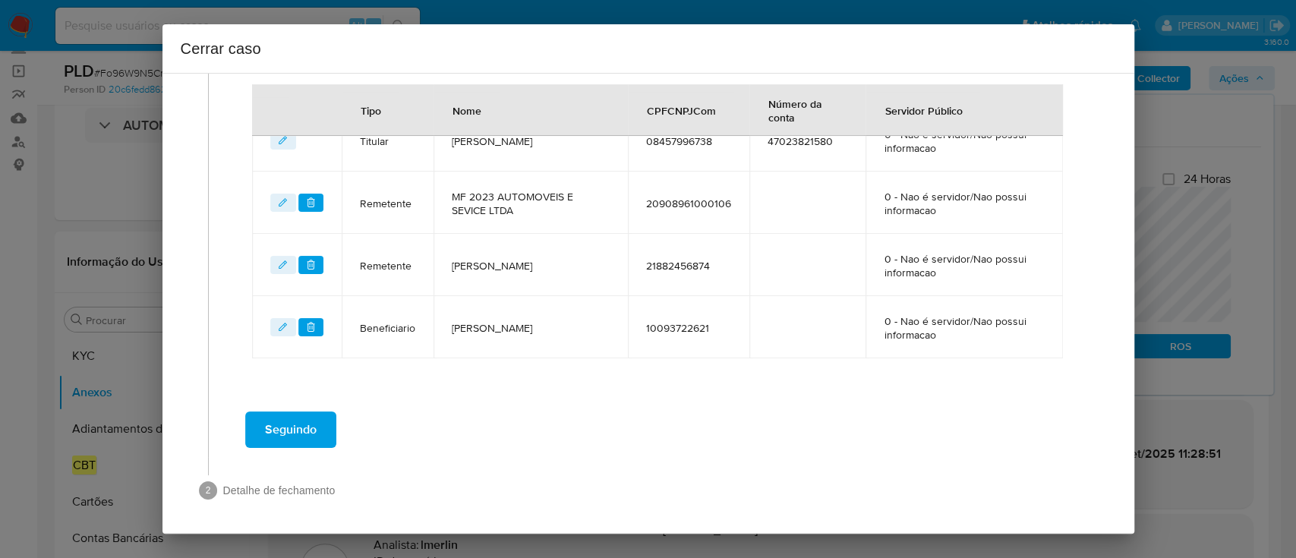
scroll to position [675, 0]
click at [268, 436] on span "Seguindo" at bounding box center [291, 428] width 52 height 33
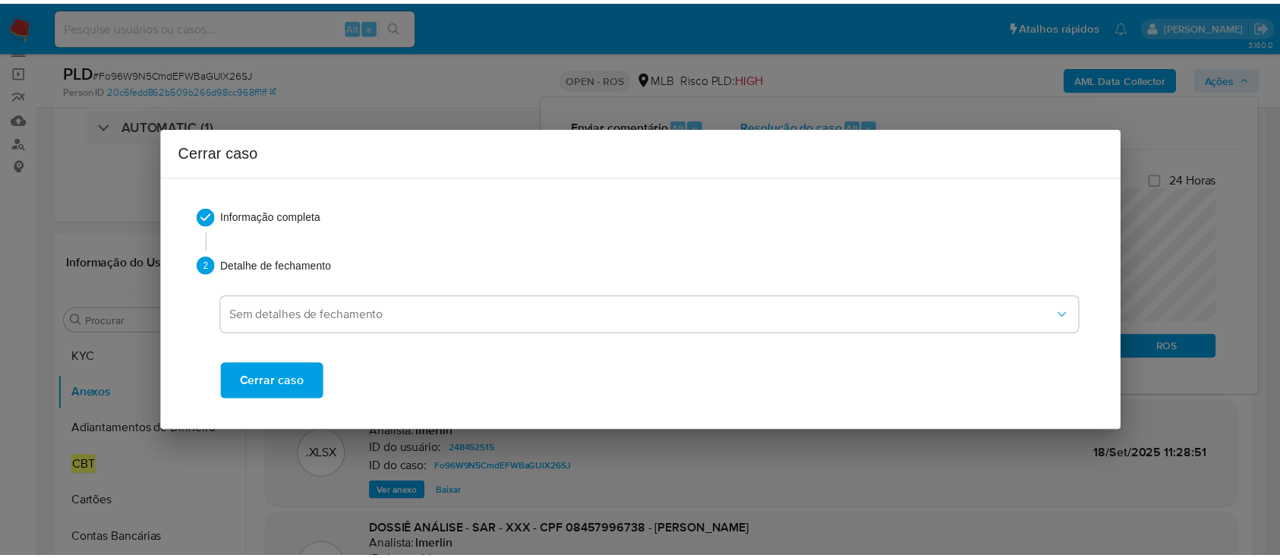
scroll to position [1834, 0]
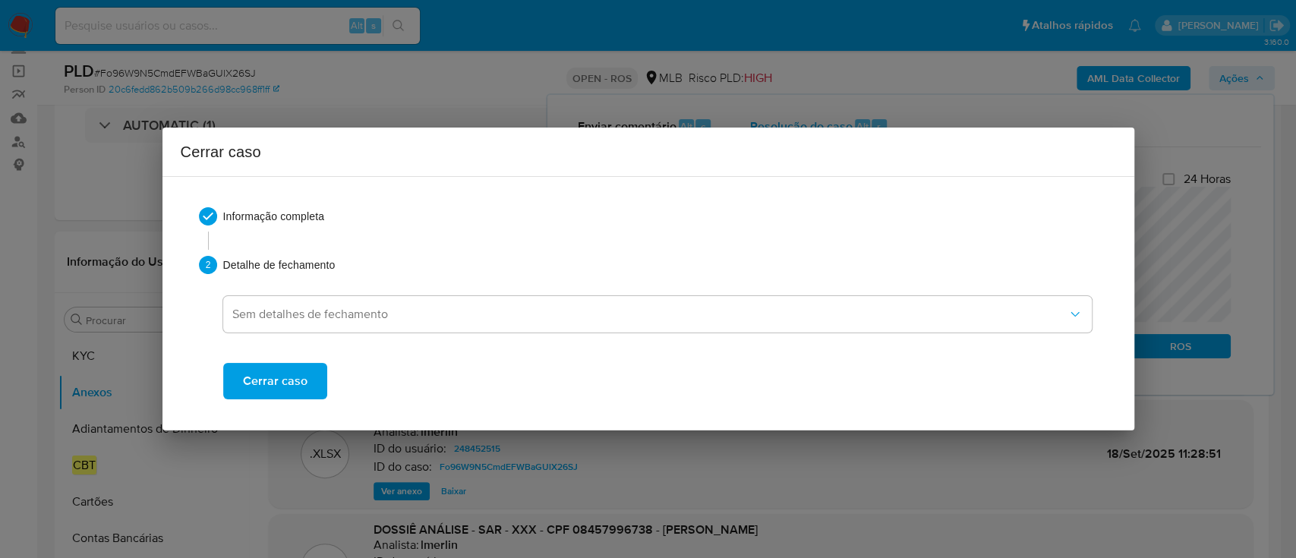
click at [309, 379] on button "Cerrar caso" at bounding box center [275, 381] width 104 height 36
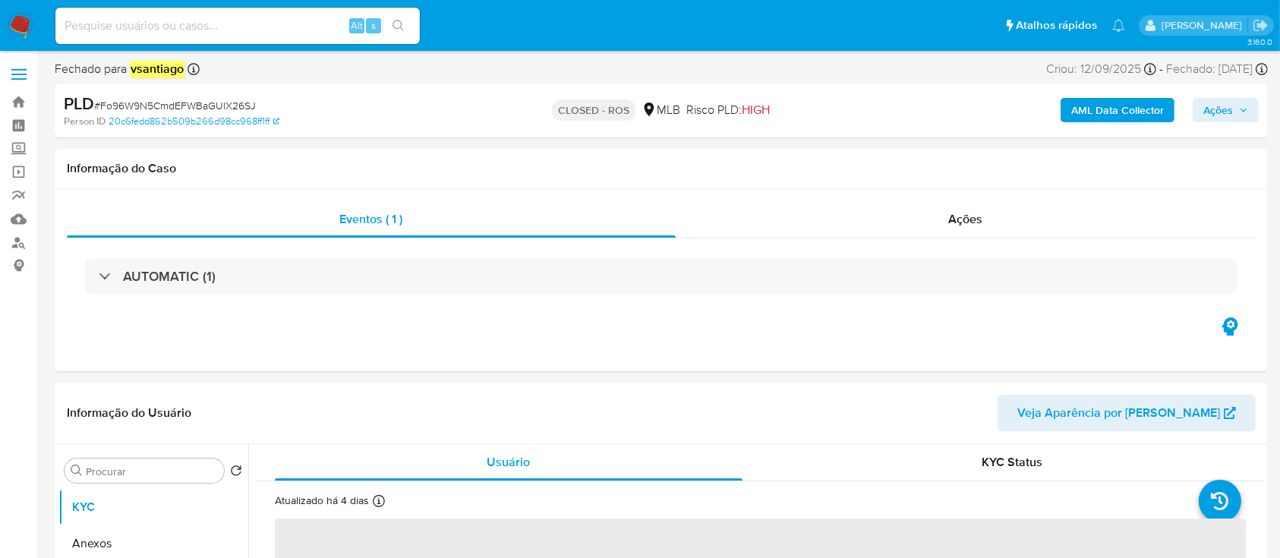
select select "10"
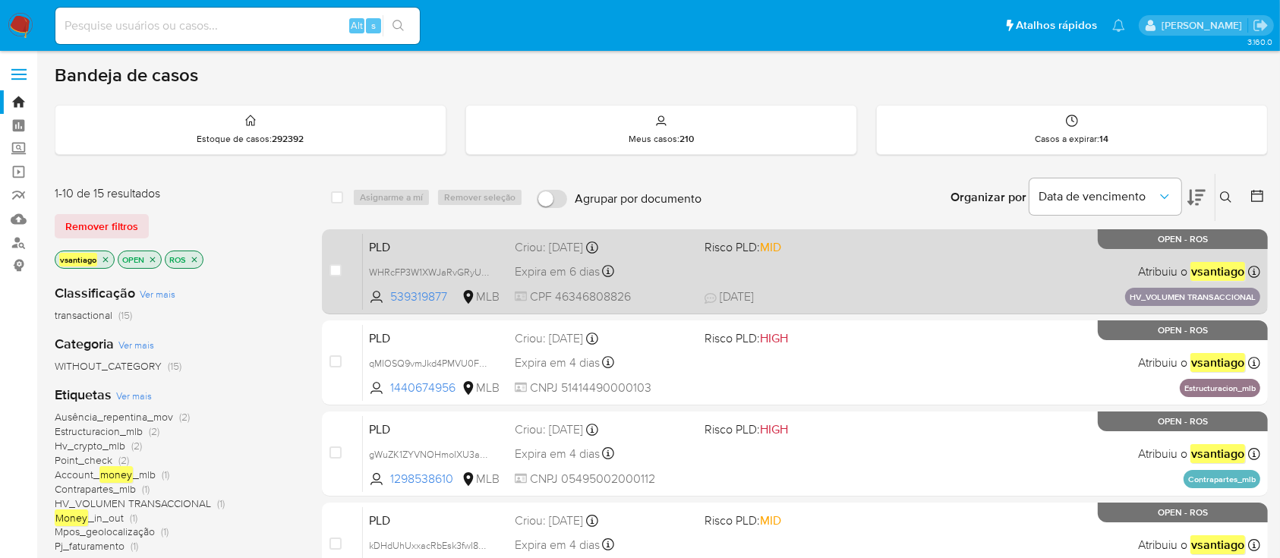
click at [716, 272] on div "PLD WHRcFP3W1XWJaRvGRyUfyiIa 539319877 MLB Risco PLD: MID Criou: [DATE] Criou: …" at bounding box center [811, 271] width 897 height 77
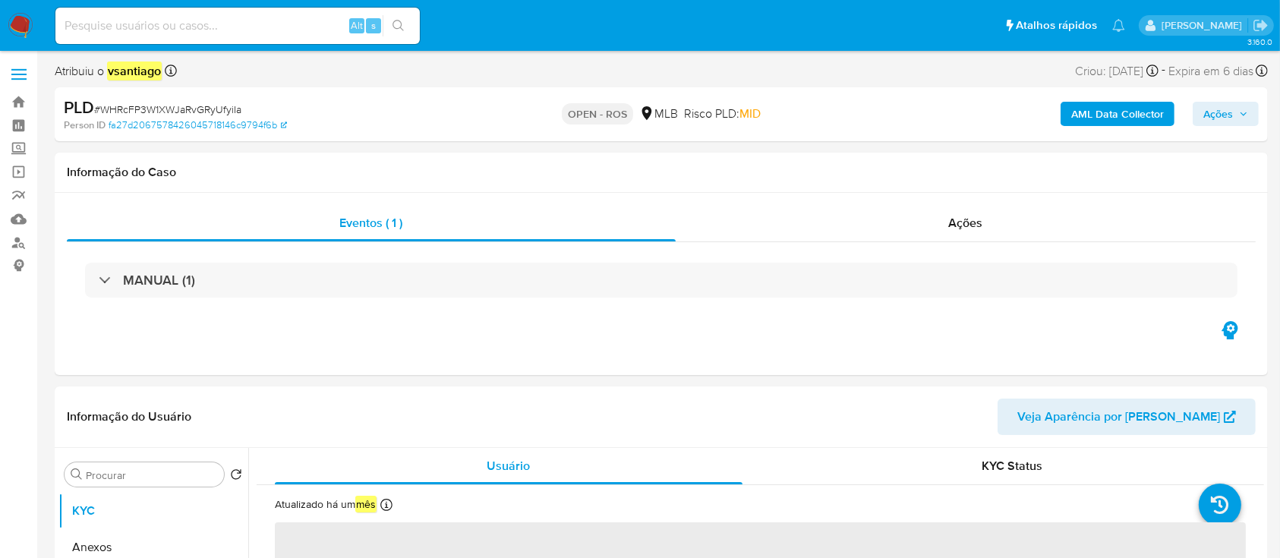
select select "10"
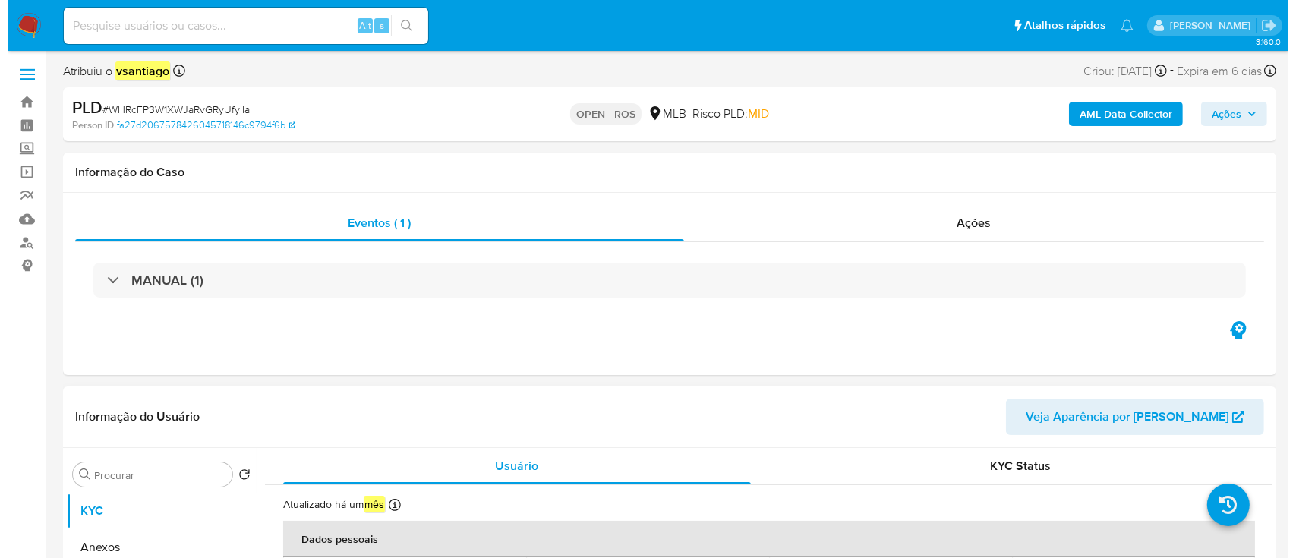
scroll to position [304, 0]
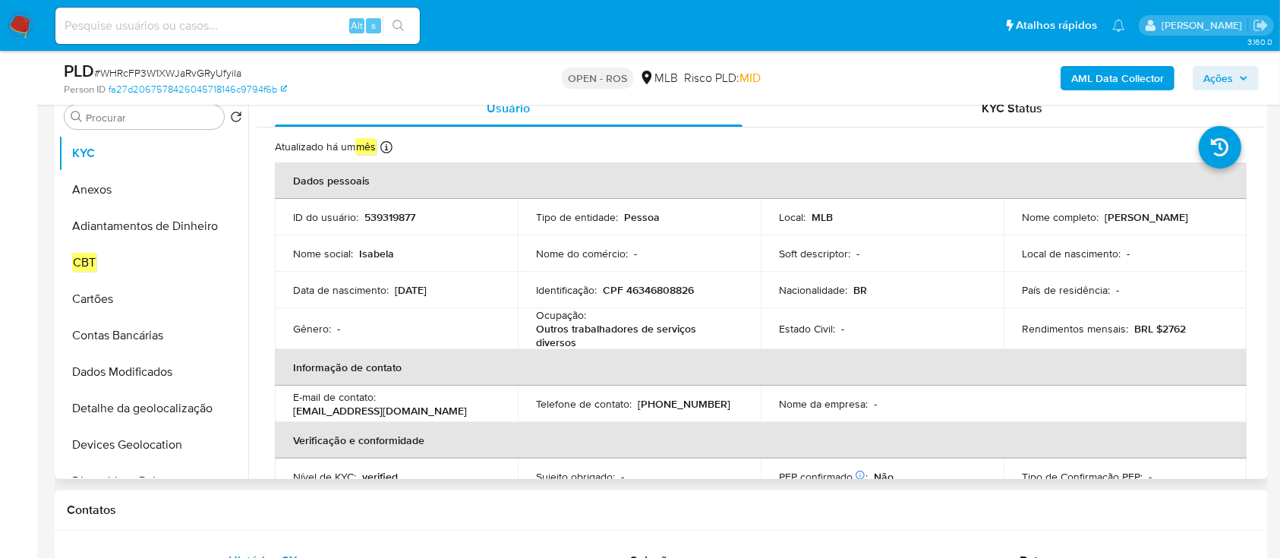
drag, startPoint x: 1013, startPoint y: 224, endPoint x: 1138, endPoint y: 228, distance: 125.3
click at [1138, 228] on td "Nome completo : [PERSON_NAME]" at bounding box center [1124, 217] width 243 height 36
copy p "[PERSON_NAME]"
click at [674, 285] on p "CPF 46346808826" at bounding box center [648, 290] width 91 height 14
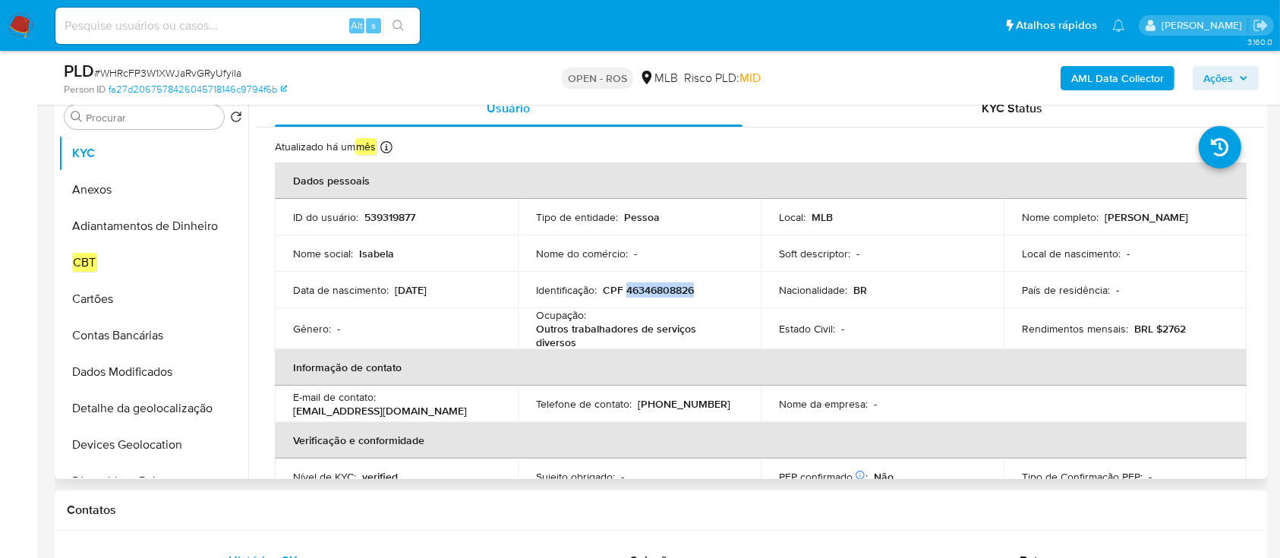
copy p "46346808826"
click at [79, 181] on button "Anexos" at bounding box center [147, 190] width 178 height 36
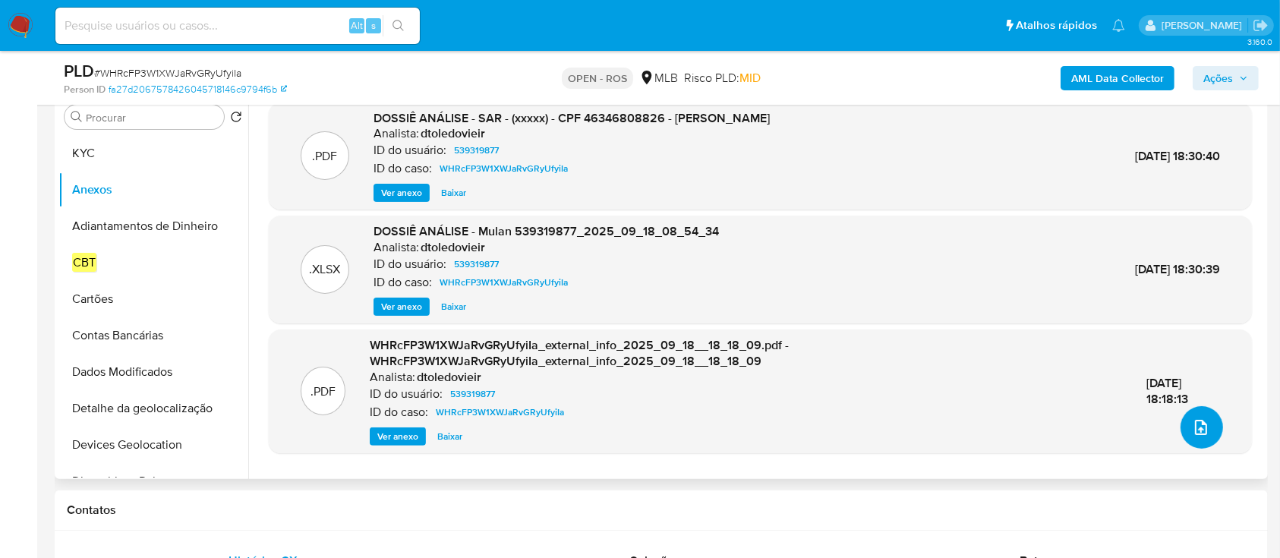
click at [1192, 424] on icon "upload-file" at bounding box center [1201, 427] width 18 height 18
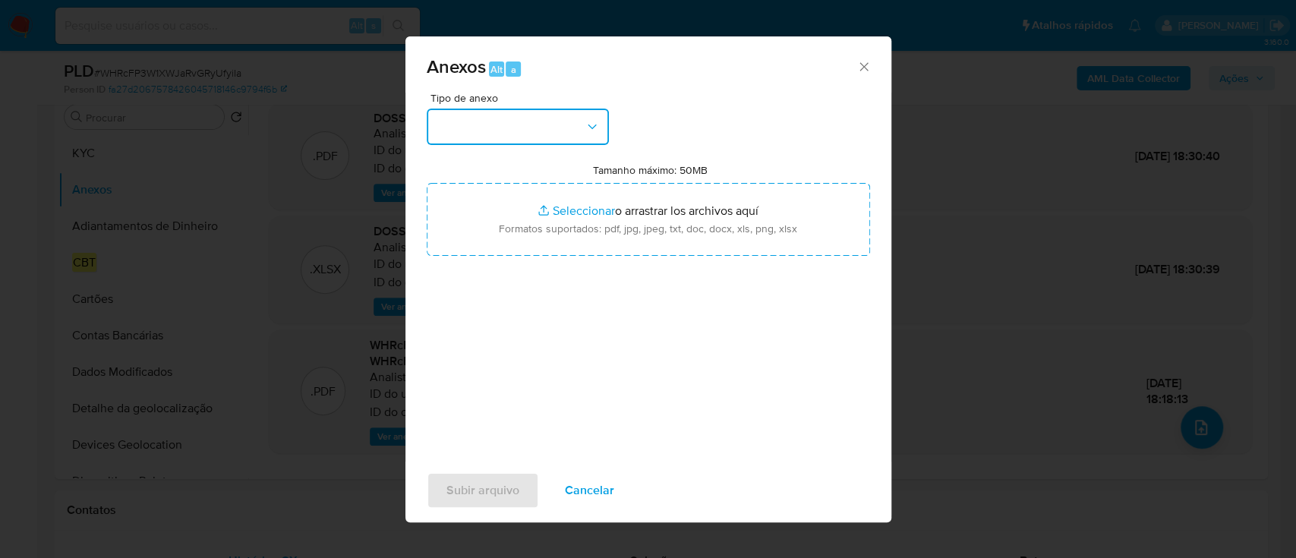
click at [570, 122] on button "button" at bounding box center [518, 127] width 182 height 36
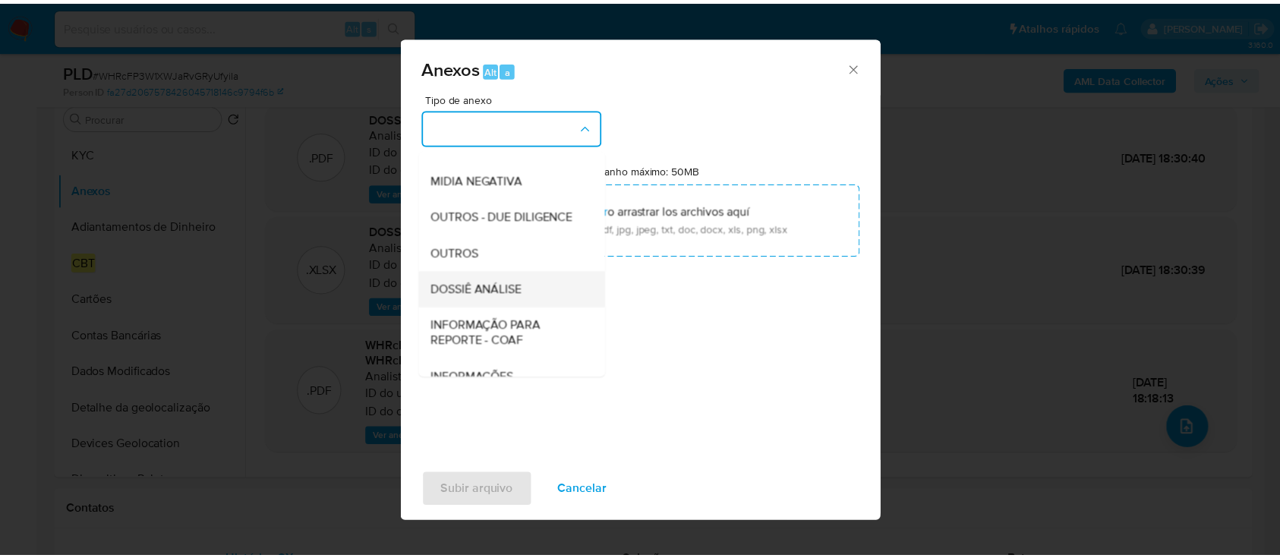
scroll to position [233, 0]
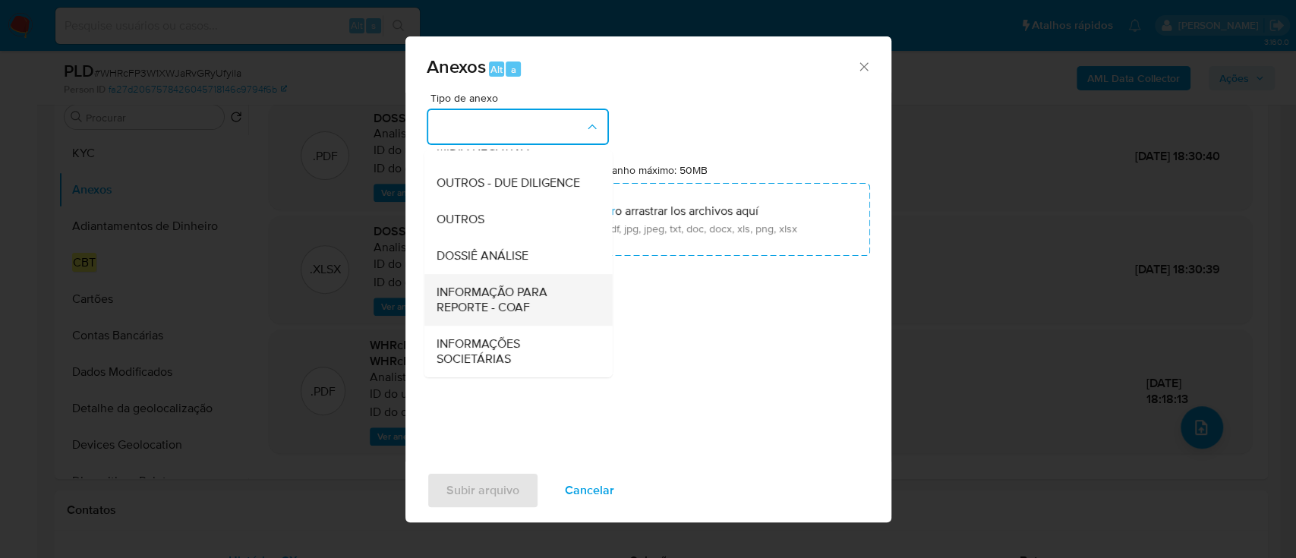
click at [527, 301] on span "INFORMAÇÃO PARA REPORTE - COAF" at bounding box center [513, 300] width 155 height 30
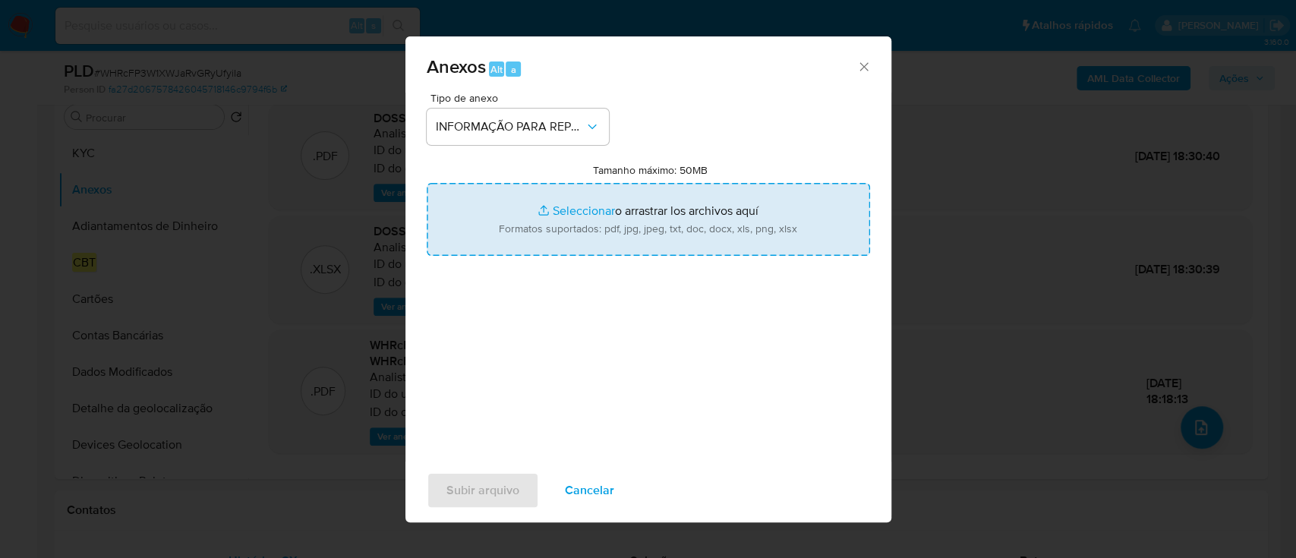
type input "C:\fakepath\SAR - WHRcFP3W1XWJaRvGRyUfyiIa - CPF 46346808826 - ISABELA BARBOSA …"
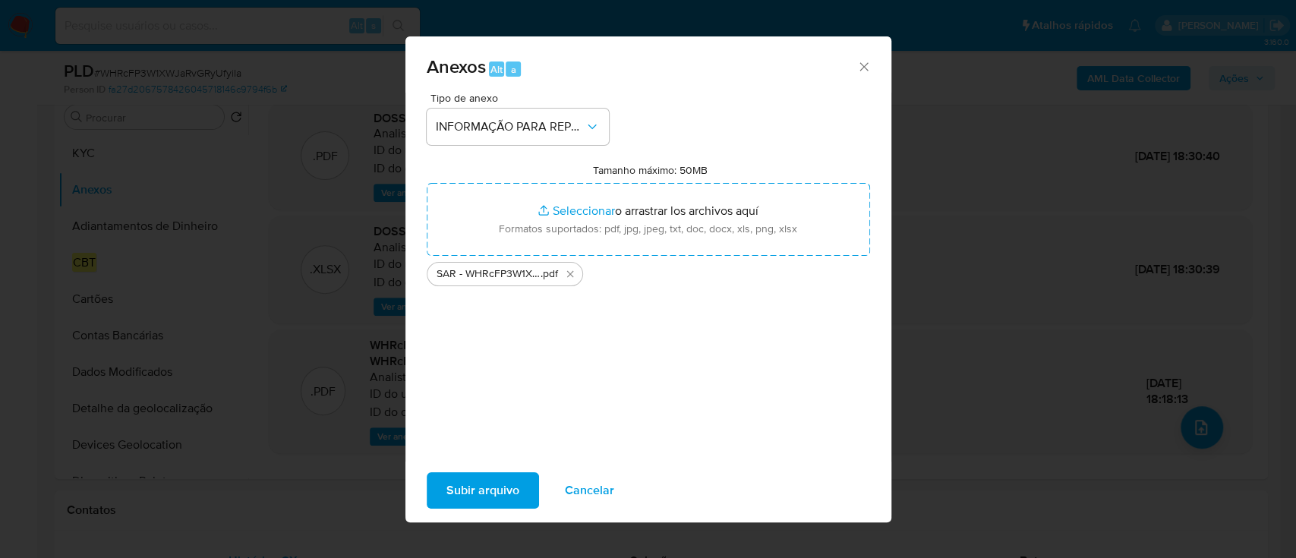
click at [485, 494] on span "Subir arquivo" at bounding box center [482, 490] width 73 height 33
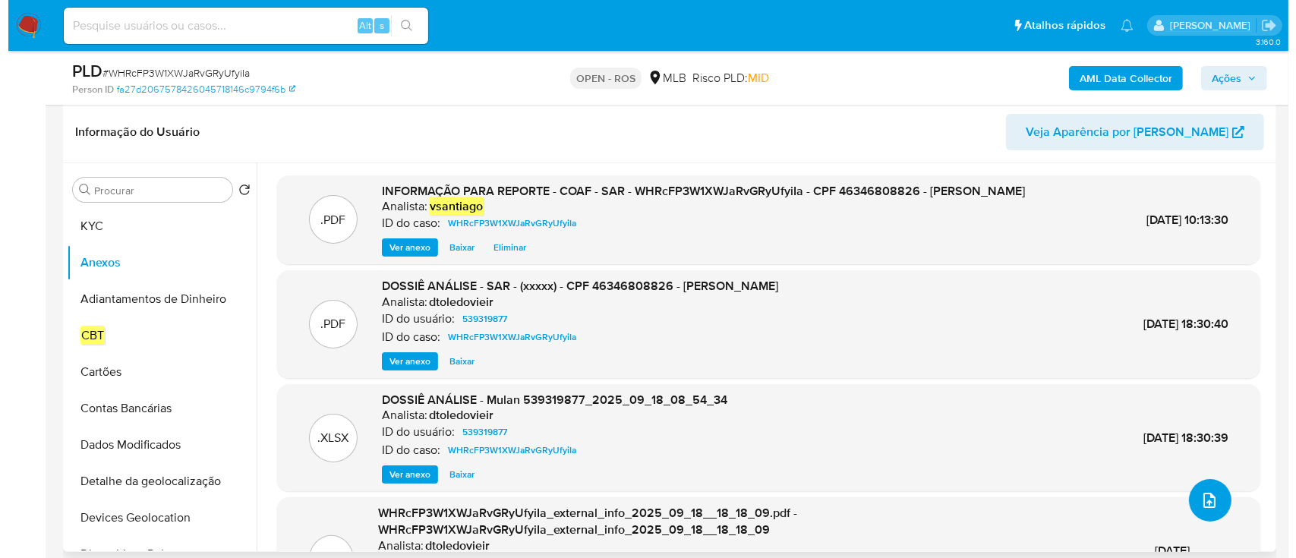
scroll to position [202, 0]
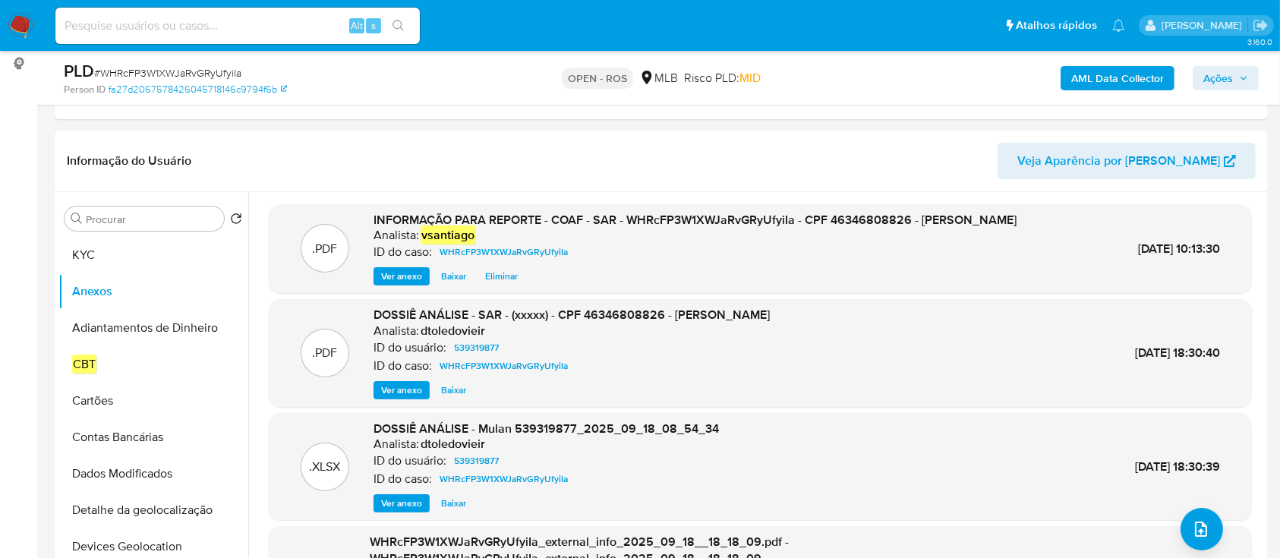
click at [1220, 68] on span "Ações" at bounding box center [1218, 78] width 30 height 24
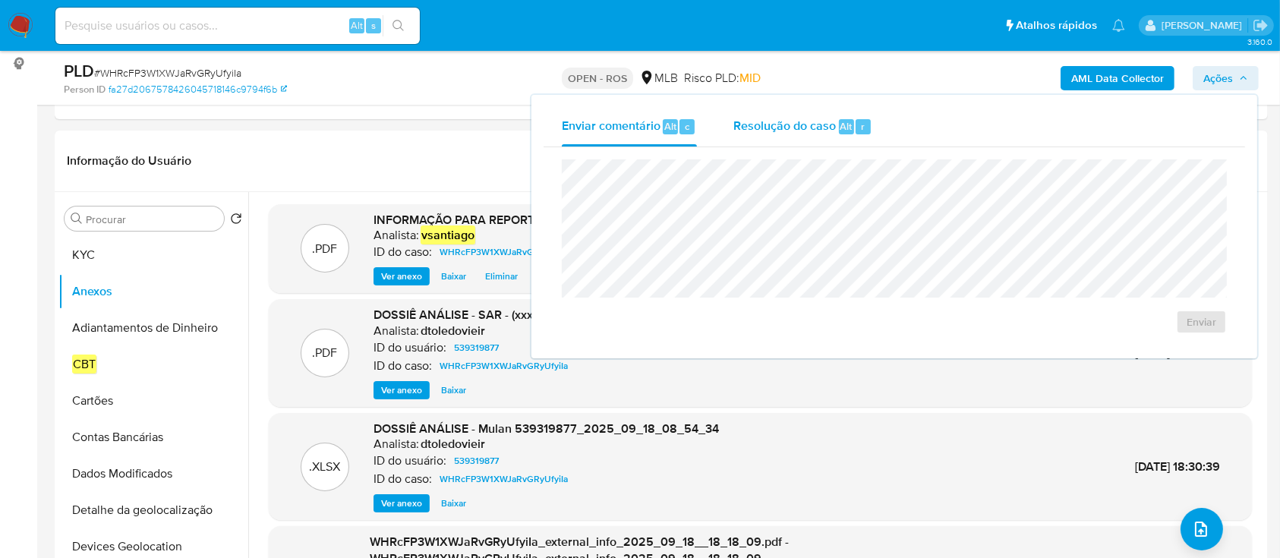
click at [785, 140] on div "Resolução do caso Alt r" at bounding box center [802, 126] width 139 height 39
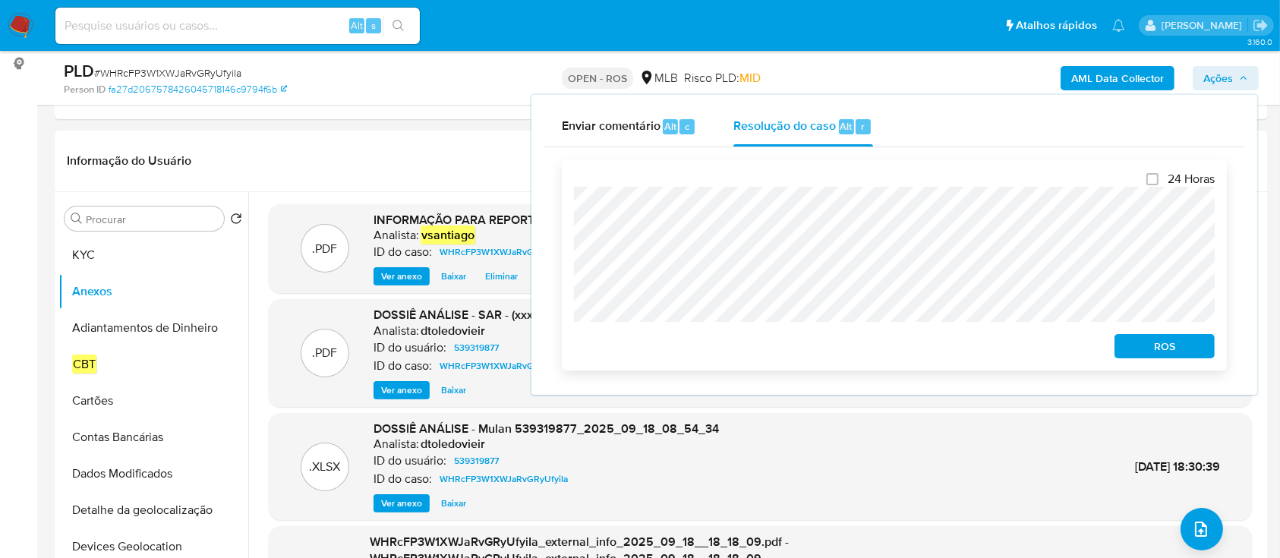
click at [1139, 351] on span "ROS" at bounding box center [1164, 345] width 79 height 21
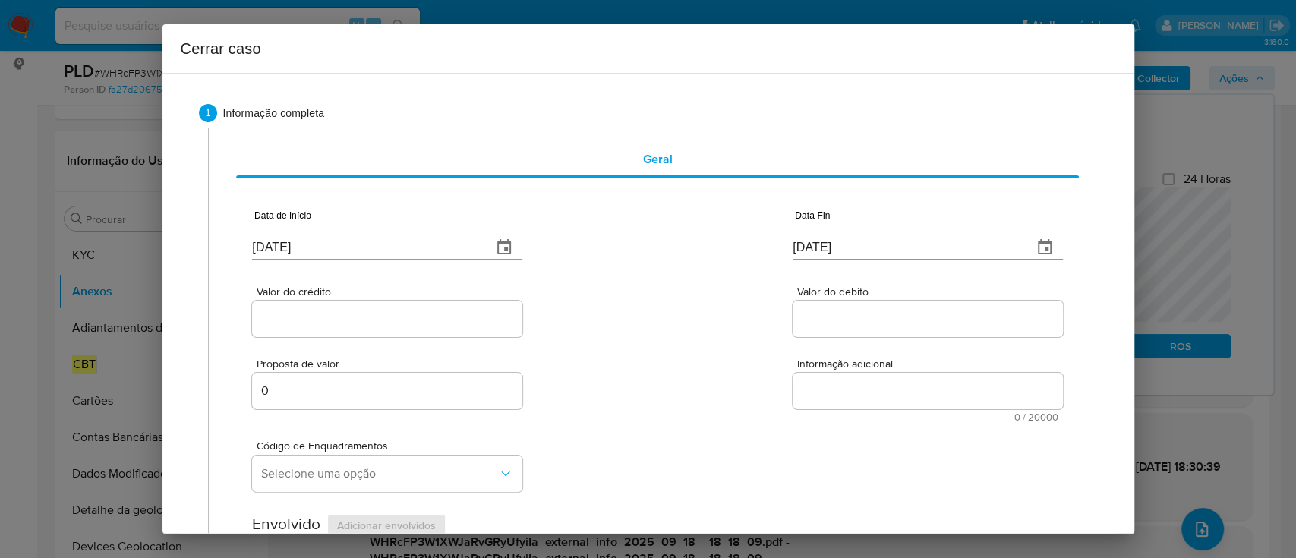
click at [269, 242] on input "[DATE]" at bounding box center [366, 247] width 228 height 24
click at [269, 243] on input "[DATE]" at bounding box center [366, 247] width 228 height 24
click at [269, 243] on input "22/09/2025" at bounding box center [366, 247] width 228 height 24
paste input "01/07"
type input "01/07/2025"
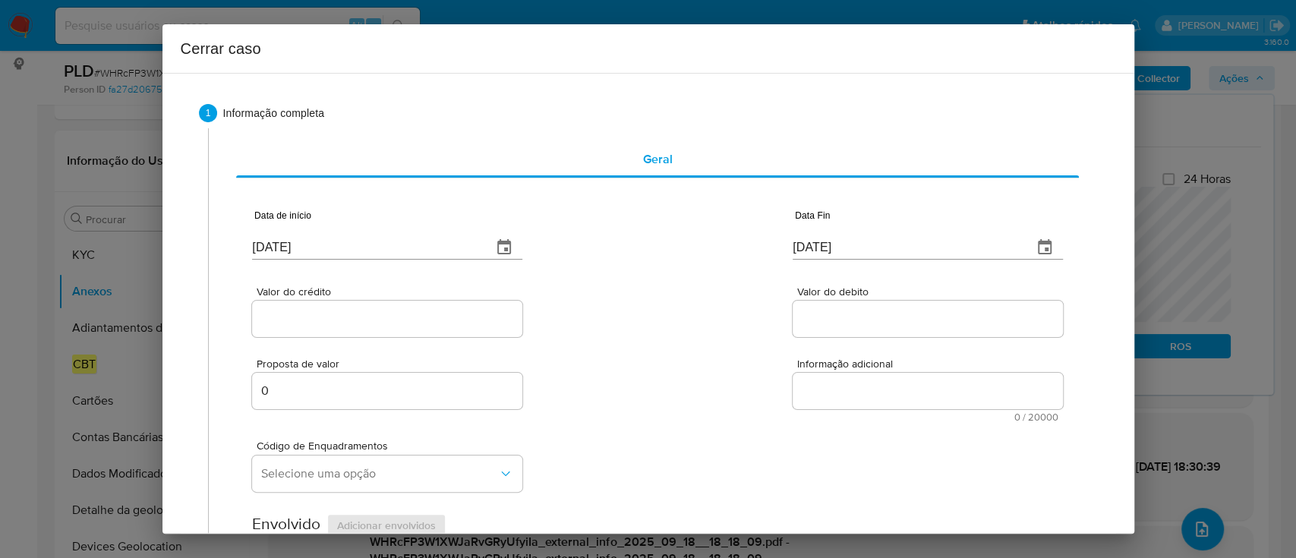
click at [710, 291] on div "Valor do crédito Valor do debito" at bounding box center [657, 304] width 810 height 72
click at [808, 240] on input "22/09/2025" at bounding box center [906, 247] width 228 height 24
paste input "16"
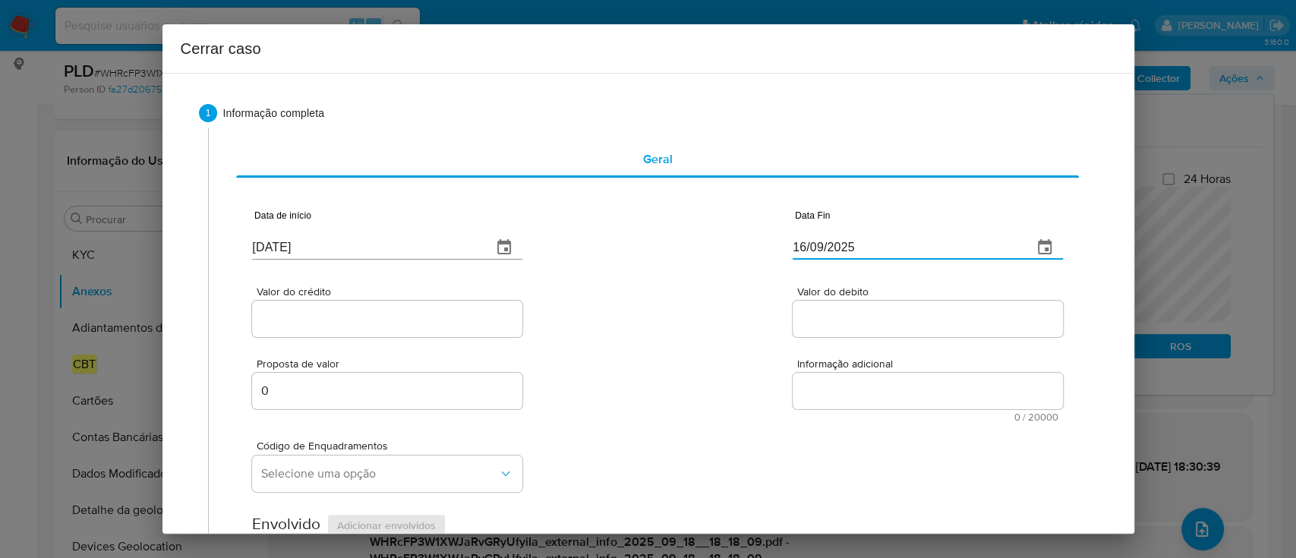
type input "16/09/2025"
click at [731, 258] on div "Data de início 01/07/2025 Data Fin 16/09/2025" at bounding box center [657, 228] width 810 height 79
click at [352, 313] on input "Valor do crédito" at bounding box center [387, 319] width 270 height 20
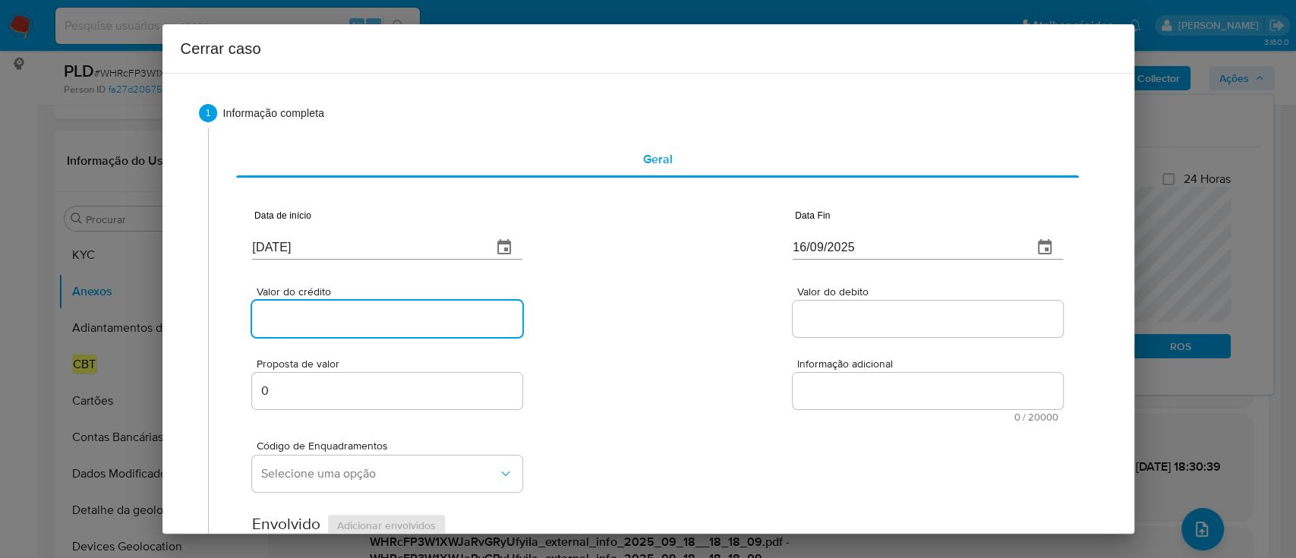
paste input "R$990.345"
type input "R$990.345"
drag, startPoint x: 525, startPoint y: 313, endPoint x: 593, endPoint y: 321, distance: 68.1
click at [525, 313] on div "Valor do crédito R$990.345 Valor do debito" at bounding box center [657, 304] width 810 height 72
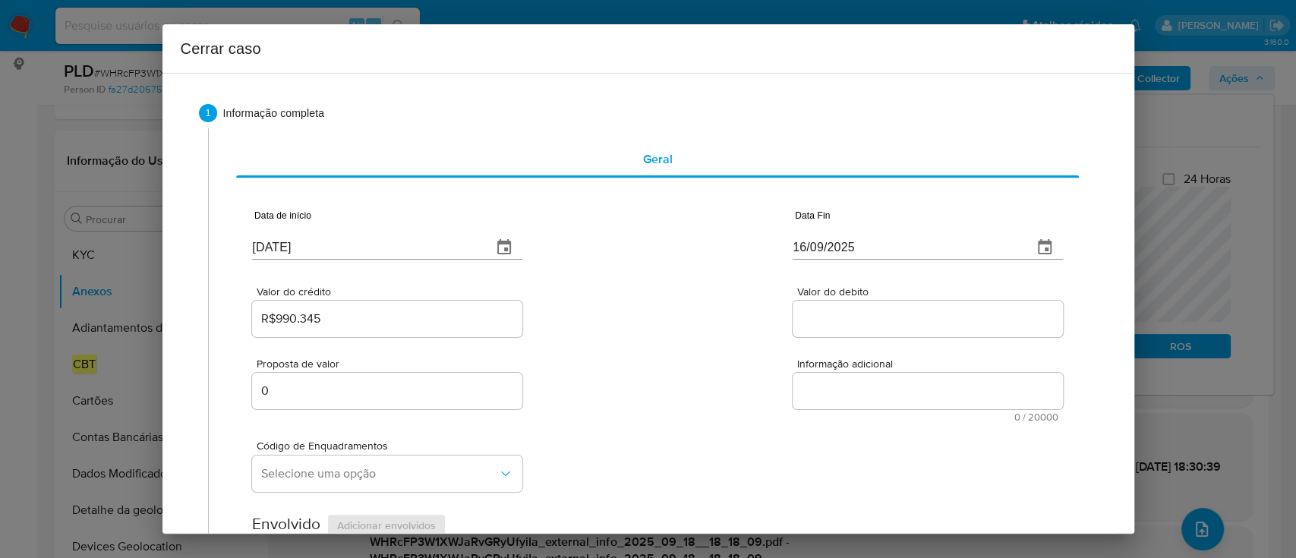
click at [802, 315] on input "Valor do debito" at bounding box center [927, 319] width 270 height 20
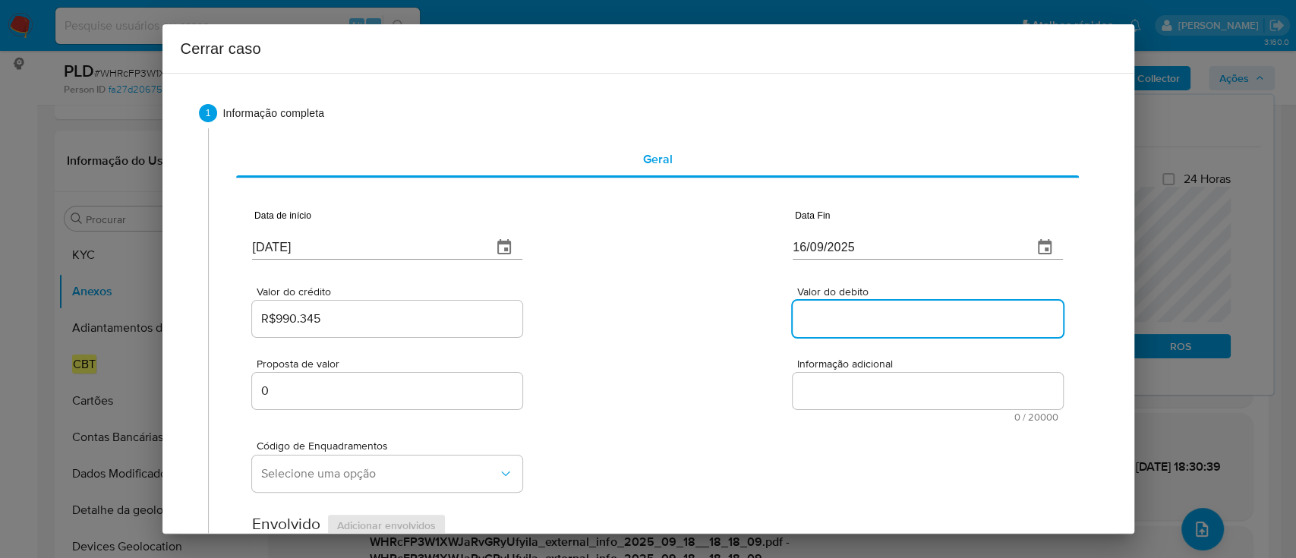
paste input "R$1.012.519"
type input "R$1.012.519"
click at [689, 322] on div "Valor do crédito R$990.345 Valor do debito R$1.012.519" at bounding box center [657, 304] width 810 height 72
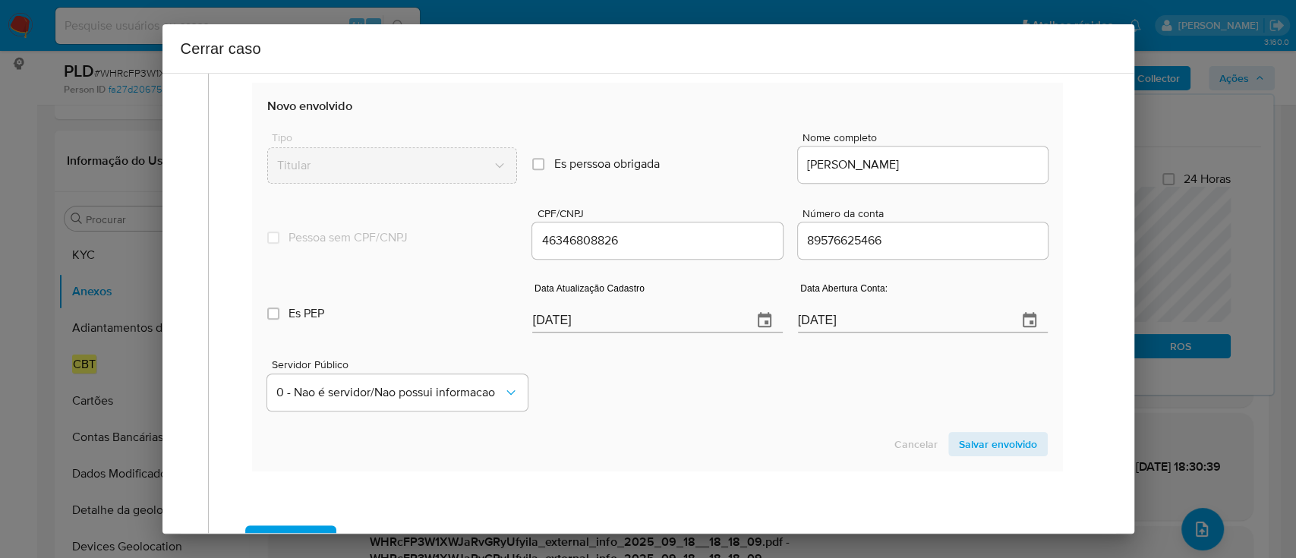
scroll to position [607, 0]
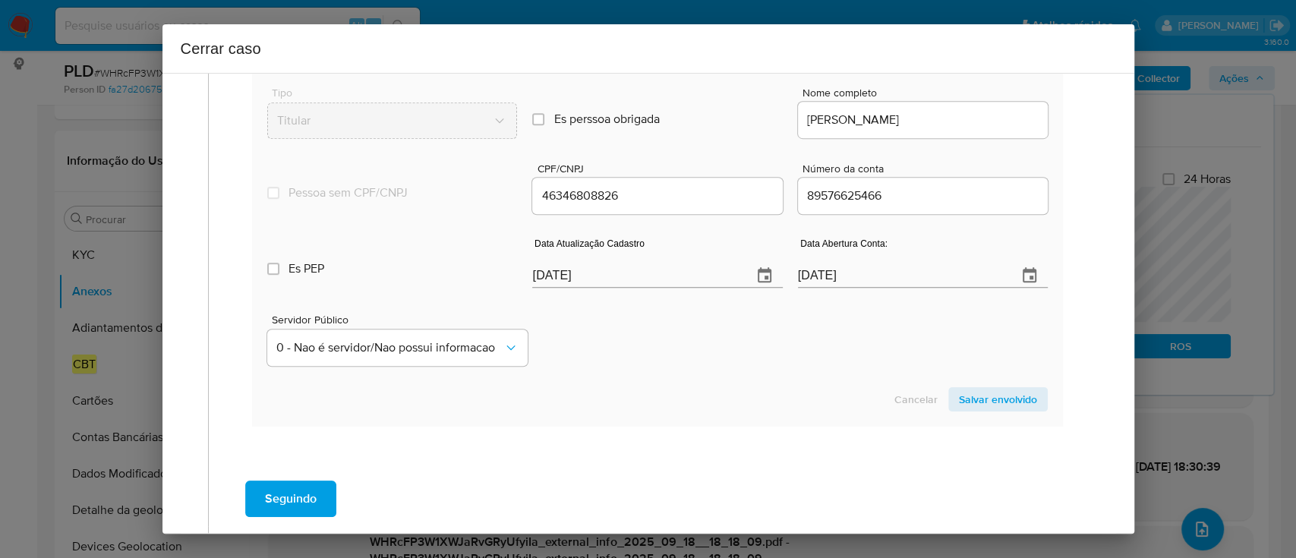
click at [628, 353] on div "Servidor Público 0 - Nao é servidor/[PERSON_NAME] possui informacao" at bounding box center [656, 334] width 779 height 76
click at [556, 275] on input "22/09/2025" at bounding box center [635, 275] width 207 height 24
click at [556, 276] on input "22/09/2025" at bounding box center [635, 275] width 207 height 24
paste input "5/08"
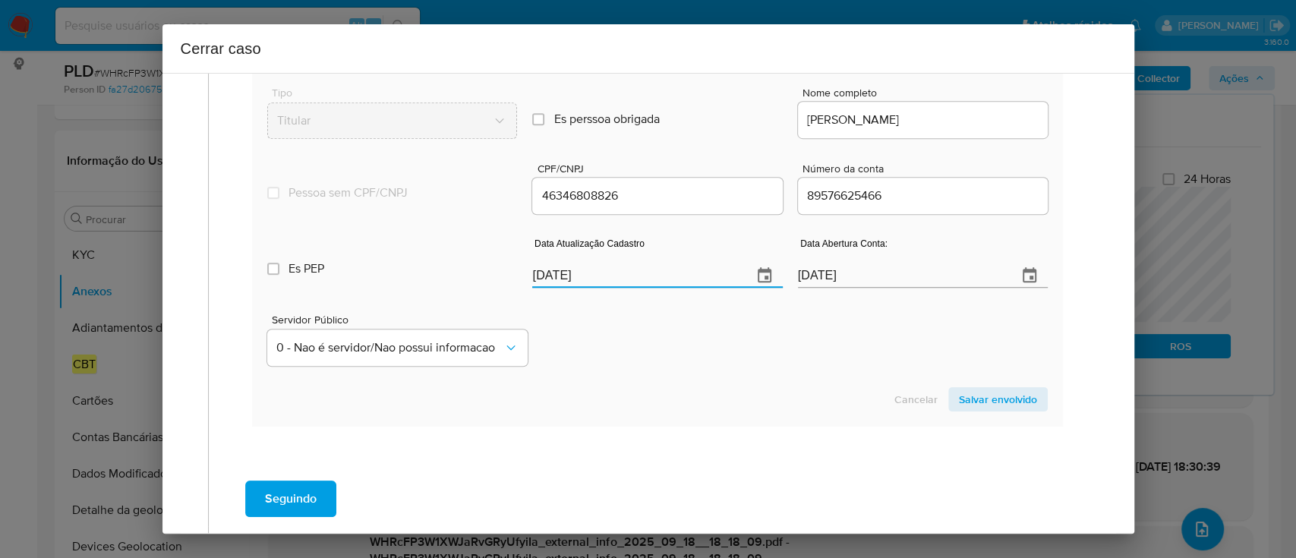
type input "25/08/2025"
click at [693, 343] on div "Servidor Público 0 - Nao é servidor/Nao possui informacao" at bounding box center [656, 334] width 779 height 76
click at [978, 403] on span "Salvar envolvido" at bounding box center [998, 399] width 78 height 21
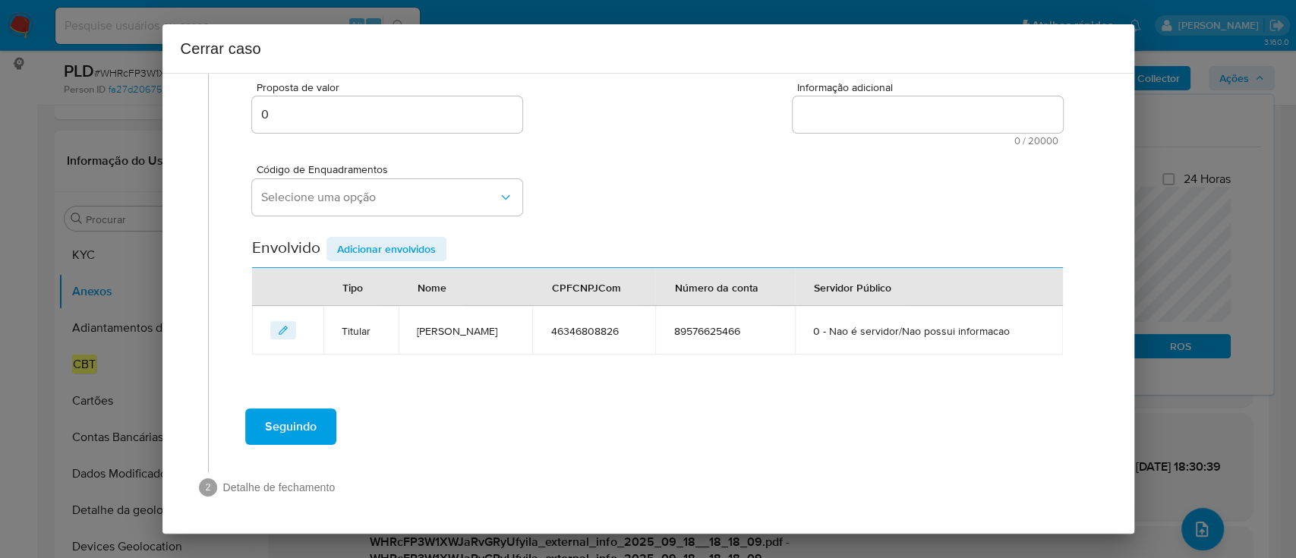
scroll to position [275, 0]
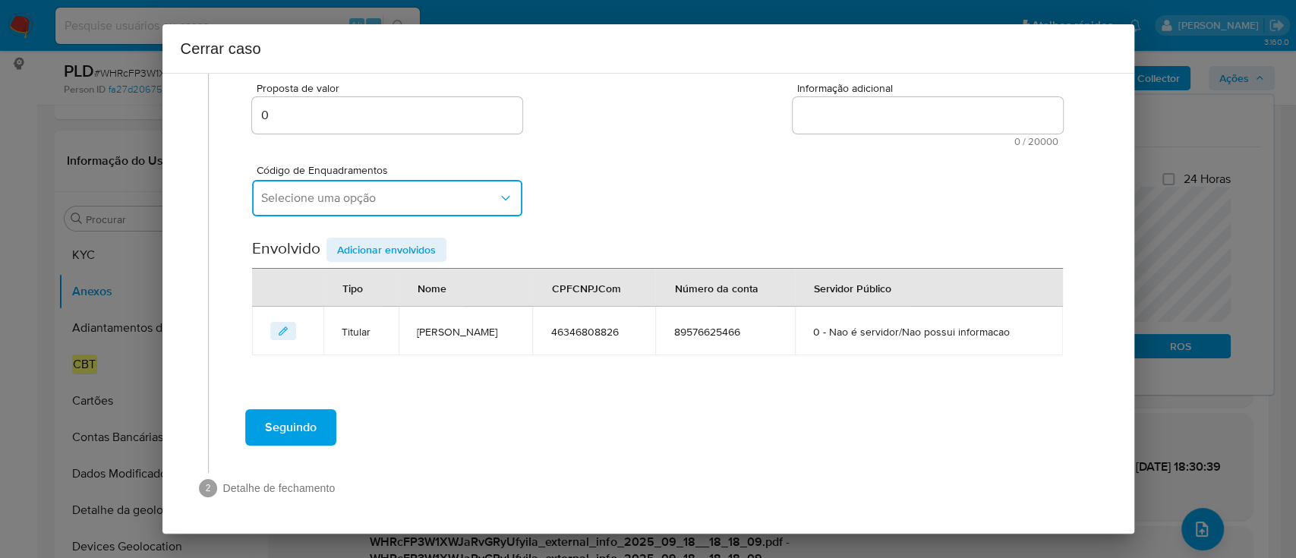
click at [383, 206] on button "Selecione uma opção" at bounding box center [387, 198] width 270 height 36
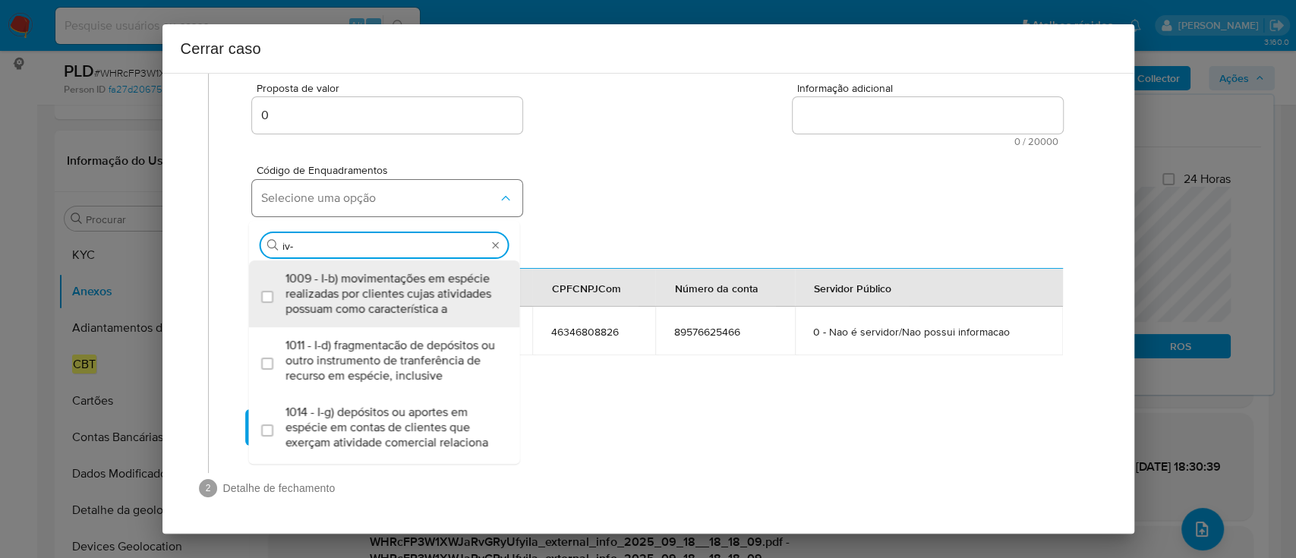
type input "iv-a"
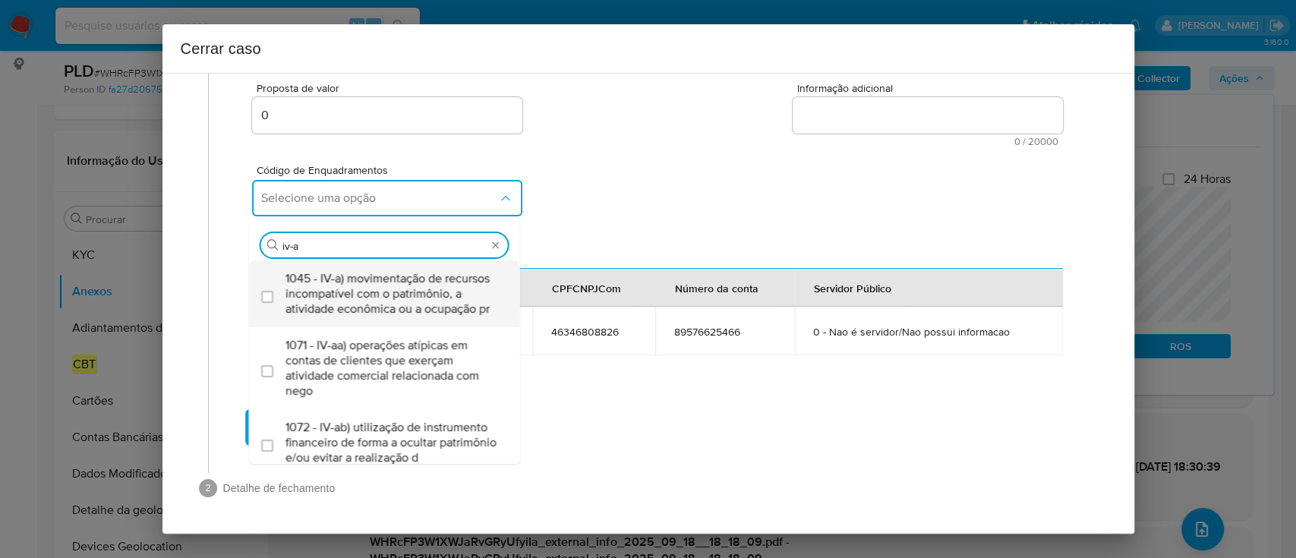
click at [410, 308] on span "1045 - IV-a) movimentação de recursos incompatível com o patrimônio, a atividad…" at bounding box center [391, 294] width 213 height 46
checkbox input "true"
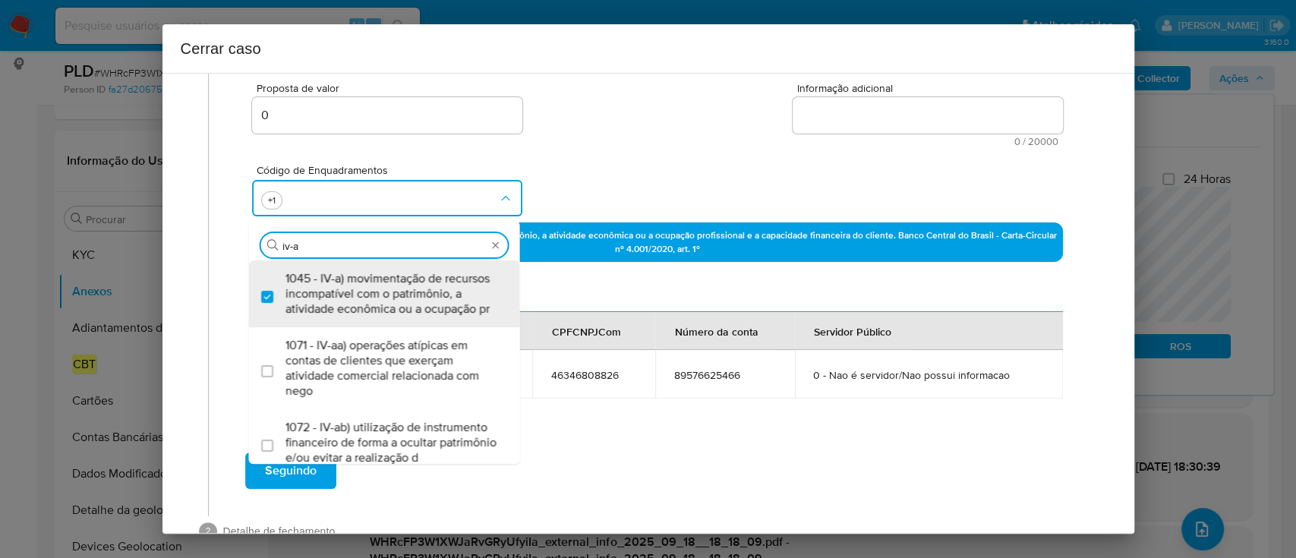
scroll to position [0, 0]
type input "iv-c"
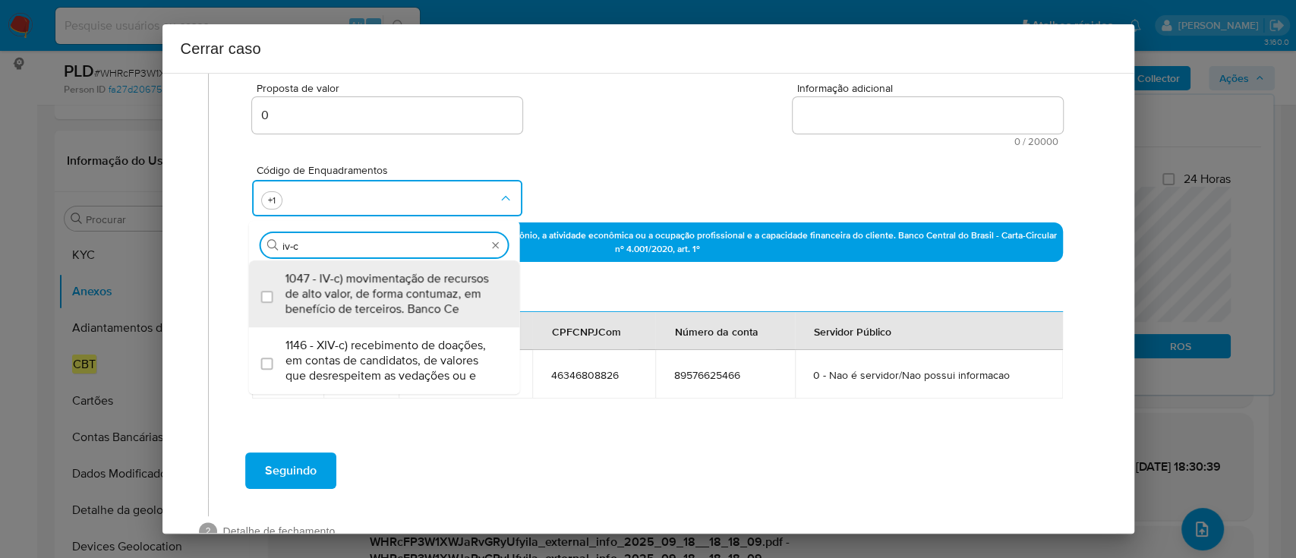
click at [411, 311] on span "1047 - IV-c) movimentação de recursos de alto valor, de forma contumaz, em bene…" at bounding box center [391, 294] width 213 height 46
checkbox input "true"
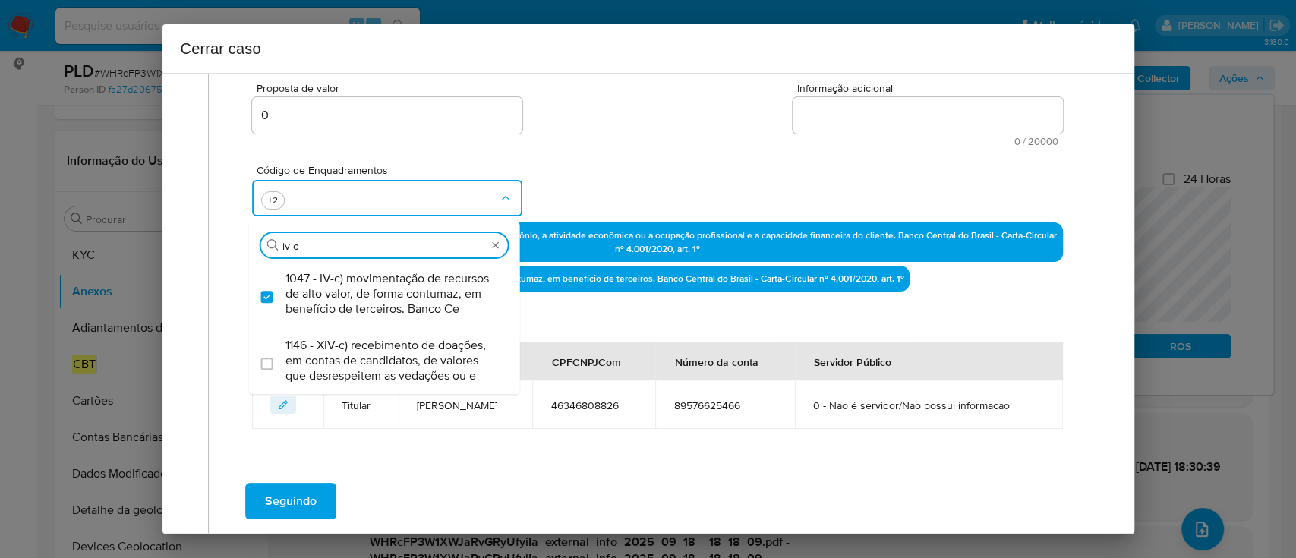
click at [541, 158] on div "Código de Enquadramentos Procurar iv-c 1047 - IV-c) movimentação de recursos de…" at bounding box center [657, 184] width 810 height 76
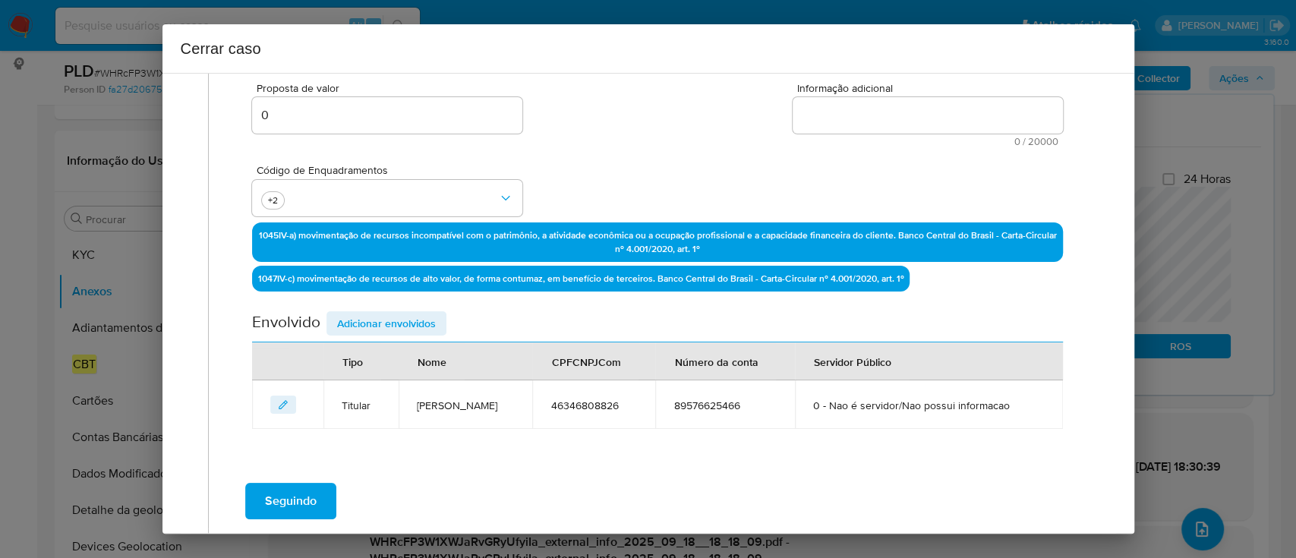
click at [941, 120] on textarea "Informação adicional" at bounding box center [927, 115] width 270 height 36
paste textarea "Isabela Barbosa Santana, CPF 46346808826, 27 anos, residente no município de Sã…"
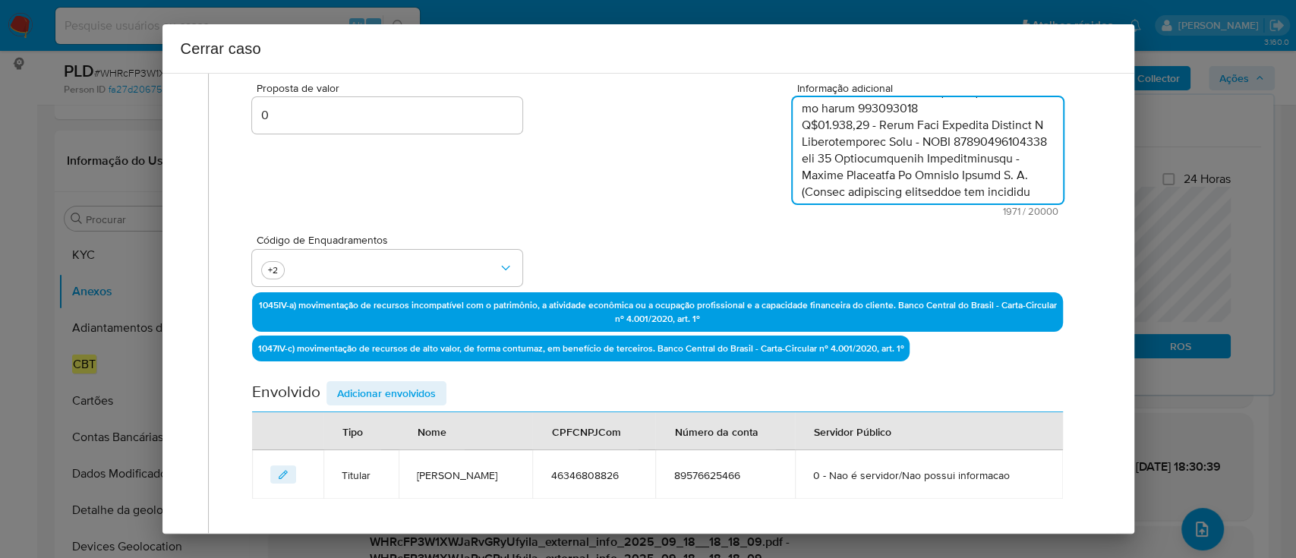
scroll to position [1148, 0]
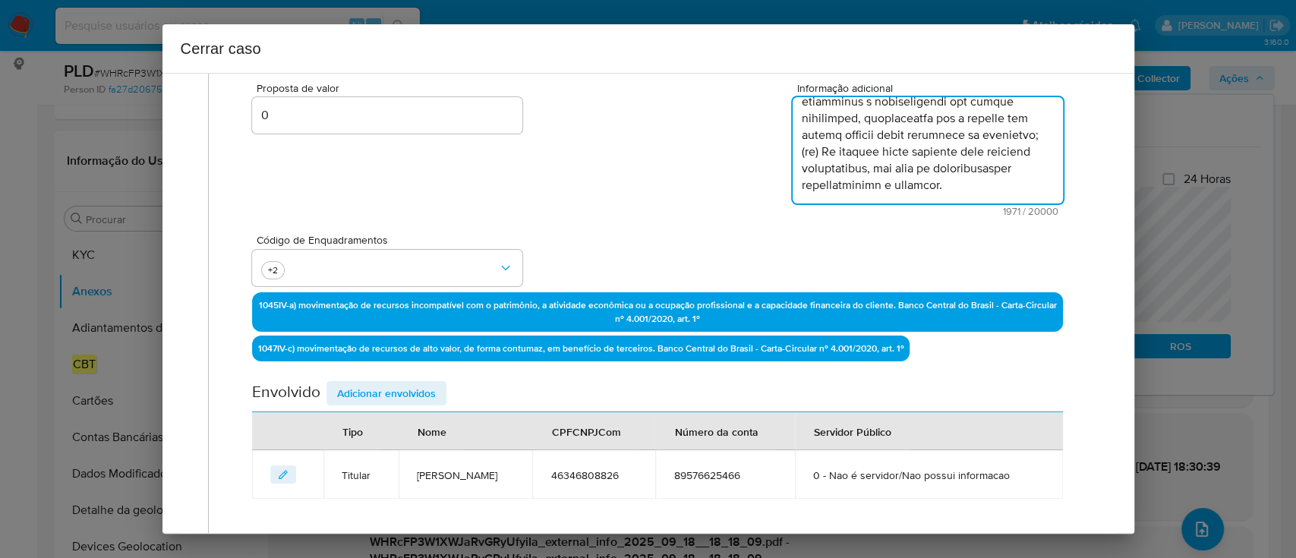
type textarea "Isabela Barbosa Santana, CPF 46346808826, 27 anos, residente no município de Sã…"
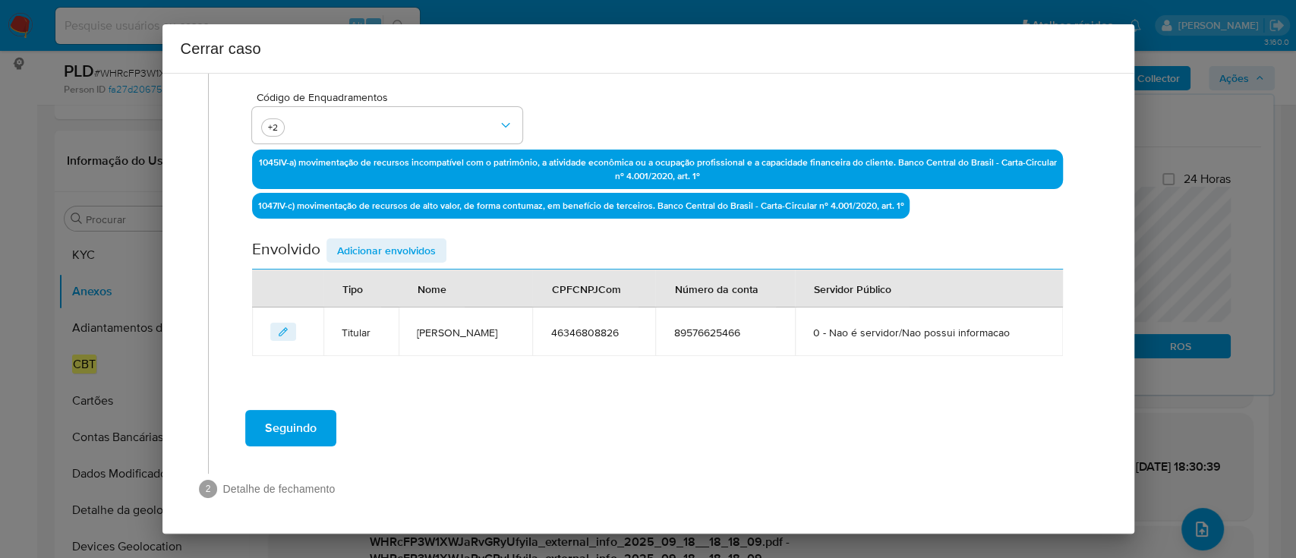
click at [386, 247] on span "Adicionar envolvidos" at bounding box center [386, 250] width 99 height 21
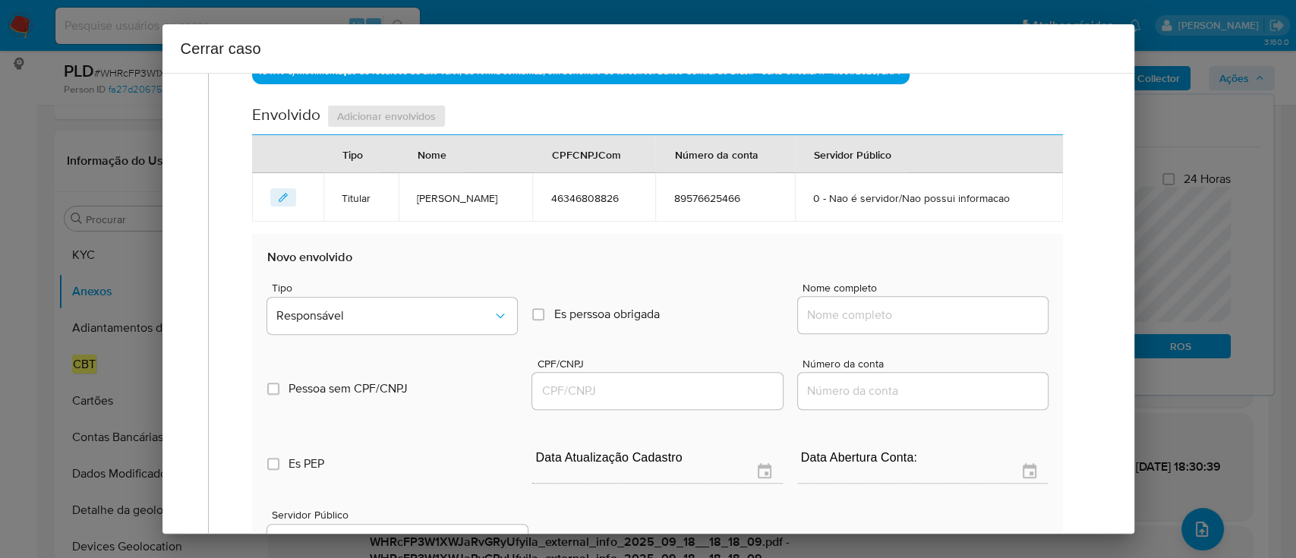
scroll to position [722, 0]
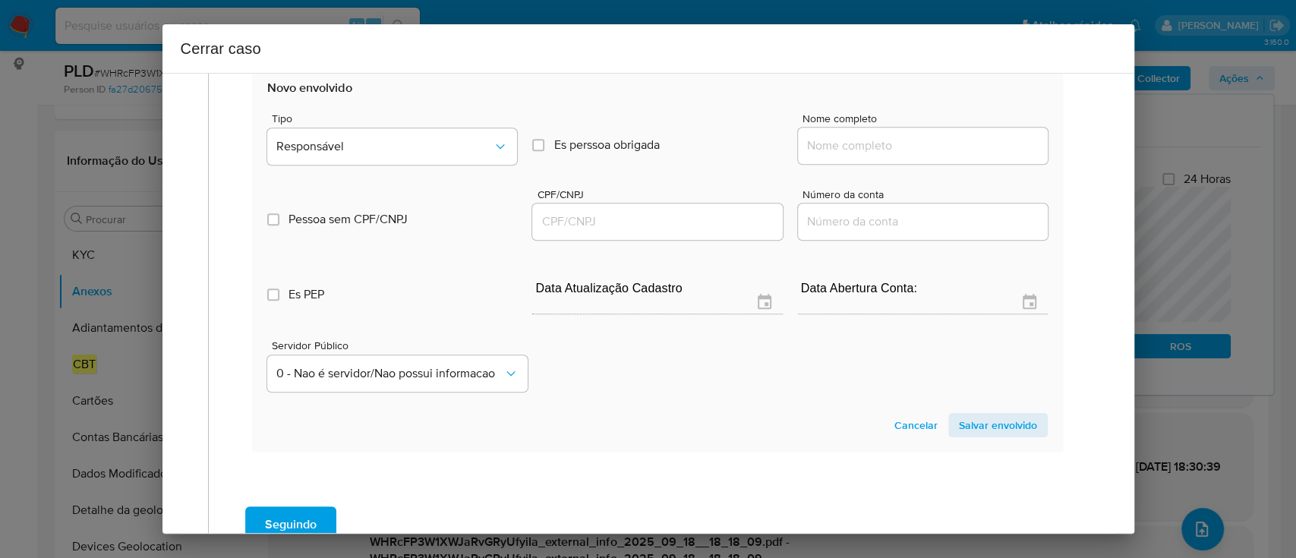
click at [899, 153] on input "Nome completo" at bounding box center [923, 146] width 250 height 20
paste input "Eduardo Jose Balbino, 15183390851"
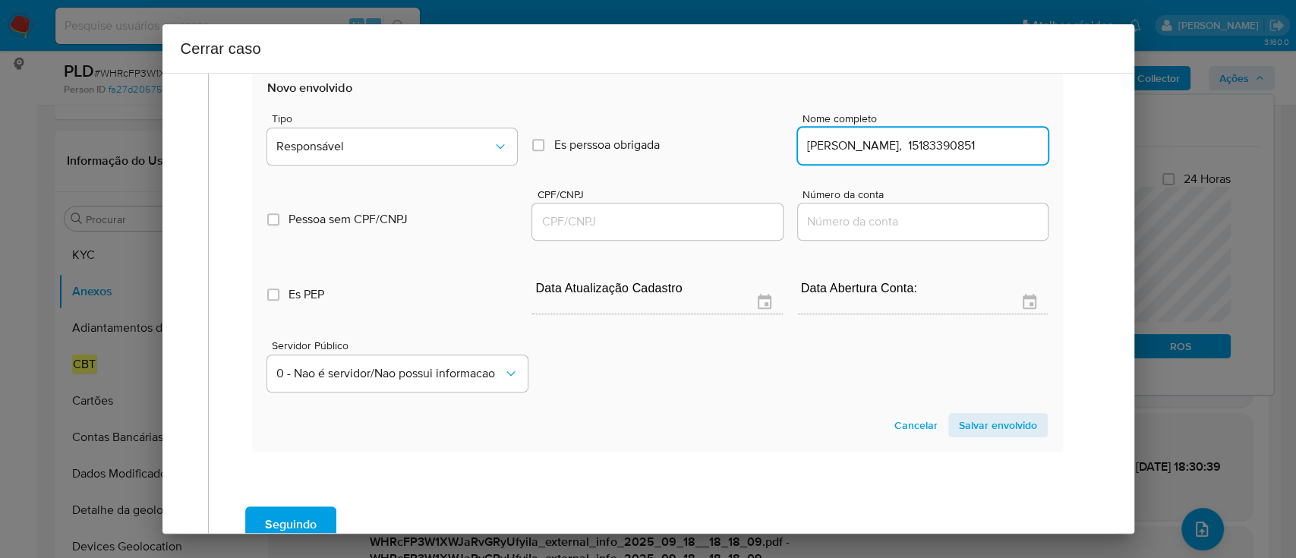
click at [959, 145] on input "Eduardo Jose Balbino, 15183390851" at bounding box center [923, 146] width 250 height 20
type input "Eduardo Jose Balbino,"
click at [701, 227] on input "CPF/CNPJ" at bounding box center [657, 222] width 250 height 20
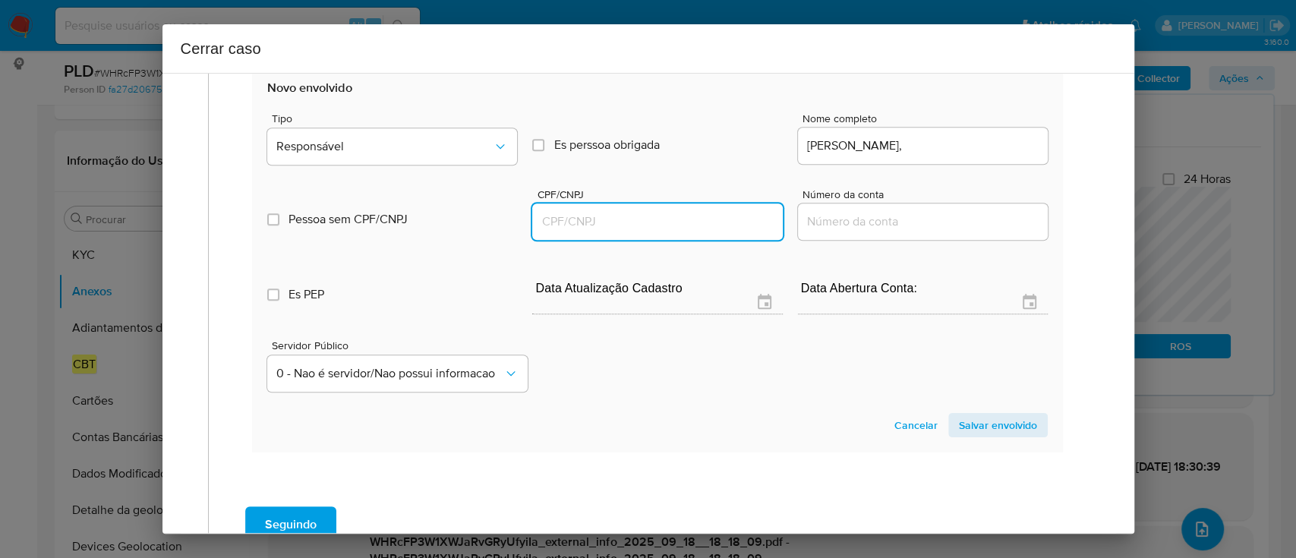
paste input "15183390851"
type input "15183390851"
click at [985, 144] on input "Eduardo Jose Balbino," at bounding box center [923, 146] width 250 height 20
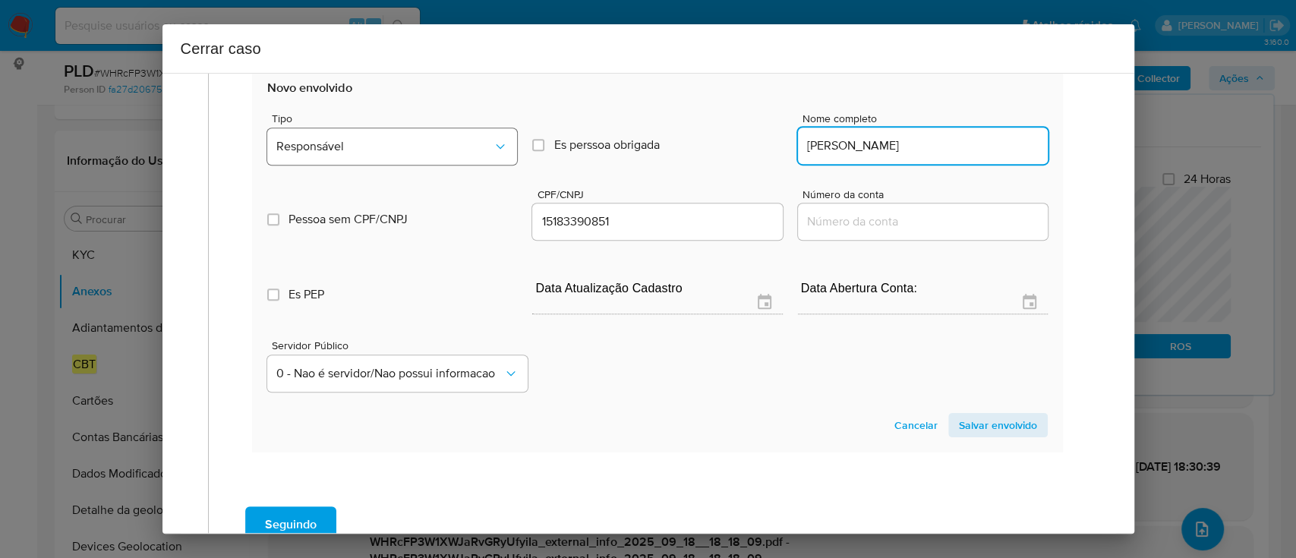
type input "Eduardo Jose Balbino"
click at [452, 152] on span "Responsável" at bounding box center [384, 146] width 216 height 15
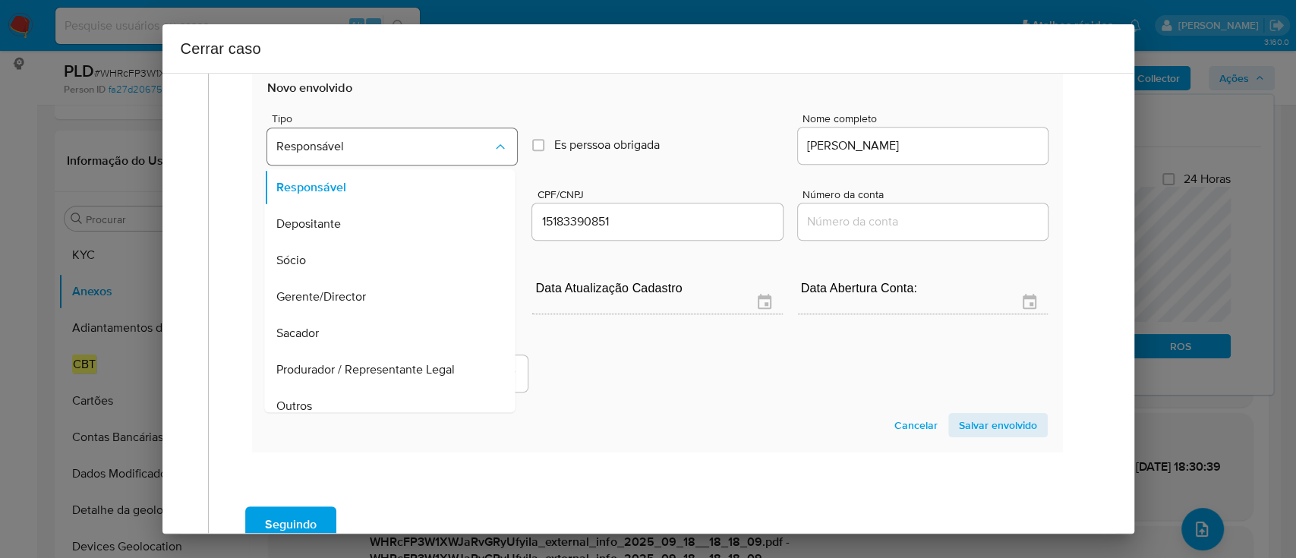
scroll to position [49, 0]
click at [1012, 421] on span "Salvar envolvido" at bounding box center [998, 424] width 78 height 21
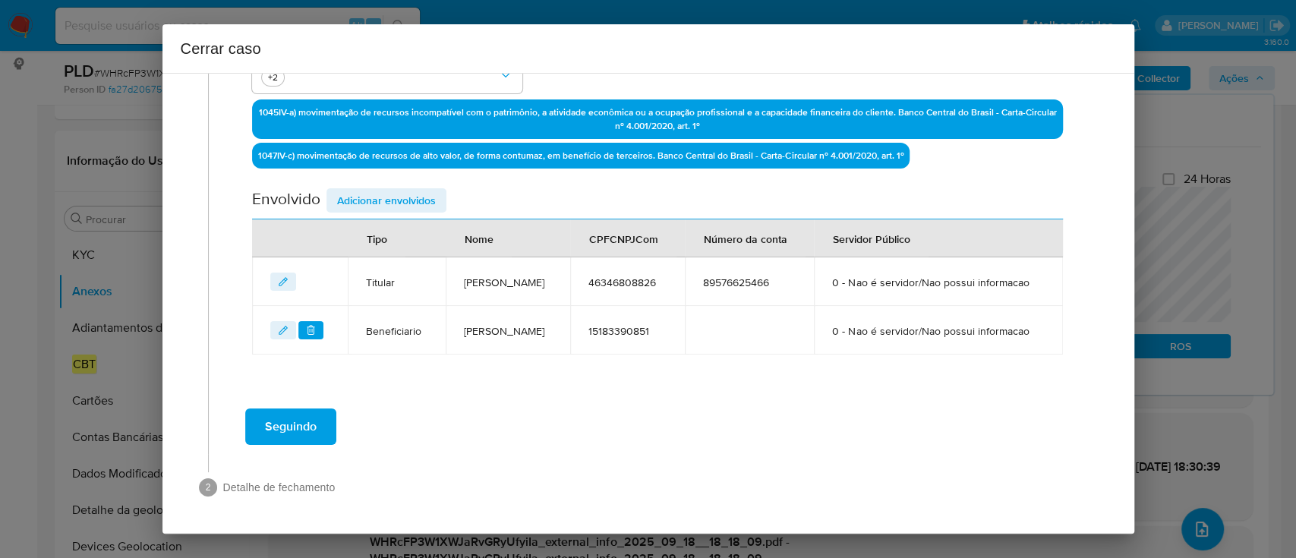
click at [386, 190] on span "Adicionar envolvidos" at bounding box center [386, 200] width 99 height 21
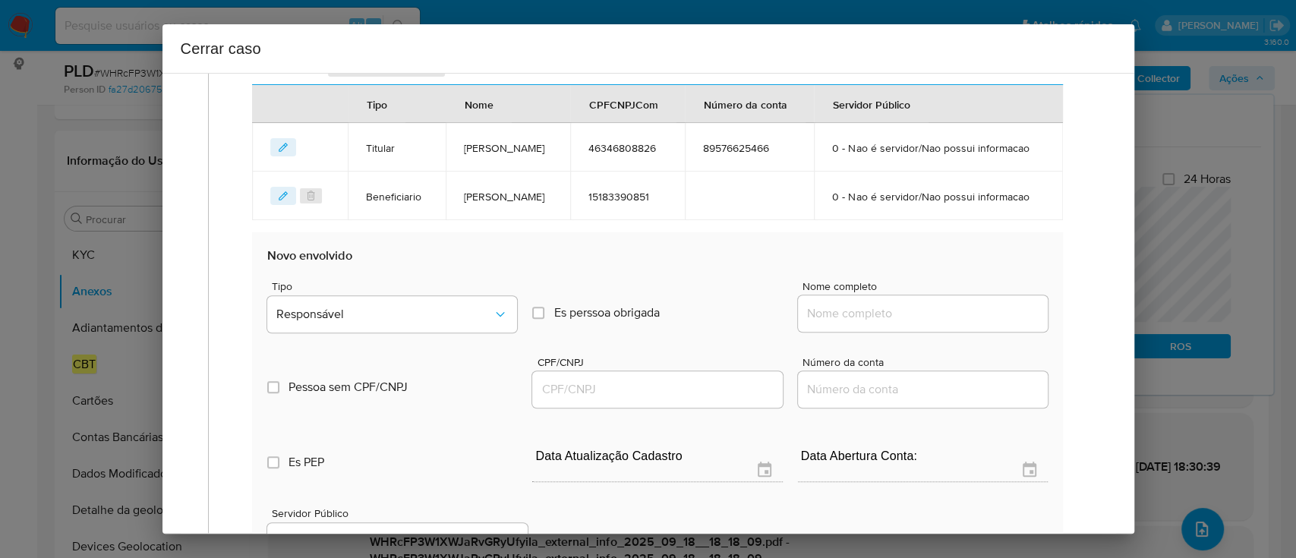
scroll to position [710, 0]
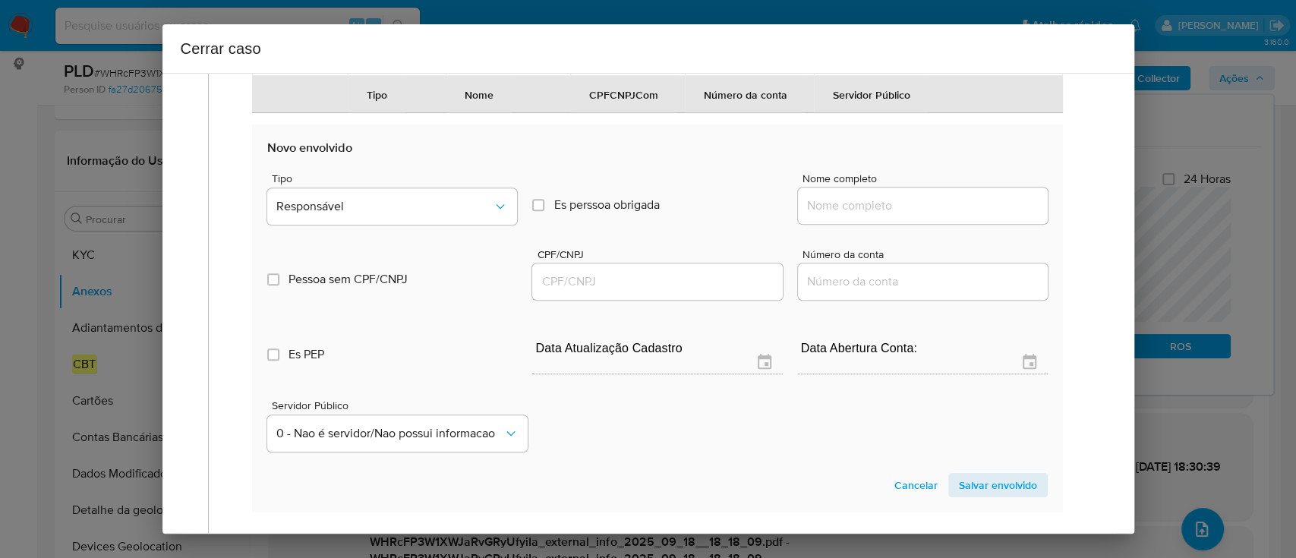
click at [885, 216] on input "Nome completo" at bounding box center [923, 206] width 250 height 20
paste input "Troca Coin Negócios Digitais E Intermediaces Ltda, 41246542000398"
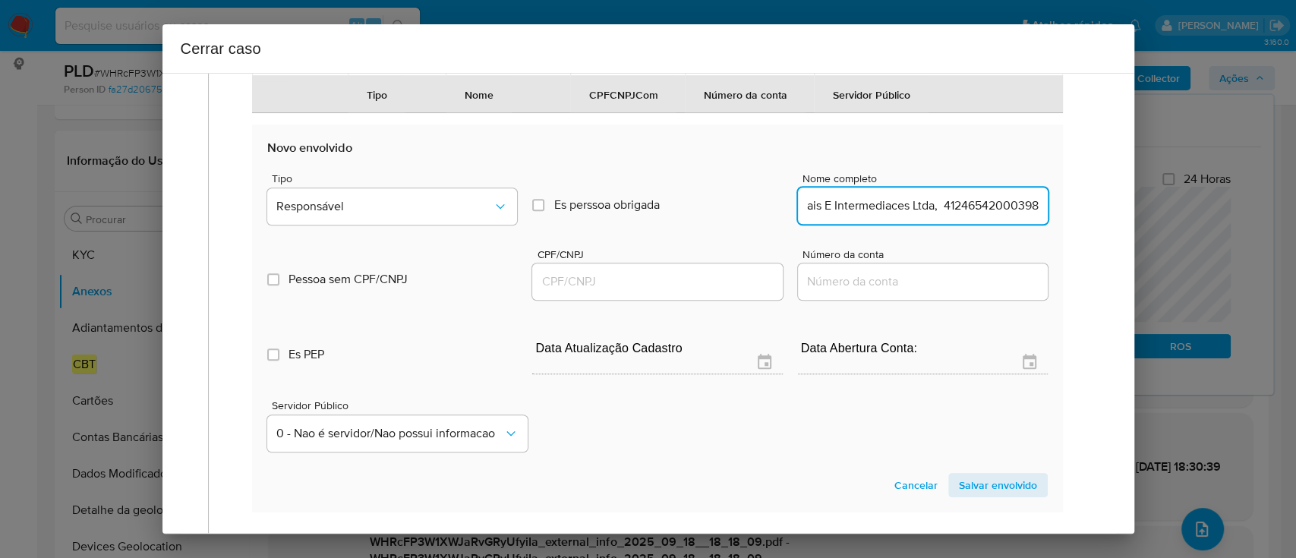
click at [979, 216] on input "Troca Coin Negócios Digitais E Intermediaces Ltda, 41246542000398" at bounding box center [923, 206] width 250 height 20
type input "Troca Coin Negócios Digitais E Intermediaces Ltda,"
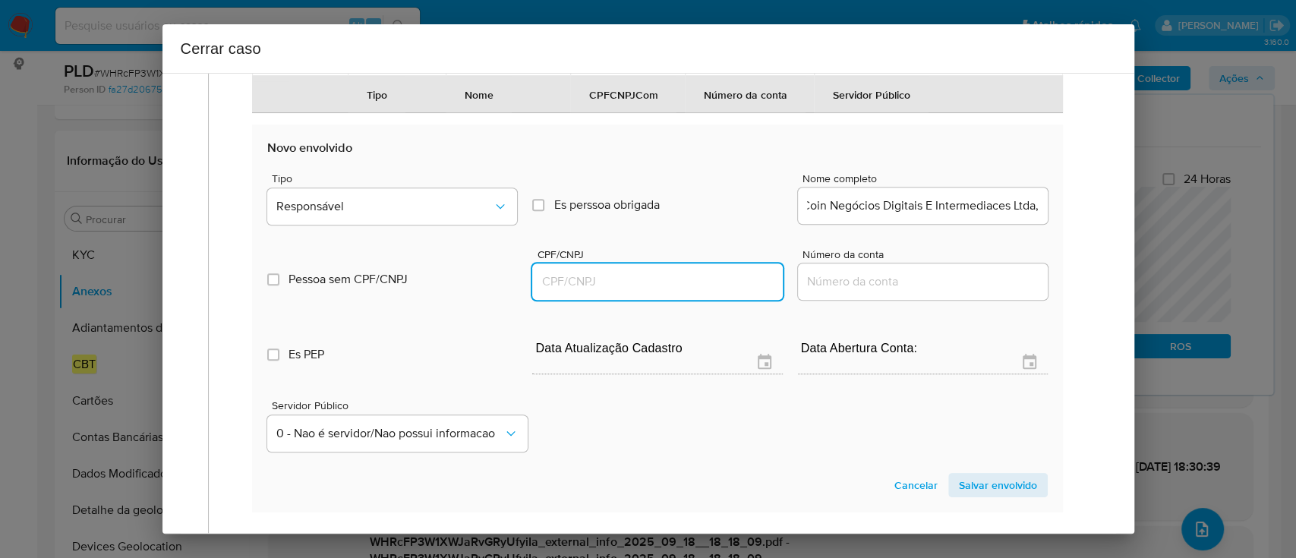
drag, startPoint x: 699, startPoint y: 330, endPoint x: 827, endPoint y: 294, distance: 133.1
click at [698, 291] on input "CPF/CNPJ" at bounding box center [657, 282] width 250 height 20
paste input "41246542000398"
type input "41246542000398"
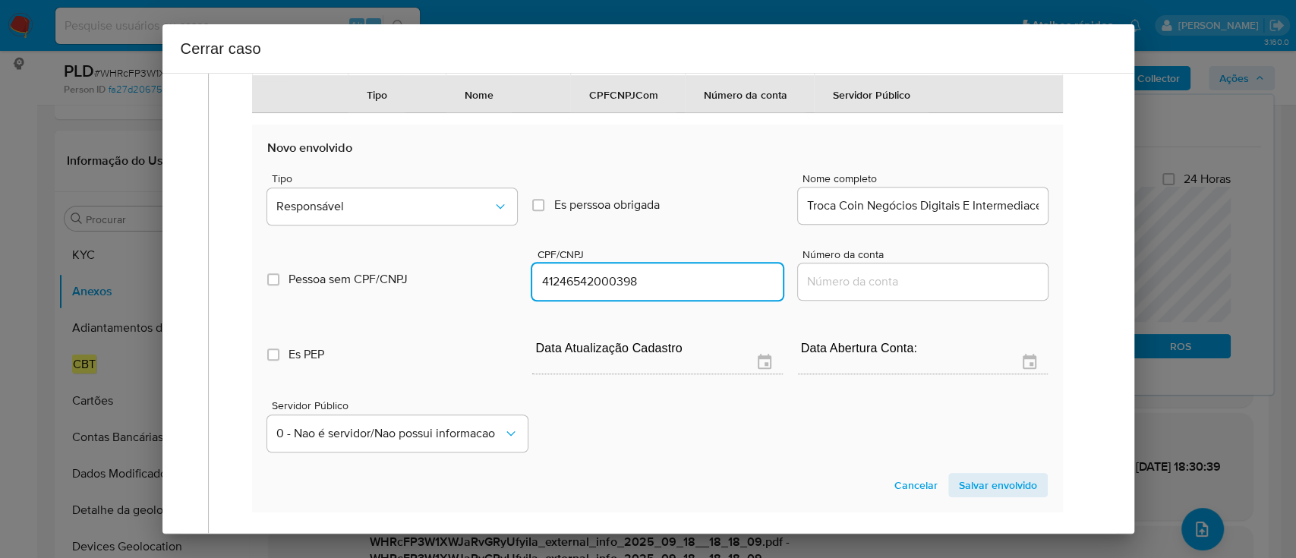
click at [965, 216] on input "Troca Coin Negócios Digitais E Intermediaces Ltda," at bounding box center [923, 206] width 250 height 20
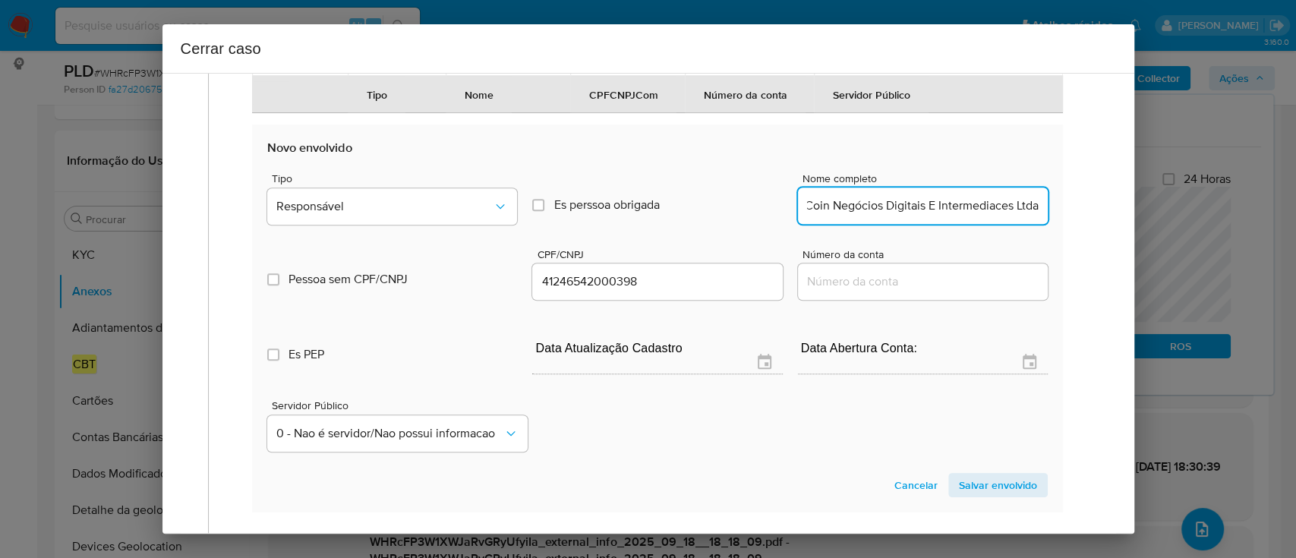
scroll to position [0, 41]
type input "Troca Coin Negócios Digitais E Intermediaces Ltda"
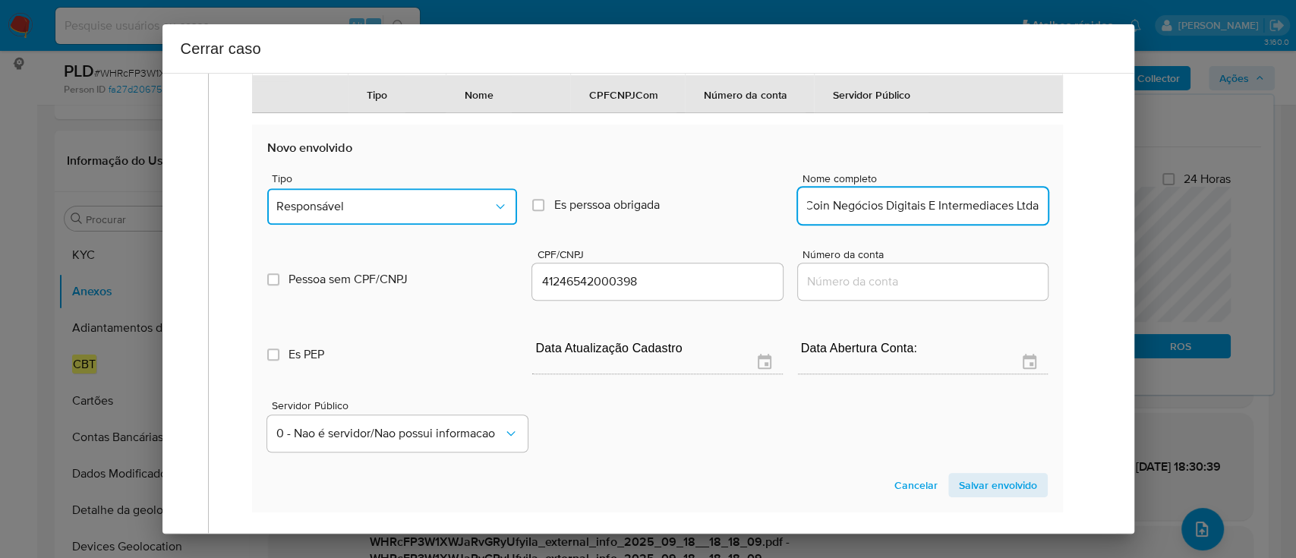
click at [401, 214] on span "Responsável" at bounding box center [384, 206] width 216 height 15
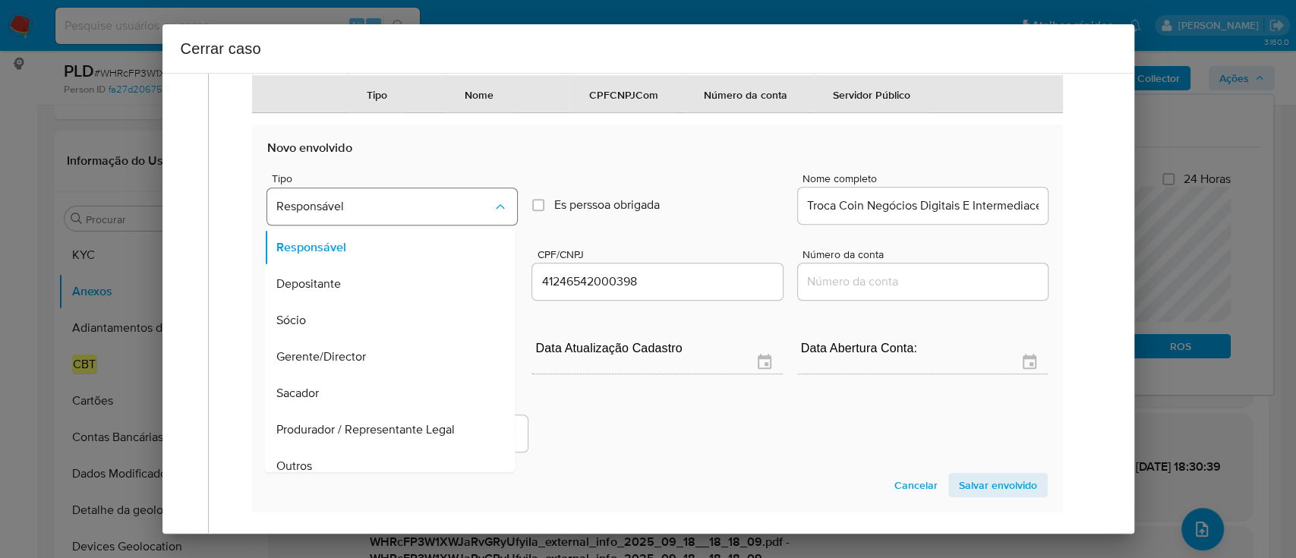
scroll to position [49, 0]
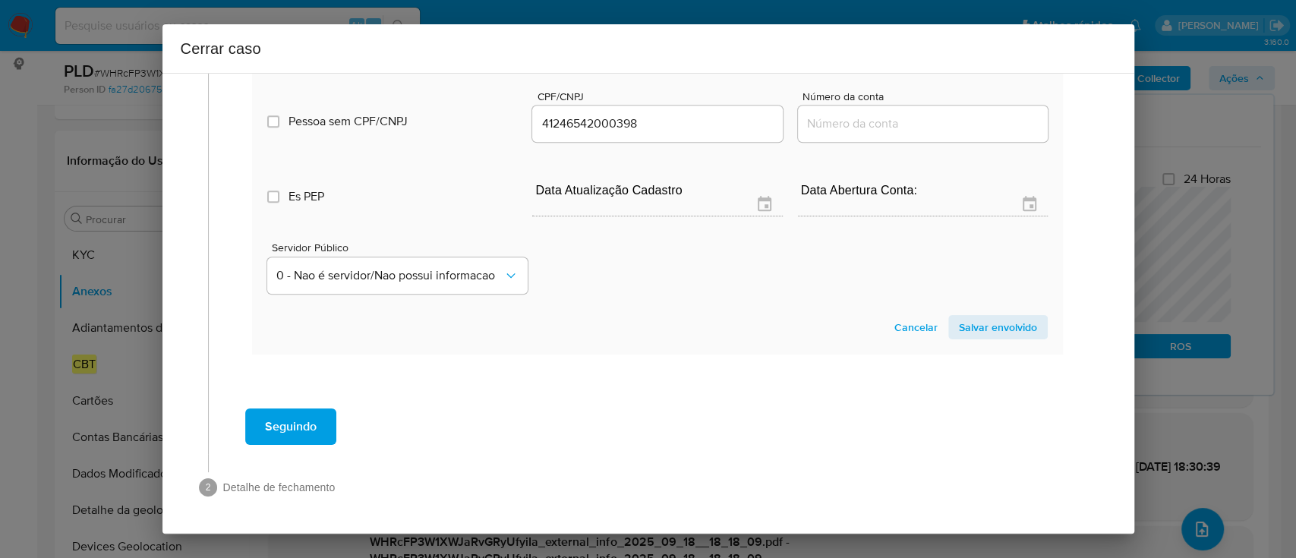
click at [997, 322] on span "Salvar envolvido" at bounding box center [998, 326] width 78 height 21
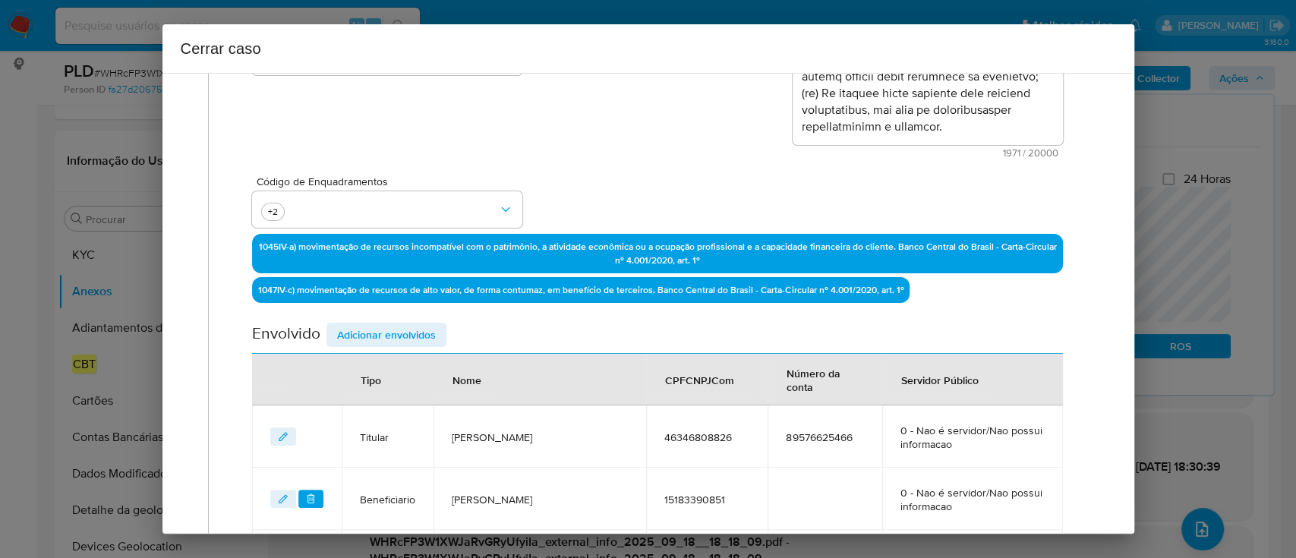
scroll to position [570, 0]
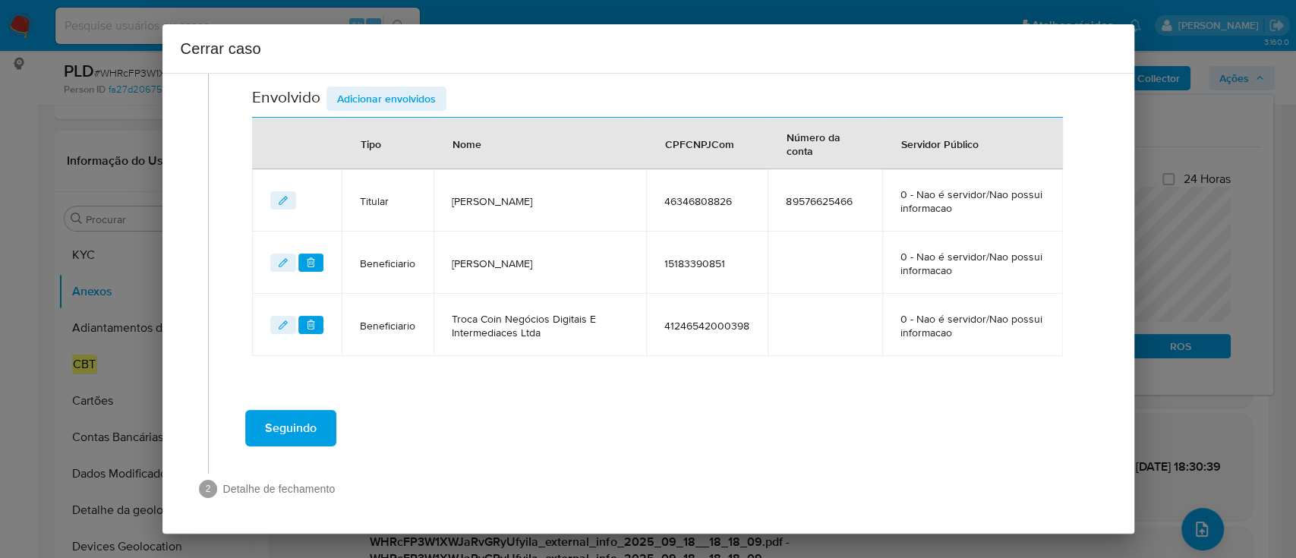
click at [313, 430] on span "Seguindo" at bounding box center [291, 427] width 52 height 33
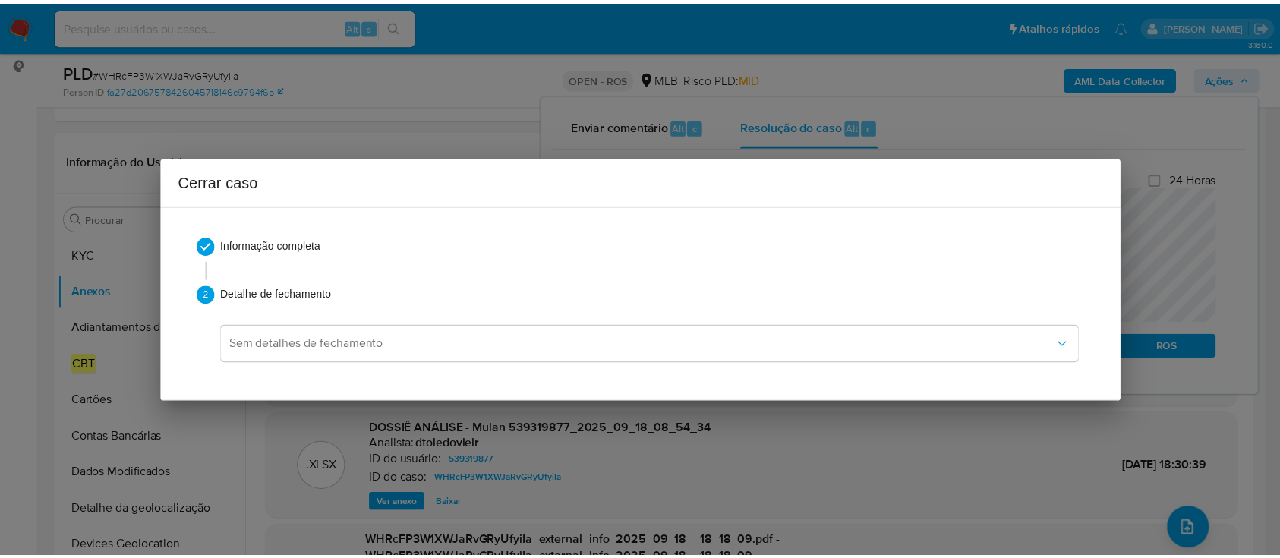
scroll to position [0, 0]
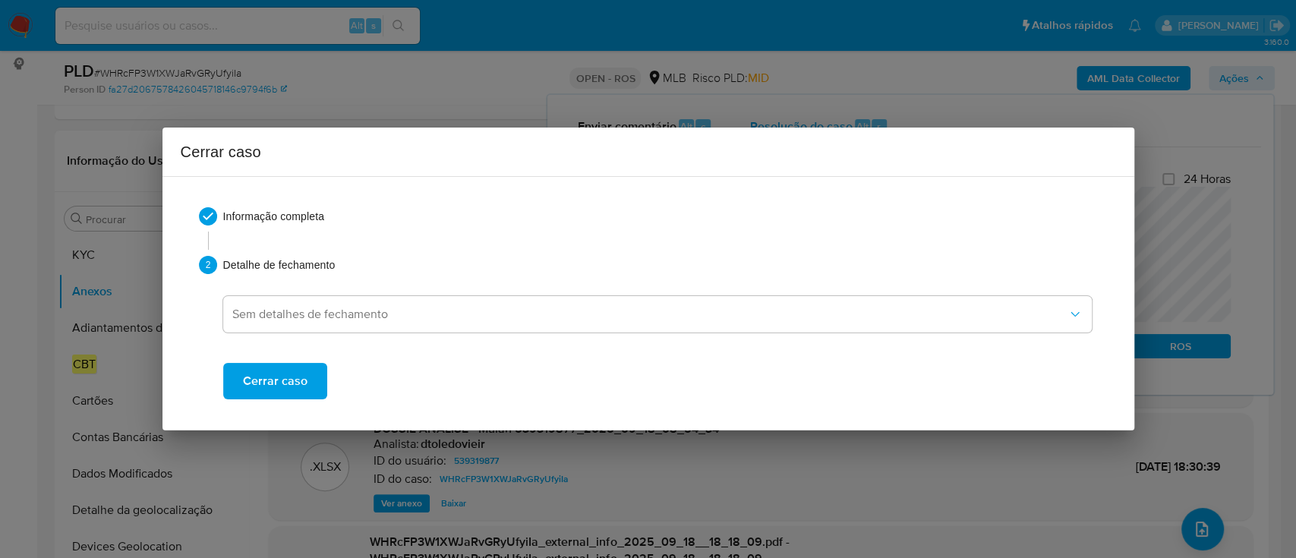
click at [286, 385] on span "Cerrar caso" at bounding box center [275, 380] width 65 height 33
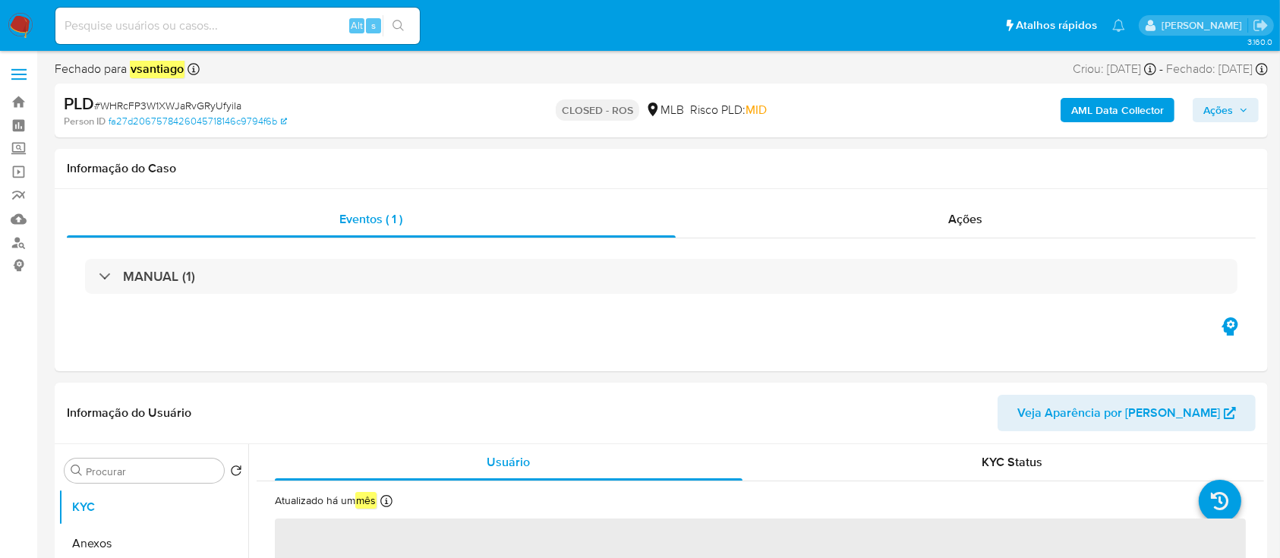
select select "10"
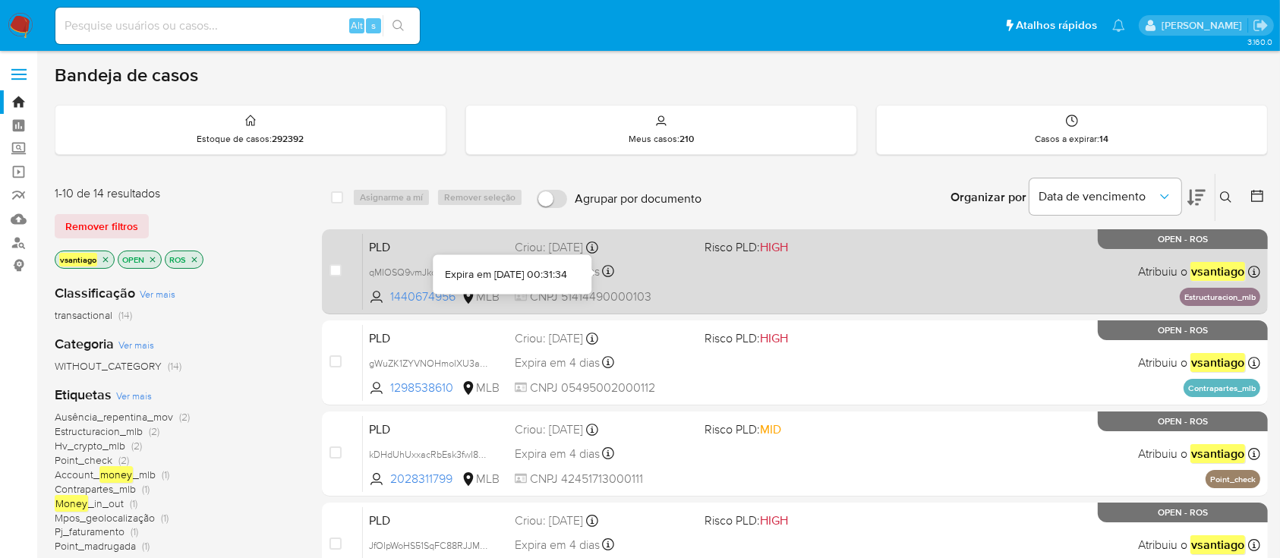
click at [631, 274] on div "Expira em 4 dias Expira em [DATE] 00:31:34" at bounding box center [603, 271] width 177 height 20
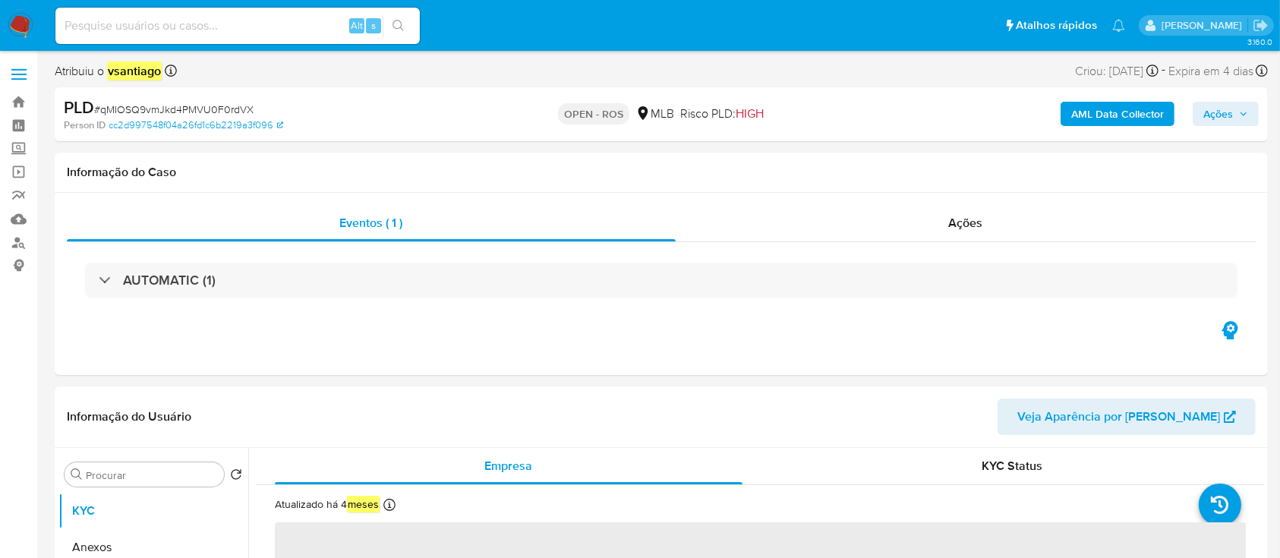
select select "10"
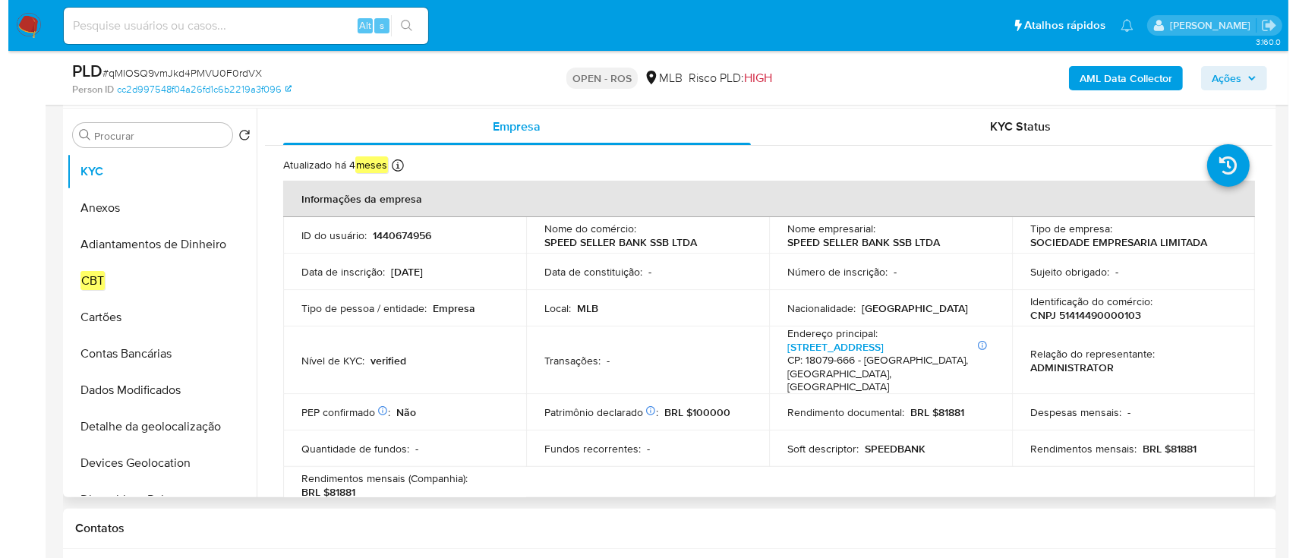
scroll to position [304, 0]
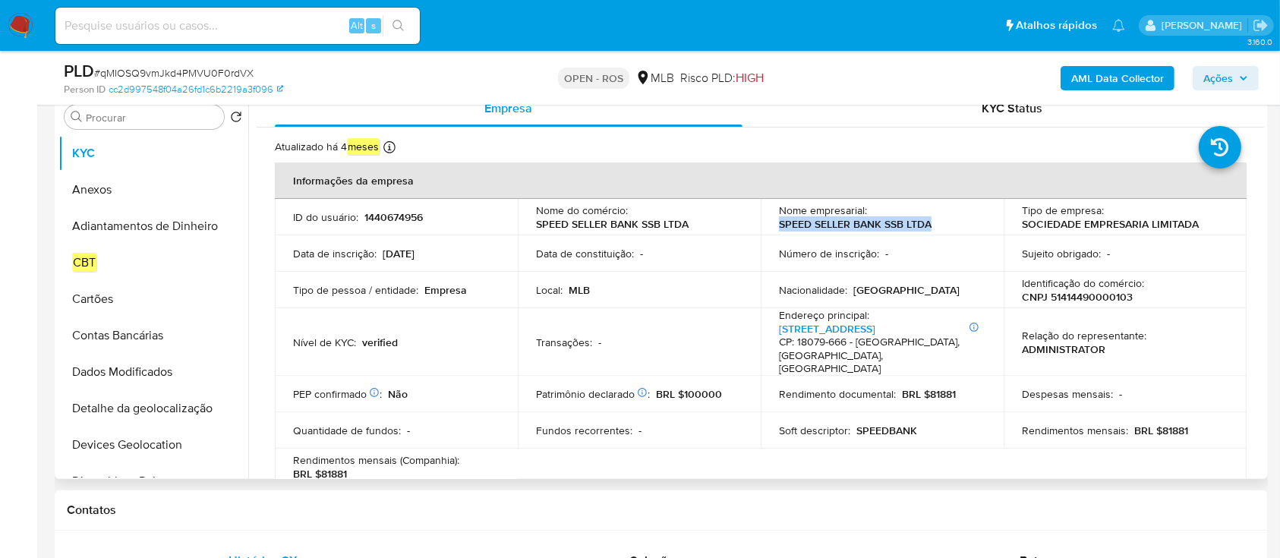
drag, startPoint x: 933, startPoint y: 225, endPoint x: 777, endPoint y: 228, distance: 155.6
click at [779, 228] on div "Nome empresarial : SPEED SELLER BANK SSB LTDA" at bounding box center [882, 216] width 206 height 27
copy p "SPEED SELLER BANK SSB LTDA"
click at [1080, 299] on p "CNPJ 51414490000103" at bounding box center [1077, 297] width 111 height 14
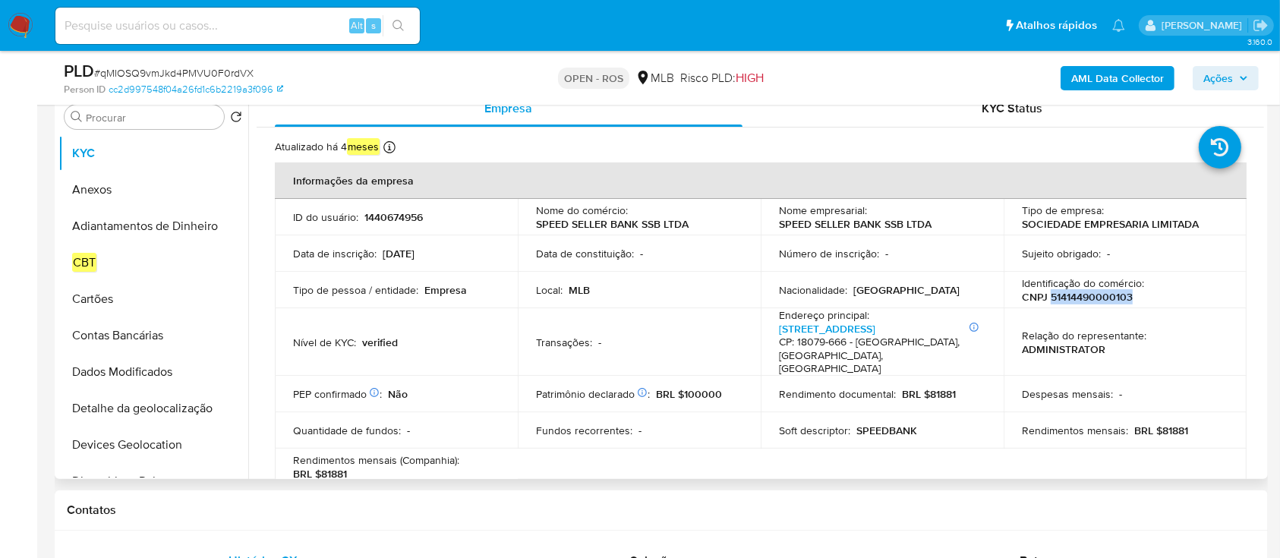
copy p "51414490000103"
click at [121, 192] on button "Anexos" at bounding box center [147, 190] width 178 height 36
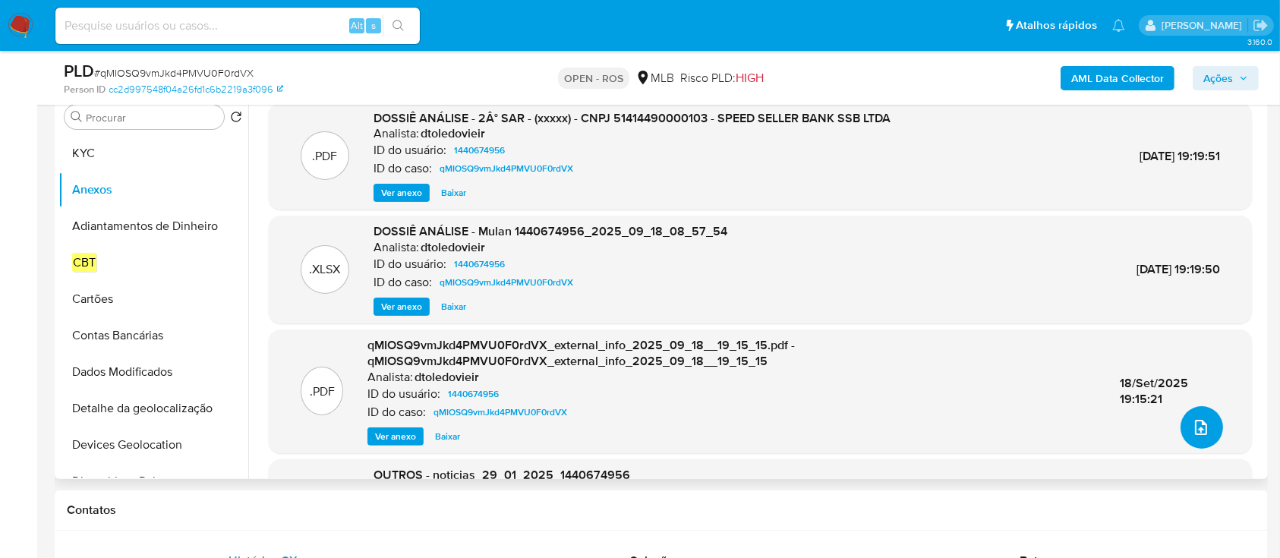
click at [1190, 436] on button "upload-file" at bounding box center [1201, 427] width 43 height 43
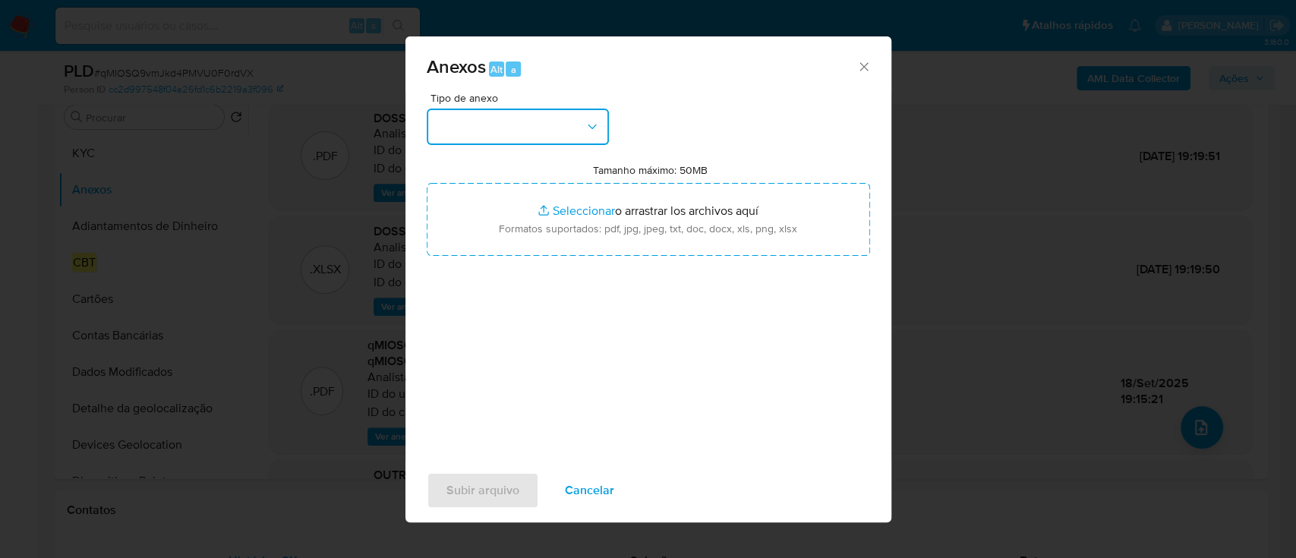
click at [553, 125] on button "button" at bounding box center [518, 127] width 182 height 36
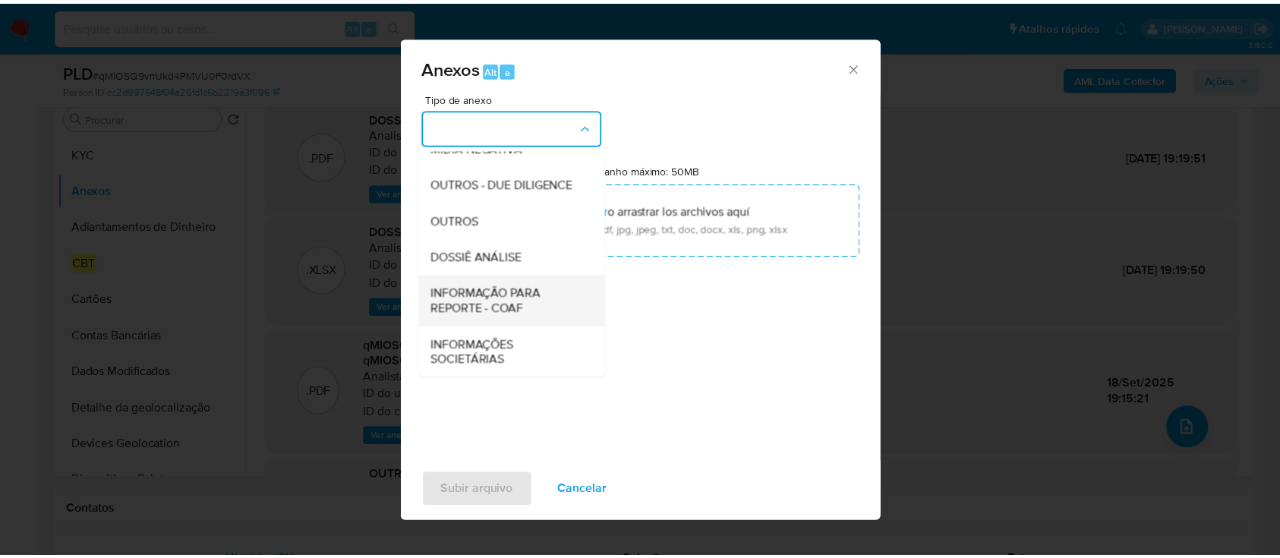
scroll to position [233, 0]
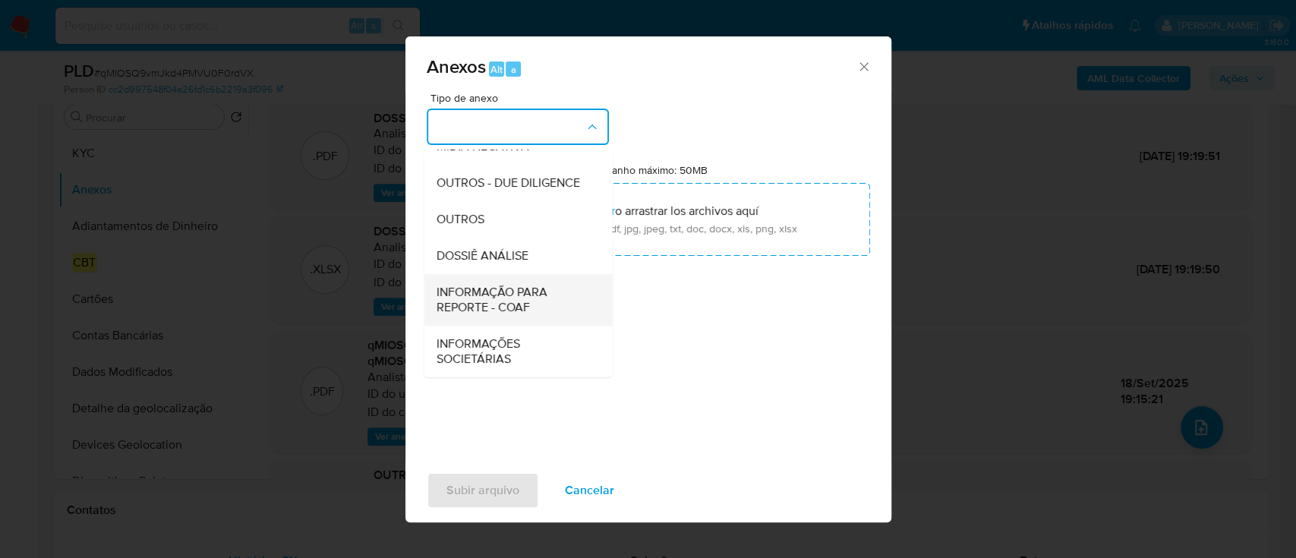
click at [504, 301] on span "INFORMAÇÃO PARA REPORTE - COAF" at bounding box center [513, 300] width 155 height 30
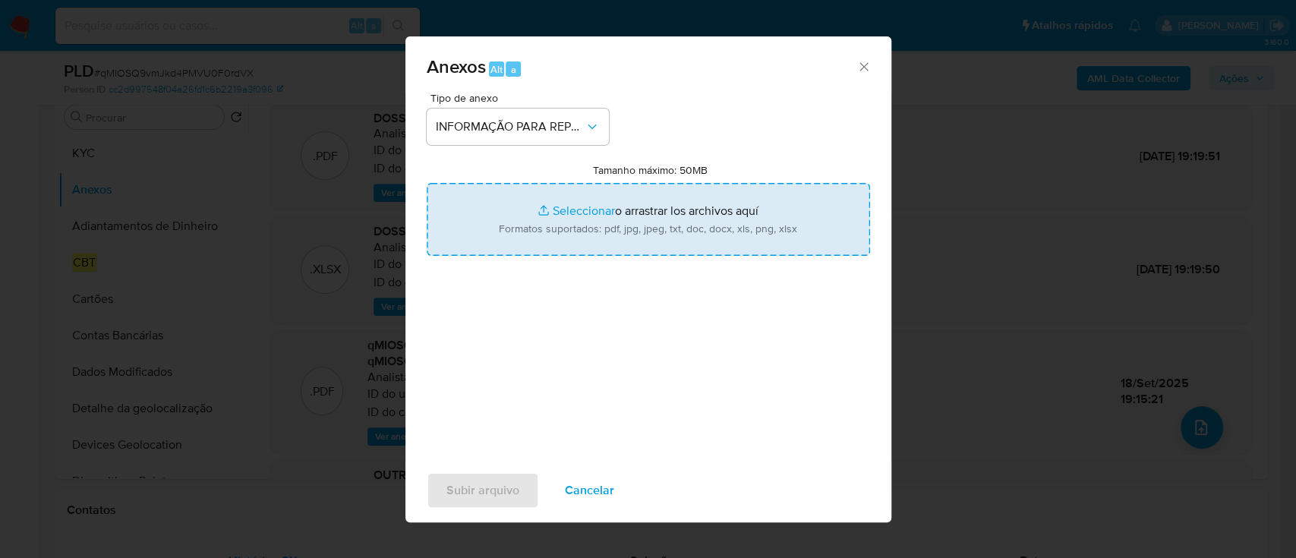
type input "C:\fakepath\SAR - qMIOSQ9vmJkd4PMVU0F0rdVX - CNPJ 51414490000103 - SPEED SELLER…"
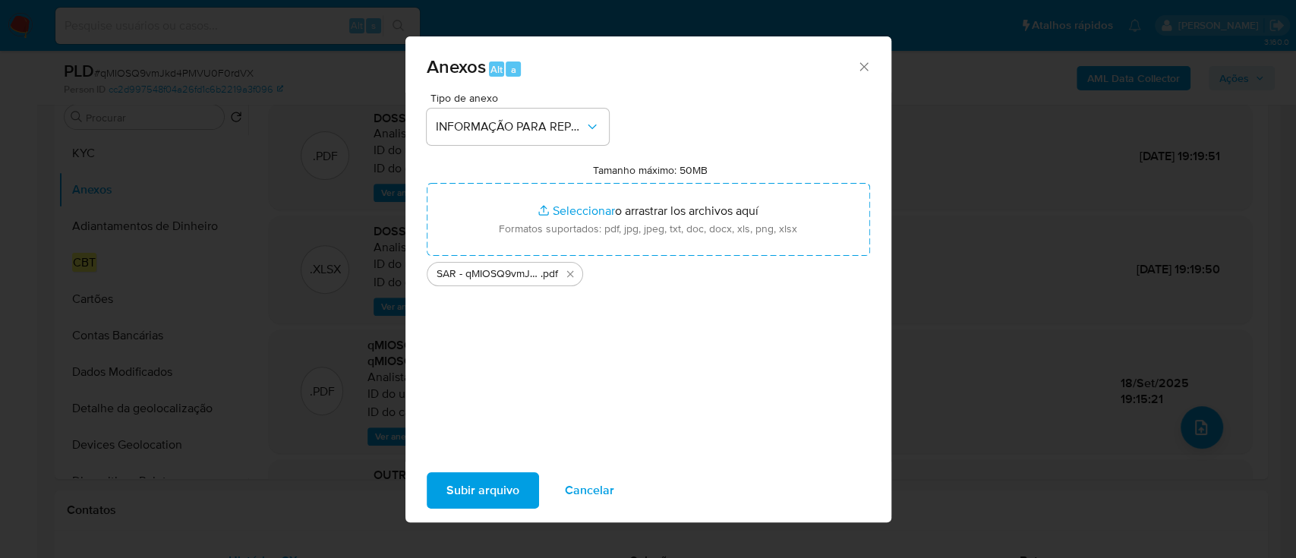
click at [597, 367] on div "Tipo de anexo INFORMAÇÃO PARA REPORTE - COAF Tamanho máximo: 50MB Seleccionar a…" at bounding box center [648, 272] width 443 height 358
click at [474, 483] on span "Subir arquivo" at bounding box center [482, 490] width 73 height 33
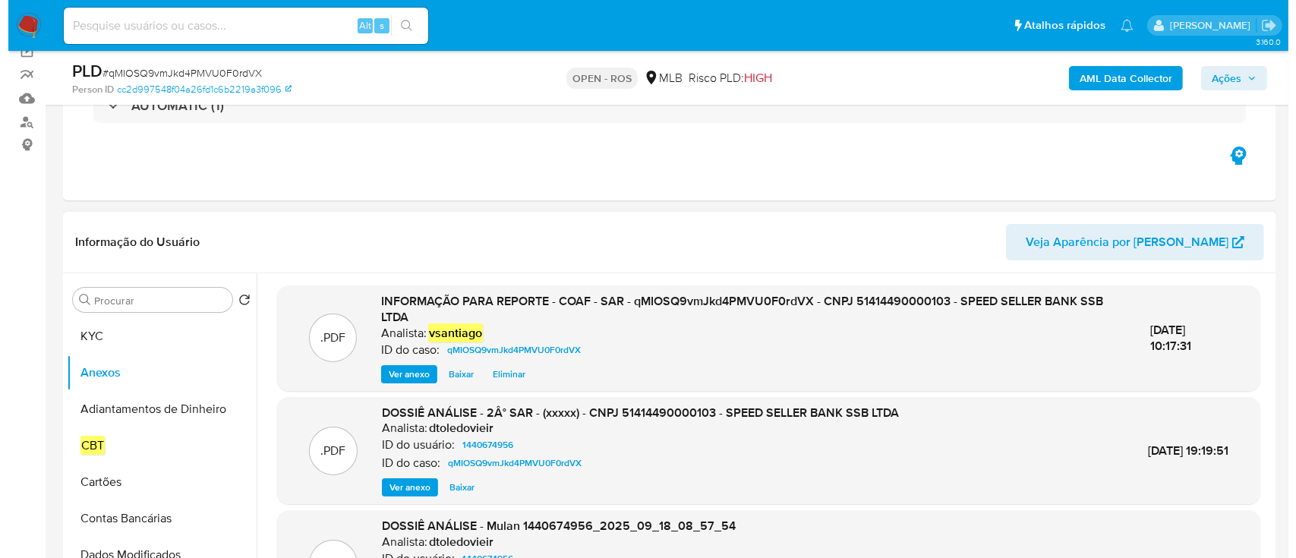
scroll to position [101, 0]
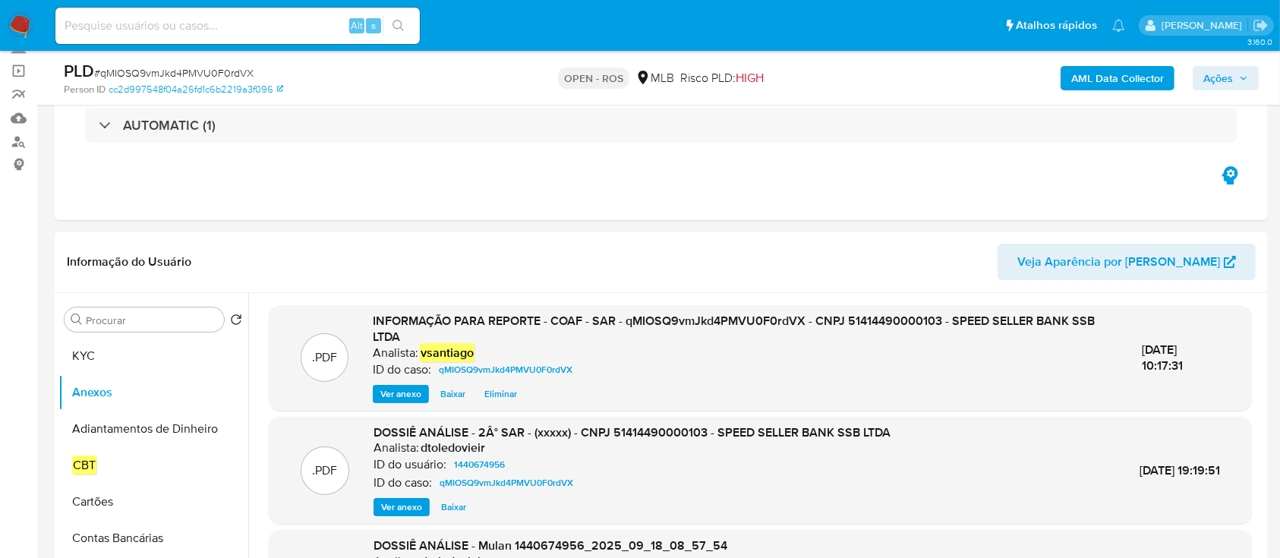
click at [1241, 66] on button "Ações" at bounding box center [1225, 78] width 66 height 24
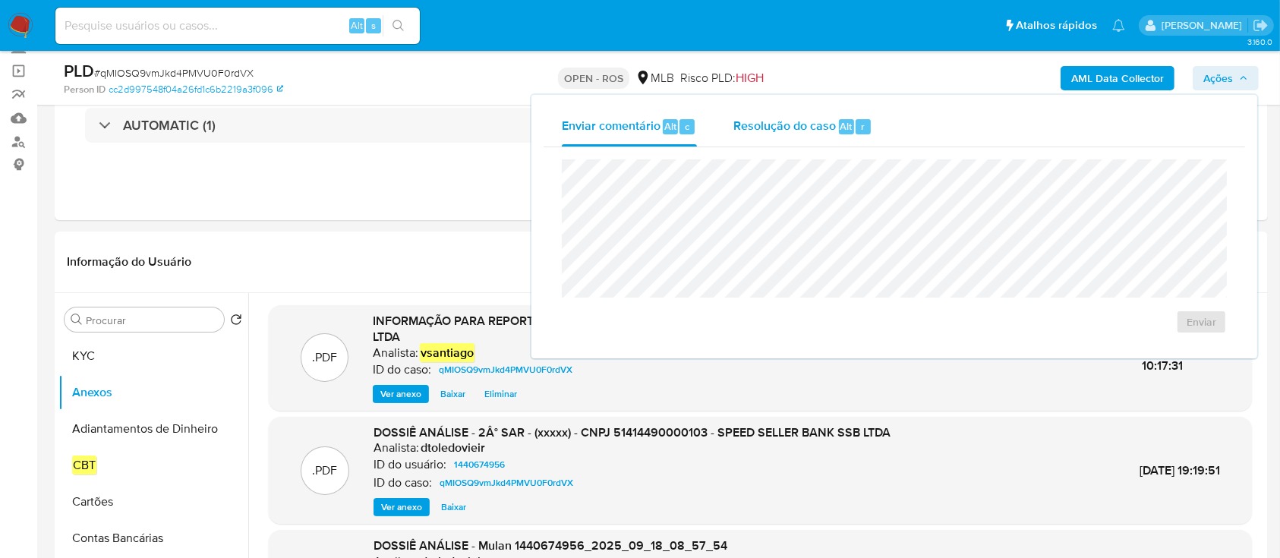
click at [791, 134] on span "Resolução do caso" at bounding box center [784, 125] width 102 height 17
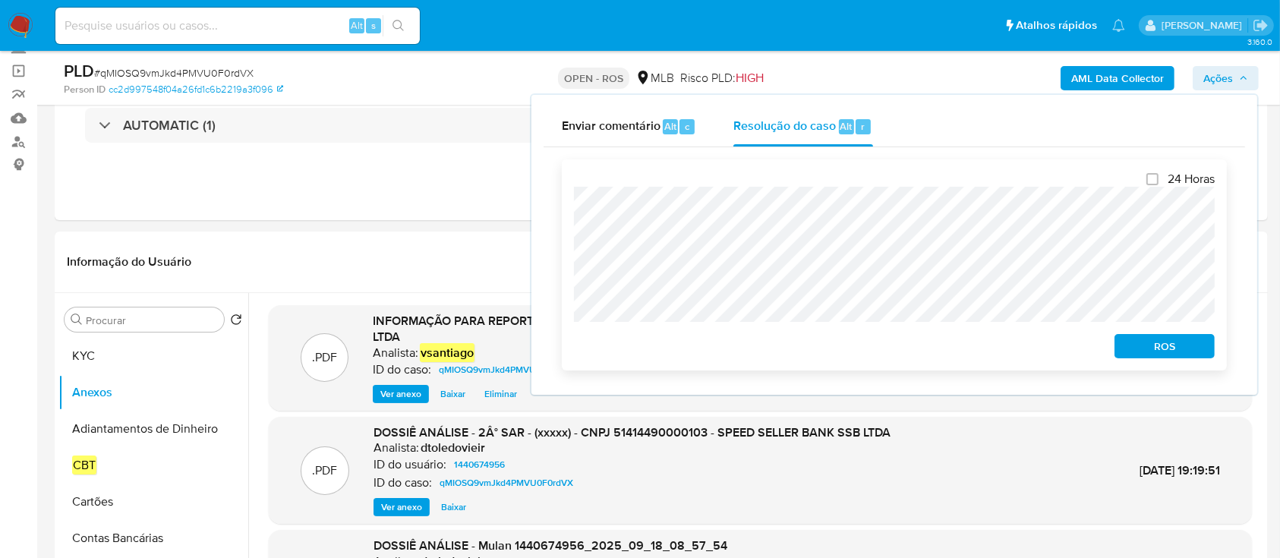
click at [1195, 343] on span "ROS" at bounding box center [1164, 345] width 79 height 21
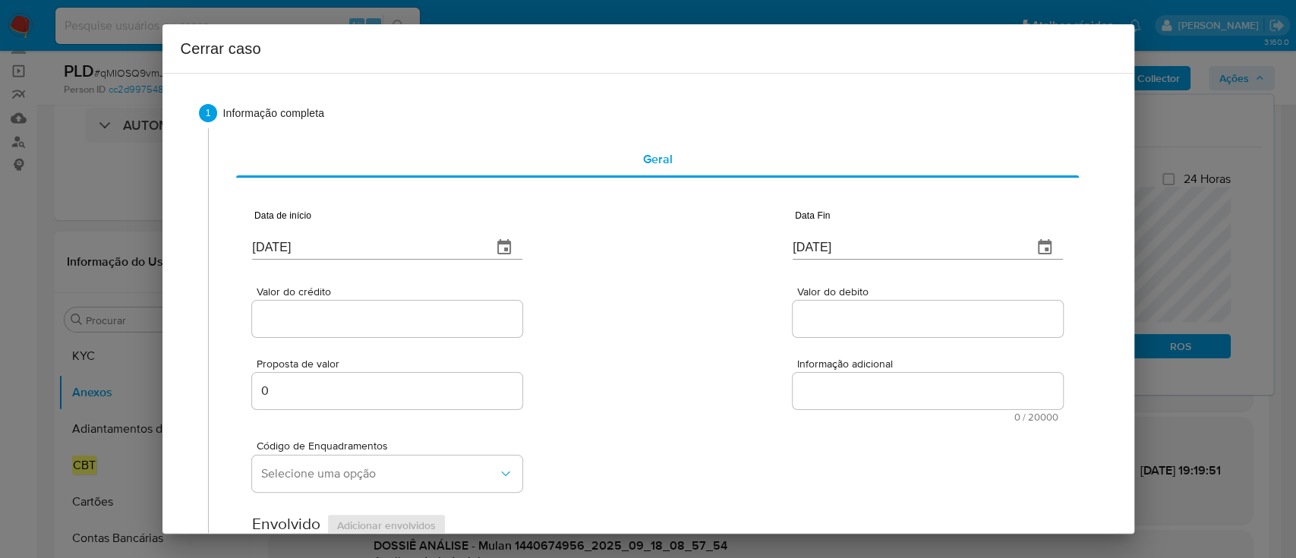
click at [278, 247] on input "22/09/2025" at bounding box center [366, 247] width 228 height 24
paste input "01/07"
type input "01/07/2025"
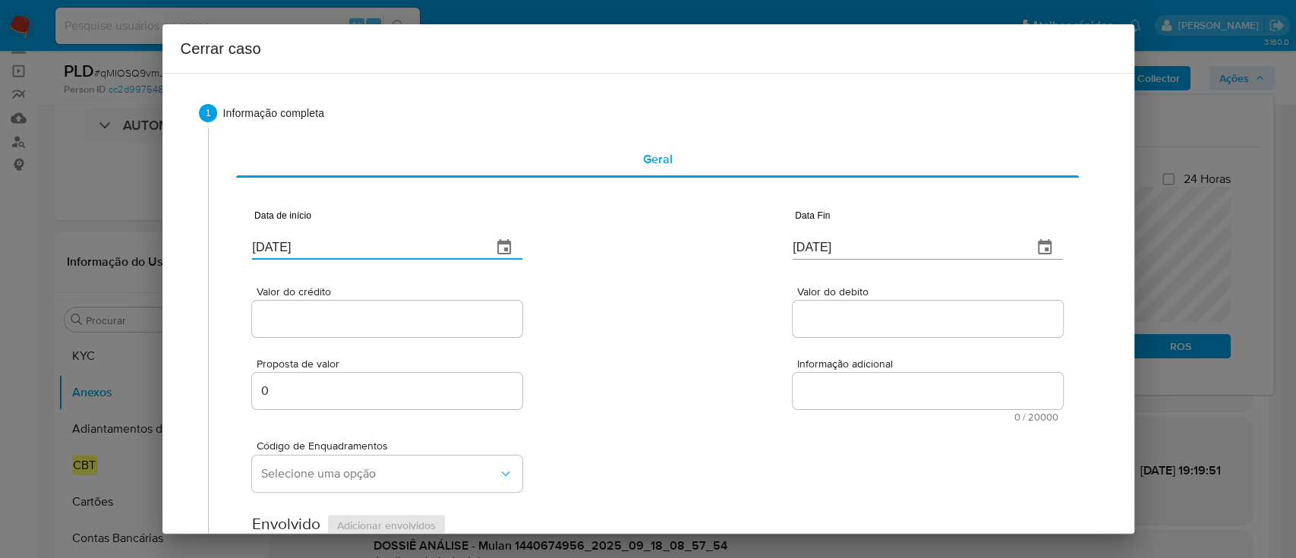
click at [653, 310] on div "Valor do crédito Valor do debito" at bounding box center [657, 304] width 810 height 72
click at [816, 252] on input "22/09/2025" at bounding box center [906, 247] width 228 height 24
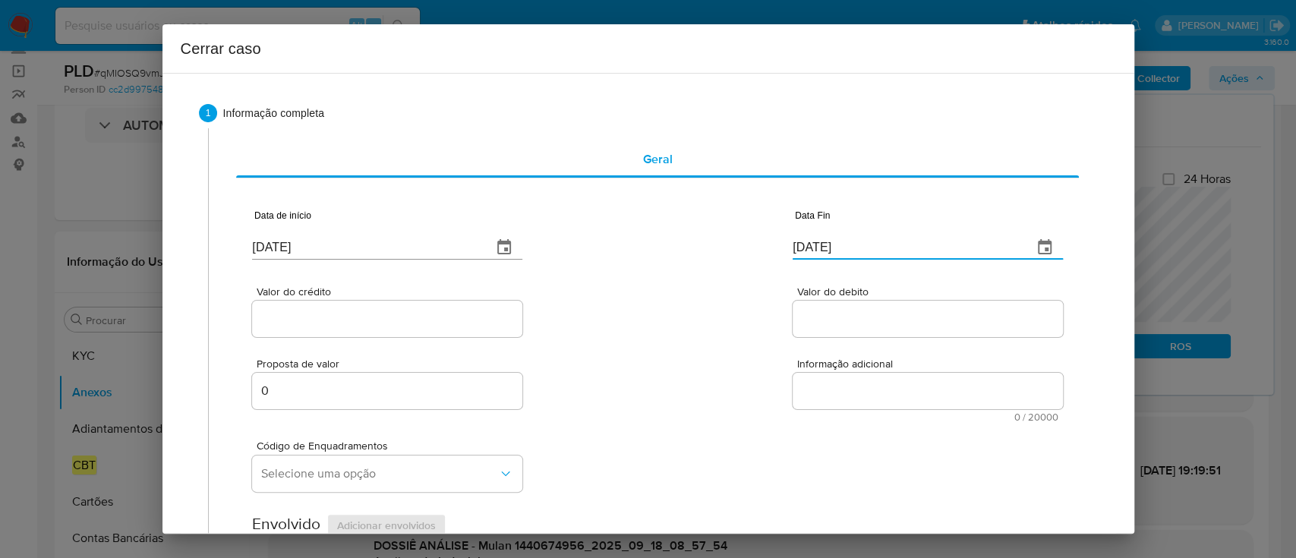
click at [816, 252] on input "22/09/2025" at bounding box center [906, 247] width 228 height 24
paste input "16"
type input "16/09/2025"
click at [687, 299] on div "Valor do crédito Valor do debito" at bounding box center [657, 304] width 810 height 72
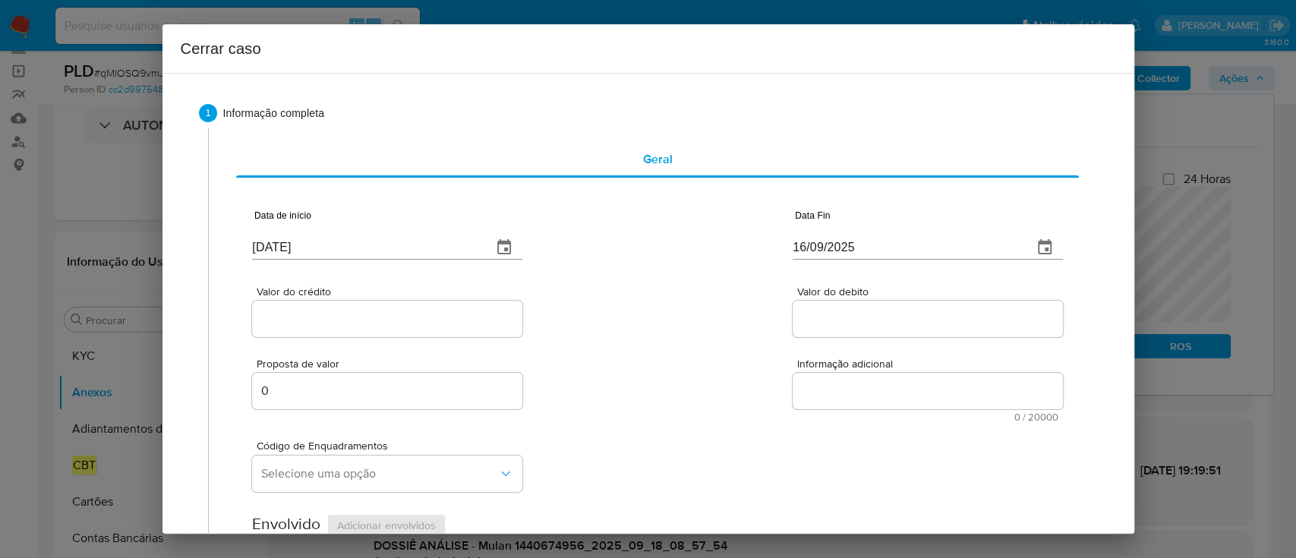
click at [432, 320] on input "Valor do crédito" at bounding box center [387, 319] width 270 height 20
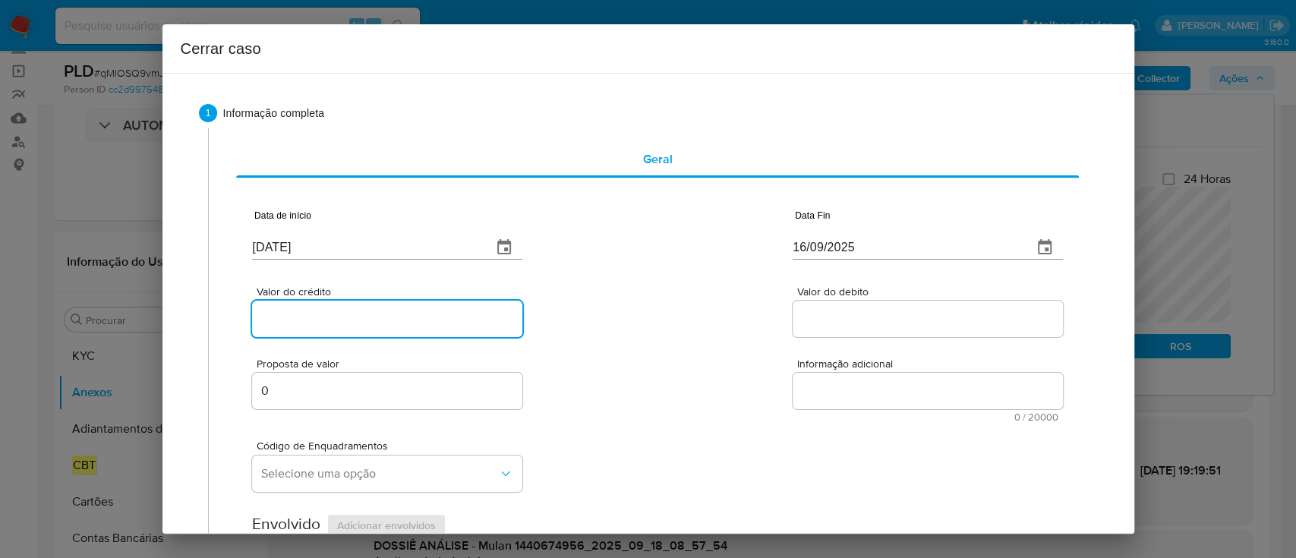
paste input "R$391.192"
type input "R$391.192"
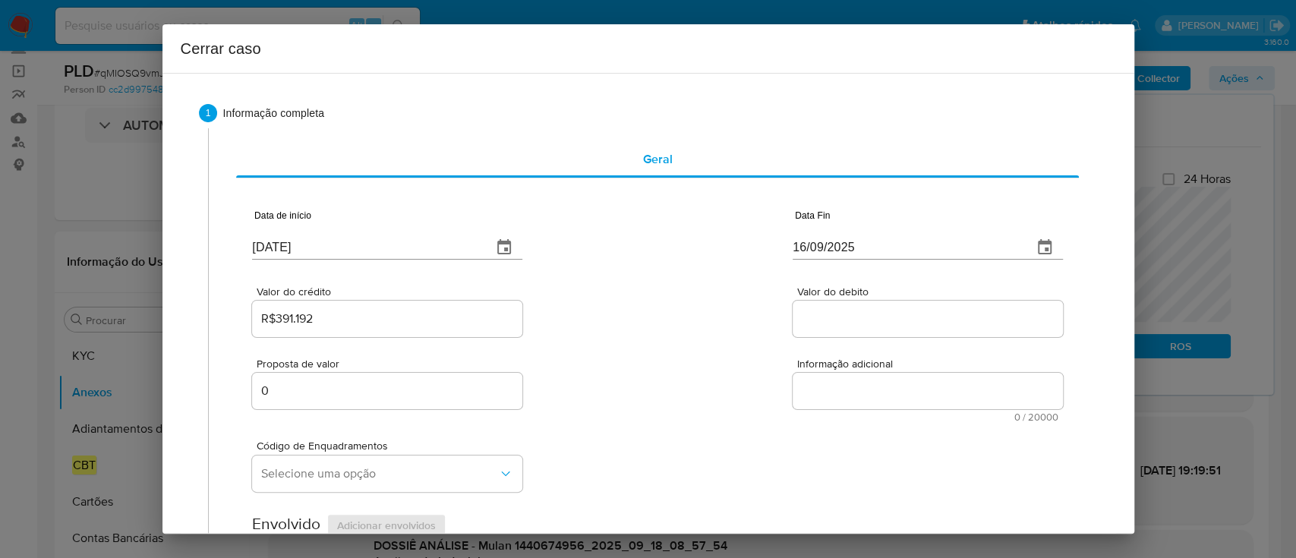
click at [593, 313] on div "Valor do crédito R$391.192 Valor do debito" at bounding box center [657, 304] width 810 height 72
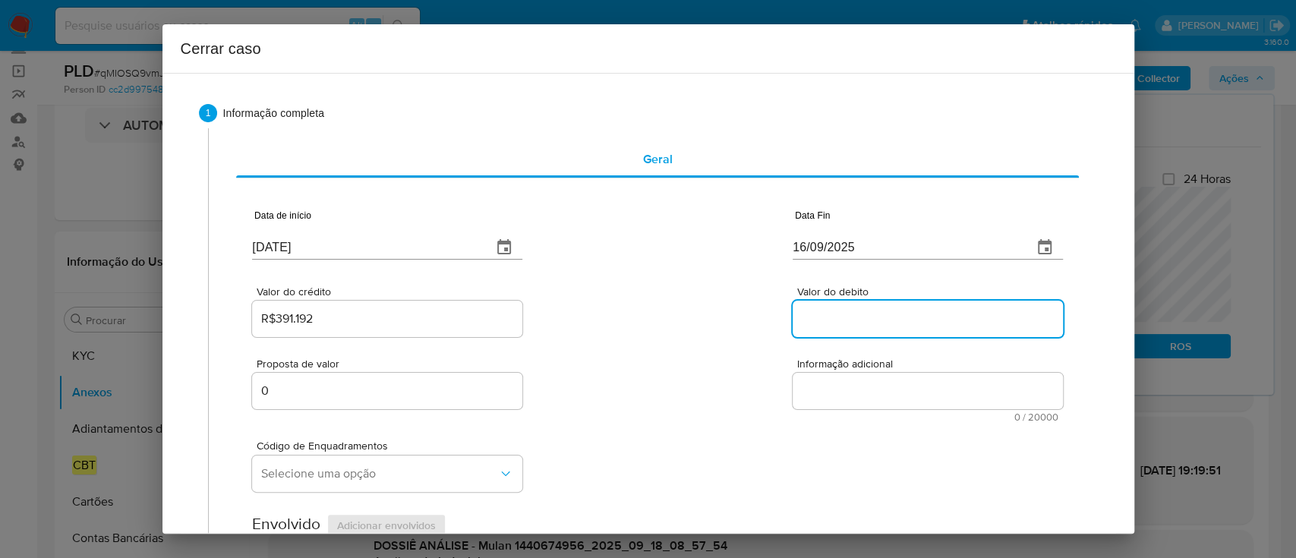
click at [814, 313] on input "Valor do debito" at bounding box center [927, 319] width 270 height 20
paste input "R$394.169"
type input "R$394.169"
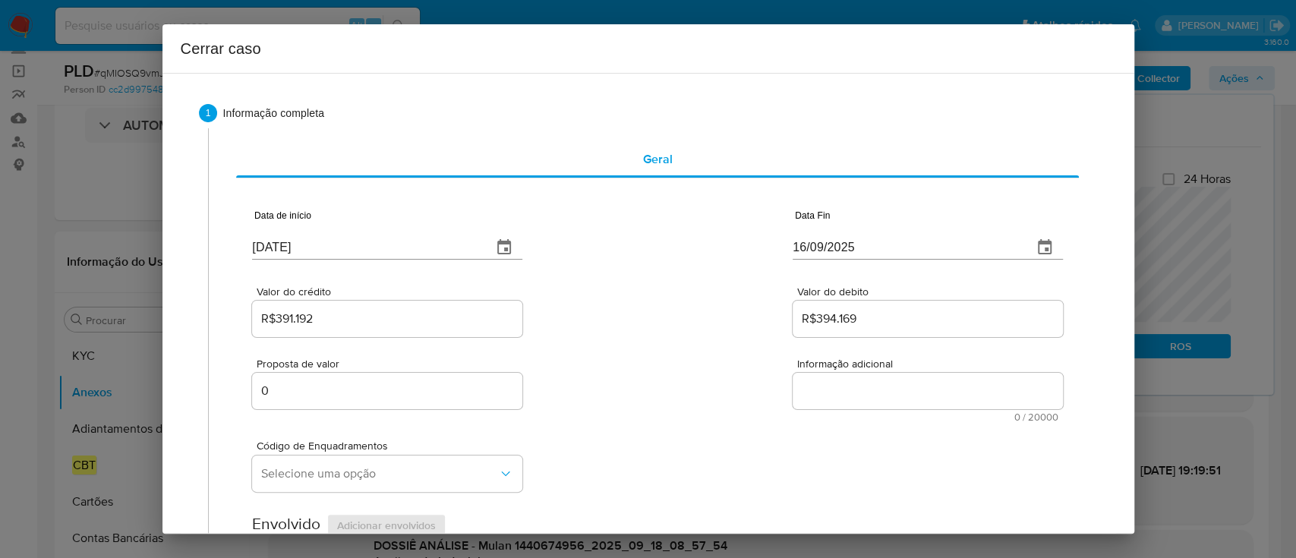
click at [719, 306] on div "Valor do crédito R$391.192 Valor do debito R$394.169" at bounding box center [657, 304] width 810 height 72
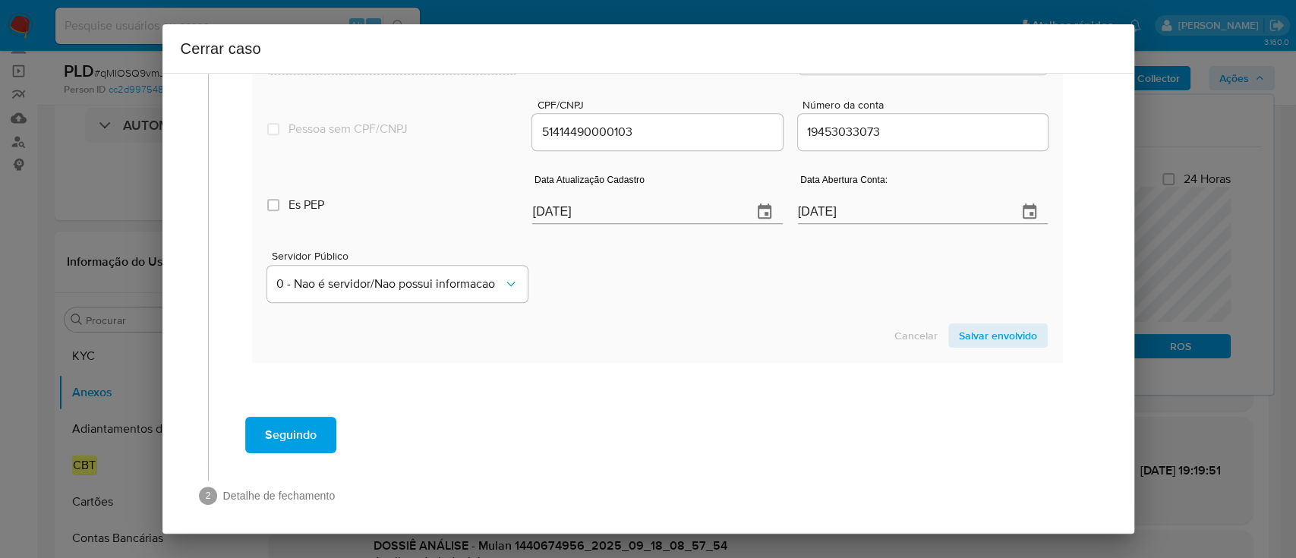
scroll to position [678, 0]
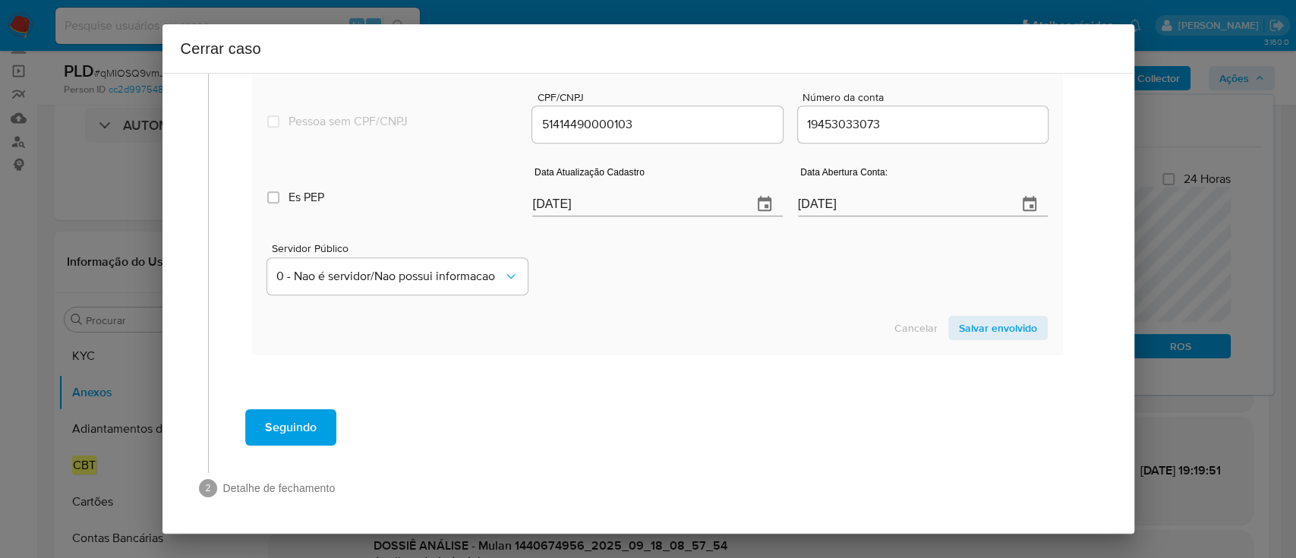
click at [682, 320] on div "Cancelar Salvar envolvido" at bounding box center [656, 328] width 779 height 24
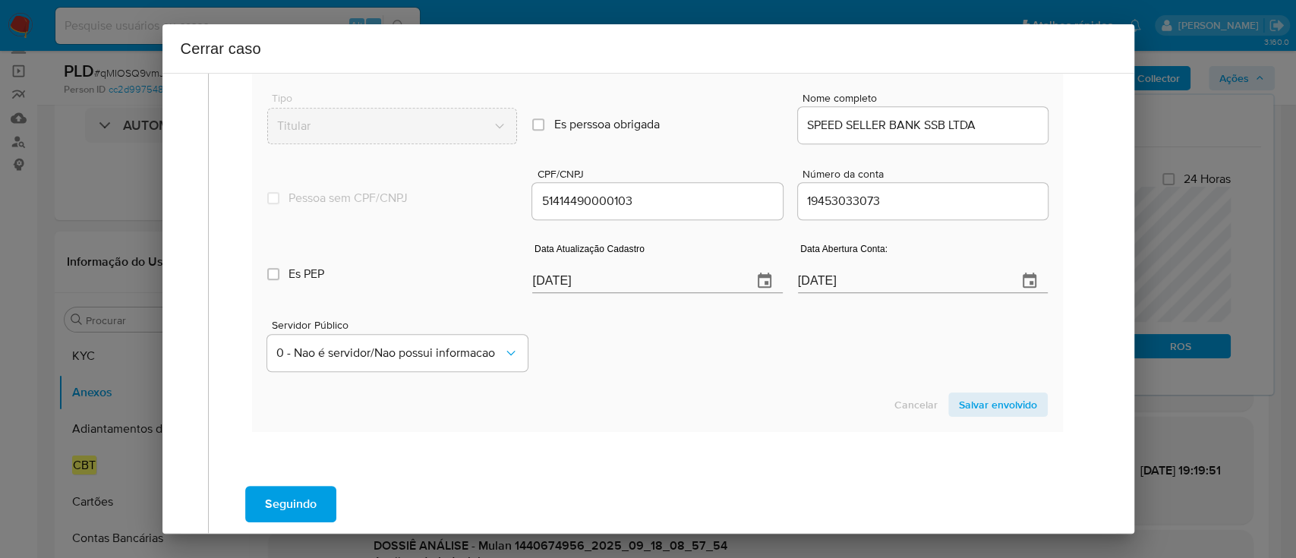
scroll to position [476, 0]
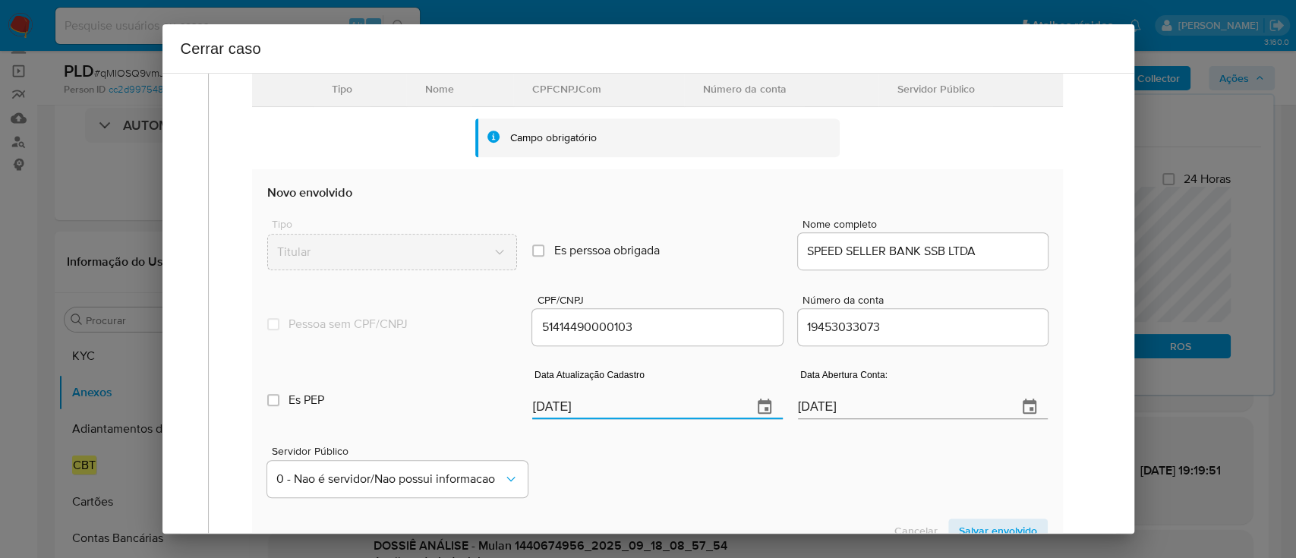
click at [560, 398] on input "22/09/2025" at bounding box center [635, 407] width 207 height 24
drag, startPoint x: 560, startPoint y: 398, endPoint x: 693, endPoint y: 466, distance: 149.3
click at [561, 398] on input "22/09/2025" at bounding box center [635, 407] width 207 height 24
paste input "06/06"
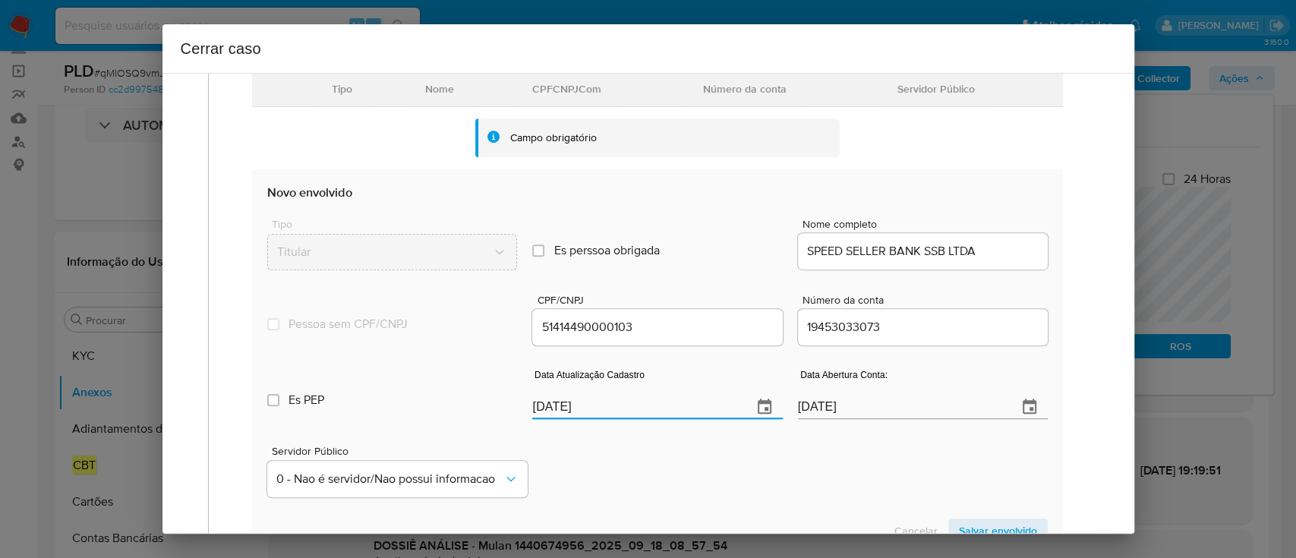
type input "06/06/2025"
click at [693, 466] on div "Servidor Público 0 - Nao é servidor/Nao possui informacao" at bounding box center [656, 465] width 779 height 76
click at [974, 521] on span "Salvar envolvido" at bounding box center [998, 530] width 78 height 21
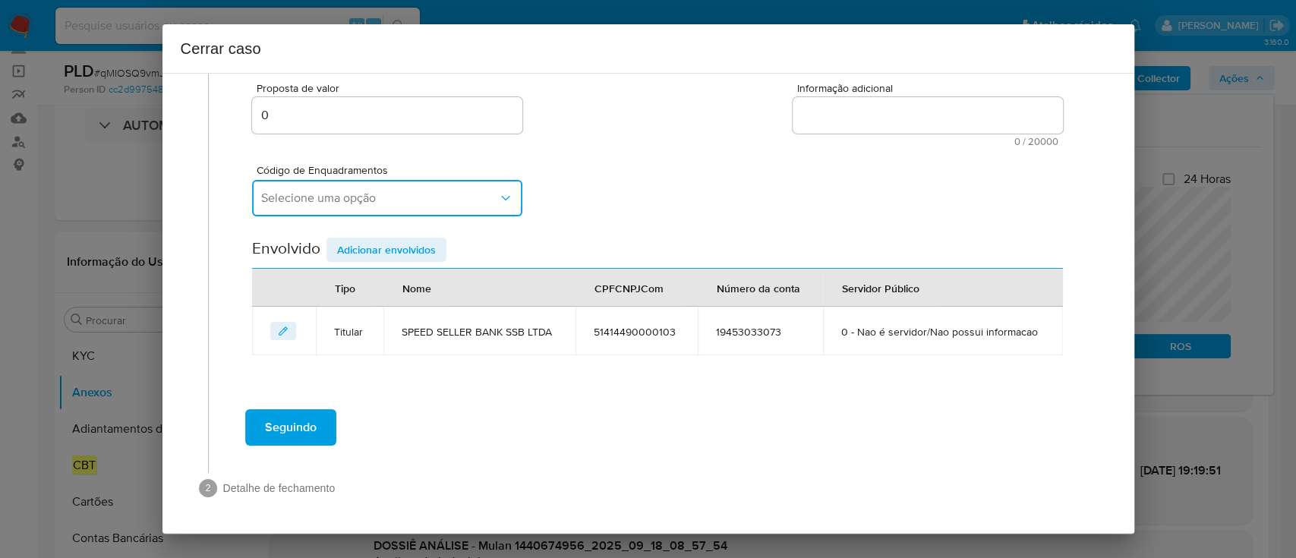
click at [437, 207] on button "Selecione uma opção" at bounding box center [387, 198] width 270 height 36
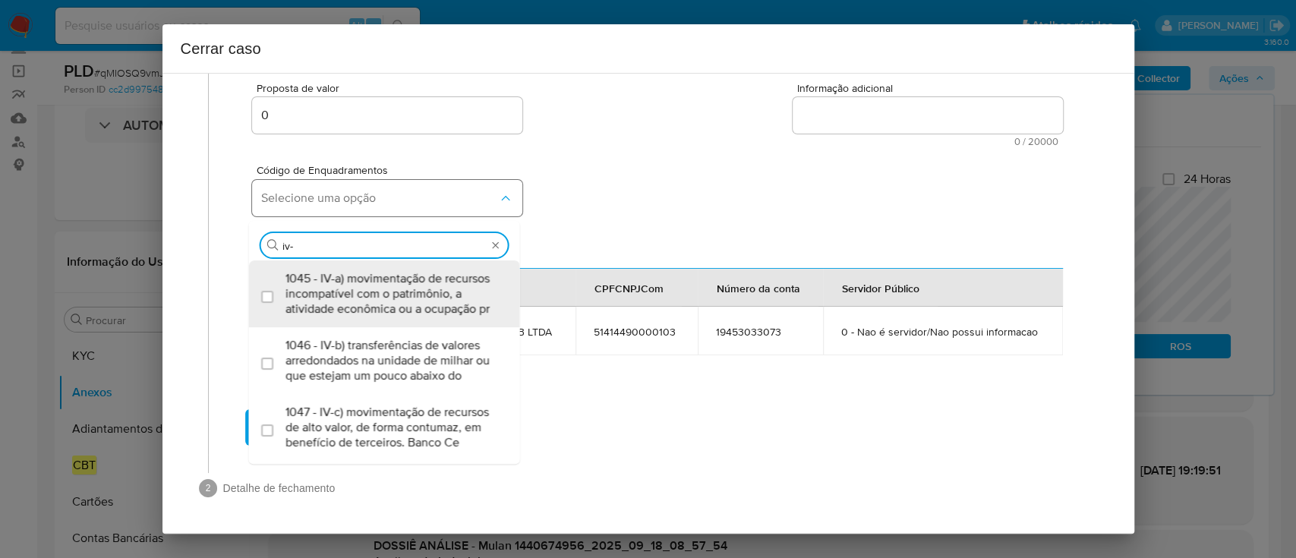
type input "iv-c"
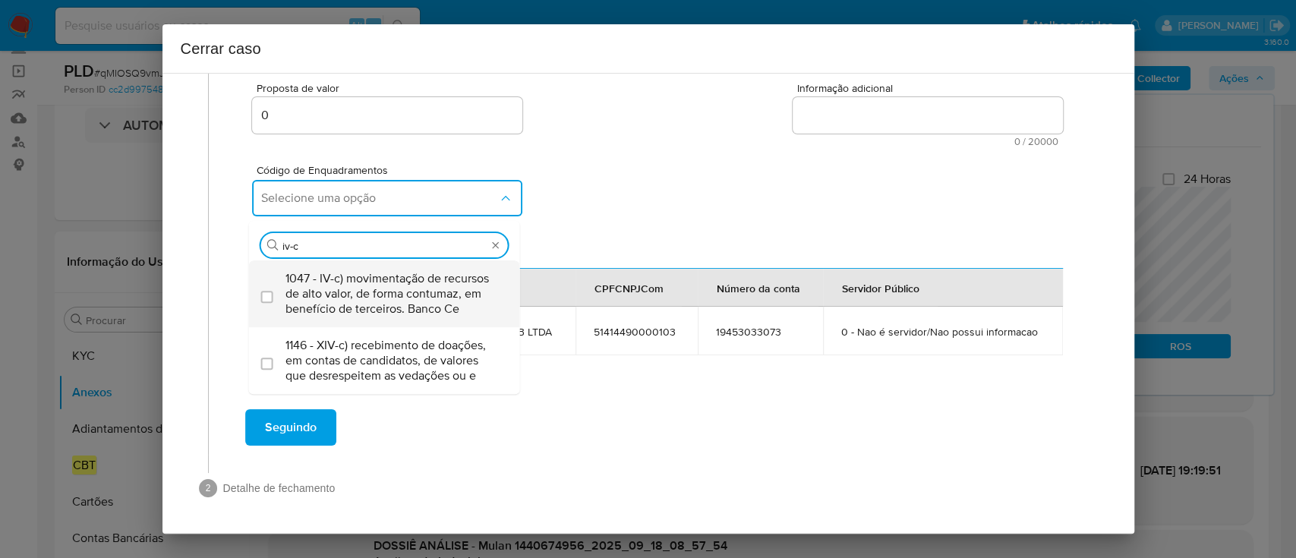
click at [381, 313] on span "1047 - IV-c) movimentação de recursos de alto valor, de forma contumaz, em bene…" at bounding box center [391, 294] width 213 height 46
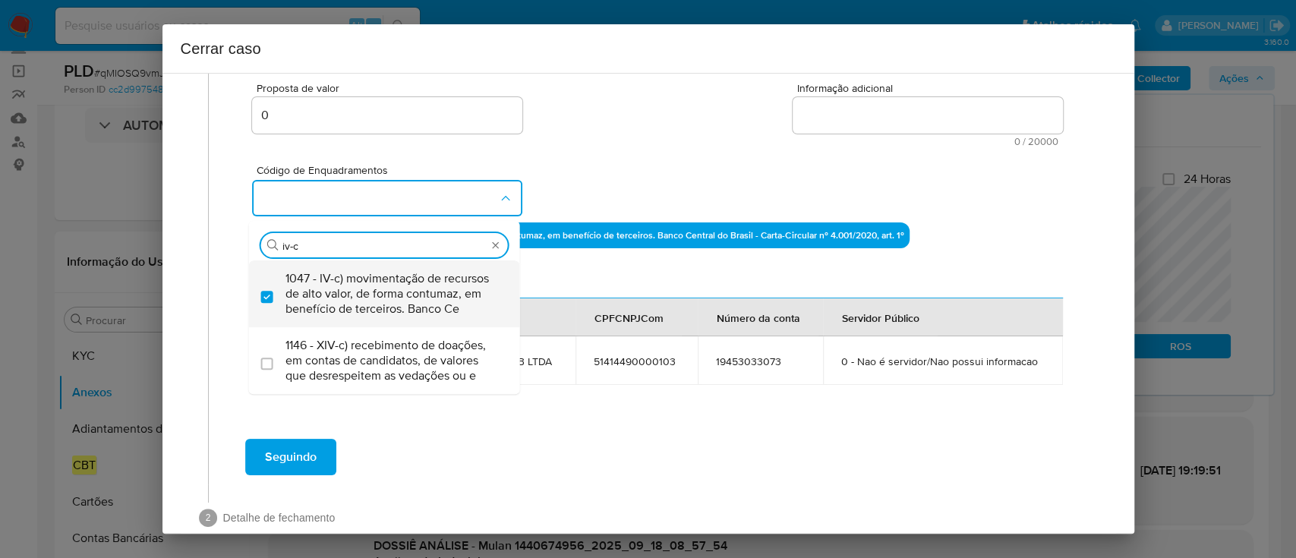
checkbox input "true"
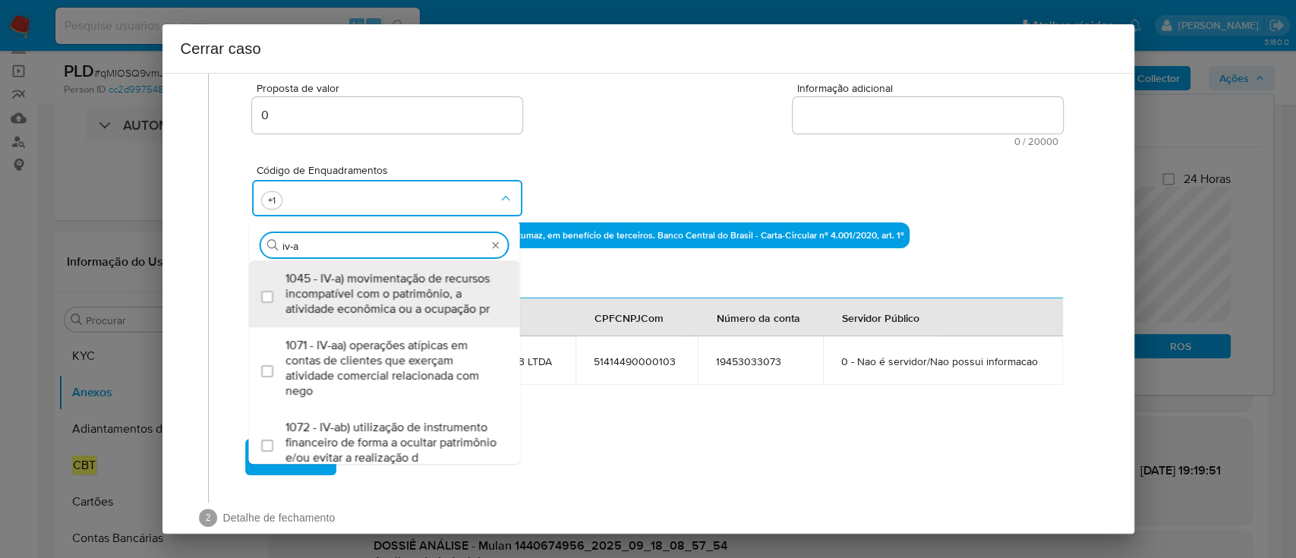
scroll to position [0, 0]
type input "iv-ac"
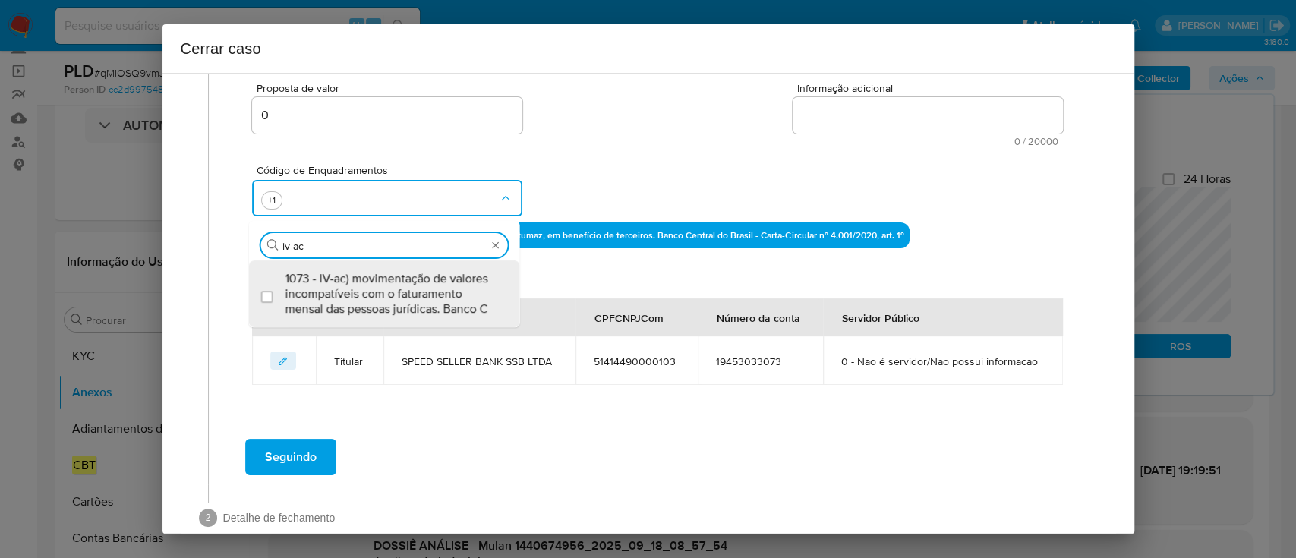
click at [381, 313] on span "1073 - IV-ac) movimentação de valores incompatíveis com o faturamento mensal da…" at bounding box center [391, 294] width 213 height 46
checkbox input "true"
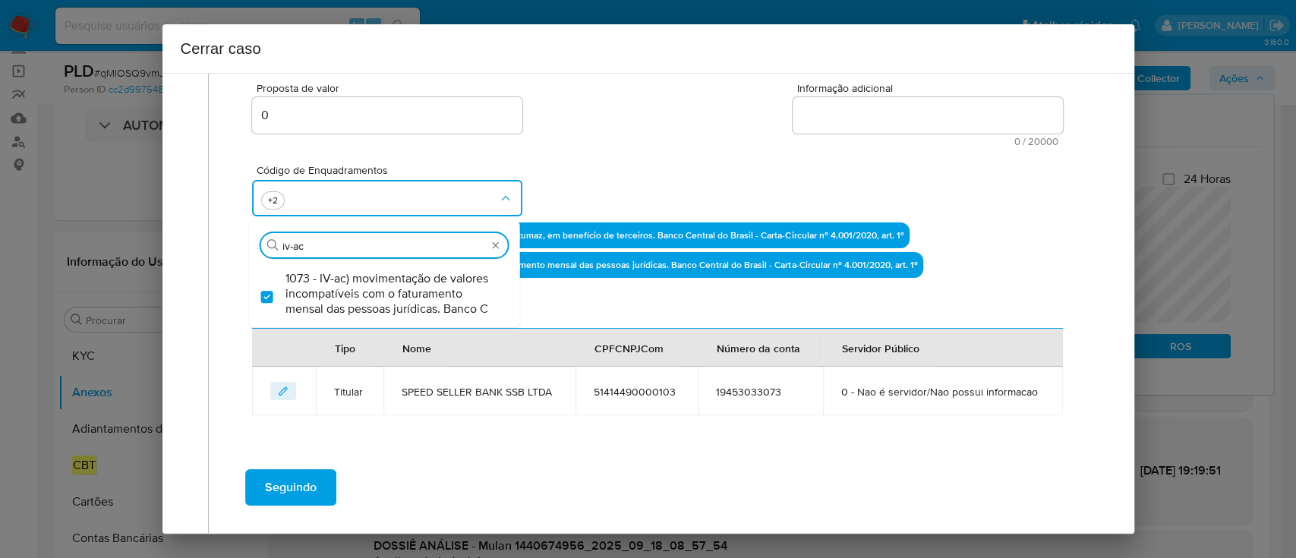
click at [614, 191] on div "Código de Enquadramentos Procurar iv-ac 1073 - IV-ac) movimentação de valores i…" at bounding box center [657, 184] width 810 height 76
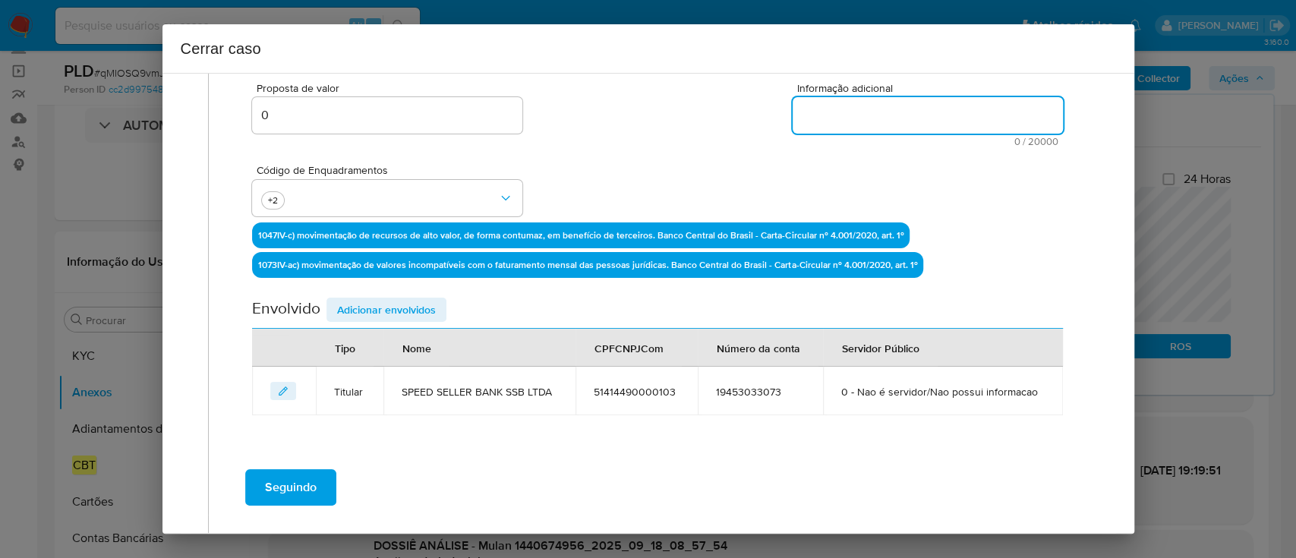
click at [935, 121] on textarea "Informação adicional" at bounding box center [927, 115] width 270 height 36
paste textarea "SPEED SELLER BANK SSB LTDA, CNPJ 51414490000103, sediada em SOROCABA, SAO PAULO…"
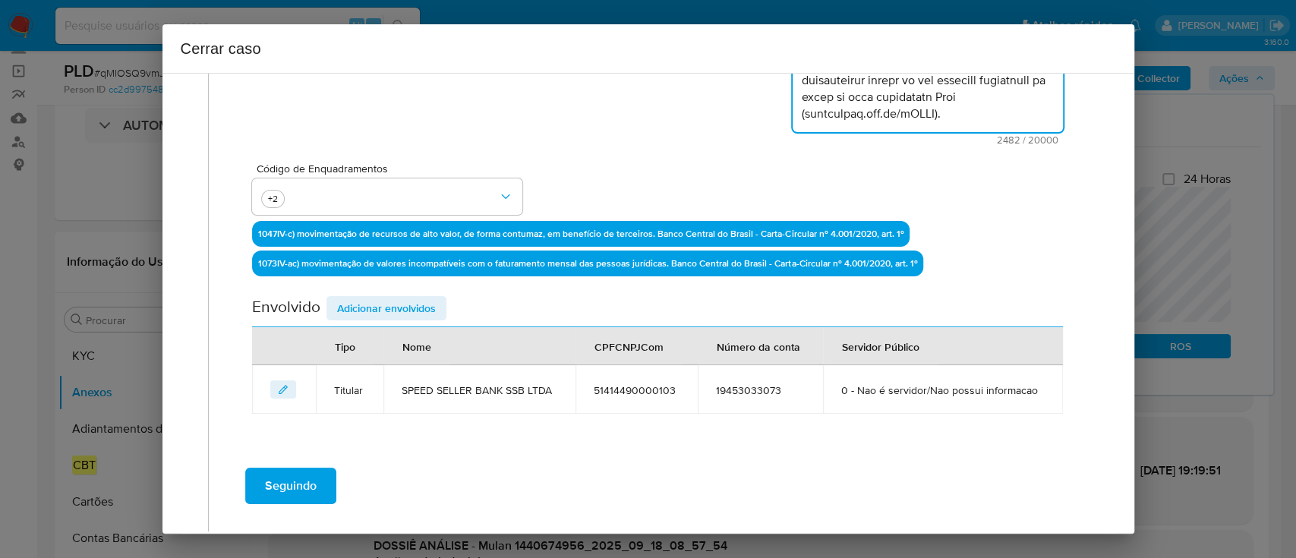
scroll to position [405, 0]
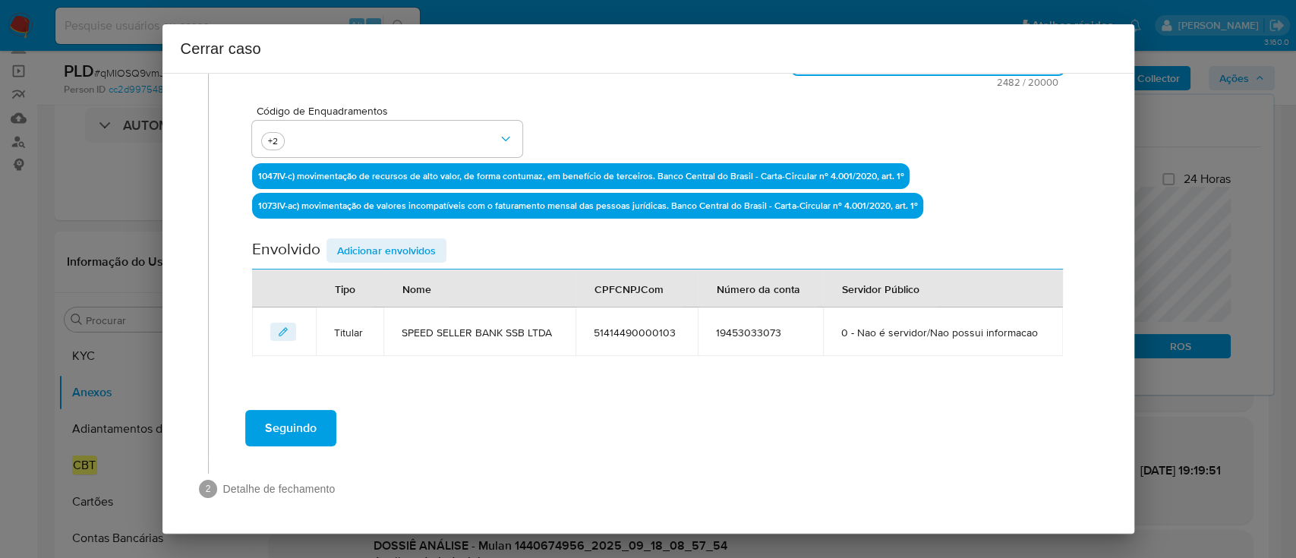
type textarea "SPEED SELLER BANK SSB LTDA, CNPJ 51414490000103, sediada em SOROCABA, SAO PAULO…"
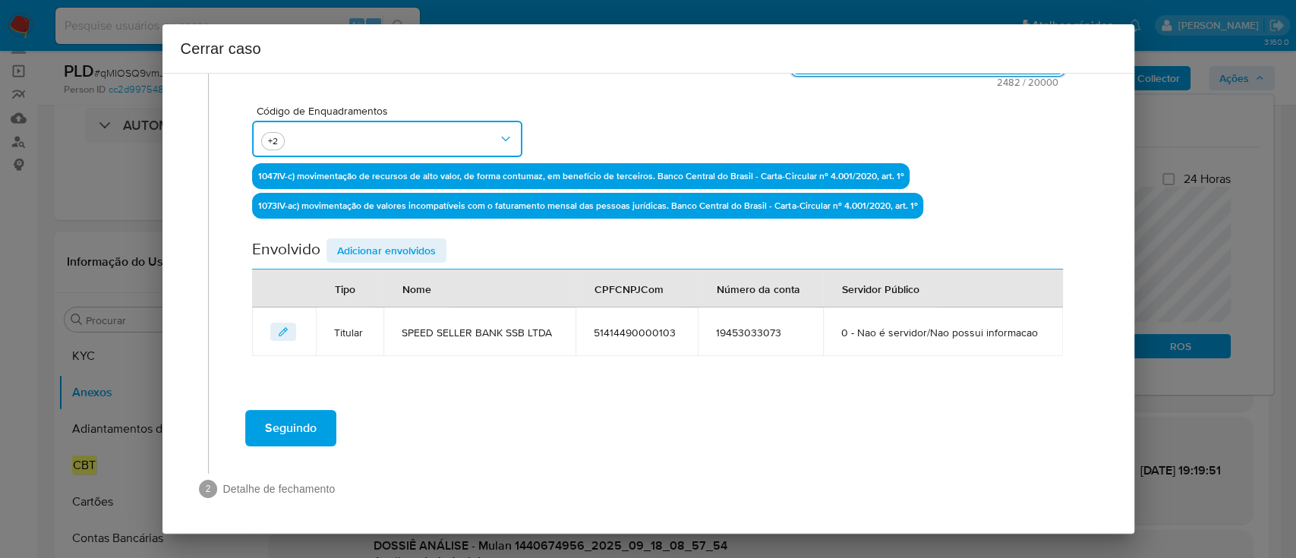
click at [346, 146] on button "button" at bounding box center [387, 139] width 270 height 36
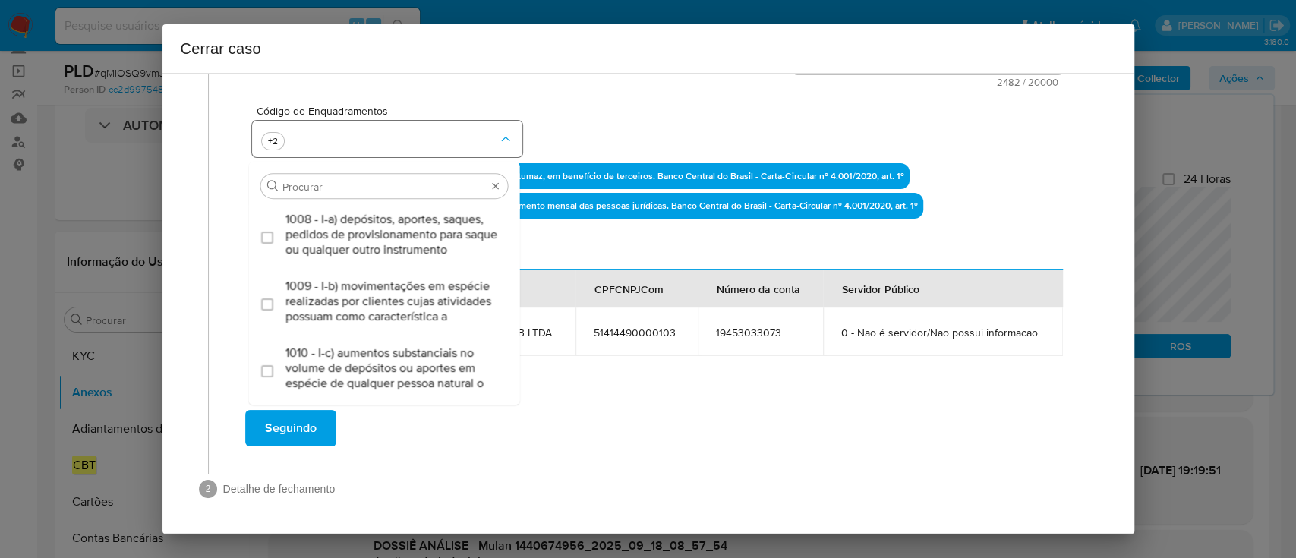
scroll to position [4970, 0]
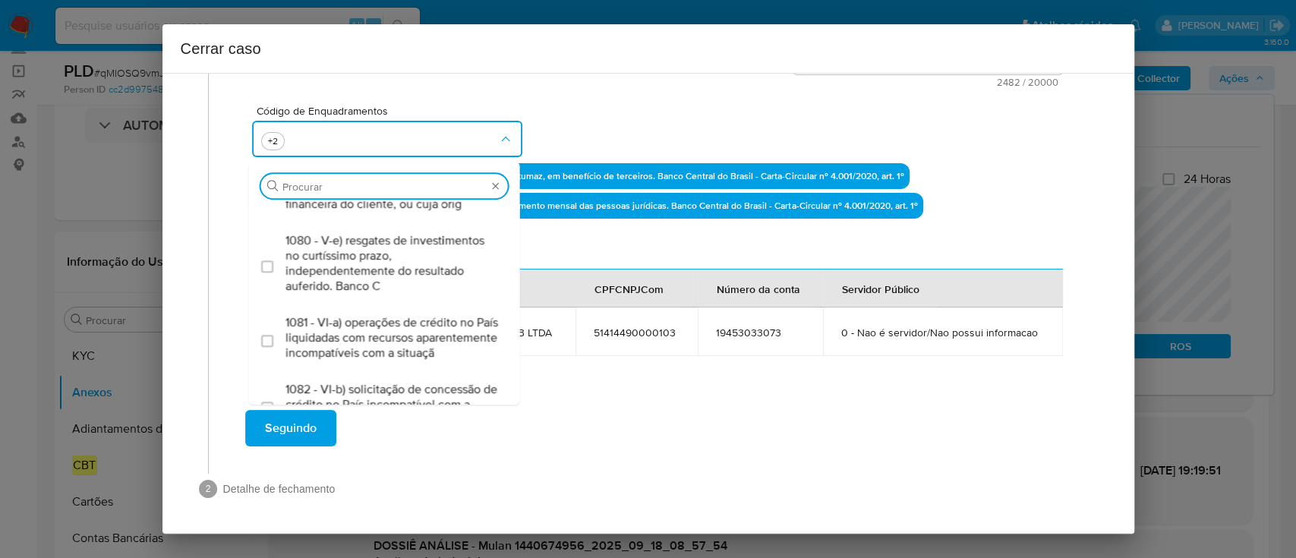
click at [701, 152] on div "Código de Enquadramentos Procurar 1008 - I-a) depósitos, aportes, saques, pedid…" at bounding box center [657, 125] width 810 height 76
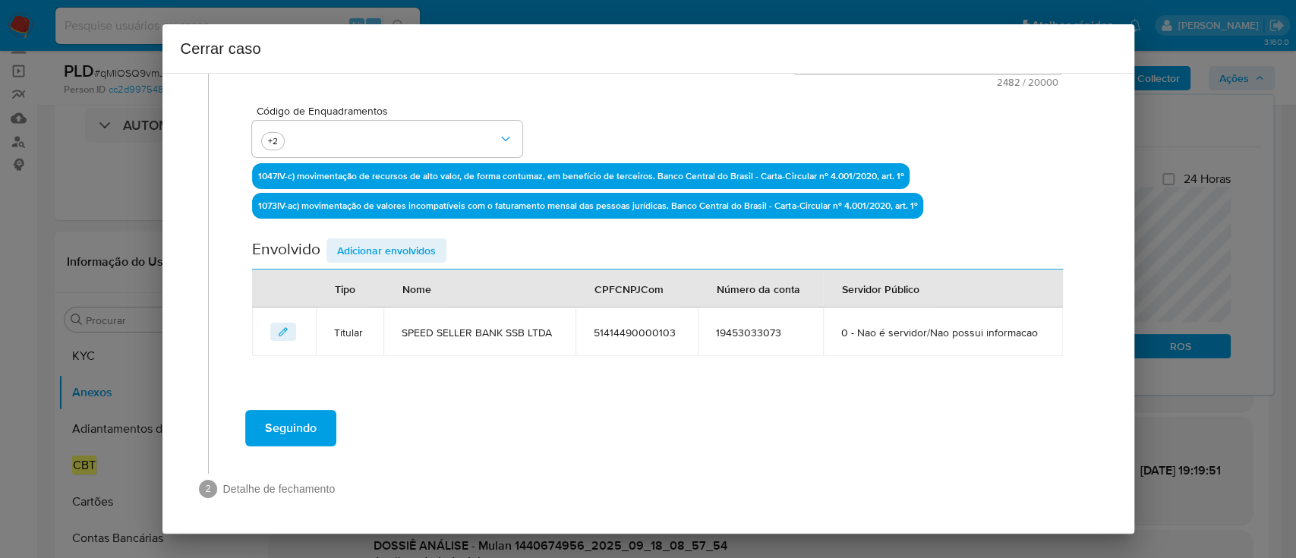
click at [352, 244] on span "Adicionar envolvidos" at bounding box center [386, 250] width 99 height 21
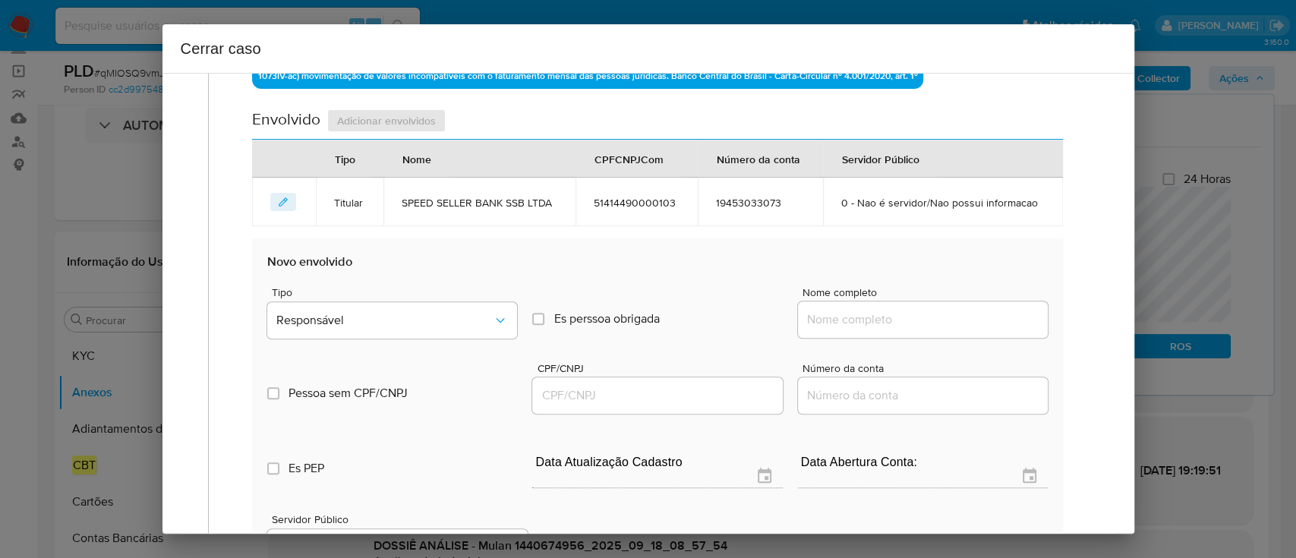
scroll to position [607, 0]
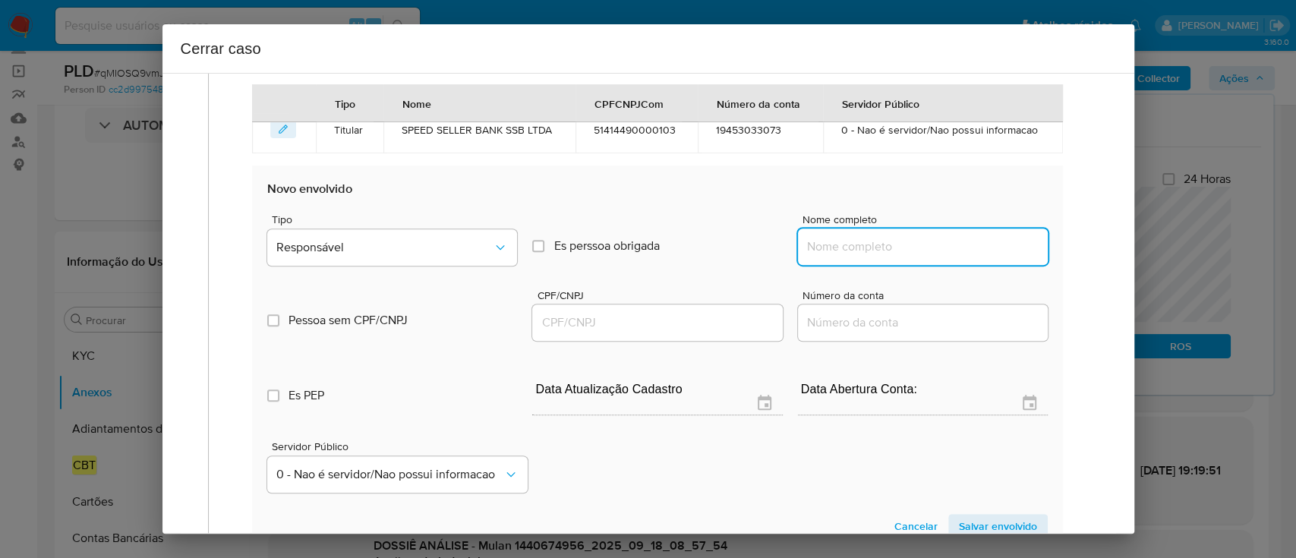
click at [872, 250] on input "Nome completo" at bounding box center [923, 247] width 250 height 20
paste input "Bianca Favaro Ribeiro, 45129474856"
click at [965, 249] on input "Bianca Favaro Ribeiro, 45129474856" at bounding box center [923, 247] width 250 height 20
type input "Bianca Favaro Ribeiro,"
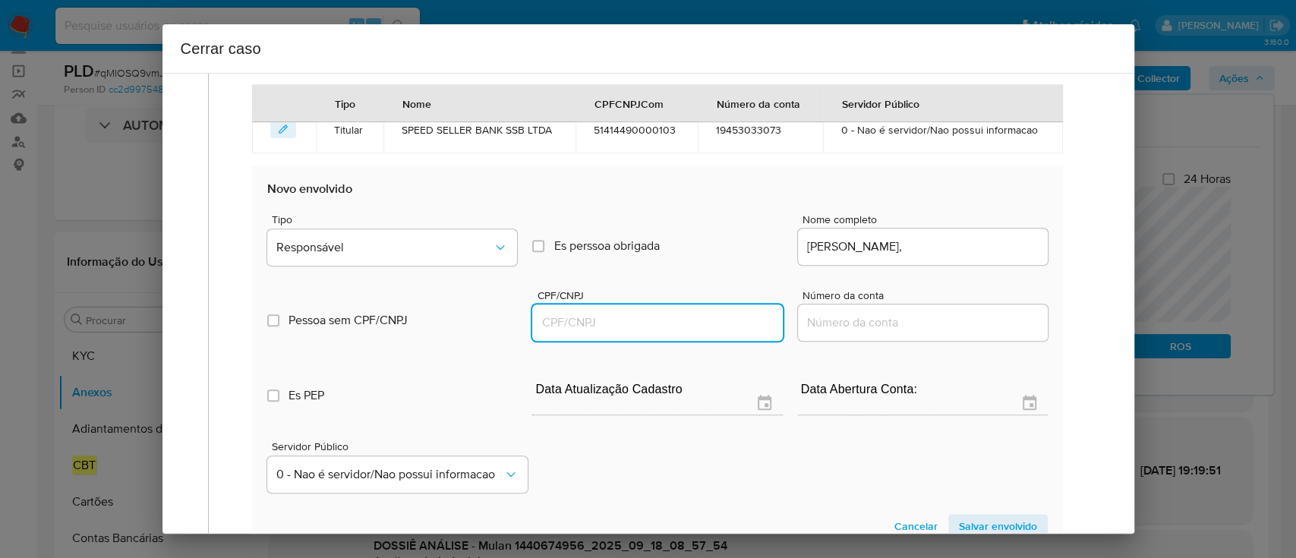
drag, startPoint x: 719, startPoint y: 313, endPoint x: 812, endPoint y: 295, distance: 94.2
click at [719, 313] on input "CPF/CNPJ" at bounding box center [657, 323] width 250 height 20
paste input "45129474856"
type input "45129474856"
click at [955, 249] on input "Bianca Favaro Ribeiro," at bounding box center [923, 247] width 250 height 20
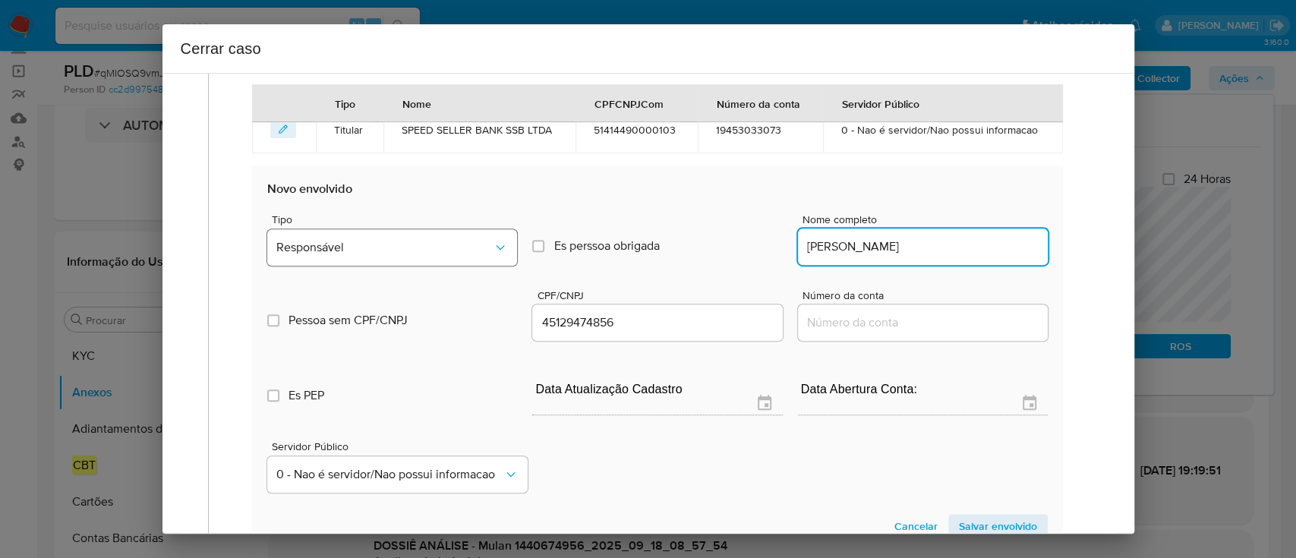
type input "Bianca Favaro Ribeiro"
click at [435, 247] on span "Responsável" at bounding box center [384, 247] width 216 height 15
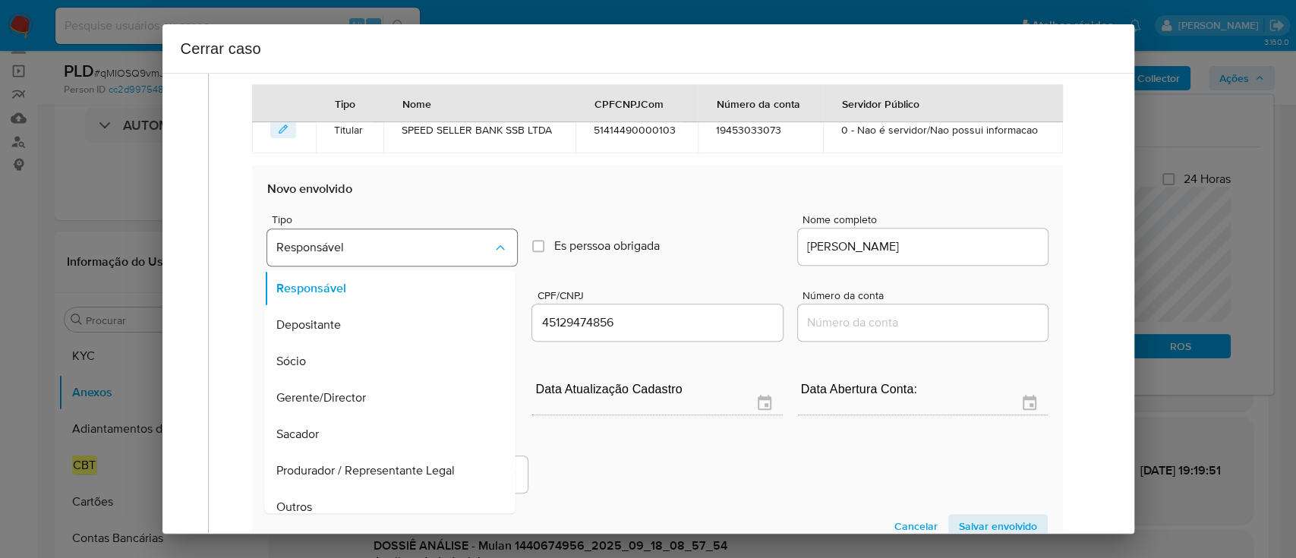
scroll to position [49, 0]
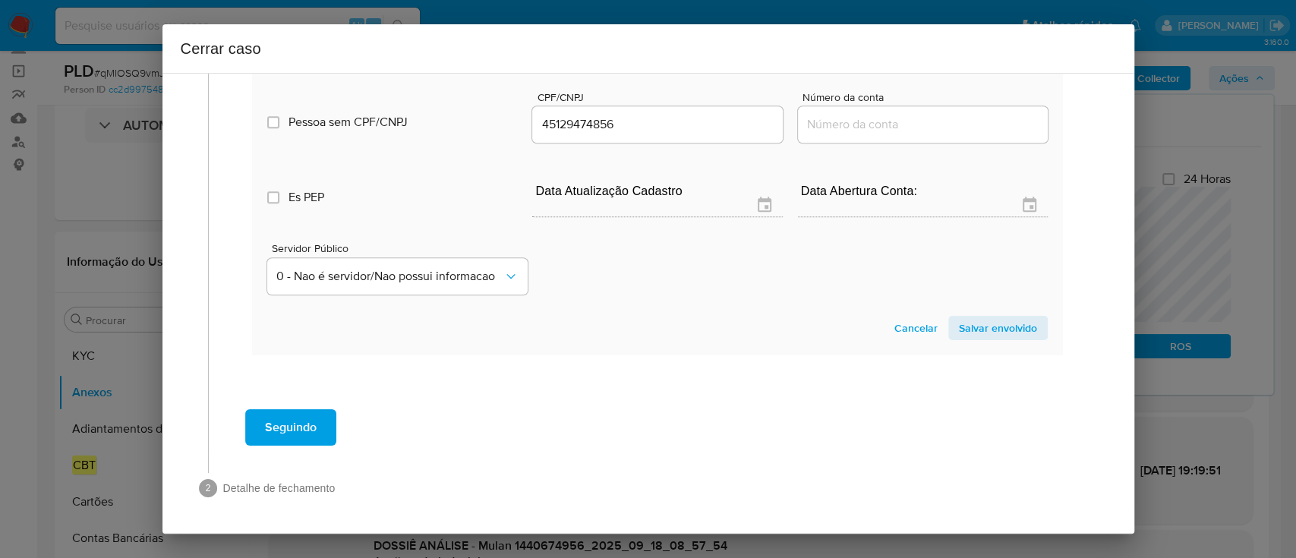
click at [985, 321] on span "Salvar envolvido" at bounding box center [998, 327] width 78 height 21
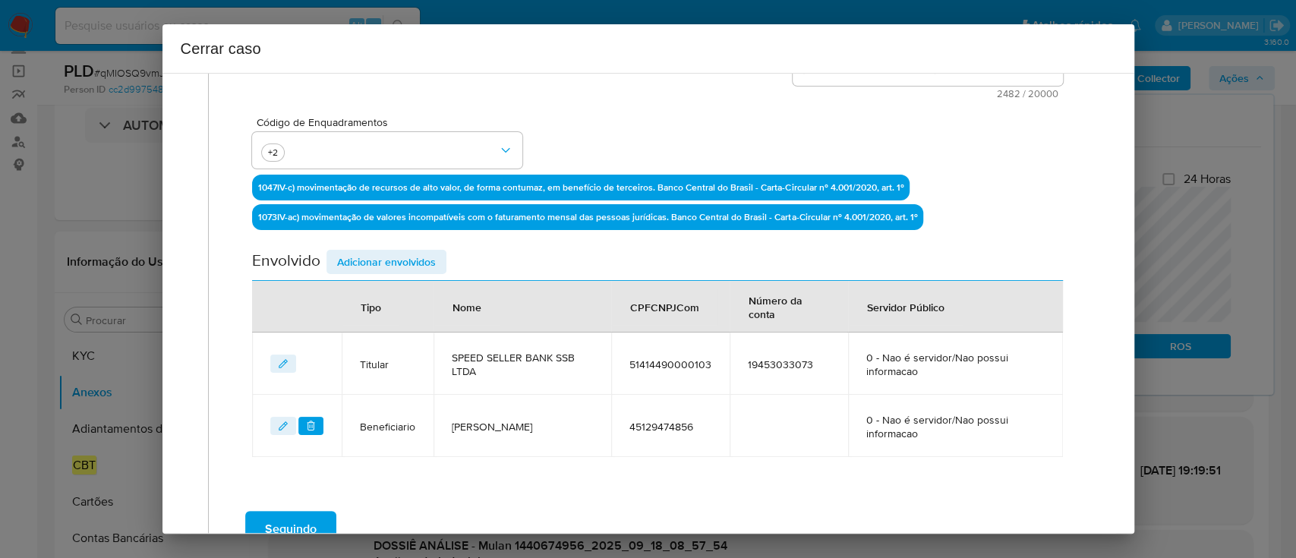
click at [423, 265] on span "Adicionar envolvidos" at bounding box center [386, 261] width 99 height 21
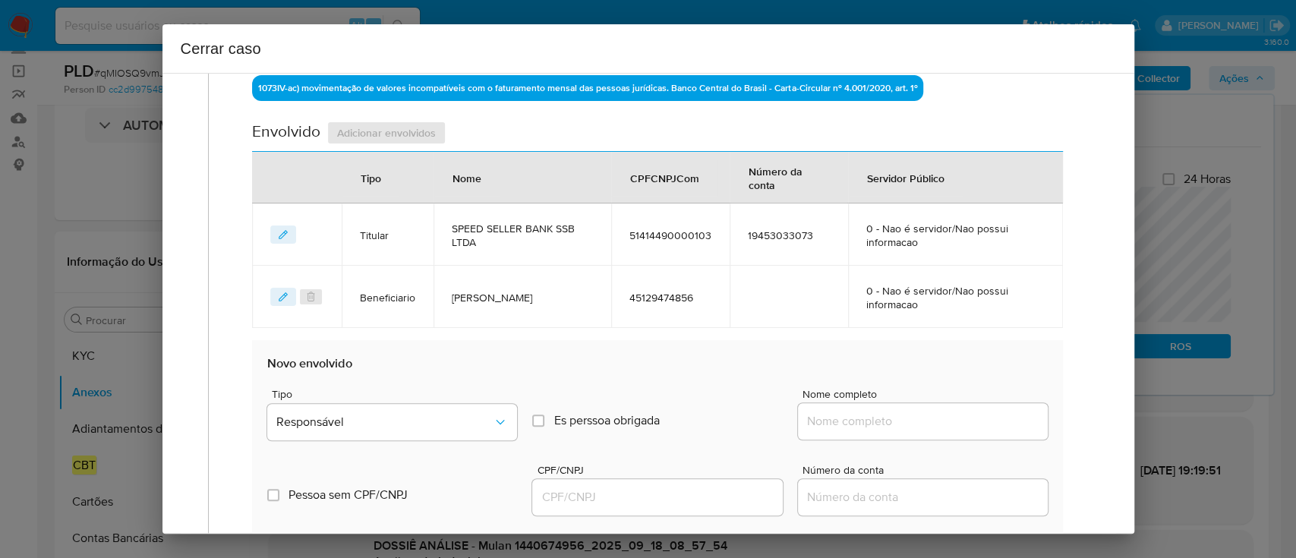
scroll to position [595, 0]
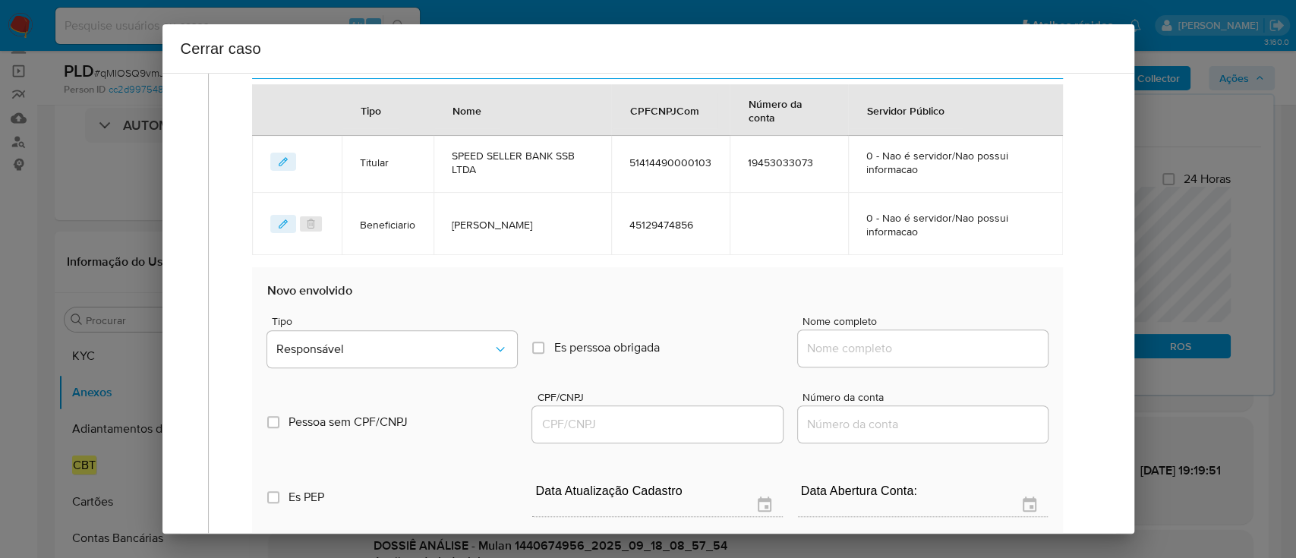
click at [892, 345] on input "Nome completo" at bounding box center [923, 348] width 250 height 20
paste input "Heber Zildo da Cruz, 28524334860"
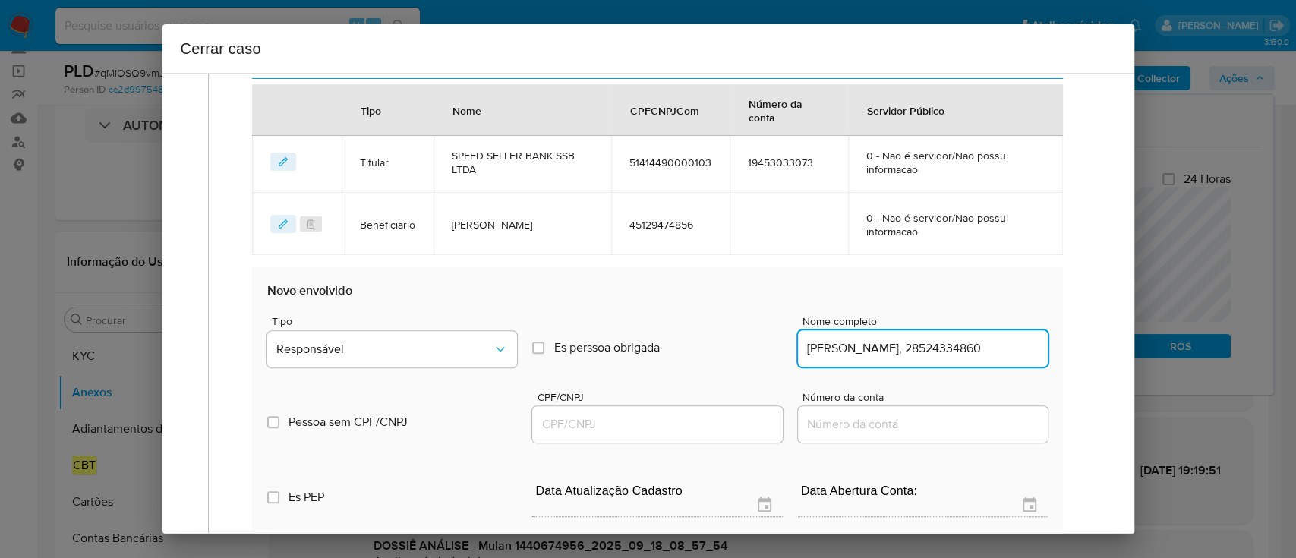
click at [977, 353] on input "Heber Zildo da Cruz, 28524334860" at bounding box center [923, 348] width 250 height 20
type input "Heber Zildo da Cruz,"
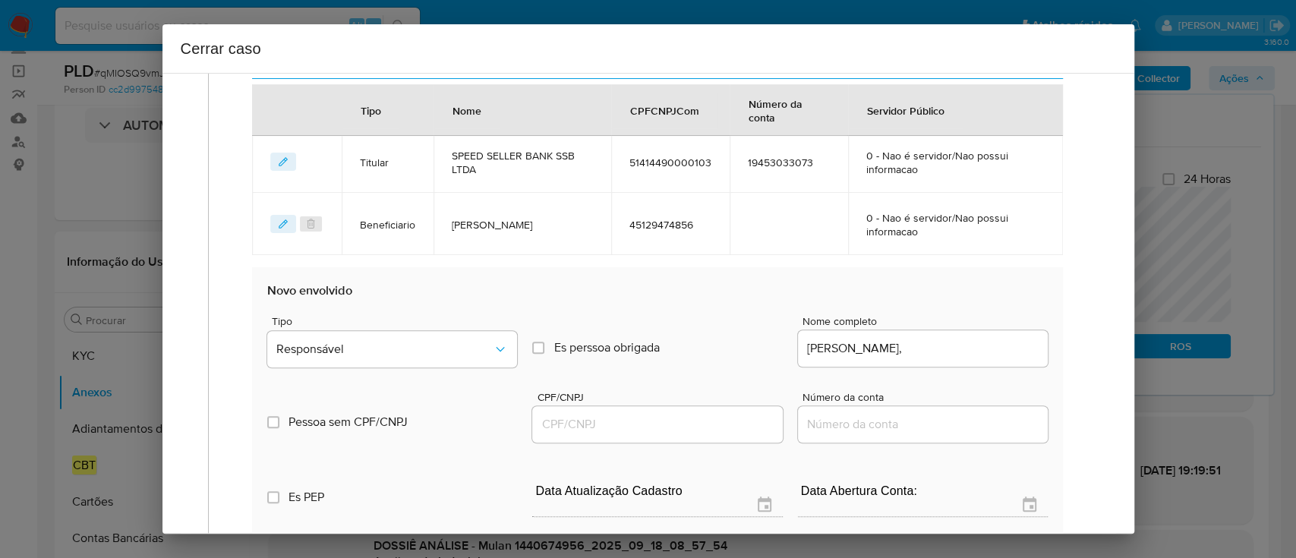
click at [686, 412] on div at bounding box center [657, 424] width 250 height 36
drag, startPoint x: 704, startPoint y: 421, endPoint x: 778, endPoint y: 403, distance: 76.6
click at [703, 422] on input "CPF/CNPJ" at bounding box center [657, 424] width 250 height 20
paste input "28524334860"
type input "28524334860"
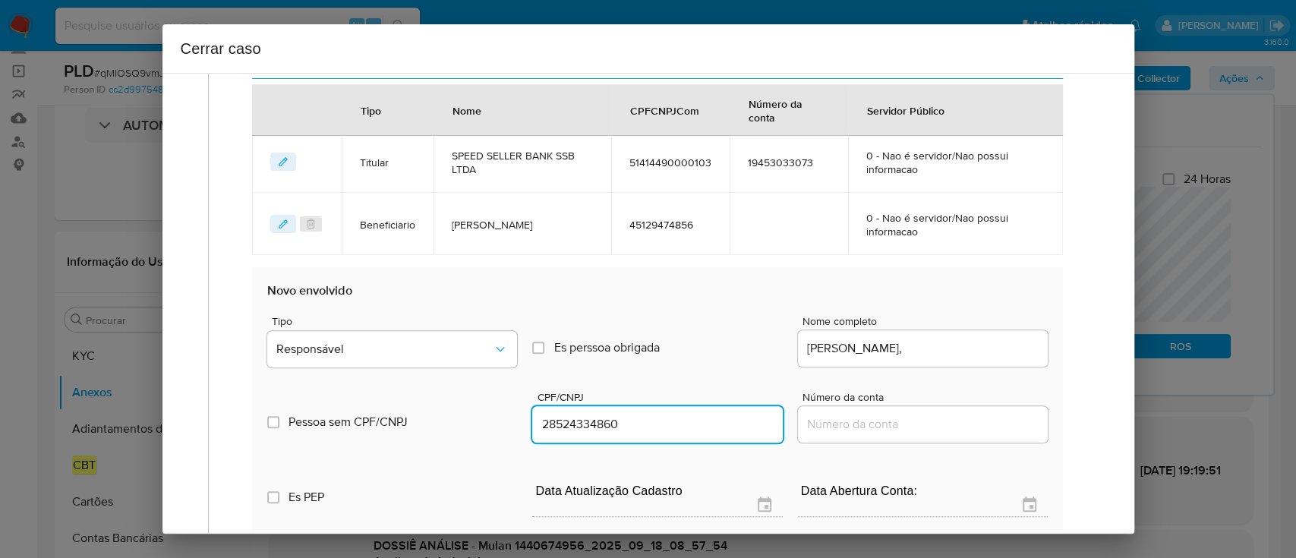
click at [933, 349] on input "Heber Zildo da Cruz," at bounding box center [923, 348] width 250 height 20
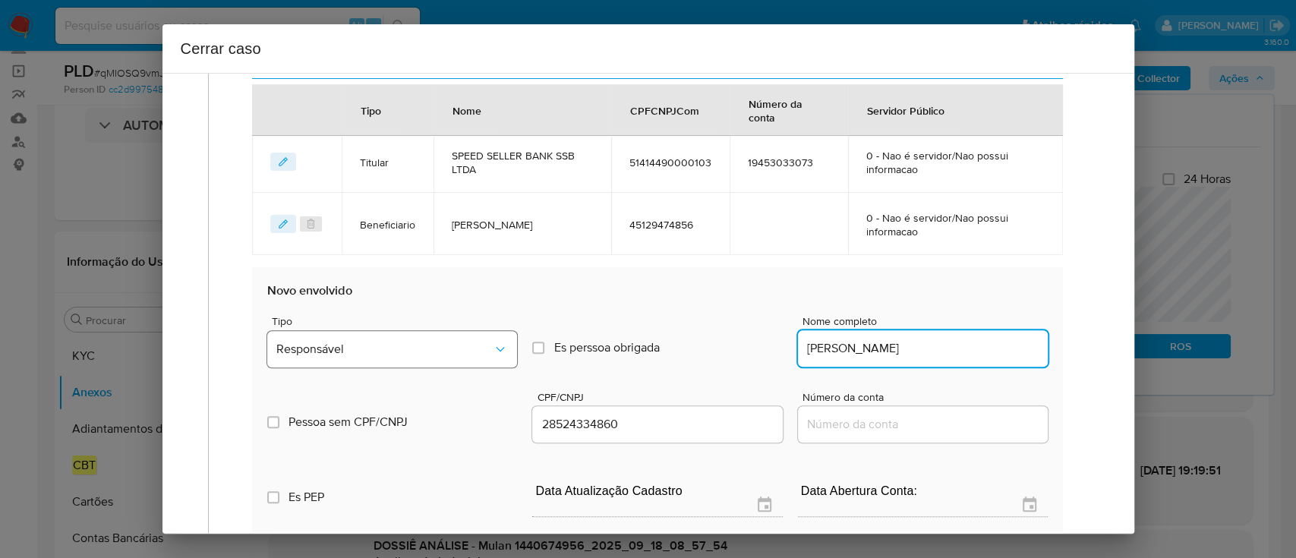
type input "Heber Zildo da Cruz"
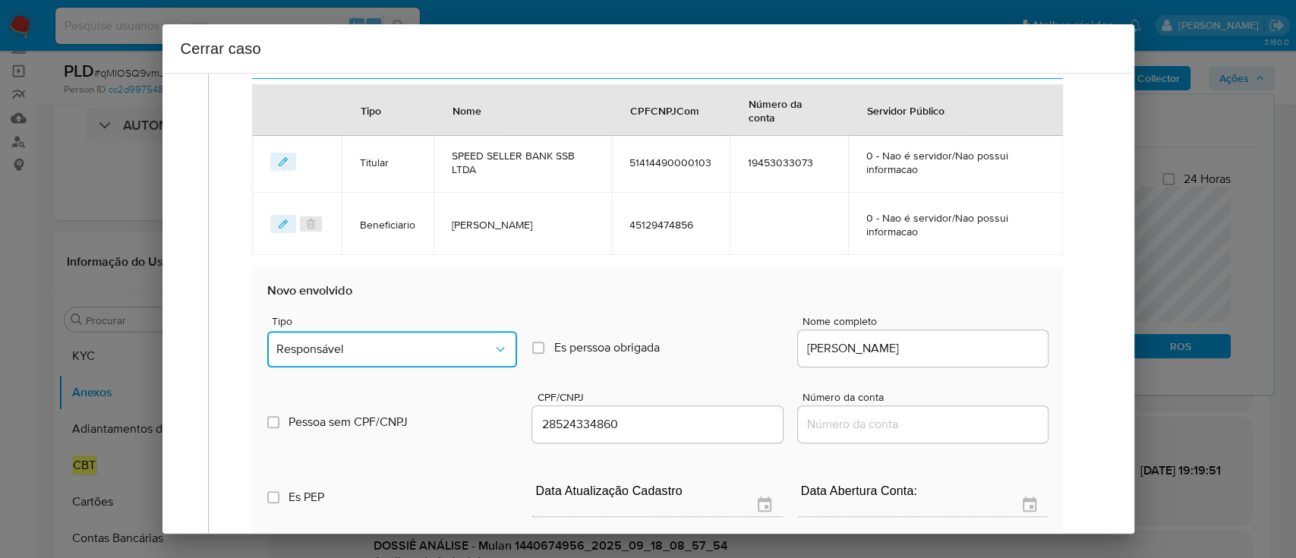
click at [364, 356] on button "Responsável" at bounding box center [392, 349] width 250 height 36
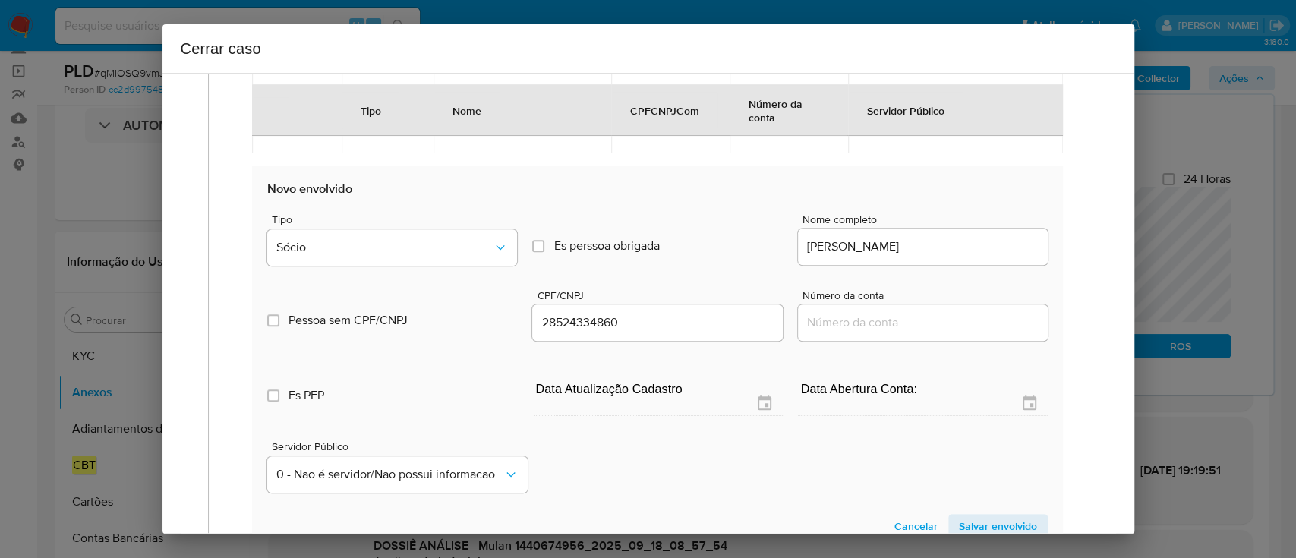
click at [990, 526] on span "Salvar envolvido" at bounding box center [998, 525] width 78 height 21
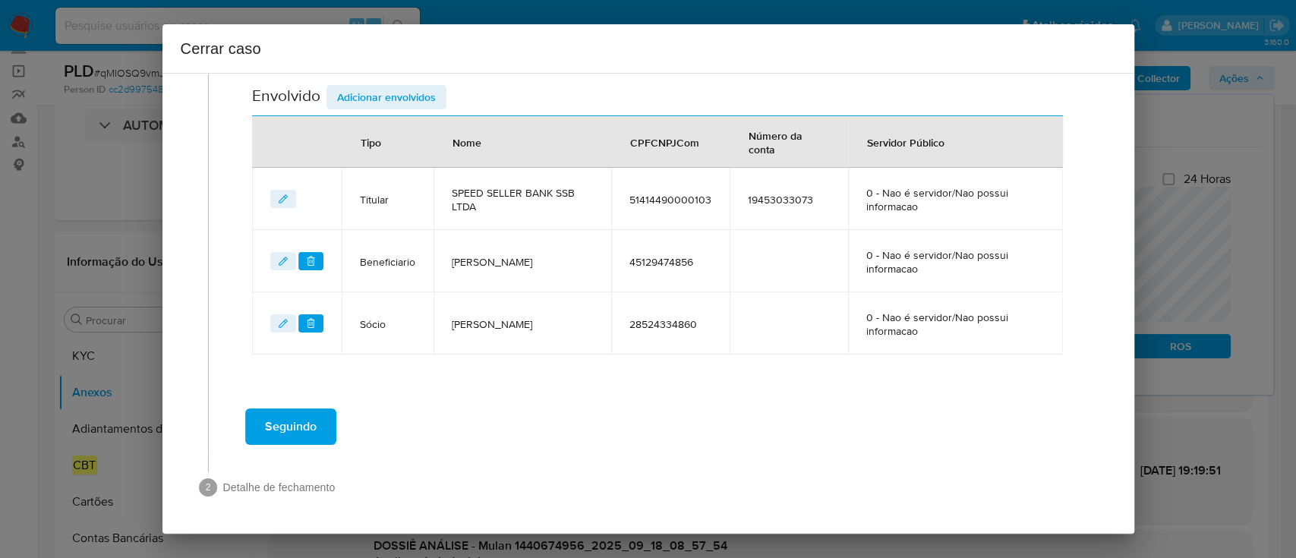
scroll to position [556, 0]
click at [622, 407] on div "Seguindo" at bounding box center [657, 428] width 867 height 55
click at [285, 422] on span "Seguindo" at bounding box center [291, 427] width 52 height 33
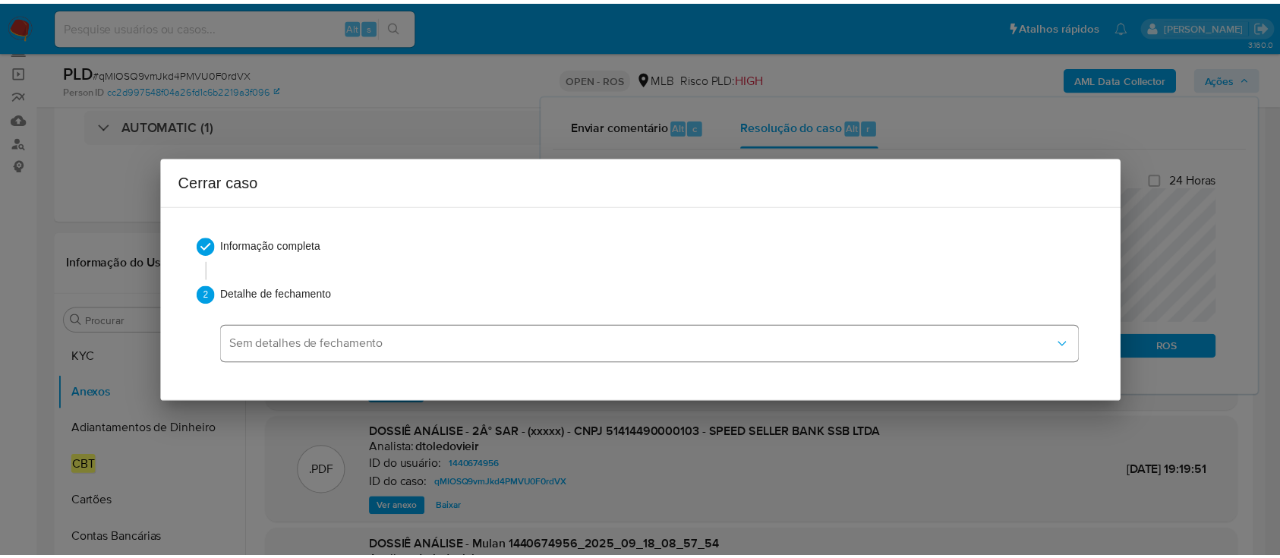
scroll to position [1382, 0]
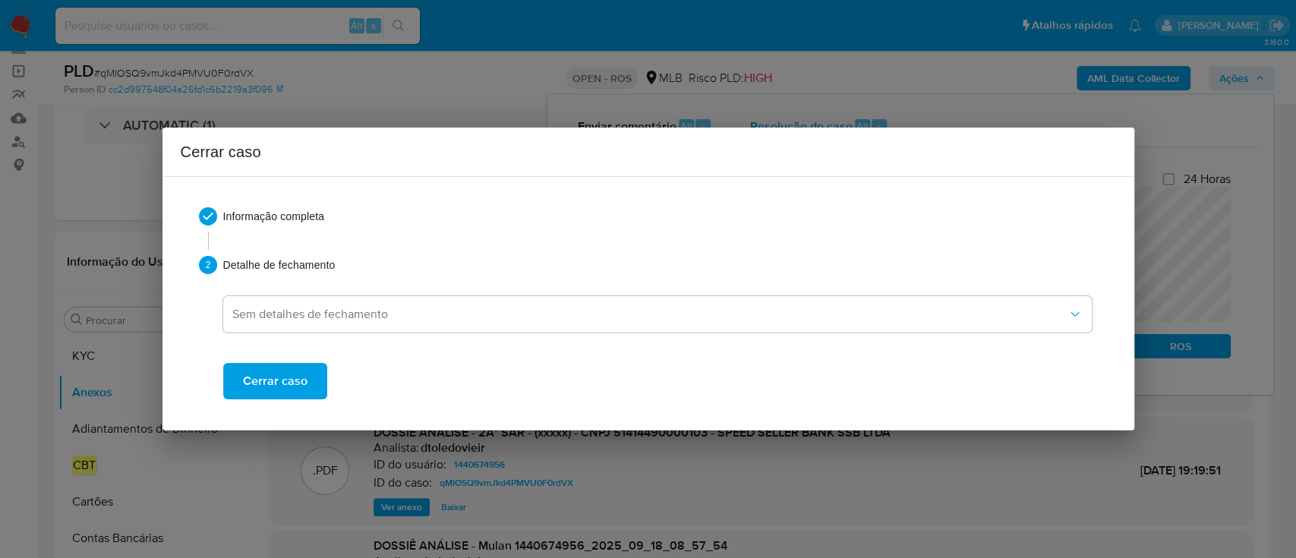
click at [309, 389] on button "Cerrar caso" at bounding box center [275, 381] width 104 height 36
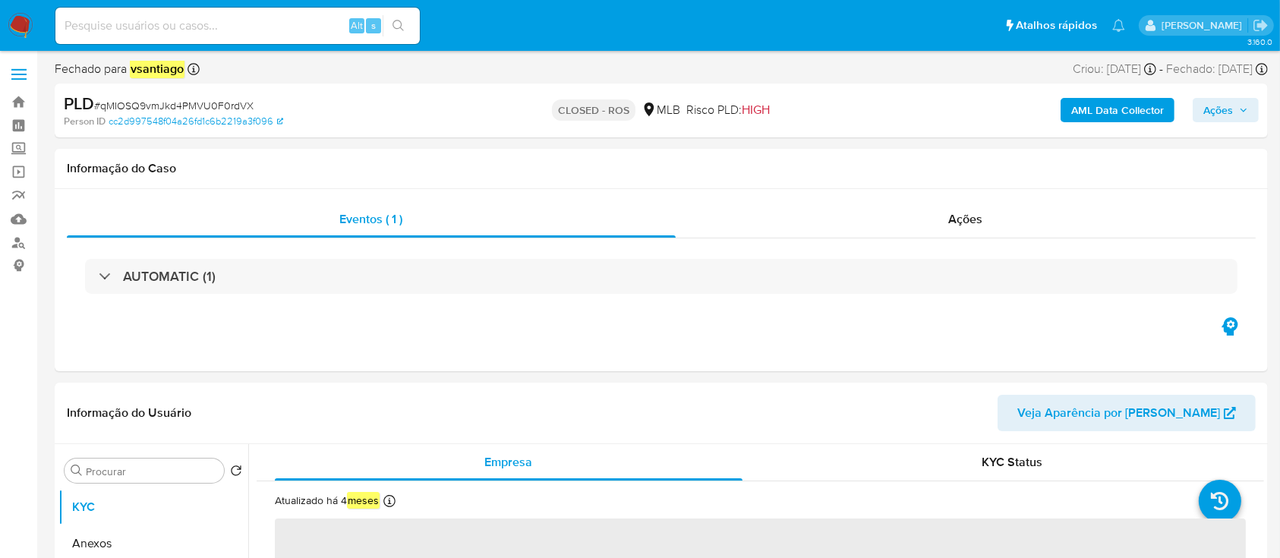
select select "10"
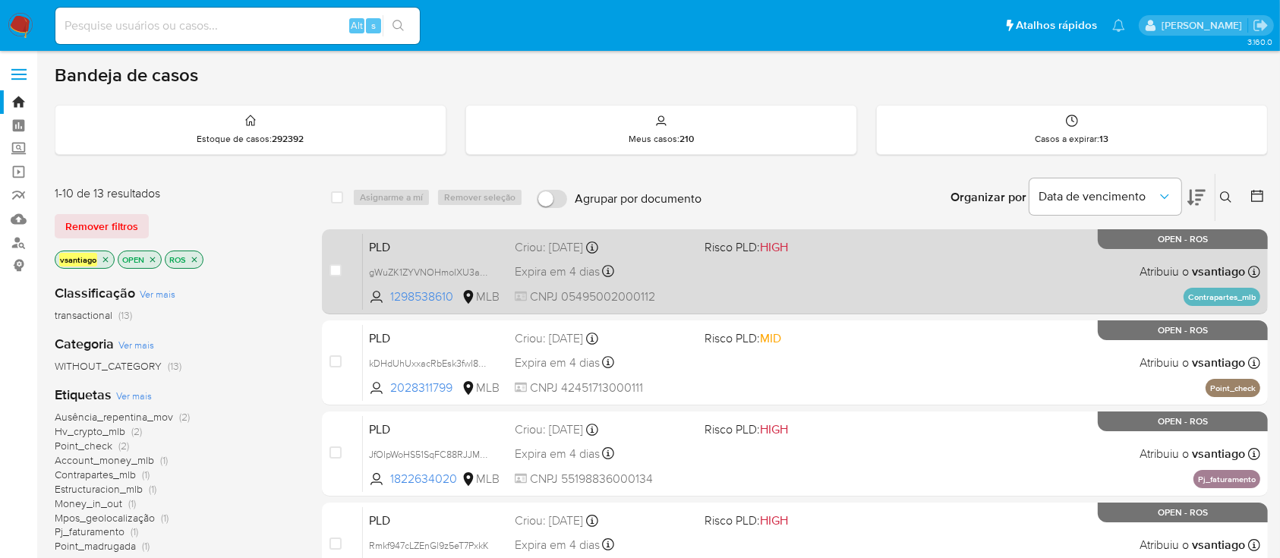
click at [772, 298] on div "PLD gWuZK1ZYVNOHmoIXU3aS8e6u 1298538610 MLB Risco PLD: HIGH Criou: 12/08/2025 C…" at bounding box center [811, 271] width 897 height 77
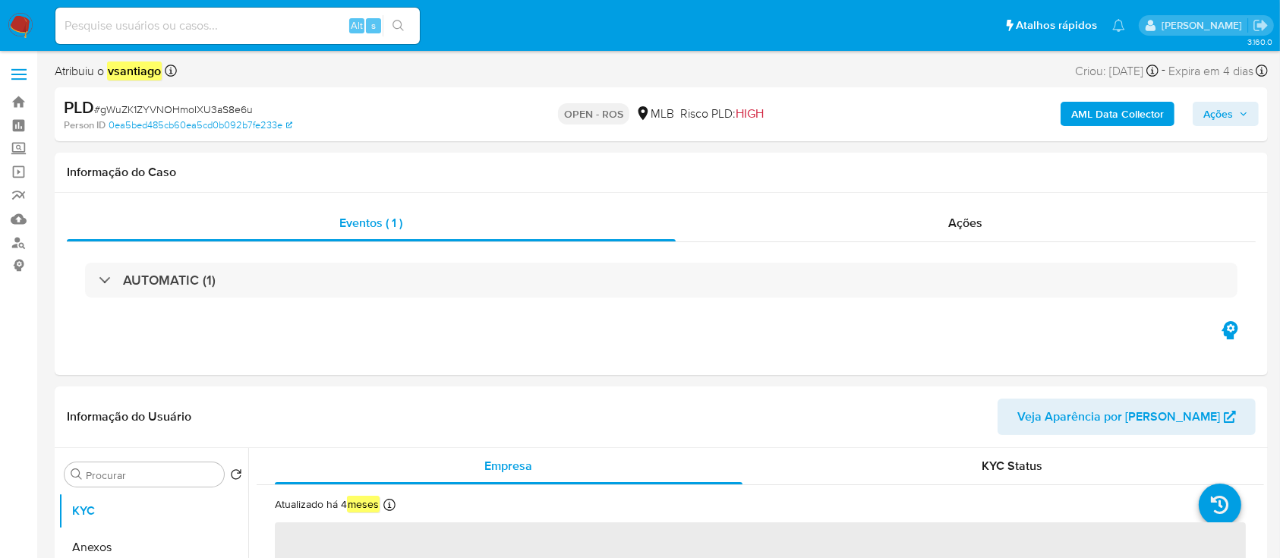
select select "10"
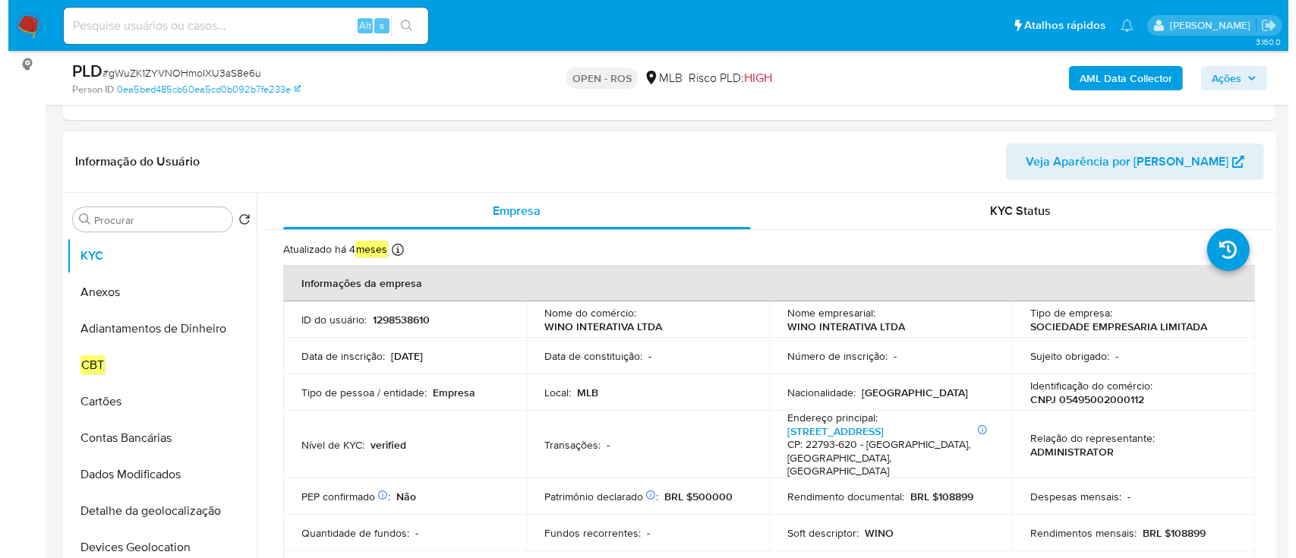
scroll to position [202, 0]
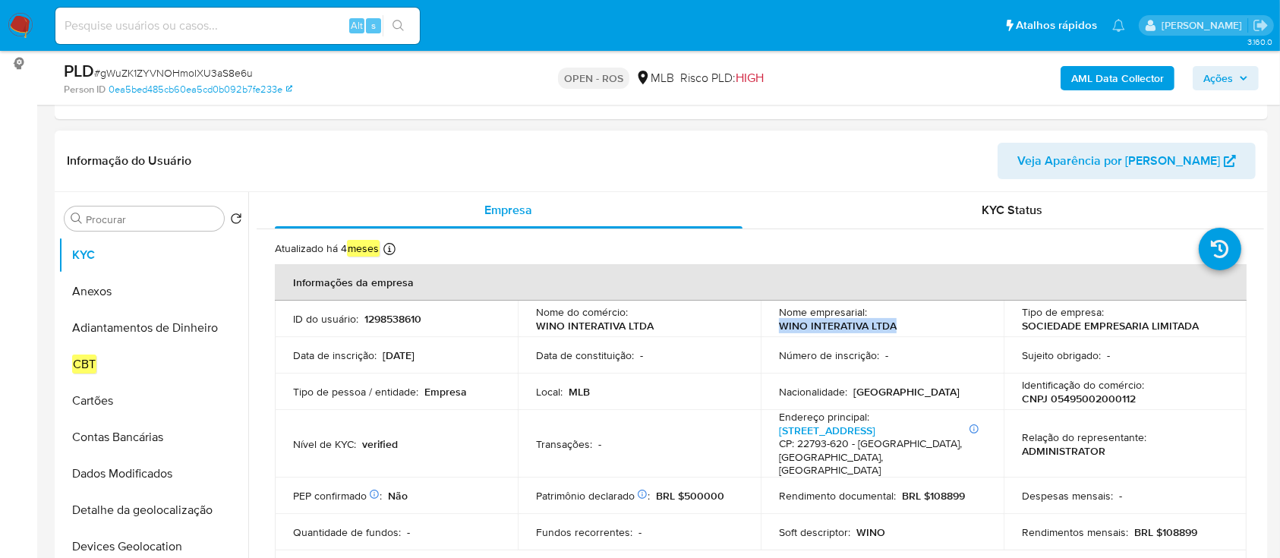
drag, startPoint x: 844, startPoint y: 331, endPoint x: 771, endPoint y: 327, distance: 73.0
click at [771, 327] on td "Nome empresarial : WINO INTERATIVA LTDA" at bounding box center [881, 319] width 243 height 36
copy p "WINO INTERATIVA LTDA"
click at [1114, 395] on p "CNPJ 05495002000112" at bounding box center [1079, 399] width 114 height 14
click at [1114, 396] on p "CNPJ 05495002000112" at bounding box center [1079, 399] width 114 height 14
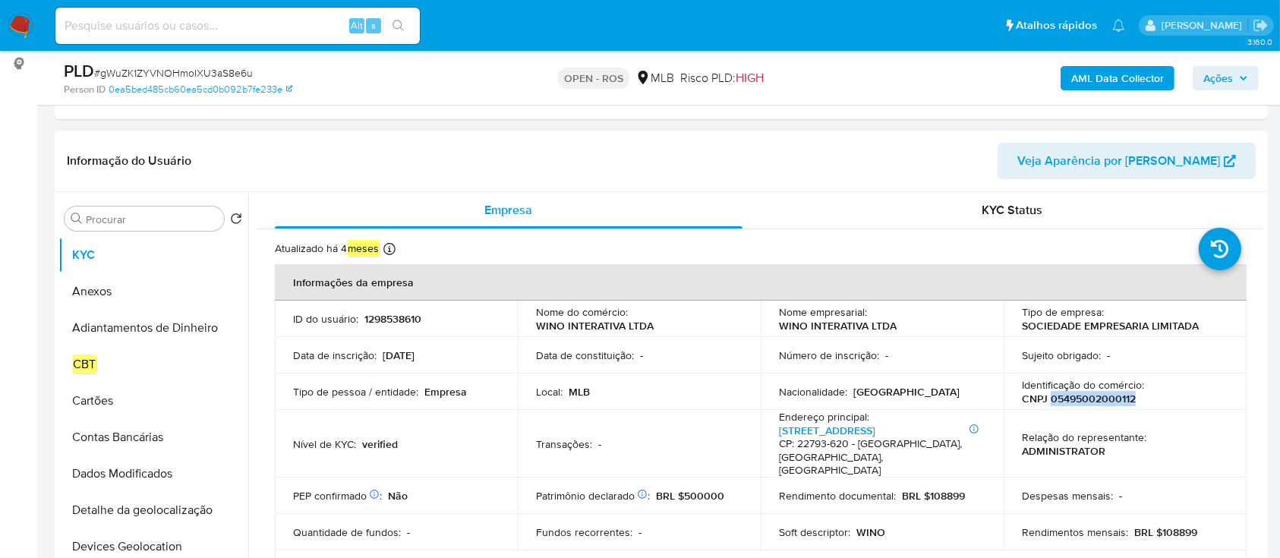
copy p "05495002000112"
click at [116, 291] on button "Anexos" at bounding box center [147, 291] width 178 height 36
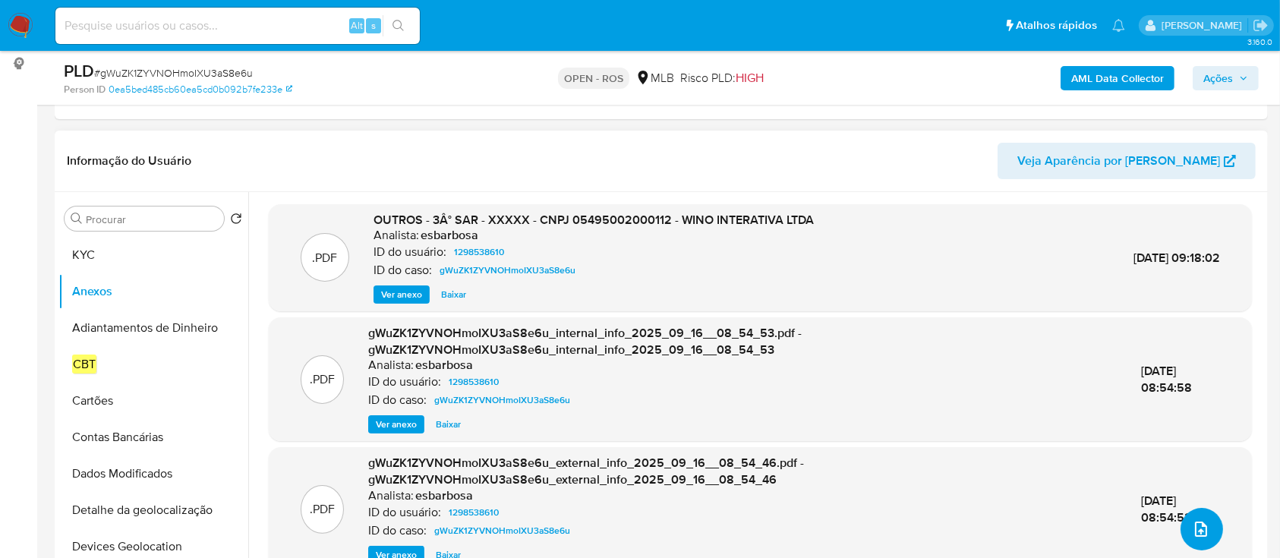
click at [1193, 531] on icon "upload-file" at bounding box center [1201, 529] width 18 height 18
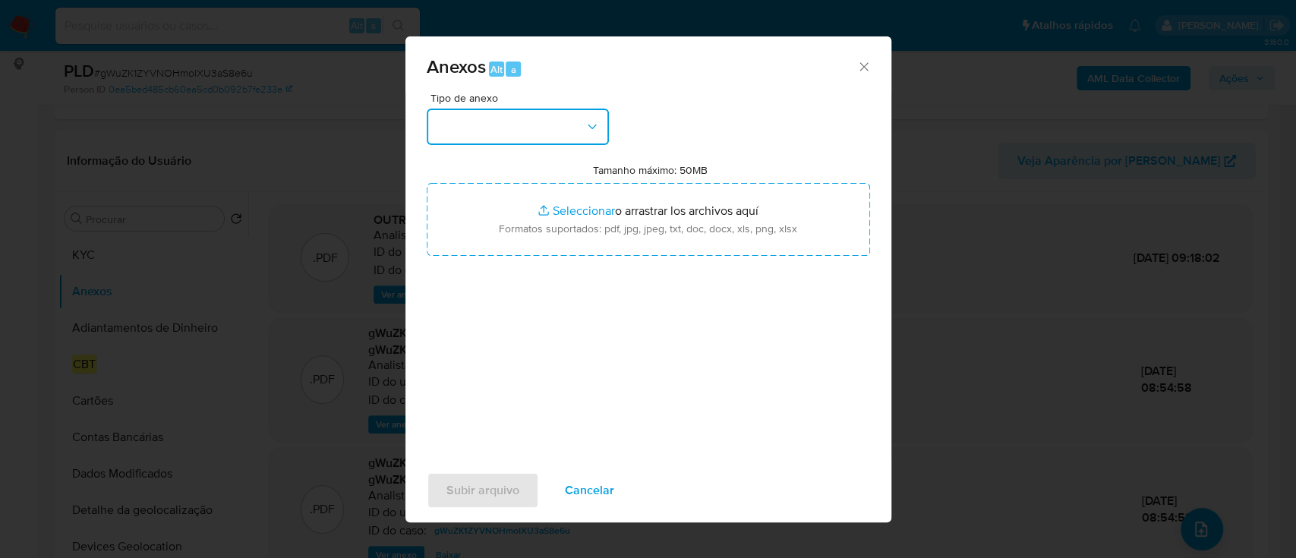
click at [553, 121] on button "button" at bounding box center [518, 127] width 182 height 36
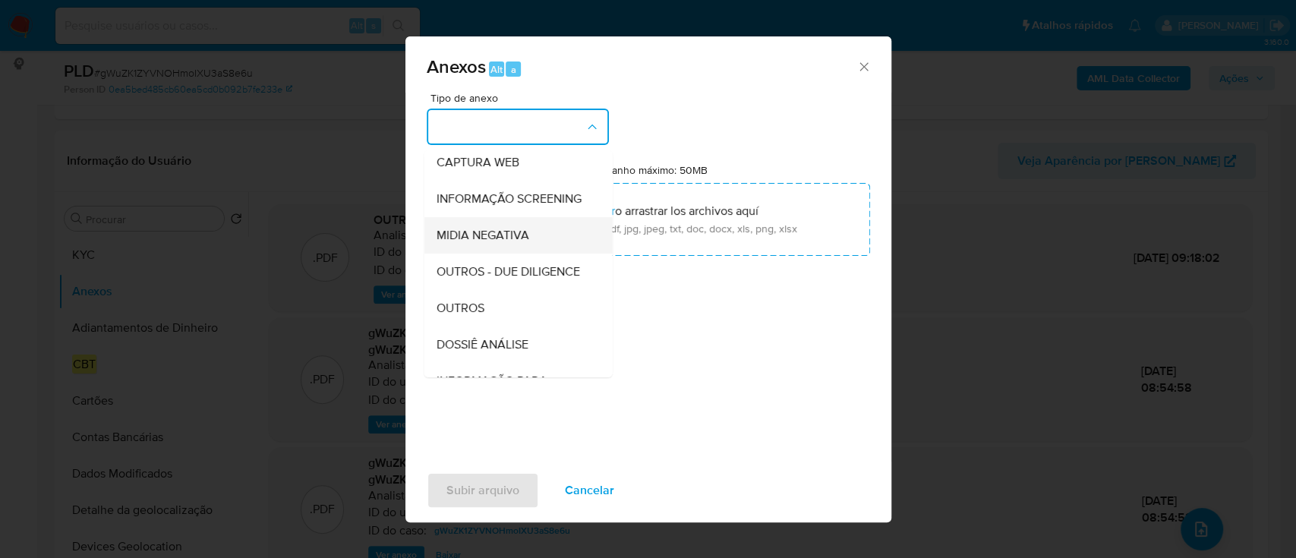
scroll to position [233, 0]
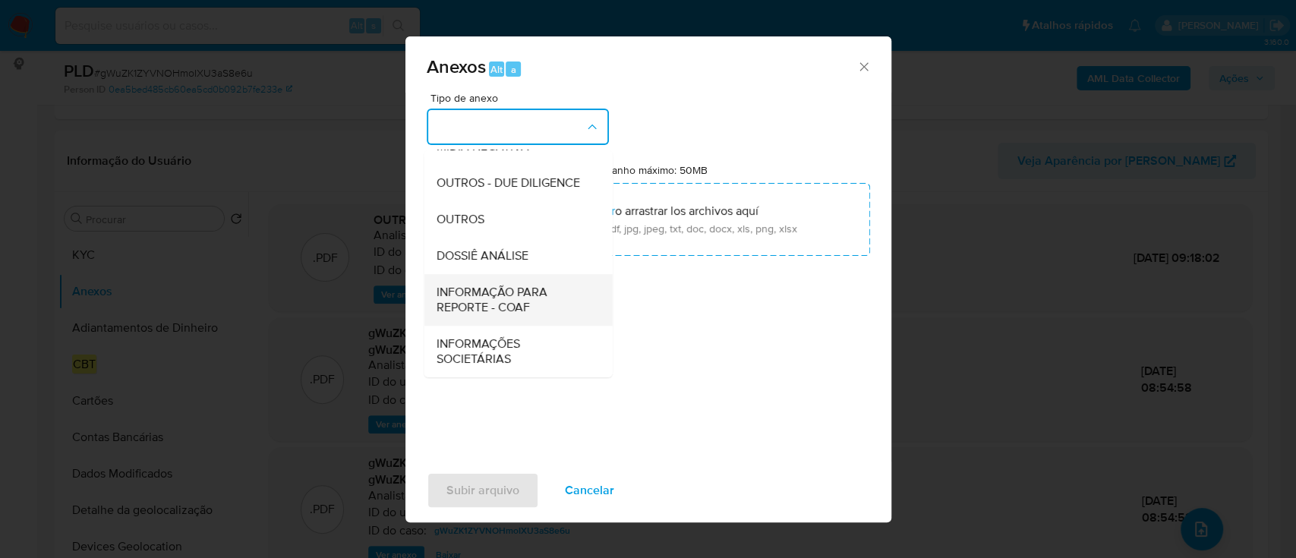
click at [540, 307] on span "INFORMAÇÃO PARA REPORTE - COAF" at bounding box center [513, 300] width 155 height 30
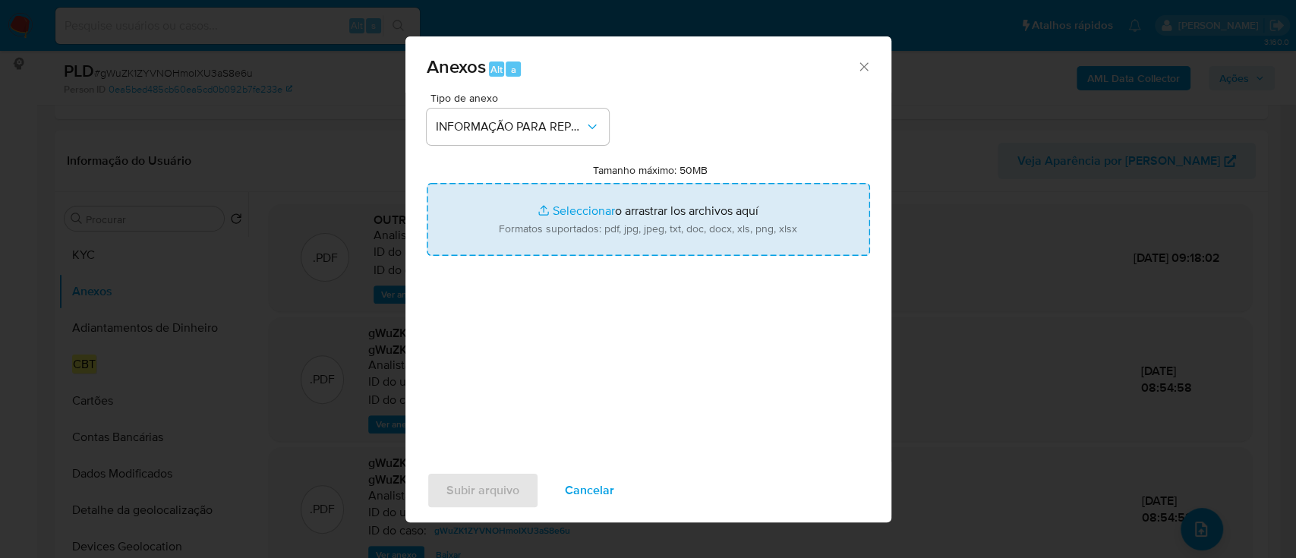
type input "C:\fakepath\SAR - gWuZK1ZYVNOHmoIXU3aS8e6u - CNPJ 05495002000112 - WINO INTERAT…"
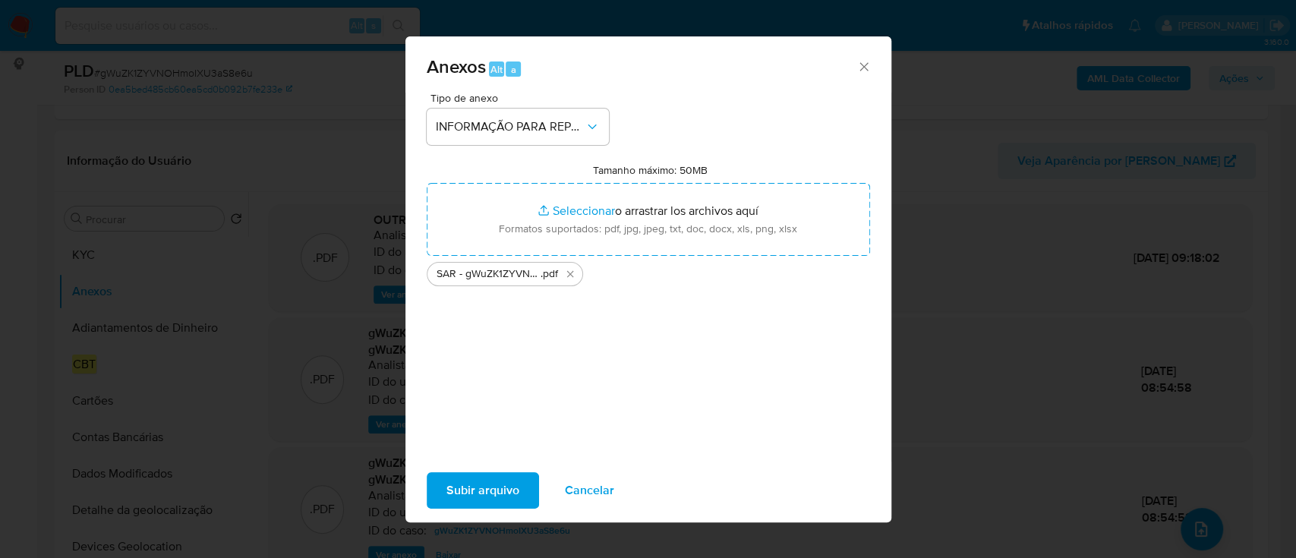
click at [492, 487] on span "Subir arquivo" at bounding box center [482, 490] width 73 height 33
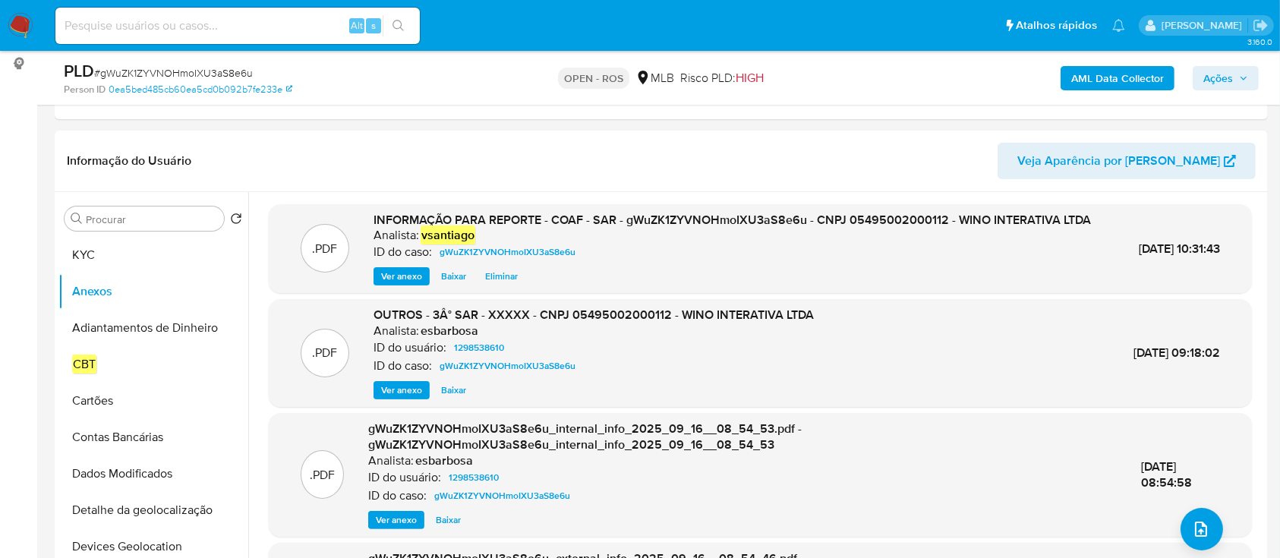
drag, startPoint x: 1243, startPoint y: 80, endPoint x: 1219, endPoint y: 85, distance: 24.7
click at [1242, 80] on icon "button" at bounding box center [1243, 78] width 9 height 9
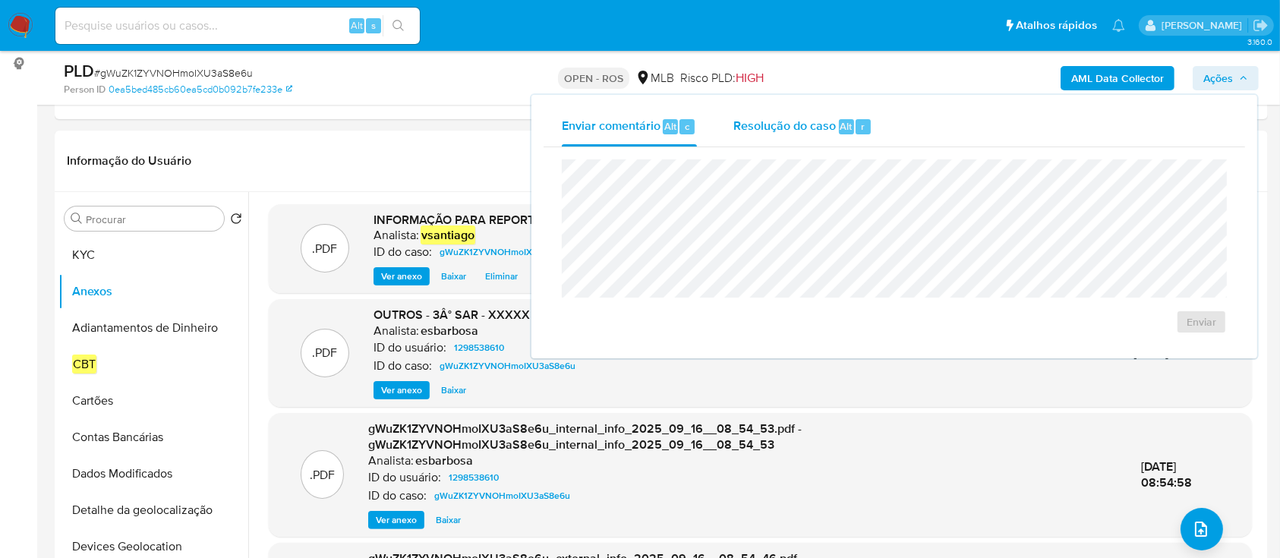
click at [836, 137] on div "Resolução do caso Alt r" at bounding box center [802, 126] width 139 height 39
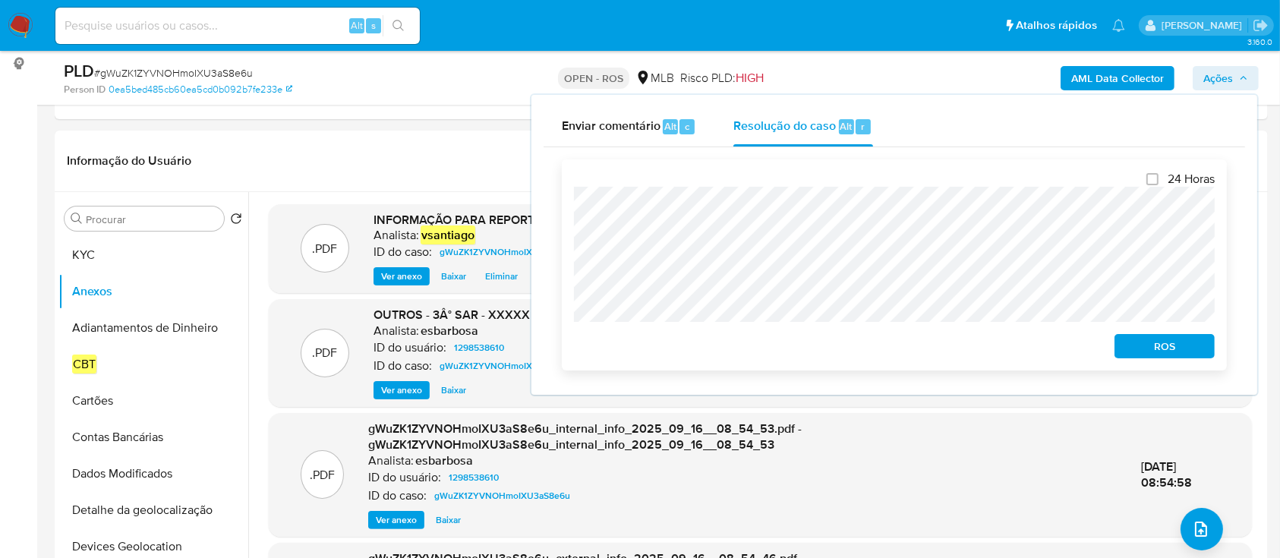
click at [1161, 345] on span "ROS" at bounding box center [1164, 345] width 79 height 21
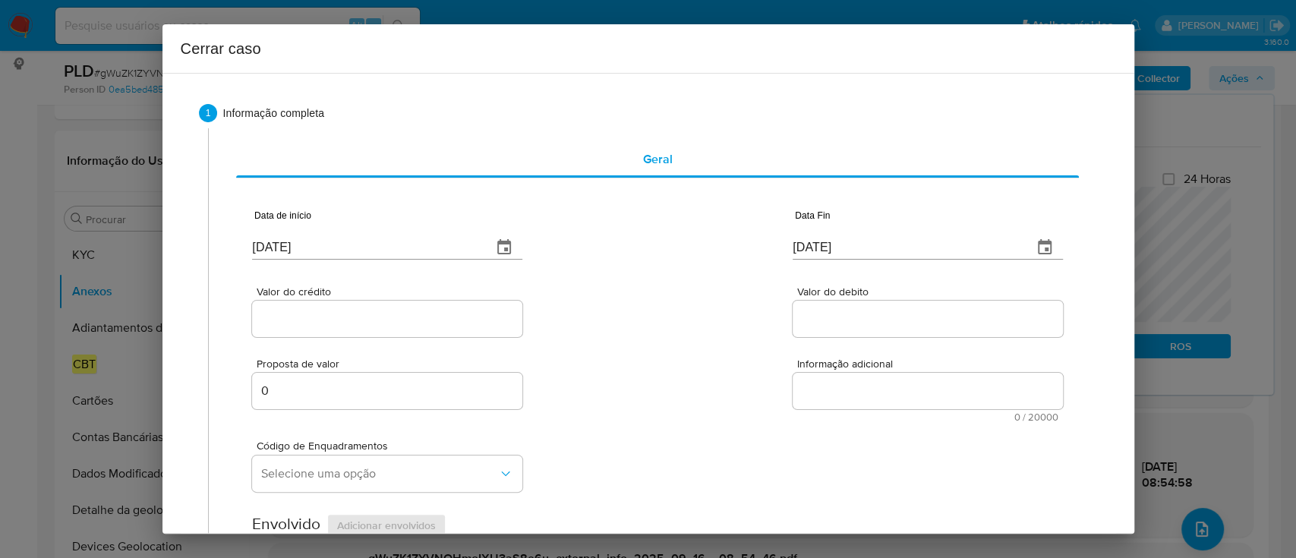
click at [290, 247] on input "22/09/2025" at bounding box center [366, 247] width 228 height 24
click at [291, 247] on input "22/09/2025" at bounding box center [366, 247] width 228 height 24
paste input "01/07"
type input "01/07/2025"
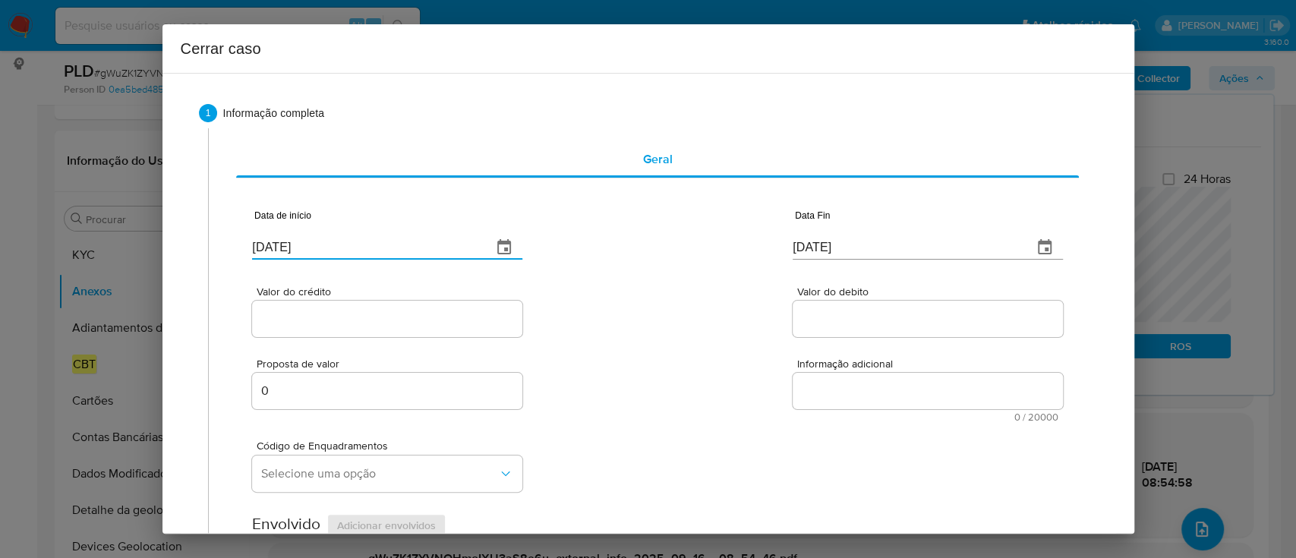
click at [646, 299] on div "Valor do crédito Valor do debito" at bounding box center [657, 304] width 810 height 72
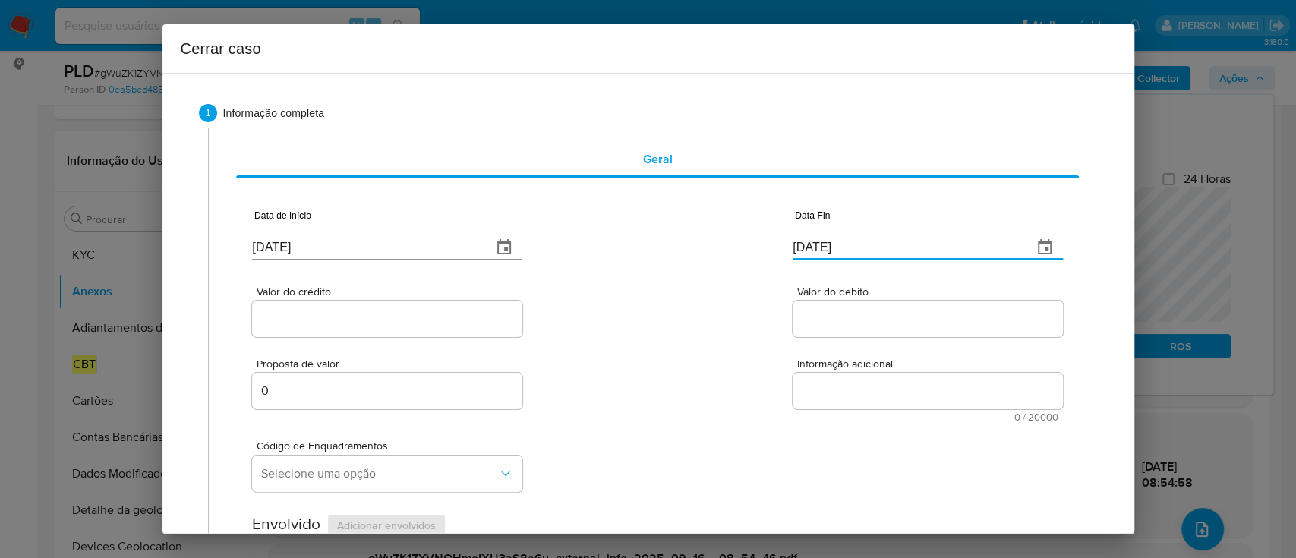
click at [821, 244] on input "22/09/2025" at bounding box center [906, 247] width 228 height 24
drag, startPoint x: 820, startPoint y: 244, endPoint x: 805, endPoint y: 249, distance: 15.8
click at [820, 244] on input "22/09/2025" at bounding box center [906, 247] width 228 height 24
paste input "1"
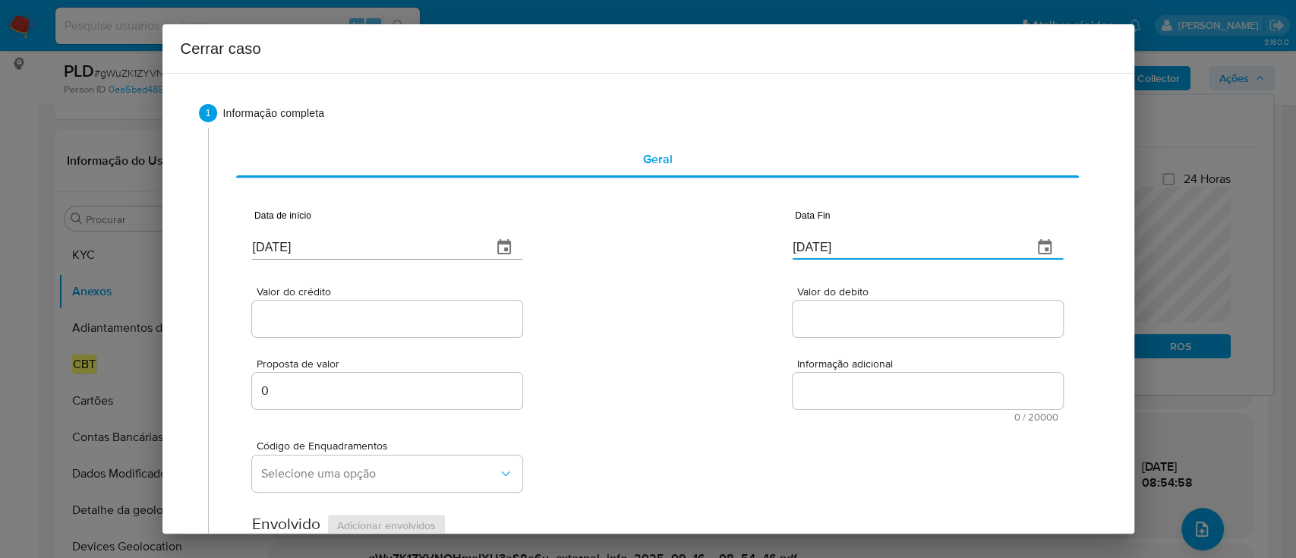
type input "12/09/2025"
click at [719, 275] on div "Valor do crédito Valor do debito" at bounding box center [657, 304] width 810 height 72
click at [401, 323] on input "Valor do crédito" at bounding box center [387, 319] width 270 height 20
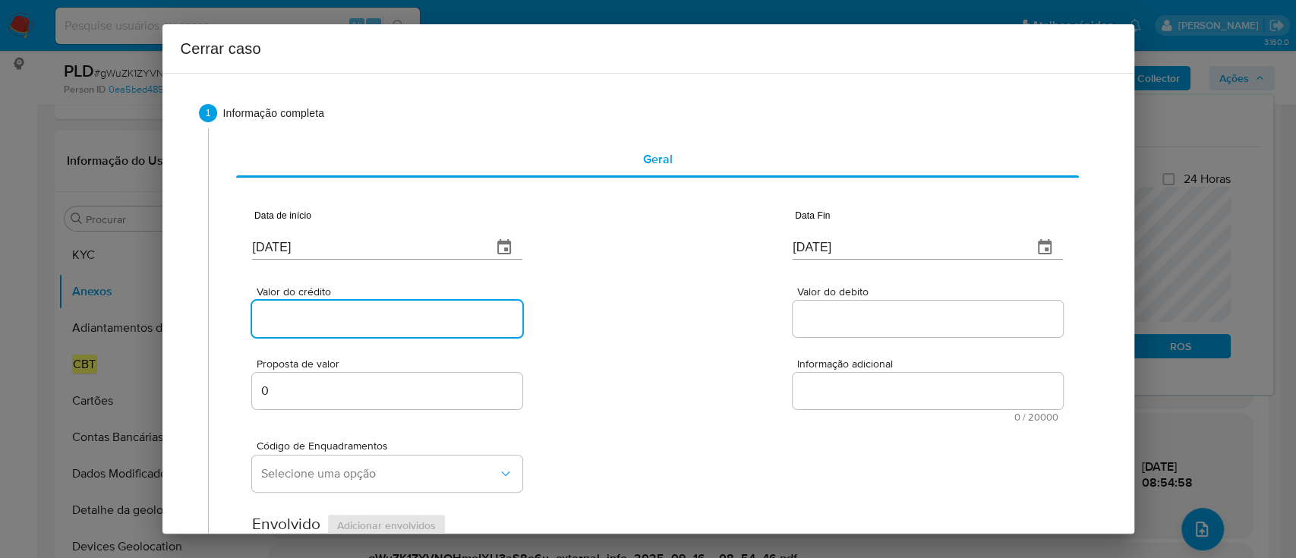
paste input "R$5.479.576"
type input "R$5.479.576"
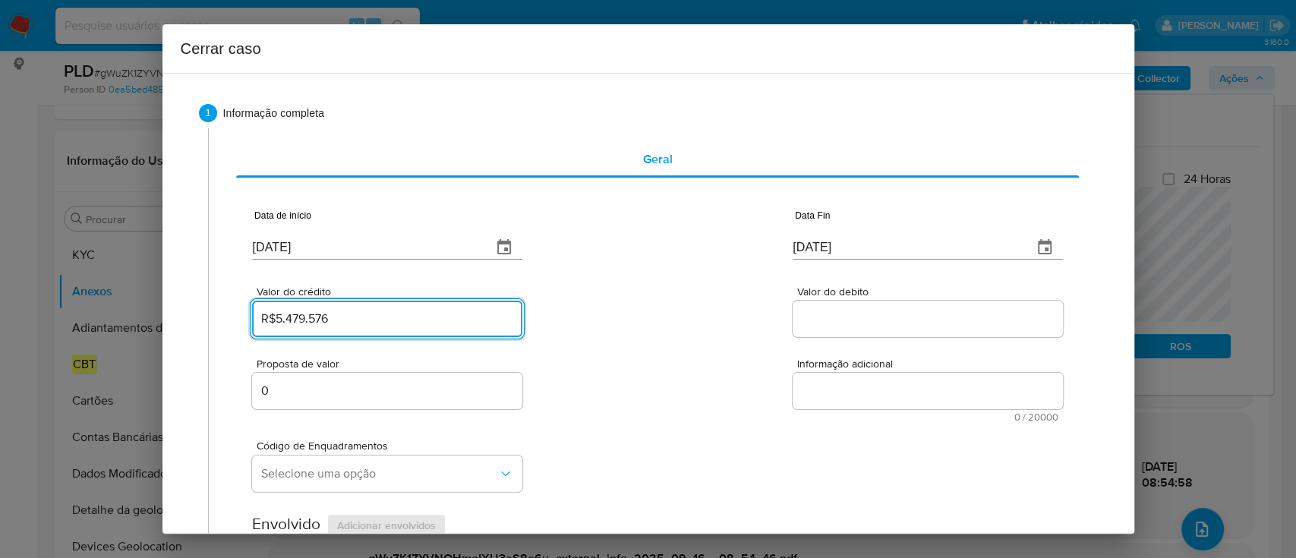
click at [832, 318] on input "Valor do debito" at bounding box center [927, 319] width 270 height 20
paste input "R$5.301.123"
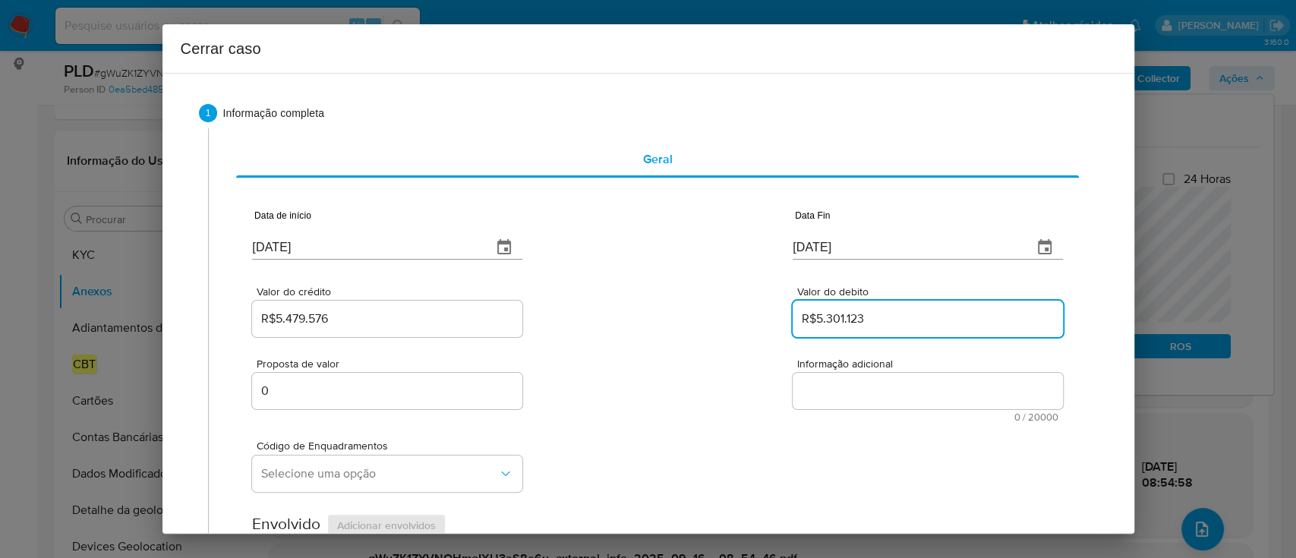
type input "R$5.301.123"
click at [716, 320] on div "Valor do crédito R$5.479.576 Valor do debito R$5.301.123" at bounding box center [657, 304] width 810 height 72
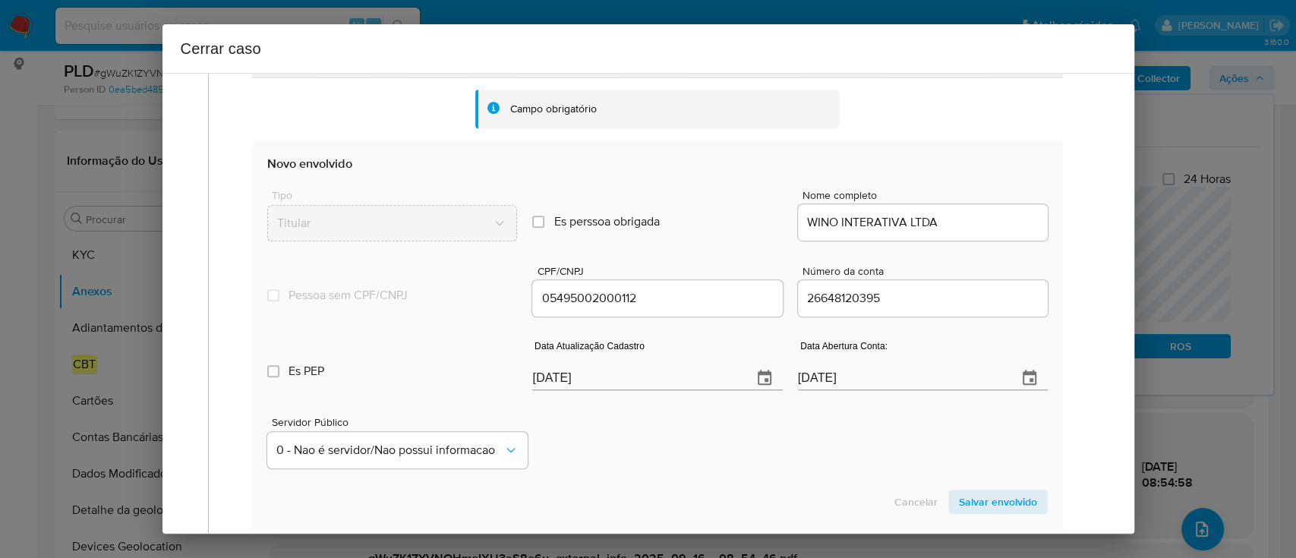
scroll to position [505, 0]
click at [742, 448] on div "Servidor Público 0 - Nao é servidor/[PERSON_NAME] possui informacao" at bounding box center [656, 436] width 779 height 76
click at [560, 379] on input "[DATE]" at bounding box center [635, 377] width 207 height 24
click at [561, 379] on input "[DATE]" at bounding box center [635, 377] width 207 height 24
click at [562, 379] on input "[DATE]" at bounding box center [635, 377] width 207 height 24
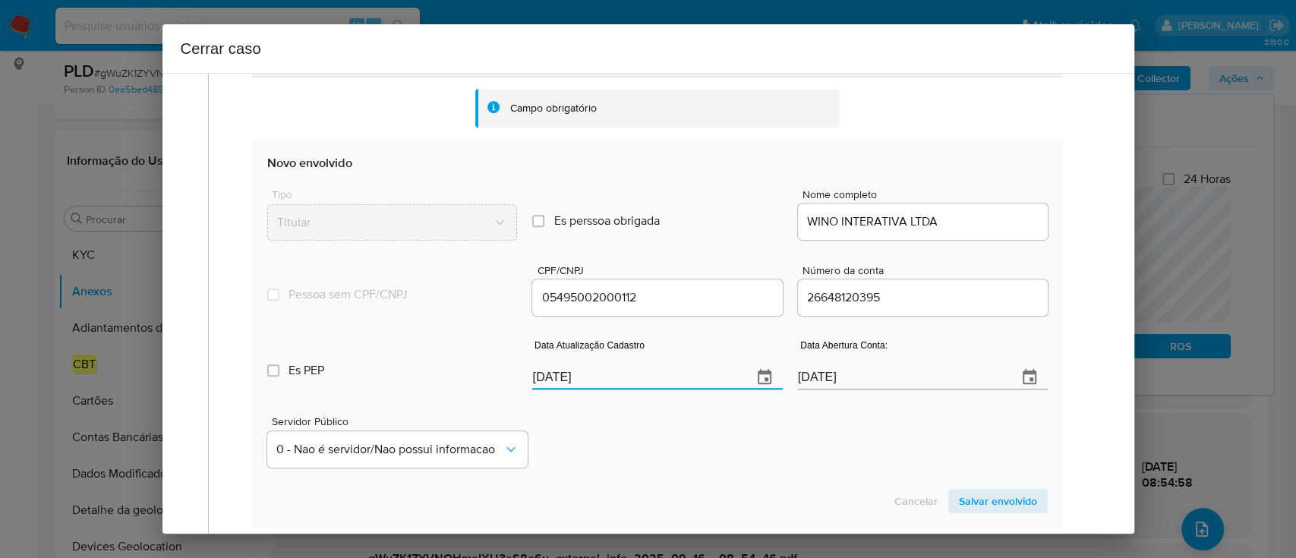
paste input "300"
click at [649, 425] on div "Servidor Público 0 - Nao é servidor/[PERSON_NAME] possui informacao" at bounding box center [656, 436] width 779 height 76
click at [581, 374] on input "22/09/3005" at bounding box center [635, 369] width 207 height 24
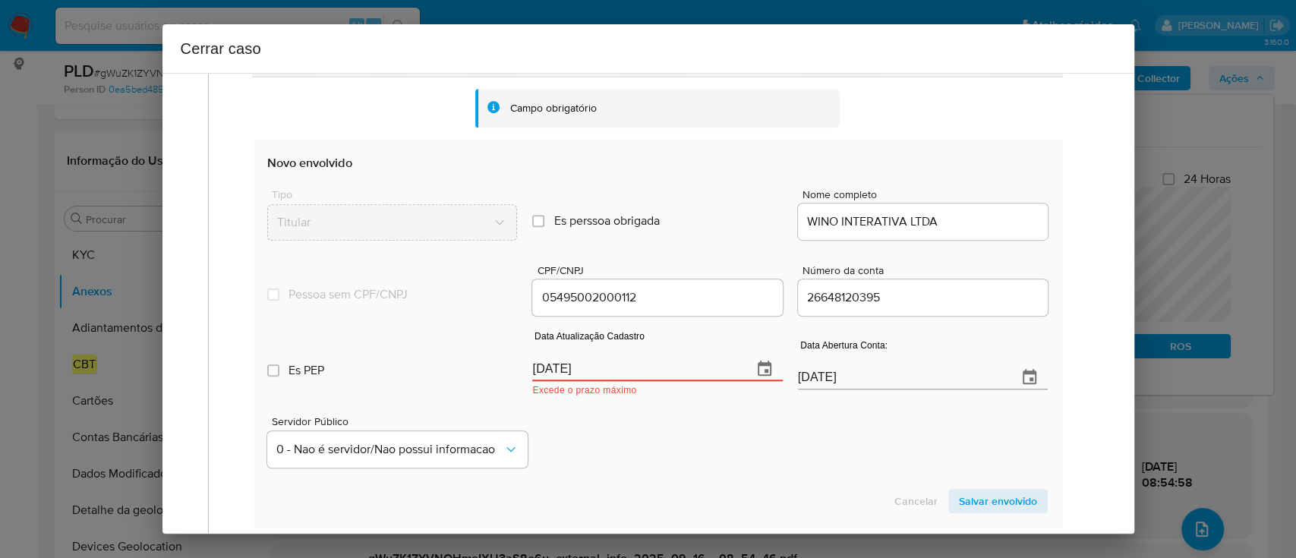
paste input "30/05/202"
type input "30/05/2025"
click at [620, 416] on div "Servidor Público 0 - Nao é servidor/[PERSON_NAME] possui informacao" at bounding box center [656, 436] width 779 height 76
click at [980, 495] on span "Salvar envolvido" at bounding box center [998, 500] width 78 height 21
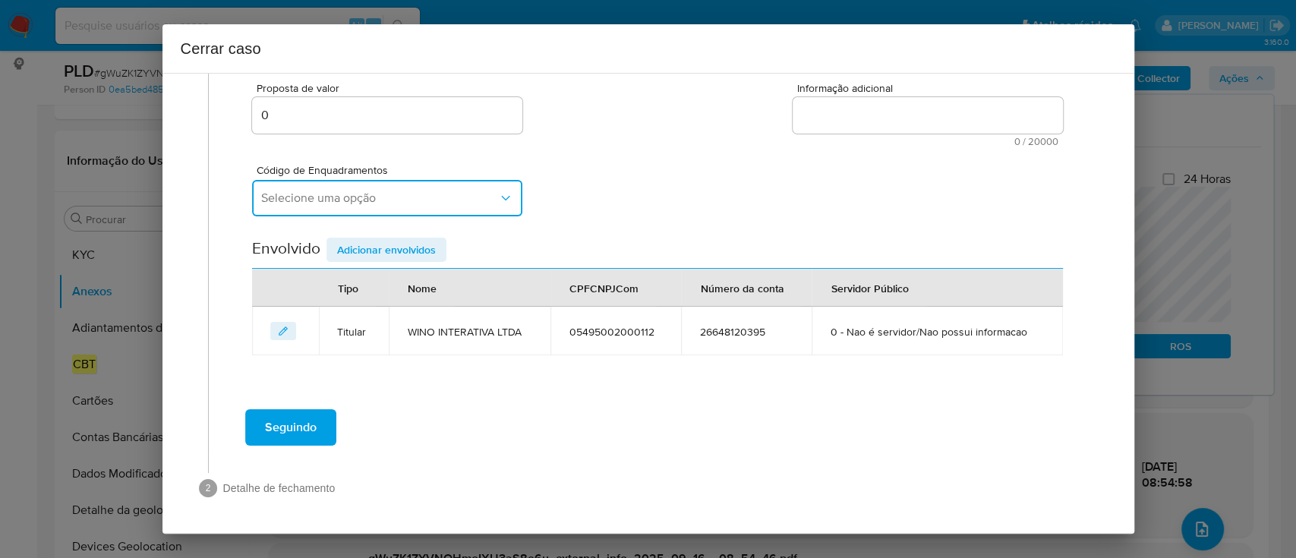
click at [403, 203] on span "Selecione uma opção" at bounding box center [379, 197] width 237 height 15
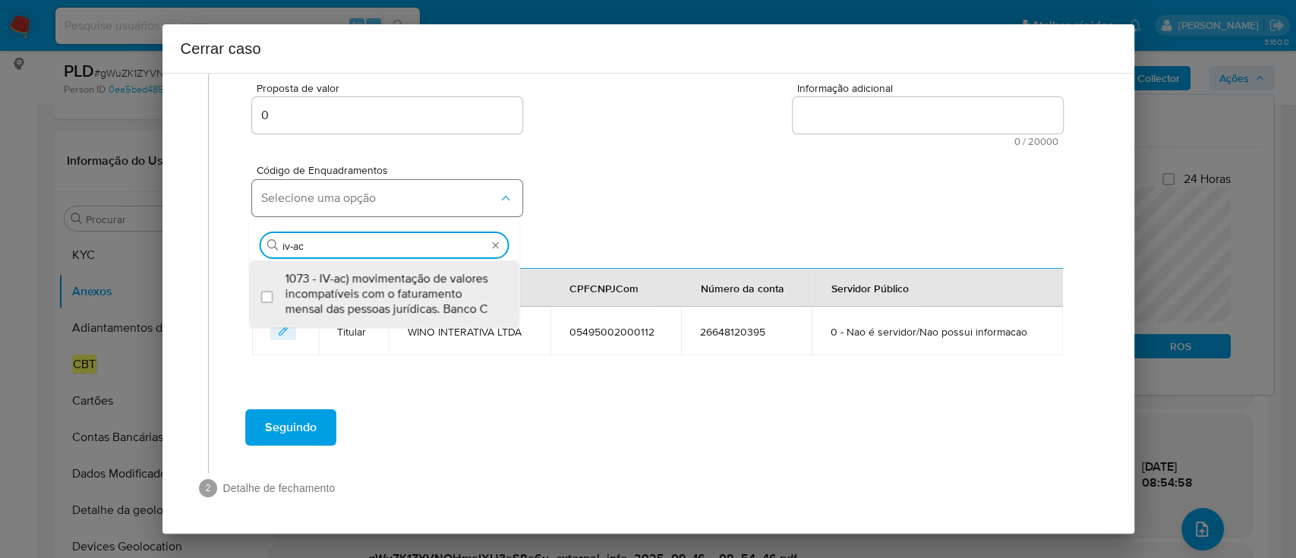
type input "iv-ac"
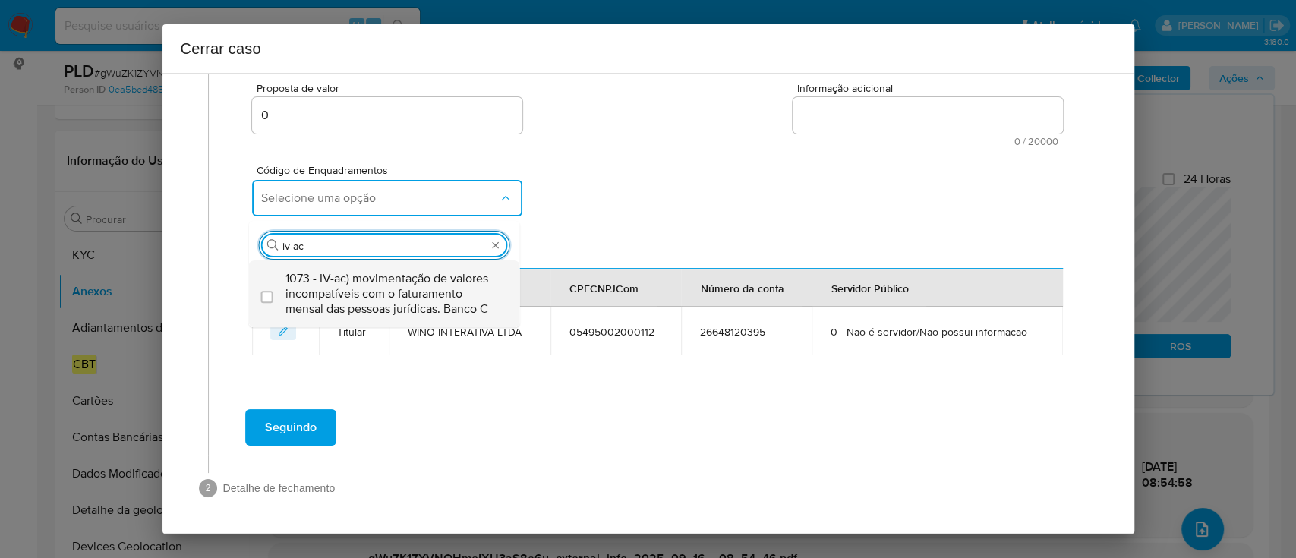
click at [413, 288] on span "1073 - IV-ac) movimentação de valores incompatíveis com o faturamento mensal da…" at bounding box center [391, 294] width 213 height 46
checkbox input "true"
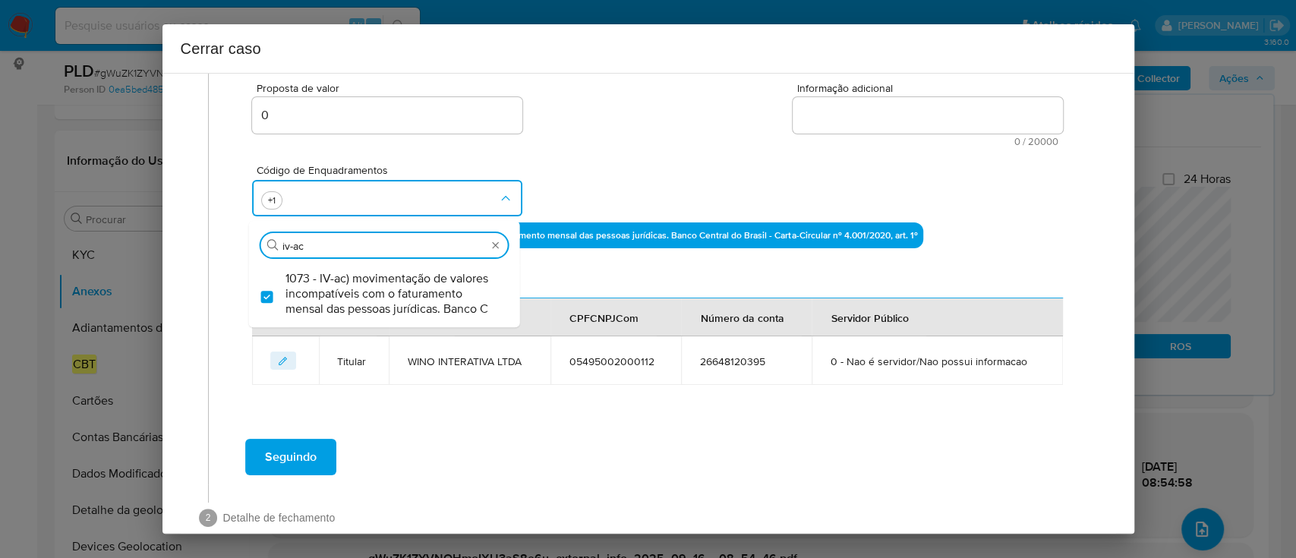
click at [598, 216] on div "Código de Enquadramentos Procurar iv-ac 1073 - IV-ac) movimentação de valores i…" at bounding box center [657, 184] width 810 height 76
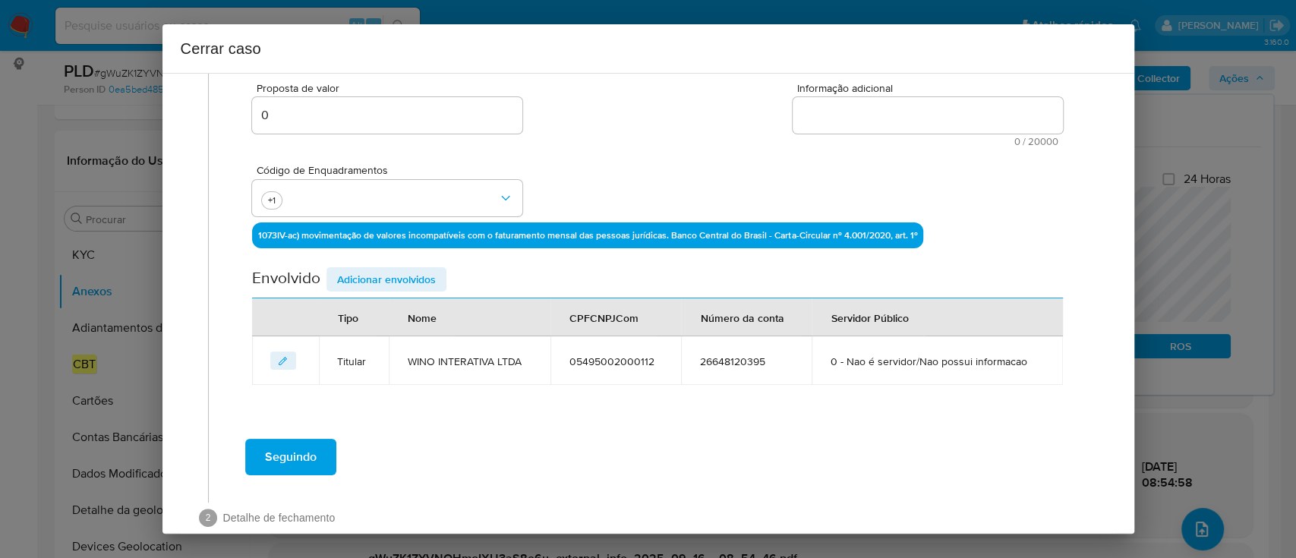
scroll to position [305, 0]
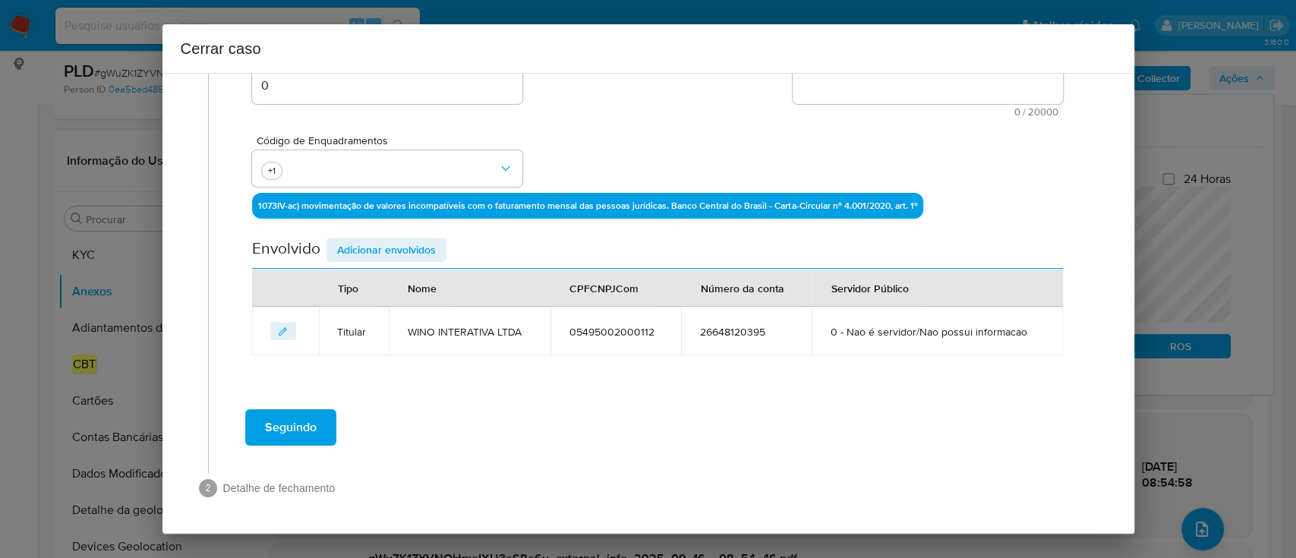
click at [843, 95] on textarea "Informação adicional" at bounding box center [927, 86] width 270 height 36
paste textarea "WINO INTERATIVA LTDA, CNPJ 05495002000112, aberta em 10/01/2003, sediada em Alé…"
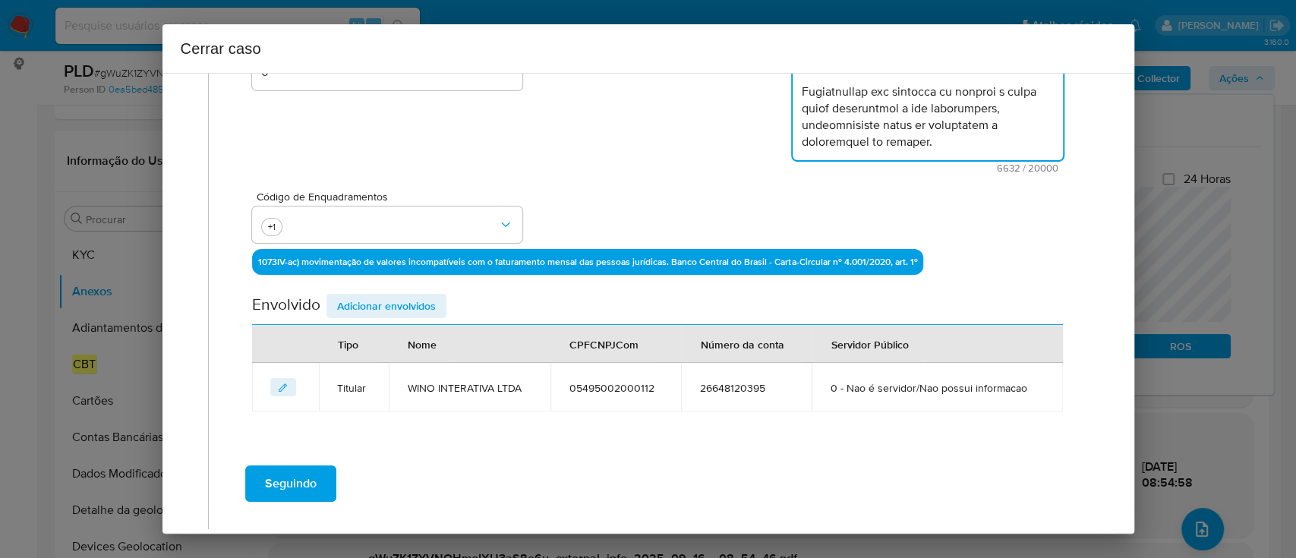
scroll to position [375, 0]
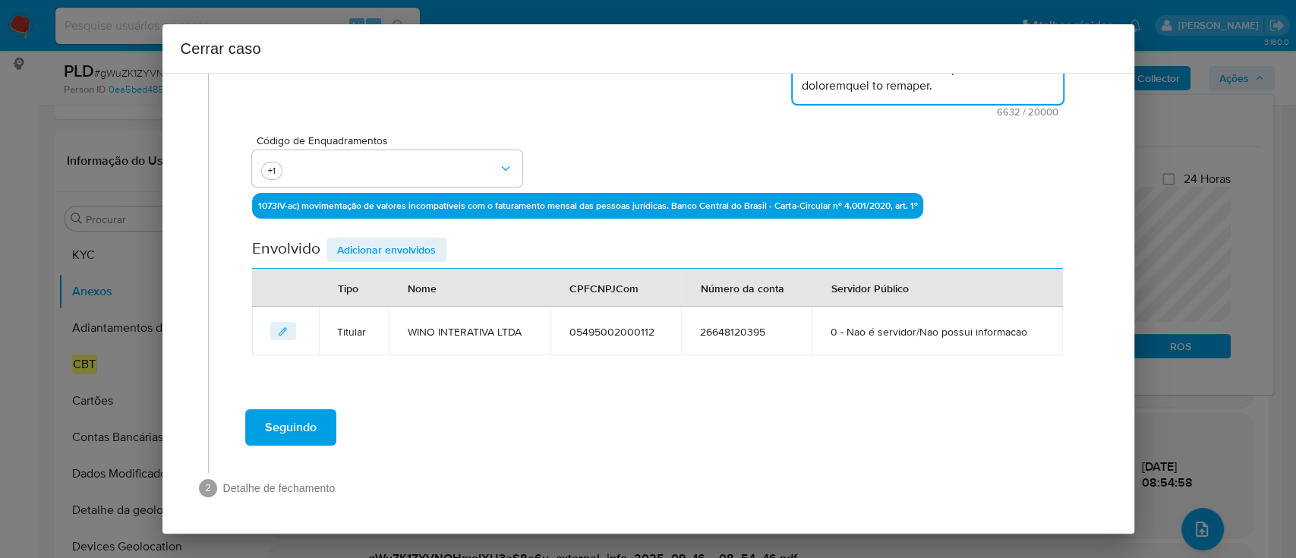
type textarea "WINO INTERATIVA LTDA, CNPJ 05495002000112, aberta em 10/01/2003, sediada em Alé…"
click at [366, 247] on span "Adicionar envolvidos" at bounding box center [386, 249] width 99 height 21
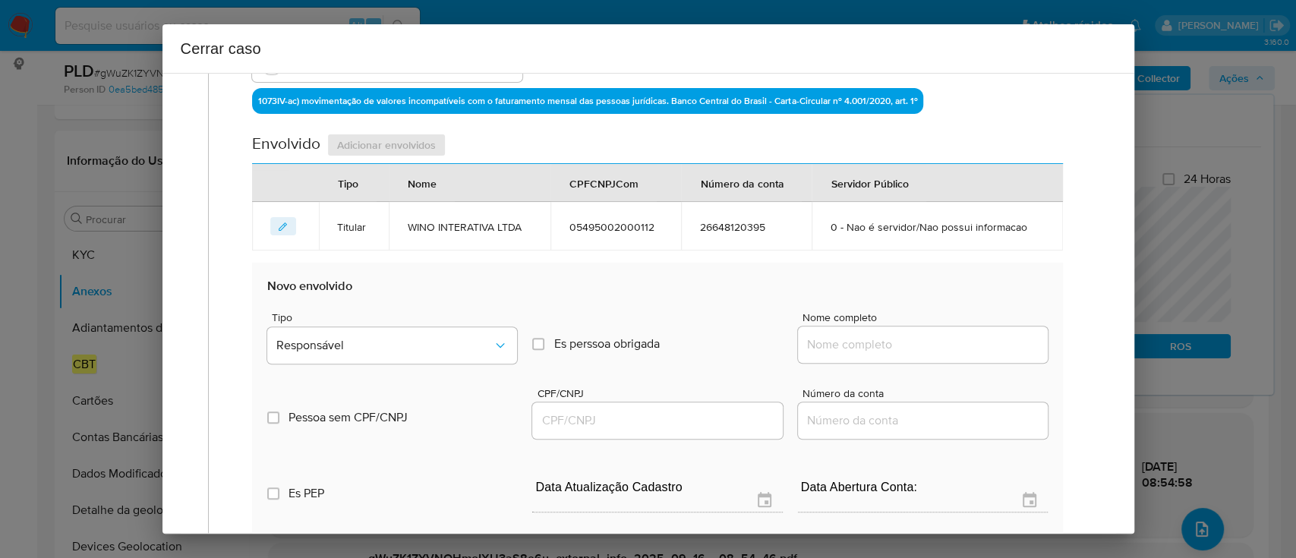
scroll to position [577, 0]
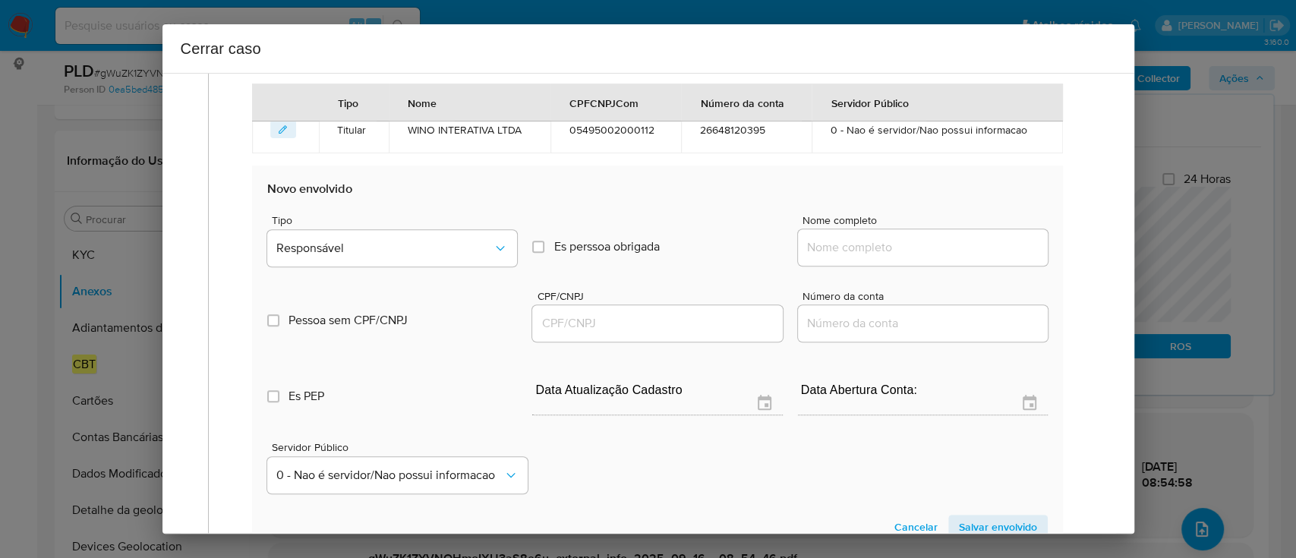
click at [916, 239] on input "Nome completo" at bounding box center [923, 248] width 250 height 20
paste input "Fabio De Melo Santos, 02185674722"
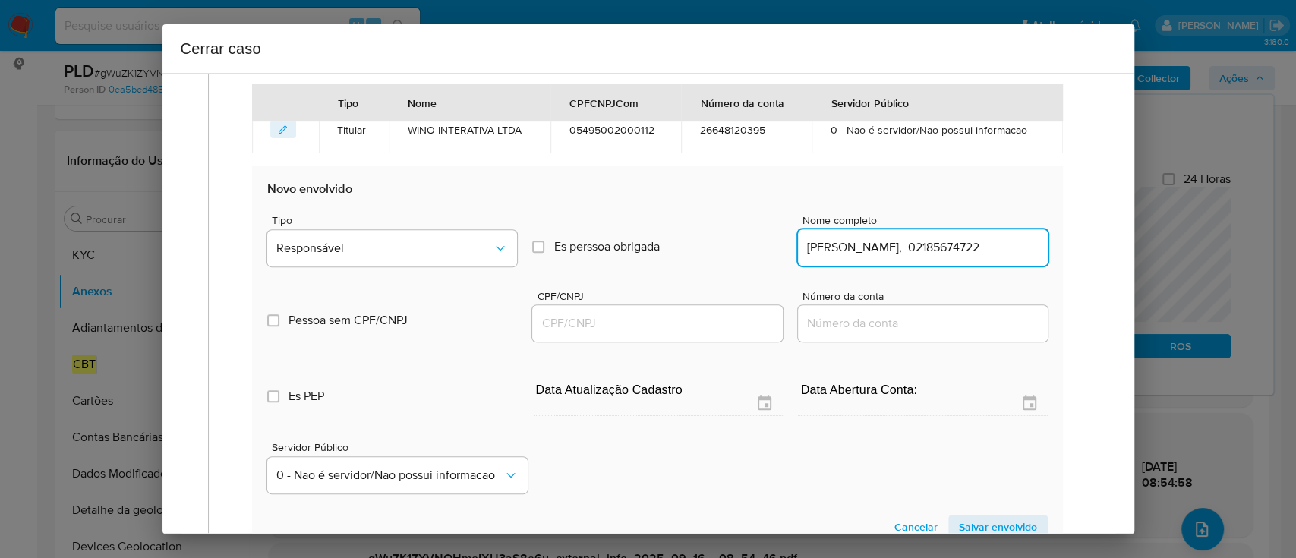
click at [997, 251] on input "Fabio De Melo Santos, 02185674722" at bounding box center [923, 248] width 250 height 20
type input "Fabio De Melo Santos,"
click at [759, 319] on input "CPF/CNPJ" at bounding box center [657, 323] width 250 height 20
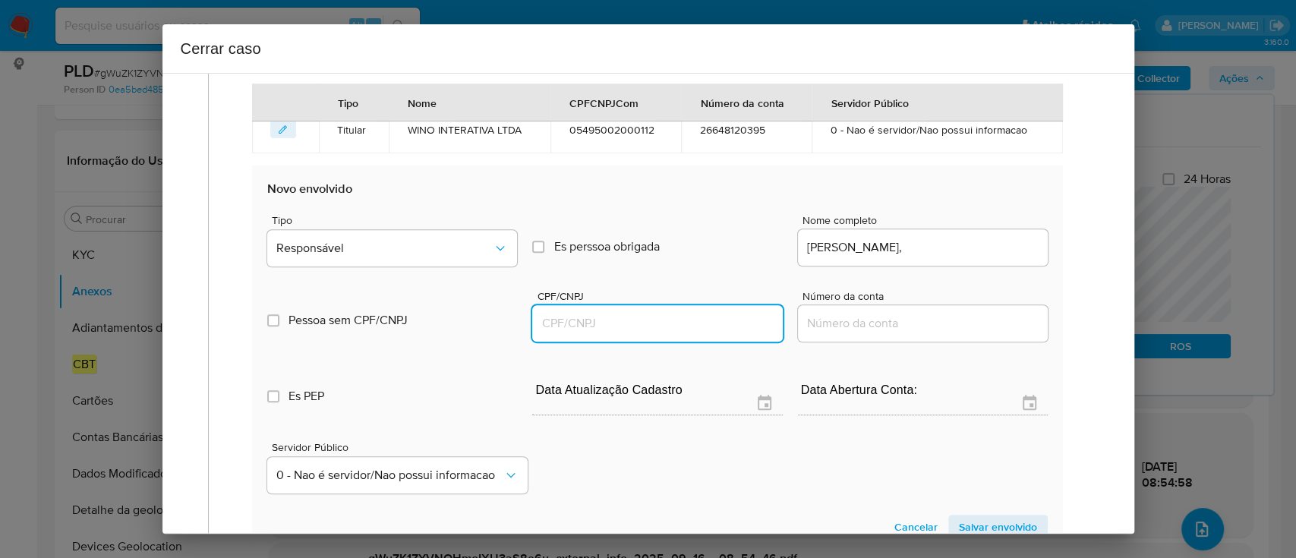
paste input "02185674722"
type input "2185674722"
click at [965, 250] on input "Fabio De Melo Santos," at bounding box center [923, 248] width 250 height 20
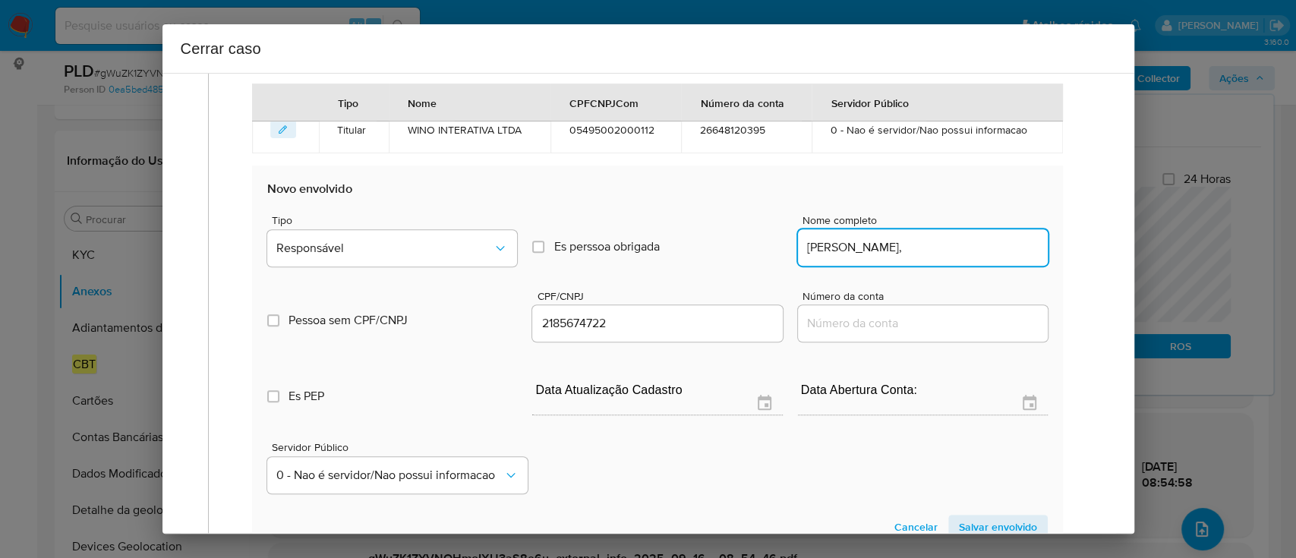
type input "Fabio De Melo Santos,"
type input "02185674722"
type input "Fabio De Melo Santos"
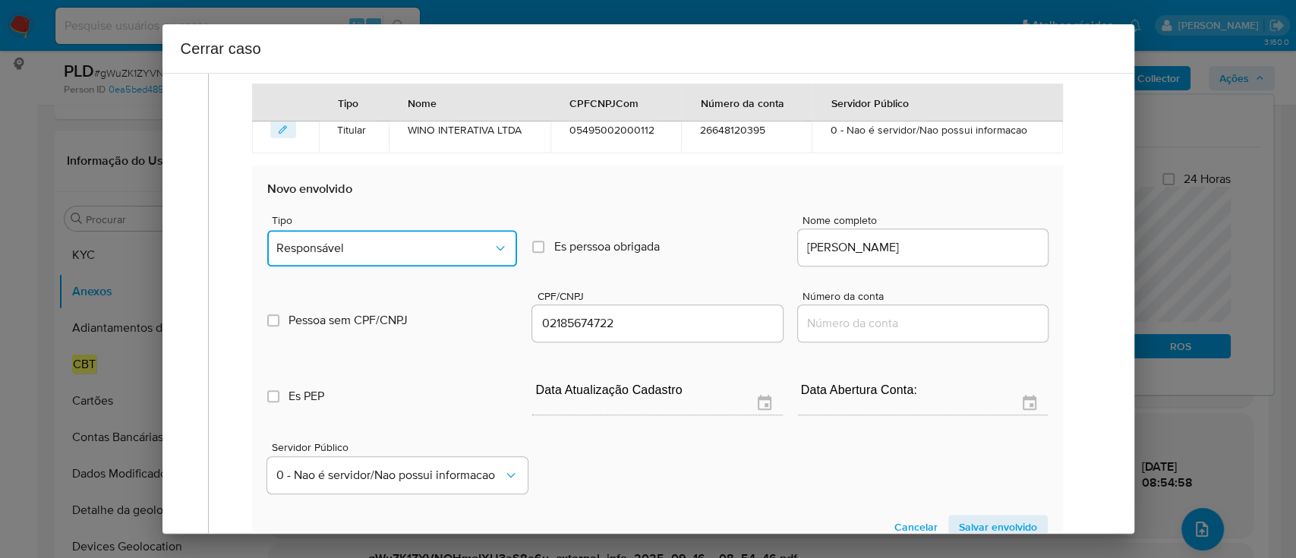
click at [428, 258] on button "Responsável" at bounding box center [392, 248] width 250 height 36
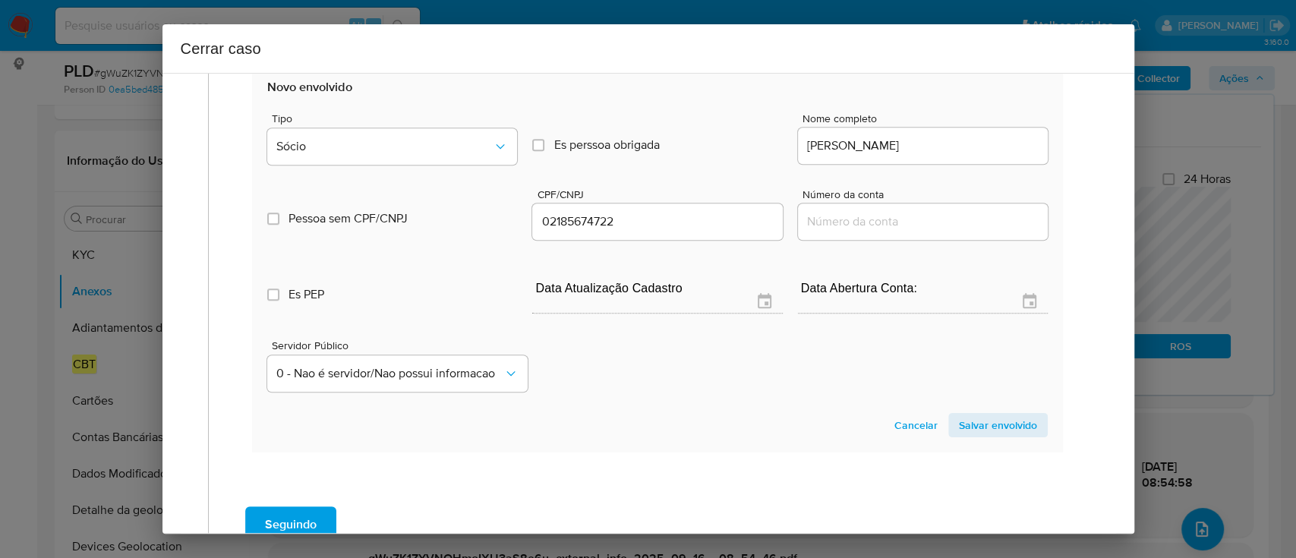
click at [976, 424] on span "Salvar envolvido" at bounding box center [998, 424] width 78 height 21
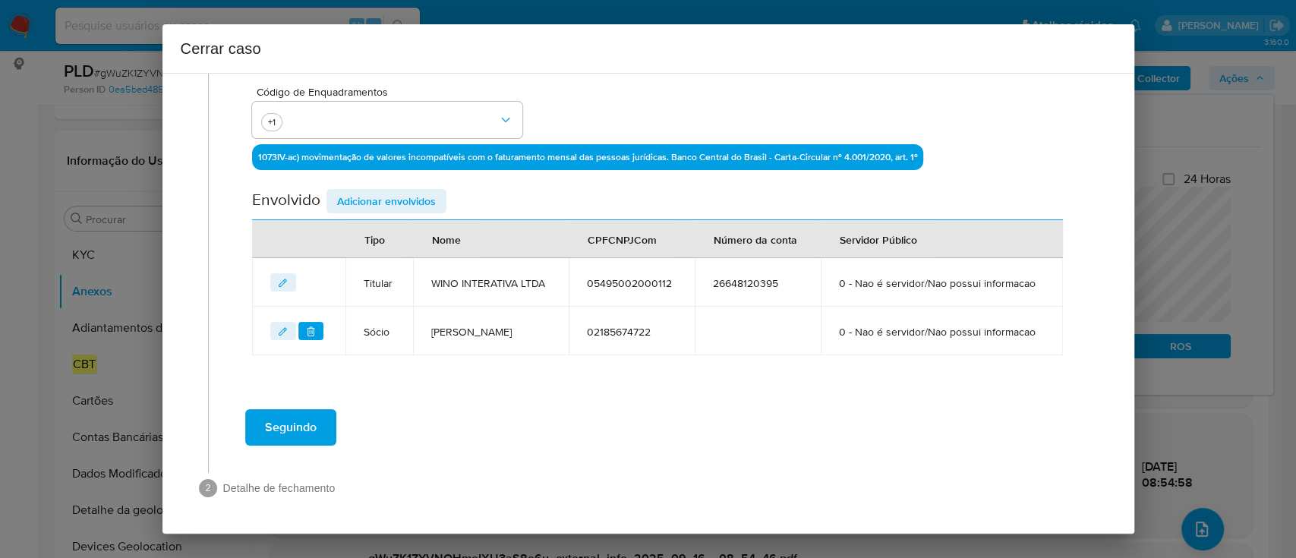
drag, startPoint x: 384, startPoint y: 197, endPoint x: 496, endPoint y: 216, distance: 113.2
click at [385, 197] on span "Adicionar envolvidos" at bounding box center [386, 200] width 99 height 21
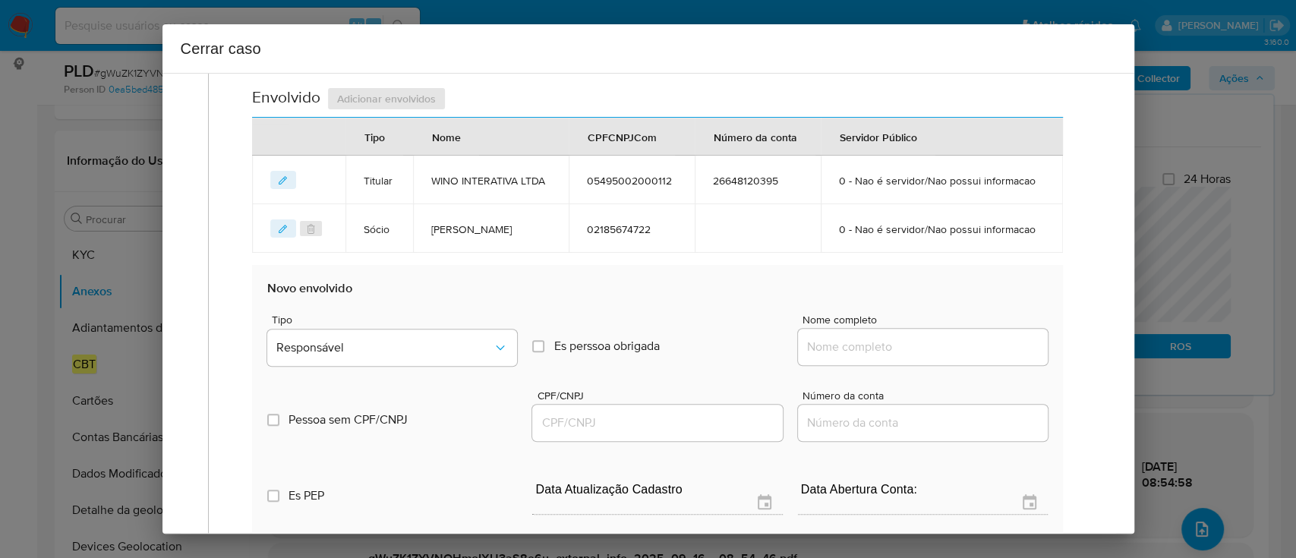
scroll to position [625, 0]
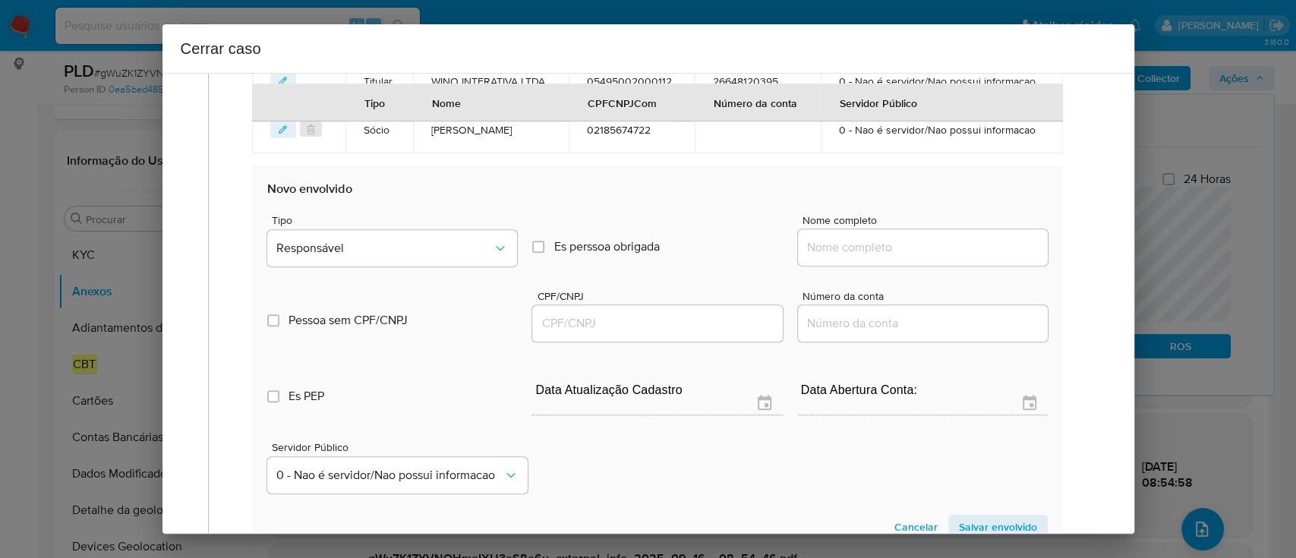
drag, startPoint x: 902, startPoint y: 248, endPoint x: 987, endPoint y: 250, distance: 84.3
click at [904, 247] on input "Nome completo" at bounding box center [923, 248] width 250 height 20
paste input "Adriano Freire De Brito, 06842545730"
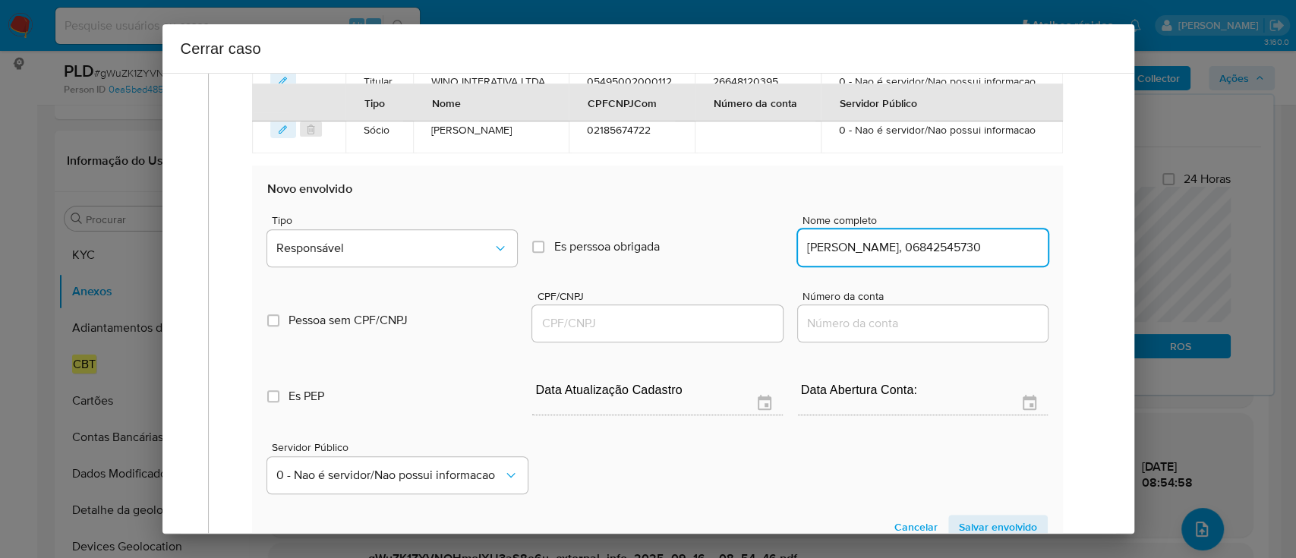
click at [993, 250] on input "Adriano Freire De Brito, 06842545730" at bounding box center [923, 248] width 250 height 20
type input "Adriano Freire De Brito,"
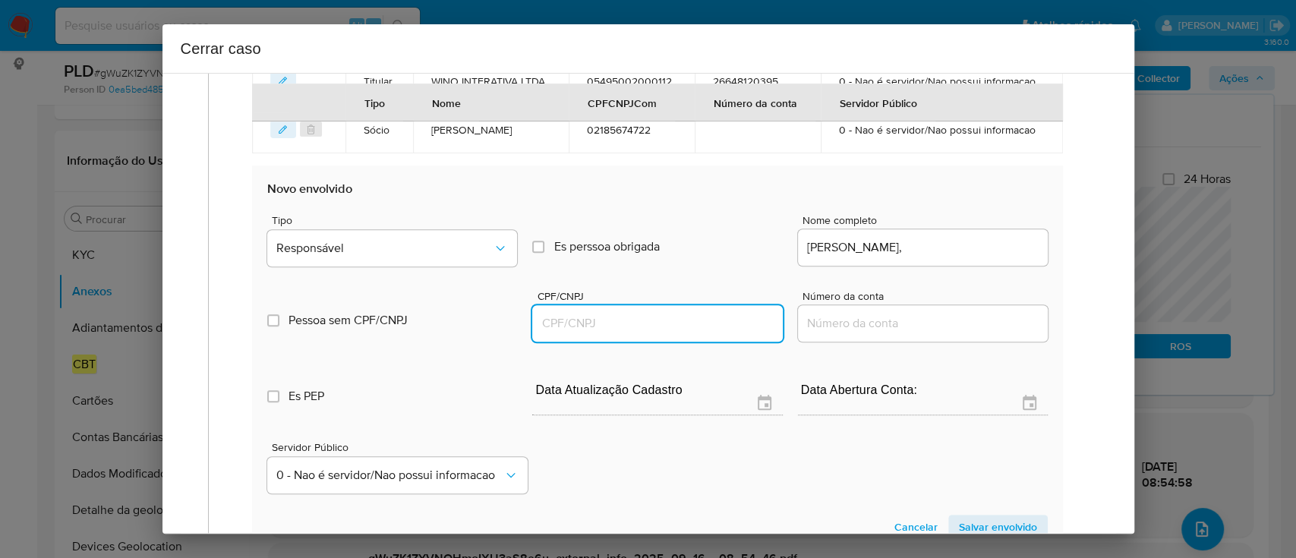
click at [742, 315] on input "CPF/CNPJ" at bounding box center [657, 323] width 250 height 20
paste input "06842545730"
type input "6842545730"
click at [966, 247] on input "Adriano Freire De Brito," at bounding box center [923, 248] width 250 height 20
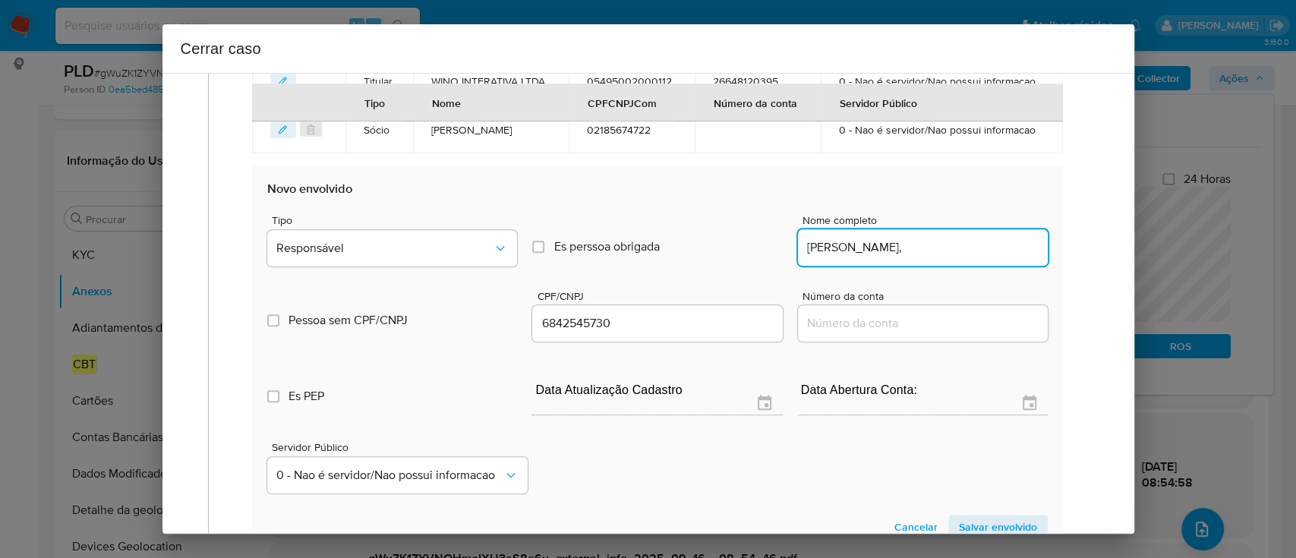
type input "Adriano Freire De Brito,"
type input "06842545730"
type input "Adriano Freire De Brito"
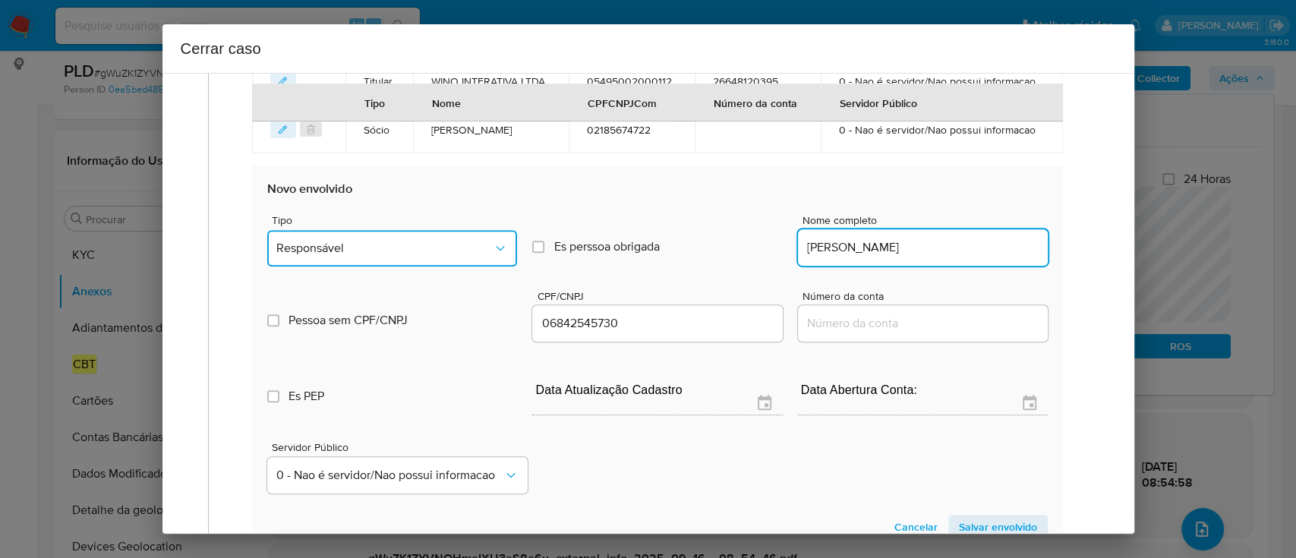
click at [417, 247] on span "Responsável" at bounding box center [384, 248] width 216 height 15
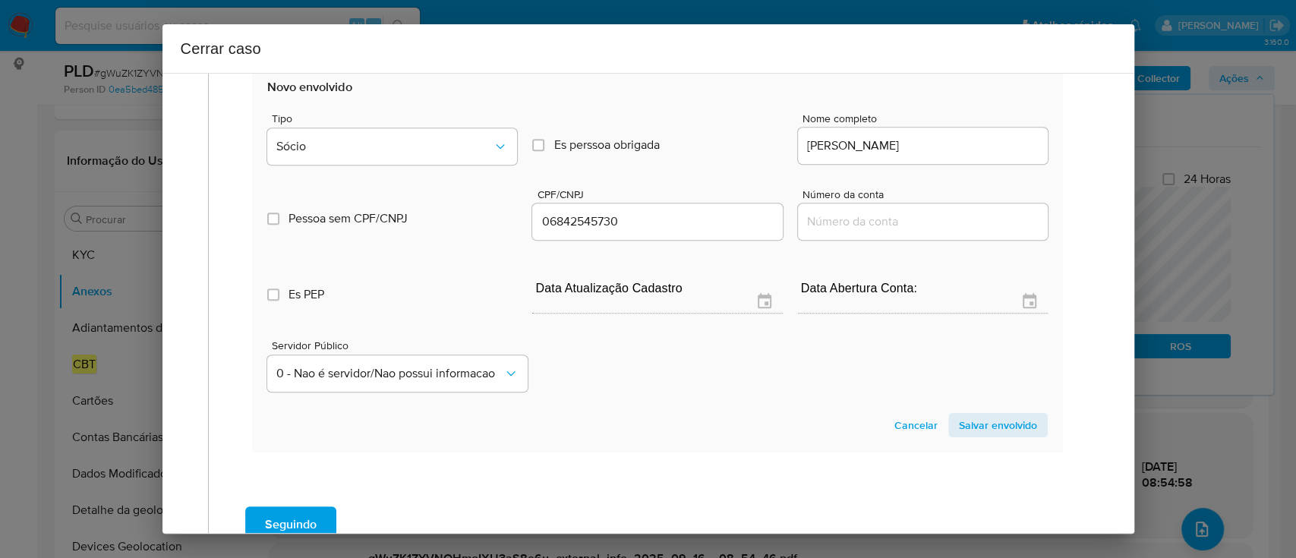
click at [1005, 433] on span "Salvar envolvido" at bounding box center [998, 424] width 78 height 21
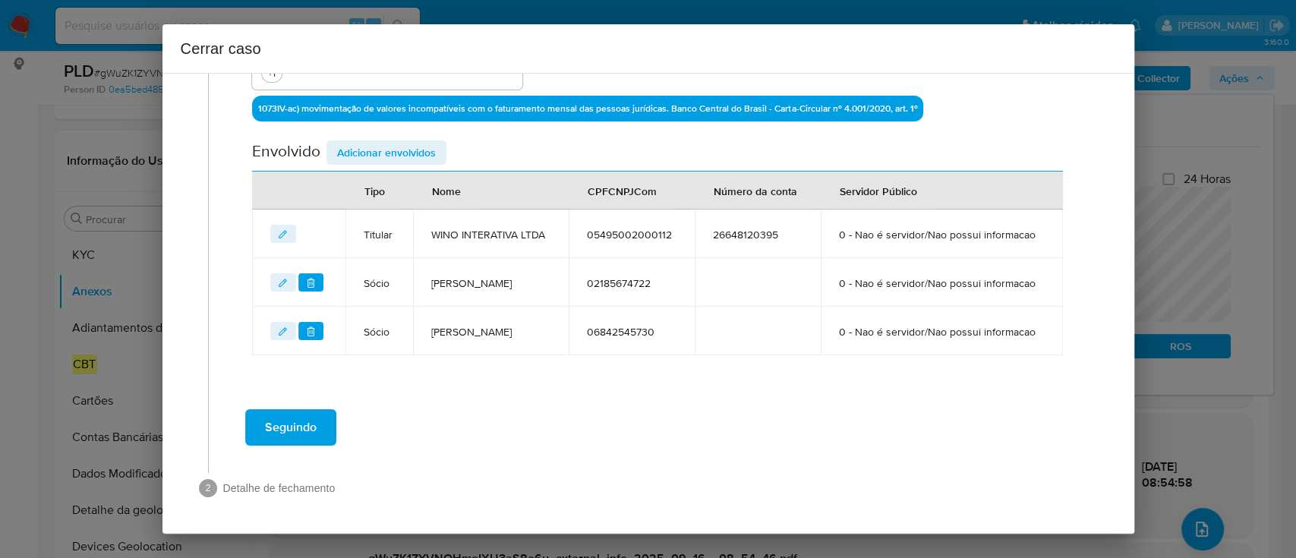
click at [401, 155] on span "Adicionar envolvidos" at bounding box center [386, 152] width 99 height 21
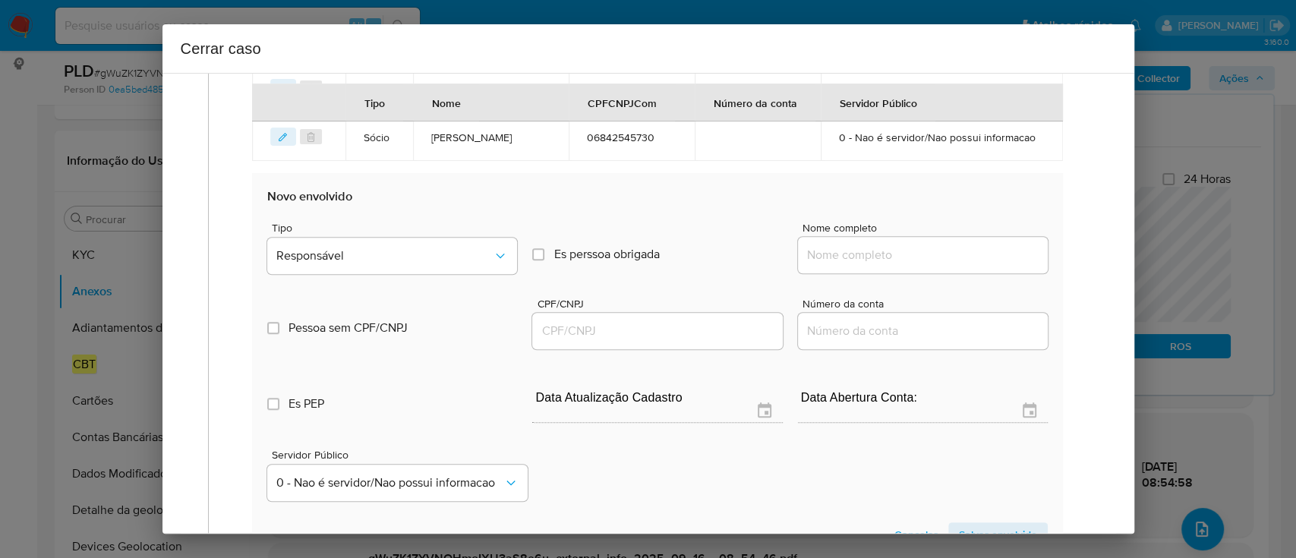
scroll to position [674, 0]
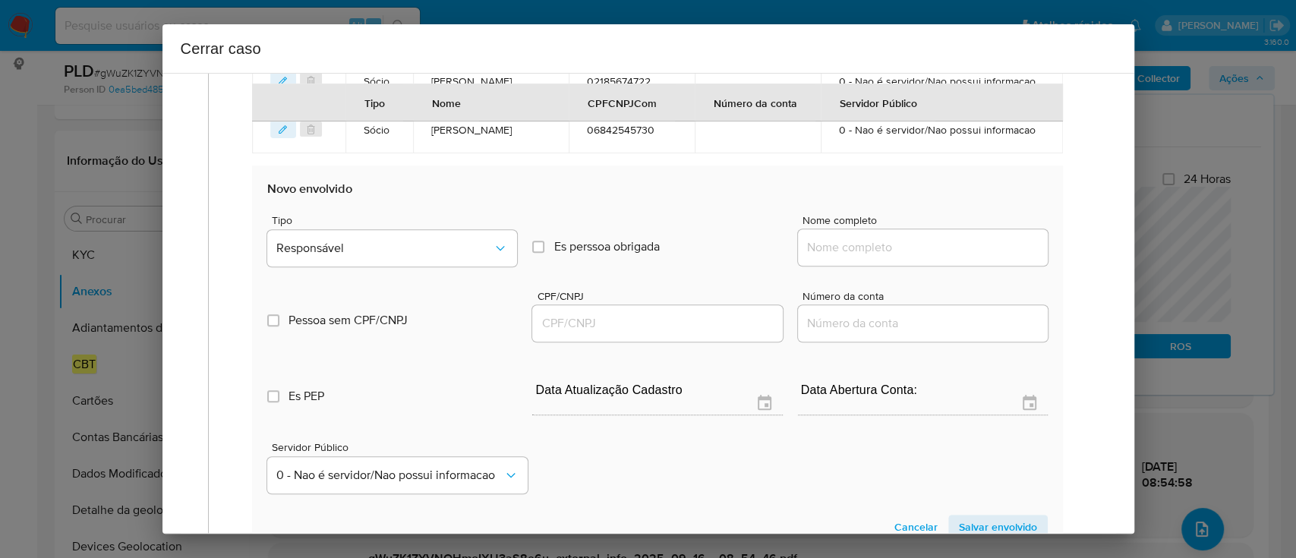
click at [925, 258] on div at bounding box center [923, 247] width 250 height 36
click at [932, 254] on input "Nome completo" at bounding box center [923, 248] width 250 height 20
paste input "Aaf Audit Automation Facilities Ltda, 17358945000182"
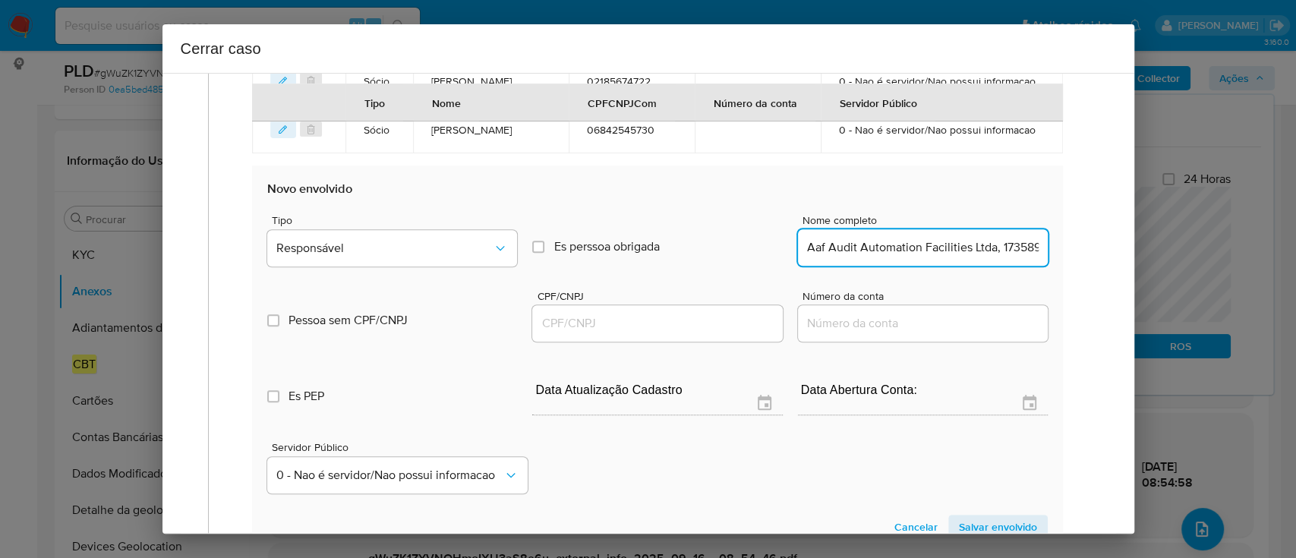
scroll to position [0, 61]
click at [965, 252] on input "Aaf Audit Automation Facilities Ltda, 17358945000182" at bounding box center [923, 248] width 250 height 20
type input "Aaf Audit Automation Facilities Ltda,"
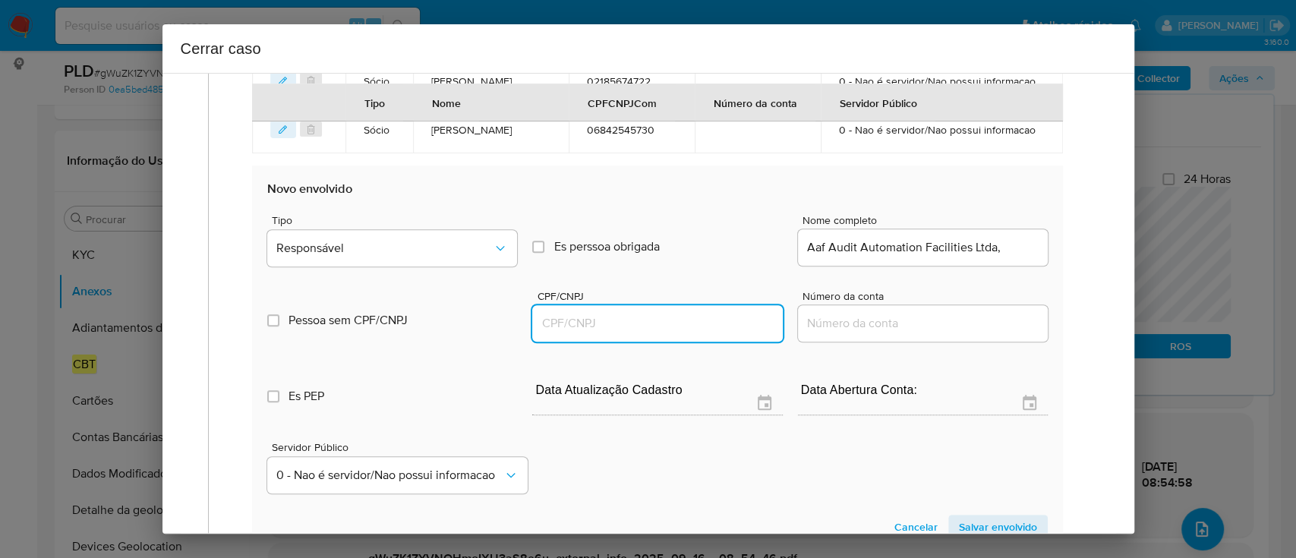
drag, startPoint x: 706, startPoint y: 319, endPoint x: 759, endPoint y: 310, distance: 53.8
click at [706, 319] on input "CPF/CNPJ" at bounding box center [657, 323] width 250 height 20
paste input "17358945000182"
type input "17358945000182"
click at [1015, 257] on div "Aaf Audit Automation Facilities Ltda," at bounding box center [923, 247] width 250 height 36
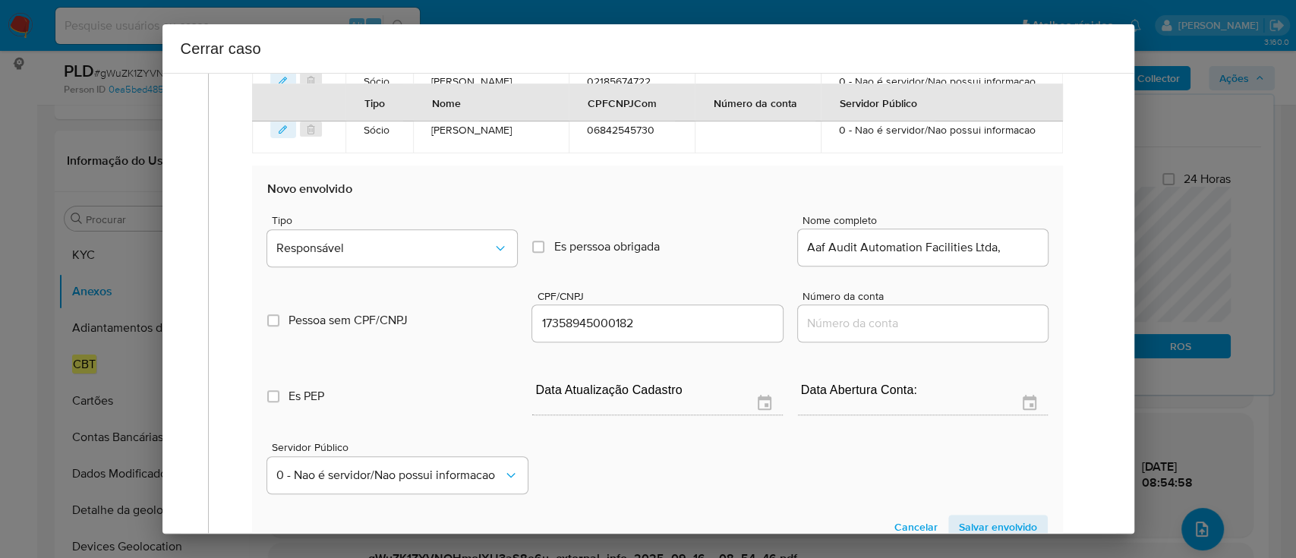
click at [1017, 252] on input "Aaf Audit Automation Facilities Ltda," at bounding box center [923, 248] width 250 height 20
type input "Aaf Audit Automation Facilities Ltda"
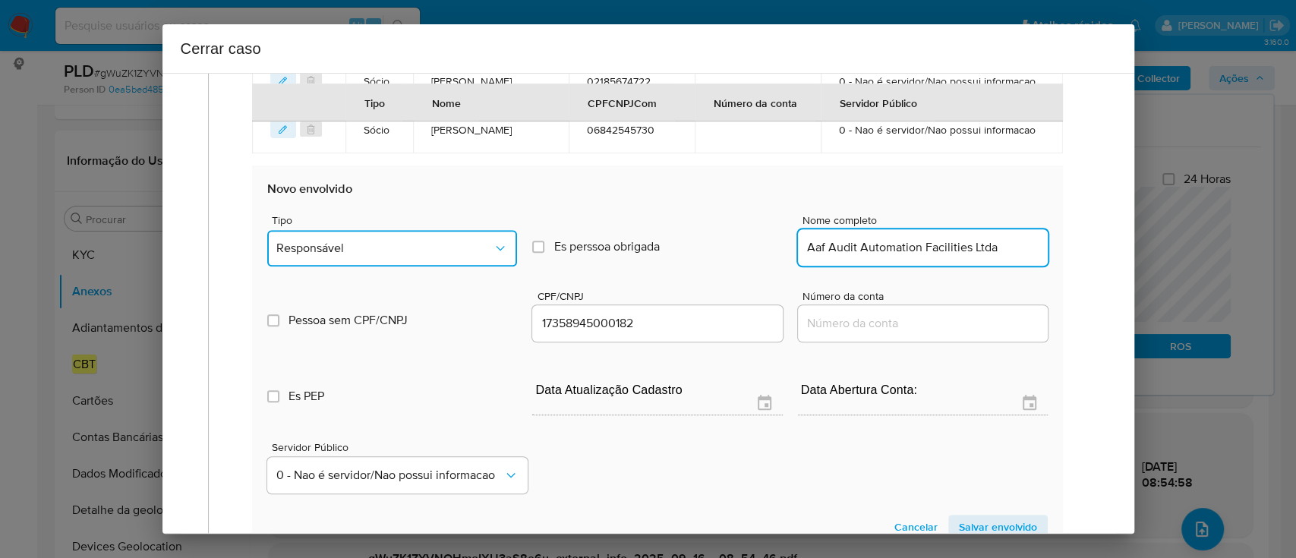
click at [395, 259] on button "Responsável" at bounding box center [392, 248] width 250 height 36
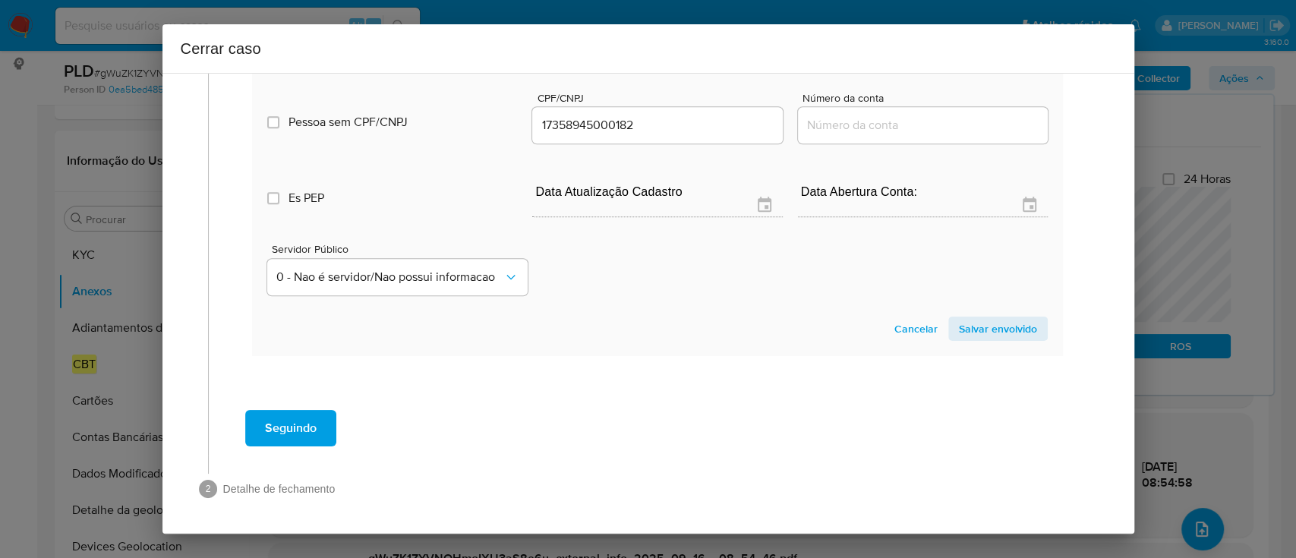
click at [984, 325] on span "Salvar envolvido" at bounding box center [998, 328] width 78 height 21
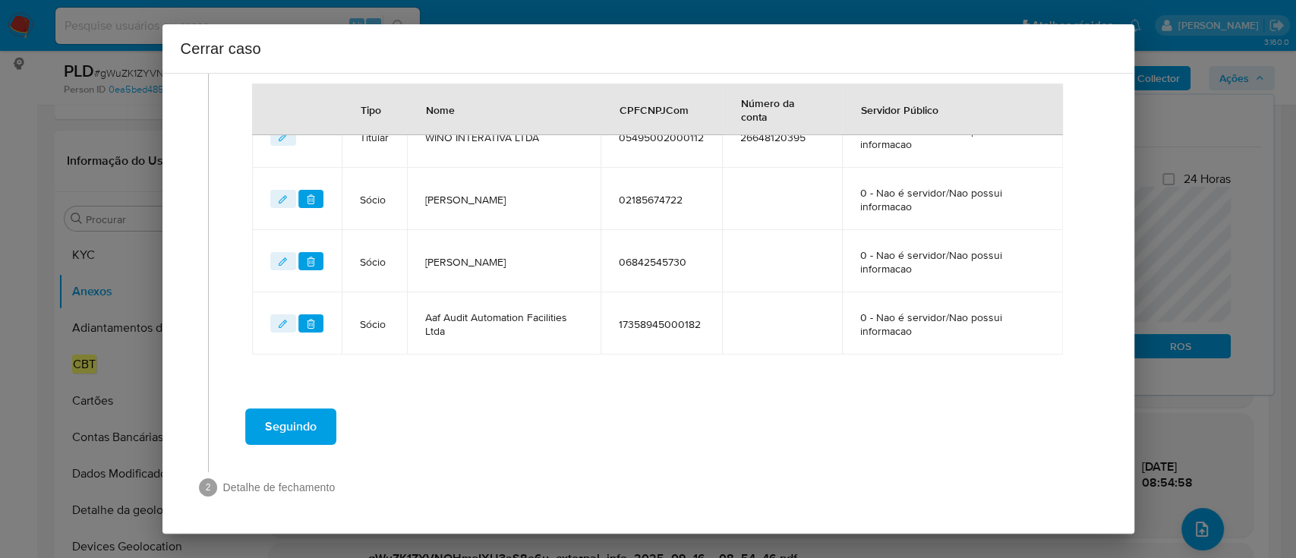
scroll to position [589, 0]
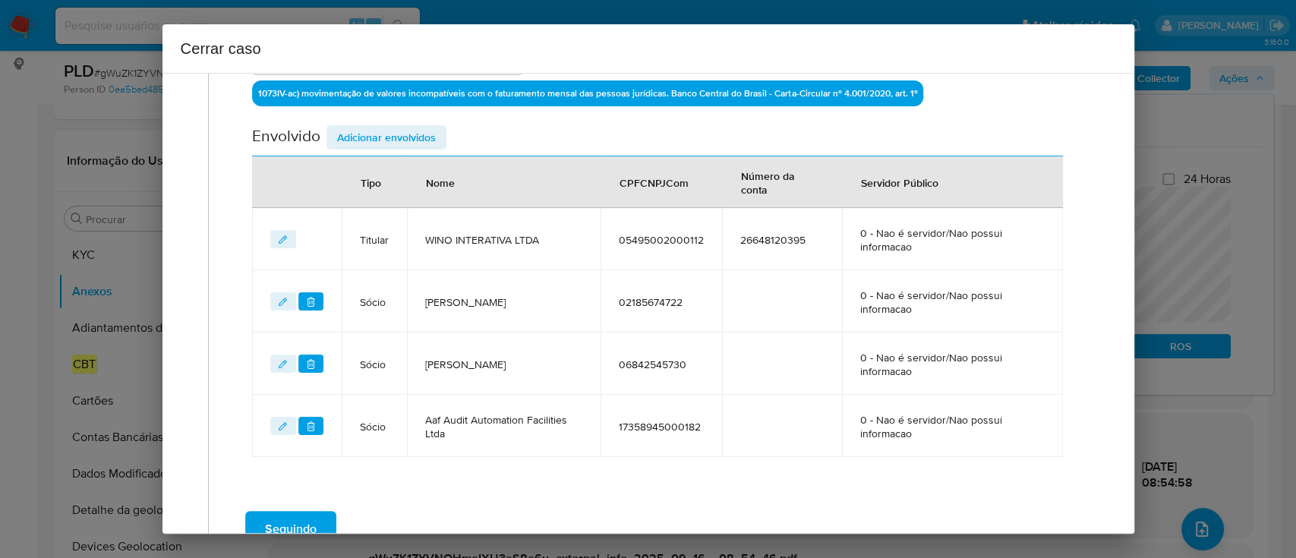
click at [394, 131] on span "Adicionar envolvidos" at bounding box center [386, 137] width 99 height 21
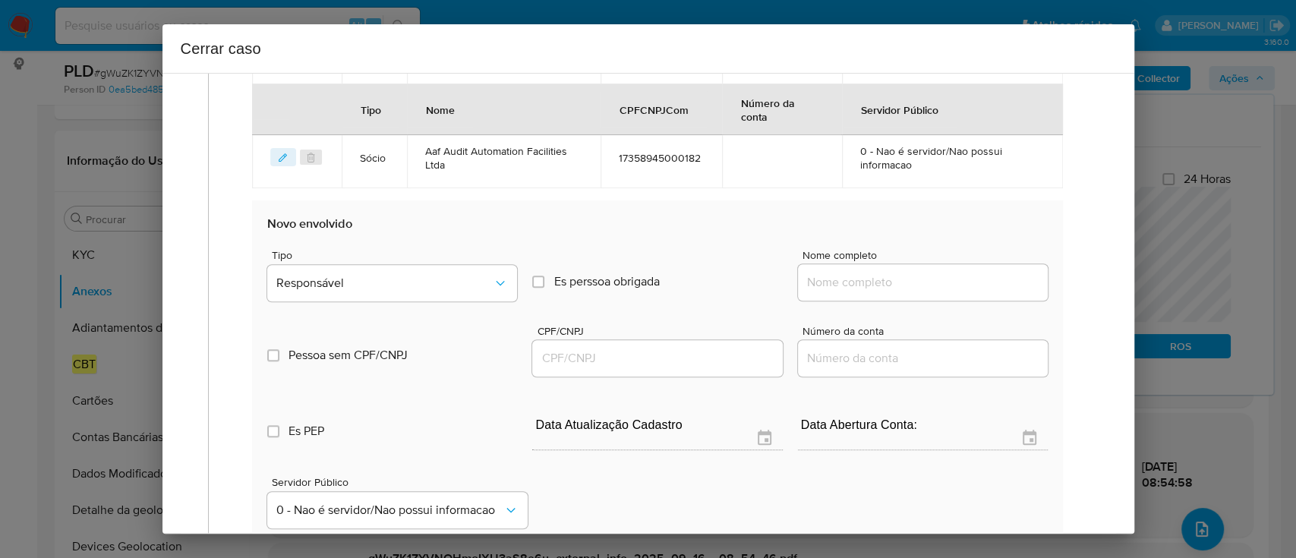
scroll to position [893, 0]
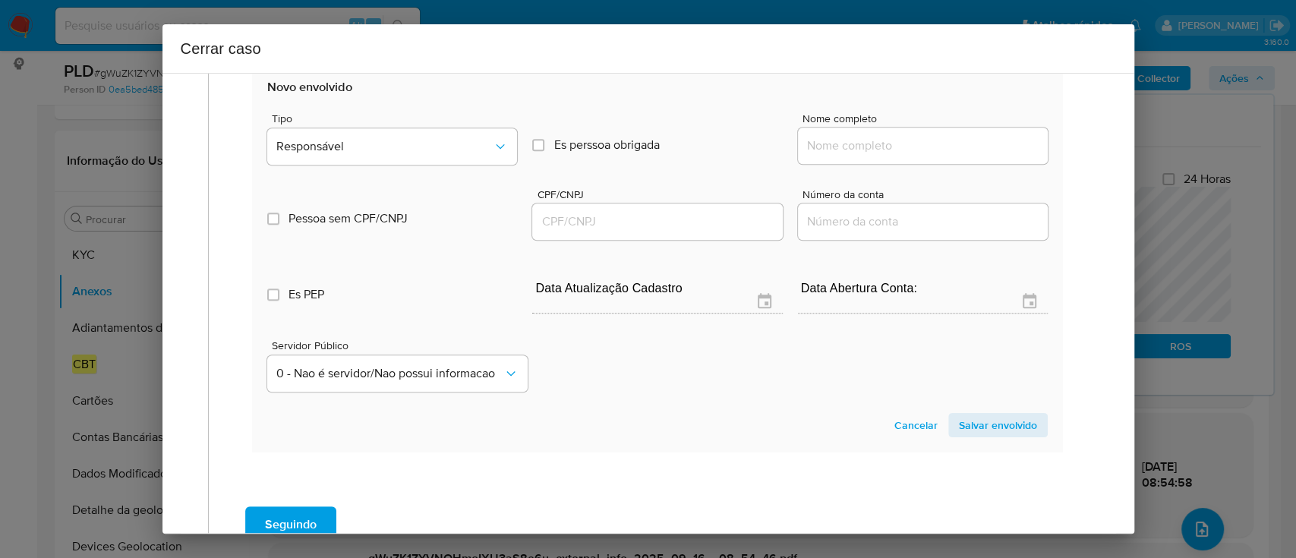
click at [917, 143] on input "Nome completo" at bounding box center [923, 146] width 250 height 20
paste input "Hobis Kevin Caballero Da Silva, 01426949243"
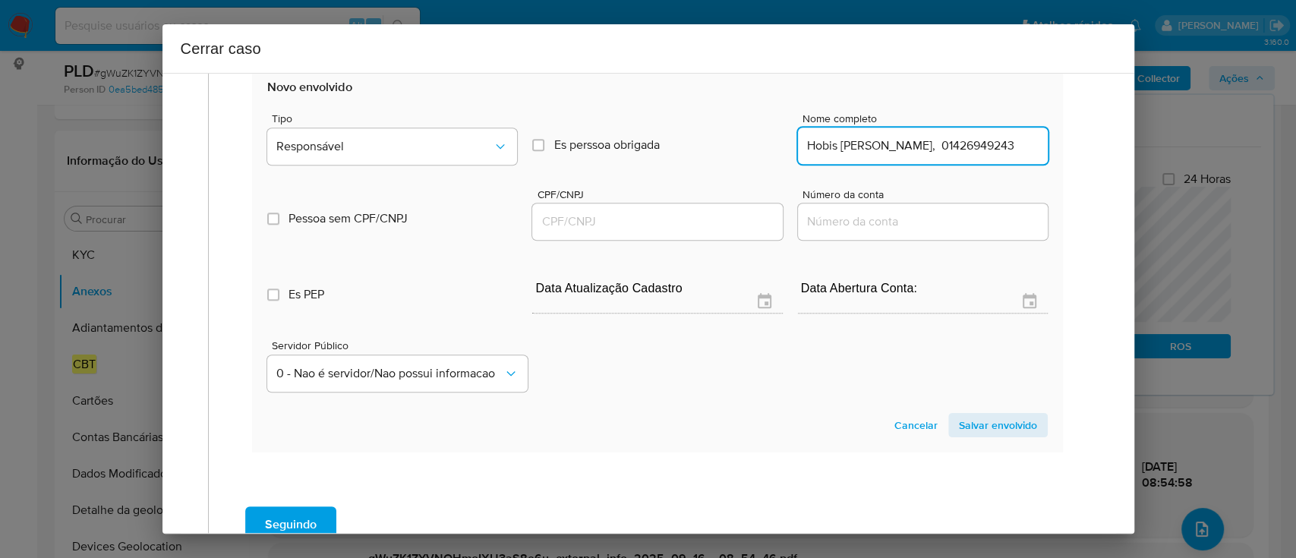
scroll to position [0, 20]
click at [988, 149] on input "Hobis Kevin Caballero Da Silva, 01426949243" at bounding box center [923, 146] width 250 height 20
type input "Hobis Kevin Caballero Da Silva,"
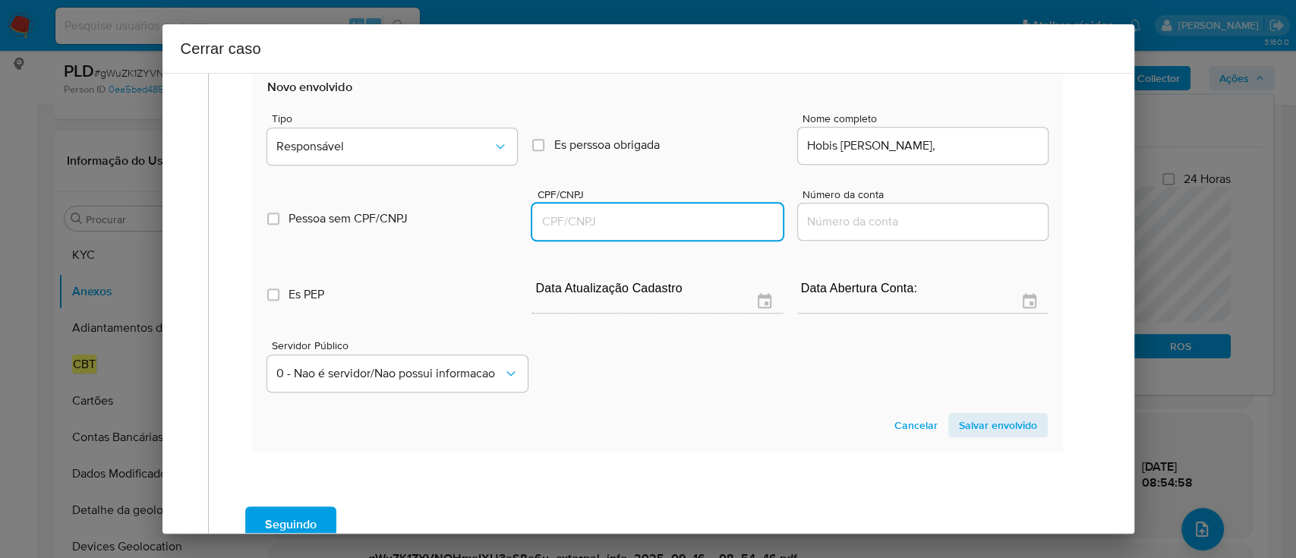
drag, startPoint x: 646, startPoint y: 230, endPoint x: 927, endPoint y: 179, distance: 286.1
click at [647, 230] on input "CPF/CNPJ" at bounding box center [657, 222] width 250 height 20
paste input "01426949243"
type input "1426949243"
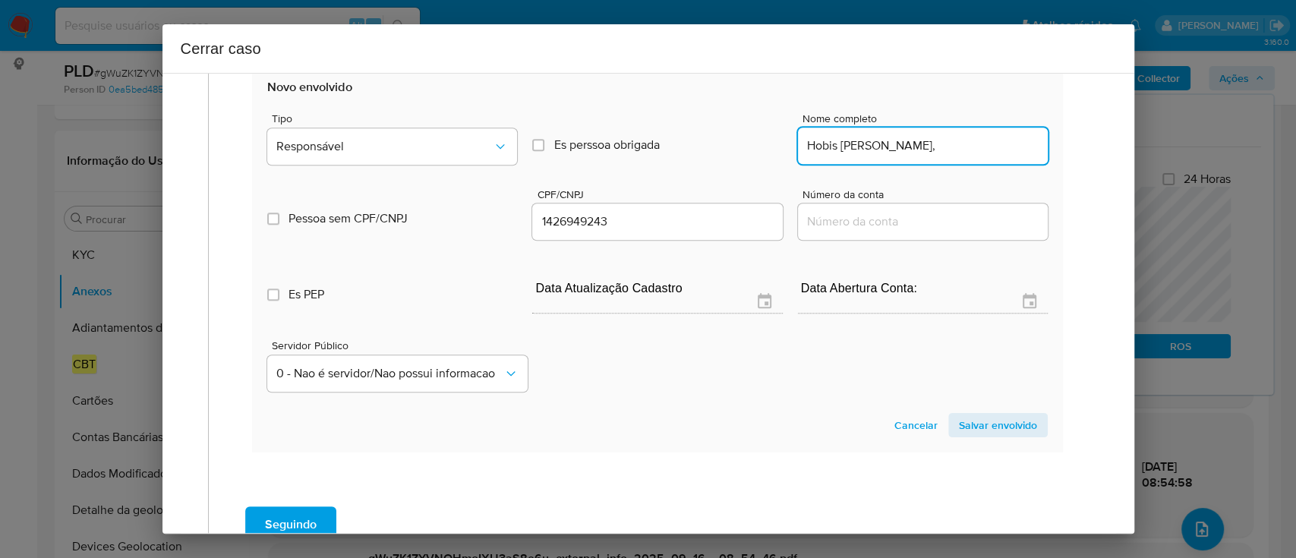
click at [988, 153] on input "Hobis Kevin Caballero Da Silva," at bounding box center [923, 146] width 250 height 20
type input "Hobis Kevin Caballero Da Silva,"
type input "01426949243"
type input "Hobis Kevin Caballero Da Silva"
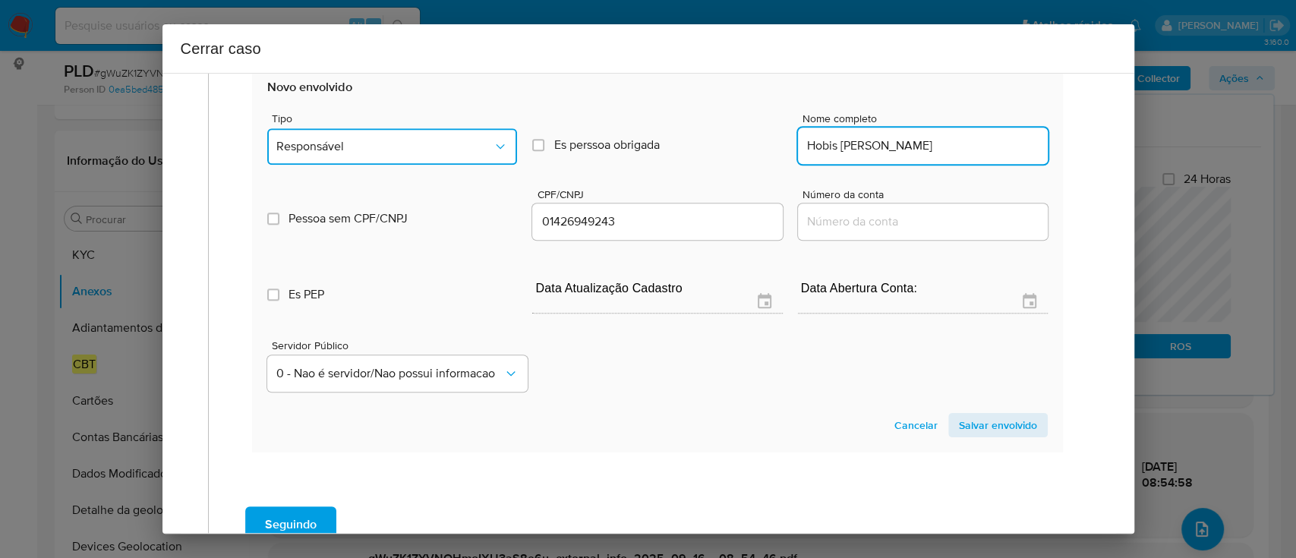
click at [372, 134] on button "Responsável" at bounding box center [392, 146] width 250 height 36
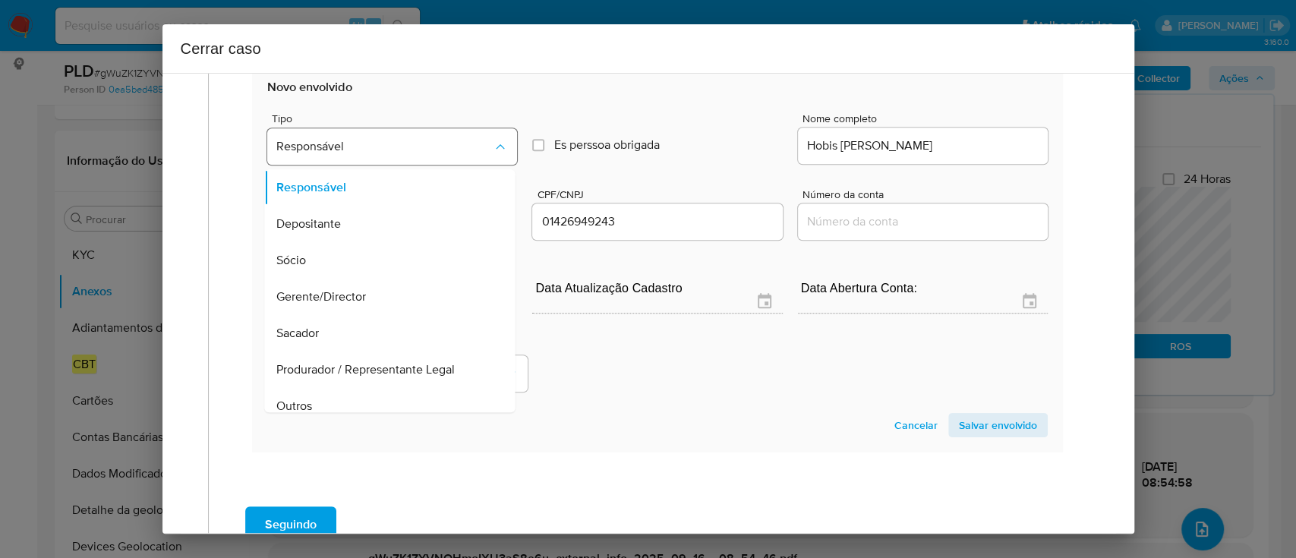
scroll to position [85, 0]
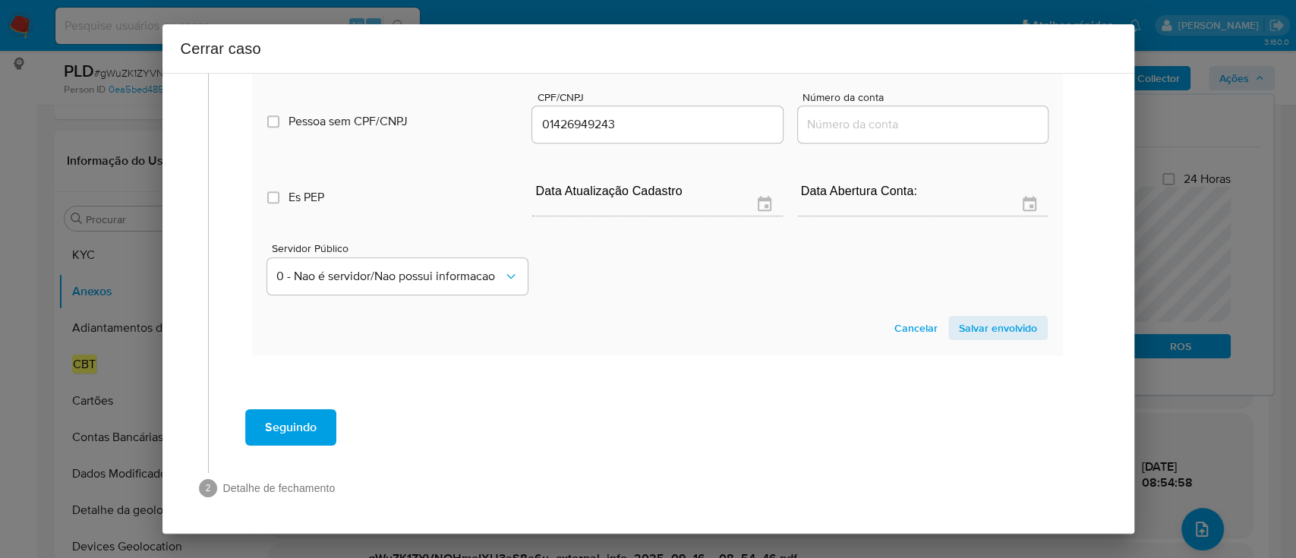
click at [969, 331] on span "Salvar envolvido" at bounding box center [998, 327] width 78 height 21
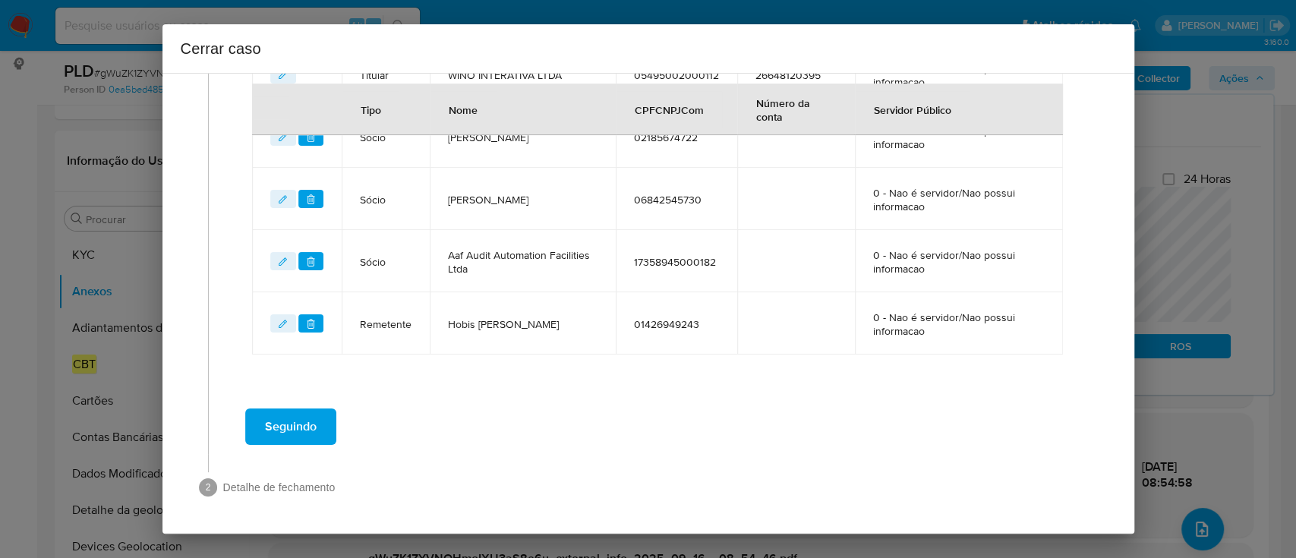
scroll to position [651, 0]
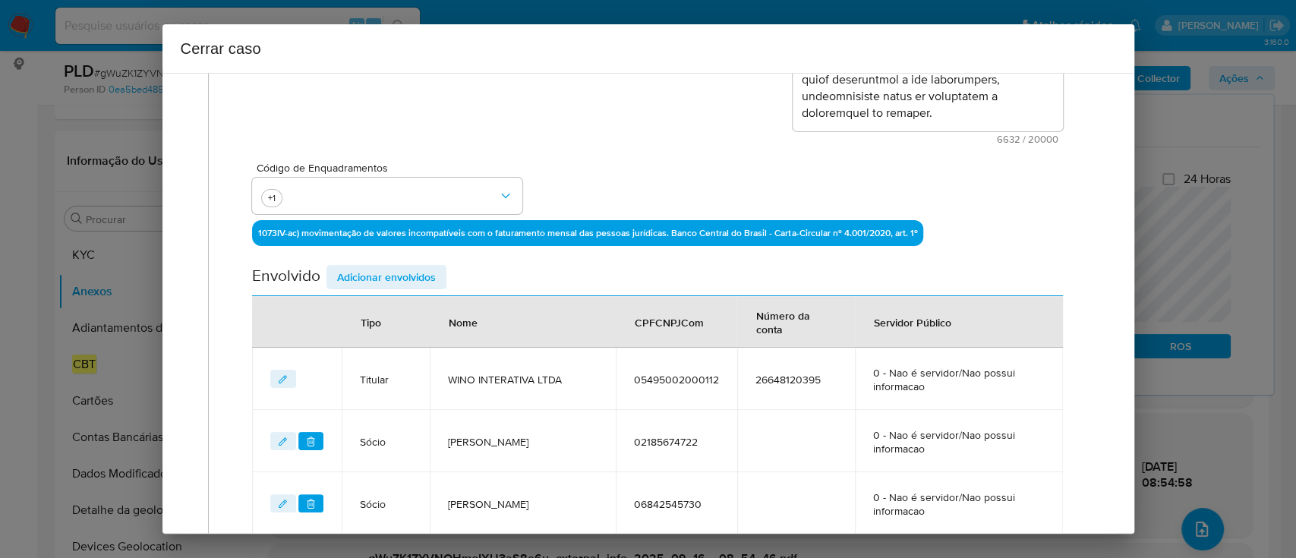
click at [422, 276] on span "Adicionar envolvidos" at bounding box center [386, 276] width 99 height 21
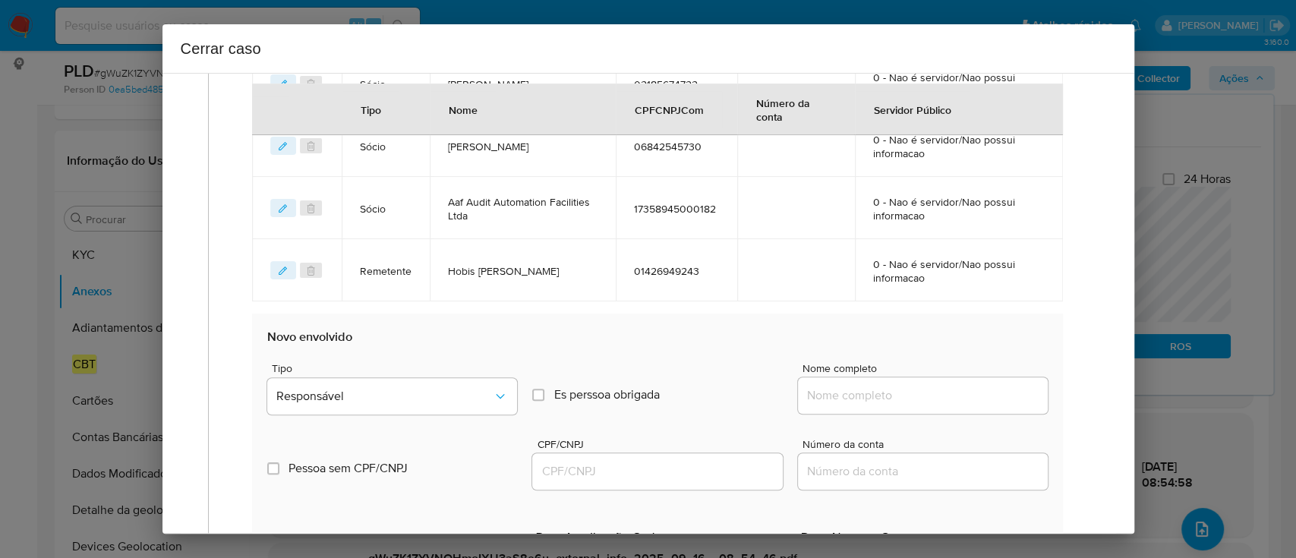
scroll to position [854, 0]
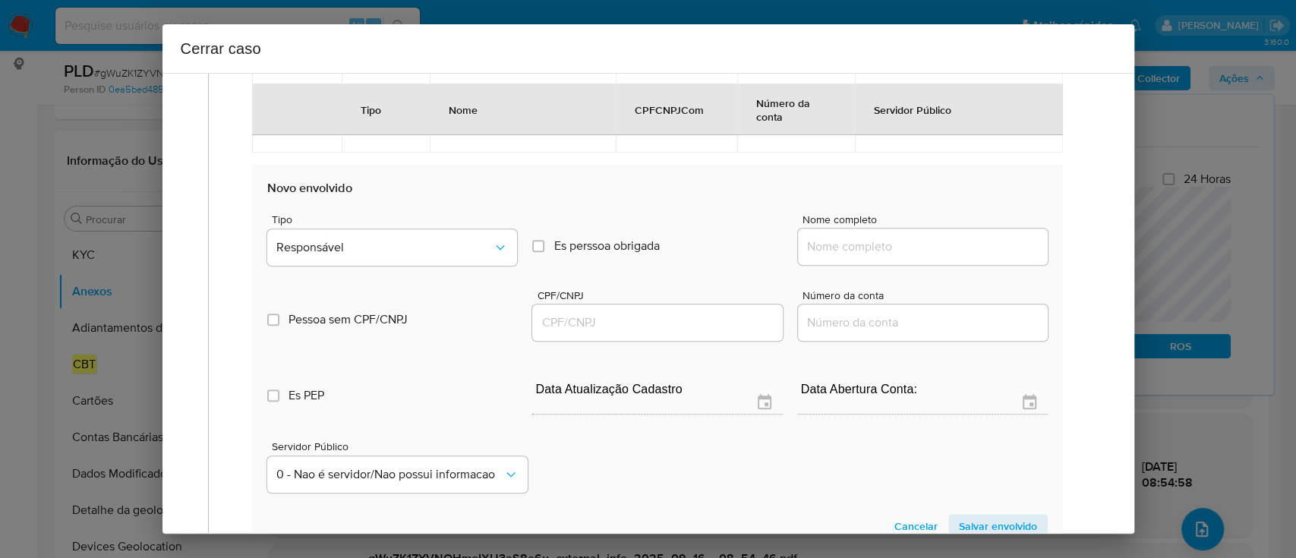
click at [937, 247] on input "Nome completo" at bounding box center [923, 247] width 250 height 20
paste input "Protege Vistoria Automotiva Sinop Ltda, 36917550000117"
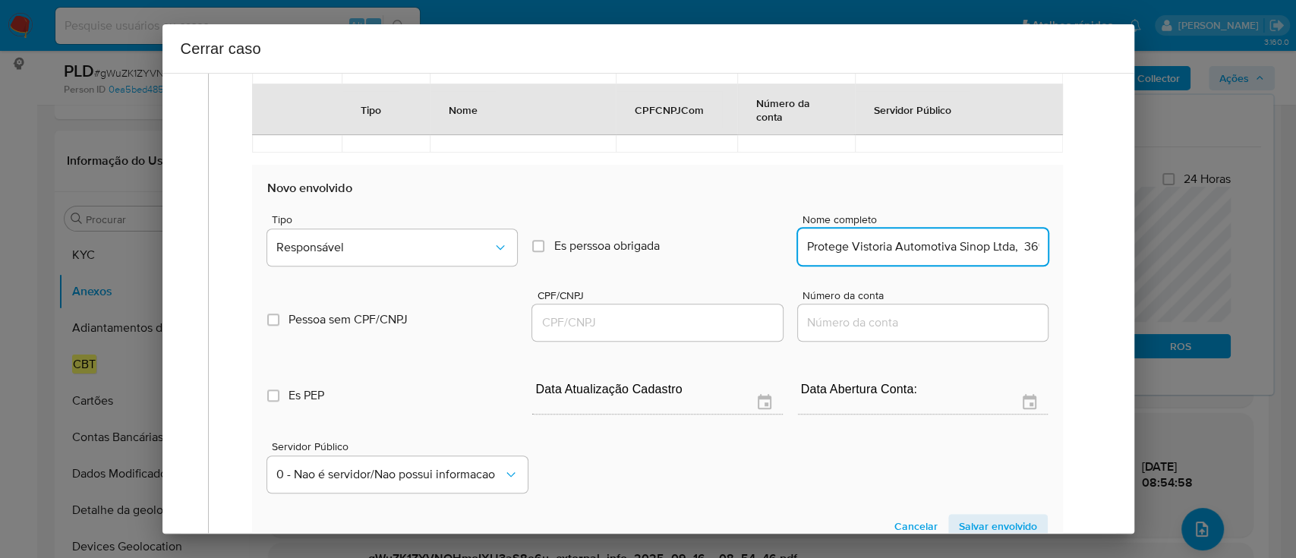
scroll to position [0, 80]
click at [993, 247] on input "Protege Vistoria Automotiva Sinop Ltda, 36917550000117" at bounding box center [923, 247] width 250 height 20
type input "Protege Vistoria Automotiva Sinop Ltda,"
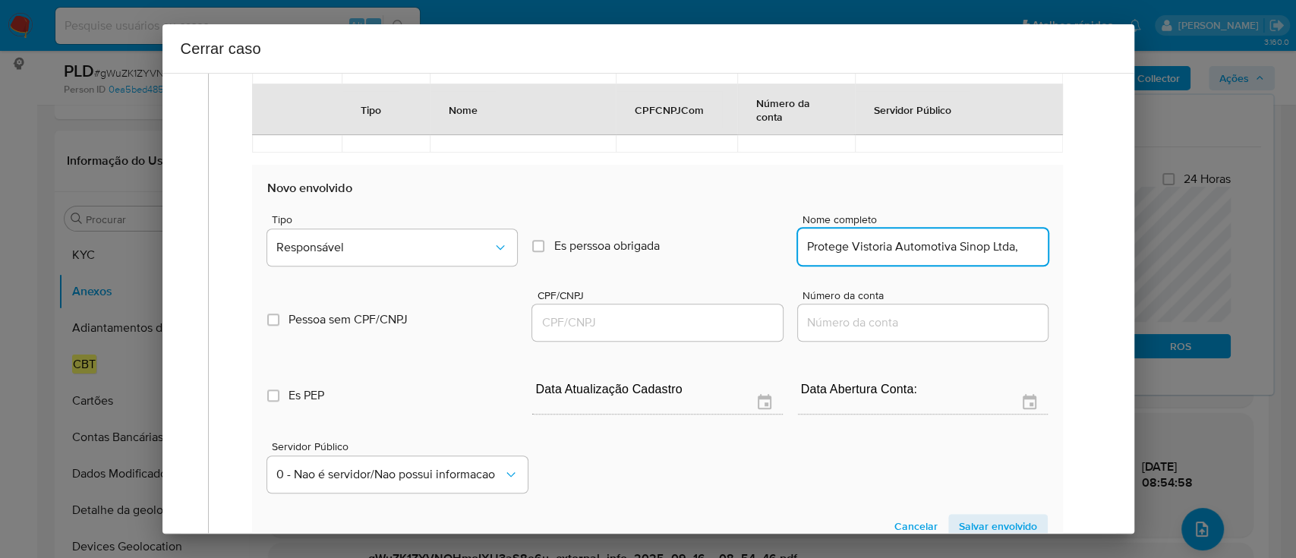
click at [726, 329] on input "CPF/CNPJ" at bounding box center [657, 323] width 250 height 20
paste input "36917550000117"
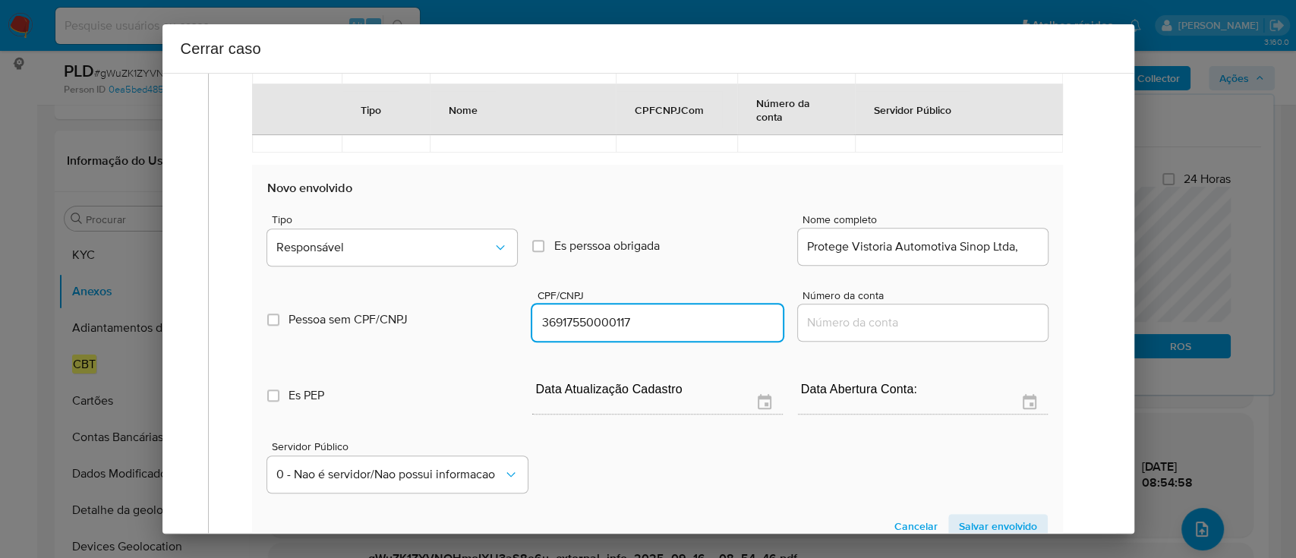
type input "36917550000117"
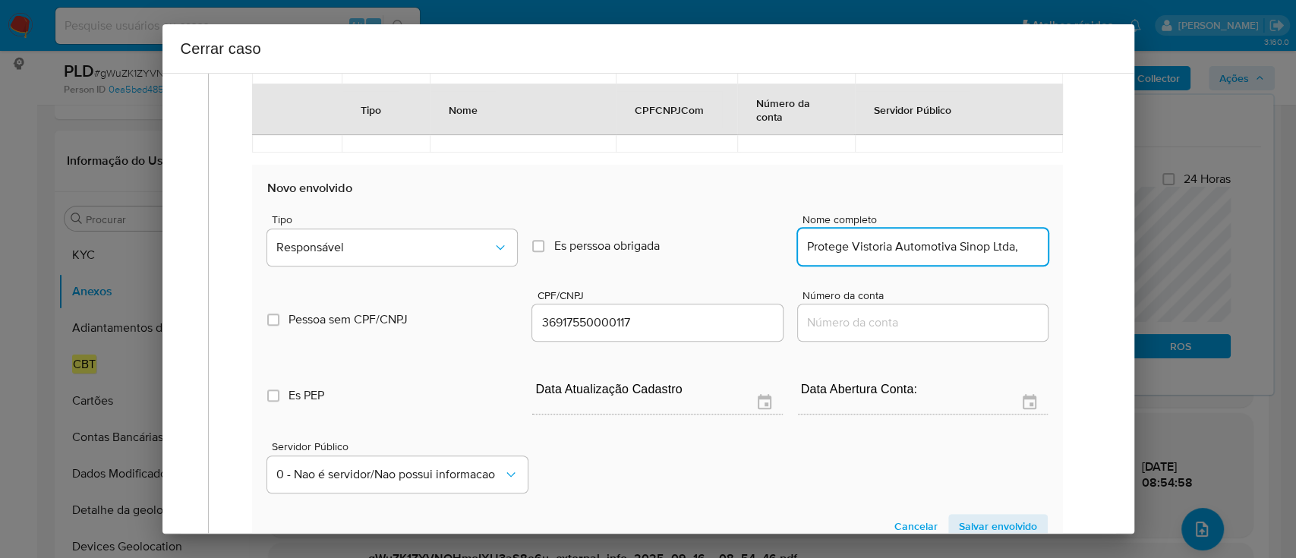
click at [973, 249] on input "Protege Vistoria Automotiva Sinop Ltda," at bounding box center [923, 247] width 250 height 20
type input "Protege Vistoria Automotiva Sinop Ltda"
click at [437, 232] on button "Responsável" at bounding box center [392, 247] width 250 height 36
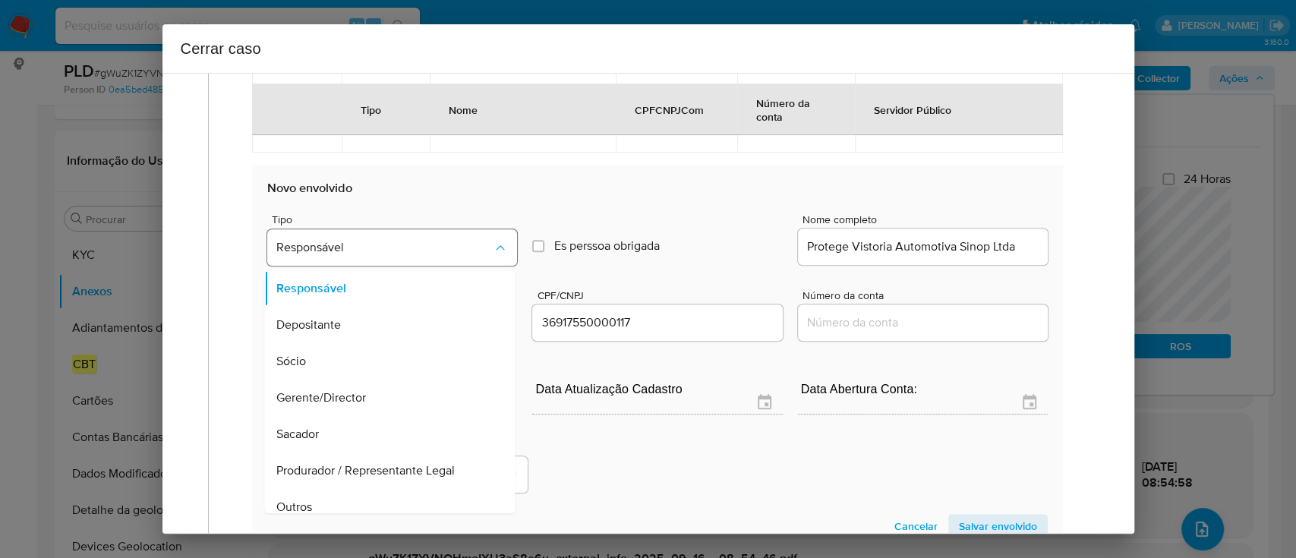
scroll to position [49, 0]
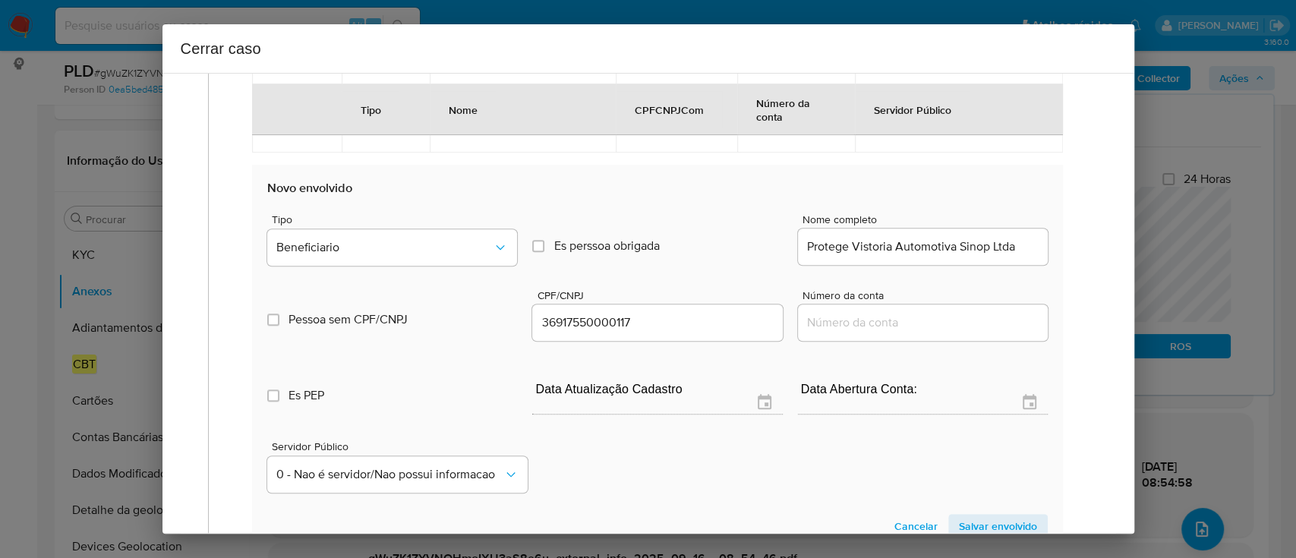
click at [1008, 511] on section "Novo envolvido Tipo Beneficiario Es perssoa obrigada Is PObrigada Nome completo…" at bounding box center [657, 359] width 810 height 388
click at [1007, 517] on span "Salvar envolvido" at bounding box center [998, 525] width 78 height 21
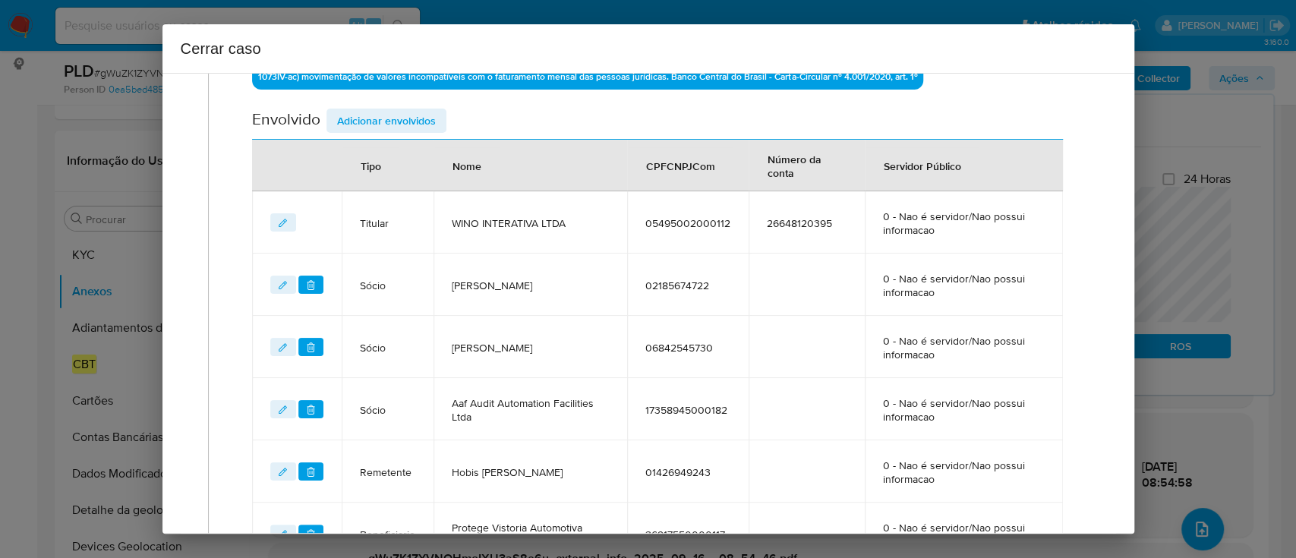
scroll to position [410, 0]
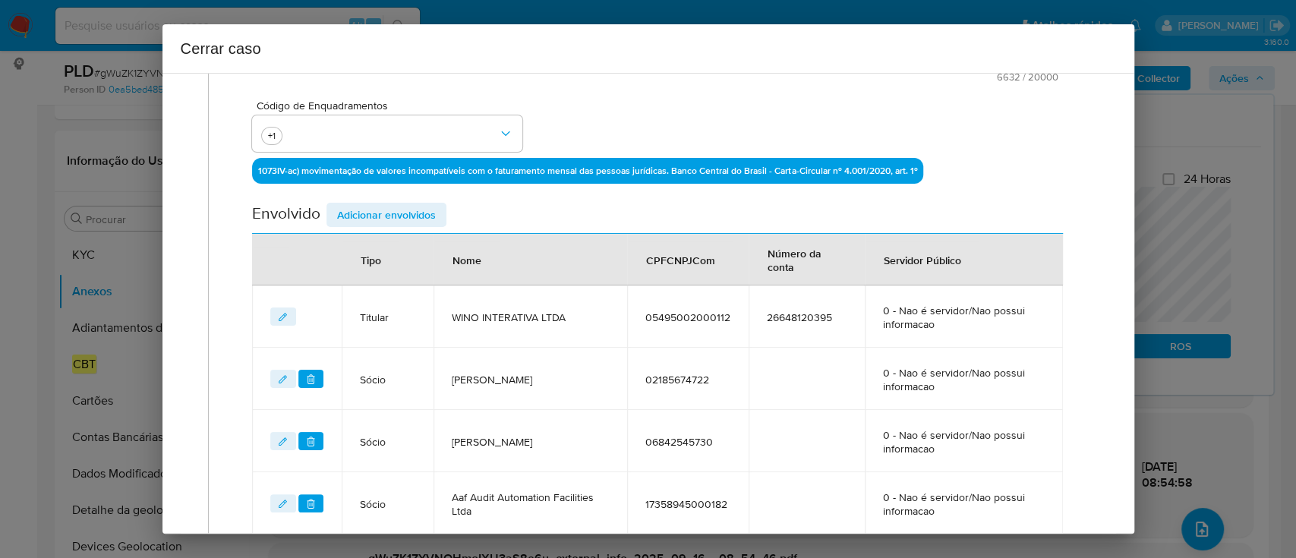
click at [406, 216] on span "Adicionar envolvidos" at bounding box center [386, 214] width 99 height 21
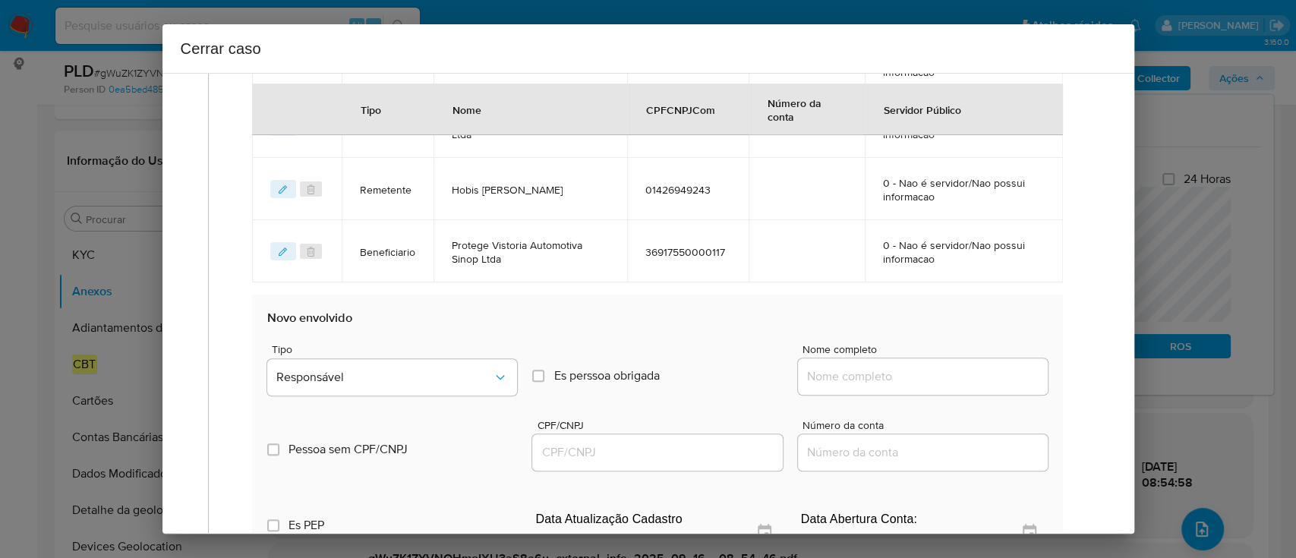
scroll to position [814, 0]
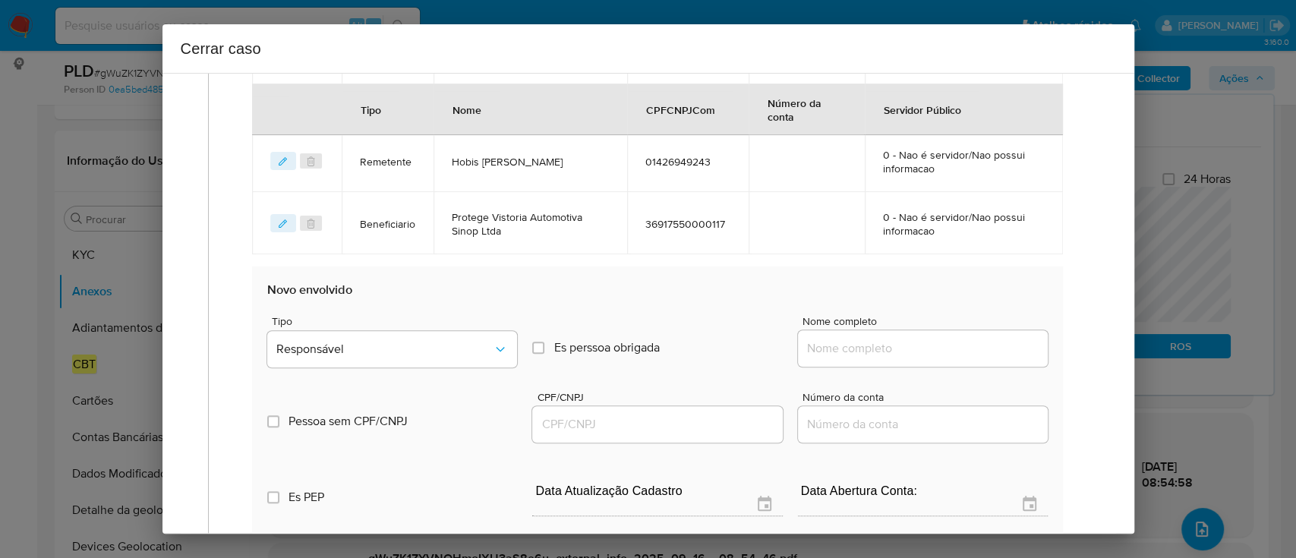
click at [880, 348] on input "Nome completo" at bounding box center [923, 348] width 250 height 20
paste input "L.G Vistoria Veicular Ltda, 39968122000101"
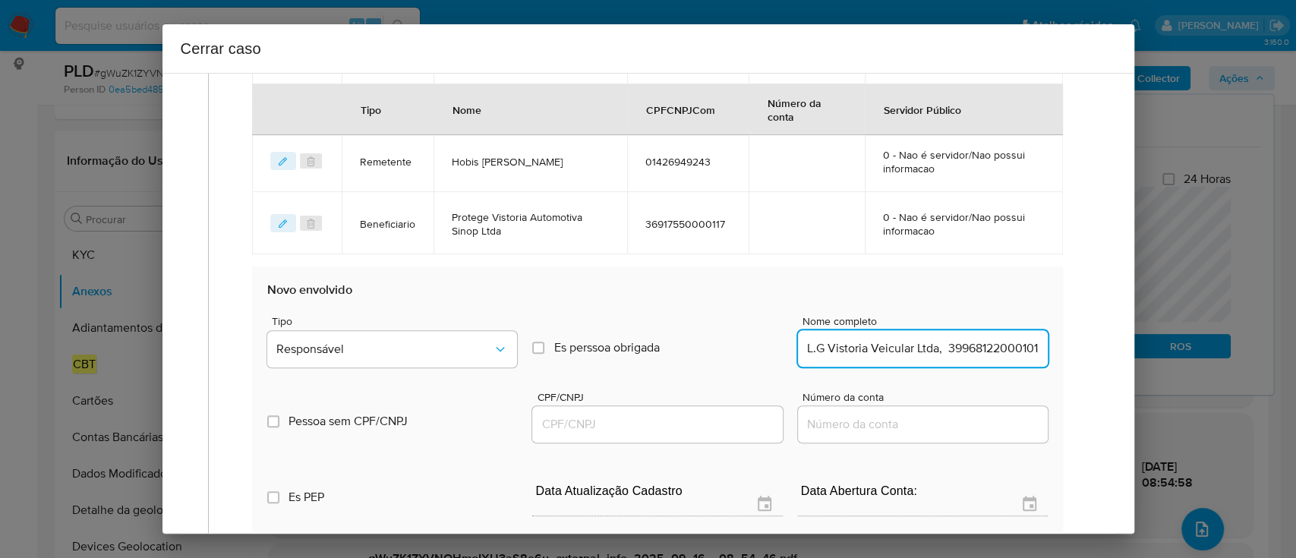
scroll to position [0, 6]
click at [995, 351] on input "L.G Vistoria Veicular Ltda, 39968122000101" at bounding box center [923, 348] width 250 height 20
type input "L.G Vistoria Veicular Ltda,"
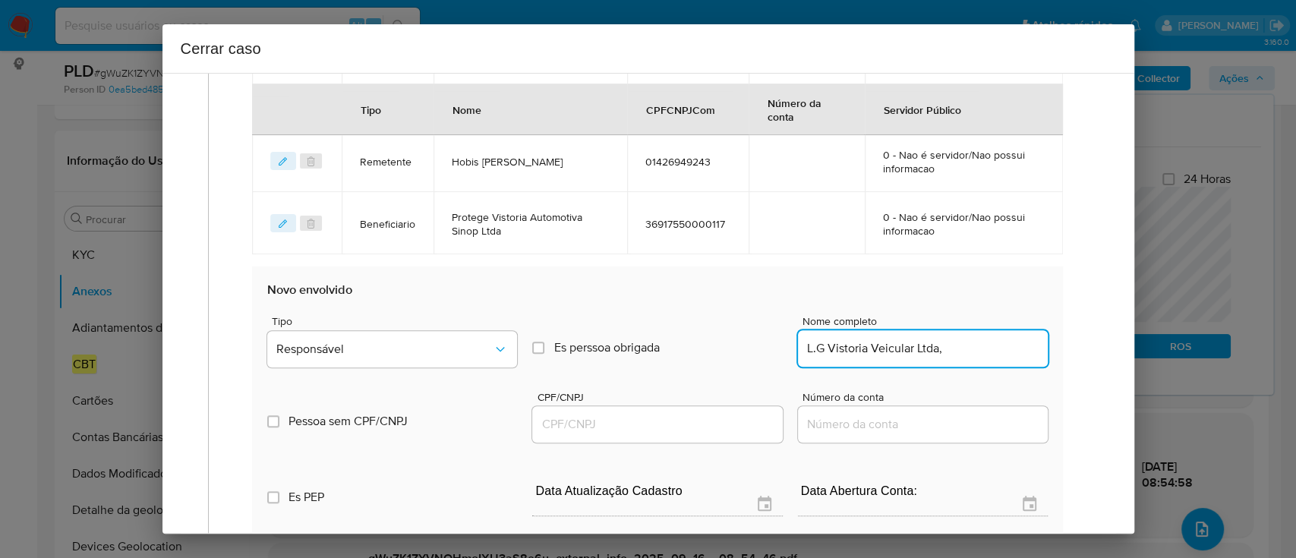
click at [705, 417] on input "CPF/CNPJ" at bounding box center [657, 424] width 250 height 20
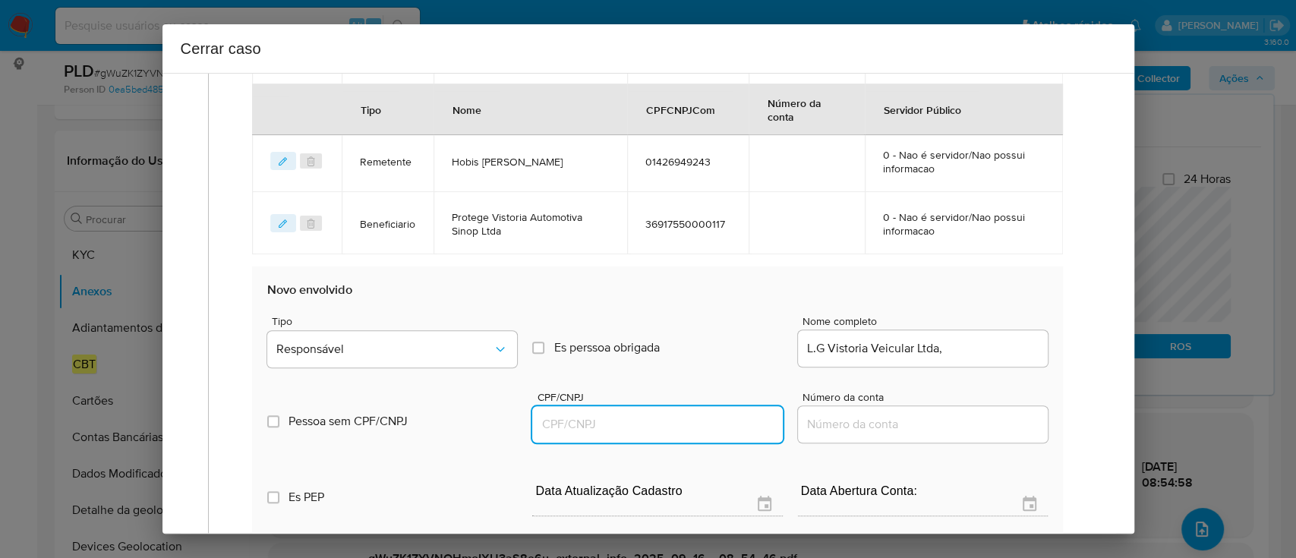
paste input "39968122000101"
type input "39968122000101"
click at [978, 342] on input "L.G Vistoria Veicular Ltda," at bounding box center [923, 348] width 250 height 20
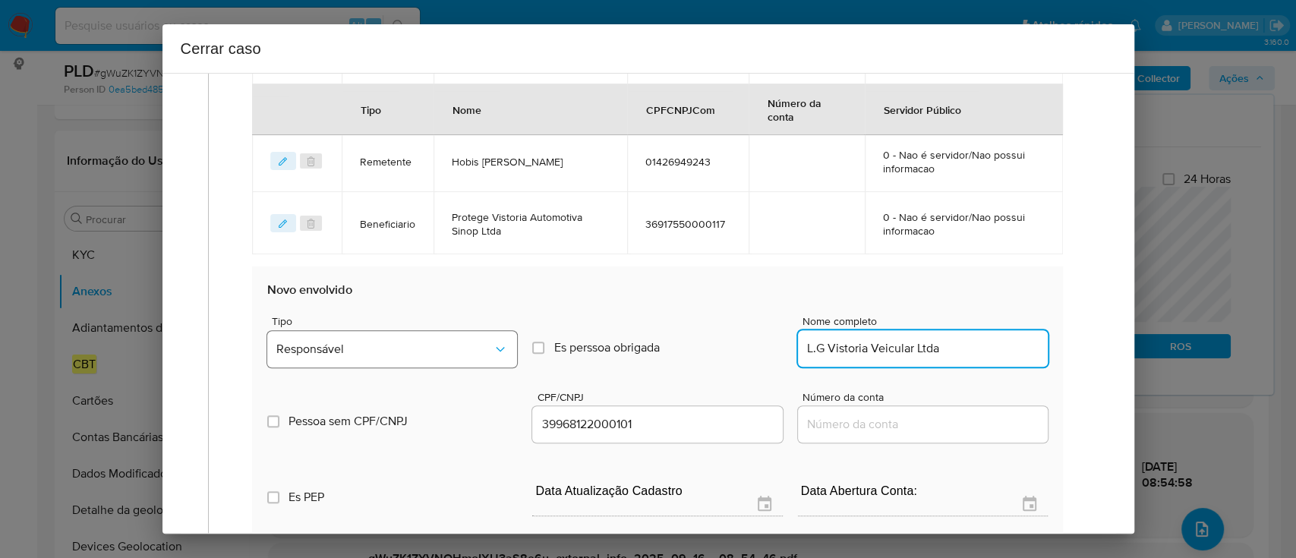
type input "L.G Vistoria Veicular Ltda"
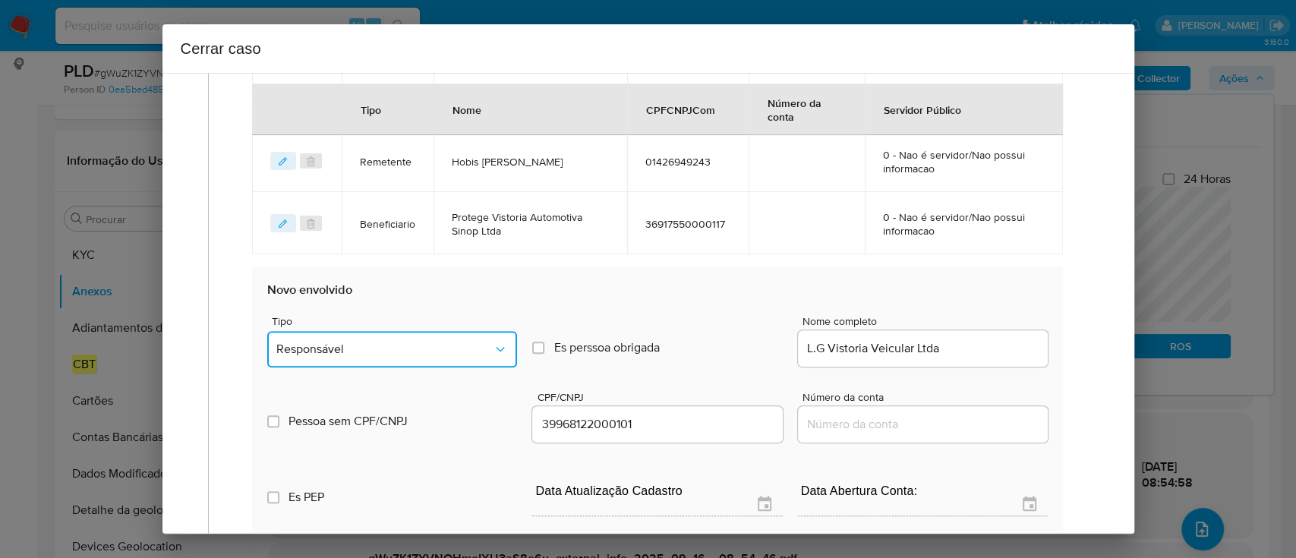
click at [407, 348] on span "Responsável" at bounding box center [384, 349] width 216 height 15
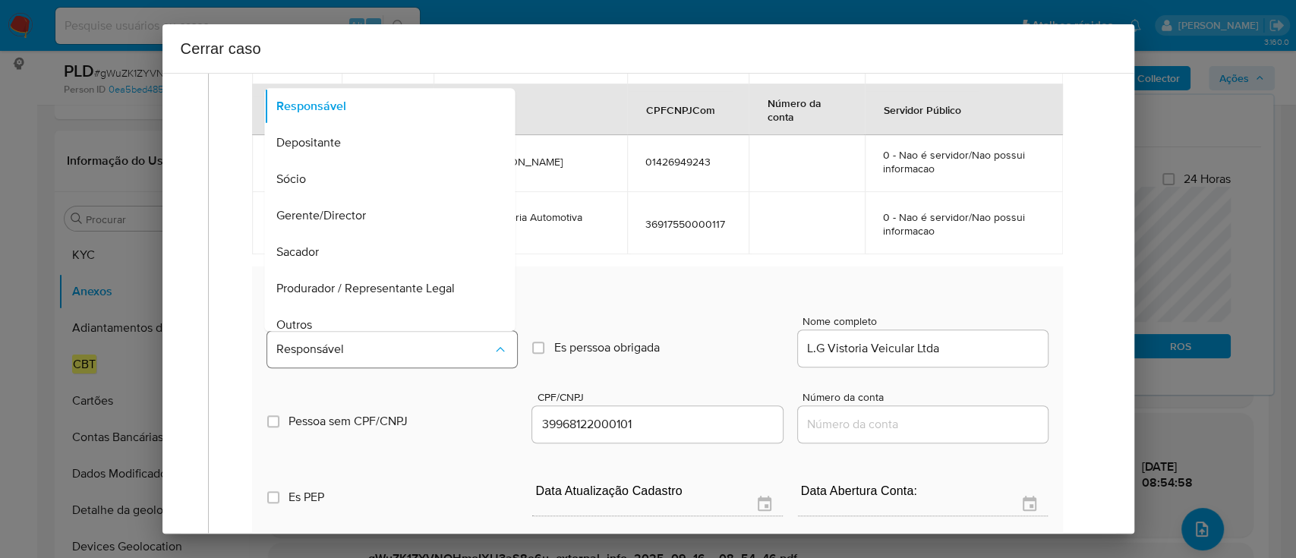
scroll to position [49, 0]
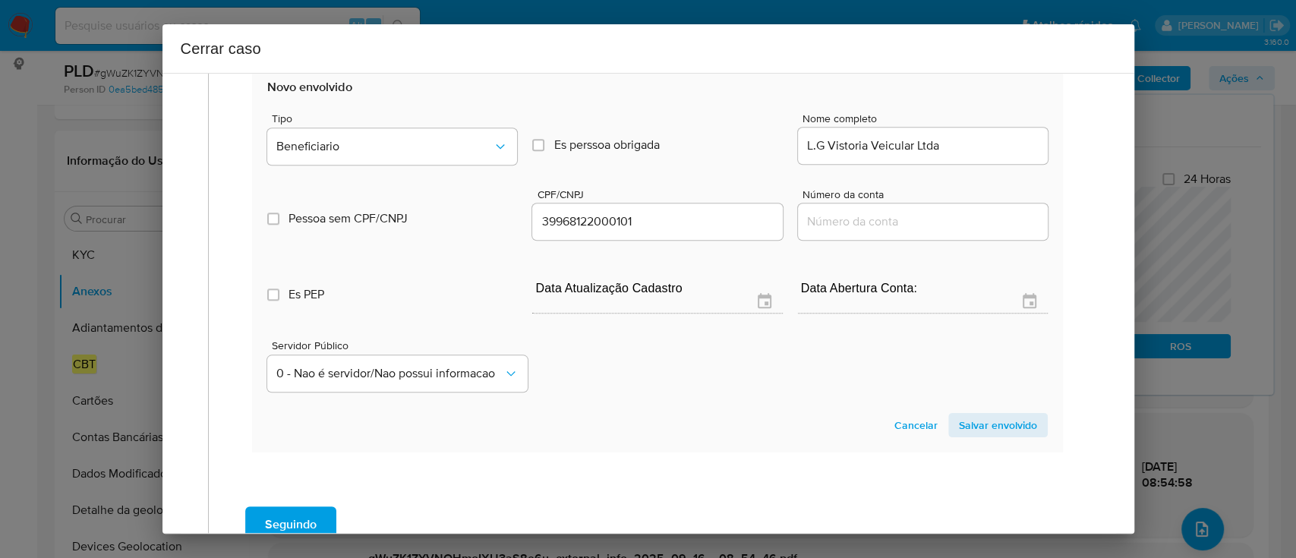
click at [959, 430] on span "Salvar envolvido" at bounding box center [998, 424] width 78 height 21
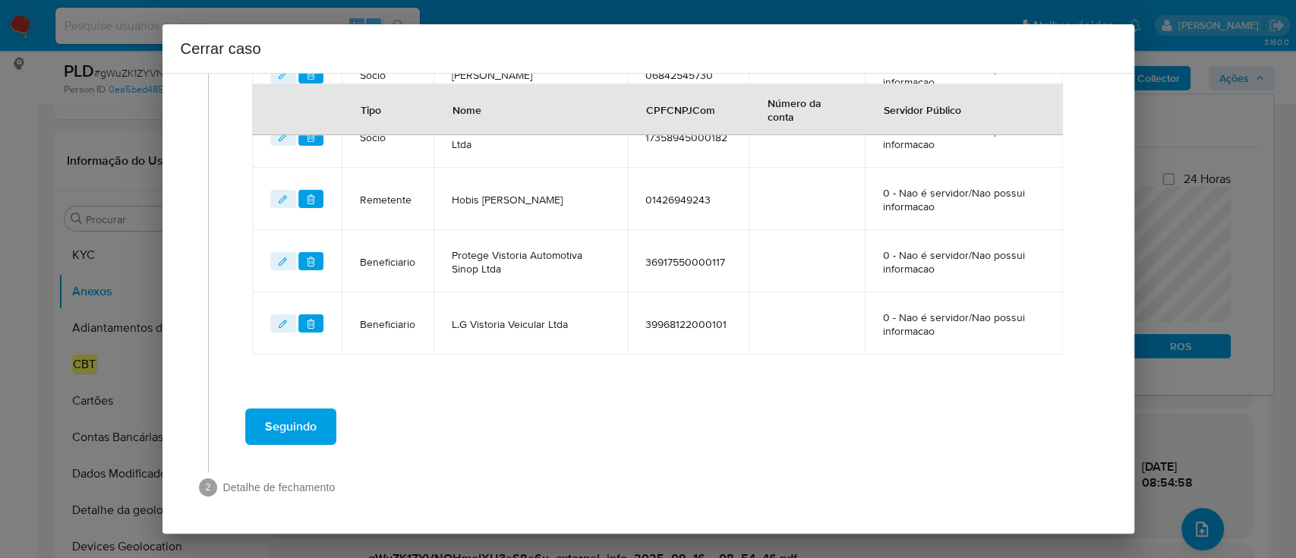
scroll to position [776, 0]
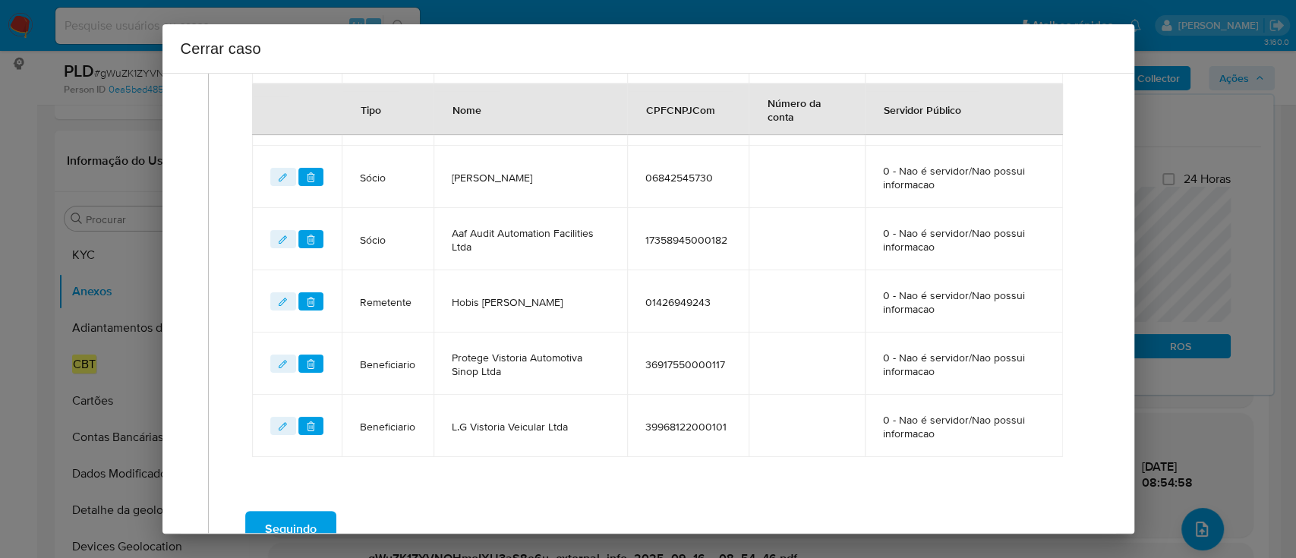
scroll to position [472, 0]
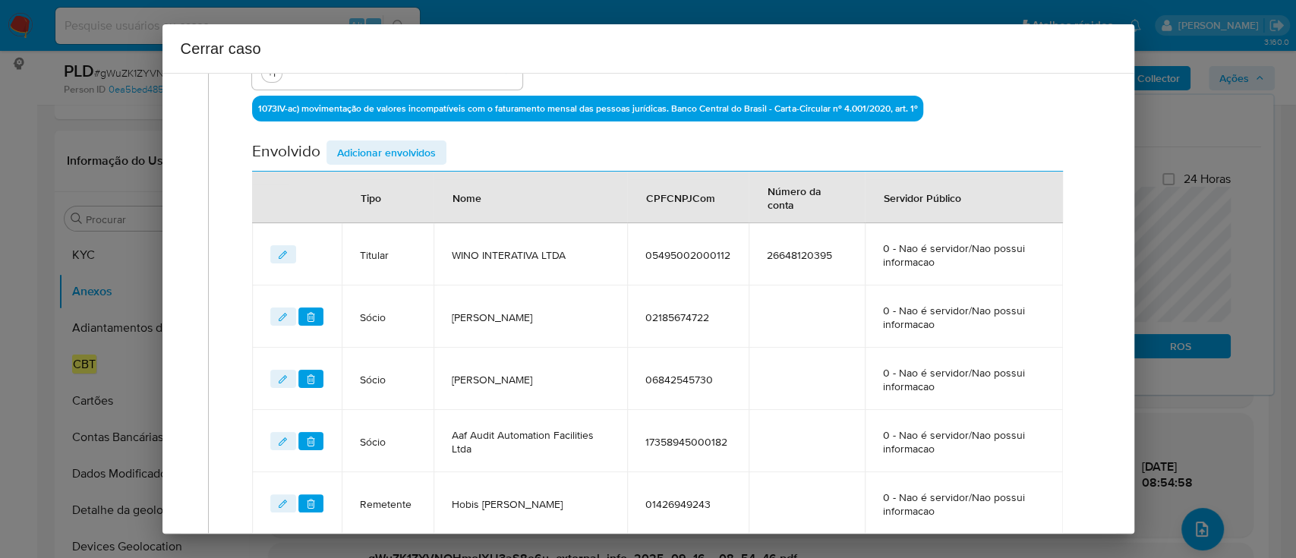
click at [416, 152] on span "Adicionar envolvidos" at bounding box center [386, 152] width 99 height 21
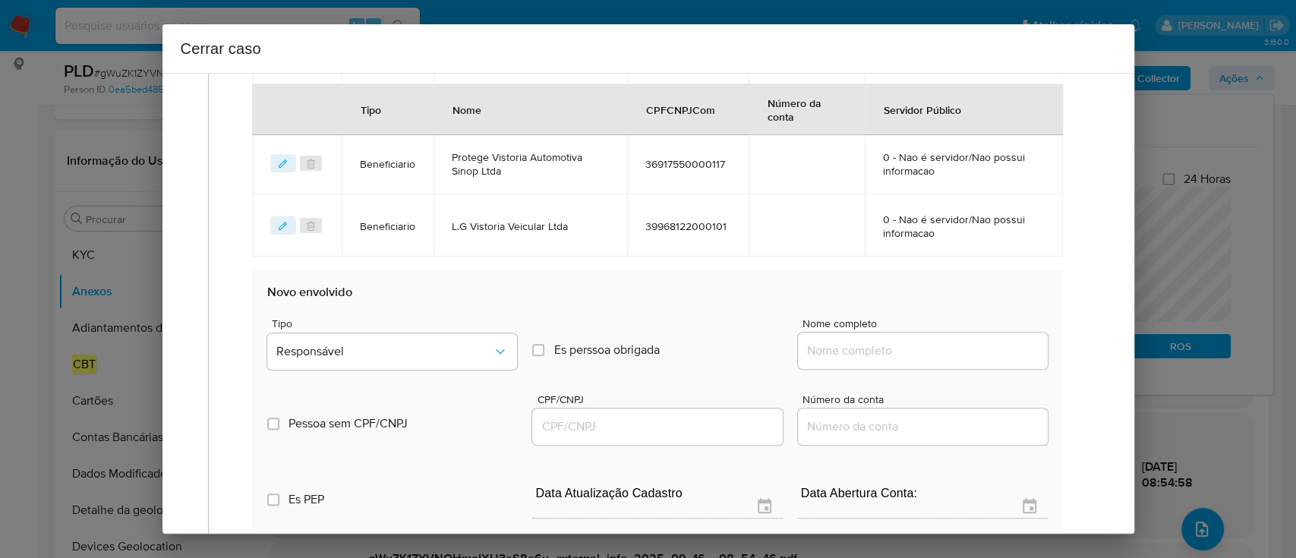
scroll to position [877, 0]
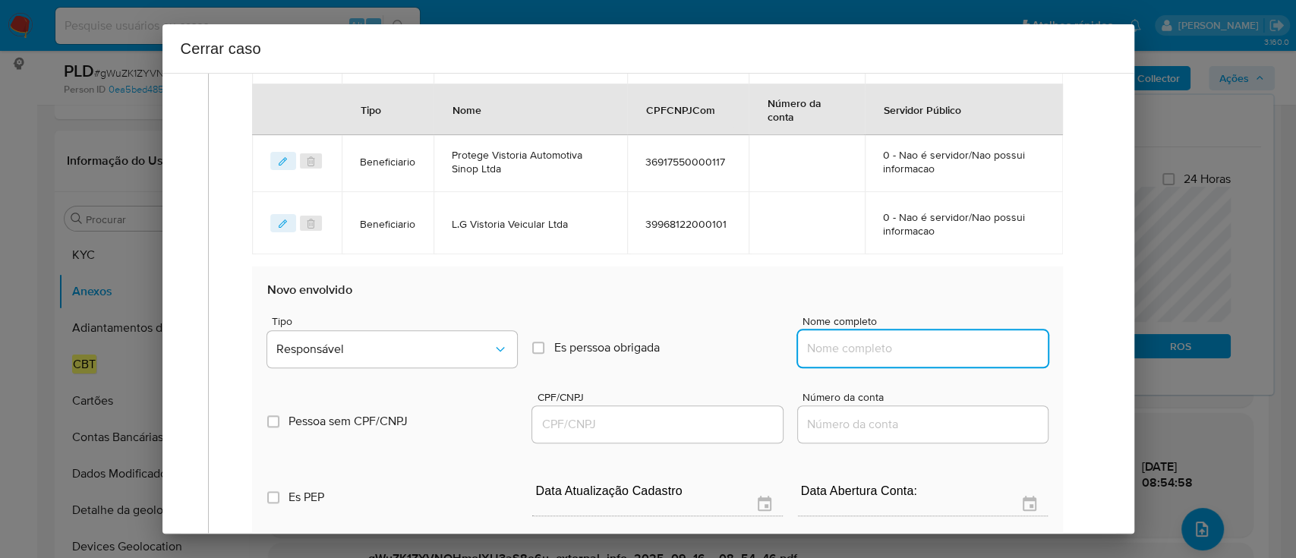
click at [882, 343] on input "Nome completo" at bounding box center [923, 348] width 250 height 20
paste input "Werther Doria Vervloet, 01054211701"
click at [971, 351] on input "Werther Doria Vervloet, 01054211701" at bounding box center [923, 348] width 250 height 20
drag, startPoint x: 971, startPoint y: 351, endPoint x: 798, endPoint y: 387, distance: 176.7
click at [970, 351] on input "Werther Doria Vervloet, 01054211701" at bounding box center [923, 348] width 250 height 20
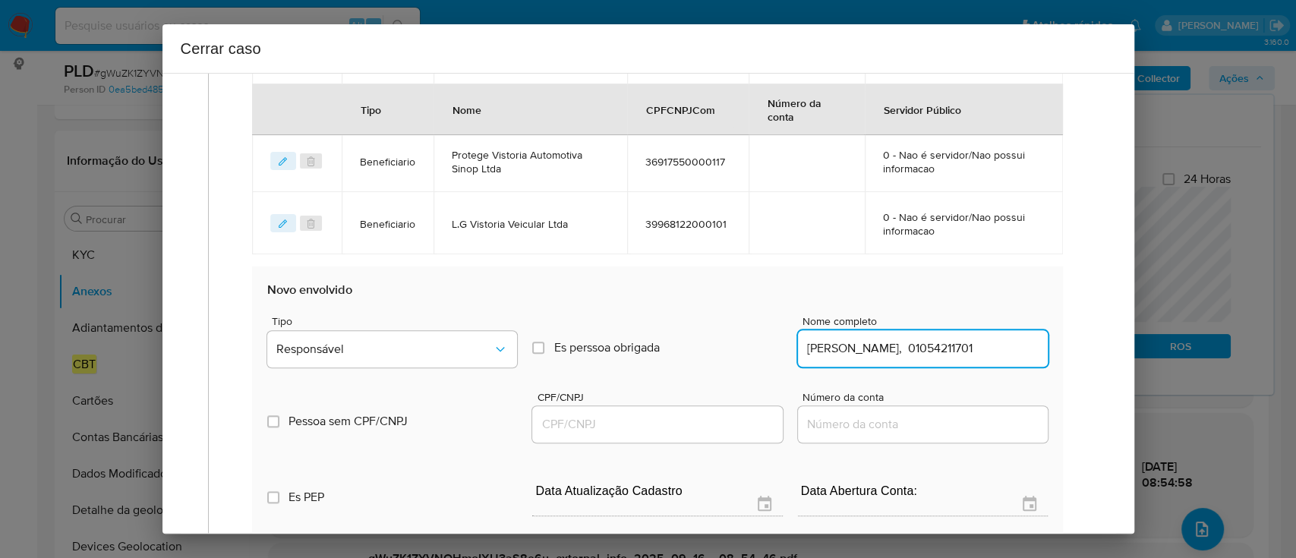
click at [957, 347] on input "Werther Doria Vervloet, 01054211701" at bounding box center [923, 348] width 250 height 20
click at [958, 347] on input "Werther Doria Vervloet, 01054211701" at bounding box center [923, 348] width 250 height 20
type input "Werther Doria Vervloet,"
click at [724, 418] on input "CPF/CNPJ" at bounding box center [657, 424] width 250 height 20
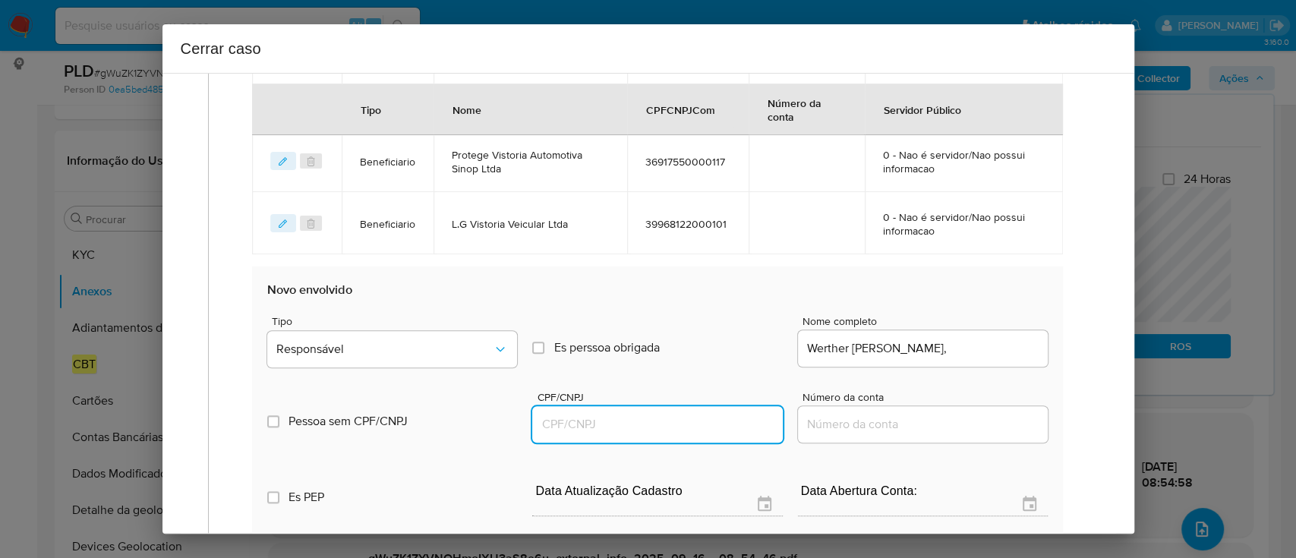
paste input "01054211701"
type input "1054211701"
click at [968, 348] on input "Werther Doria Vervloet," at bounding box center [923, 348] width 250 height 20
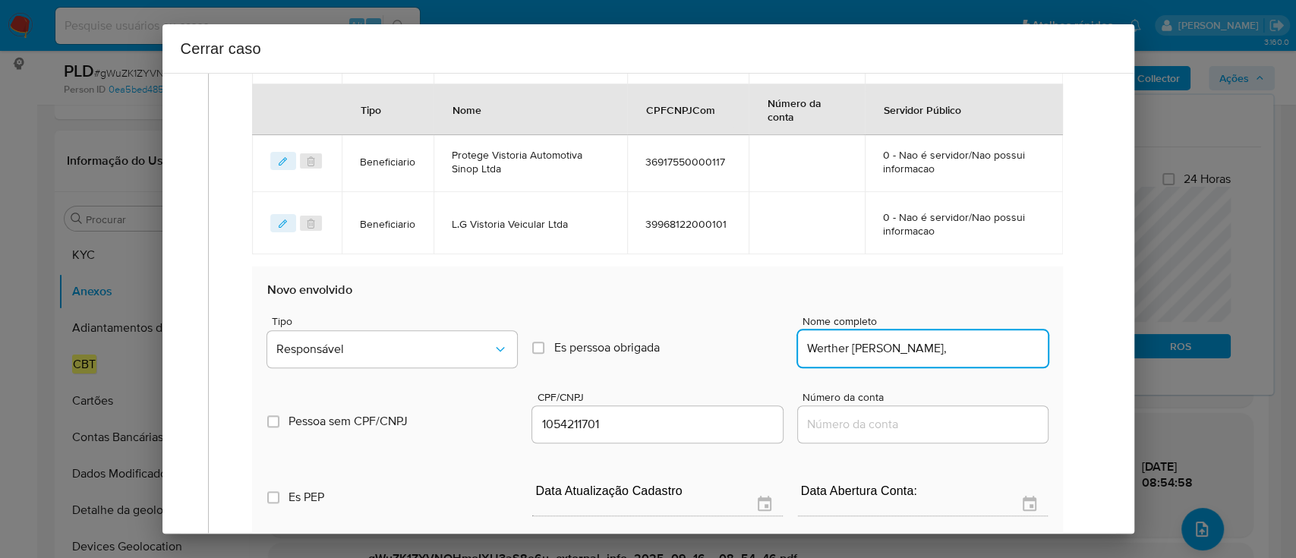
type input "Werther Doria Vervloet,"
type input "01054211701"
type input "Werther Doria Vervloet"
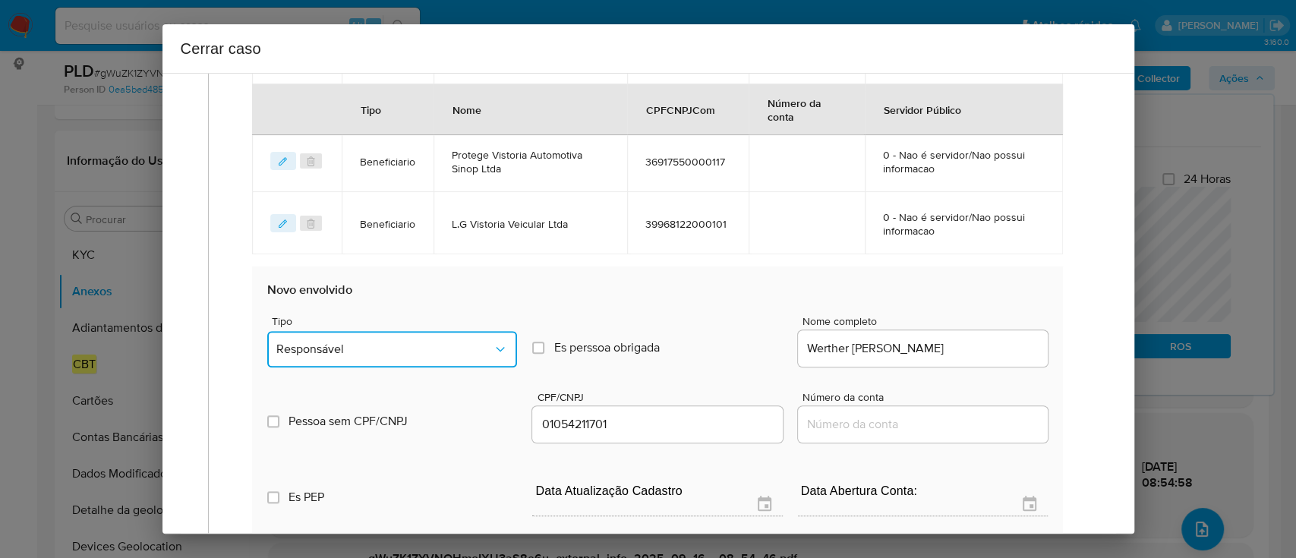
click at [388, 359] on button "Responsável" at bounding box center [392, 349] width 250 height 36
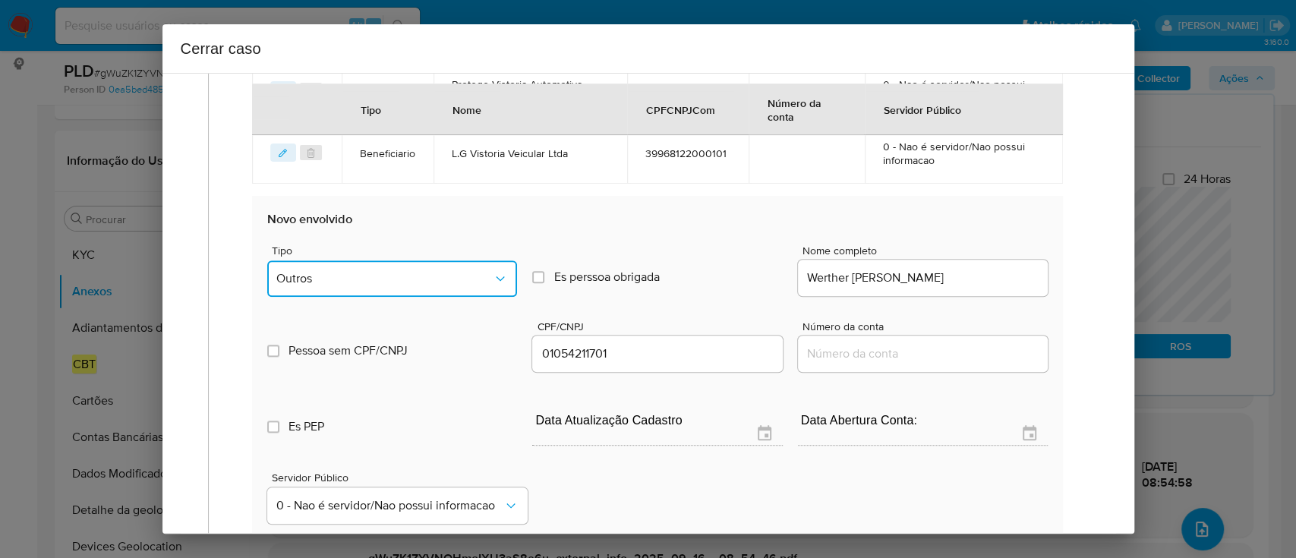
scroll to position [978, 0]
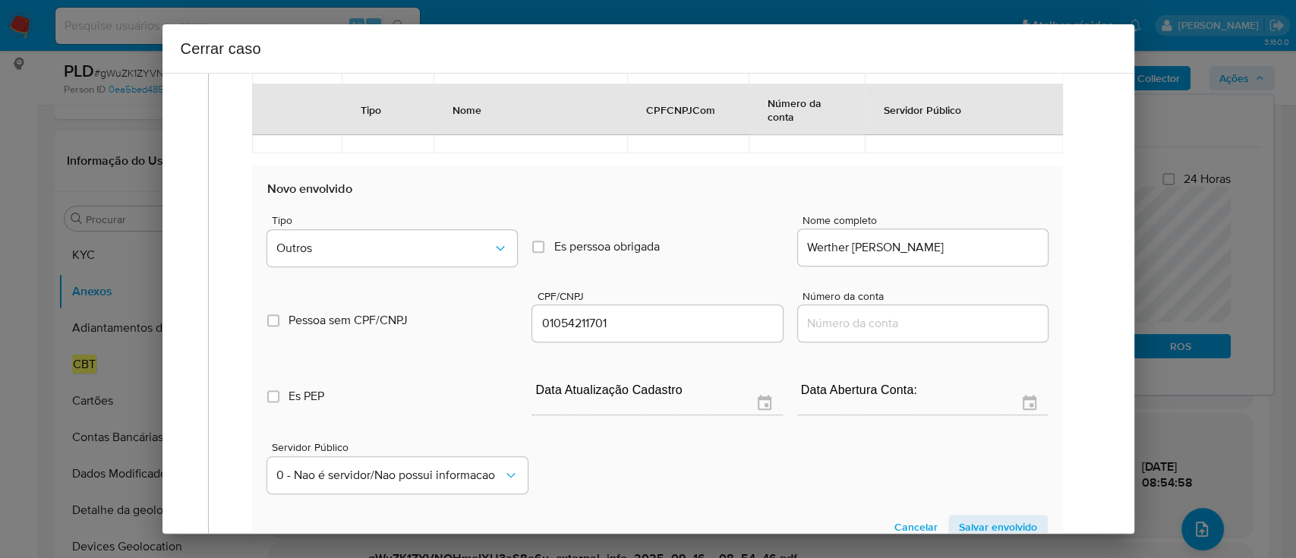
click at [1014, 522] on span "Salvar envolvido" at bounding box center [998, 526] width 78 height 21
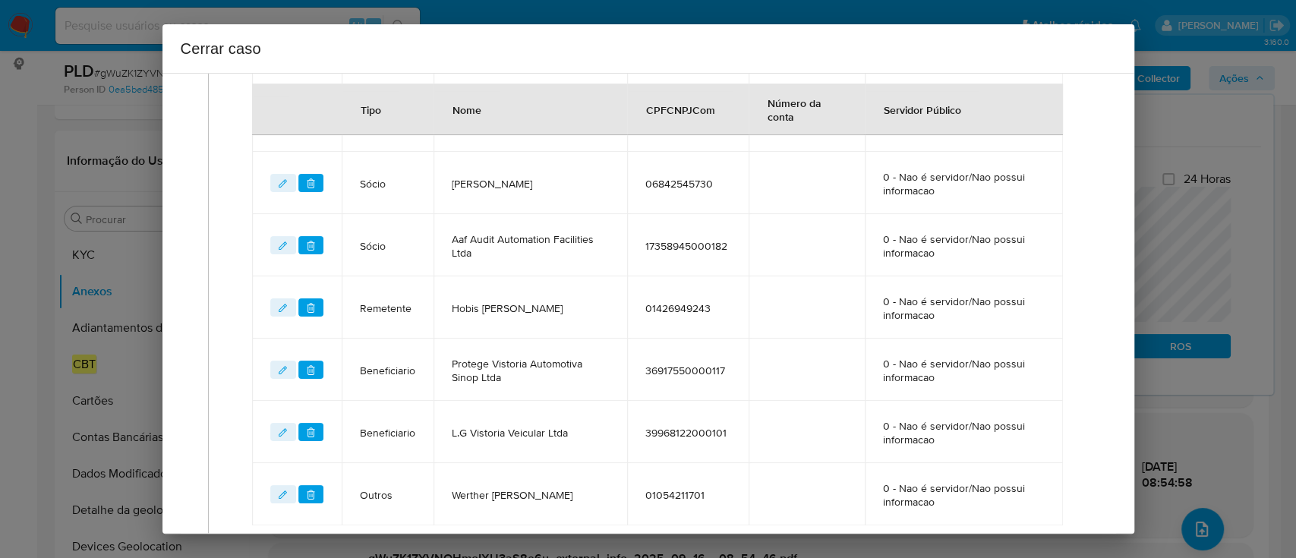
scroll to position [838, 0]
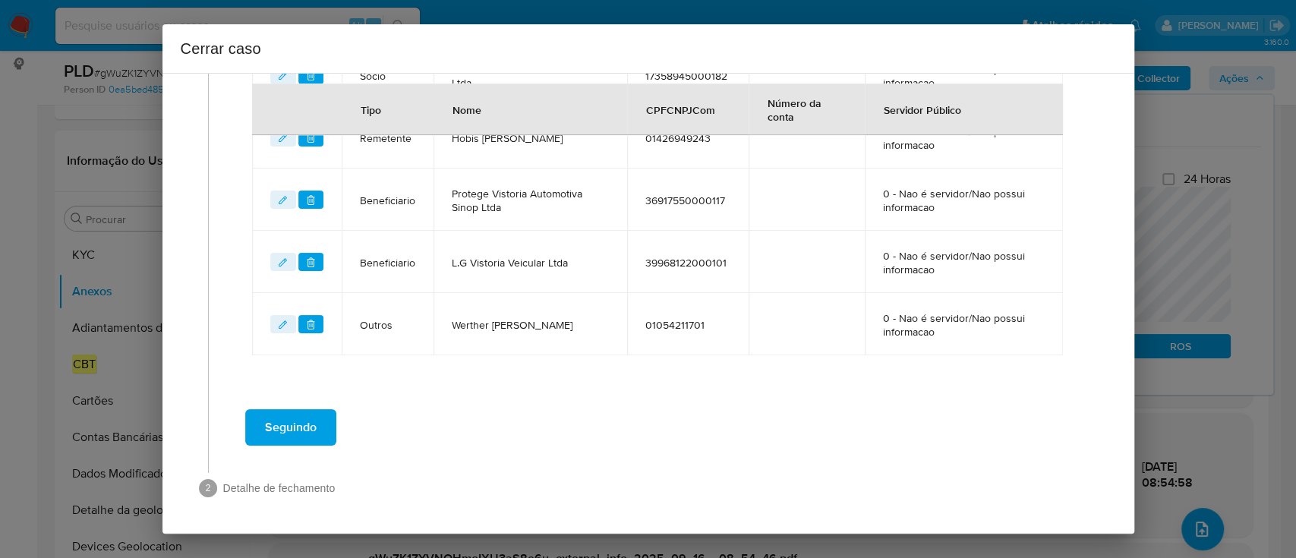
click at [573, 410] on div "Seguindo" at bounding box center [657, 427] width 867 height 55
click at [316, 423] on span "Seguindo" at bounding box center [291, 427] width 52 height 33
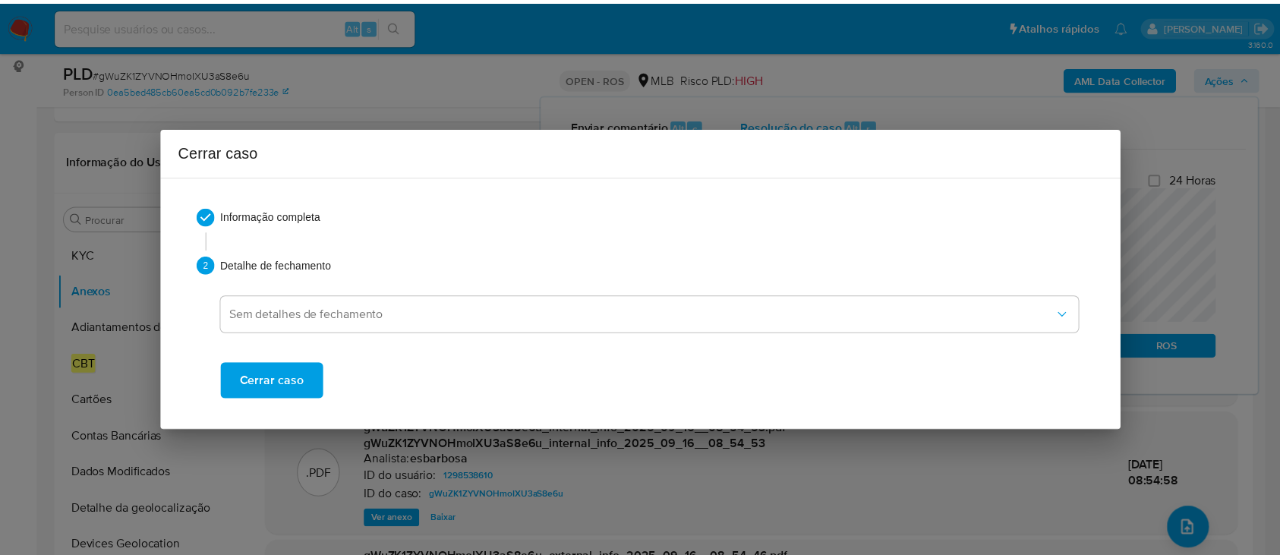
scroll to position [3519, 0]
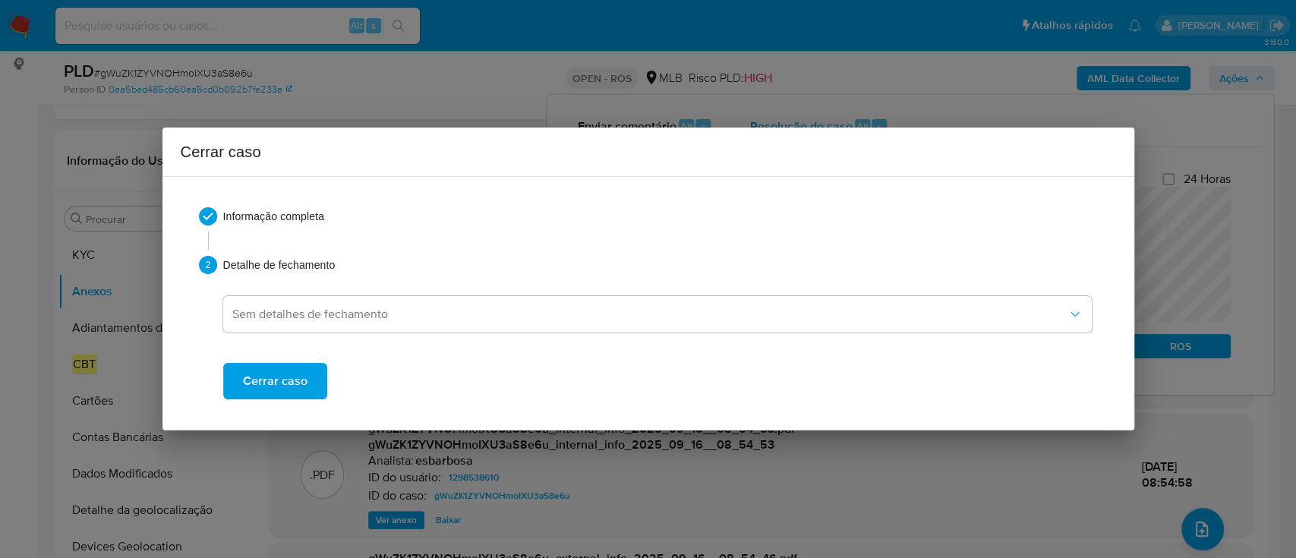
click at [283, 379] on span "Cerrar caso" at bounding box center [275, 380] width 65 height 33
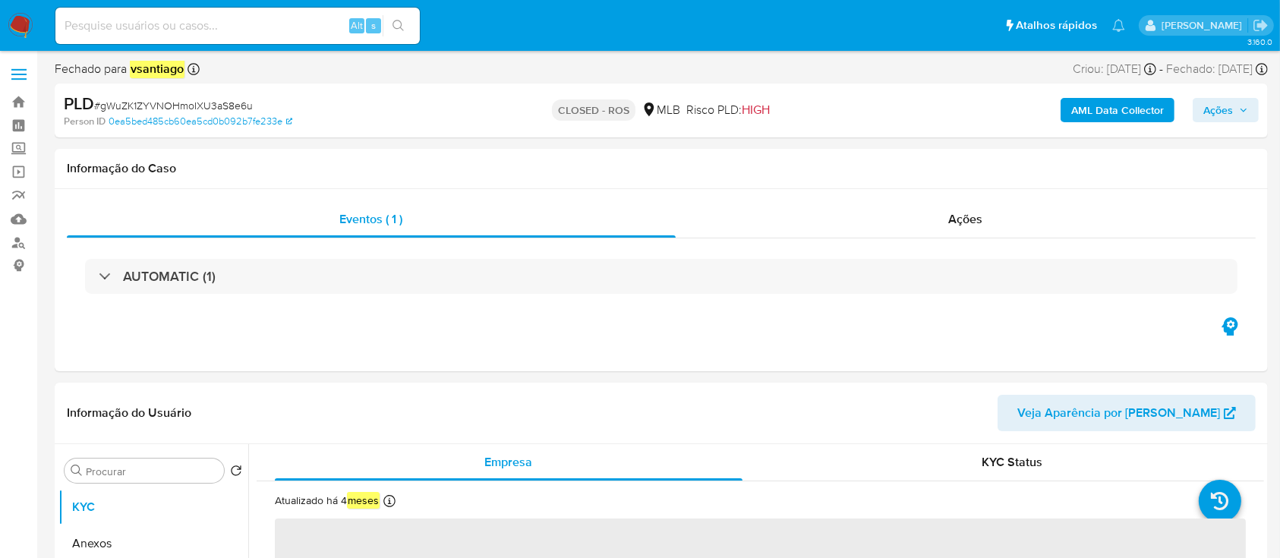
select select "10"
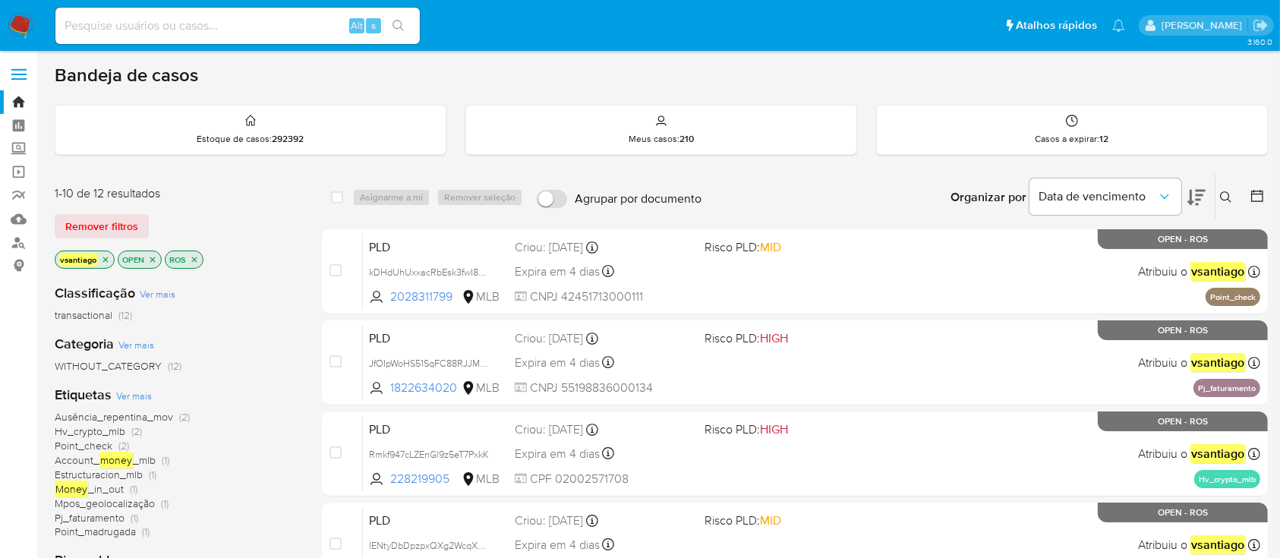
click at [270, 228] on div "Remover filtros" at bounding box center [176, 226] width 243 height 24
click at [247, 214] on div "Remover filtros" at bounding box center [176, 226] width 243 height 24
click at [242, 296] on div "Classificação Ver mais transactional (12)" at bounding box center [176, 303] width 243 height 39
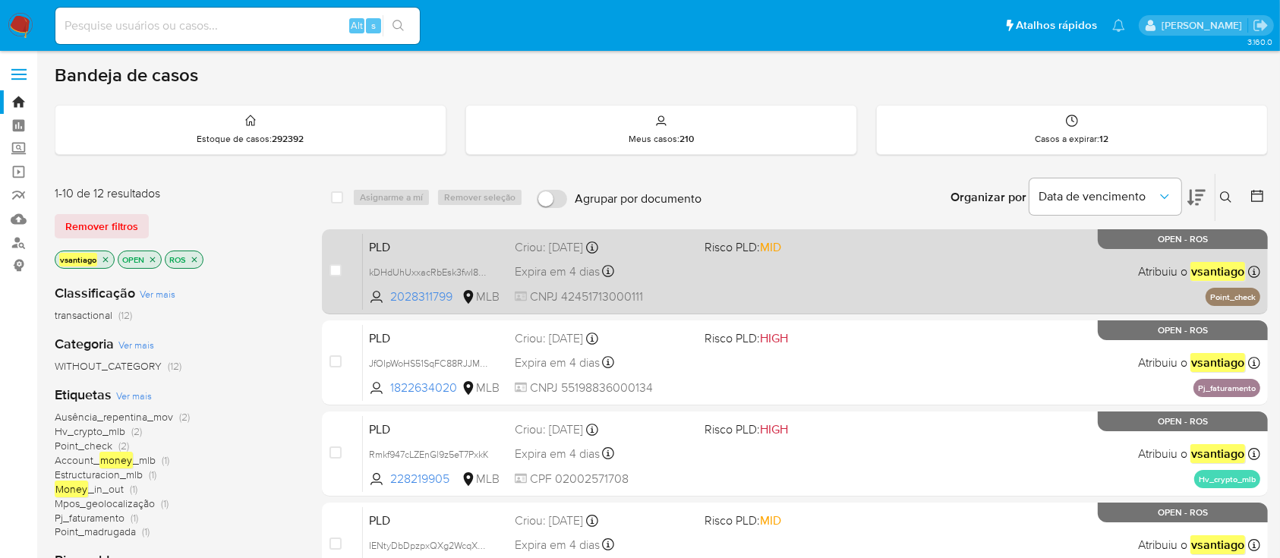
click at [680, 284] on div "PLD kDHdUhUxxacRbEsk3fwI8yMJ 2028311799 MLB Risco PLD: MID Criou: [DATE] Criou:…" at bounding box center [811, 271] width 897 height 77
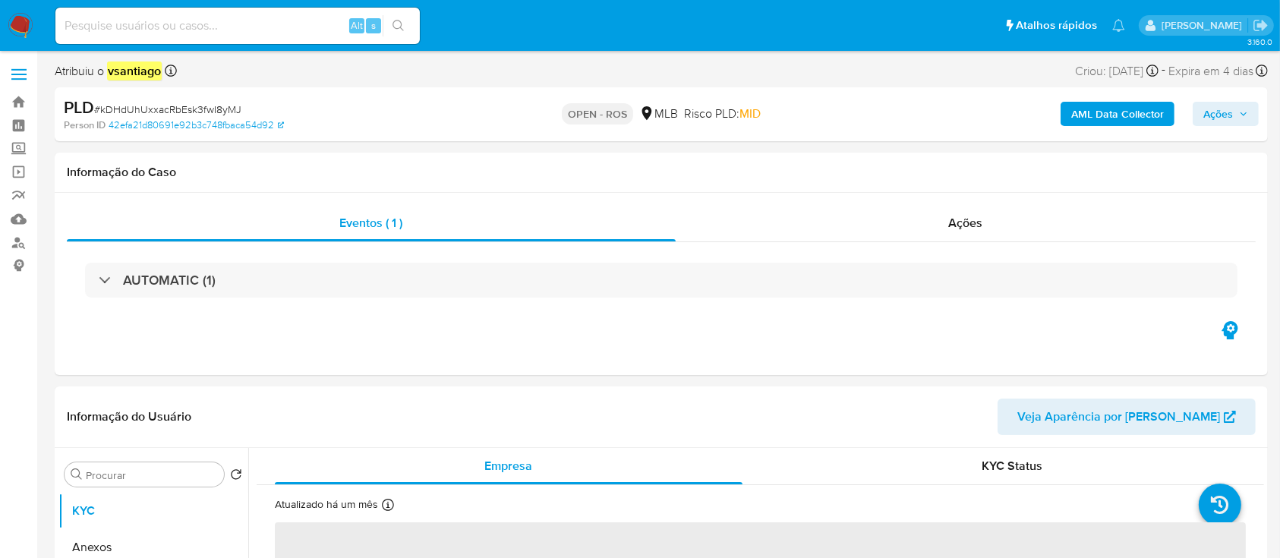
select select "10"
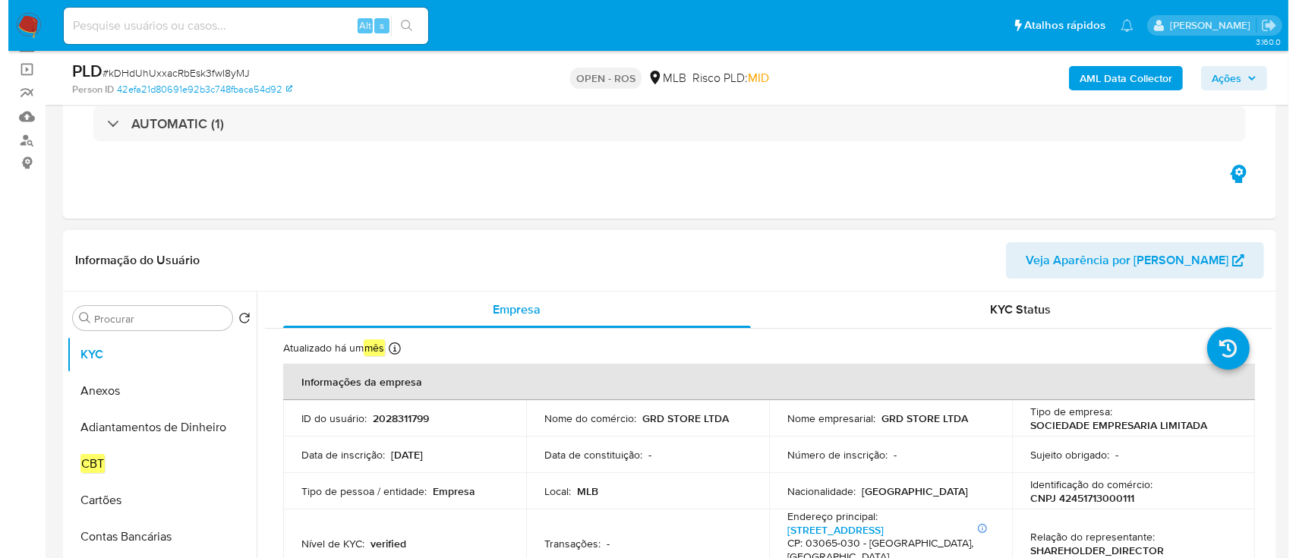
scroll to position [202, 0]
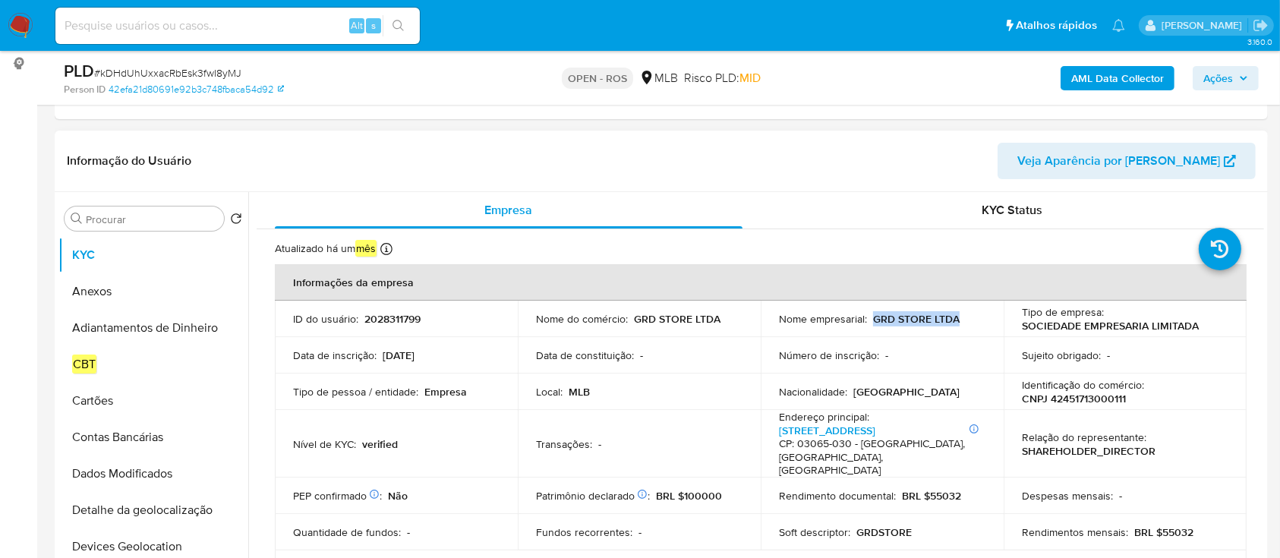
drag, startPoint x: 959, startPoint y: 320, endPoint x: 871, endPoint y: 321, distance: 88.0
click at [871, 321] on div "Nome empresarial : GRD STORE LTDA" at bounding box center [882, 319] width 206 height 14
copy p "GRD STORE LTDA"
click at [1092, 397] on p "CNPJ 42451713000111" at bounding box center [1074, 399] width 104 height 14
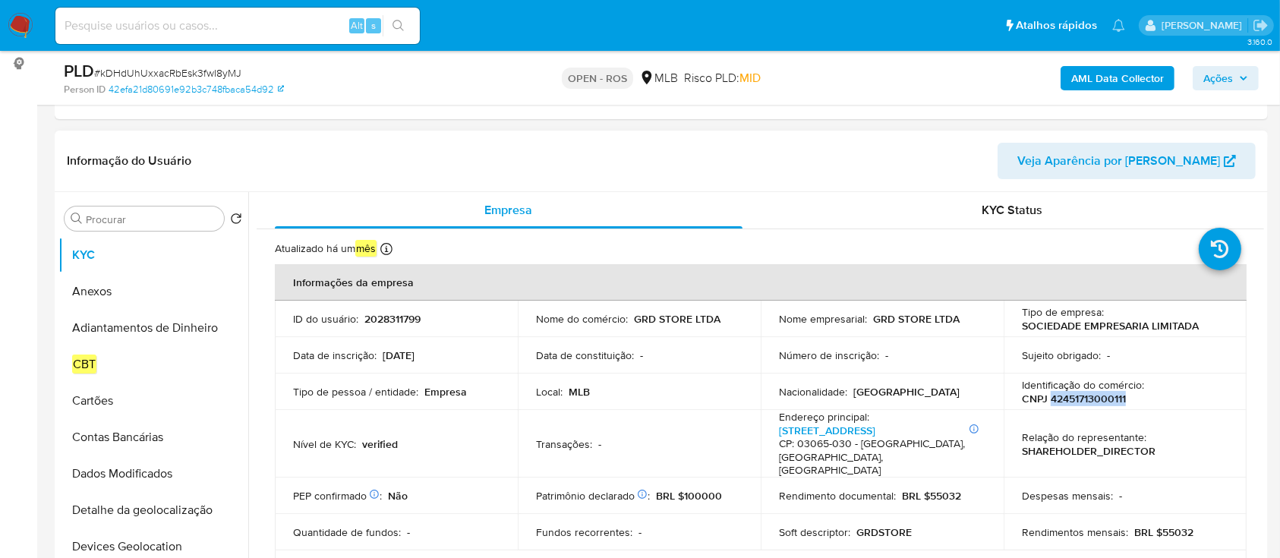
copy p "42451713000111"
click at [140, 288] on button "Anexos" at bounding box center [147, 291] width 178 height 36
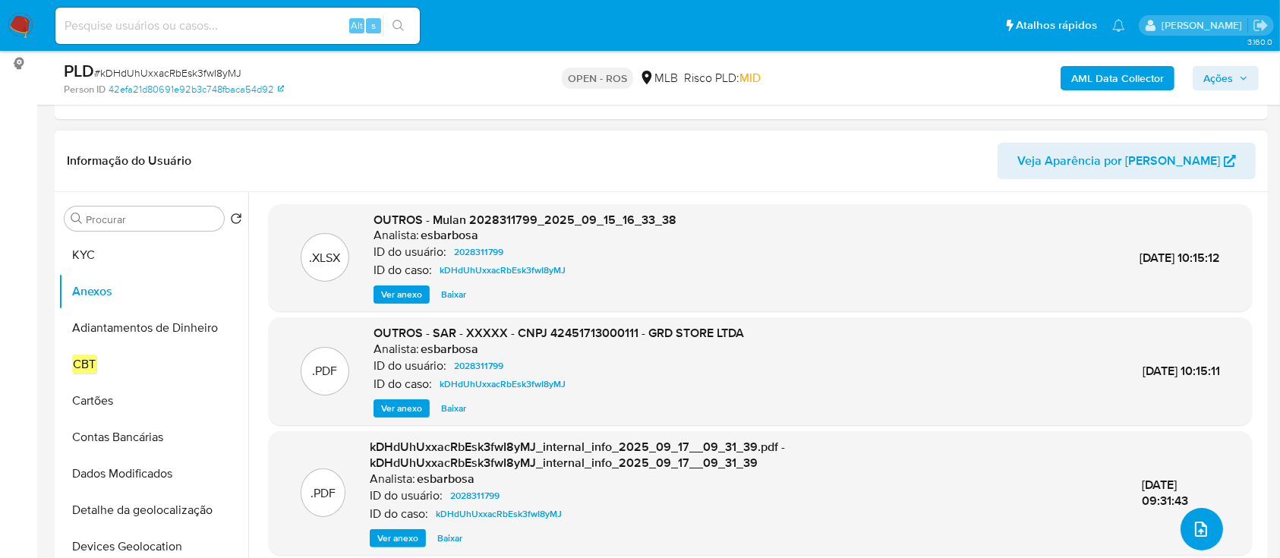
click at [1201, 527] on icon "upload-file" at bounding box center [1201, 529] width 18 height 18
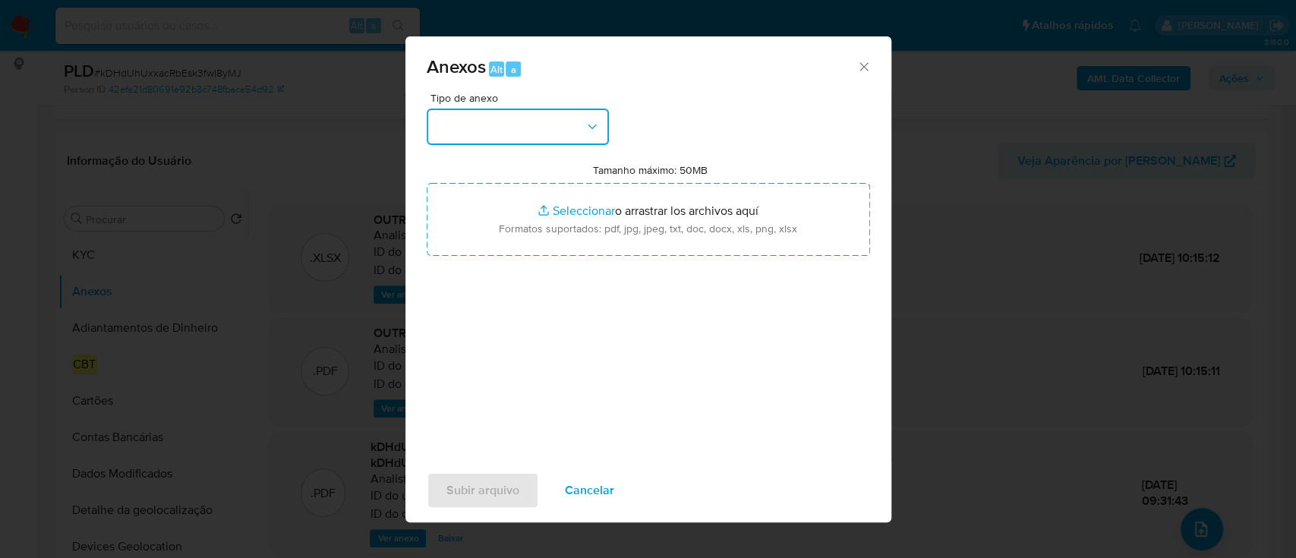
click at [549, 137] on button "button" at bounding box center [518, 127] width 182 height 36
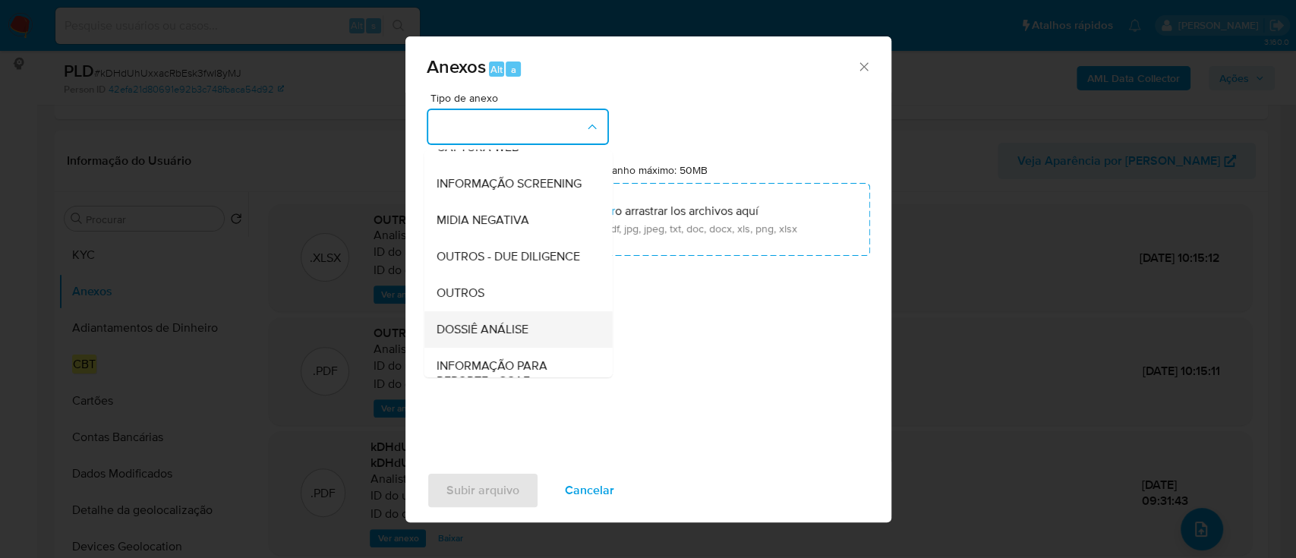
scroll to position [233, 0]
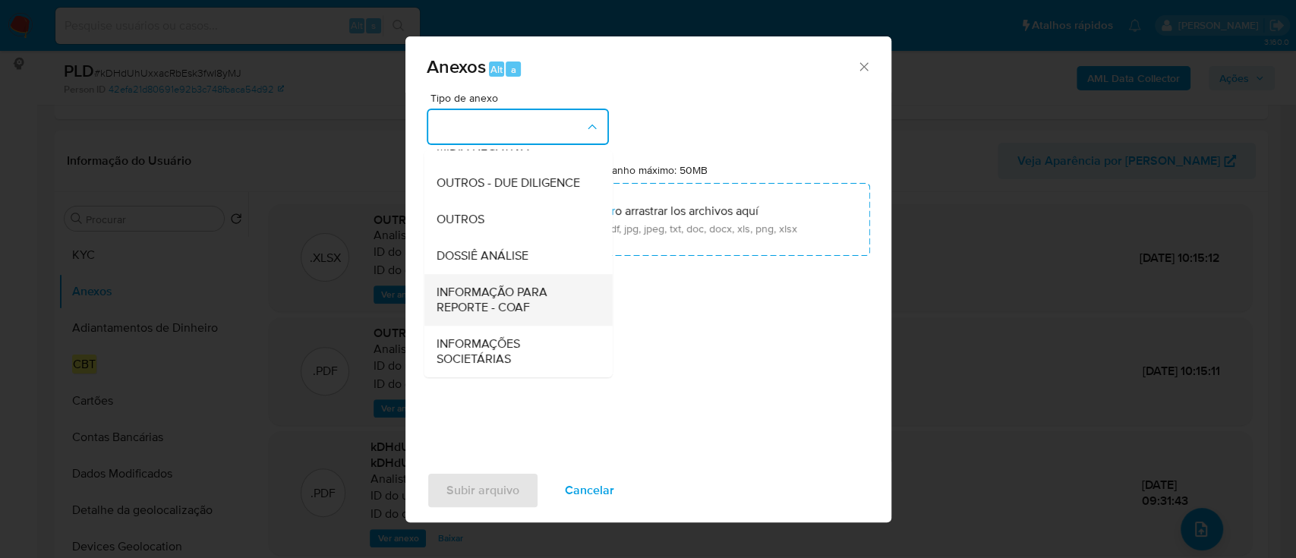
click at [558, 299] on span "INFORMAÇÃO PARA REPORTE - COAF" at bounding box center [513, 300] width 155 height 30
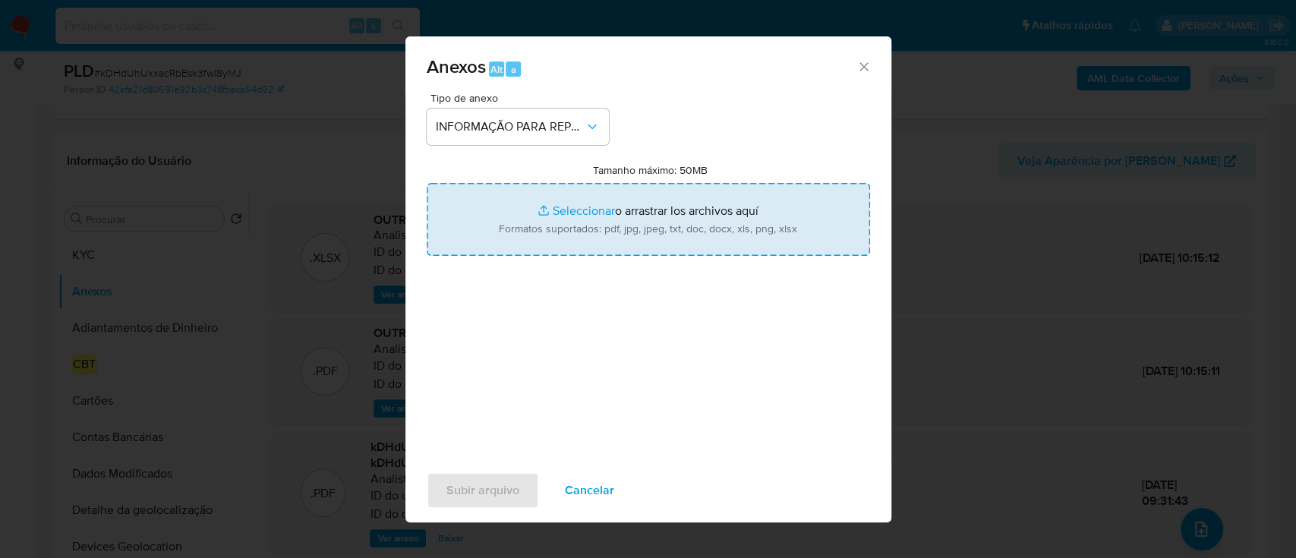
type input "C:\fakepath\SAR - kDHdUhUxxacRbEsk3fwI8yMJ - CNPJ 42451713000111 - GRD STORE LT…"
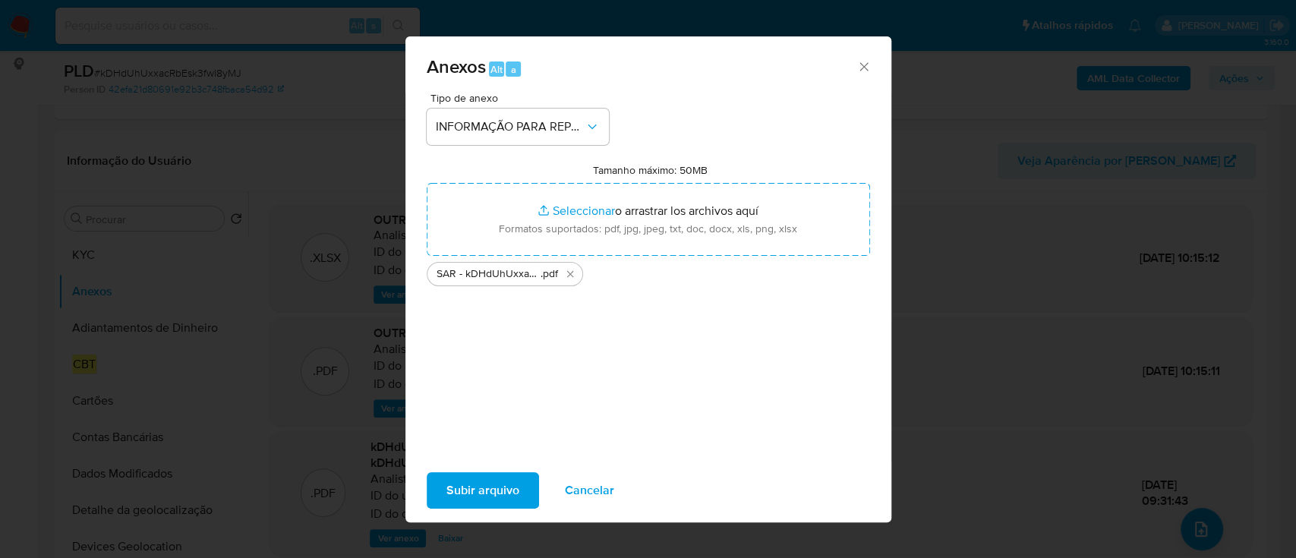
click at [495, 483] on span "Subir arquivo" at bounding box center [482, 490] width 73 height 33
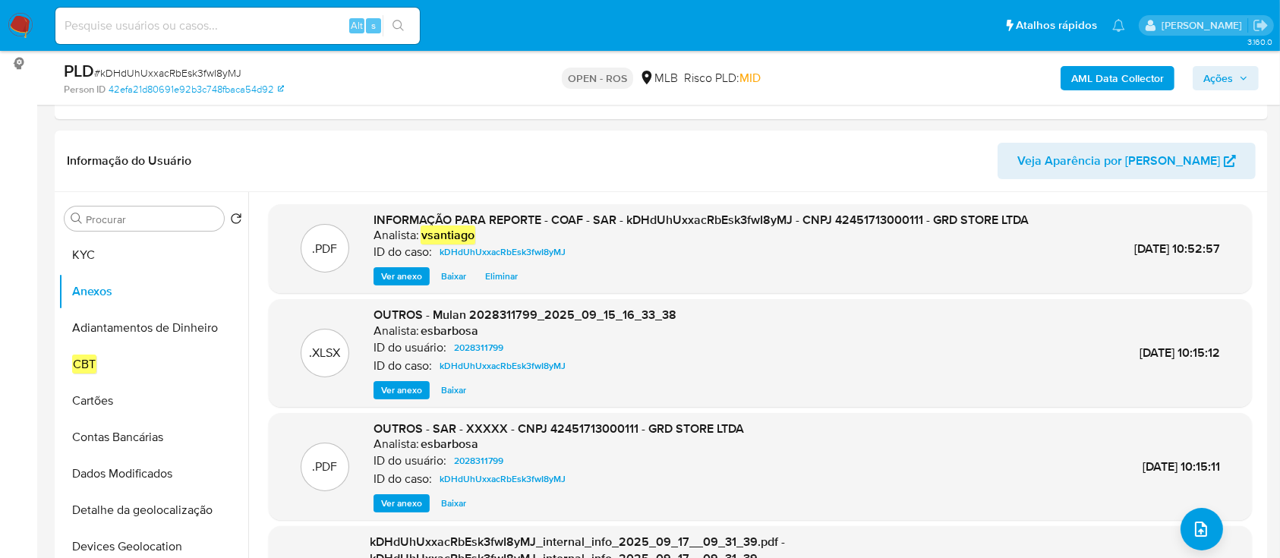
click at [1226, 82] on span "Ações" at bounding box center [1218, 78] width 30 height 24
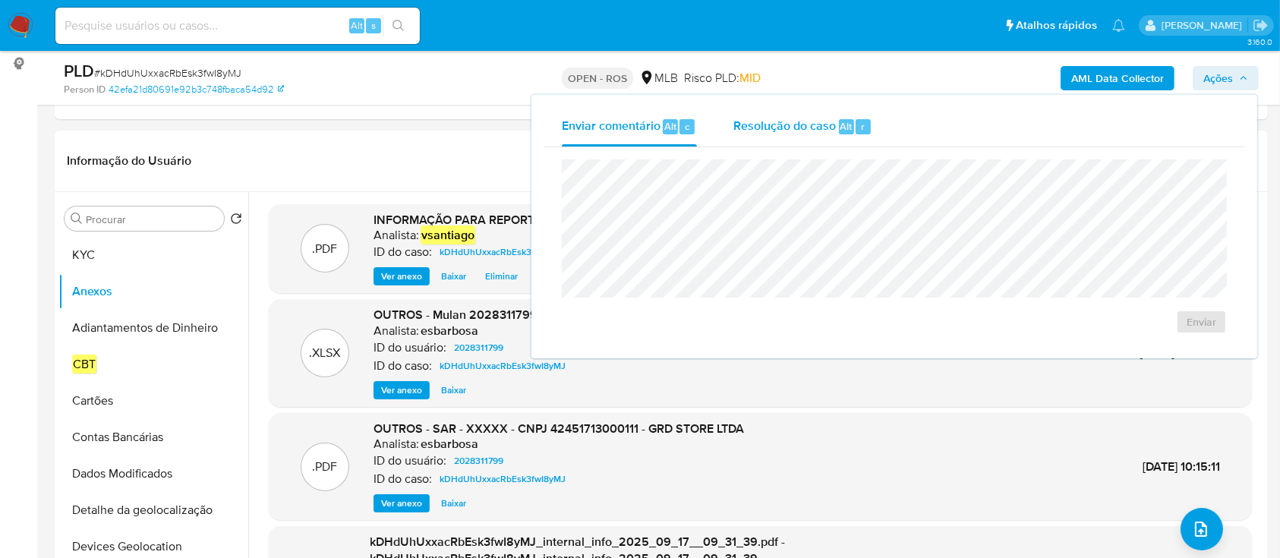
click at [738, 131] on span "Resolução do caso" at bounding box center [784, 125] width 102 height 17
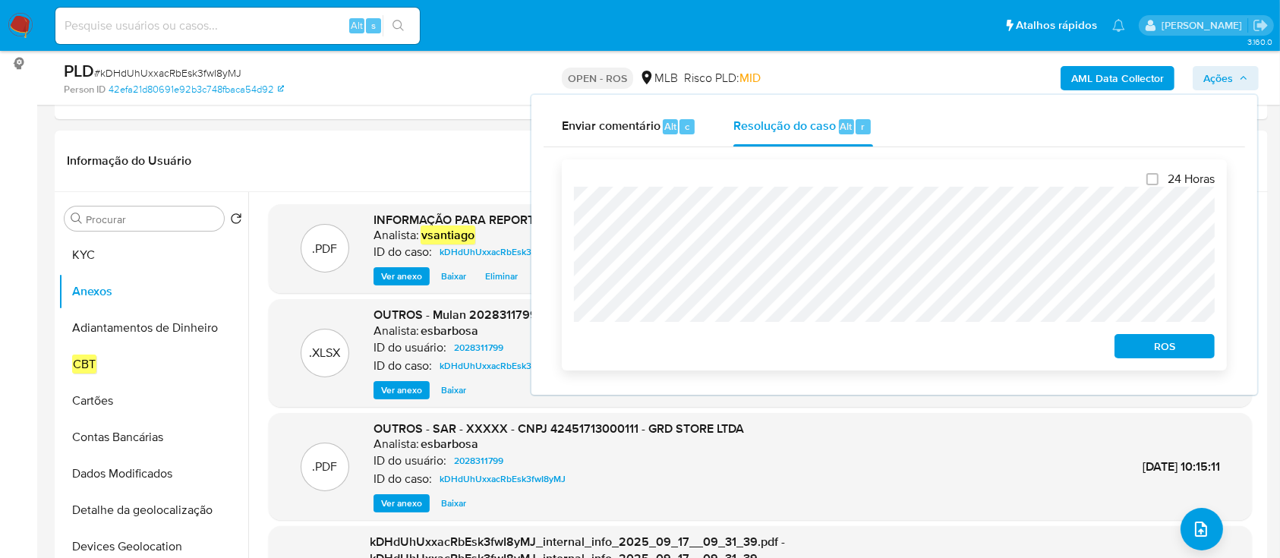
click at [1169, 345] on span "ROS" at bounding box center [1164, 345] width 79 height 21
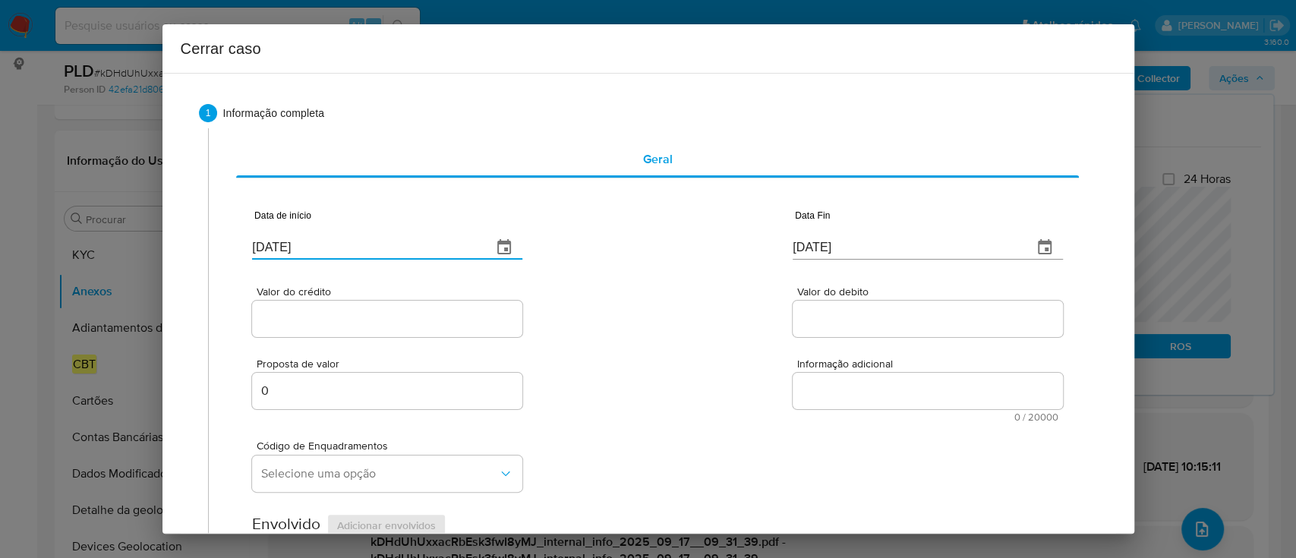
click at [269, 245] on input "[DATE]" at bounding box center [366, 247] width 228 height 24
click at [269, 246] on input "[DATE]" at bounding box center [366, 247] width 228 height 24
drag, startPoint x: 269, startPoint y: 246, endPoint x: 645, endPoint y: 300, distance: 380.3
click at [274, 246] on input "[DATE]" at bounding box center [366, 247] width 228 height 24
paste input "01/07"
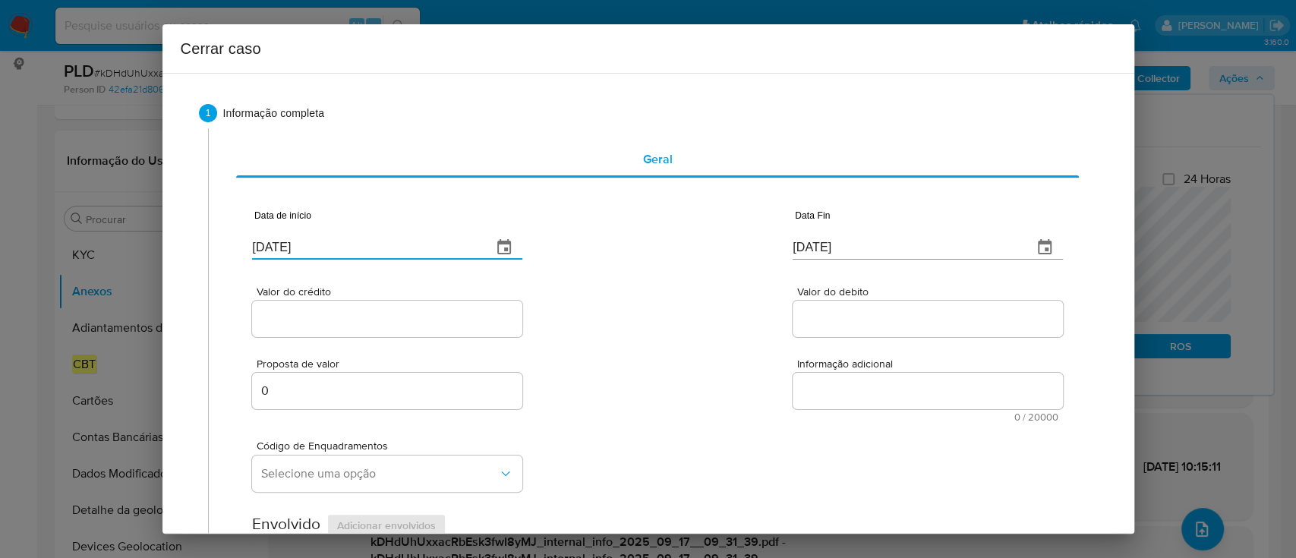
type input "[DATE]"
click at [647, 300] on div "Valor do crédito Valor do debito" at bounding box center [657, 304] width 810 height 72
click at [839, 244] on input "[DATE]" at bounding box center [906, 247] width 228 height 24
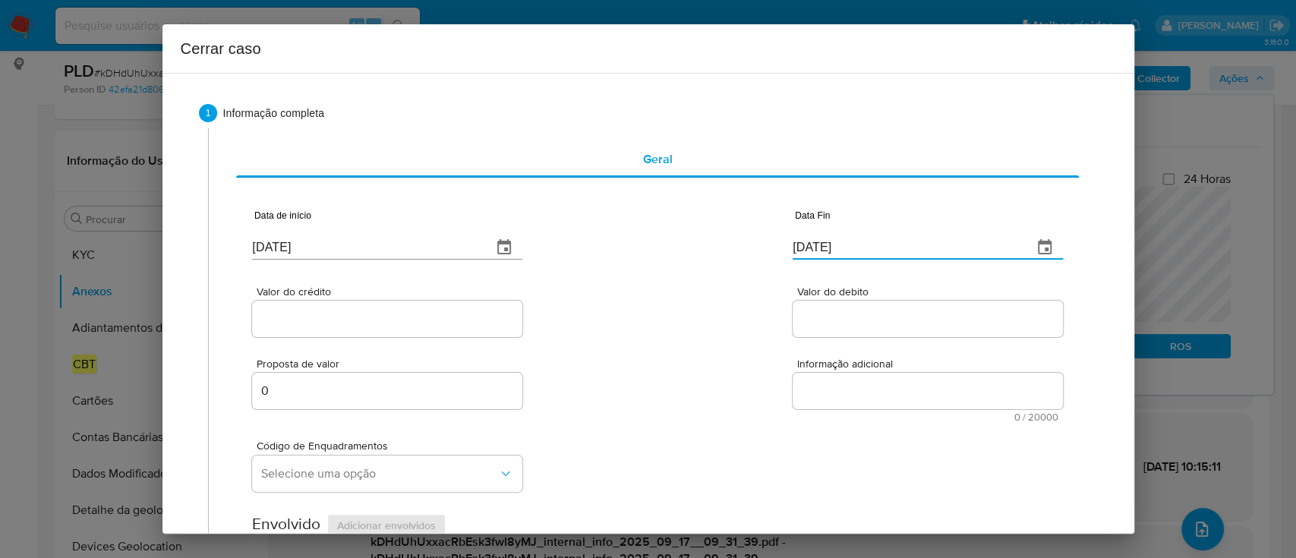
click at [839, 244] on input "[DATE]" at bounding box center [906, 247] width 228 height 24
paste input "11"
type input "[DATE]"
click at [680, 317] on div "Valor do crédito Valor do debito" at bounding box center [657, 304] width 810 height 72
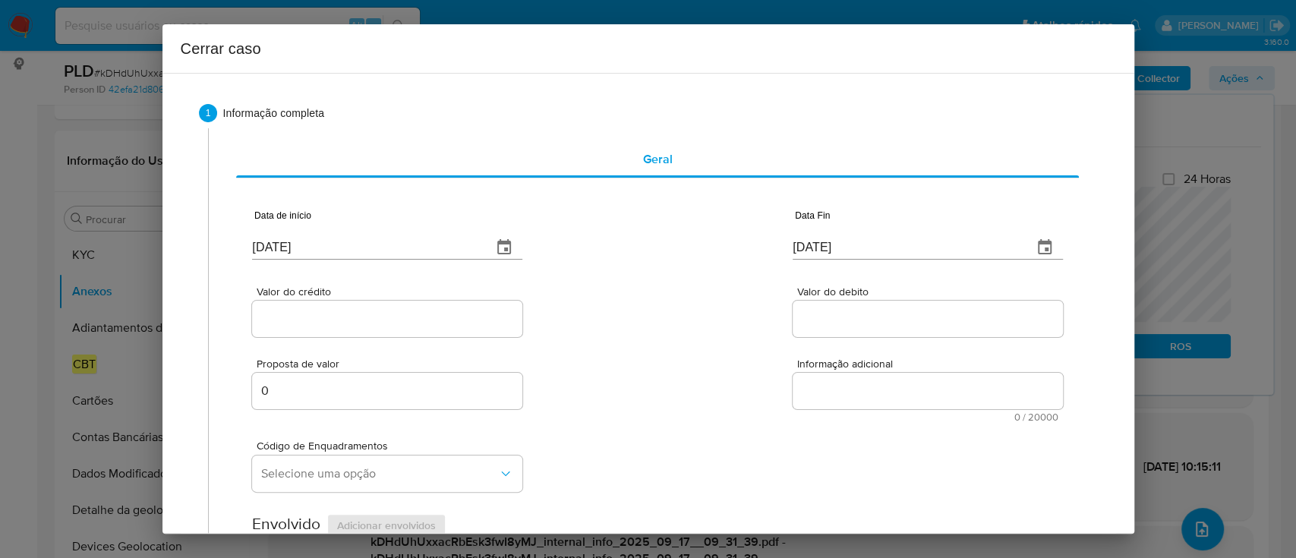
click at [364, 319] on input "Valor do crédito" at bounding box center [387, 319] width 270 height 20
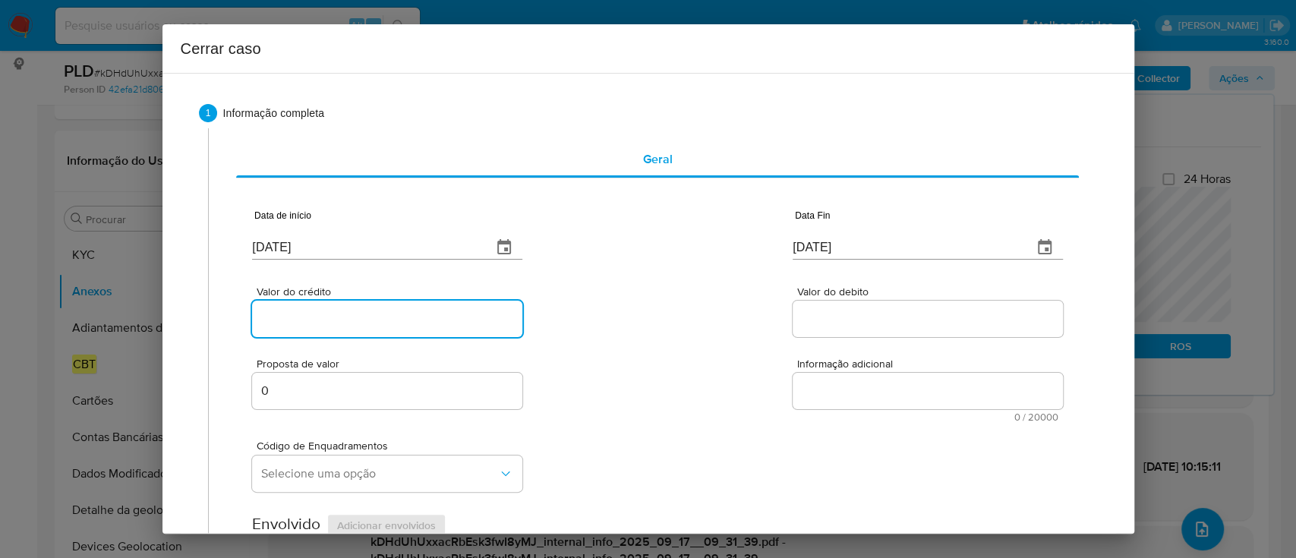
paste input "R$385.468"
type input "R$385.468"
click at [652, 324] on div "Valor do crédito R$385.468 Valor do debito" at bounding box center [657, 304] width 810 height 72
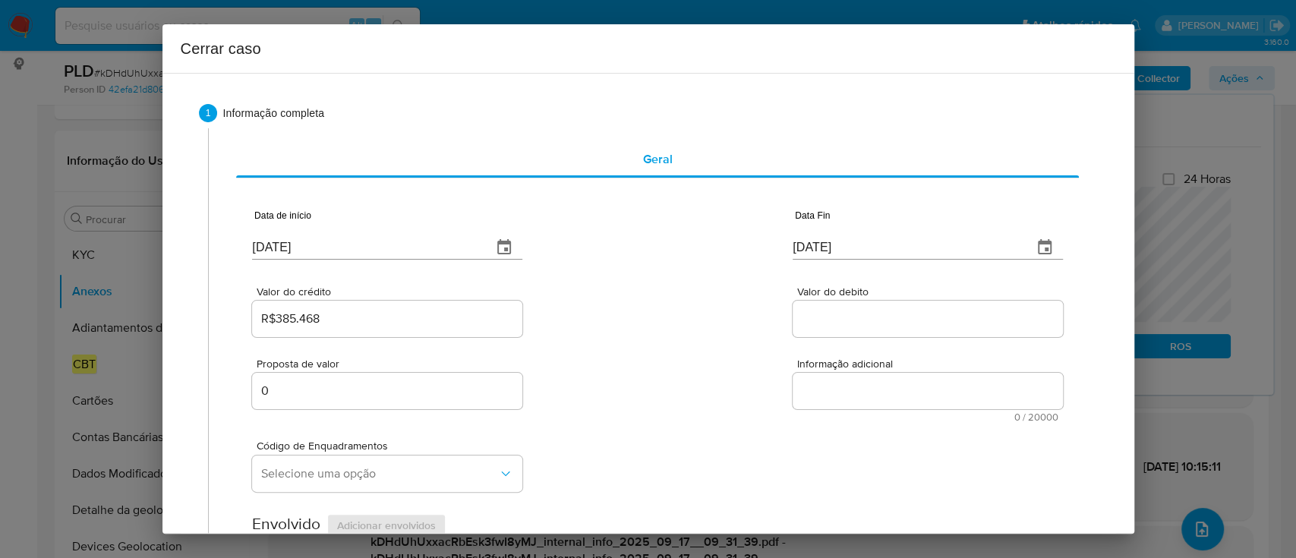
click at [820, 311] on input "Valor do debito" at bounding box center [927, 319] width 270 height 20
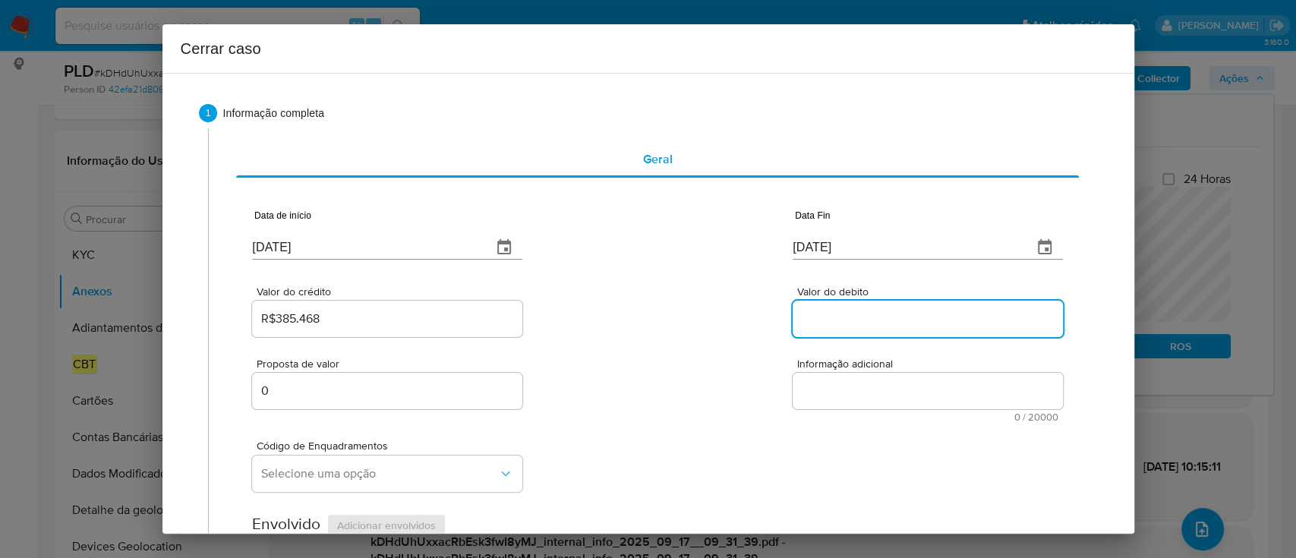
paste input "R$364.994"
type input "R$364.994"
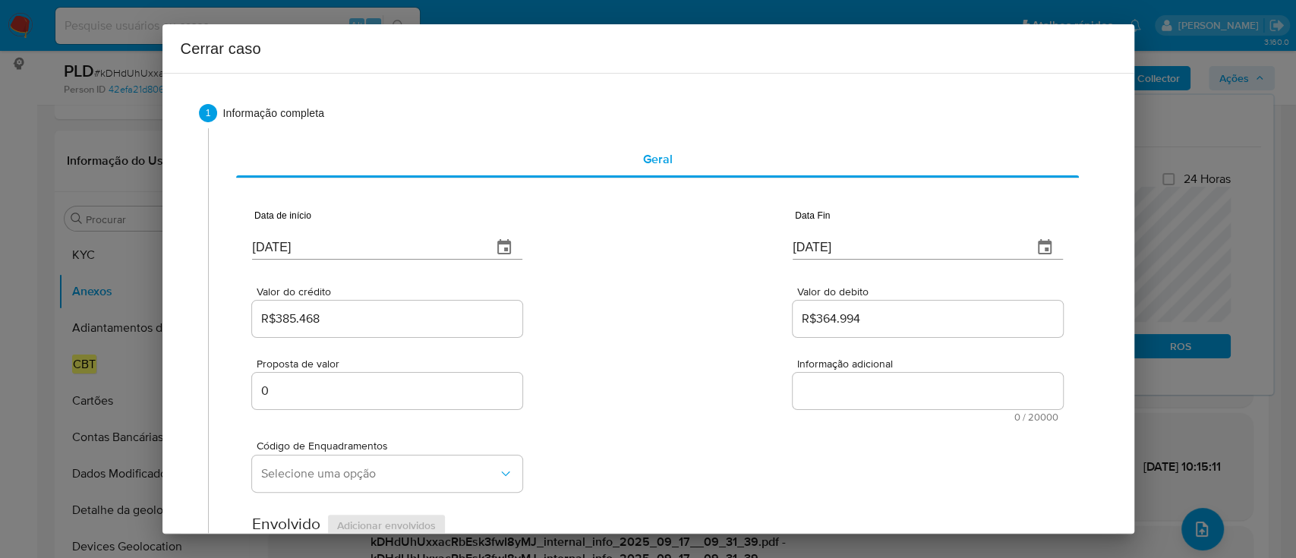
click at [731, 320] on div "Valor do crédito R$385.468 Valor do debito R$364.994" at bounding box center [657, 304] width 810 height 72
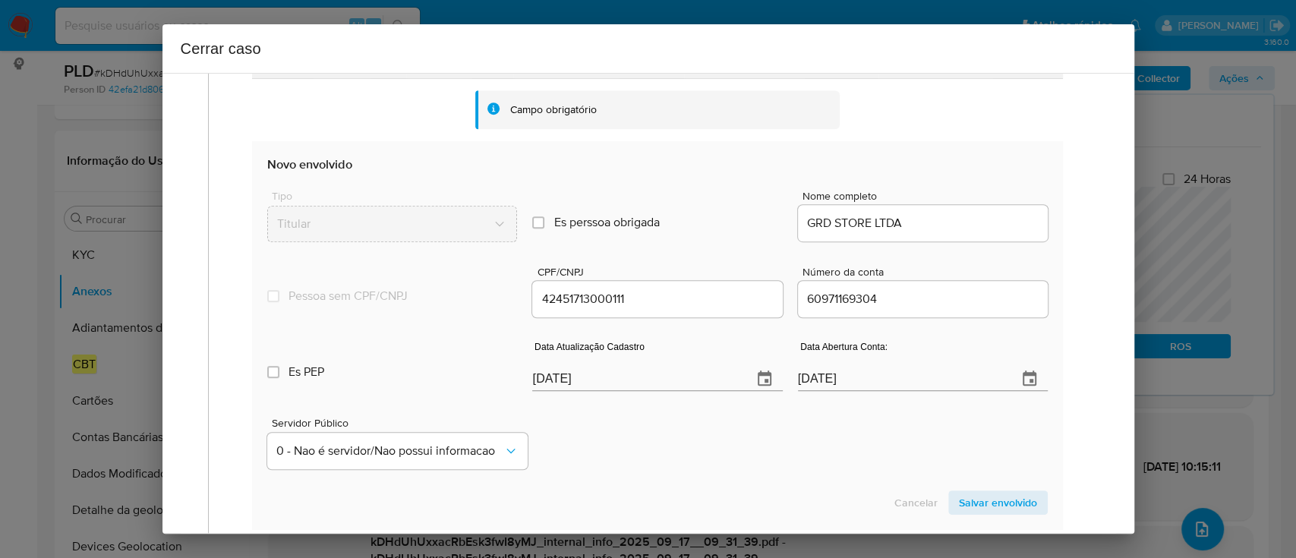
scroll to position [505, 0]
click at [645, 457] on div "Servidor Público 0 - Nao é servidor/[PERSON_NAME] possui informacao" at bounding box center [656, 436] width 779 height 76
click at [765, 418] on div "Servidor Público 0 - Nao é servidor/[PERSON_NAME] possui informacao" at bounding box center [656, 436] width 779 height 76
click at [565, 378] on input "[DATE]" at bounding box center [635, 377] width 207 height 24
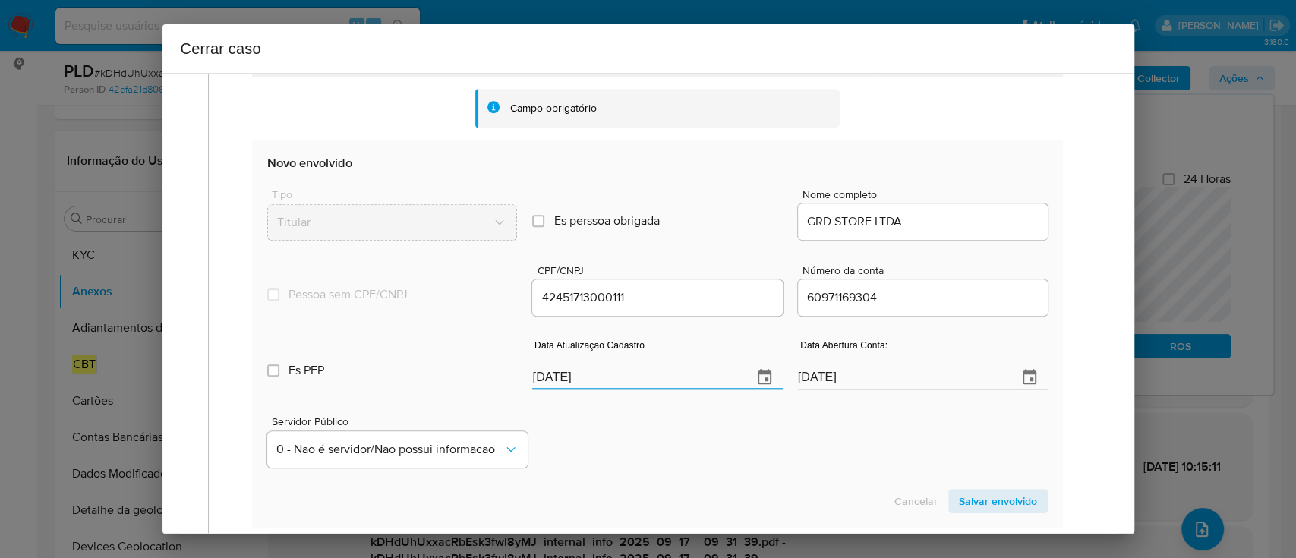
drag, startPoint x: 565, startPoint y: 378, endPoint x: 694, endPoint y: 433, distance: 140.4
click at [566, 379] on input "[DATE]" at bounding box center [635, 377] width 207 height 24
paste input "0/08"
type input "[DATE]"
click at [695, 433] on div "Servidor Público 0 - Nao é servidor/[PERSON_NAME] possui informacao" at bounding box center [656, 436] width 779 height 76
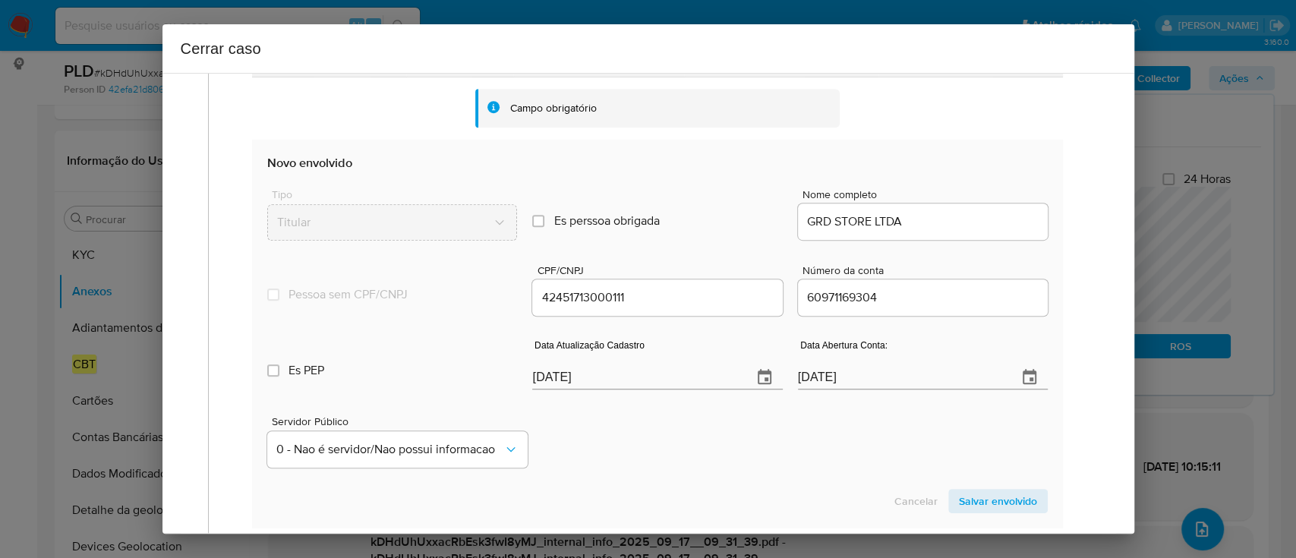
click at [978, 501] on span "Salvar envolvido" at bounding box center [998, 500] width 78 height 21
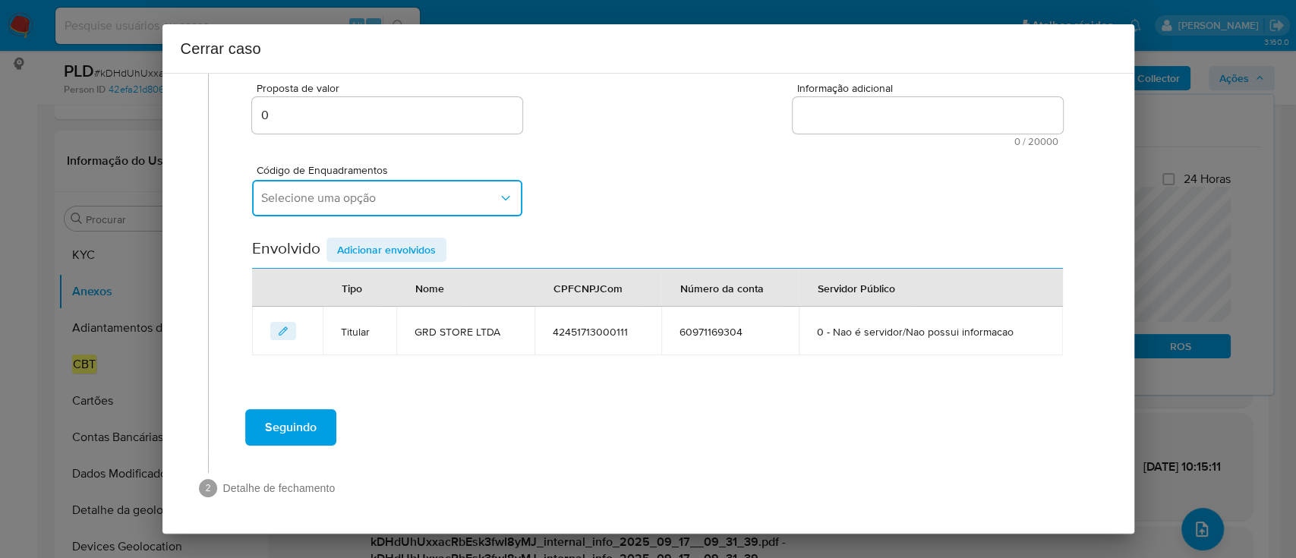
click at [417, 203] on span "Selecione uma opção" at bounding box center [379, 197] width 237 height 15
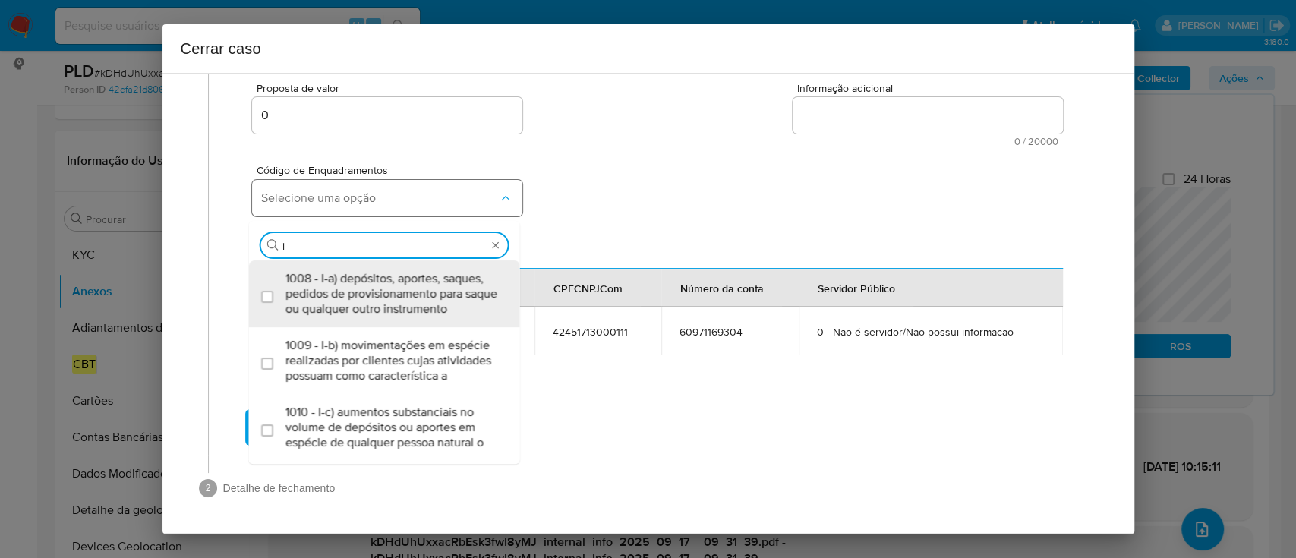
type input "i-h"
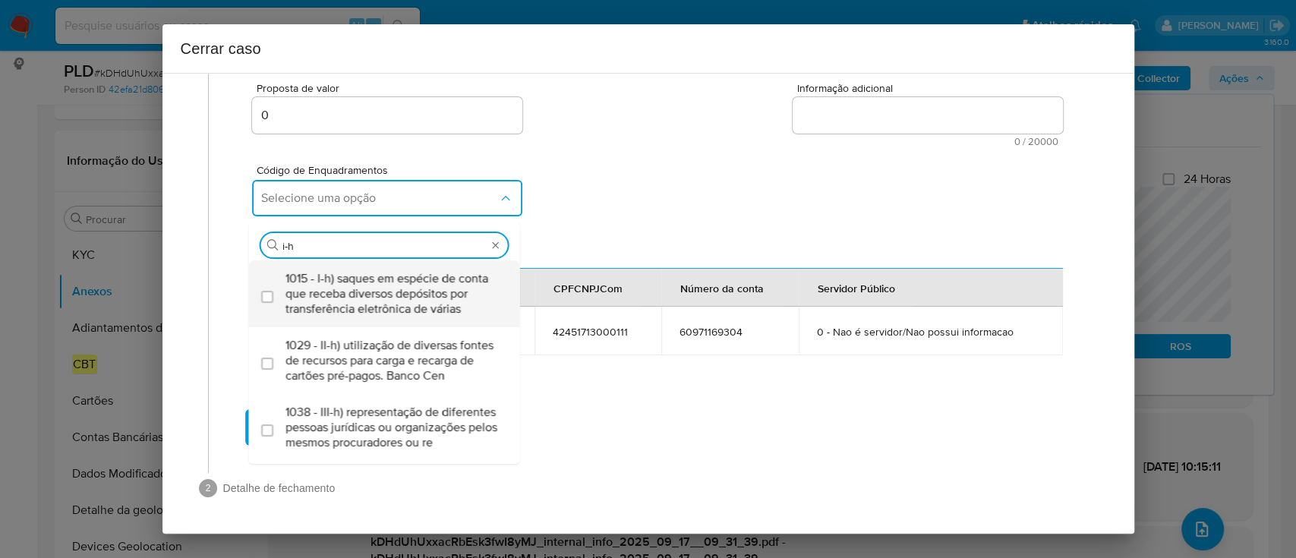
click at [401, 285] on span "1015 - I-h) saques em espécie de conta que receba diversos depósitos por transf…" at bounding box center [391, 294] width 213 height 46
checkbox input "true"
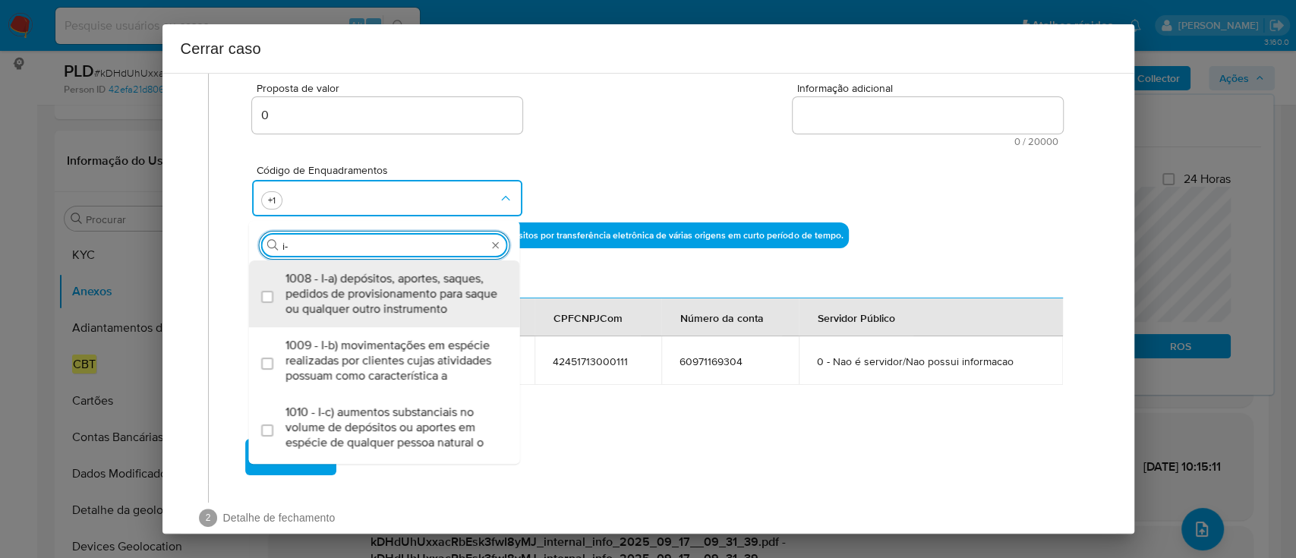
scroll to position [0, 0]
type input "i"
type input "iv-k"
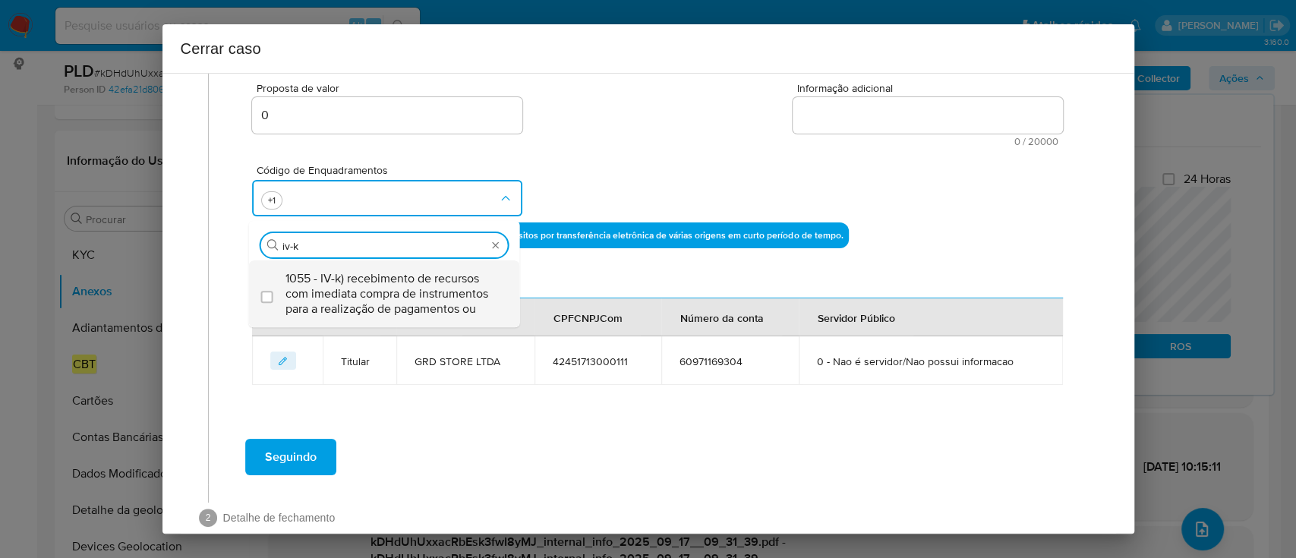
click at [407, 283] on span "1055 - IV-k) recebimento de recursos com imediata compra de instrumentos para a…" at bounding box center [391, 294] width 213 height 46
checkbox input "true"
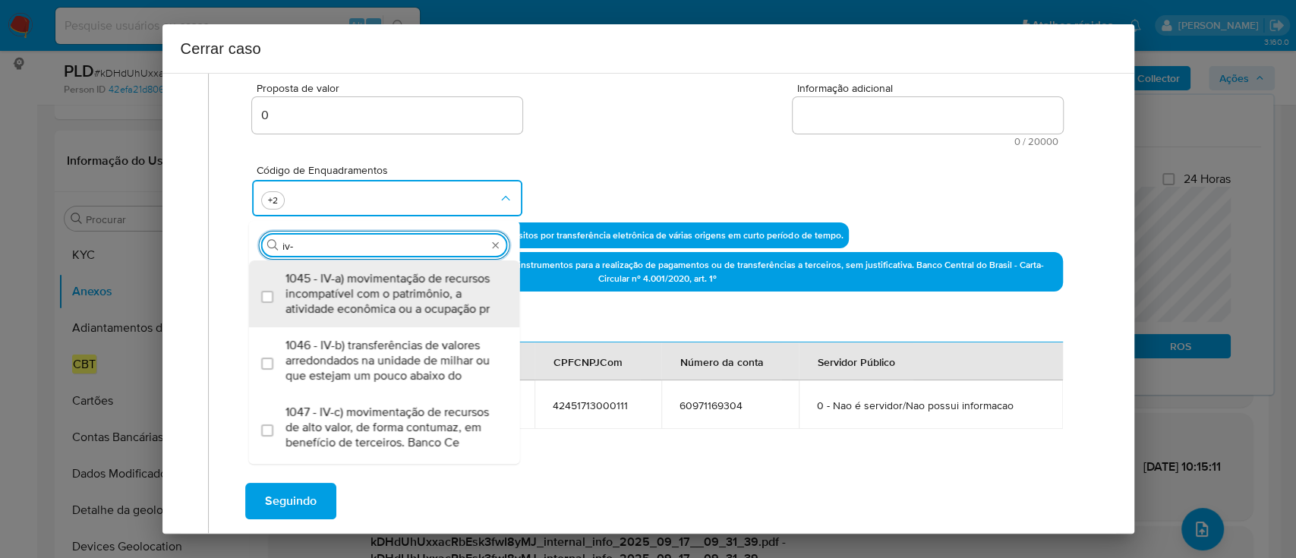
type input "iv-v"
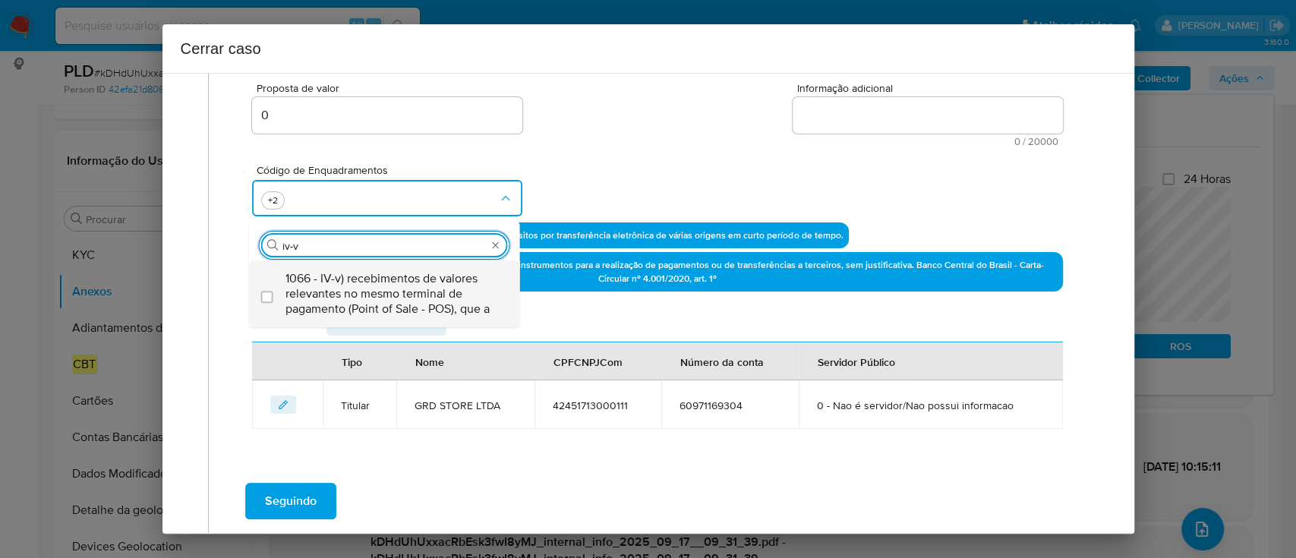
click at [403, 296] on span "1066 - IV-v) recebimentos de valores relevantes no mesmo terminal de pagamento …" at bounding box center [391, 294] width 213 height 46
checkbox input "true"
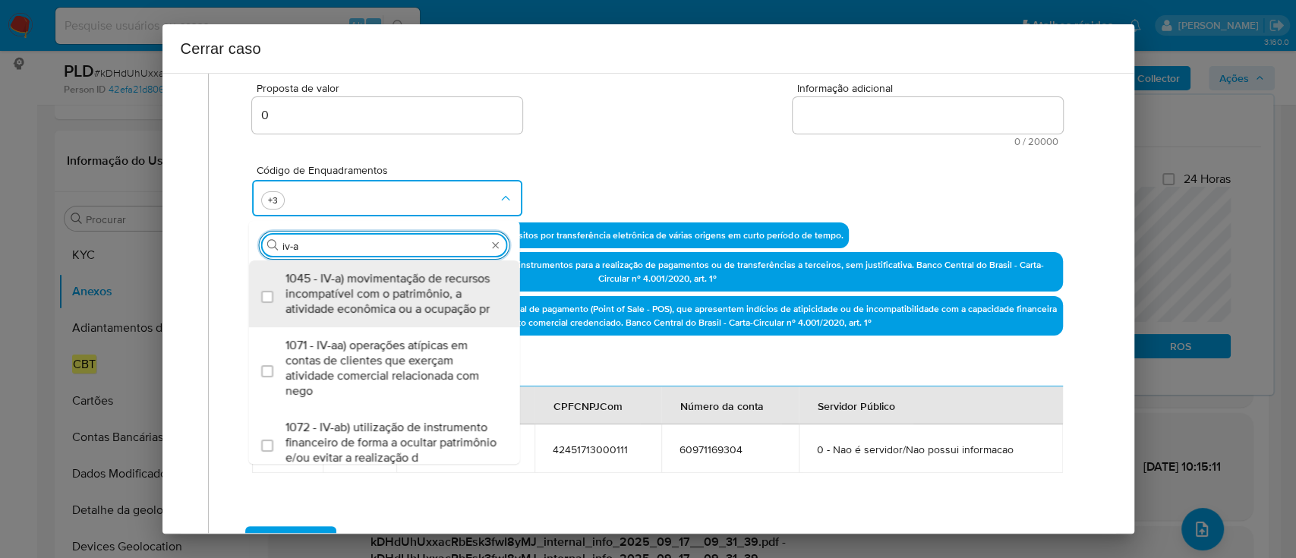
type input "iv-ac"
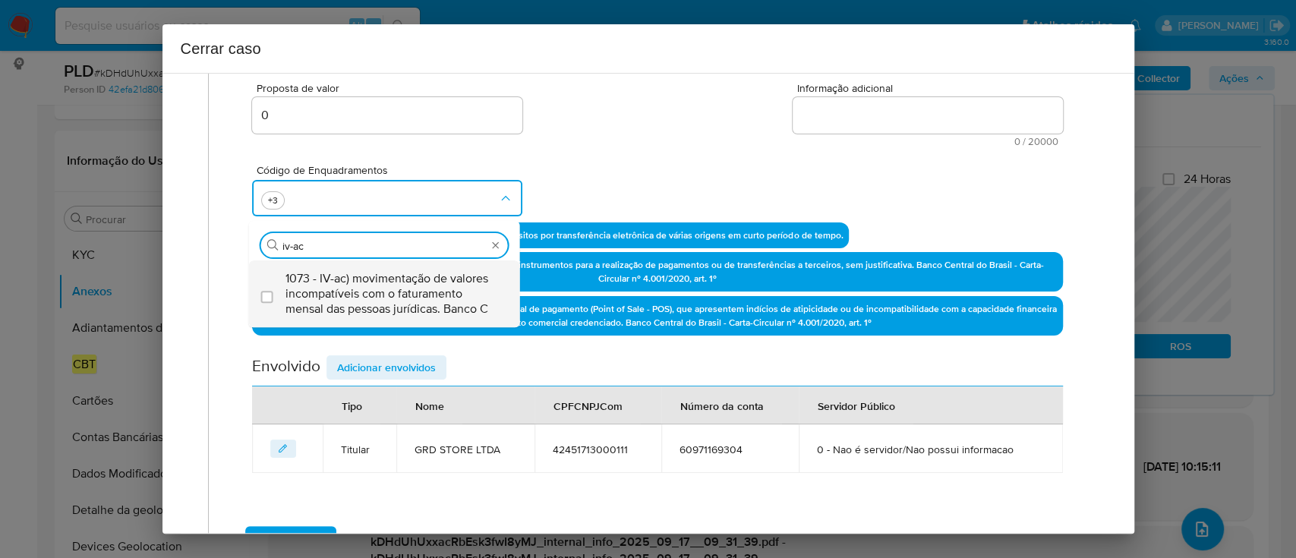
click at [417, 294] on span "1073 - IV-ac) movimentação de valores incompatíveis com o faturamento mensal da…" at bounding box center [391, 294] width 213 height 46
checkbox input "true"
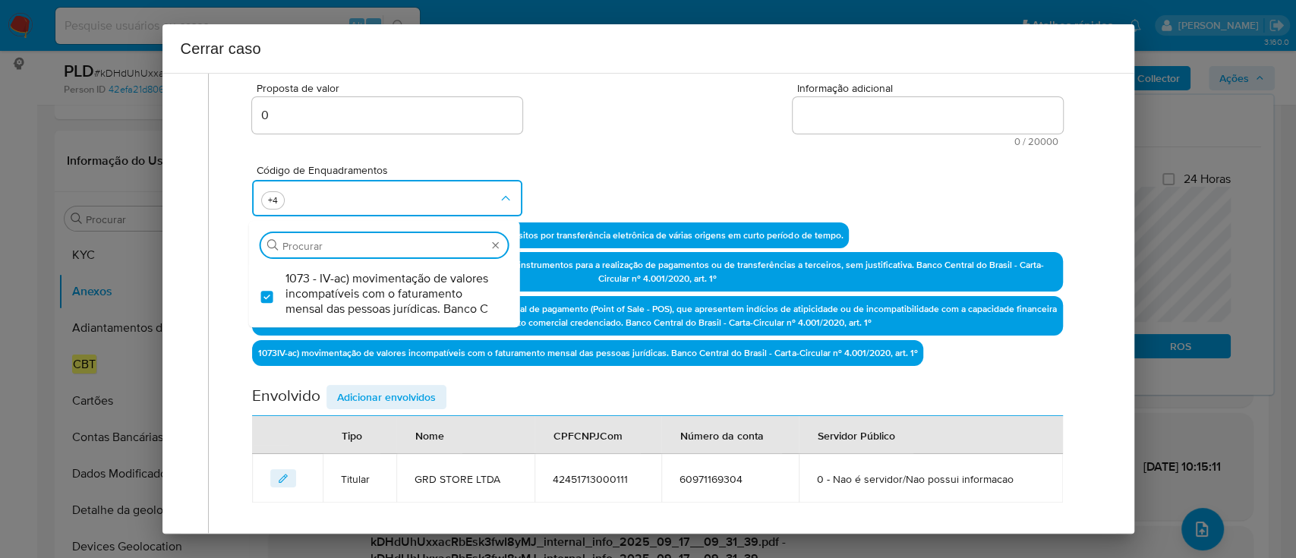
click at [529, 185] on div "Código de Enquadramentos Procurar 1073 - IV-ac) movimentação de valores incompa…" at bounding box center [657, 184] width 810 height 76
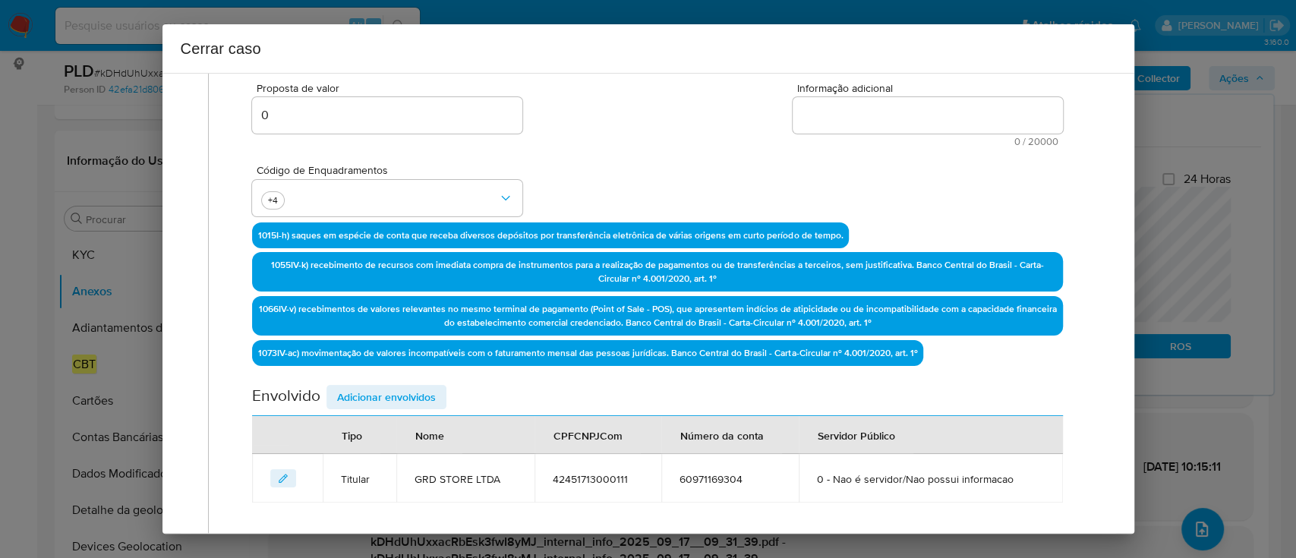
click at [943, 121] on textarea "Informação adicional" at bounding box center [927, 115] width 270 height 36
paste textarea "GRD STORE LTDA, CNPJ 42451713000111, aberta em 24/06/2021, sediada em São Paulo…"
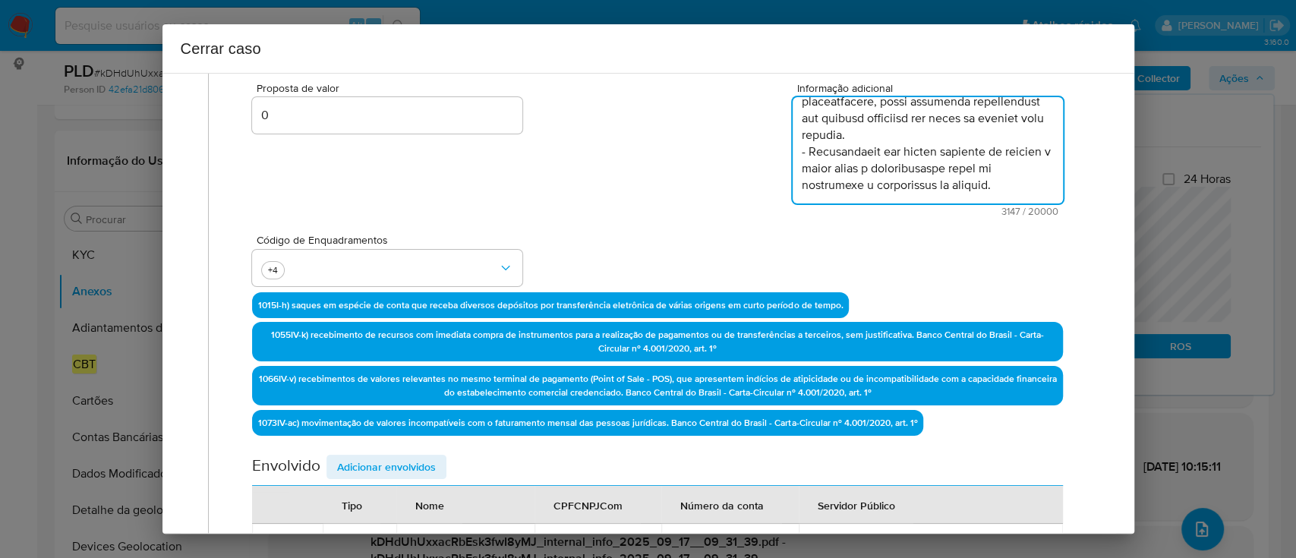
scroll to position [1783, 0]
type textarea "GRD STORE LTDA, CNPJ 42451713000111, aberta em 24/06/2021, sediada em São Paulo…"
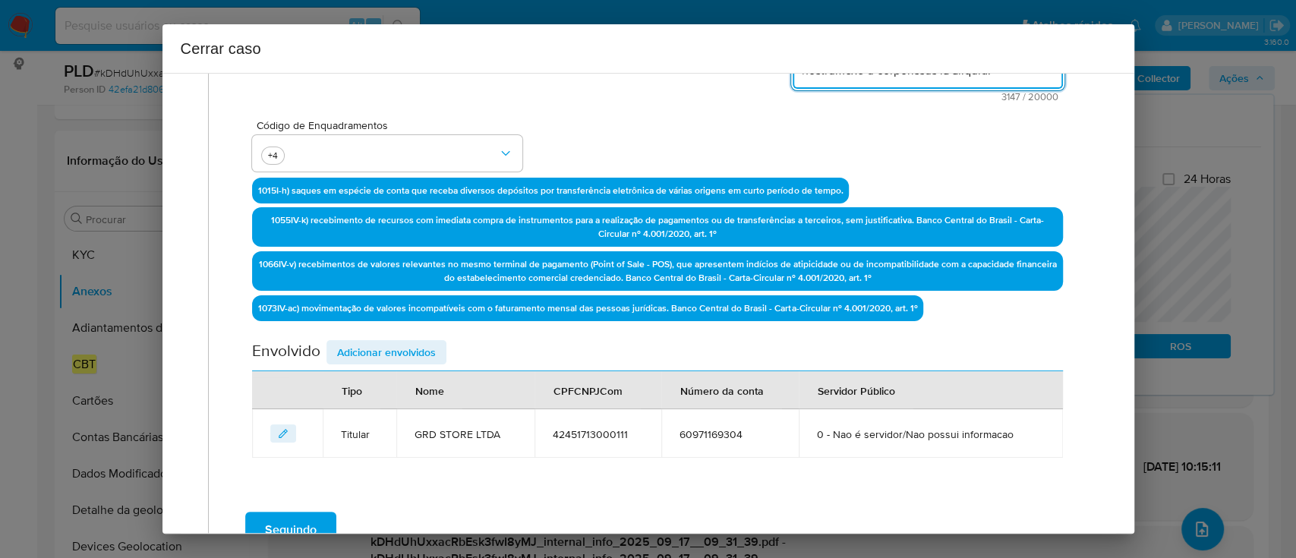
scroll to position [491, 0]
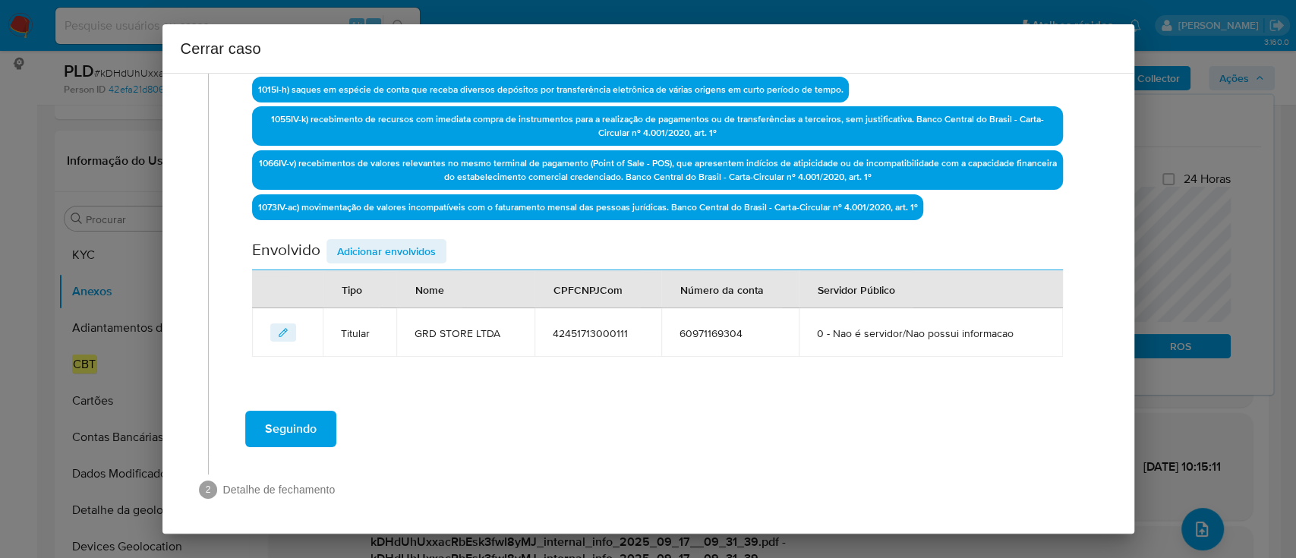
click at [398, 256] on span "Adicionar envolvidos" at bounding box center [386, 251] width 99 height 21
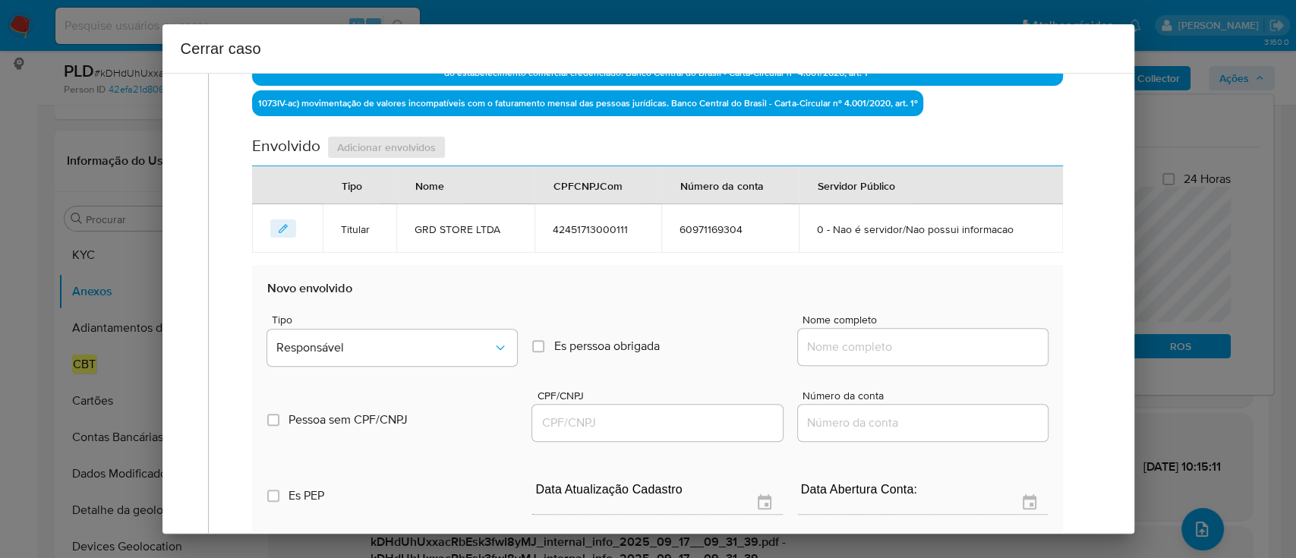
scroll to position [693, 0]
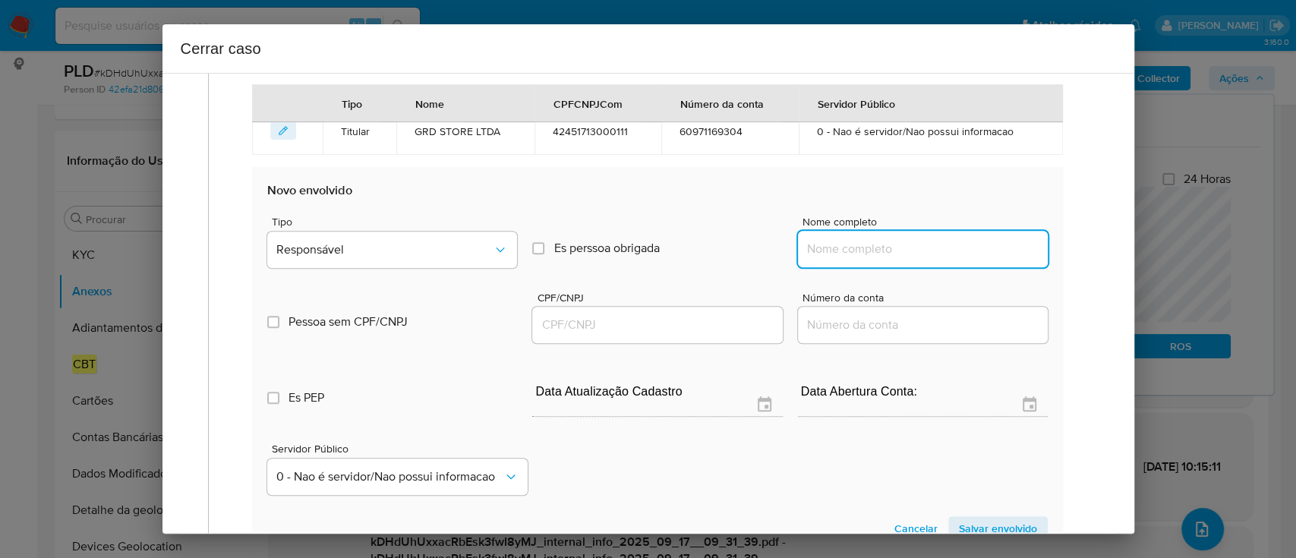
click at [893, 239] on input "Nome completo" at bounding box center [923, 249] width 250 height 20
paste input "Douglas Melo Almeida, 42823655875"
click at [981, 243] on input "Douglas Melo Almeida, 42823655875" at bounding box center [923, 249] width 250 height 20
type input "Douglas Melo Almeida,"
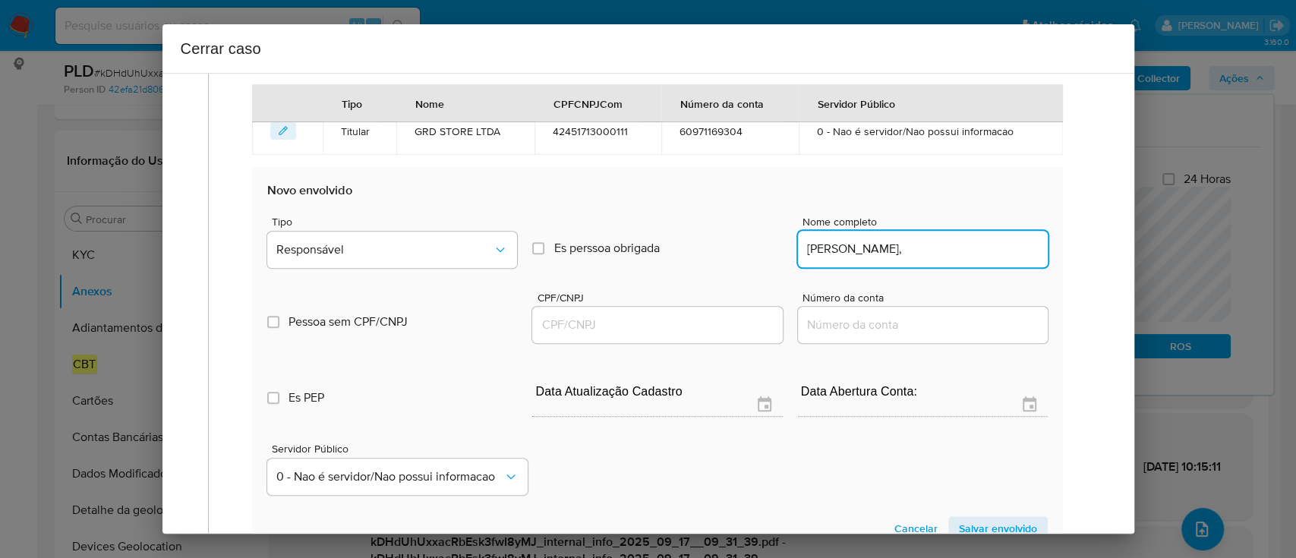
click at [709, 322] on input "CPF/CNPJ" at bounding box center [657, 325] width 250 height 20
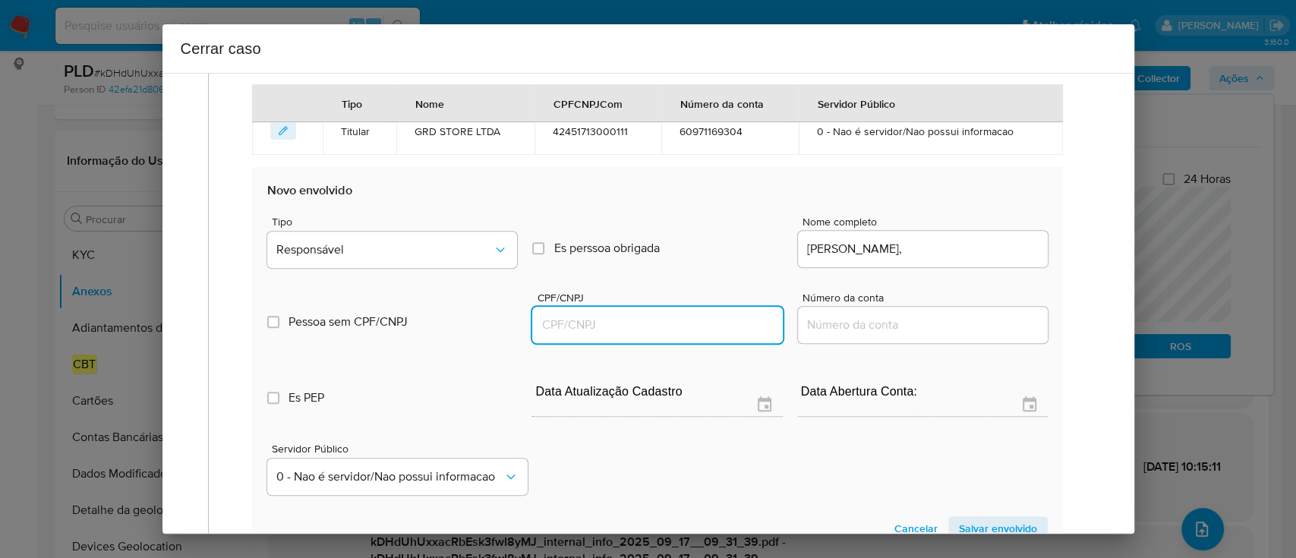
paste input "42823655875"
type input "42823655875"
click at [962, 245] on input "Douglas Melo Almeida," at bounding box center [923, 249] width 250 height 20
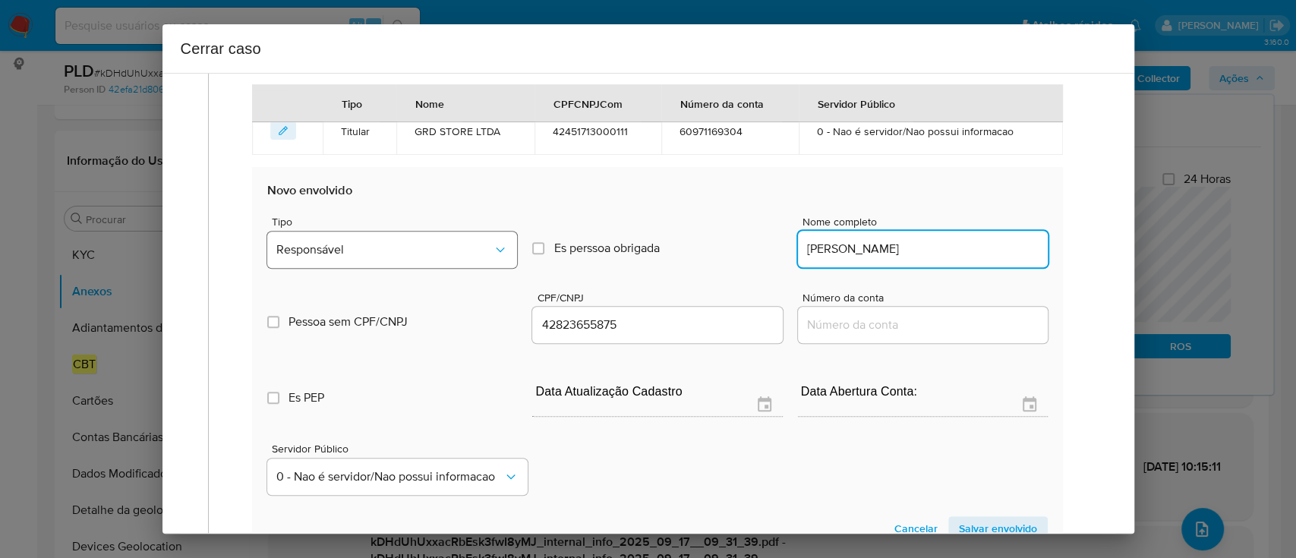
type input "Douglas Melo Almeida"
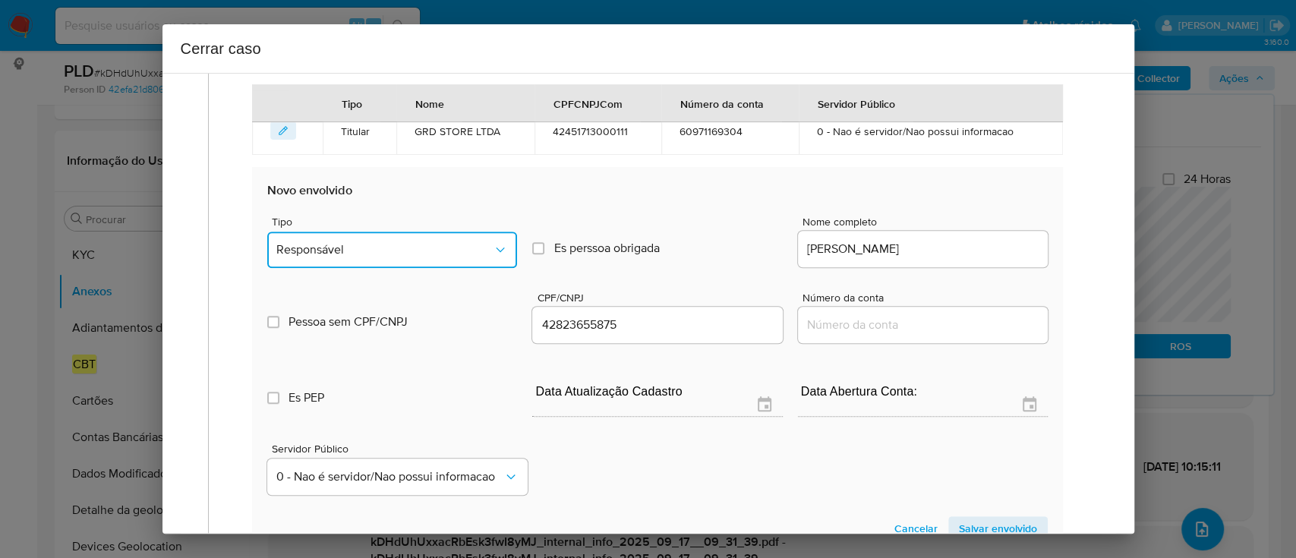
click at [420, 248] on span "Responsável" at bounding box center [384, 249] width 216 height 15
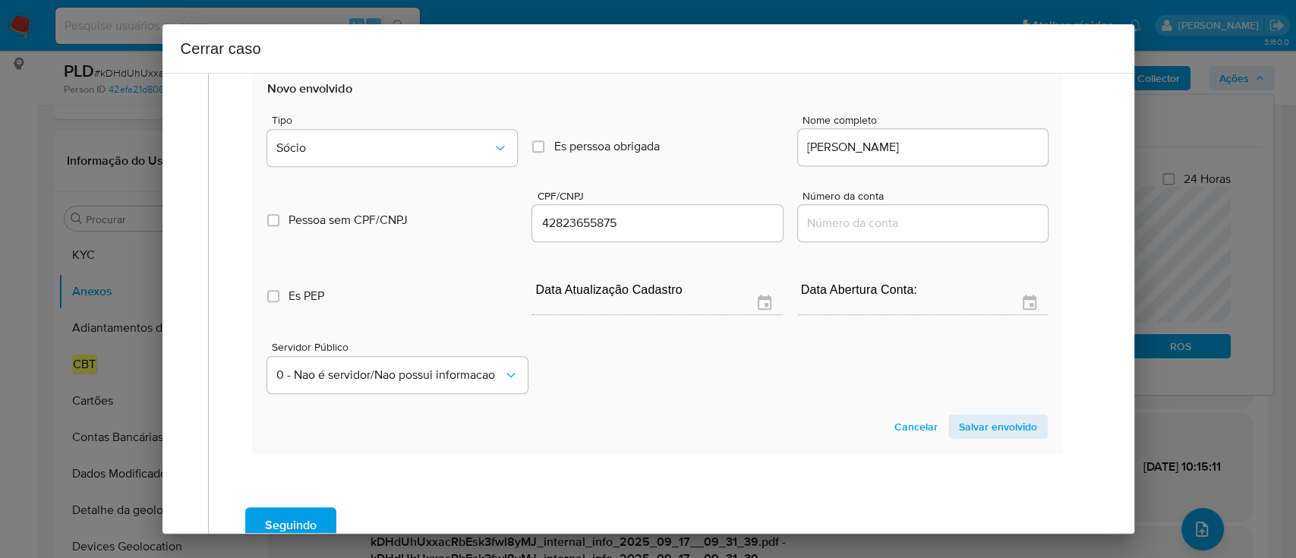
click at [971, 426] on span "Salvar envolvido" at bounding box center [998, 426] width 78 height 21
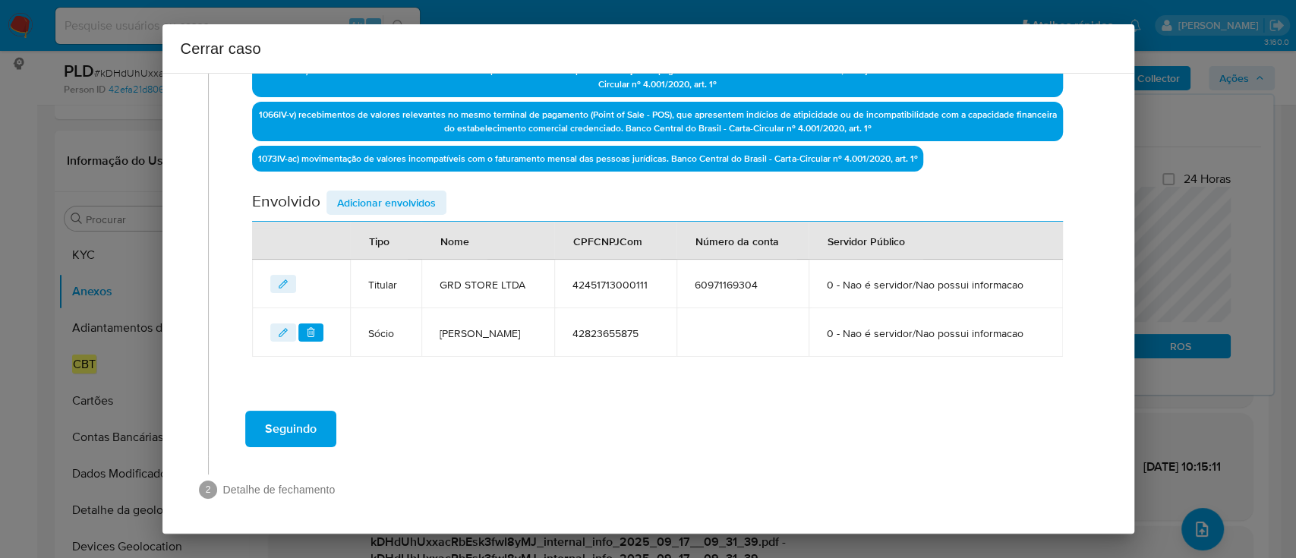
click at [376, 205] on span "Adicionar envolvidos" at bounding box center [386, 202] width 99 height 21
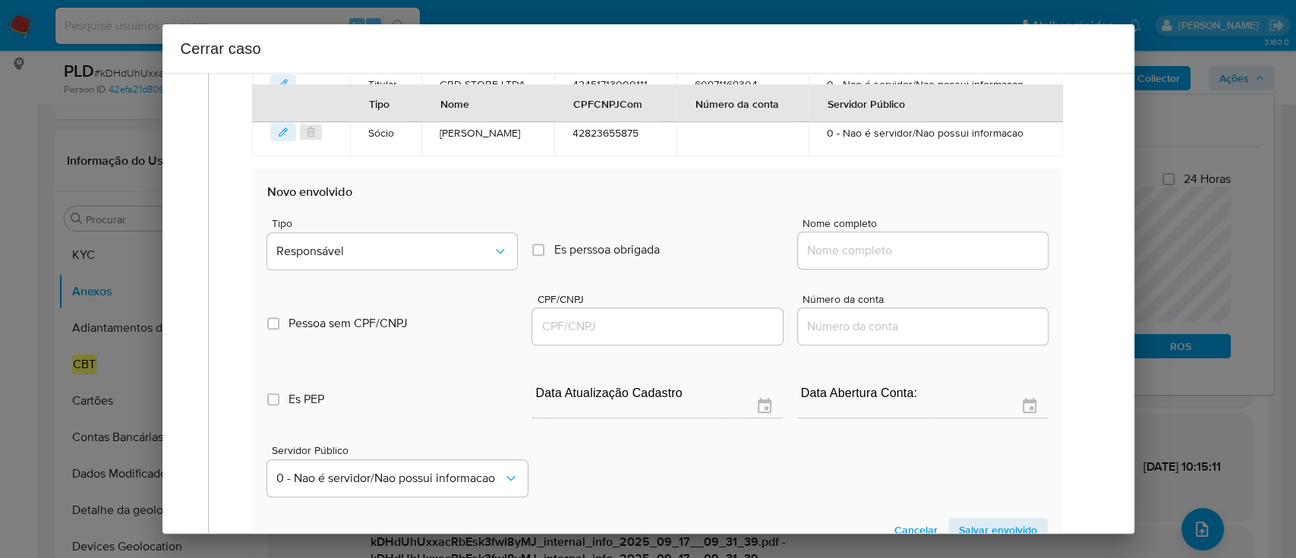
scroll to position [741, 0]
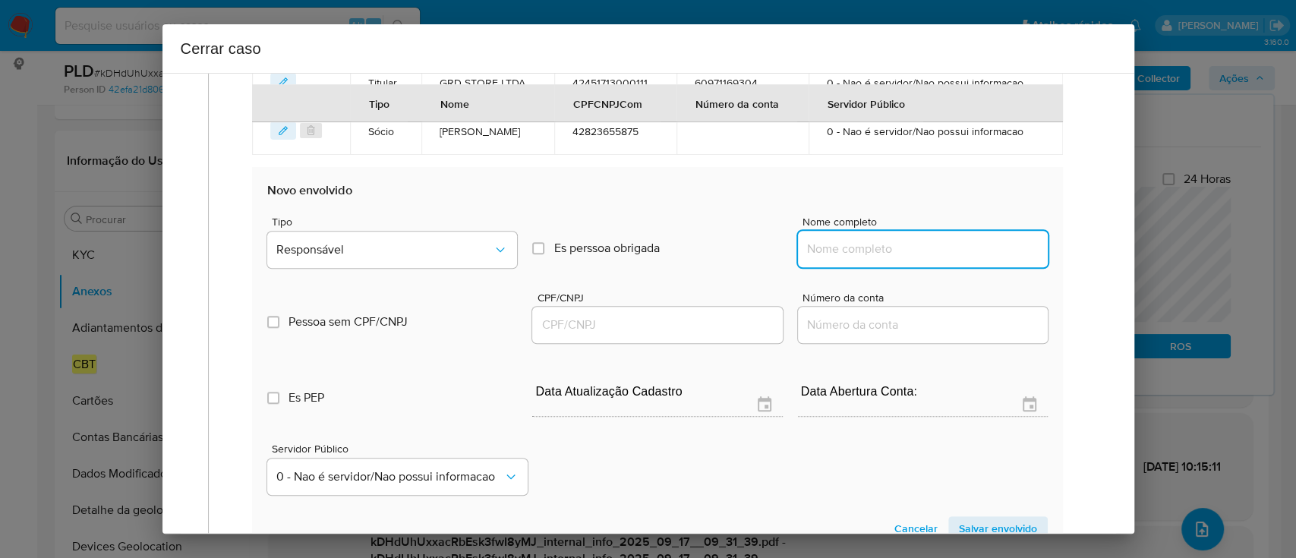
click at [902, 243] on input "Nome completo" at bounding box center [923, 249] width 250 height 20
paste input "Rafael Coelho Da Silva, 42787618804"
click at [950, 242] on input "Rafael Coelho Da Silva, 42787618804" at bounding box center [923, 249] width 250 height 20
type input "Rafael Coelho Da Silva,"
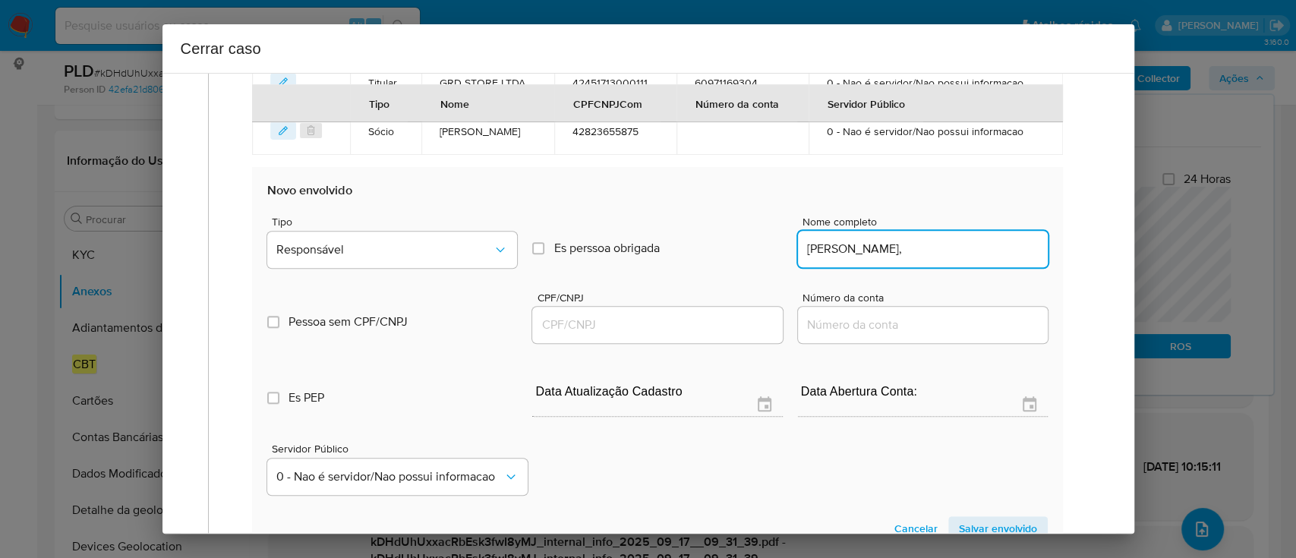
click at [698, 318] on input "CPF/CNPJ" at bounding box center [657, 325] width 250 height 20
paste input "42787618804"
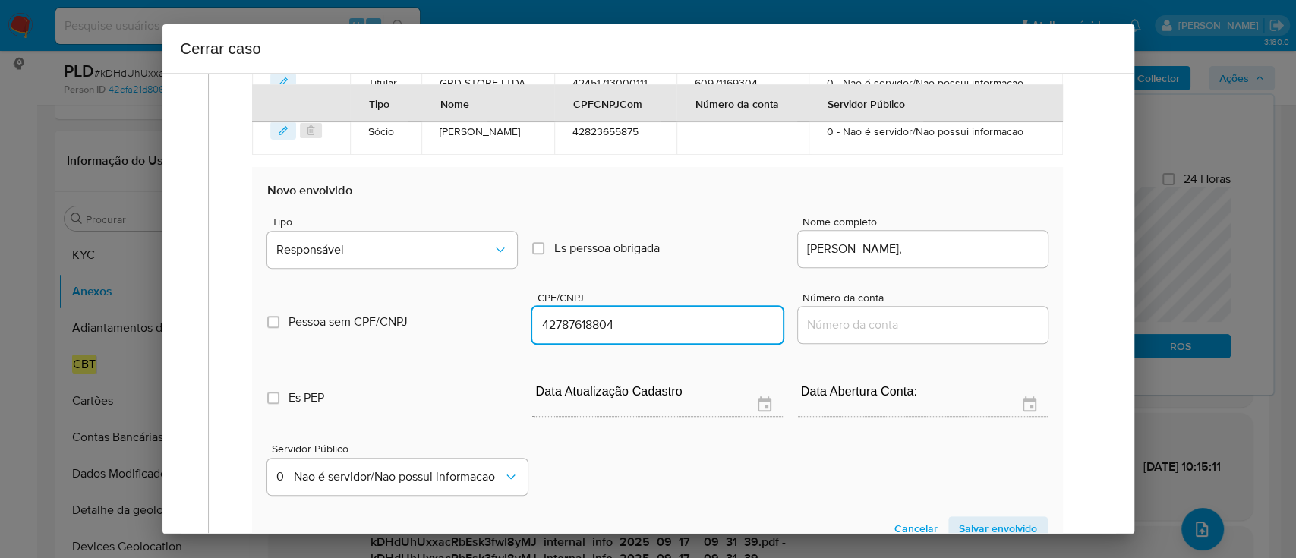
type input "42787618804"
click at [956, 244] on input "Rafael Coelho Da Silva," at bounding box center [923, 249] width 250 height 20
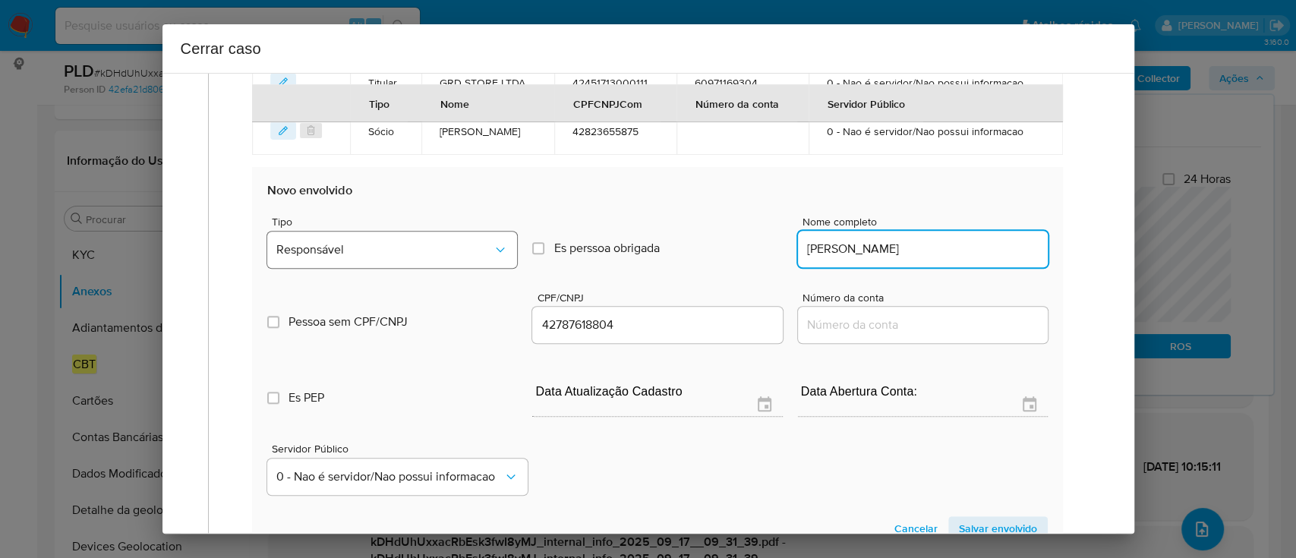
type input "Rafael Coelho Da Silva"
click at [447, 242] on span "Responsável" at bounding box center [384, 249] width 216 height 15
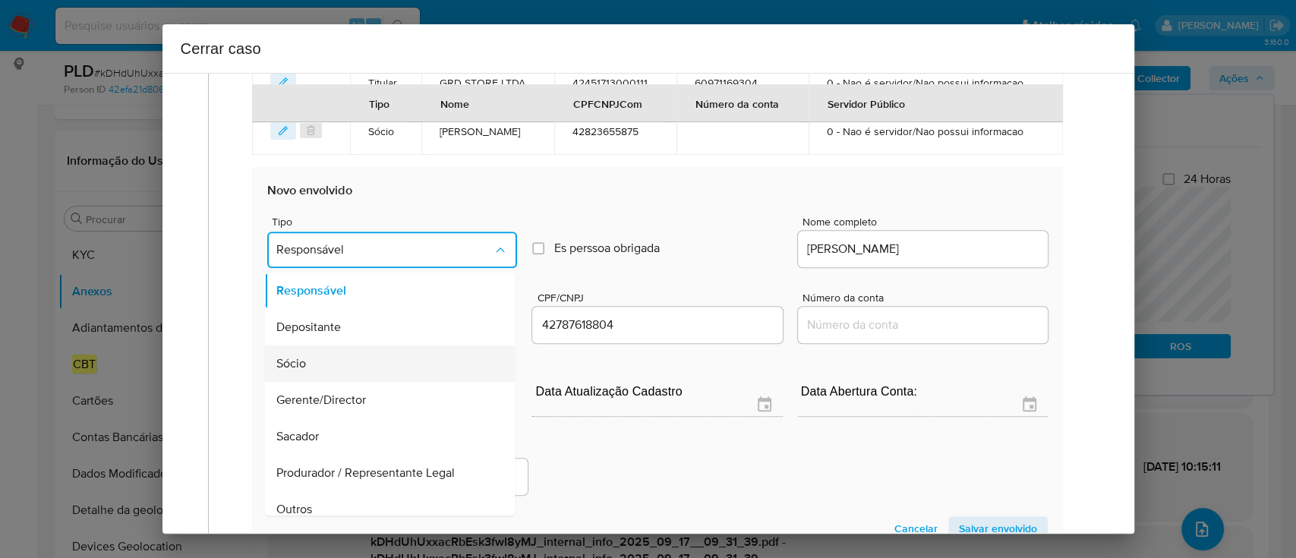
click at [398, 361] on div "Sócio" at bounding box center [385, 363] width 217 height 36
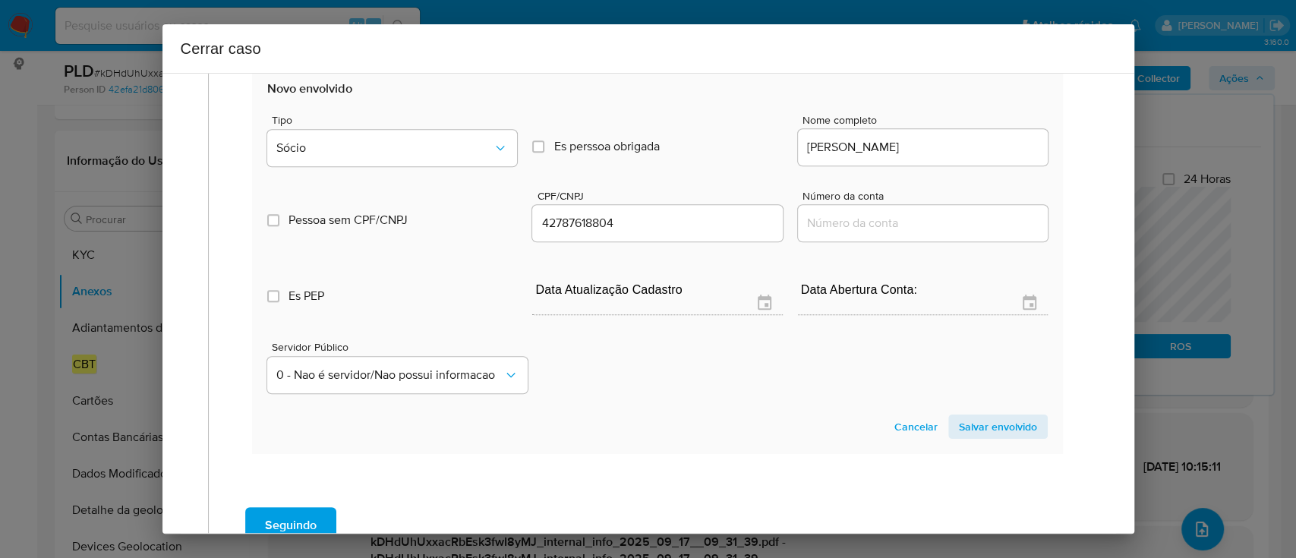
click at [1022, 426] on button "Salvar envolvido" at bounding box center [997, 426] width 99 height 24
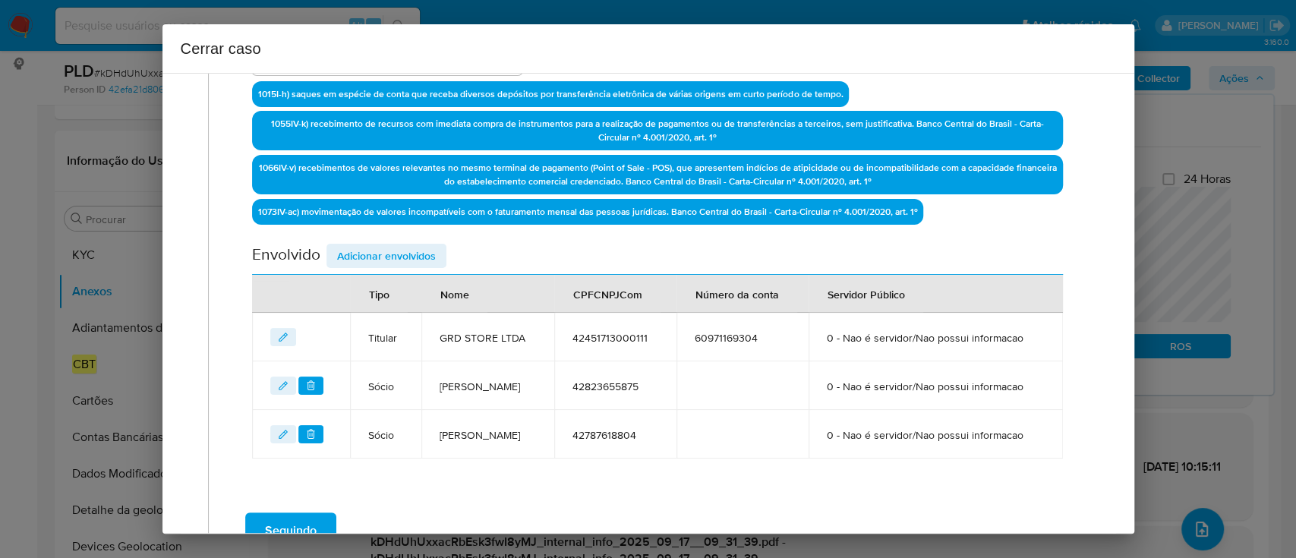
click at [397, 252] on span "Adicionar envolvidos" at bounding box center [386, 255] width 99 height 21
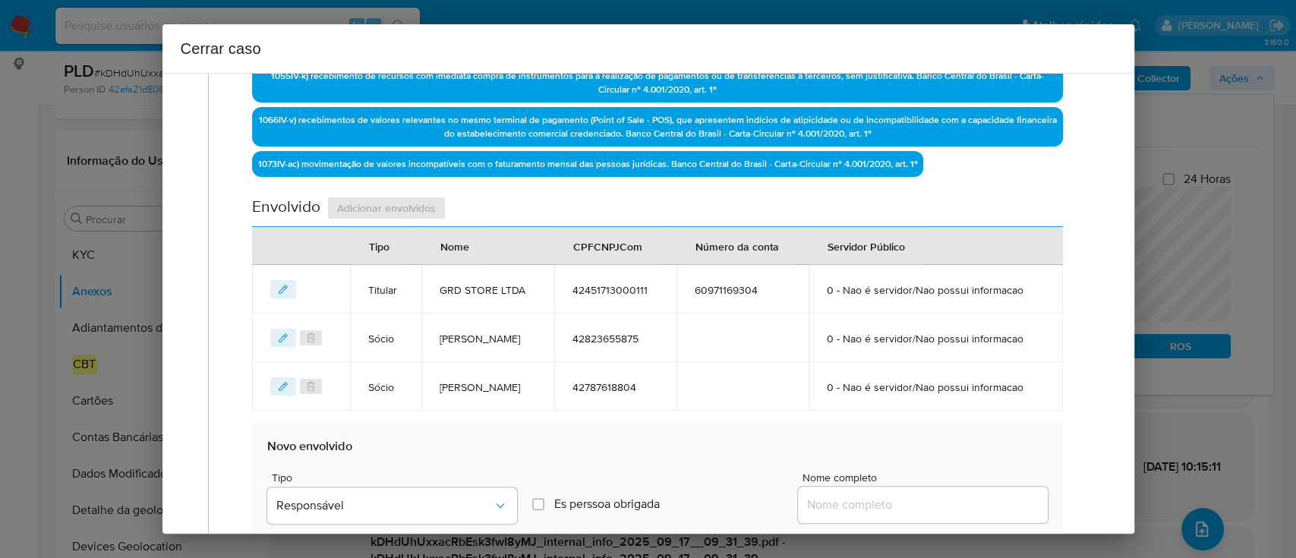
scroll to position [689, 0]
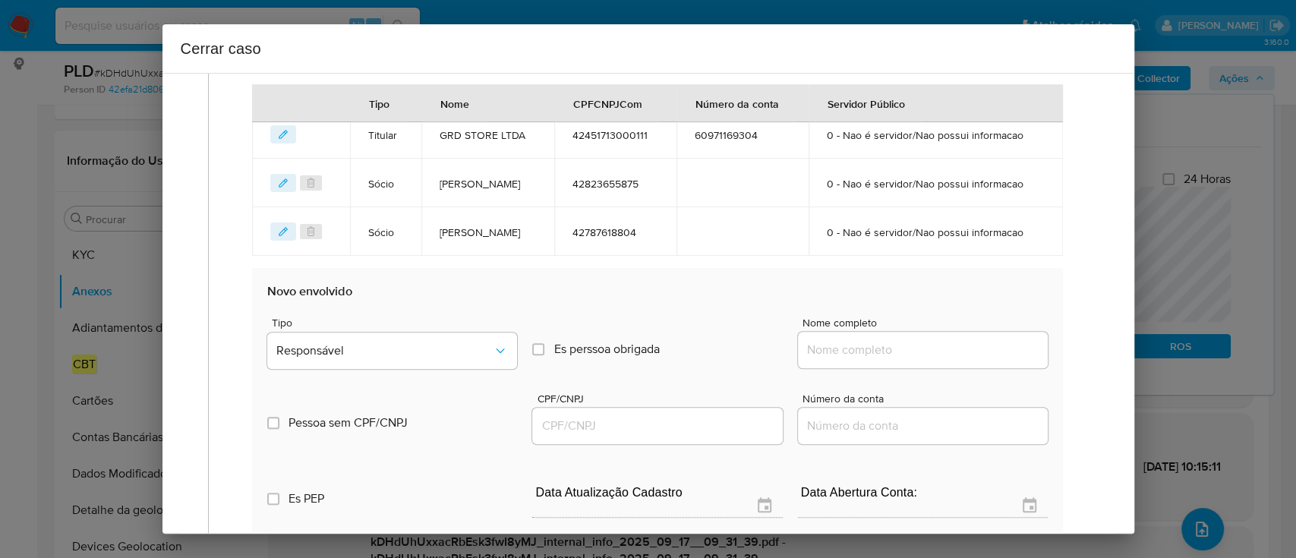
click at [911, 360] on div at bounding box center [923, 350] width 250 height 36
click at [914, 349] on input "Nome completo" at bounding box center [923, 350] width 250 height 20
paste input "Teck Mobile Comercio Ltda, 47037217000130"
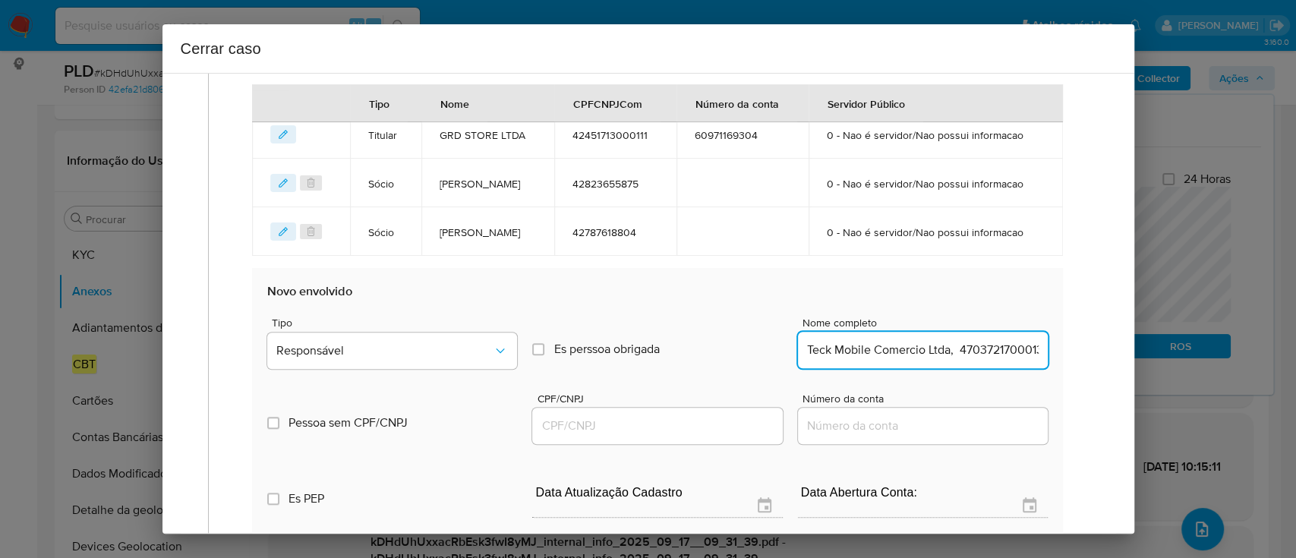
scroll to position [0, 18]
click at [998, 343] on input "Teck Mobile Comercio Ltda, 47037217000130" at bounding box center [923, 350] width 250 height 20
type input "Teck Mobile Comercio Ltda,"
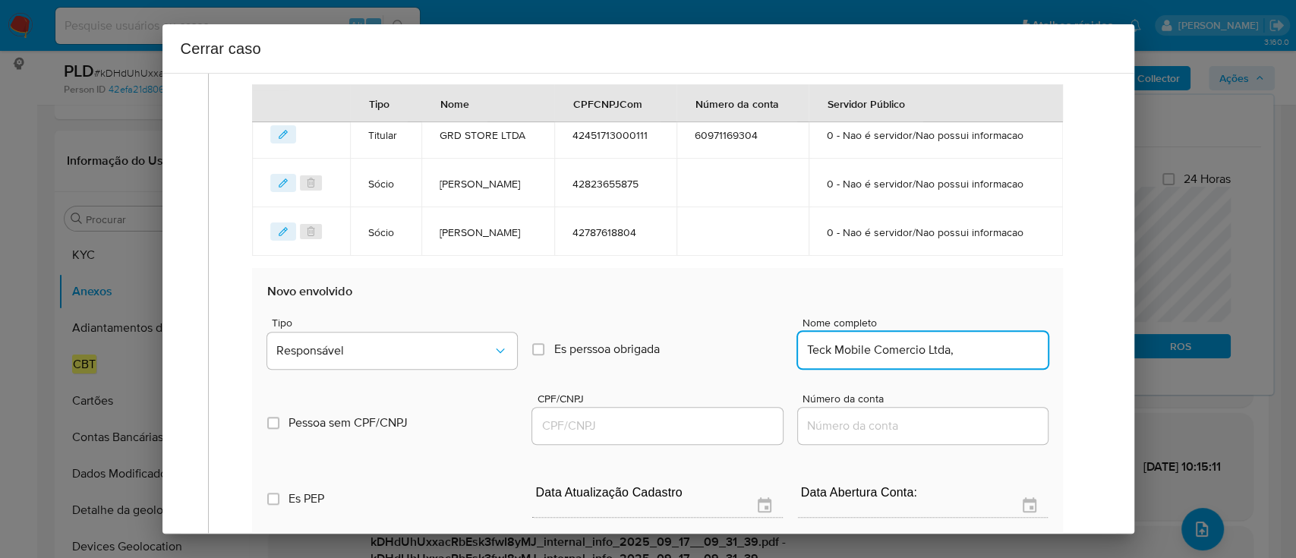
click at [691, 428] on input "CPF/CNPJ" at bounding box center [657, 426] width 250 height 20
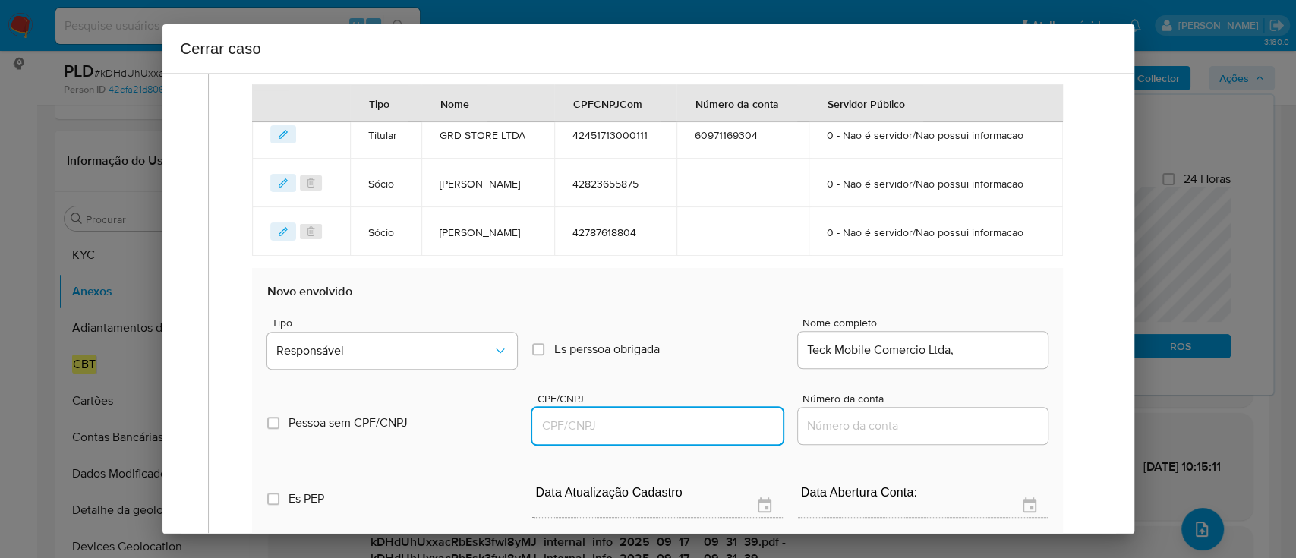
paste input "47037217000130"
type input "47037217000130"
click at [982, 343] on input "Teck Mobile Comercio Ltda," at bounding box center [923, 350] width 250 height 20
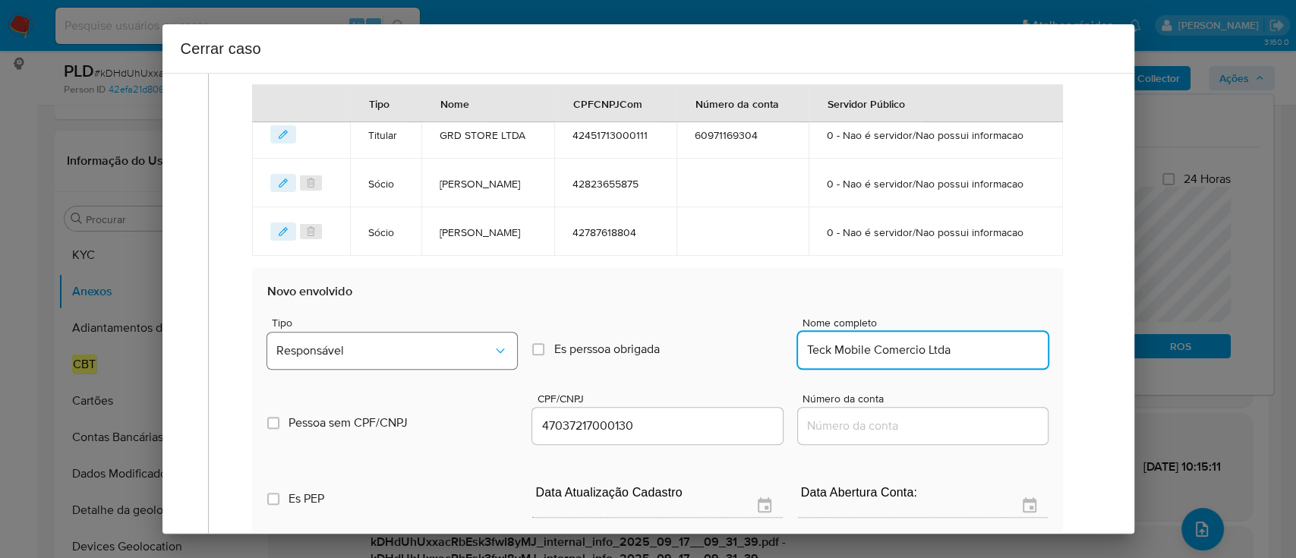
type input "Teck Mobile Comercio Ltda"
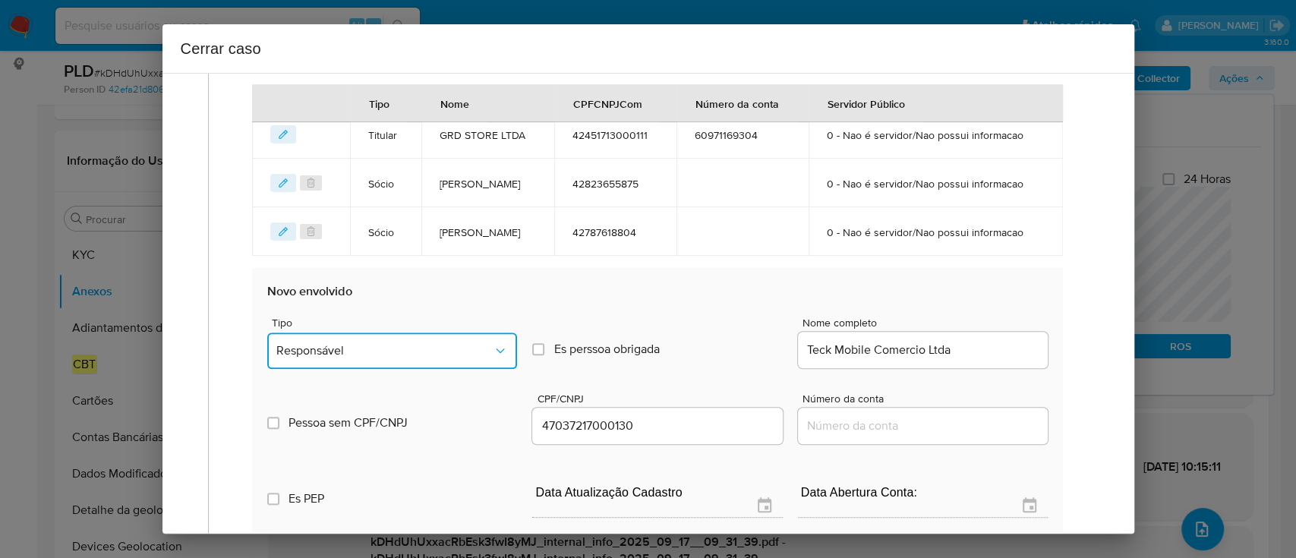
click at [485, 355] on span "Responsável" at bounding box center [384, 350] width 216 height 15
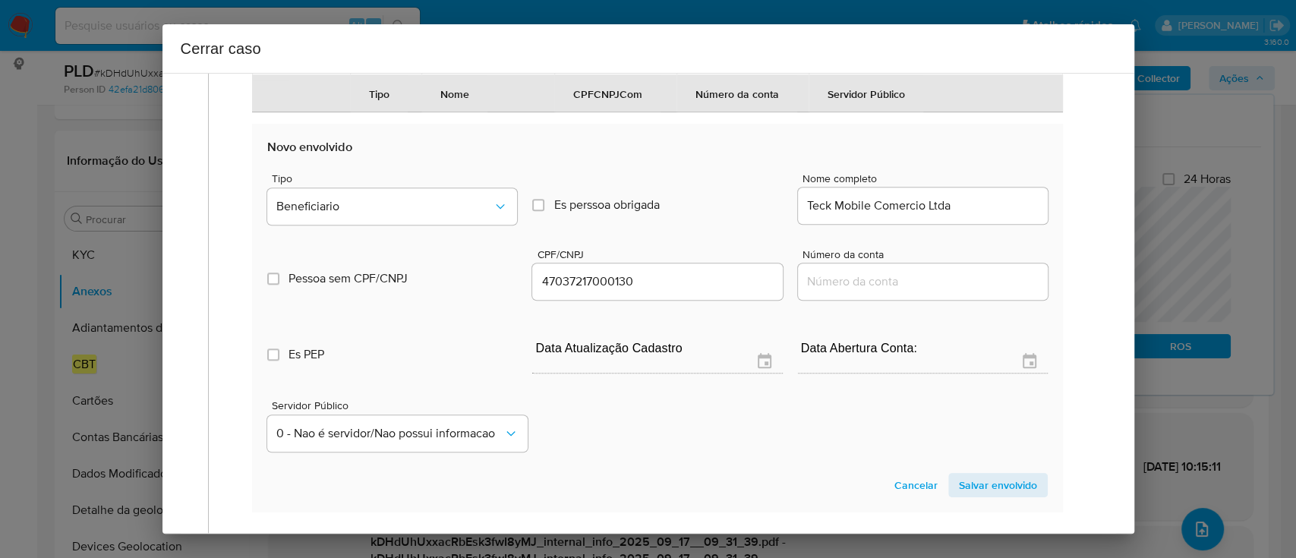
scroll to position [892, 0]
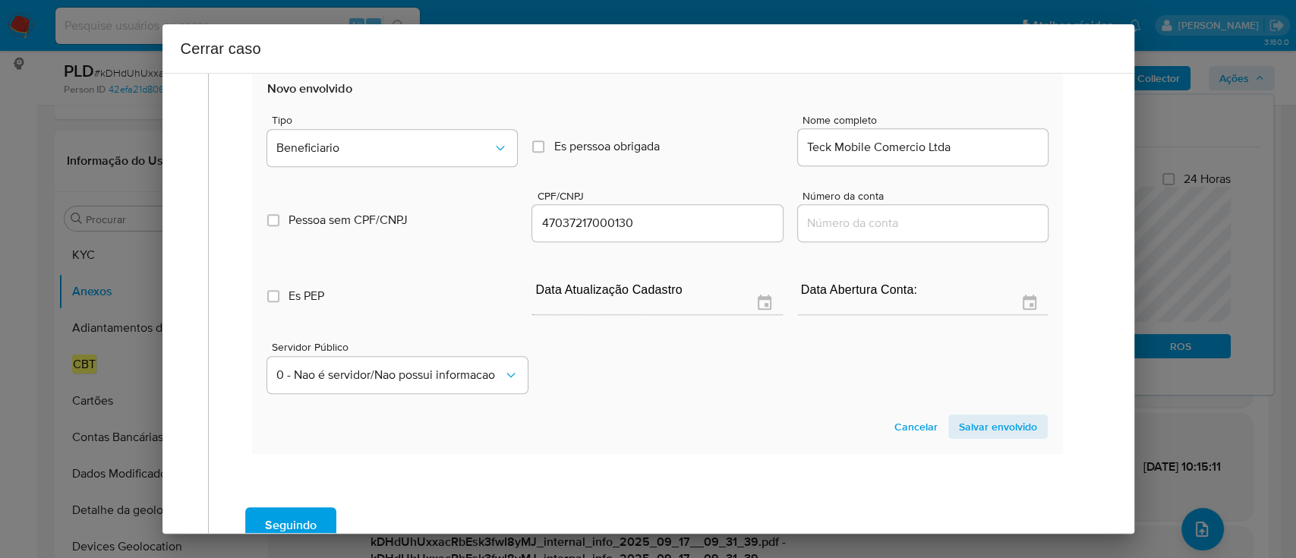
click at [993, 423] on span "Salvar envolvido" at bounding box center [998, 426] width 78 height 21
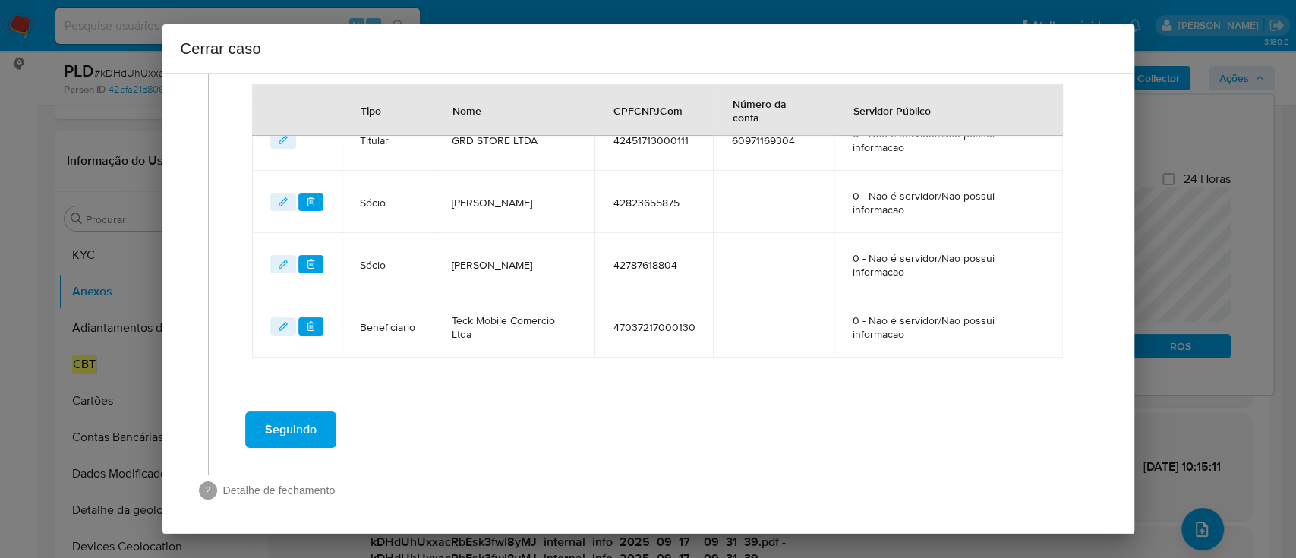
click at [723, 416] on div "Seguindo" at bounding box center [657, 429] width 867 height 55
click at [314, 428] on span "Seguindo" at bounding box center [291, 429] width 52 height 33
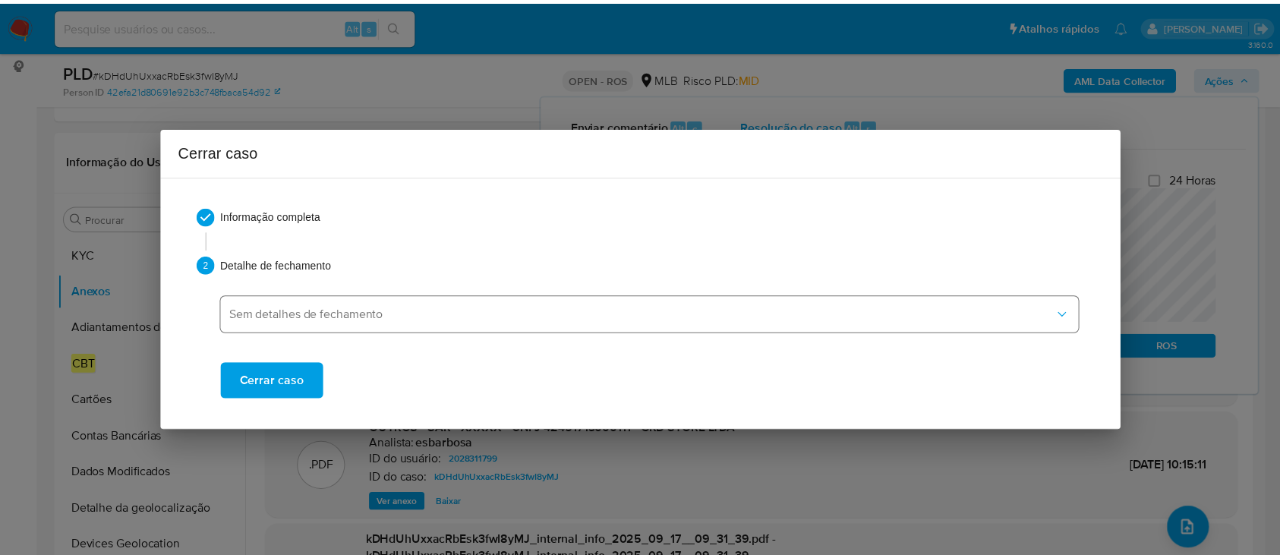
scroll to position [1749, 0]
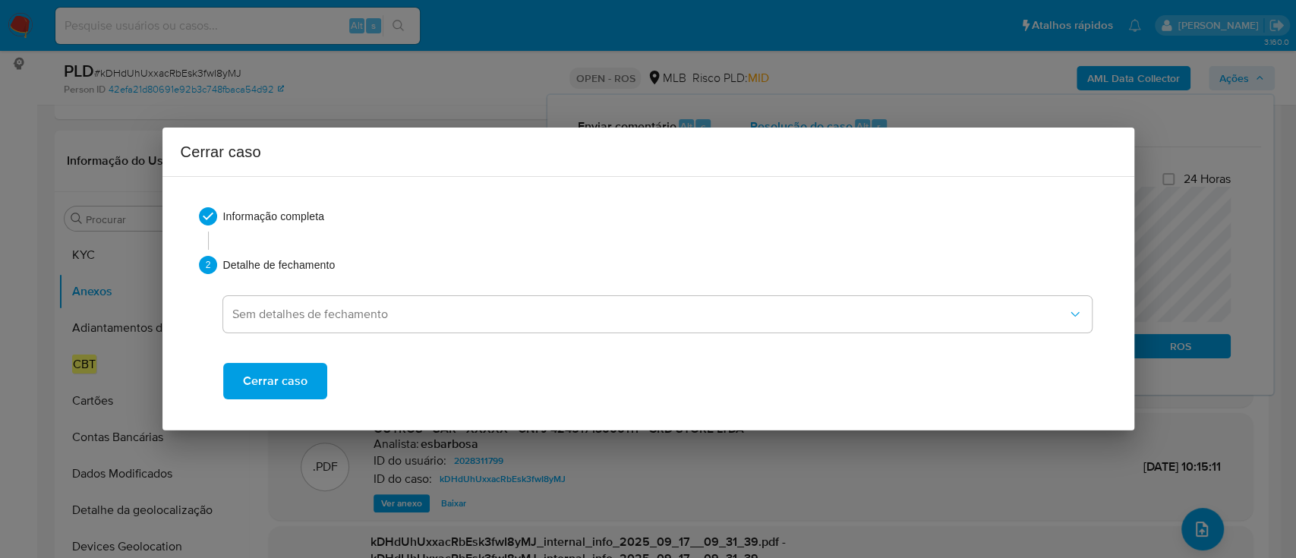
click at [289, 382] on span "Cerrar caso" at bounding box center [275, 380] width 65 height 33
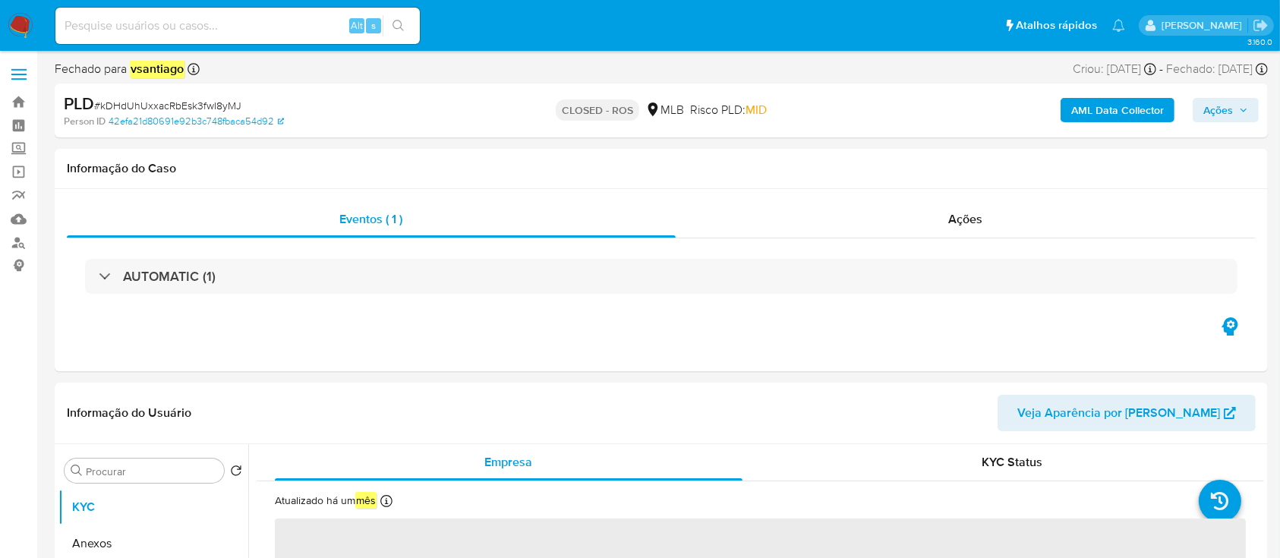
select select "10"
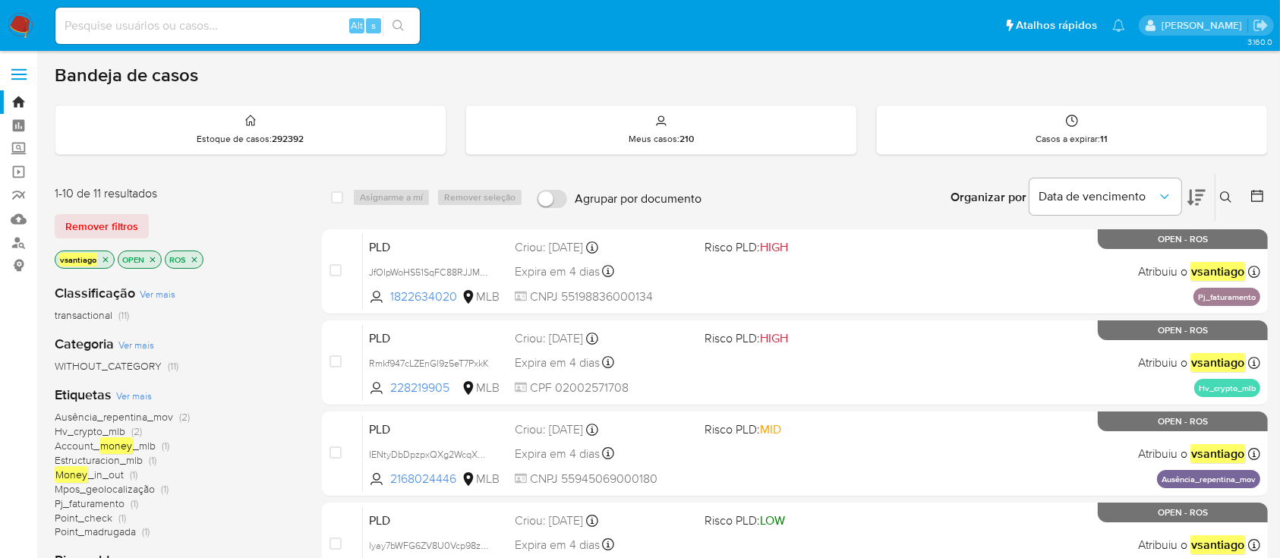
click at [261, 216] on div "Remover filtros" at bounding box center [176, 226] width 243 height 24
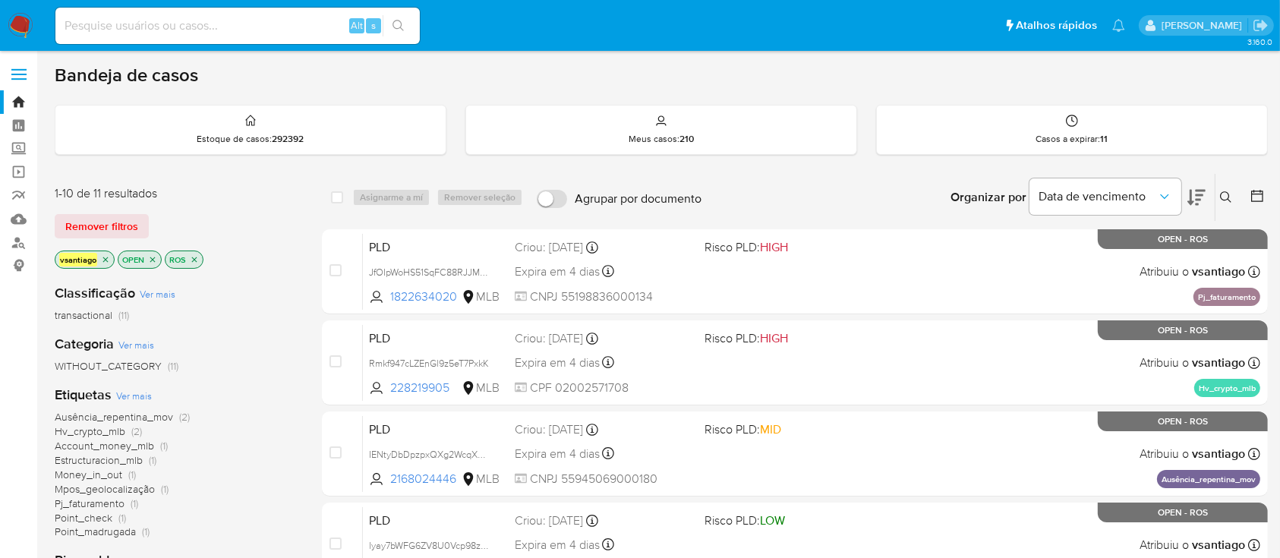
click at [252, 287] on div "Classificação Ver mais transactional (11)" at bounding box center [176, 303] width 243 height 39
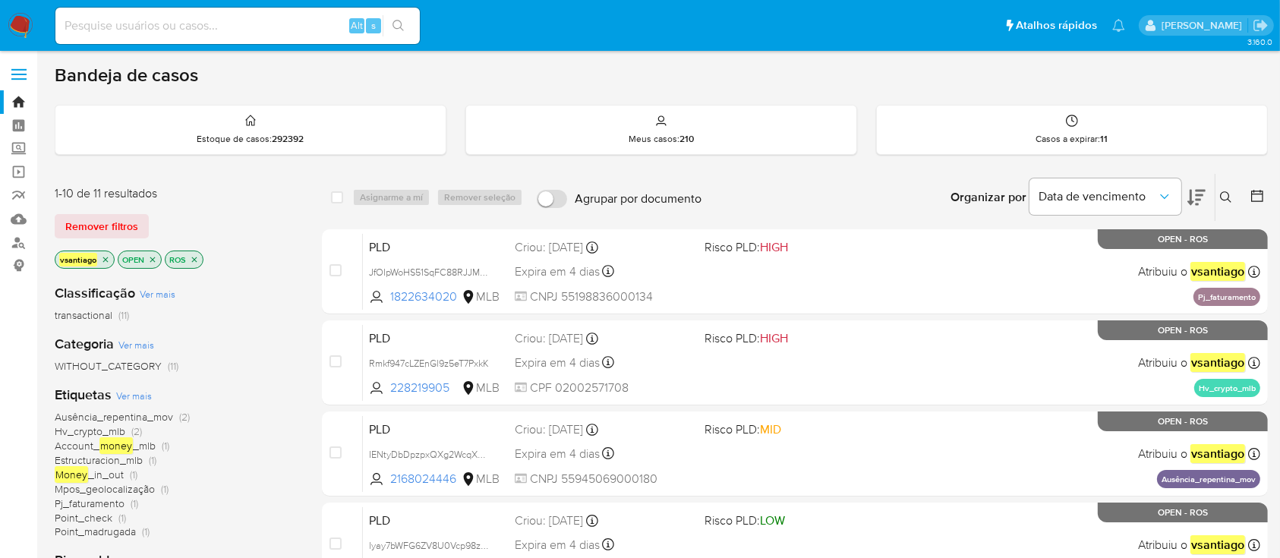
click at [234, 285] on div "Classificação Ver mais transactional (11)" at bounding box center [176, 303] width 243 height 39
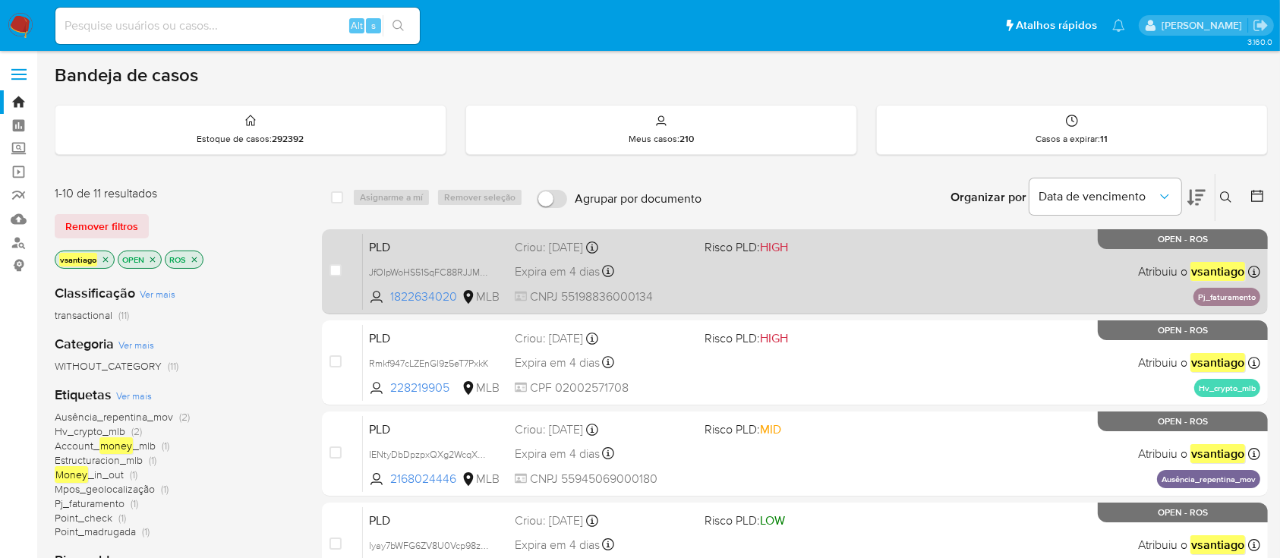
click at [811, 269] on span at bounding box center [792, 270] width 177 height 3
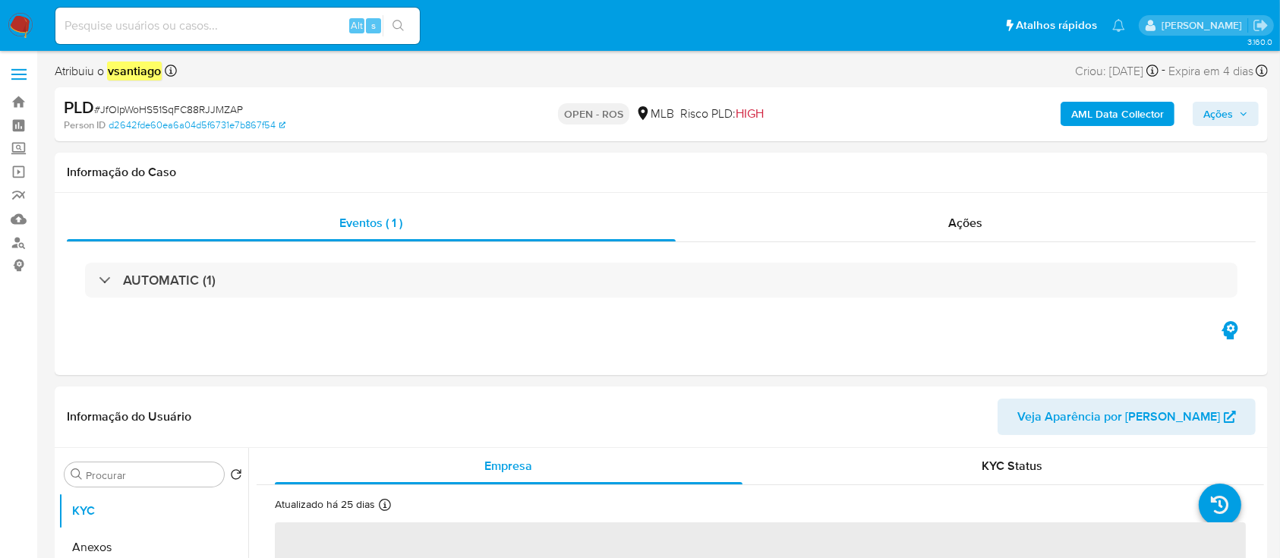
select select "10"
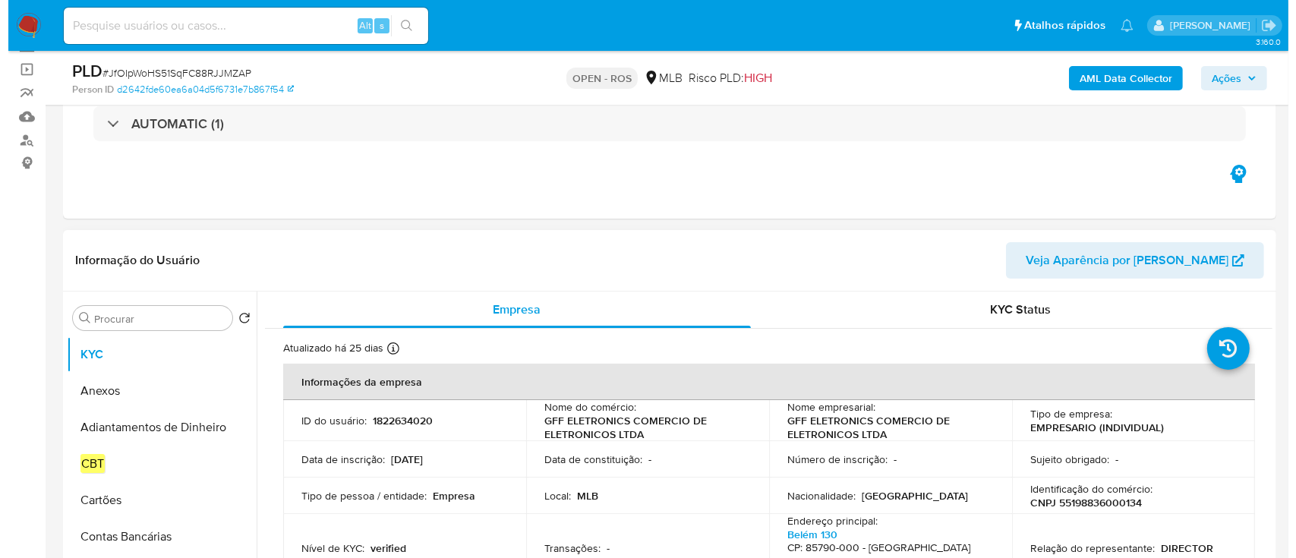
scroll to position [202, 0]
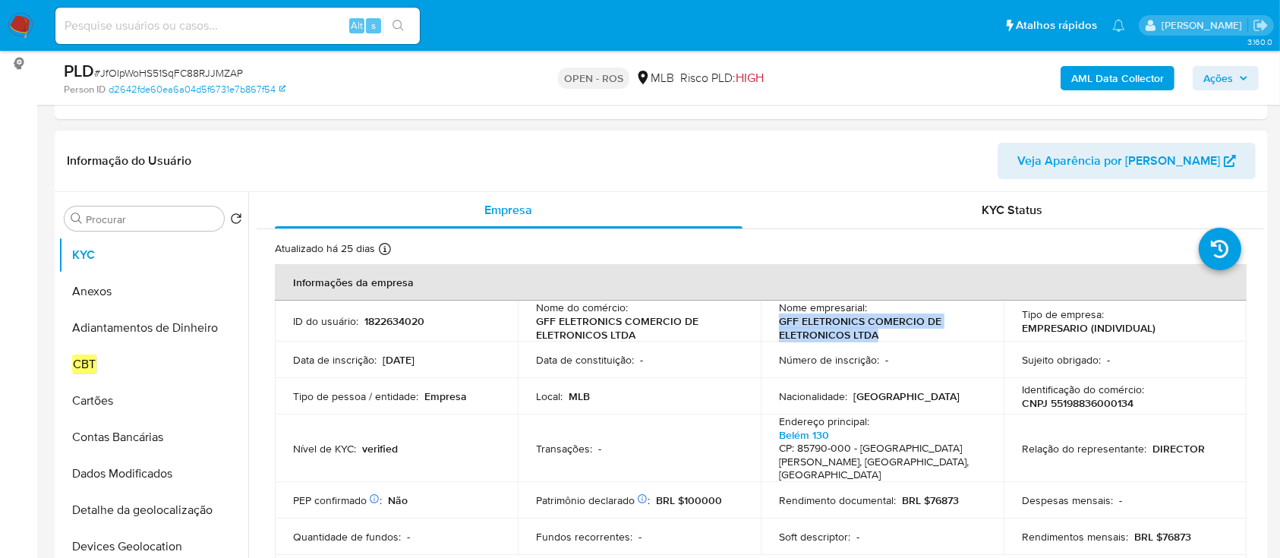
drag, startPoint x: 880, startPoint y: 335, endPoint x: 777, endPoint y: 326, distance: 103.7
click at [779, 326] on p "GFF ELETRONICS COMERCIO DE ELETRONICOS LTDA" at bounding box center [879, 327] width 200 height 27
copy p "GFF ELETRONICS COMERCIO DE ELETRONICOS LTDA"
click at [1097, 404] on p "CNPJ 55198836000134" at bounding box center [1078, 403] width 112 height 14
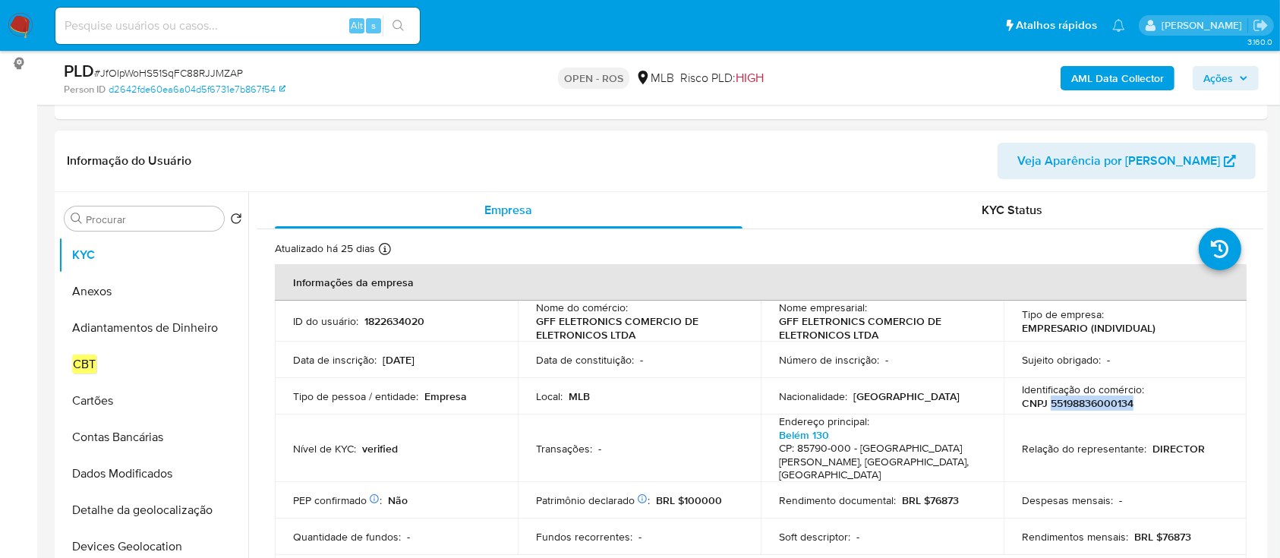
copy p "55198836000134"
click at [125, 288] on button "Anexos" at bounding box center [147, 291] width 178 height 36
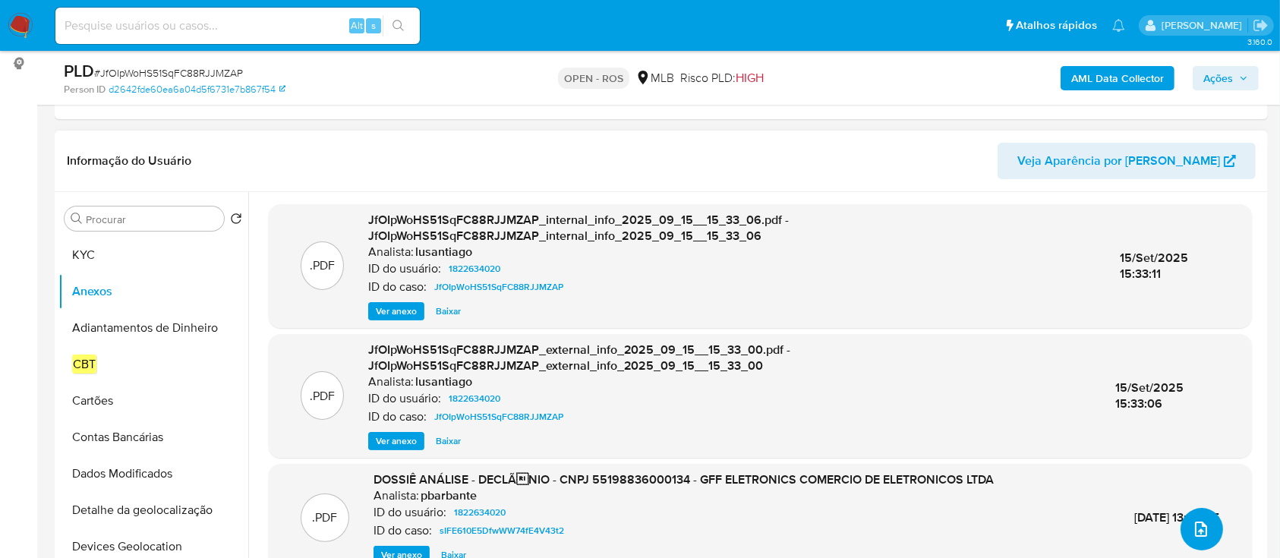
click at [1195, 537] on button "upload-file" at bounding box center [1201, 529] width 43 height 43
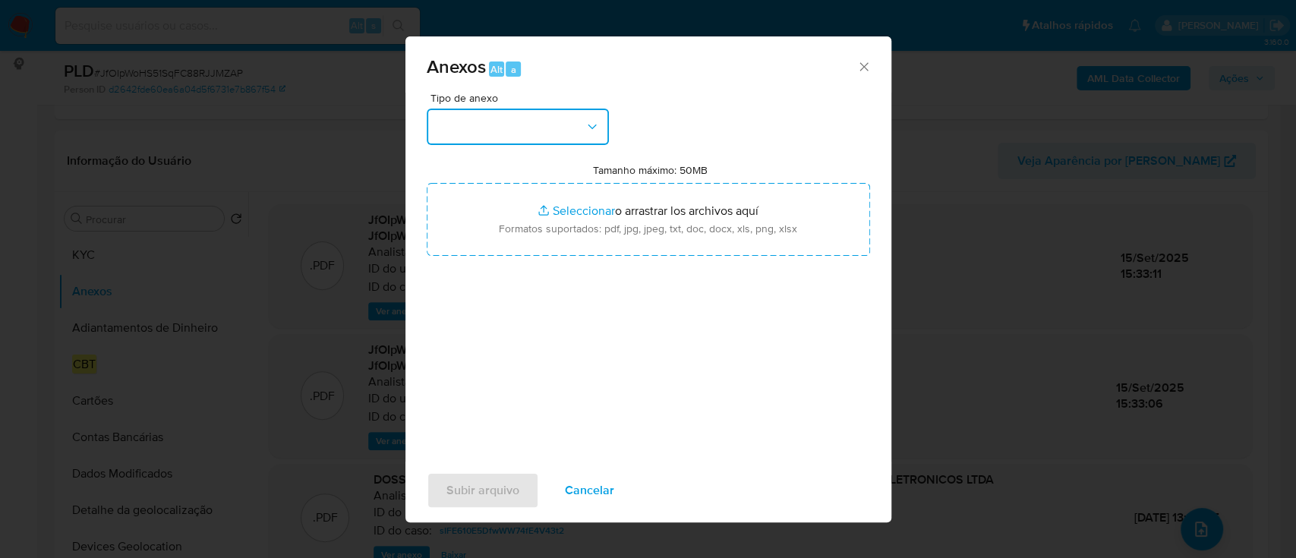
click at [498, 129] on button "button" at bounding box center [518, 127] width 182 height 36
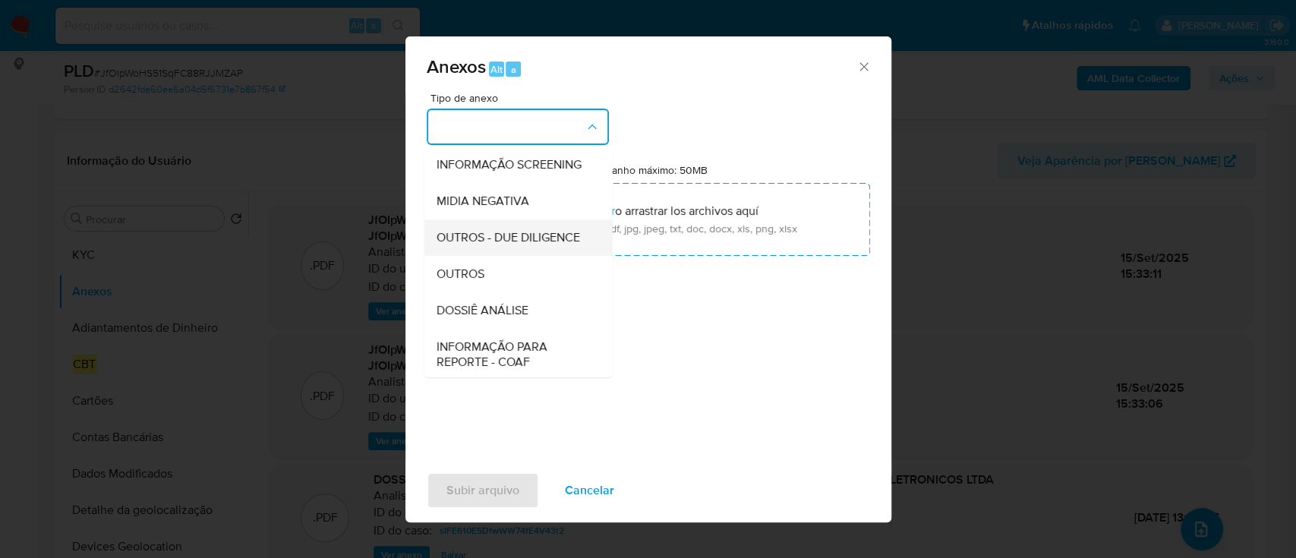
scroll to position [233, 0]
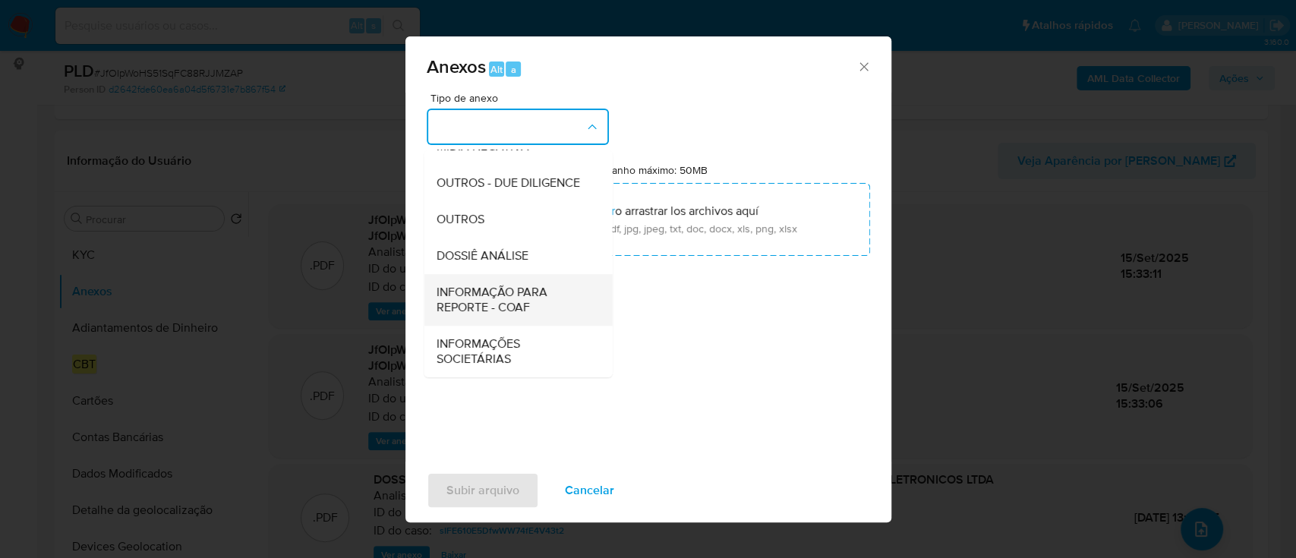
click at [539, 295] on span "INFORMAÇÃO PARA REPORTE - COAF" at bounding box center [513, 300] width 155 height 30
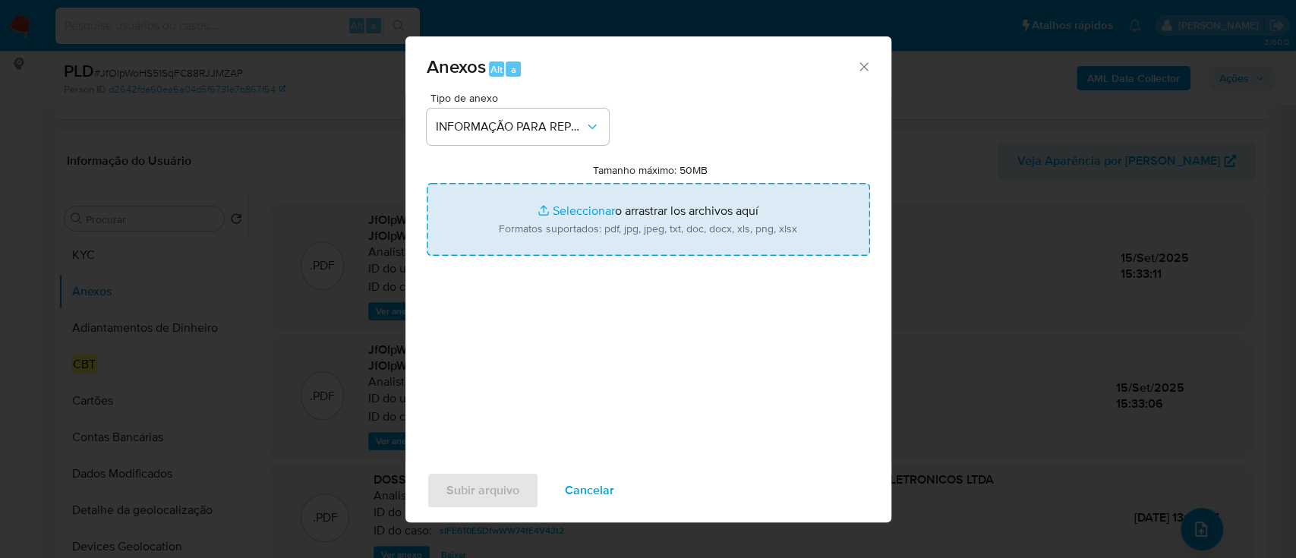
type input "C:\fakepath\SAR - JfOIpWoHS51SqFC88RJJMZAP - CNPJ 55198836000134 - GFF ELETRONI…"
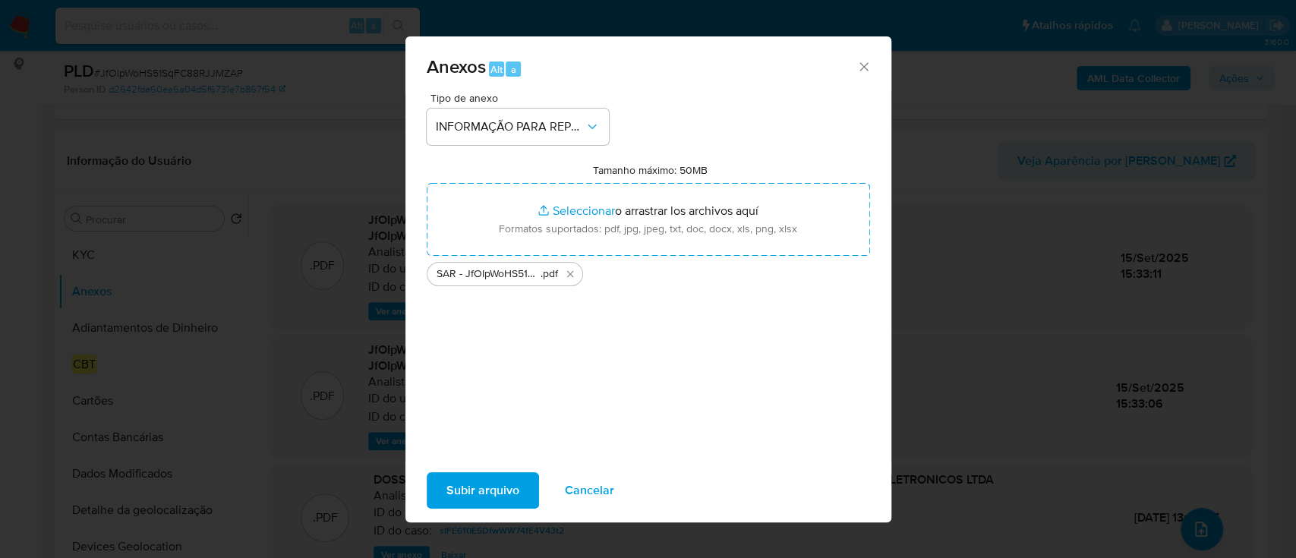
click at [484, 502] on span "Subir arquivo" at bounding box center [482, 490] width 73 height 33
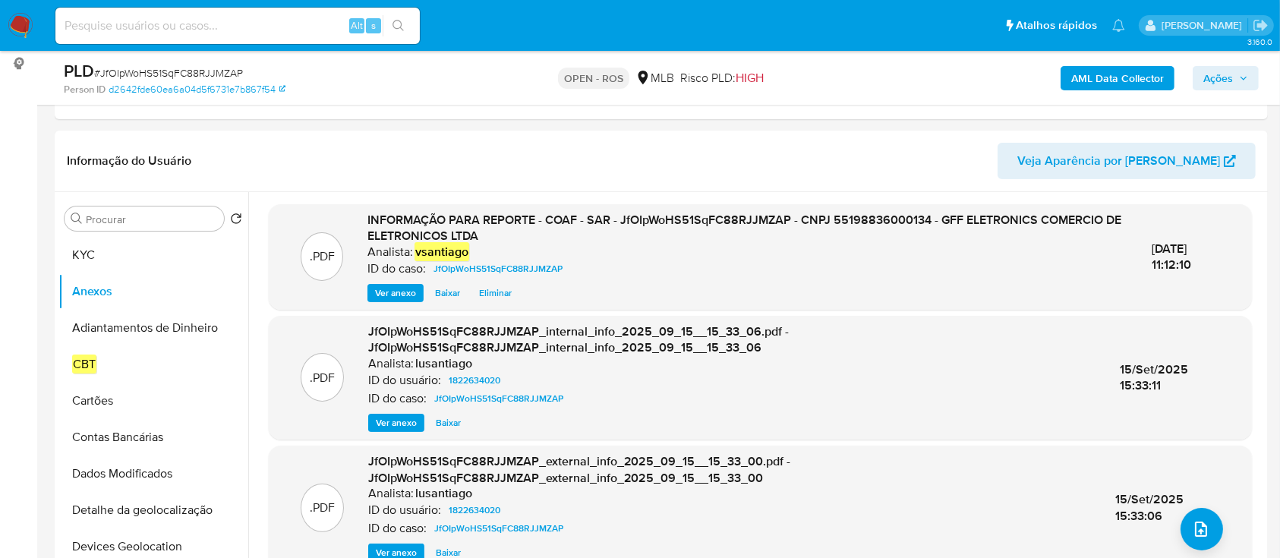
click at [1220, 82] on span "Ações" at bounding box center [1218, 78] width 30 height 24
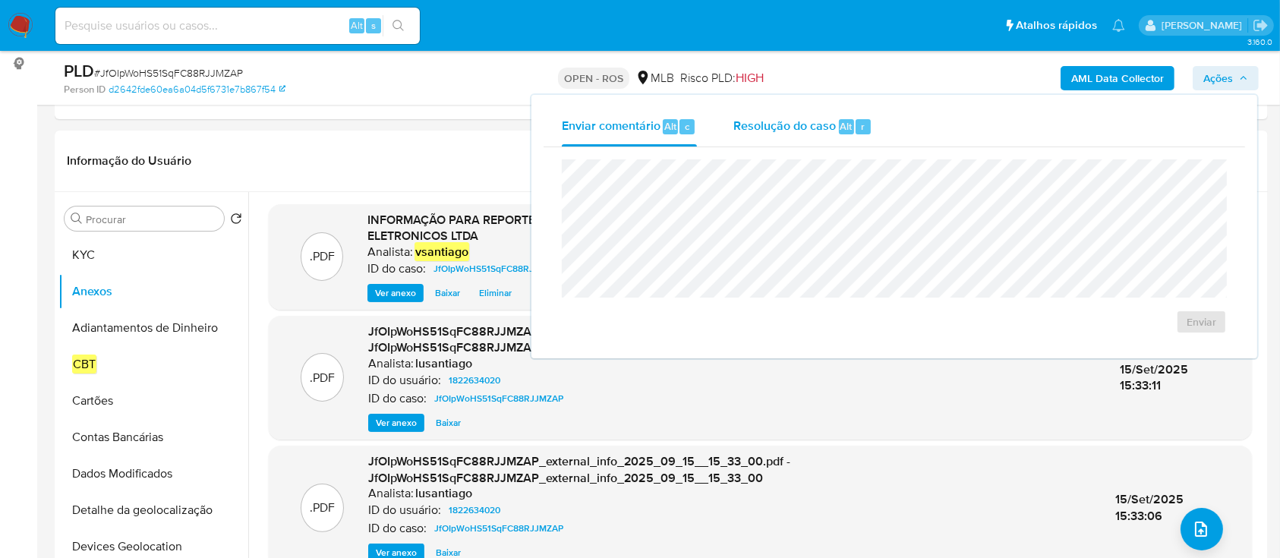
click at [808, 131] on span "Resolução do caso" at bounding box center [784, 125] width 102 height 17
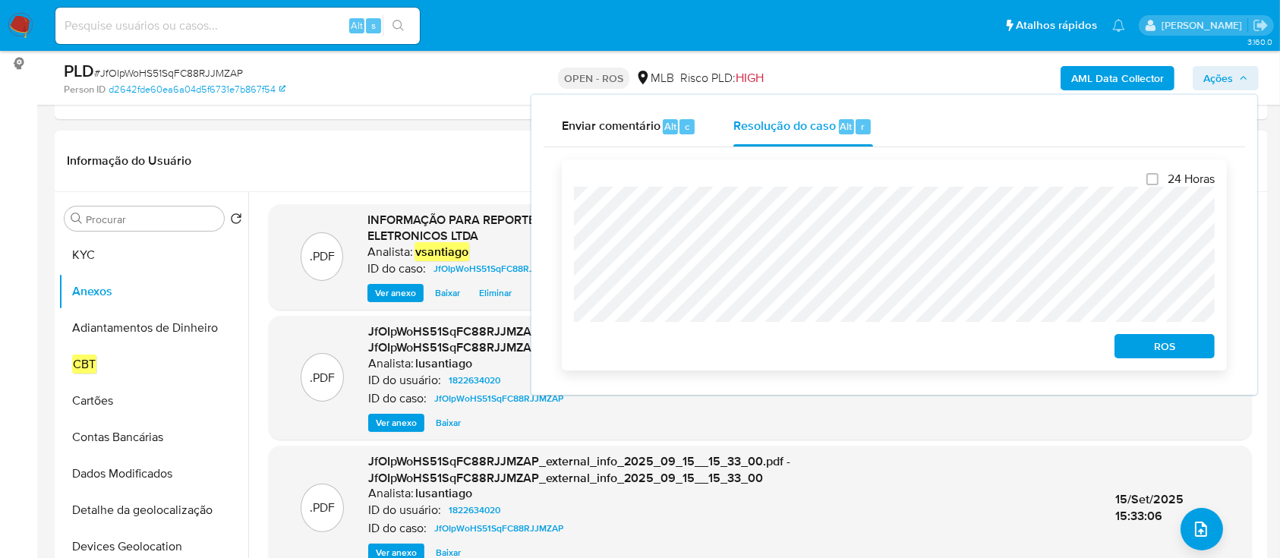
click at [1154, 342] on span "ROS" at bounding box center [1164, 345] width 79 height 21
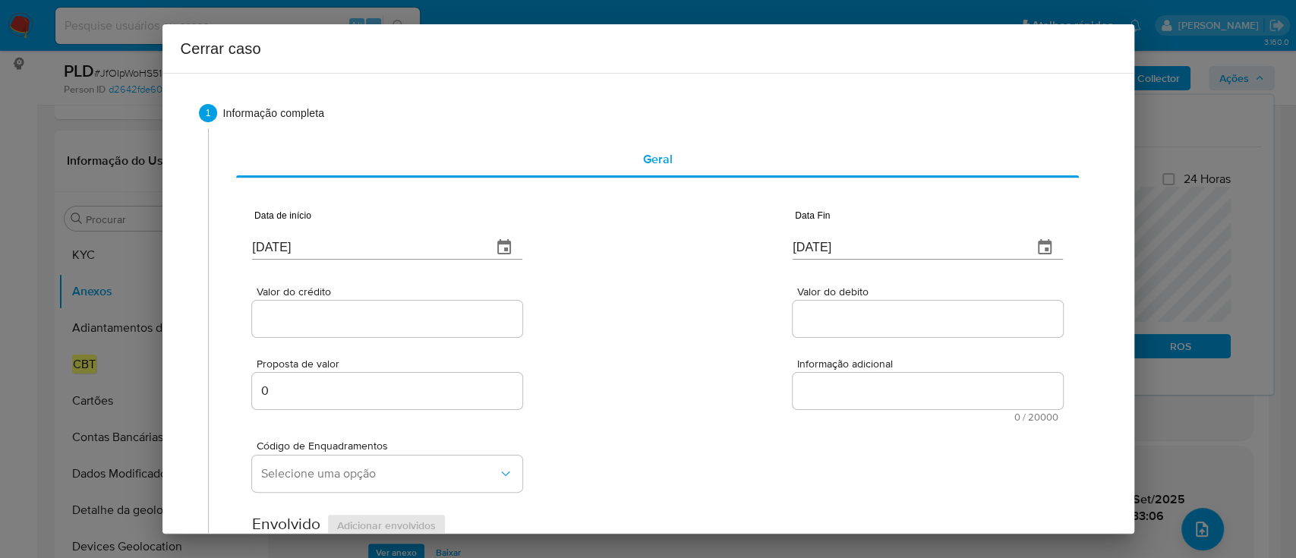
click at [279, 235] on input "22/09/2025" at bounding box center [366, 247] width 228 height 24
paste input "01/07"
type input "01/07/2025"
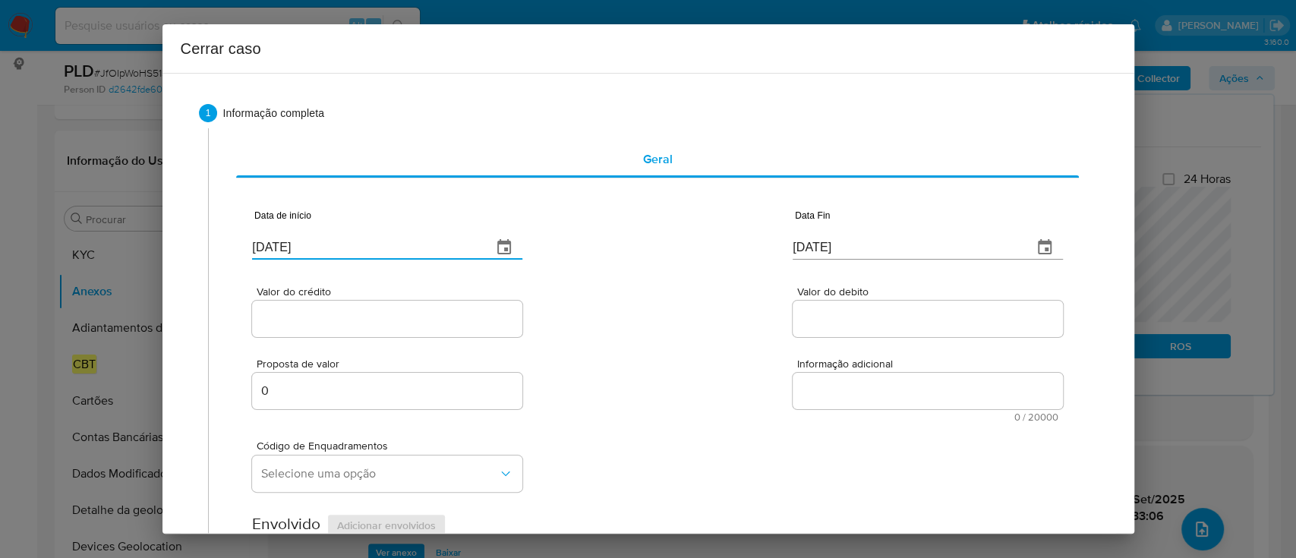
click at [648, 310] on div "Valor do crédito Valor do debito" at bounding box center [657, 304] width 810 height 72
click at [819, 249] on input "22/09/2025" at bounding box center [906, 247] width 228 height 24
click at [820, 249] on input "22/09/2025" at bounding box center [906, 247] width 228 height 24
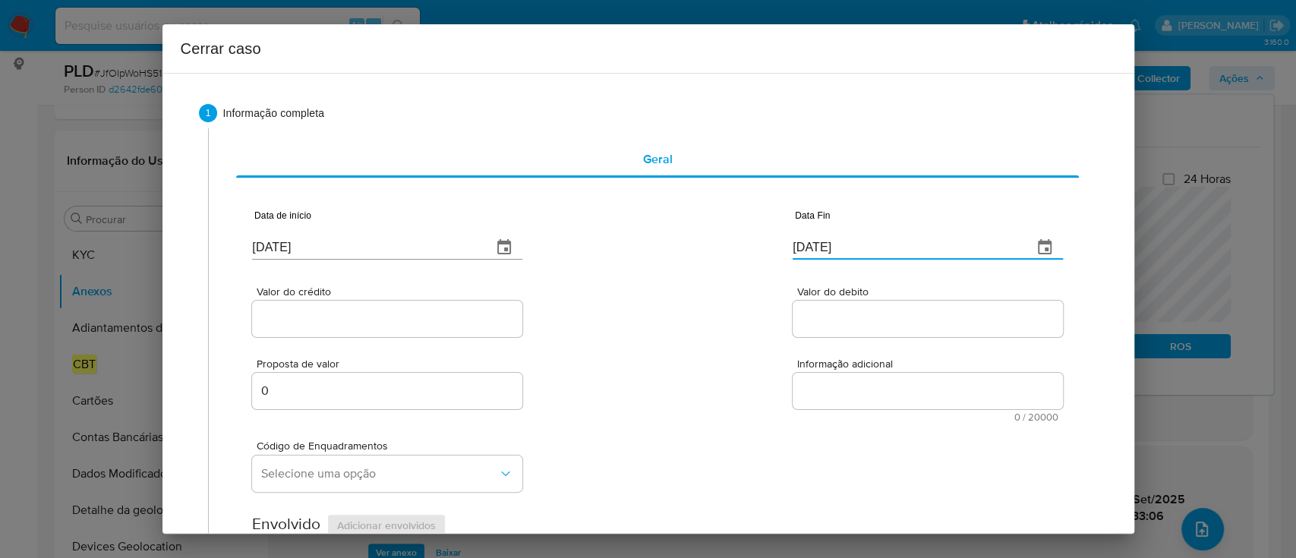
drag, startPoint x: 820, startPoint y: 249, endPoint x: 708, endPoint y: 300, distance: 122.6
click at [818, 250] on input "22/09/2025" at bounding box center [906, 247] width 228 height 24
paste input "14"
type input "14/09/2025"
click at [702, 301] on div "Valor do crédito Valor do debito" at bounding box center [657, 304] width 810 height 72
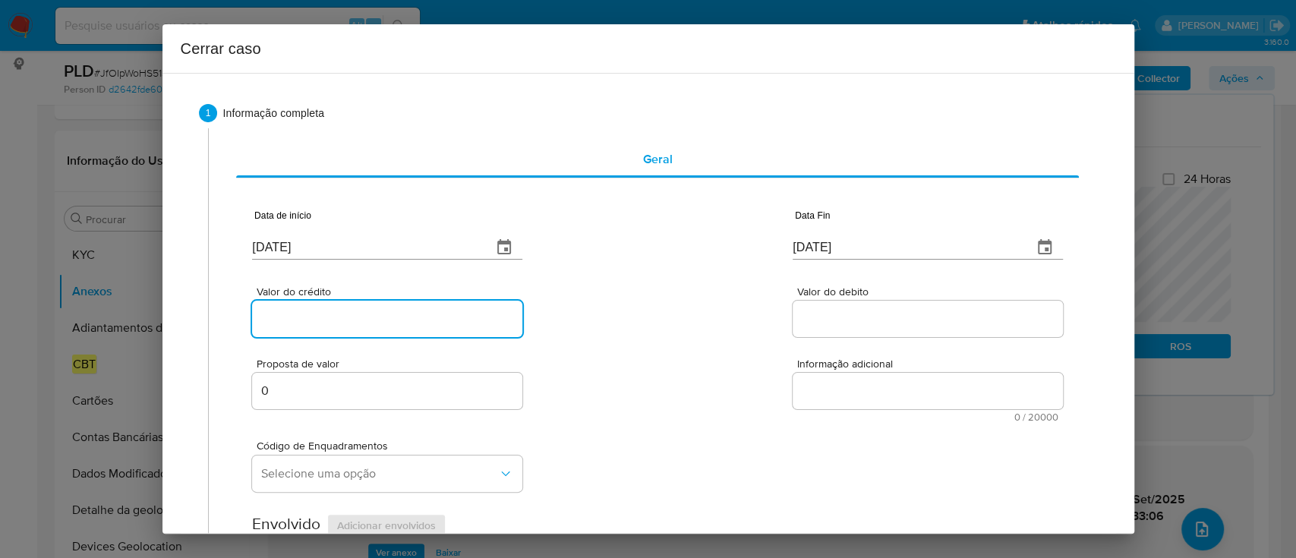
click at [427, 320] on input "Valor do crédito" at bounding box center [387, 319] width 270 height 20
paste input "R$2.097.641"
type input "R$2.097.641"
click at [613, 310] on div "Valor do crédito R$2.097.641 Valor do debito" at bounding box center [657, 304] width 810 height 72
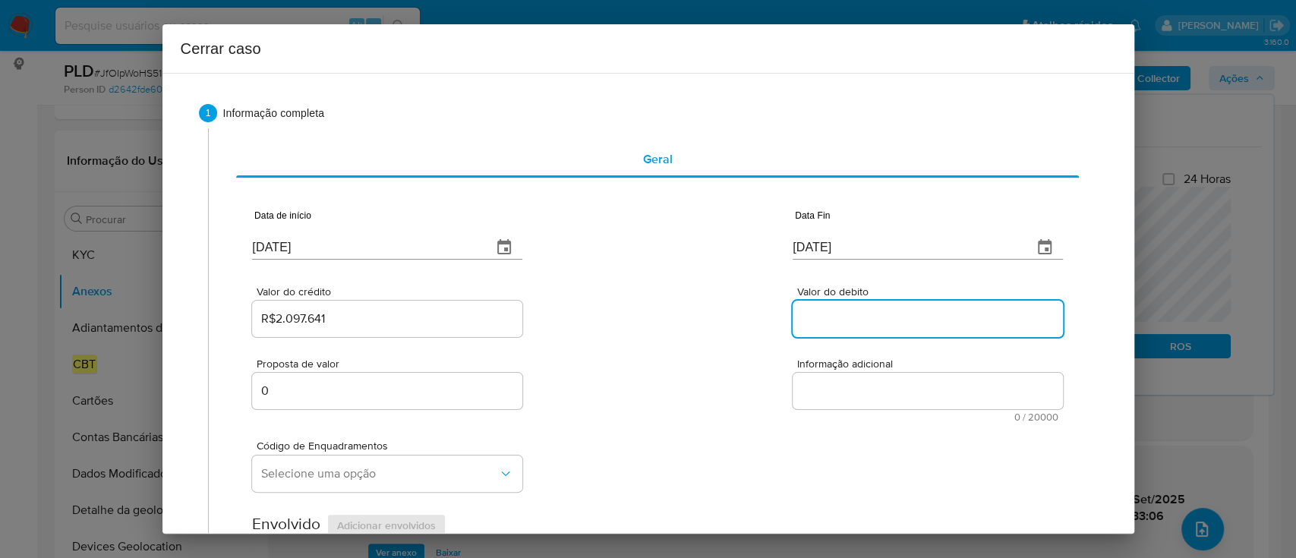
drag, startPoint x: 826, startPoint y: 310, endPoint x: 778, endPoint y: 316, distance: 48.2
click at [826, 310] on input "Valor do debito" at bounding box center [927, 319] width 270 height 20
paste input "R$2.047.981"
type input "R$2.047.981"
click at [635, 332] on div "Valor do crédito R$2.097.641 Valor do debito R$2.047.981" at bounding box center [657, 304] width 810 height 72
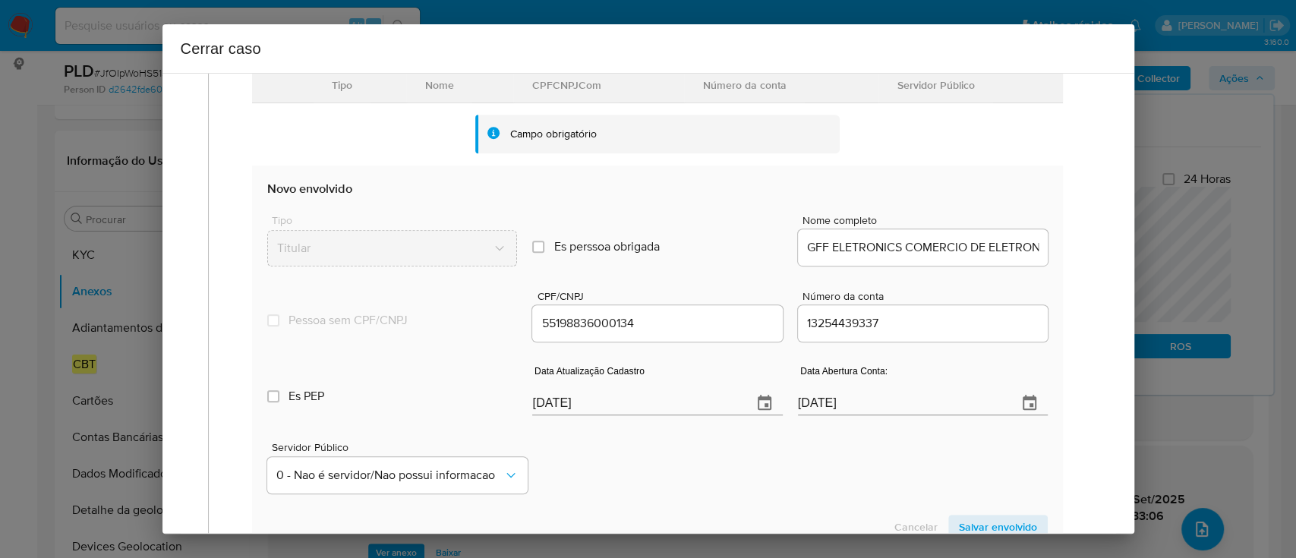
scroll to position [505, 0]
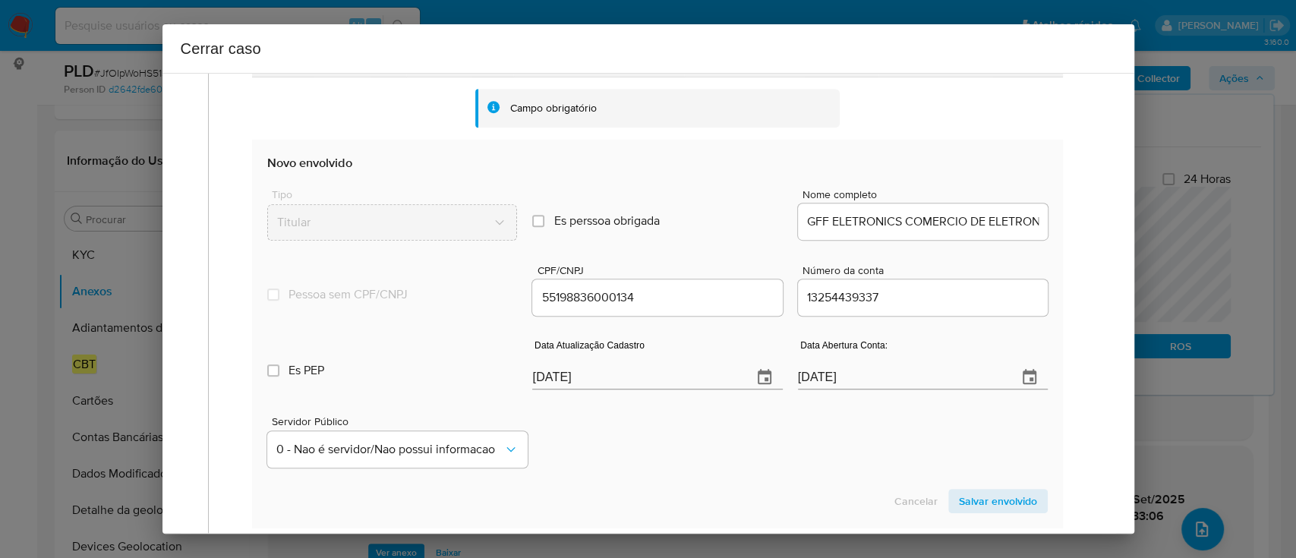
click at [623, 437] on div "Servidor Público 0 - Nao é servidor/Nao possui informacao" at bounding box center [656, 436] width 779 height 76
click at [550, 370] on input "22/09/2025" at bounding box center [635, 377] width 207 height 24
click at [551, 370] on input "22/09/2025" at bounding box center [635, 377] width 207 height 24
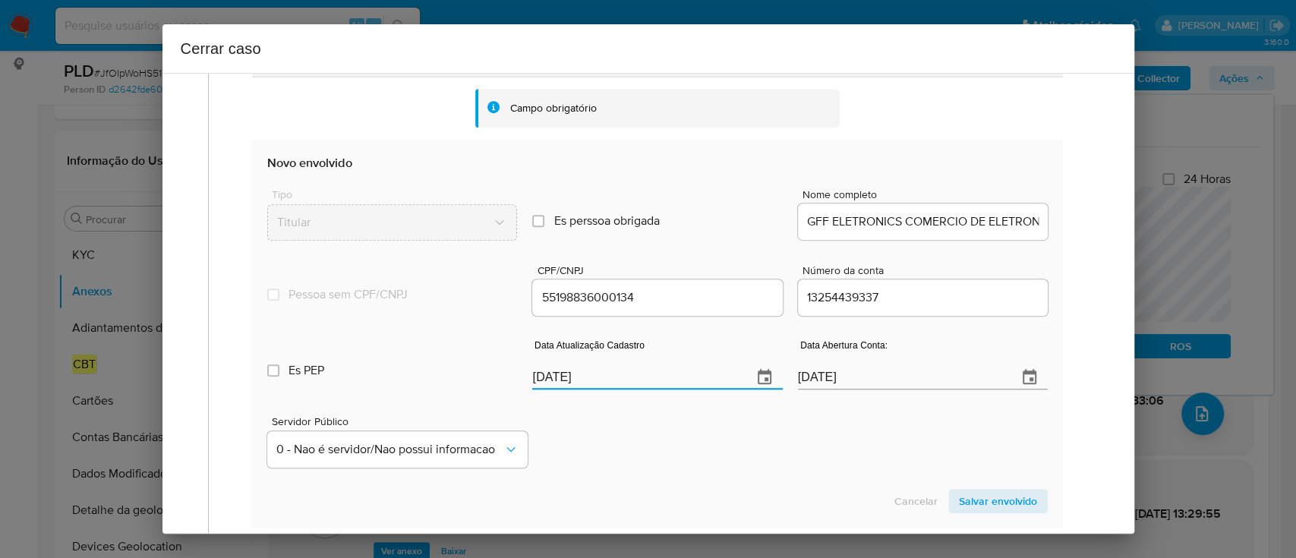
paste input "8/08"
type input "28/08/2025"
click at [678, 444] on div "Servidor Público 0 - Nao é servidor/Nao possui informacao" at bounding box center [656, 436] width 779 height 76
click at [971, 497] on span "Salvar envolvido" at bounding box center [998, 500] width 78 height 21
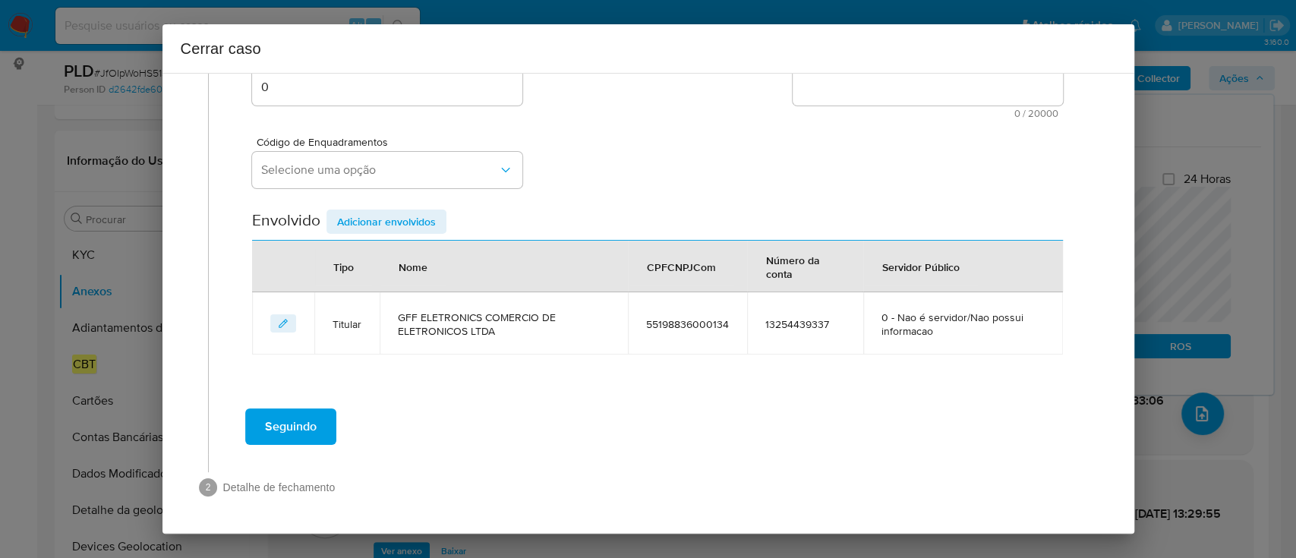
scroll to position [303, 0]
click at [395, 179] on button "Selecione uma opção" at bounding box center [387, 171] width 270 height 36
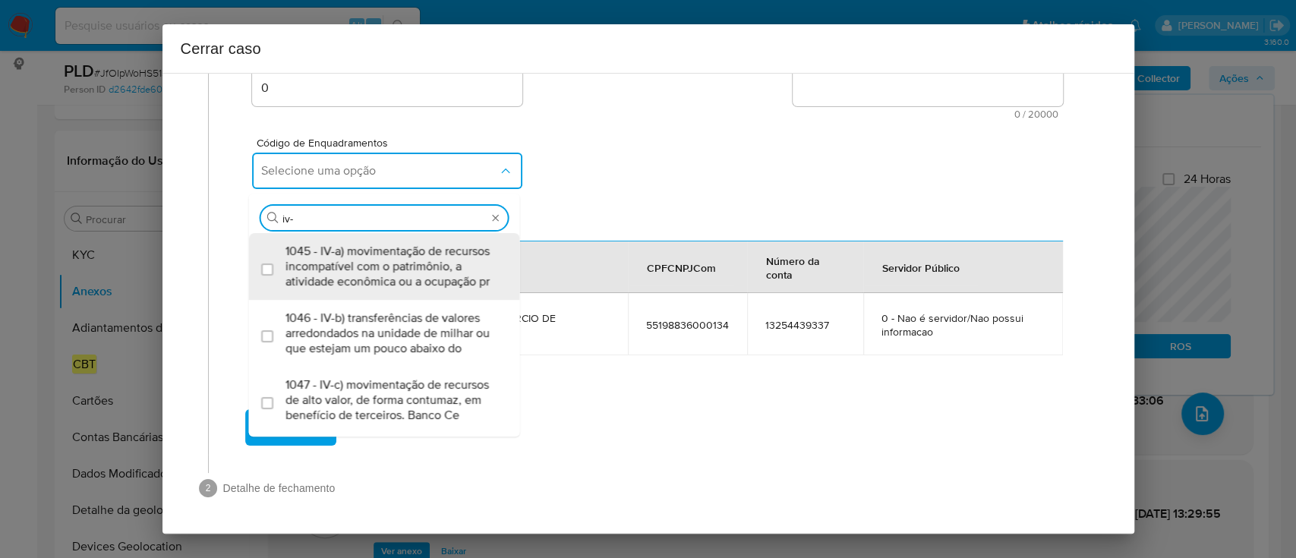
type input "iv-c"
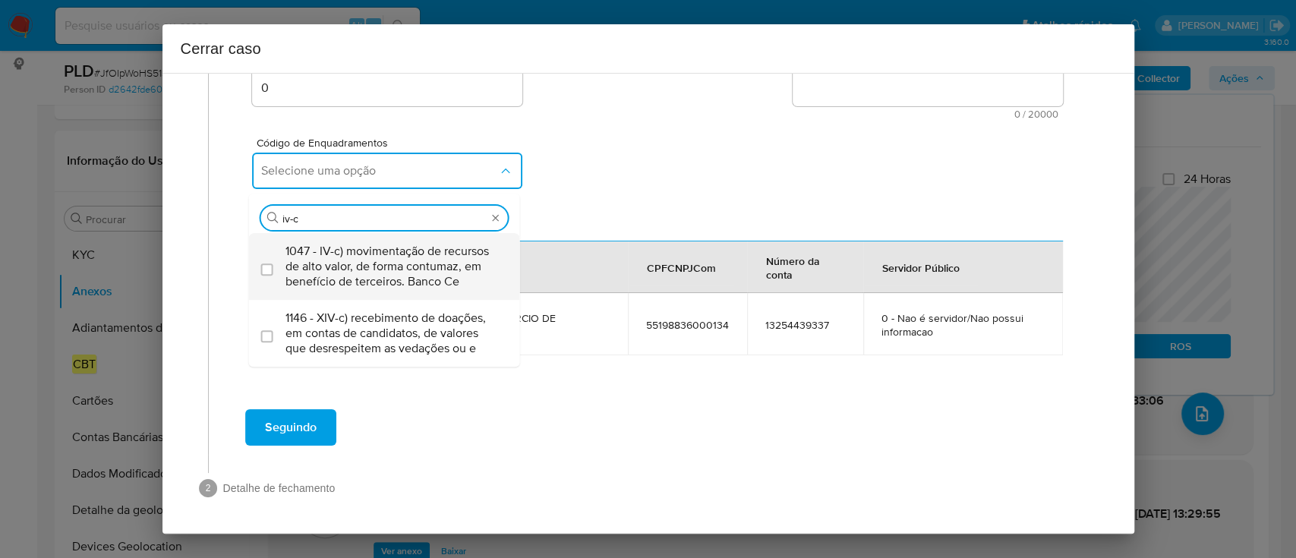
click at [404, 263] on span "1047 - IV-c) movimentação de recursos de alto valor, de forma contumaz, em bene…" at bounding box center [391, 267] width 213 height 46
checkbox input "true"
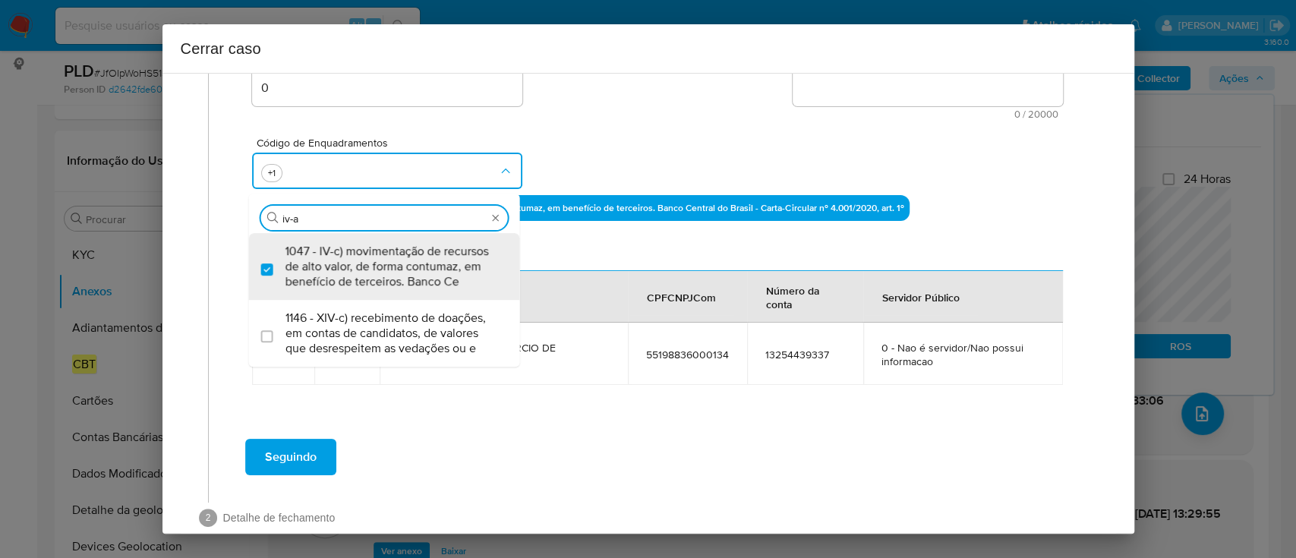
scroll to position [0, 0]
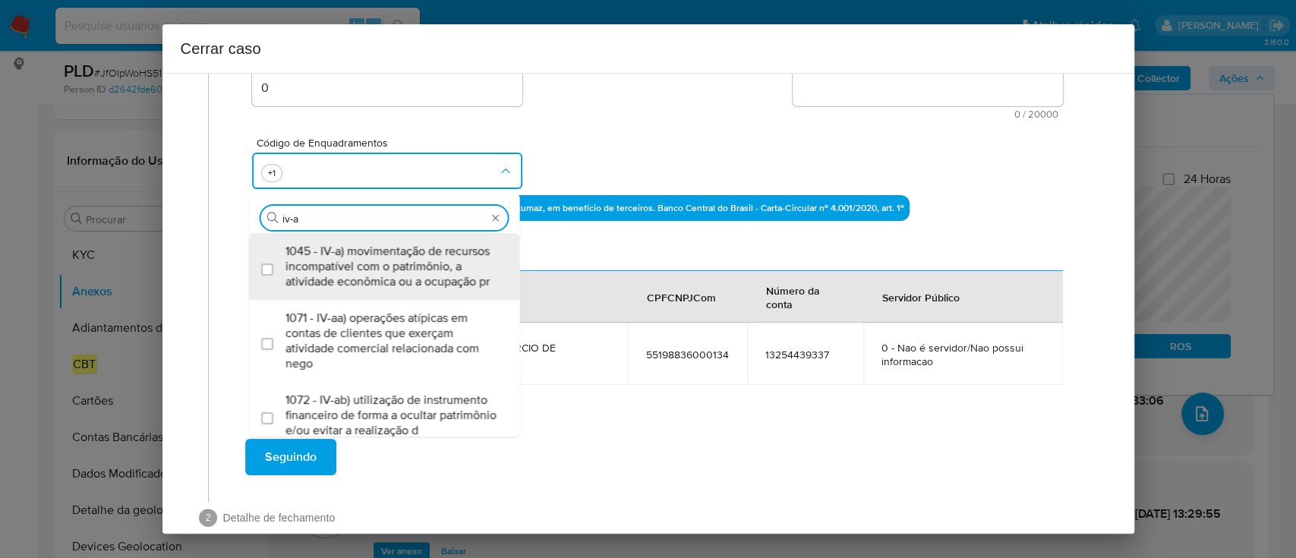
type input "iv-ac"
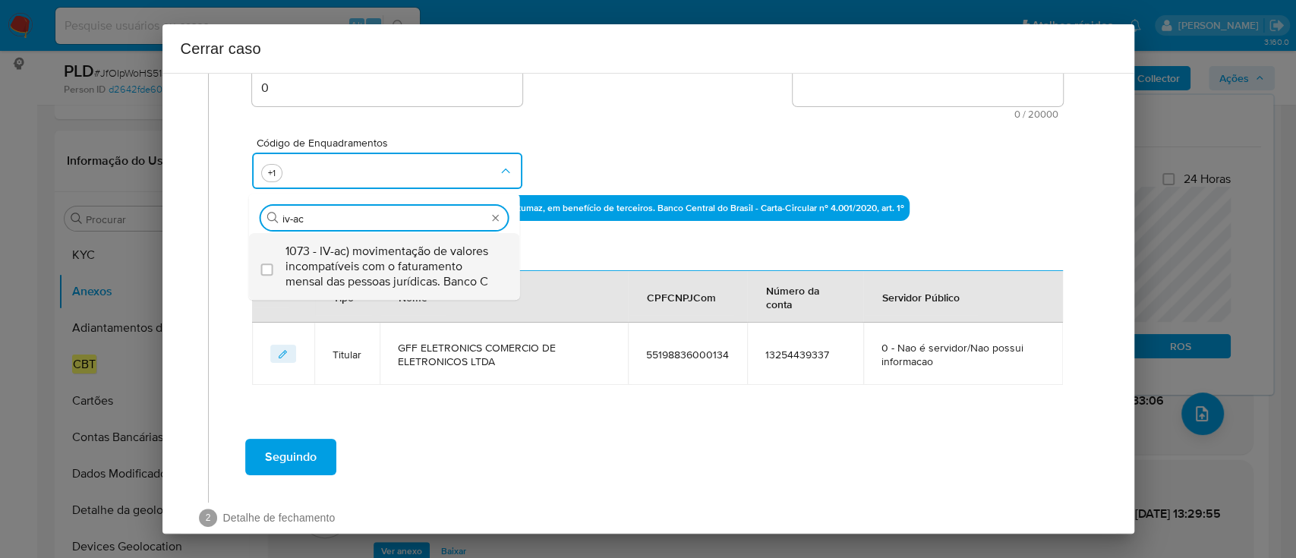
click at [424, 256] on span "1073 - IV-ac) movimentação de valores incompatíveis com o faturamento mensal da…" at bounding box center [391, 267] width 213 height 46
checkbox input "true"
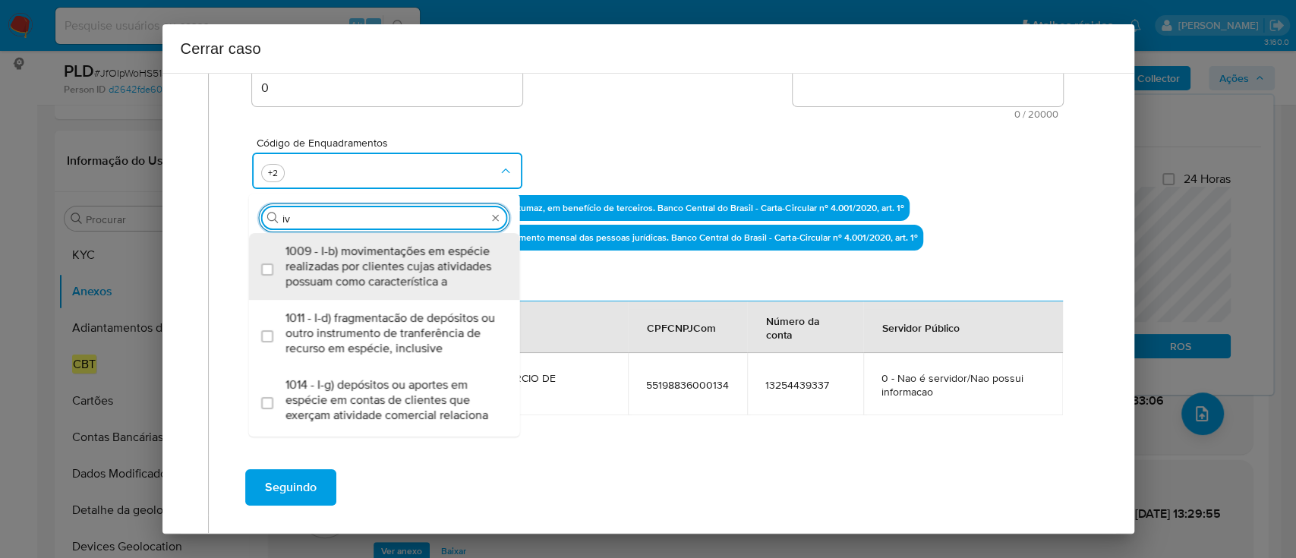
type input "i"
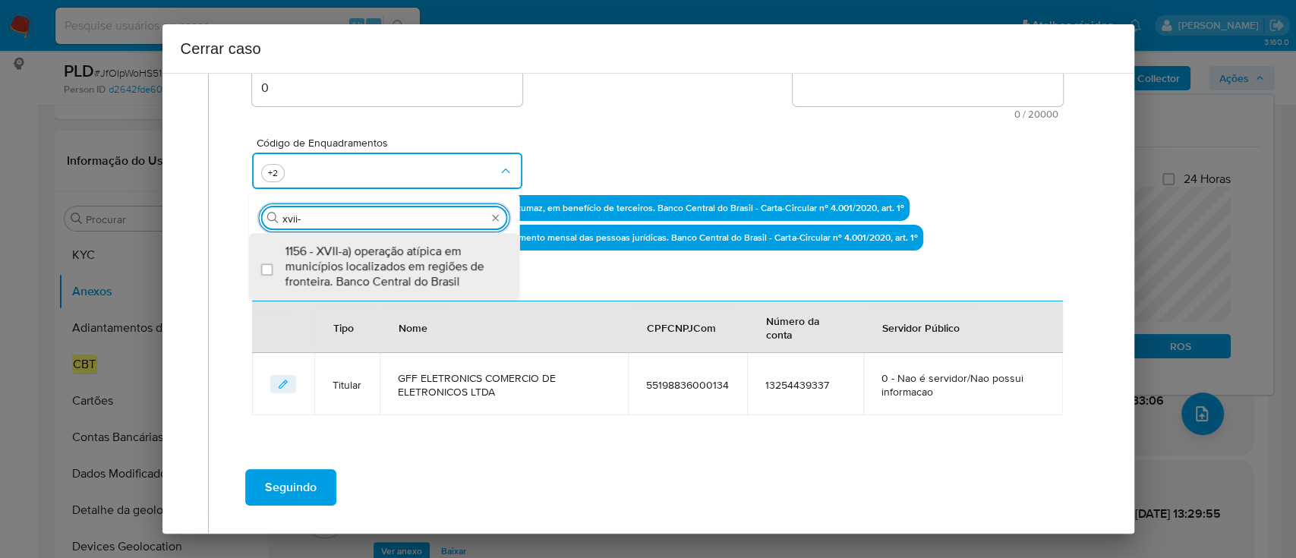
type input "xvii-a"
click at [411, 284] on span "1156 - XVII-a) operação atípica em municípios localizados em regiões de frontei…" at bounding box center [391, 267] width 213 height 46
checkbox input "true"
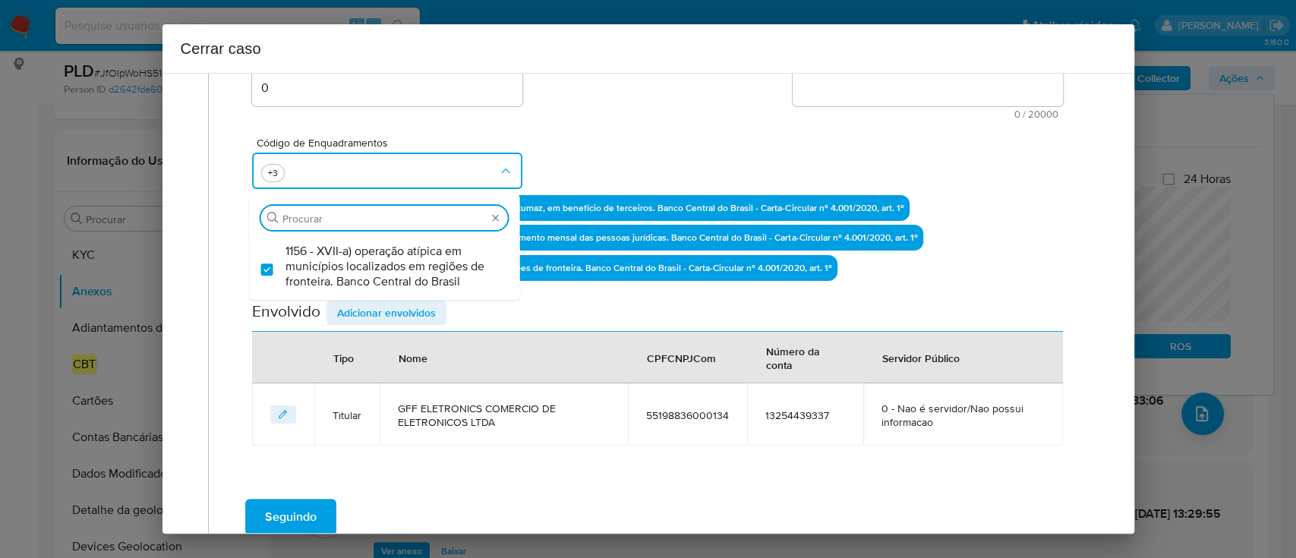
click at [651, 162] on div "Código de Enquadramentos Procurar 1156 - XVII-a) operação atípica em municípios…" at bounding box center [657, 157] width 810 height 76
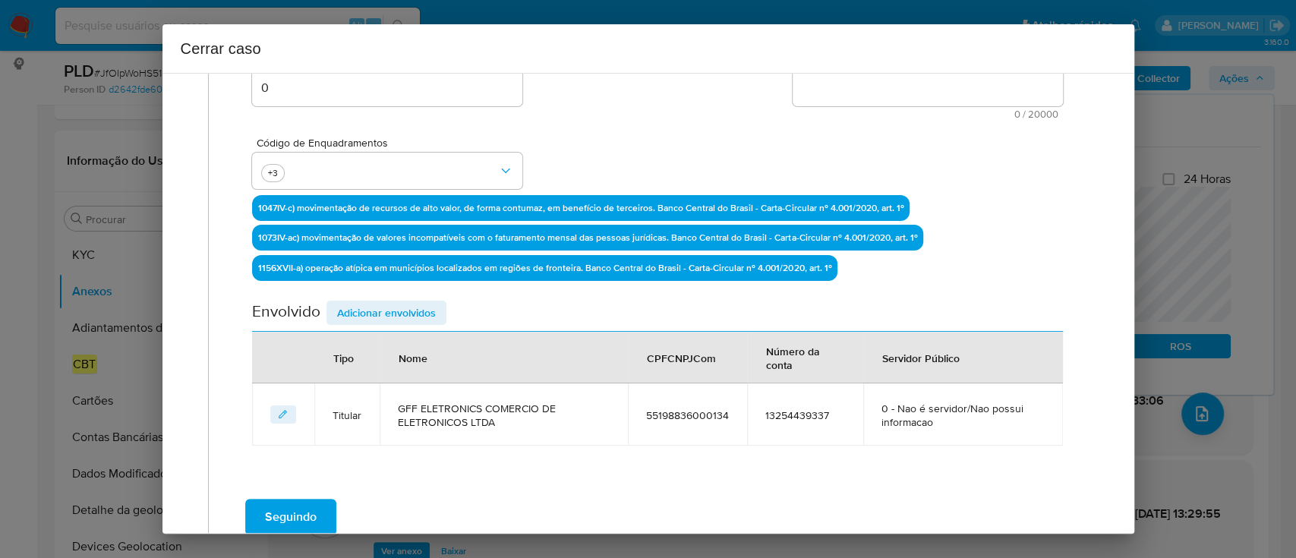
click at [628, 154] on div "Código de Enquadramentos +3" at bounding box center [657, 157] width 810 height 76
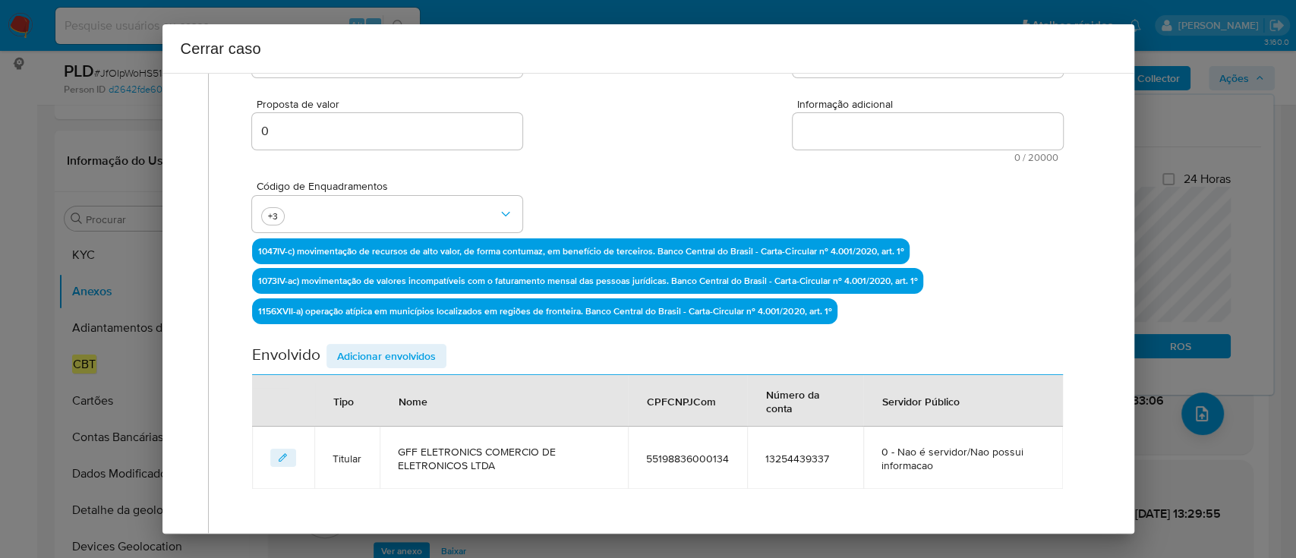
scroll to position [201, 0]
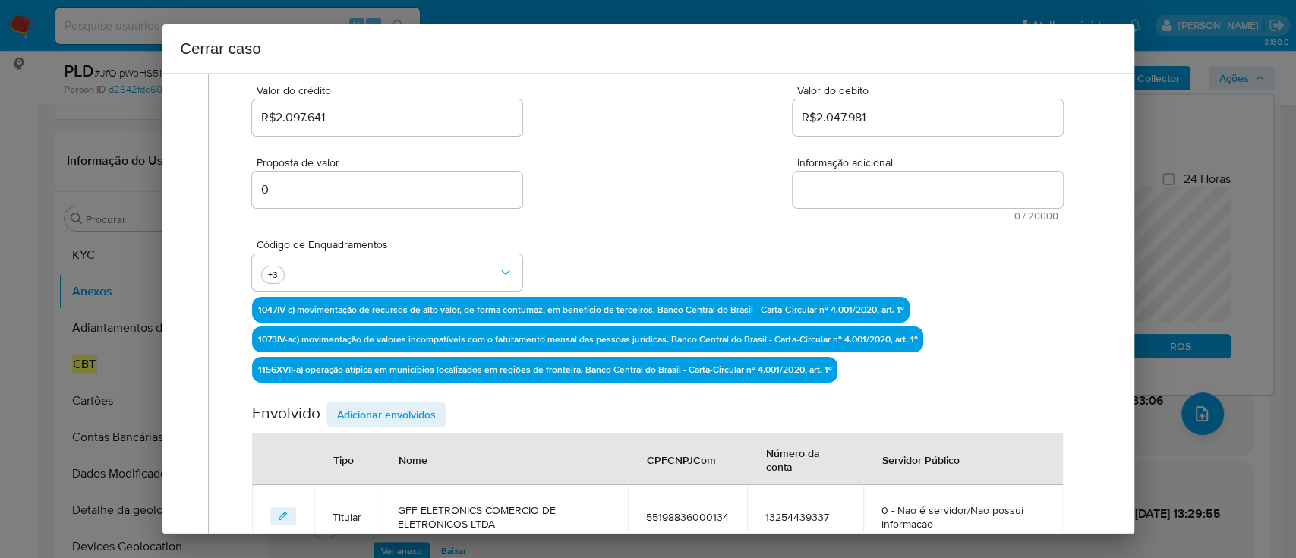
click at [888, 197] on textarea "Informação adicional" at bounding box center [927, 190] width 270 height 36
paste textarea "GFF ELETRONICS COMERCIO DE ELETRONICOS LTDA, CNPJ 55198836000134, sediada em Ca…"
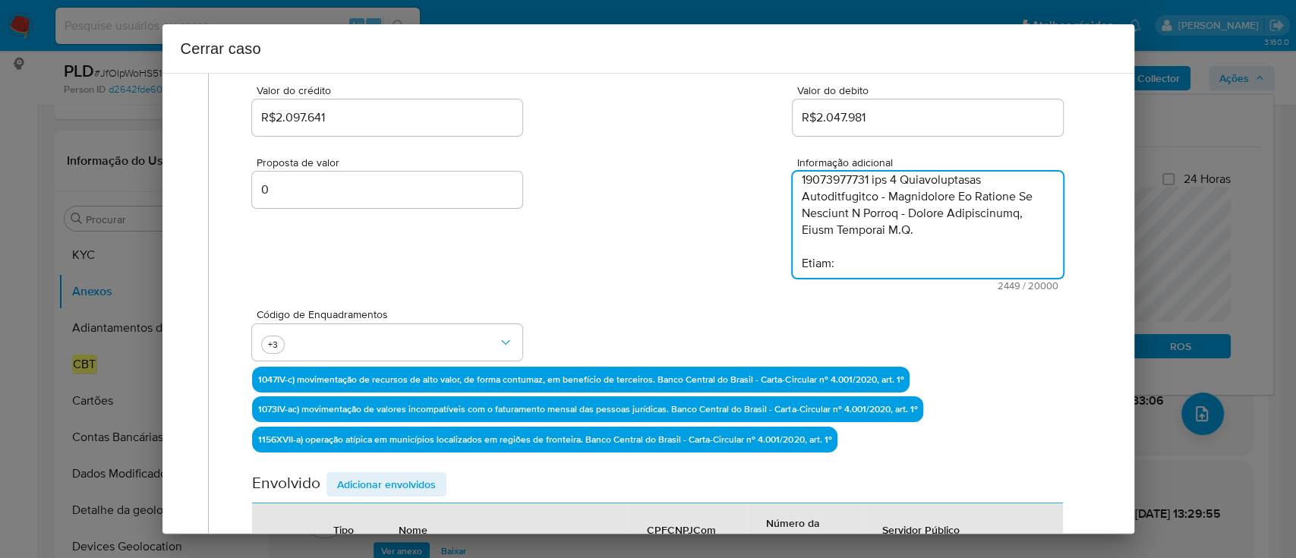
scroll to position [1433, 0]
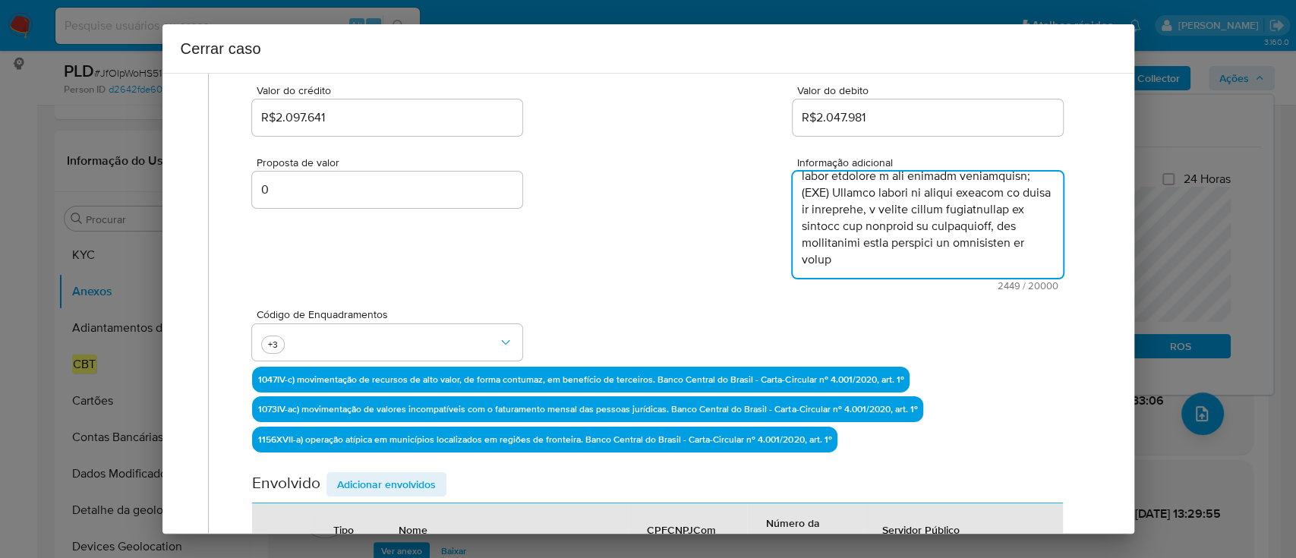
type textarea "GFF ELETRONICS COMERCIO DE ELETRONICOS LTDA, CNPJ 55198836000134, sediada em Ca…"
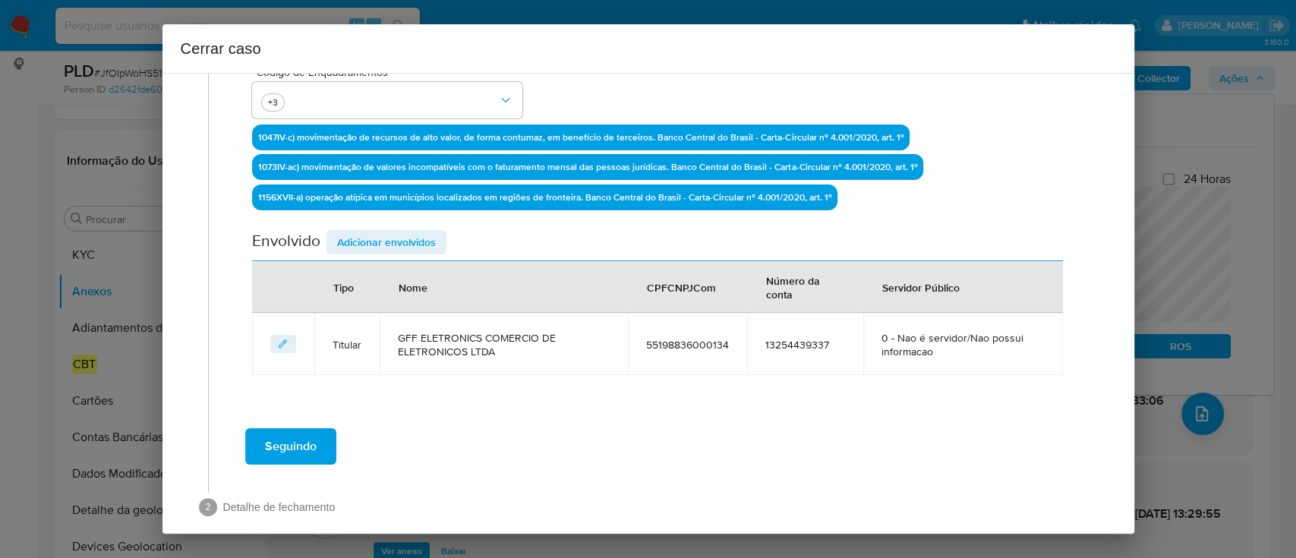
scroll to position [461, 0]
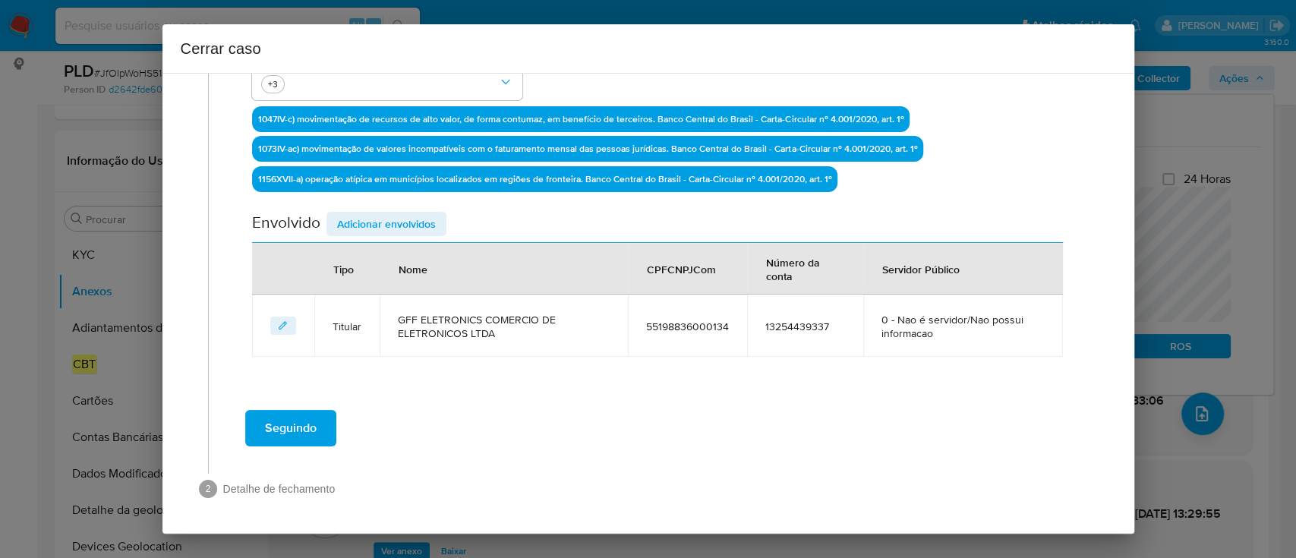
click at [567, 410] on div "Seguindo" at bounding box center [657, 428] width 867 height 55
click at [401, 222] on span "Adicionar envolvidos" at bounding box center [386, 223] width 99 height 21
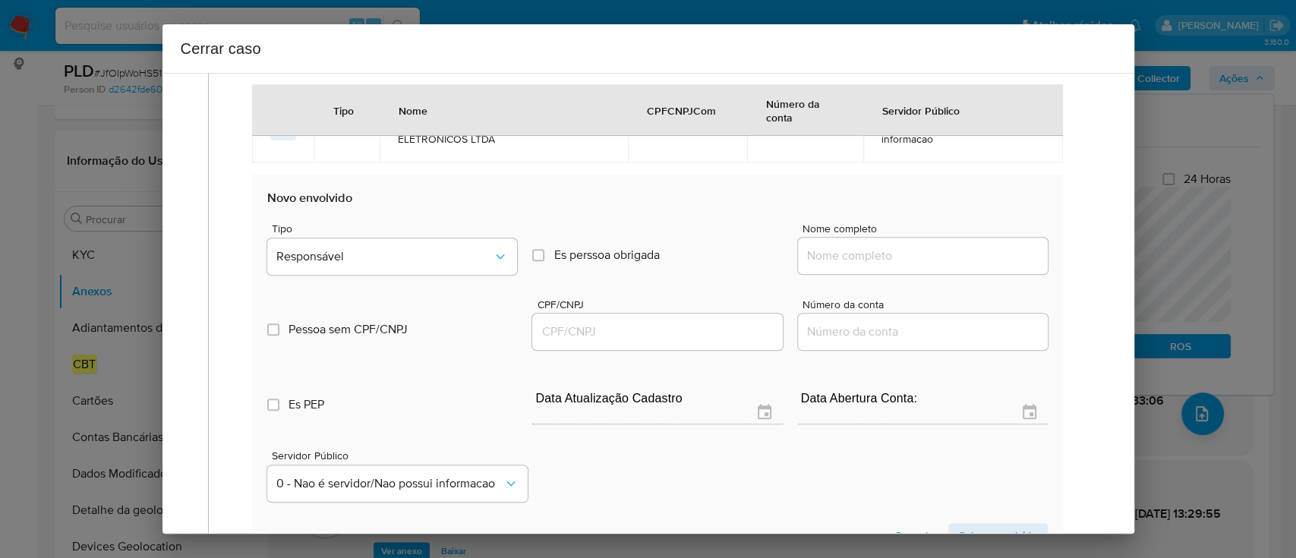
scroll to position [664, 0]
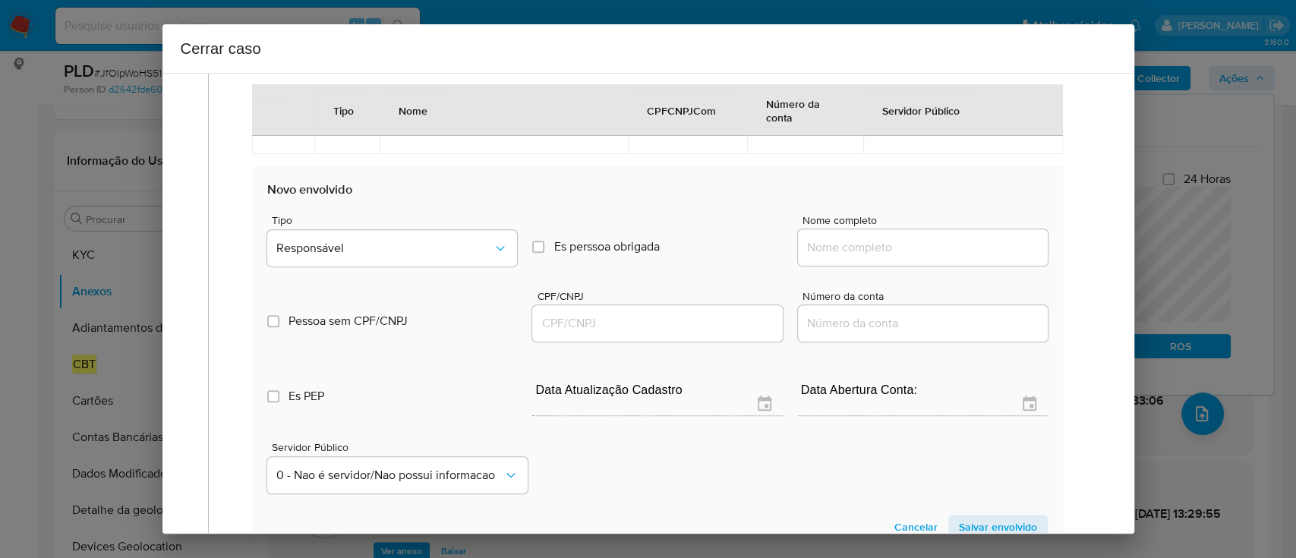
click at [883, 238] on input "Nome completo" at bounding box center [923, 248] width 250 height 20
paste input "Afrs Tech Comercio Ltda, 58445072000122"
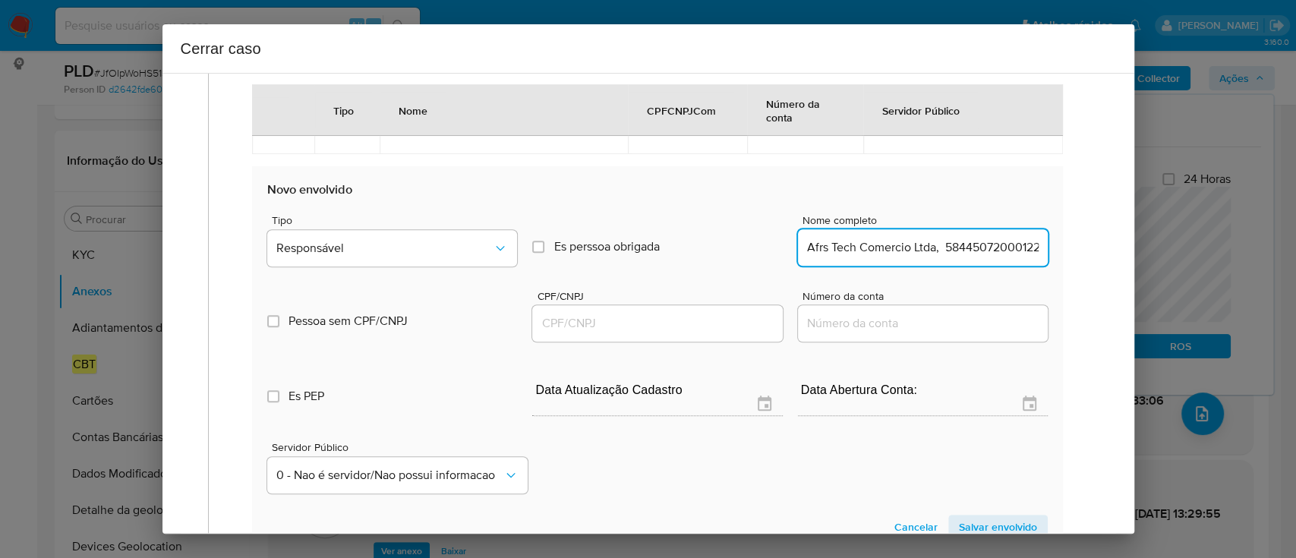
scroll to position [0, 8]
click at [969, 244] on input "Afrs Tech Comercio Ltda, 58445072000122" at bounding box center [923, 248] width 250 height 20
type input "Afrs Tech Comercio Ltda,"
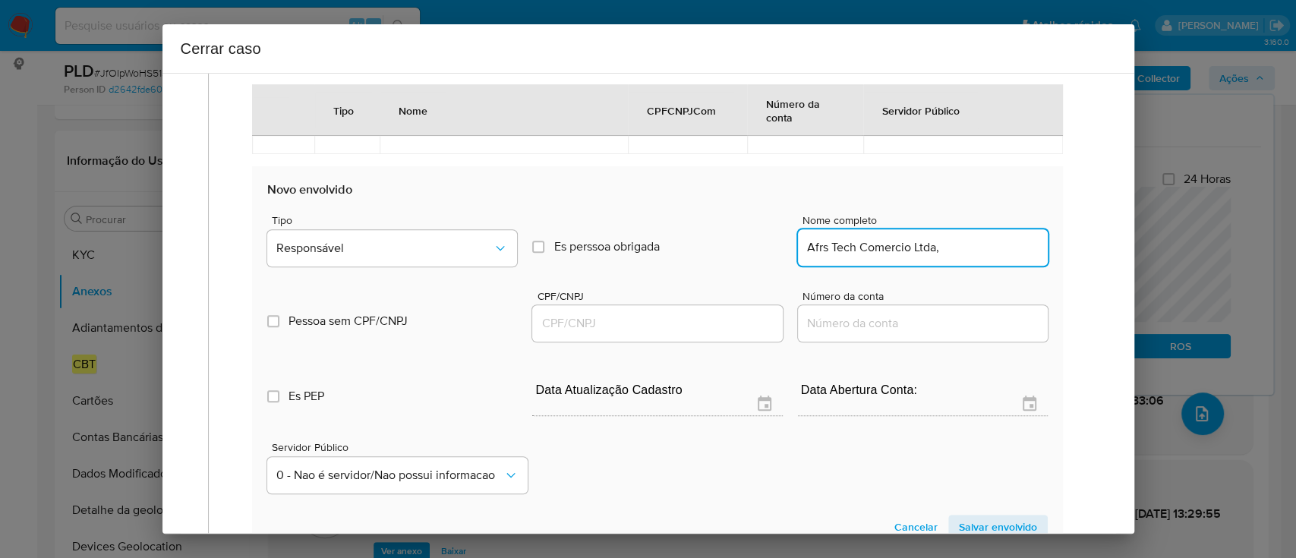
click at [732, 313] on input "CPF/CNPJ" at bounding box center [657, 323] width 250 height 20
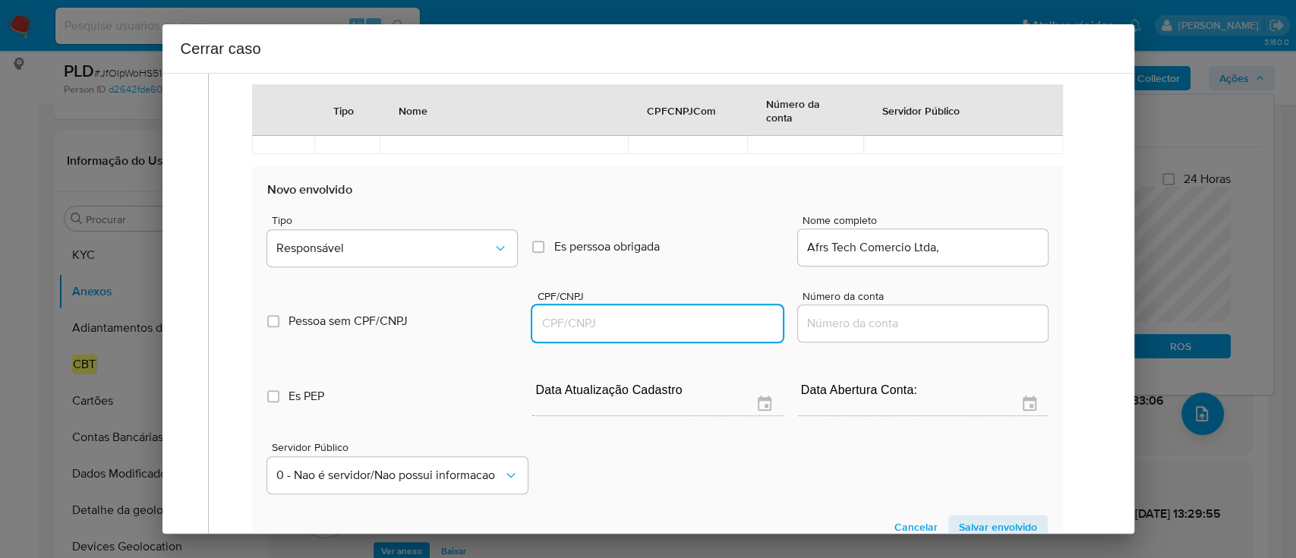
paste input "58445072000122"
type input "58445072000122"
click at [971, 248] on input "Afrs Tech Comercio Ltda," at bounding box center [923, 248] width 250 height 20
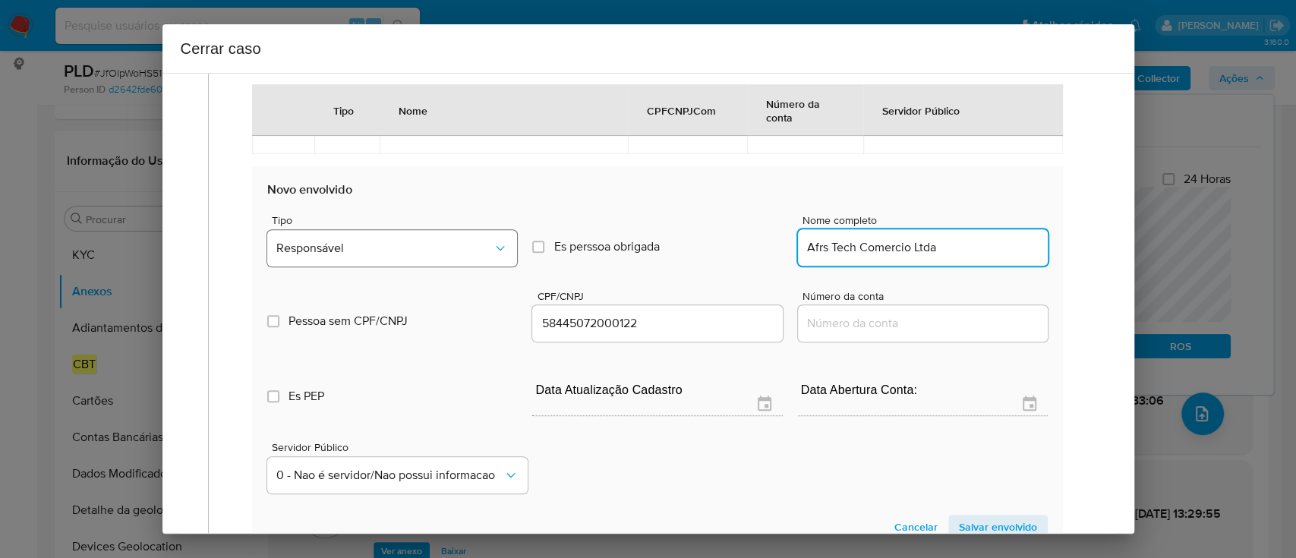
type input "Afrs Tech Comercio Ltda"
click at [455, 241] on span "Responsável" at bounding box center [384, 248] width 216 height 15
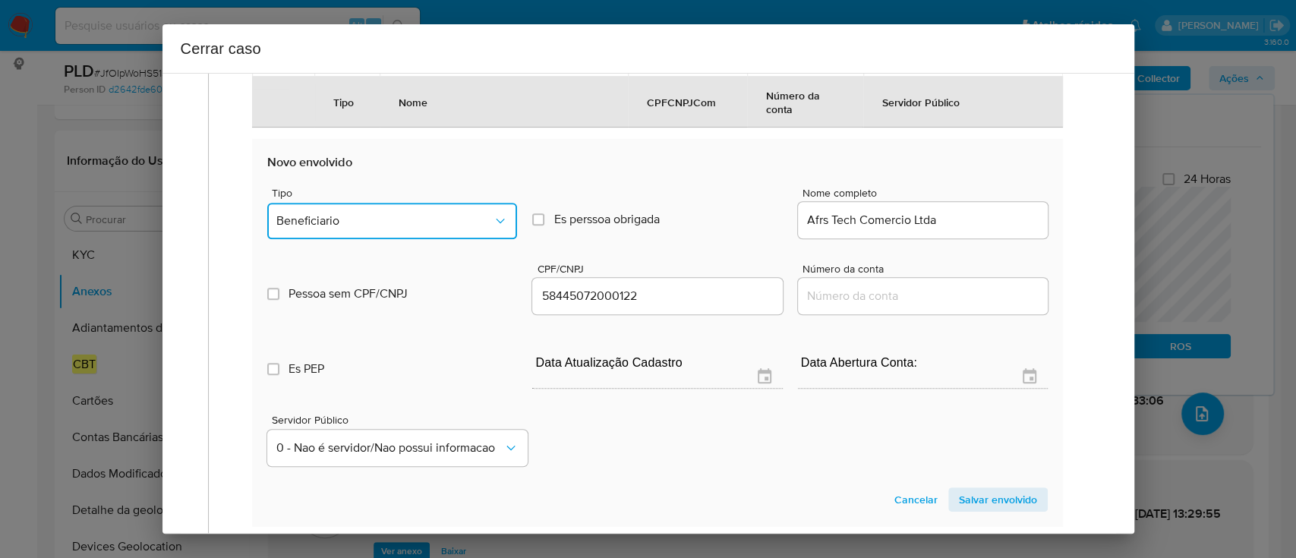
scroll to position [765, 0]
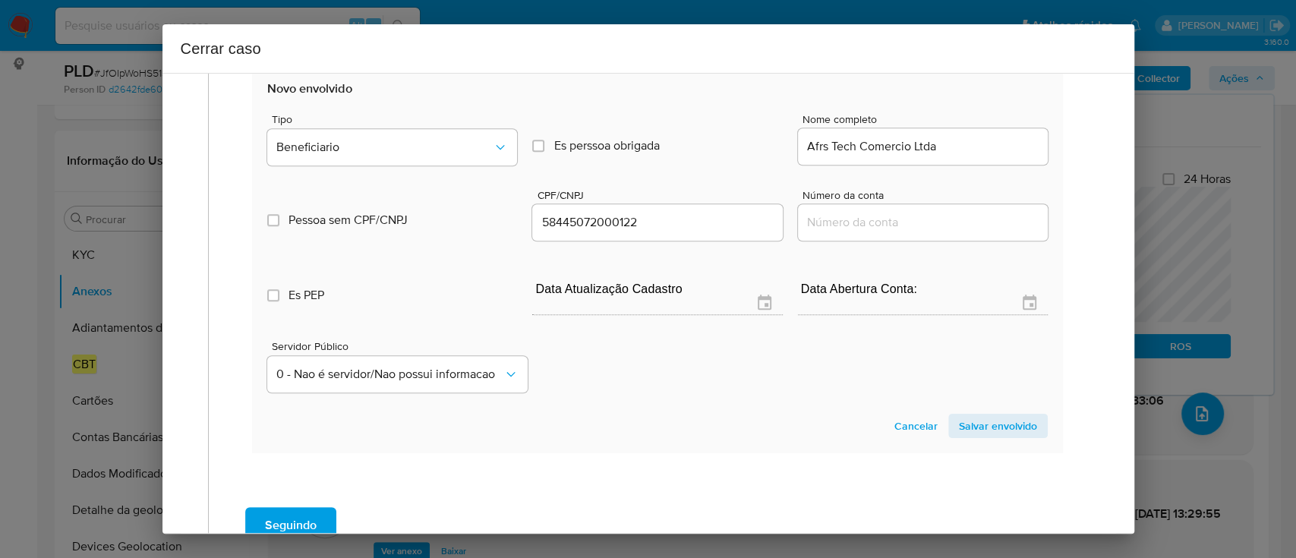
click at [978, 422] on span "Salvar envolvido" at bounding box center [998, 425] width 78 height 21
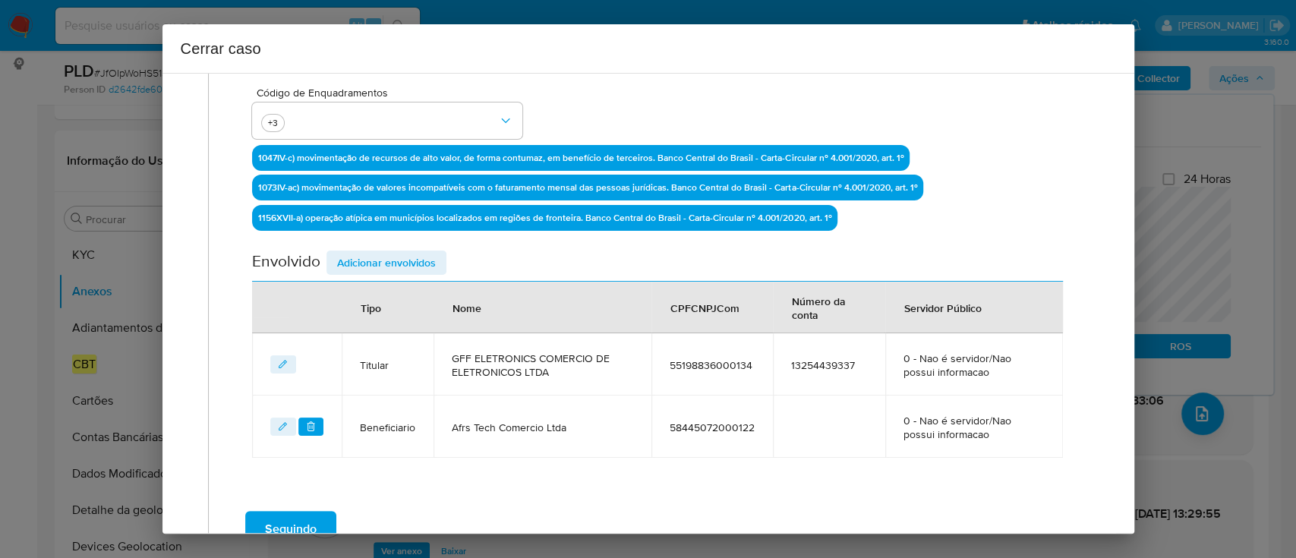
click at [419, 259] on span "Adicionar envolvidos" at bounding box center [386, 262] width 99 height 21
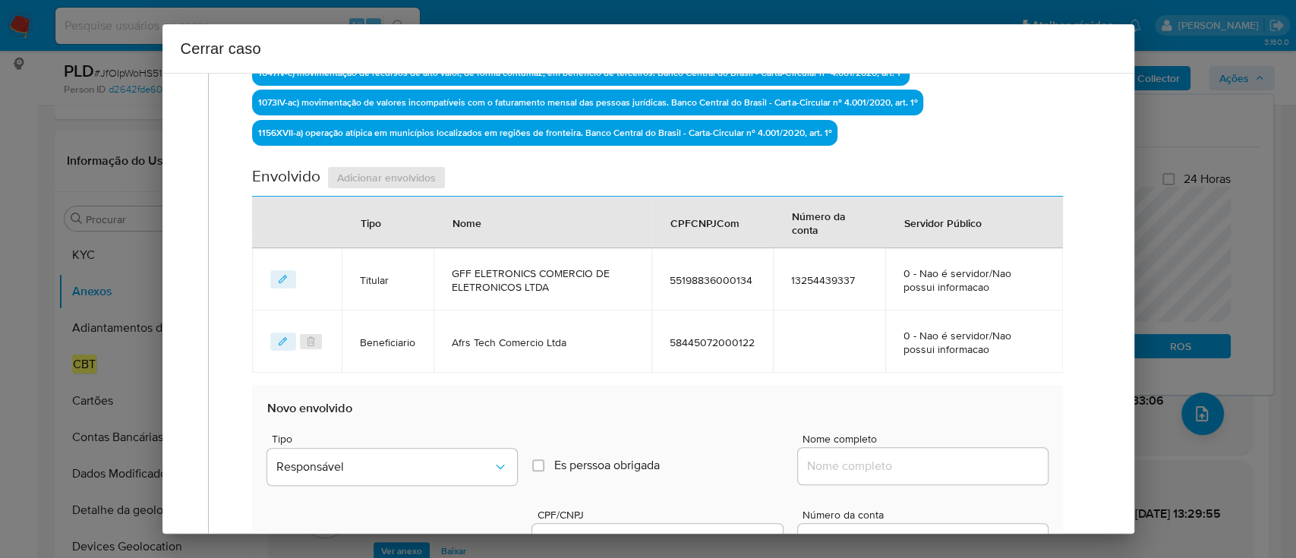
scroll to position [625, 0]
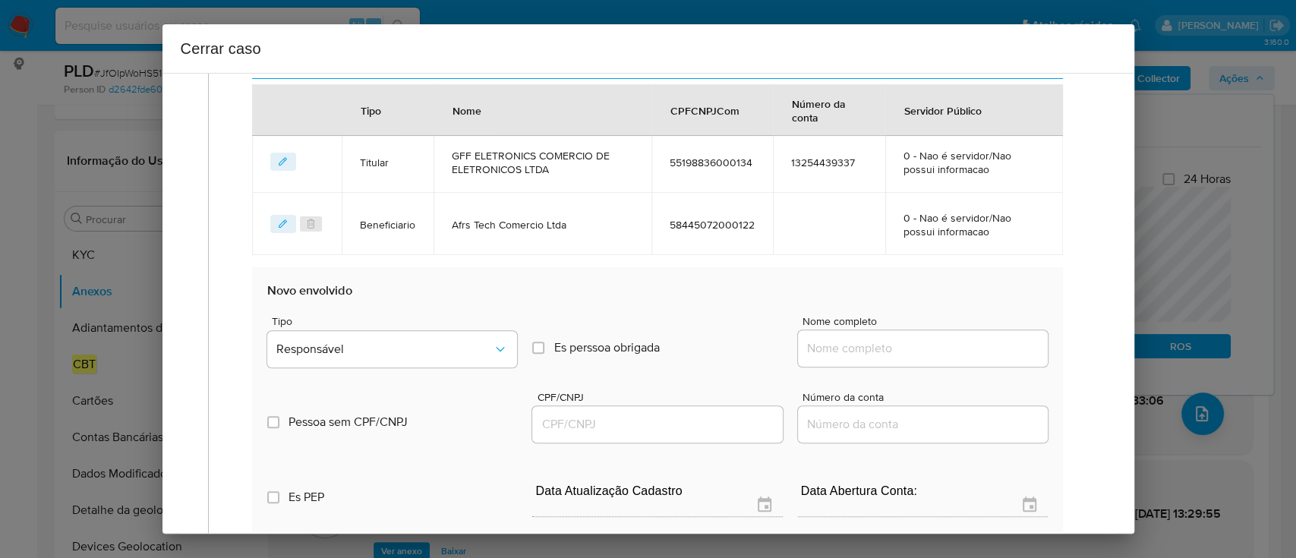
drag, startPoint x: 918, startPoint y: 345, endPoint x: 948, endPoint y: 351, distance: 30.2
click at [918, 345] on input "Nome completo" at bounding box center [923, 348] width 250 height 20
paste input "Gabriel Felipe Fuhr, 13740258950"
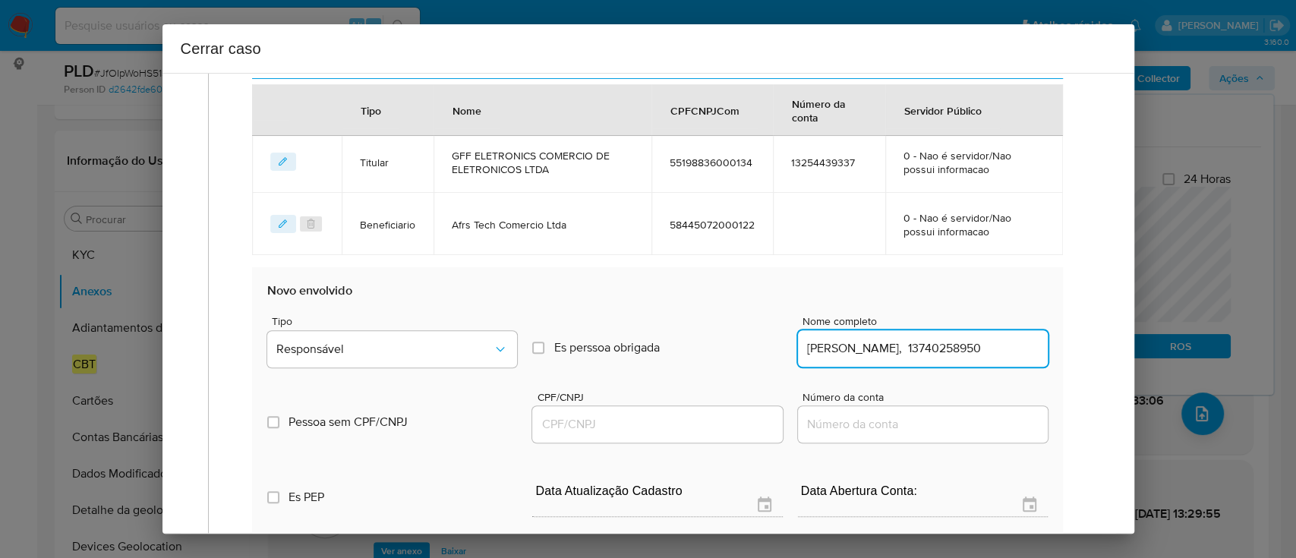
click at [966, 352] on input "Gabriel Felipe Fuhr, 13740258950" at bounding box center [923, 348] width 250 height 20
click at [967, 352] on input "Gabriel Felipe Fuhr, 13740258950" at bounding box center [923, 348] width 250 height 20
type input "Gabriel Felipe Fuhr,"
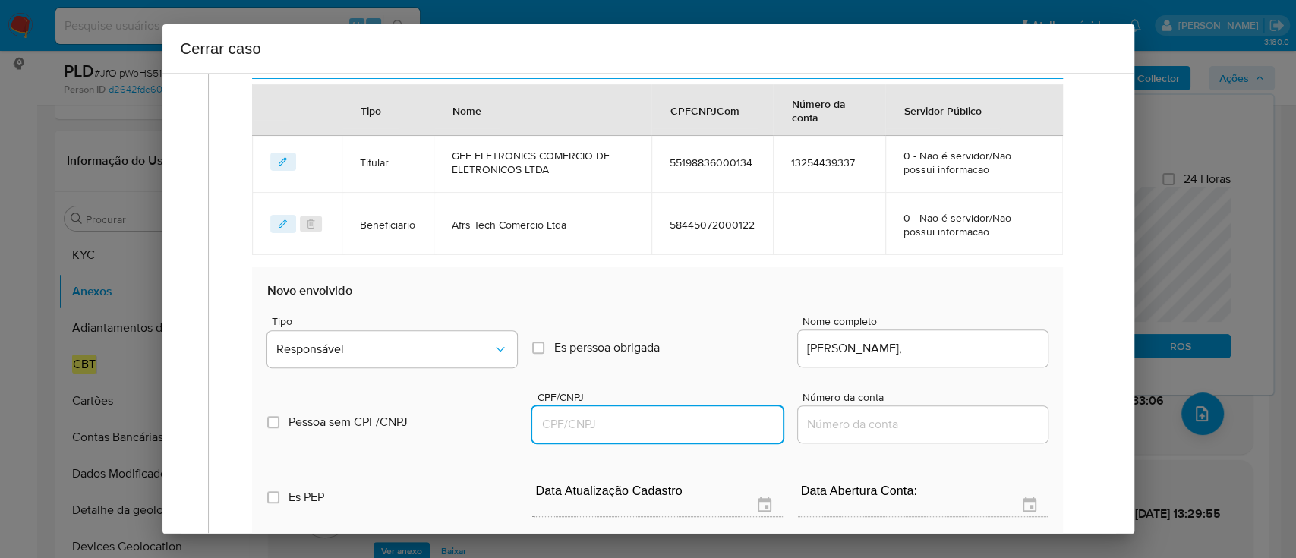
click at [664, 430] on input "CPF/CNPJ" at bounding box center [657, 424] width 250 height 20
paste input "13740258950"
type input "13740258950"
click at [996, 351] on input "Gabriel Felipe Fuhr," at bounding box center [923, 348] width 250 height 20
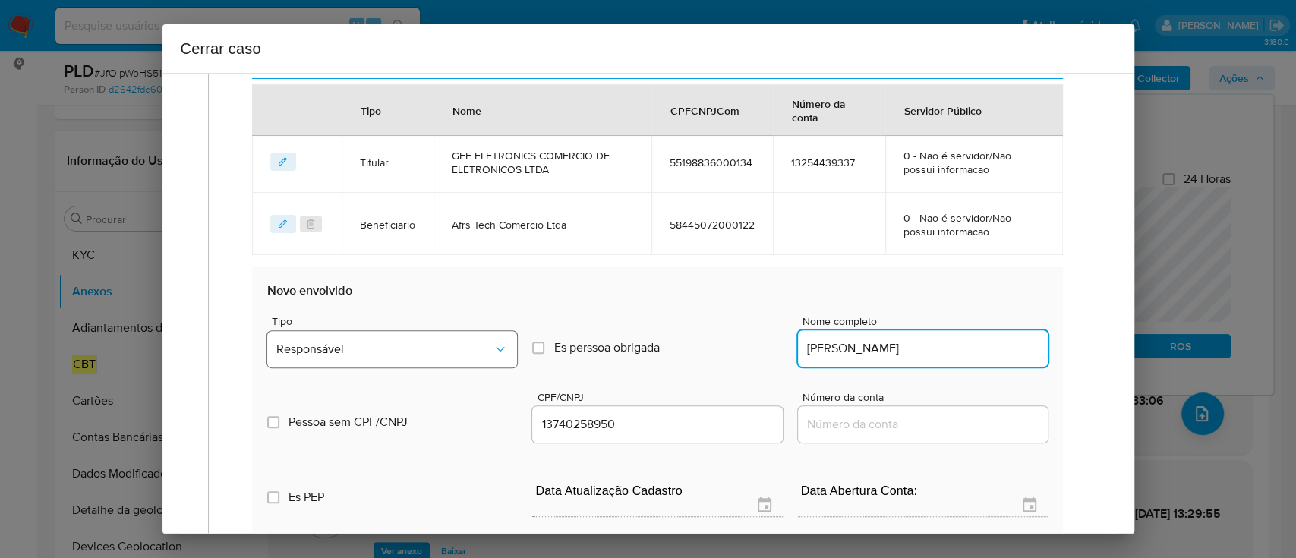
type input "Gabriel Felipe Fuhr"
click at [423, 351] on span "Responsável" at bounding box center [384, 349] width 216 height 15
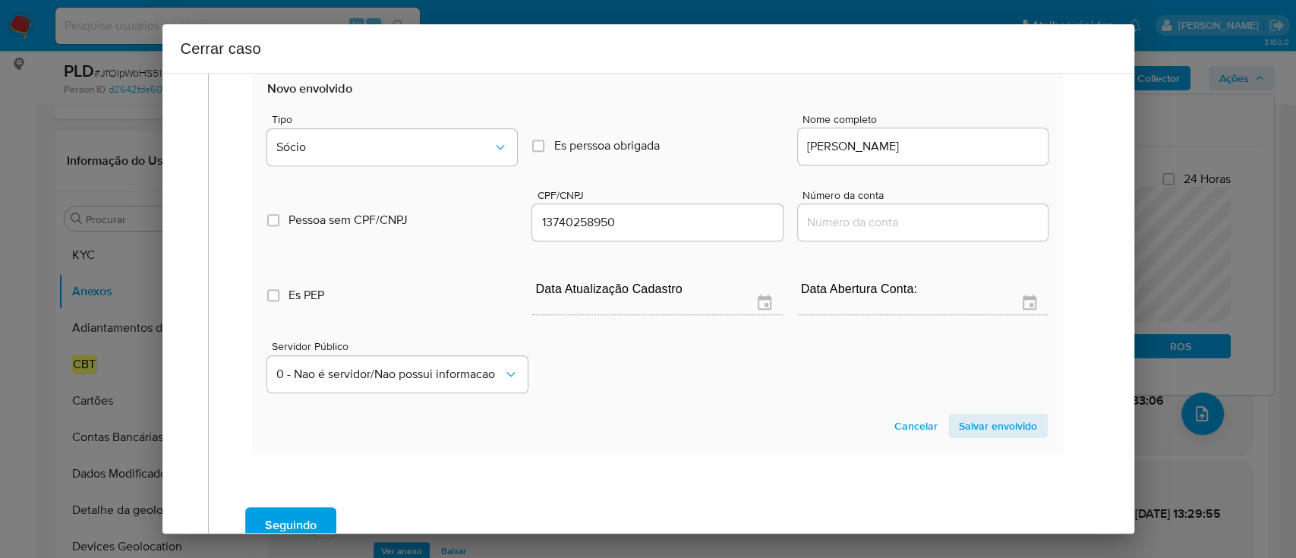
click at [1003, 420] on span "Salvar envolvido" at bounding box center [998, 425] width 78 height 21
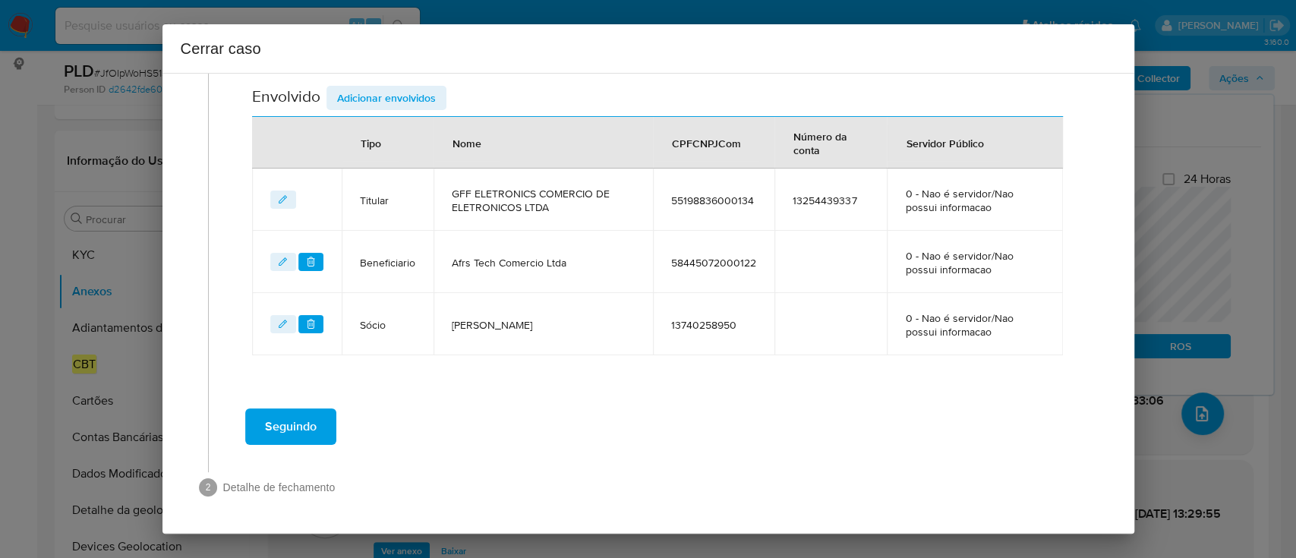
scroll to position [586, 0]
click at [833, 427] on div "Seguindo" at bounding box center [657, 428] width 867 height 55
click at [308, 428] on span "Seguindo" at bounding box center [291, 427] width 52 height 33
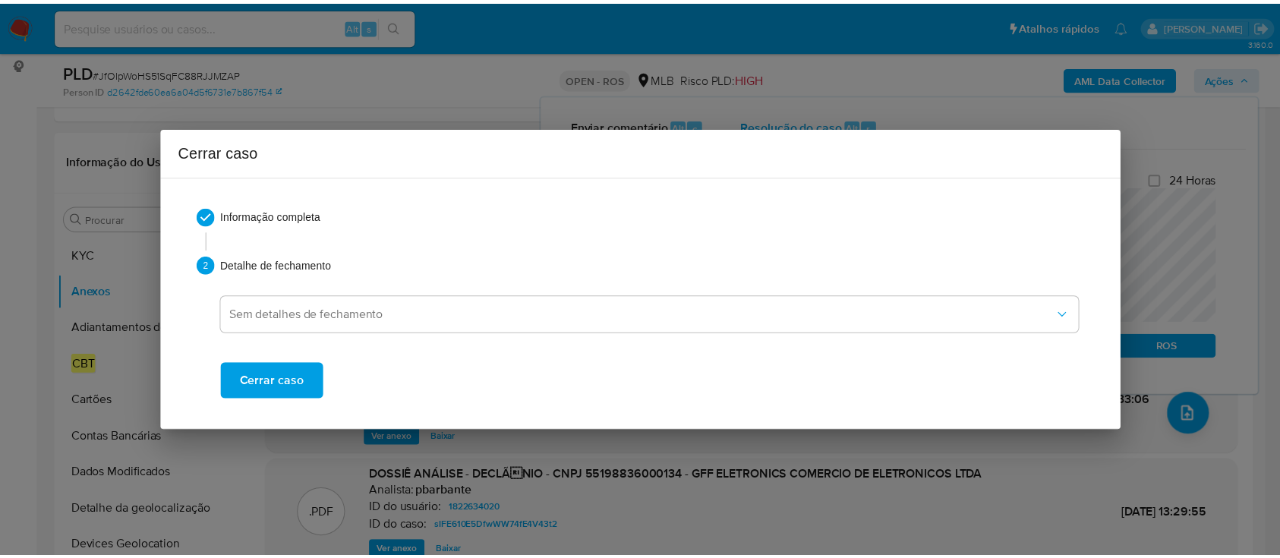
scroll to position [1399, 0]
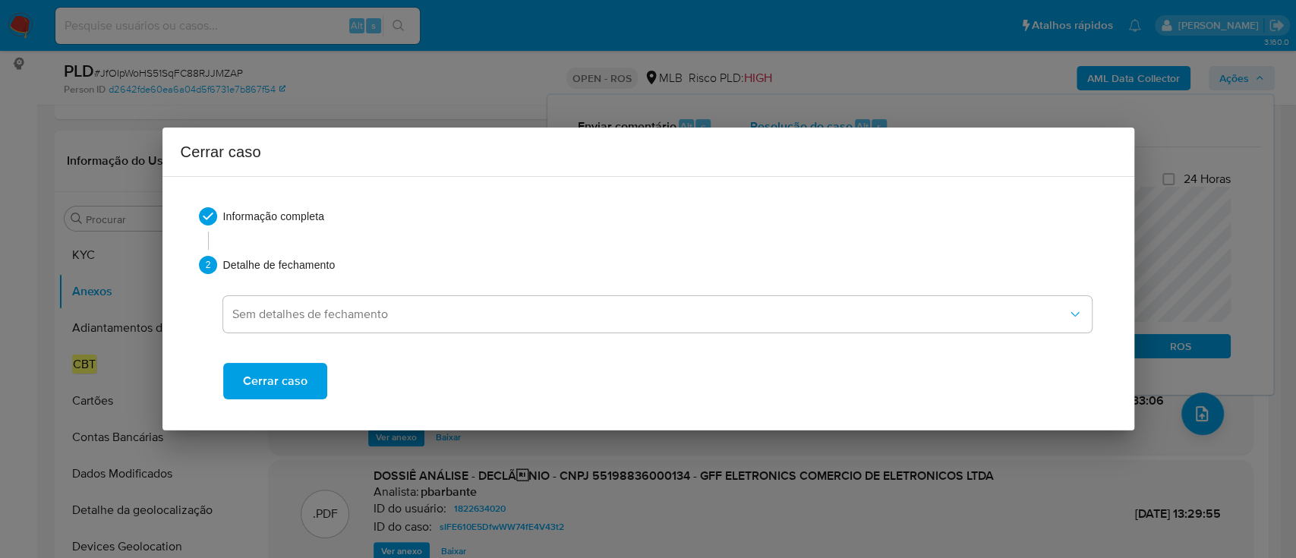
click at [310, 379] on button "Cerrar caso" at bounding box center [275, 381] width 104 height 36
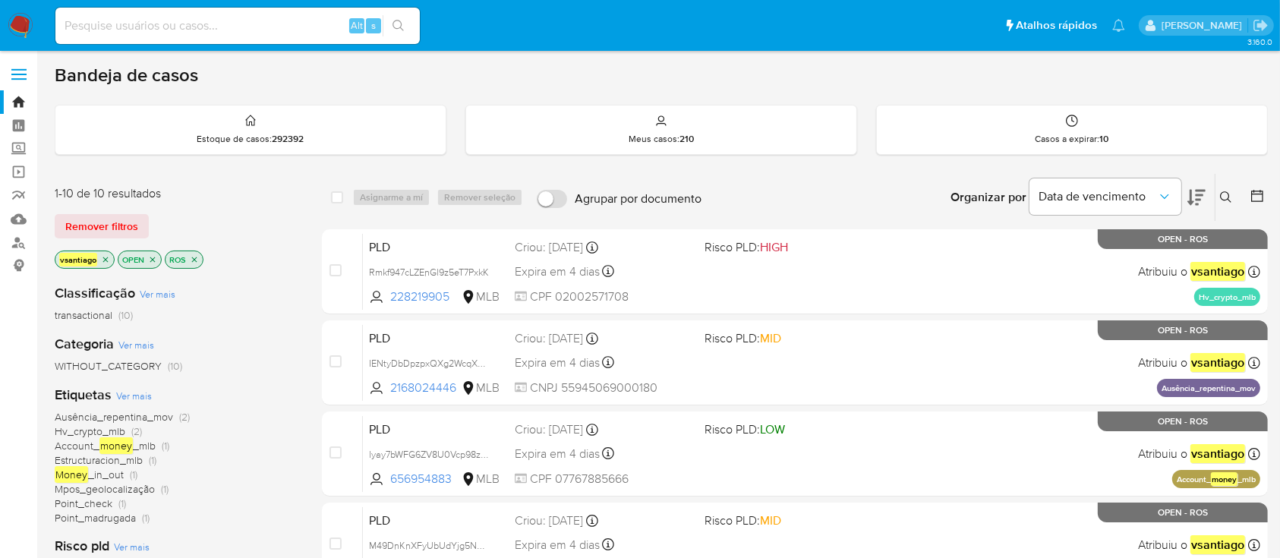
click at [265, 261] on div "vsantiago OPEN ROS" at bounding box center [176, 260] width 243 height 21
click at [206, 185] on div "1-10 de 10 resultados" at bounding box center [176, 193] width 243 height 17
click at [235, 226] on div "Remover filtros" at bounding box center [176, 226] width 243 height 24
